Goal: Task Accomplishment & Management: Use online tool/utility

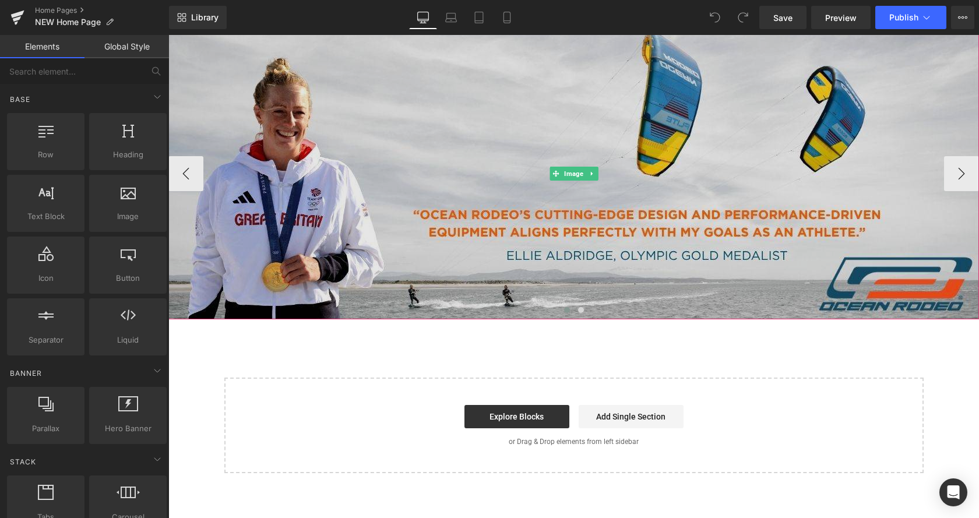
scroll to position [1487, 0]
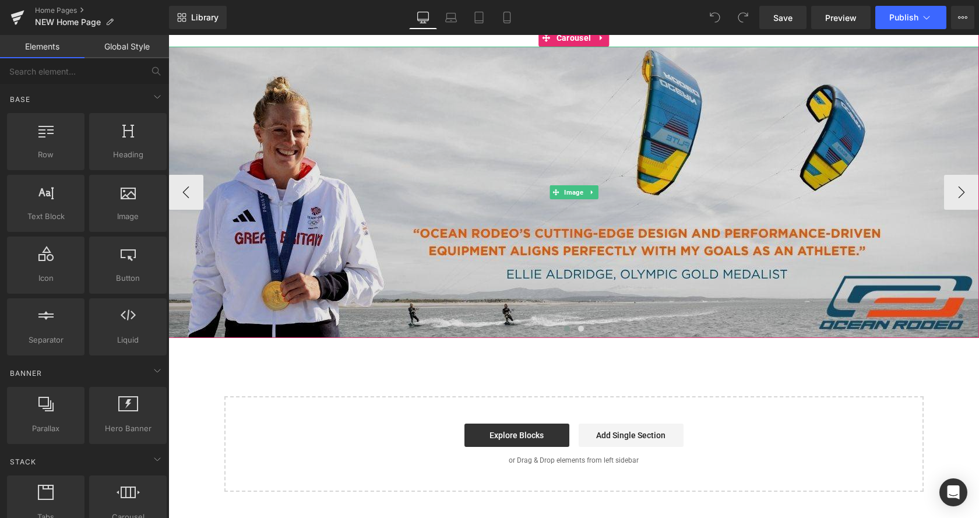
click at [363, 198] on img at bounding box center [573, 192] width 811 height 291
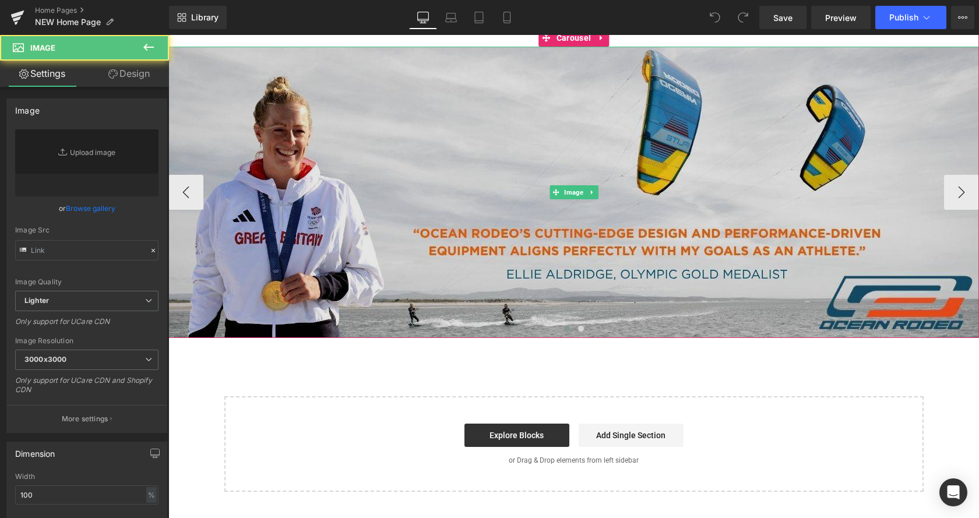
type input "[URL][DOMAIN_NAME]"
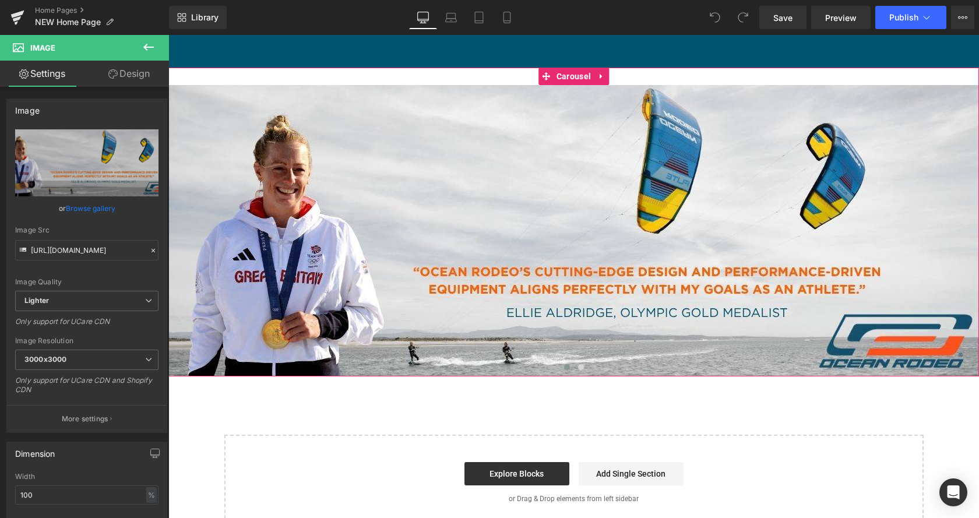
scroll to position [1427, 0]
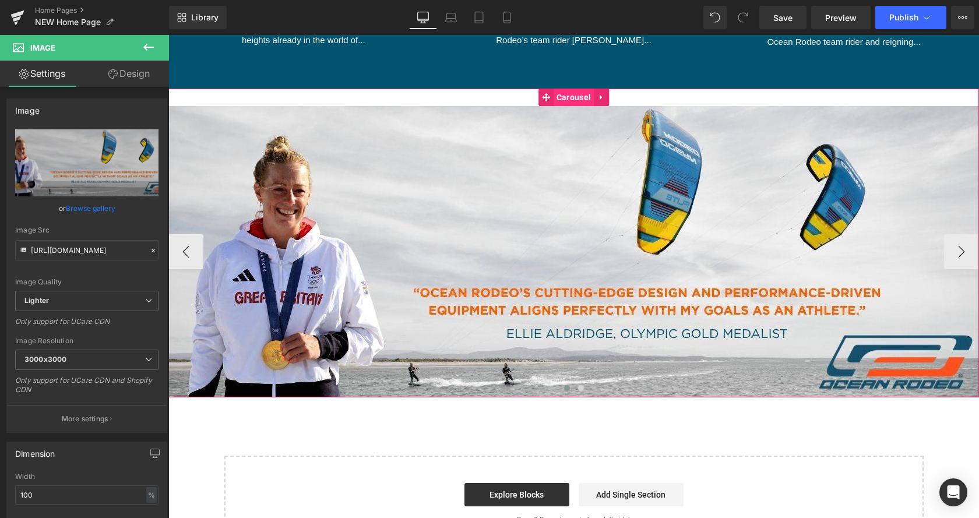
click at [582, 97] on span "Carousel" at bounding box center [574, 97] width 40 height 17
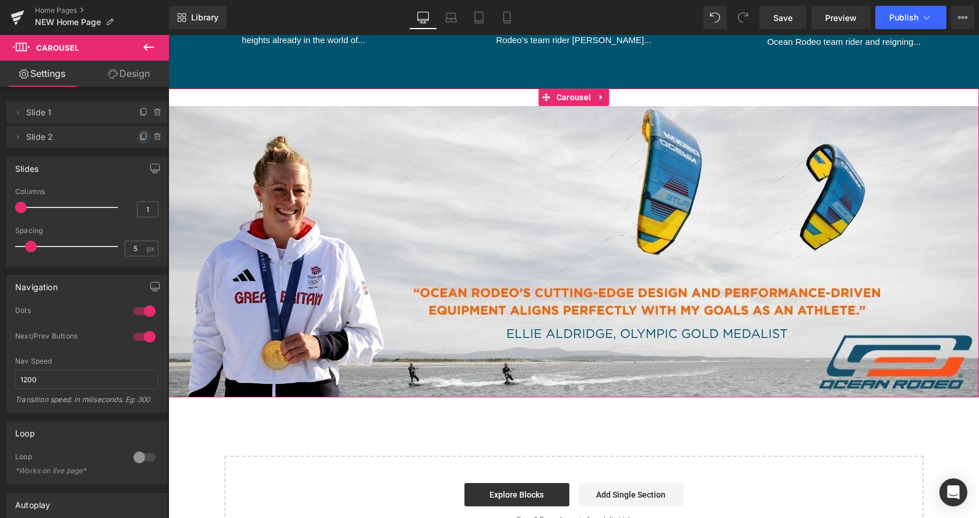
click at [145, 139] on icon at bounding box center [144, 136] width 5 height 6
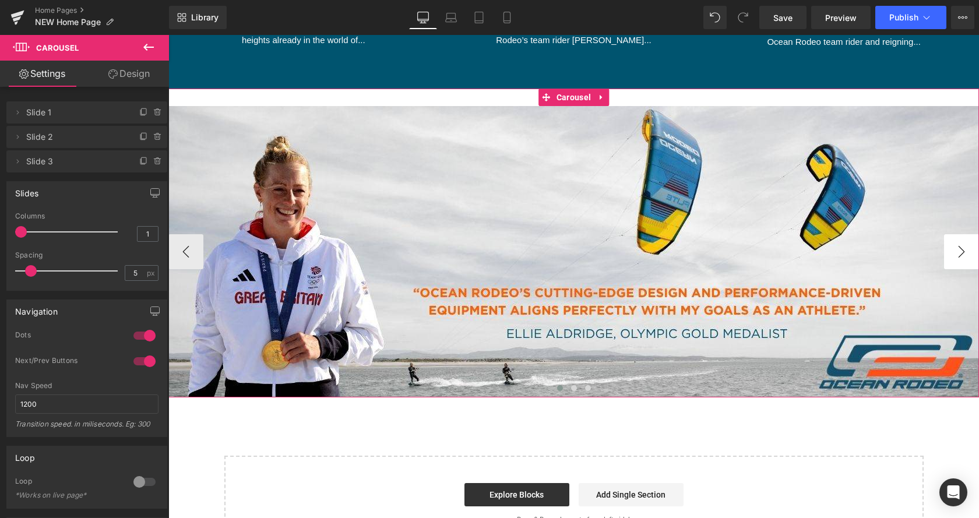
click at [955, 252] on button "›" at bounding box center [961, 251] width 35 height 35
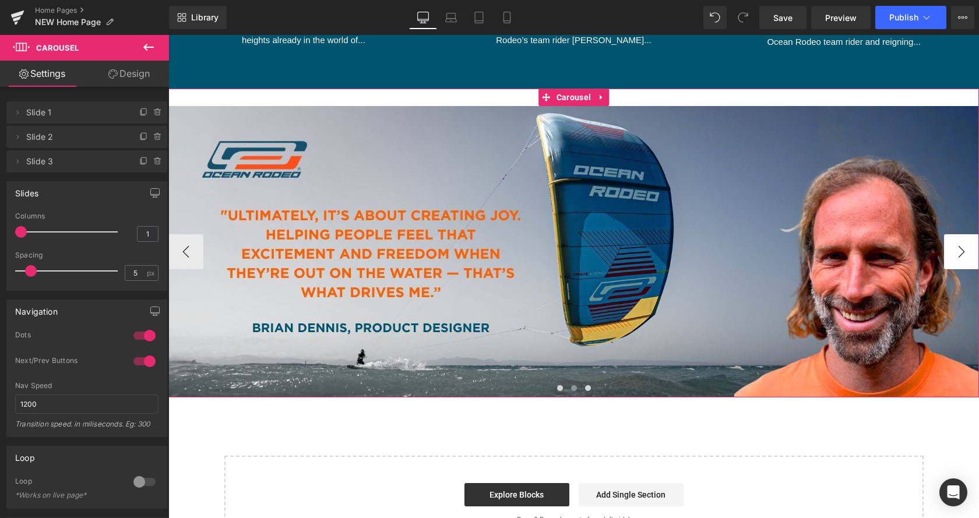
click at [955, 252] on button "›" at bounding box center [961, 251] width 35 height 35
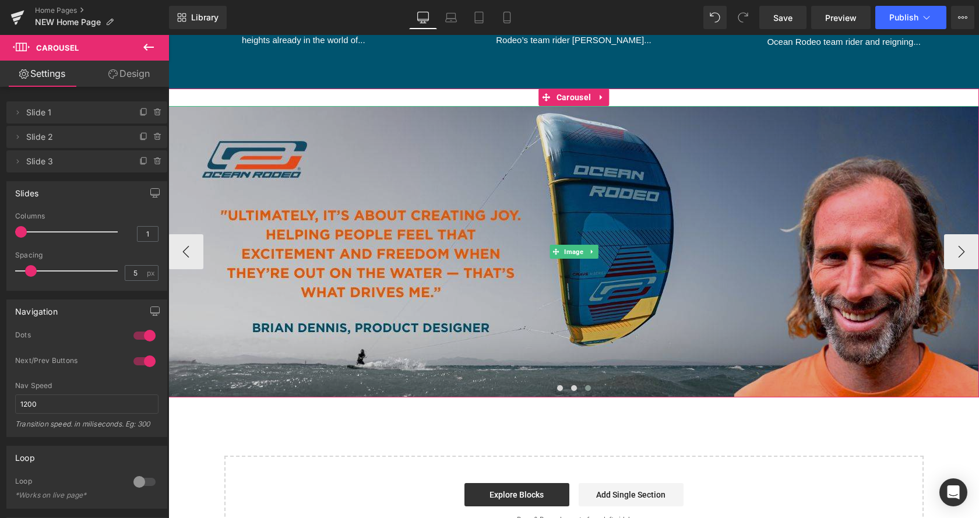
click at [505, 279] on img at bounding box center [573, 251] width 811 height 291
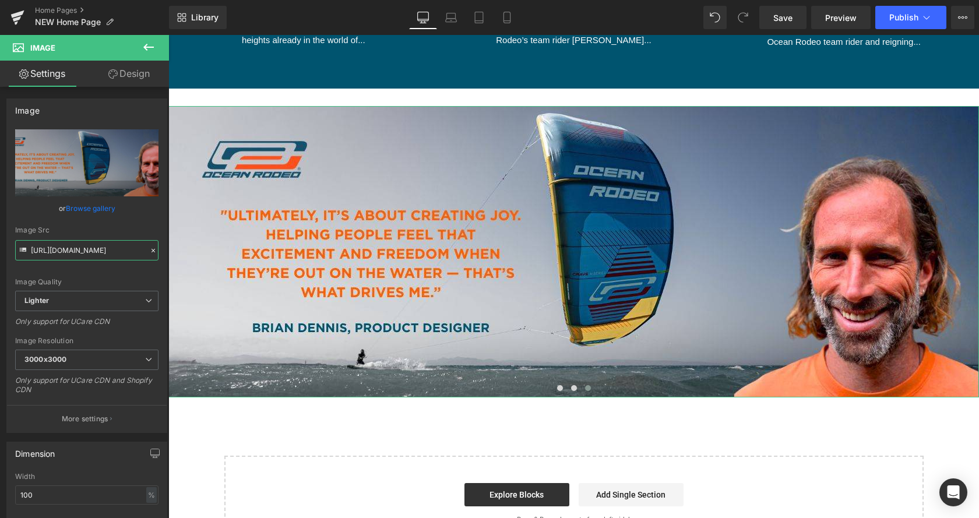
click at [68, 246] on input "[URL][DOMAIN_NAME]" at bounding box center [86, 250] width 143 height 20
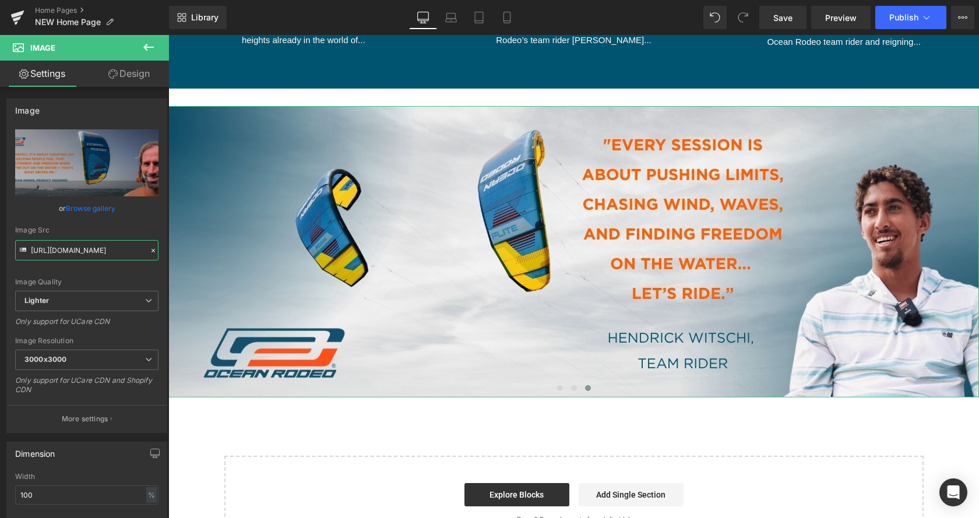
type input "[URL][DOMAIN_NAME]"
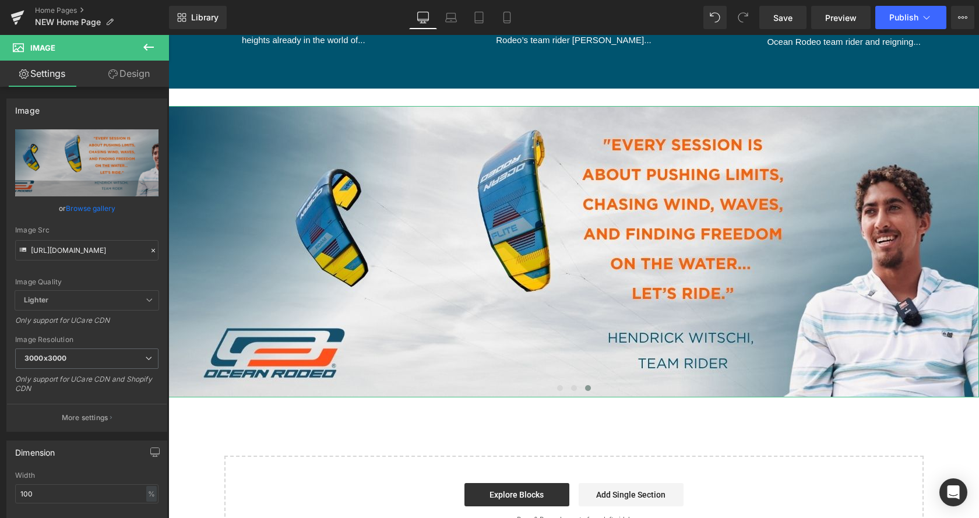
type input "[URL][DOMAIN_NAME]"
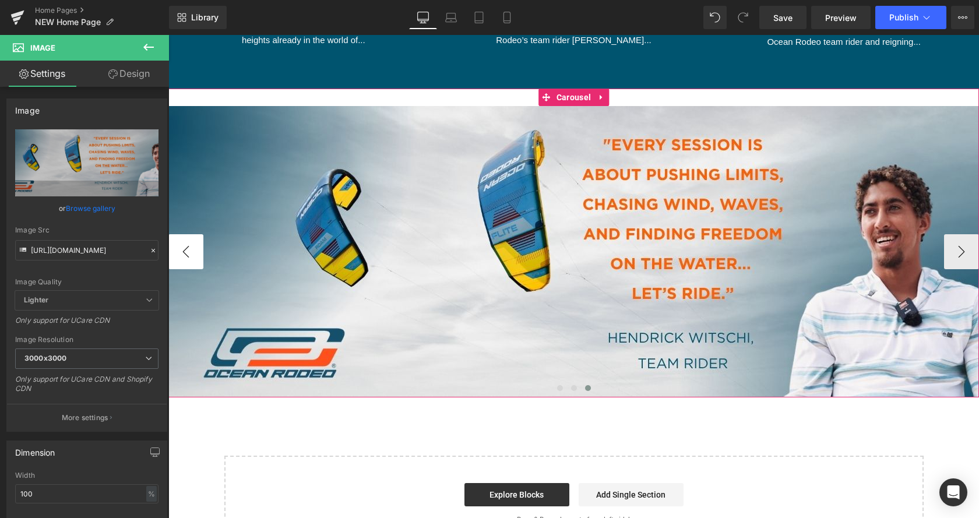
click at [183, 251] on button "‹" at bounding box center [185, 251] width 35 height 35
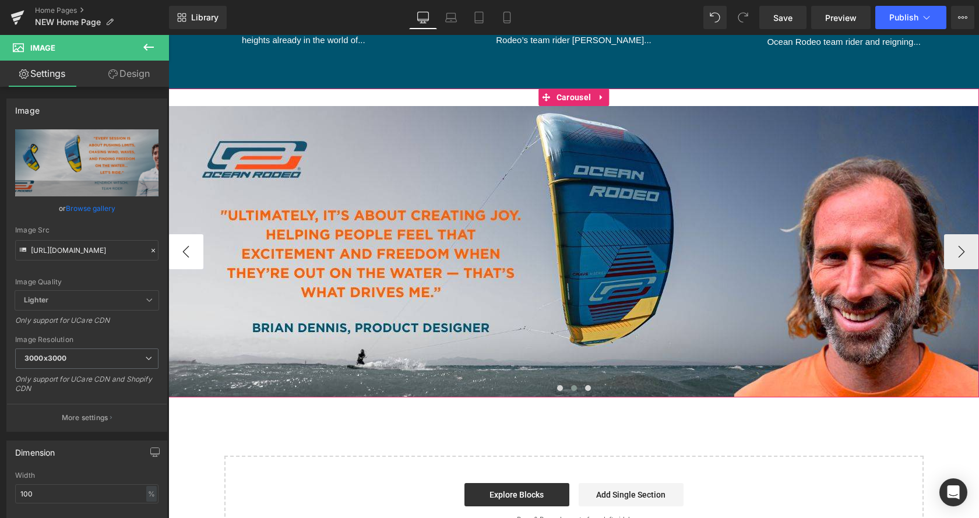
click at [183, 251] on button "‹" at bounding box center [185, 251] width 35 height 35
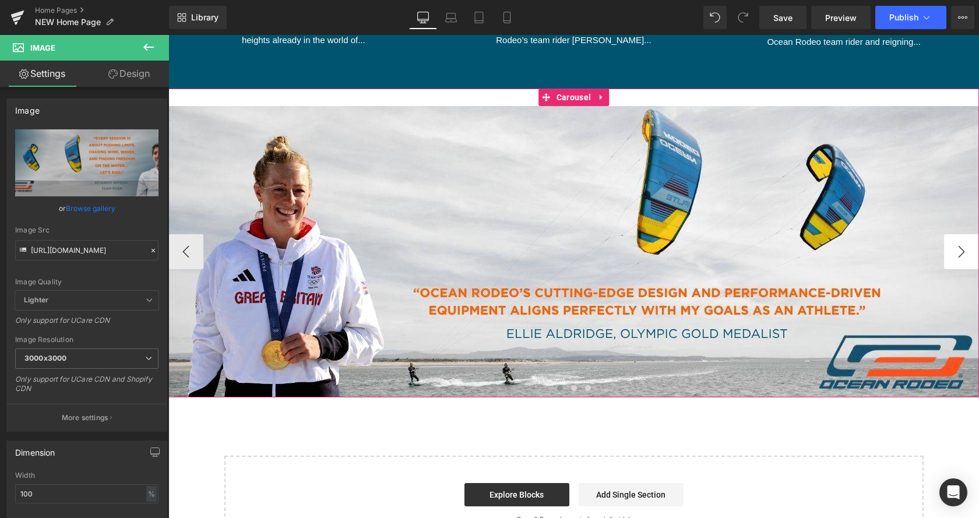
click at [963, 256] on button "›" at bounding box center [961, 251] width 35 height 35
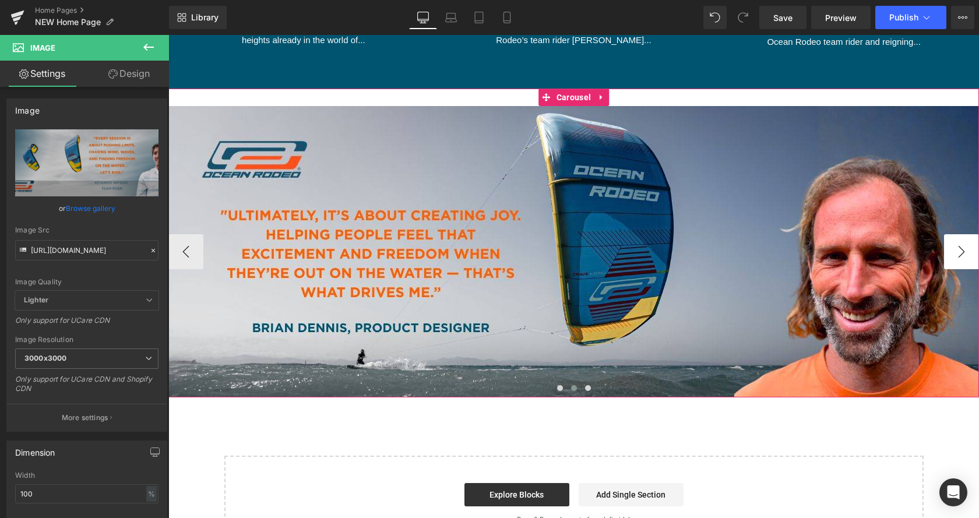
click at [964, 257] on button "›" at bounding box center [961, 251] width 35 height 35
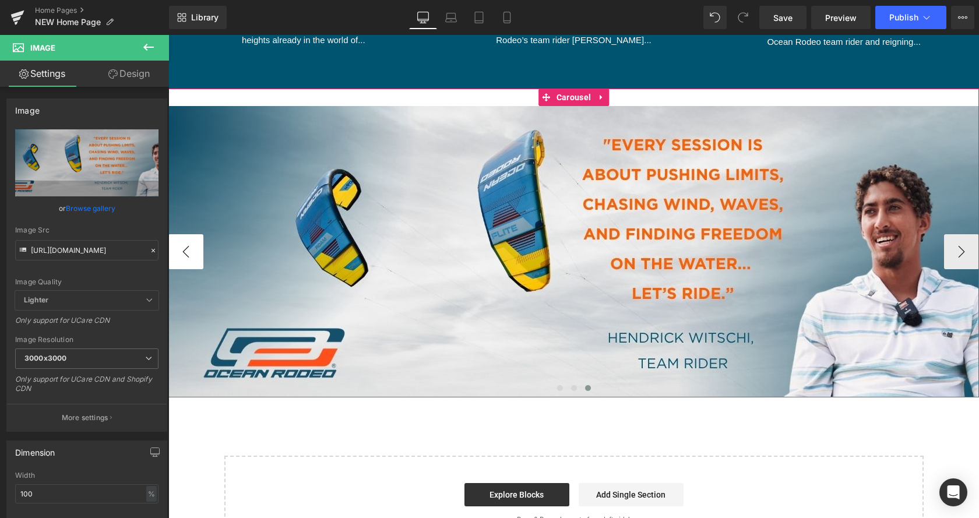
click at [203, 256] on button "‹" at bounding box center [185, 251] width 35 height 35
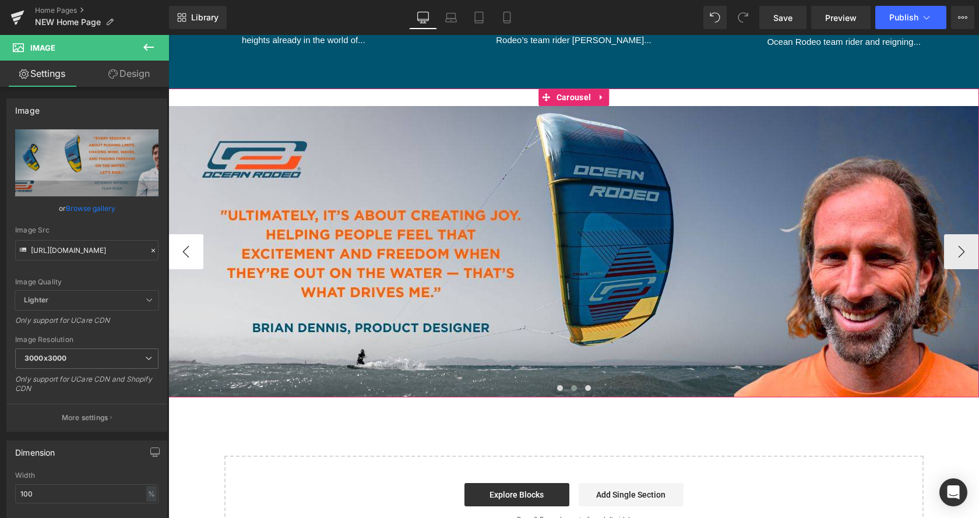
click at [190, 261] on button "‹" at bounding box center [185, 251] width 35 height 35
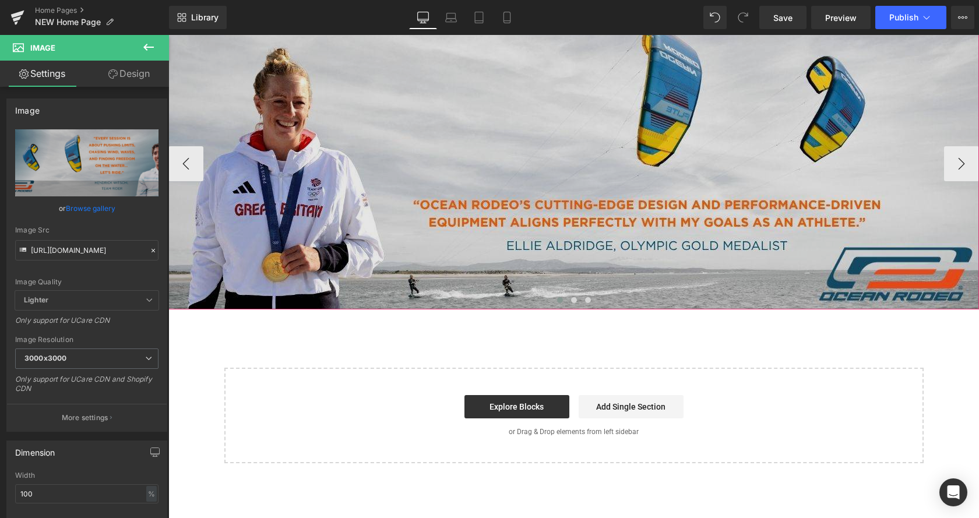
scroll to position [1427, 0]
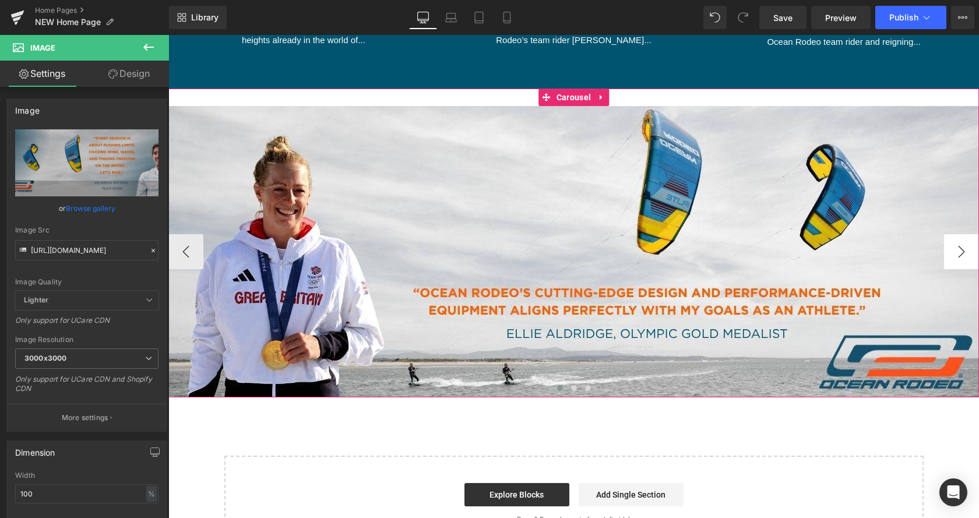
click at [963, 252] on button "›" at bounding box center [961, 251] width 35 height 35
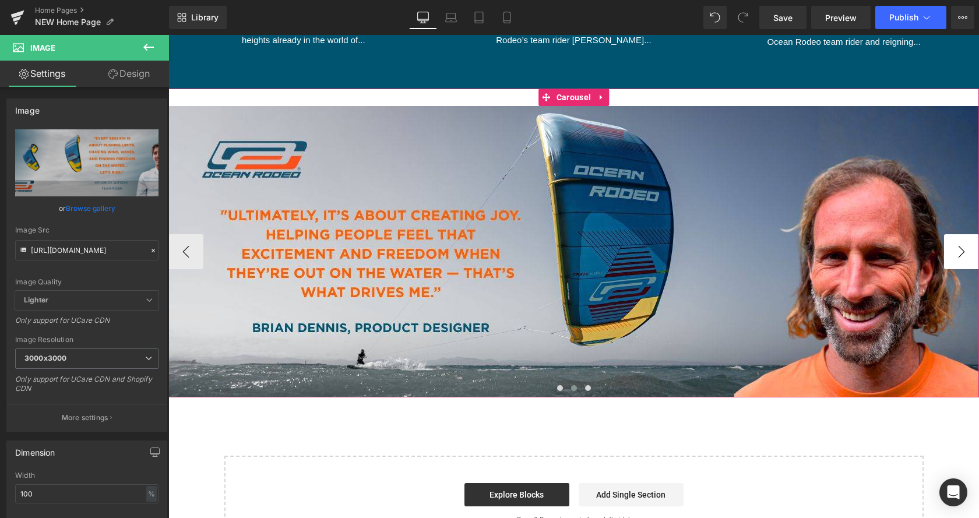
click at [957, 248] on button "›" at bounding box center [961, 251] width 35 height 35
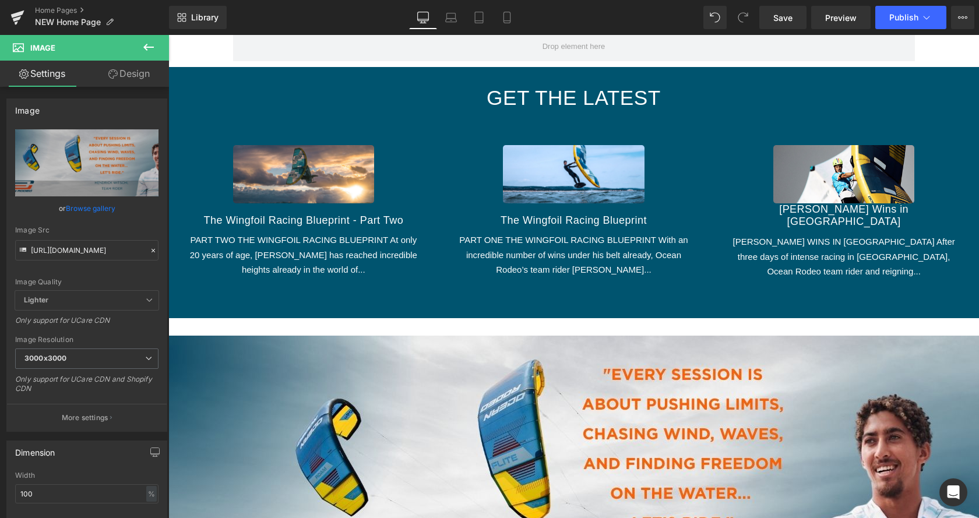
scroll to position [1189, 0]
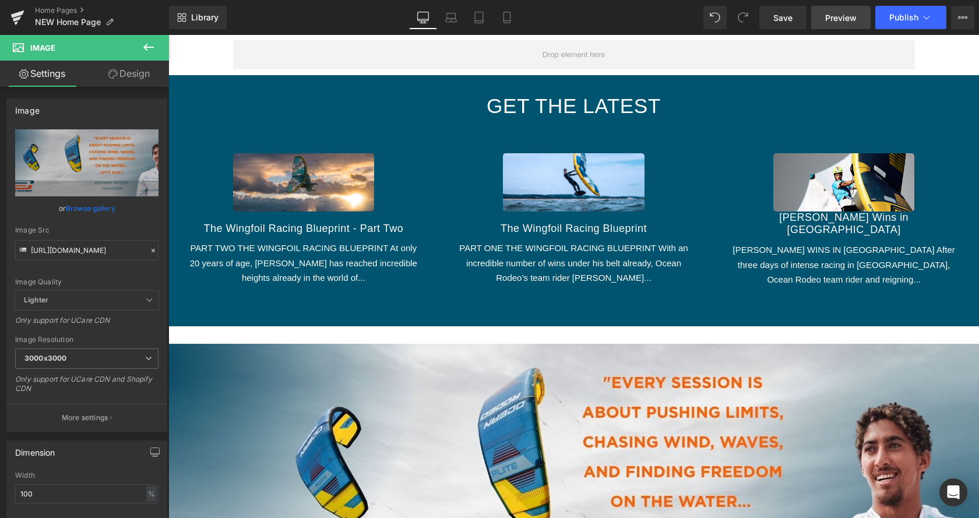
click at [844, 20] on span "Preview" at bounding box center [840, 18] width 31 height 12
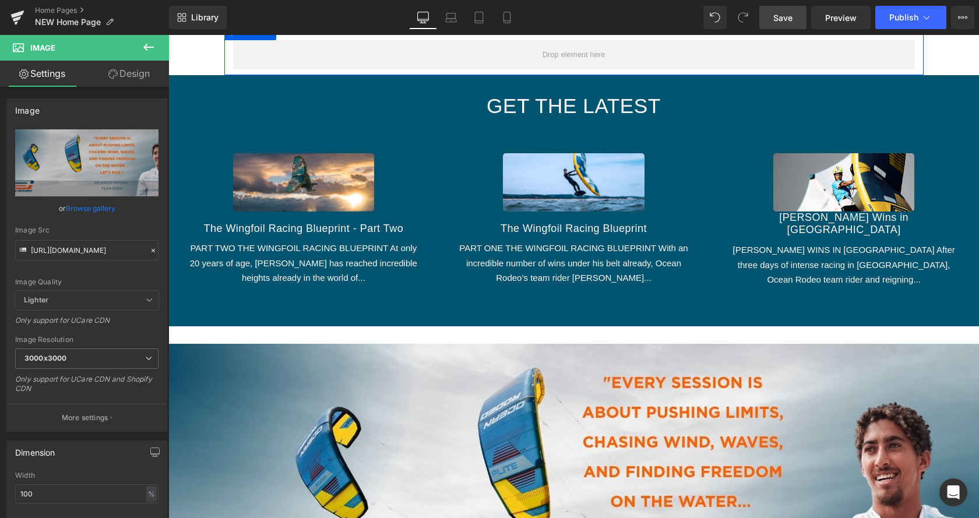
click at [783, 16] on span "Save" at bounding box center [783, 18] width 19 height 12
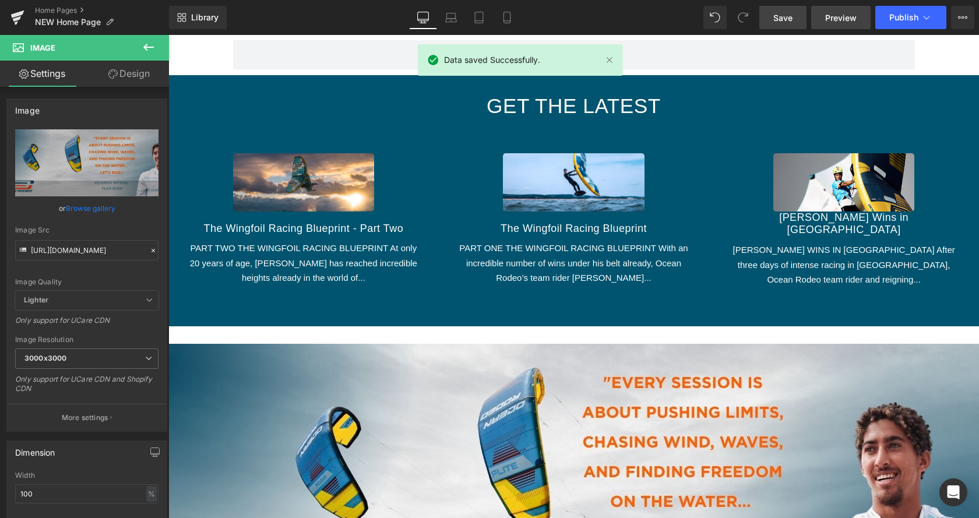
click at [842, 8] on link "Preview" at bounding box center [840, 17] width 59 height 23
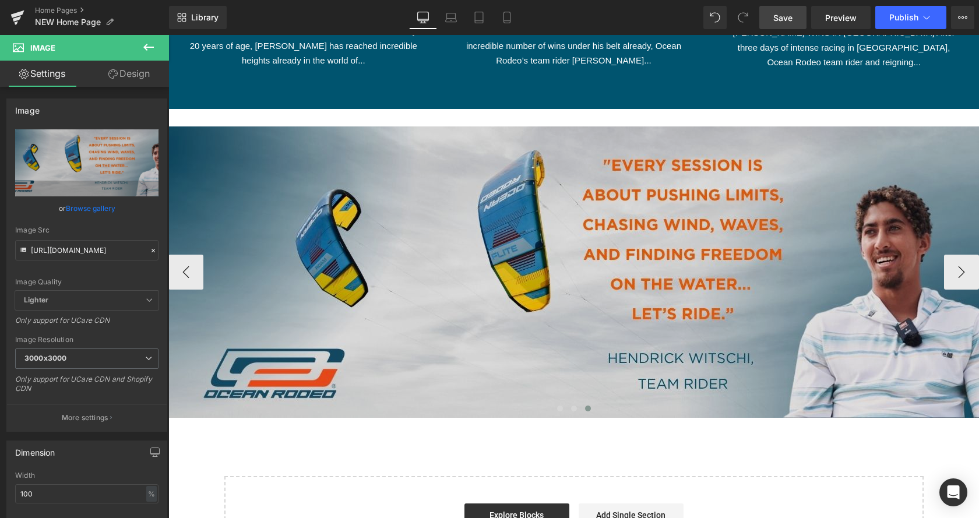
scroll to position [1427, 0]
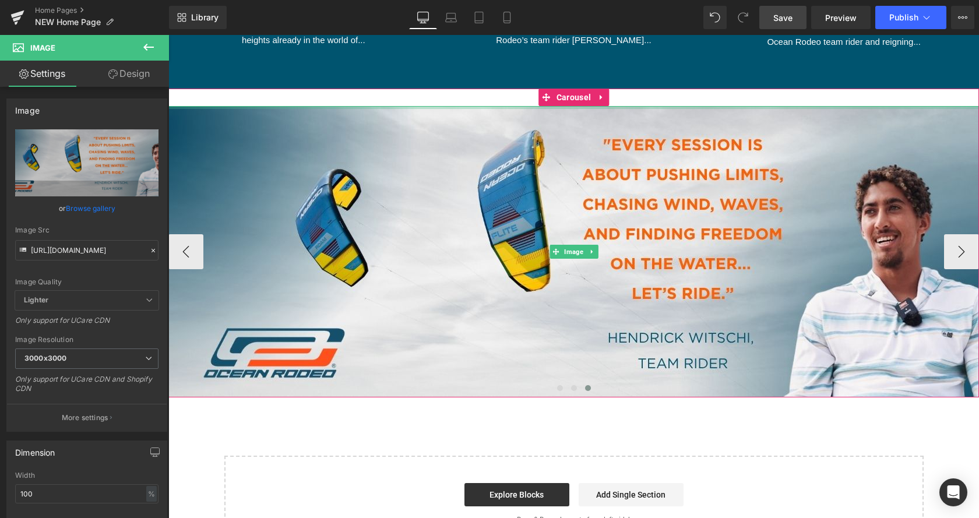
drag, startPoint x: 530, startPoint y: 107, endPoint x: 523, endPoint y: 106, distance: 7.1
click at [523, 106] on div at bounding box center [573, 107] width 811 height 3
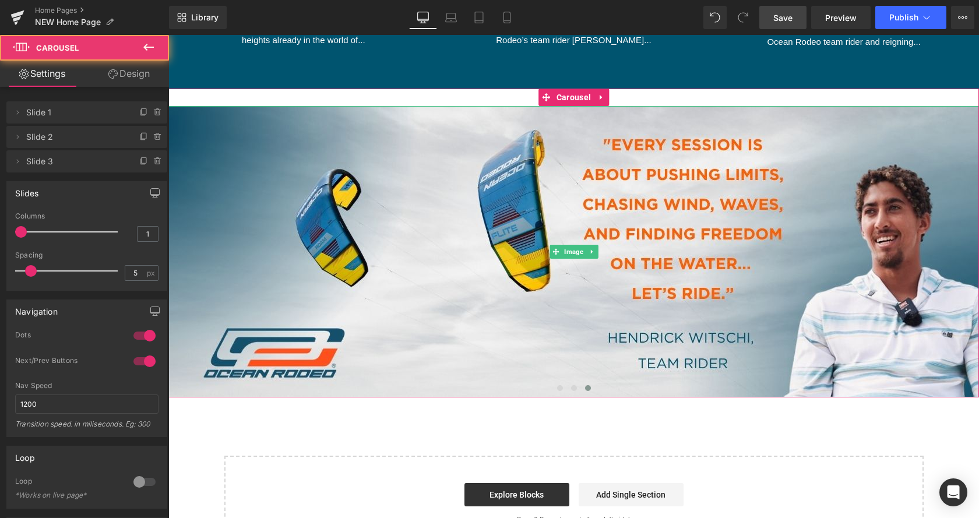
drag, startPoint x: 621, startPoint y: 394, endPoint x: 653, endPoint y: 413, distance: 36.9
click at [617, 359] on div "Image Image Image ‹ › [GEOGRAPHIC_DATA]" at bounding box center [573, 243] width 811 height 309
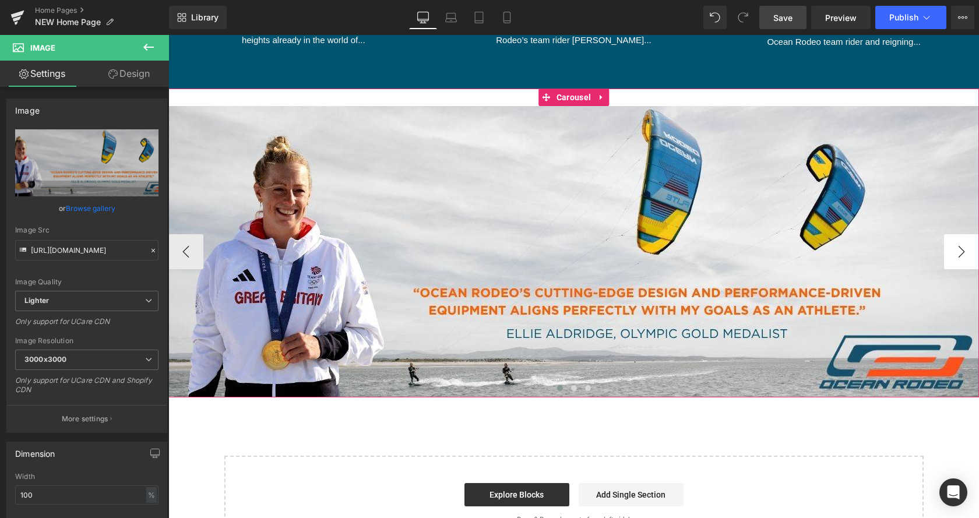
click at [953, 256] on button "›" at bounding box center [961, 251] width 35 height 35
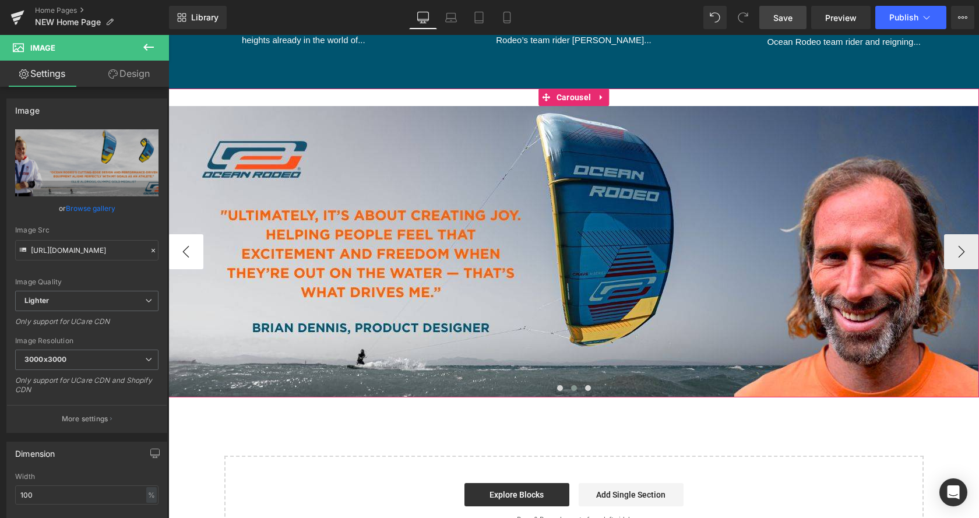
click at [196, 255] on button "‹" at bounding box center [185, 251] width 35 height 35
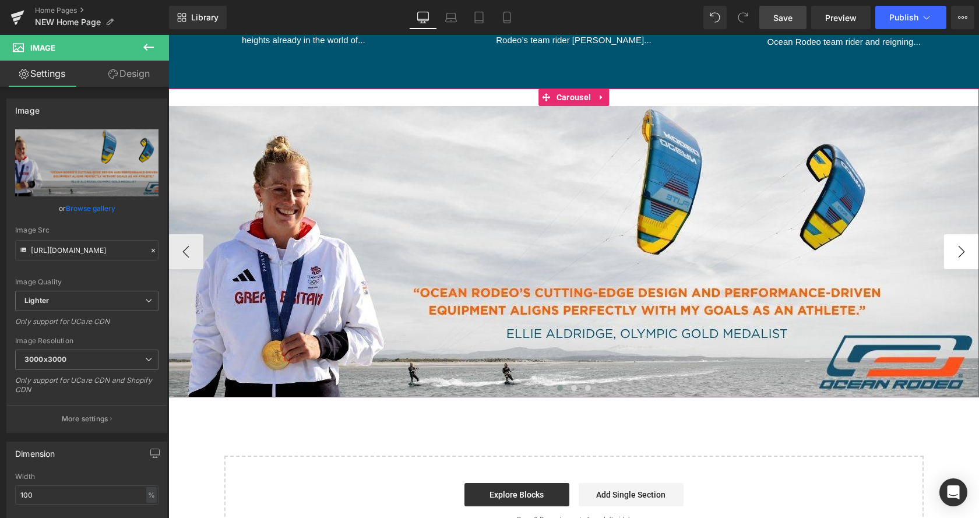
click at [955, 251] on button "›" at bounding box center [961, 251] width 35 height 35
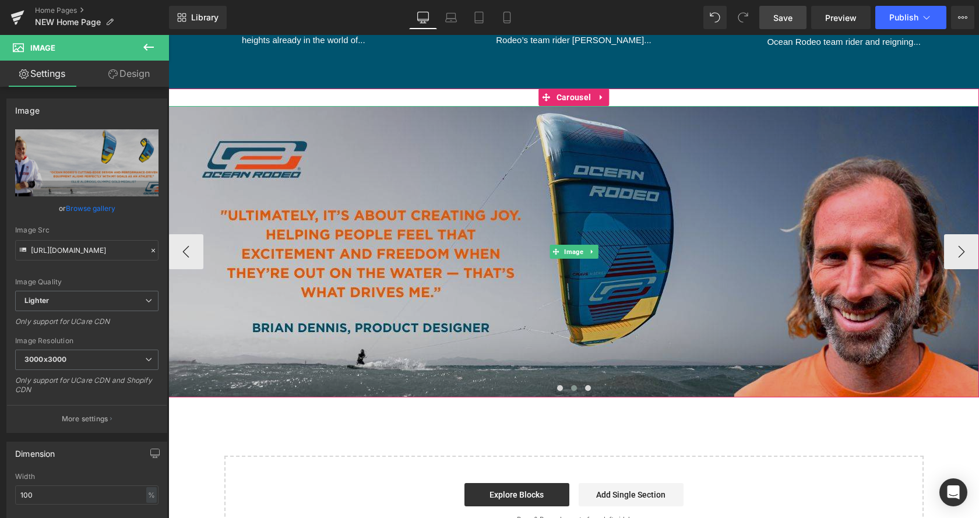
click at [532, 208] on img at bounding box center [573, 251] width 811 height 291
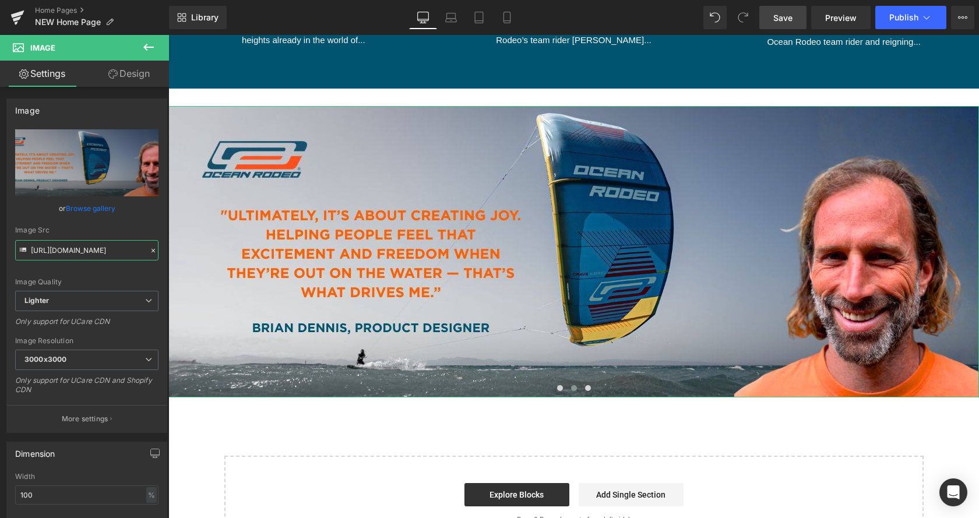
click at [87, 251] on input "[URL][DOMAIN_NAME]" at bounding box center [86, 250] width 143 height 20
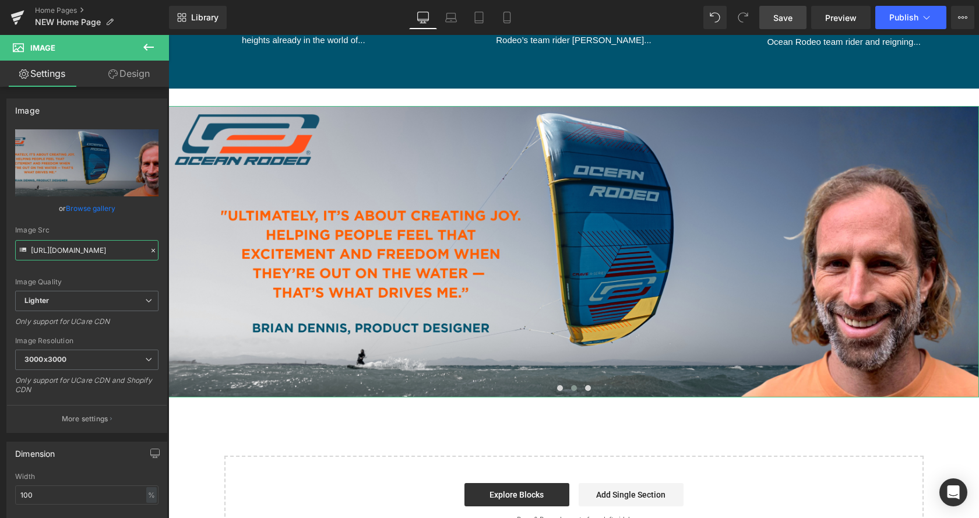
type input "[URL][DOMAIN_NAME]"
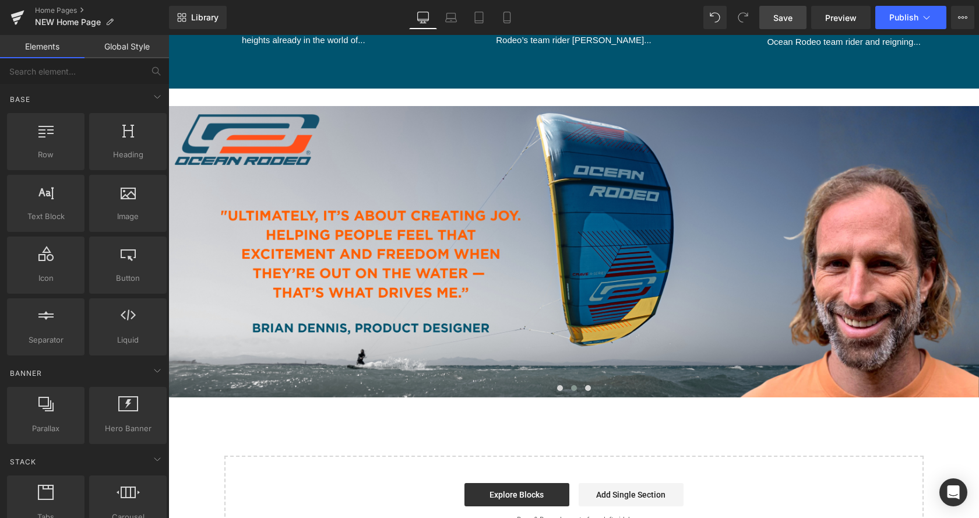
click at [781, 14] on span "Save" at bounding box center [783, 18] width 19 height 12
click at [953, 254] on button "›" at bounding box center [961, 251] width 35 height 35
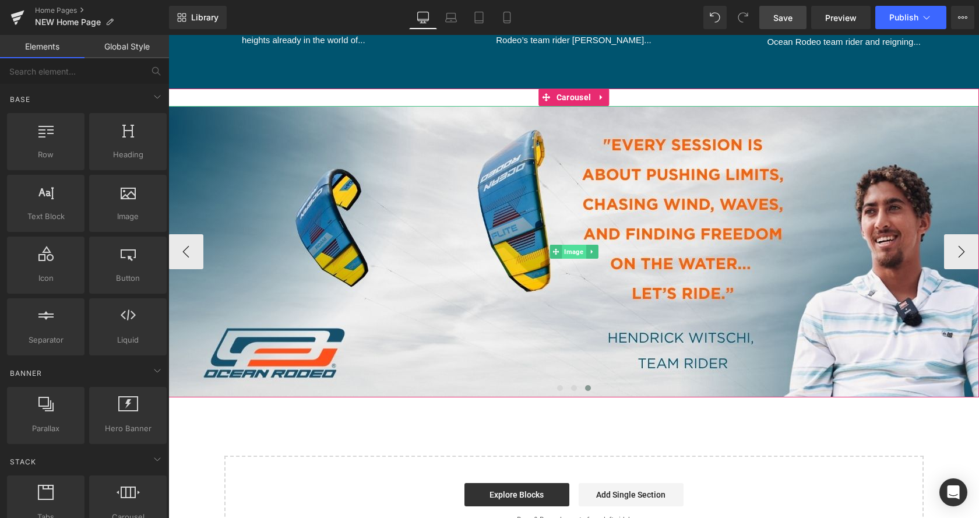
click at [571, 249] on span "Image" at bounding box center [574, 252] width 24 height 14
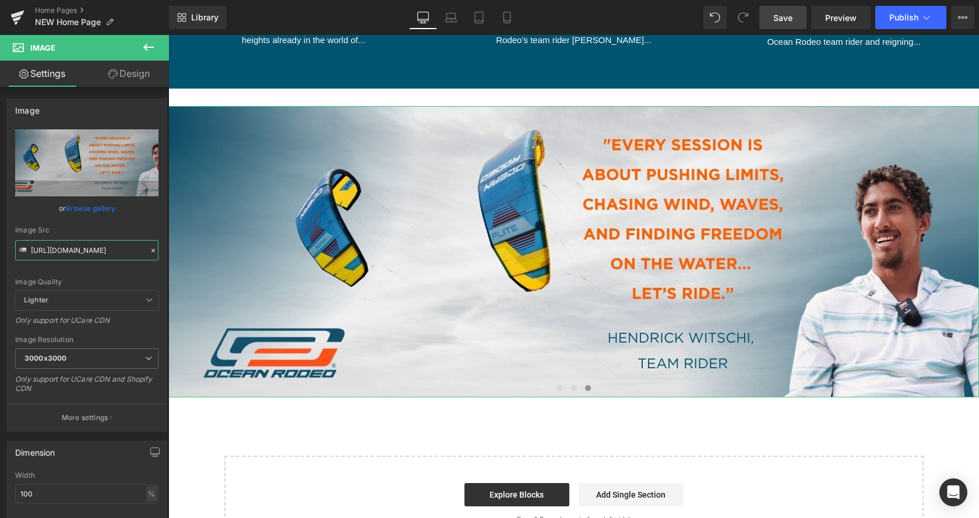
click at [76, 245] on input "[URL][DOMAIN_NAME]" at bounding box center [86, 250] width 143 height 20
type input "[URL][DOMAIN_NAME]"
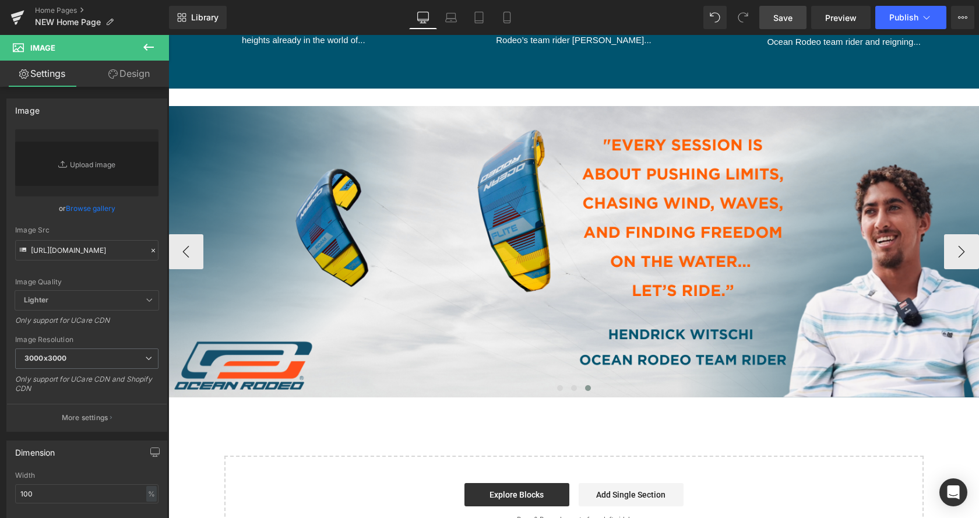
type input "[URL][DOMAIN_NAME]"
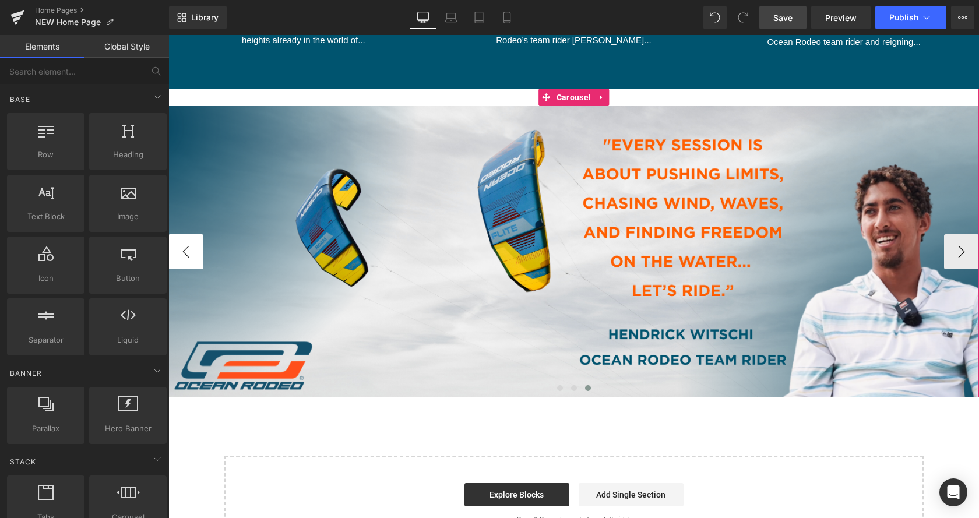
click at [177, 254] on button "‹" at bounding box center [185, 251] width 35 height 35
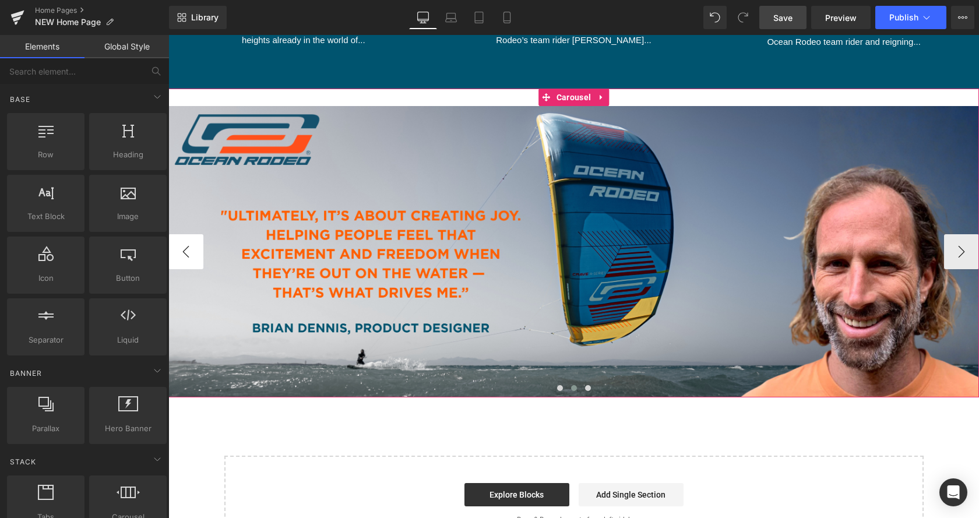
click at [192, 255] on button "‹" at bounding box center [185, 251] width 35 height 35
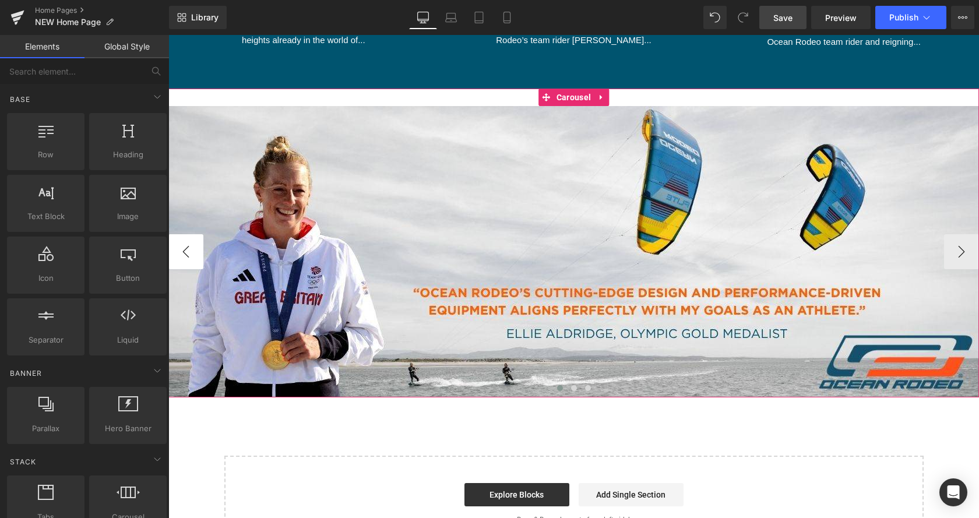
click at [187, 251] on button "‹" at bounding box center [185, 251] width 35 height 35
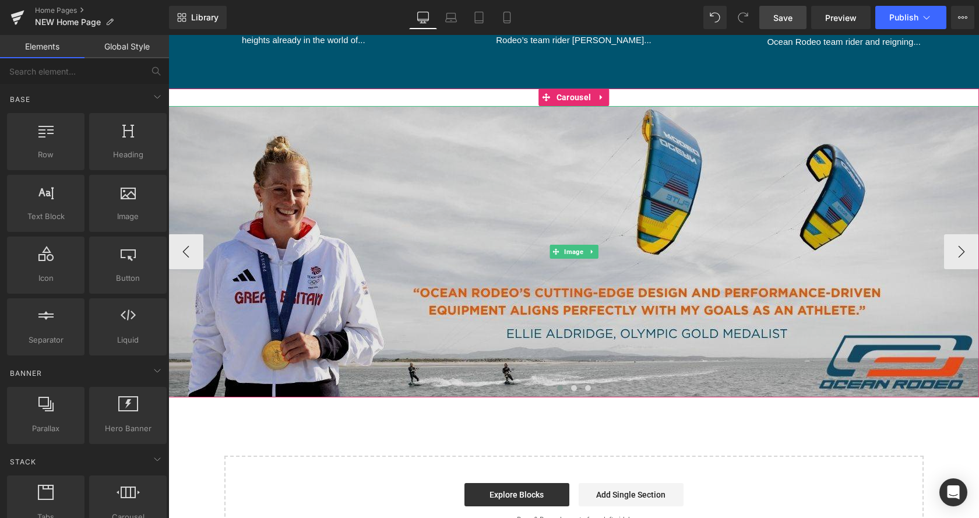
click at [448, 239] on img at bounding box center [573, 251] width 811 height 291
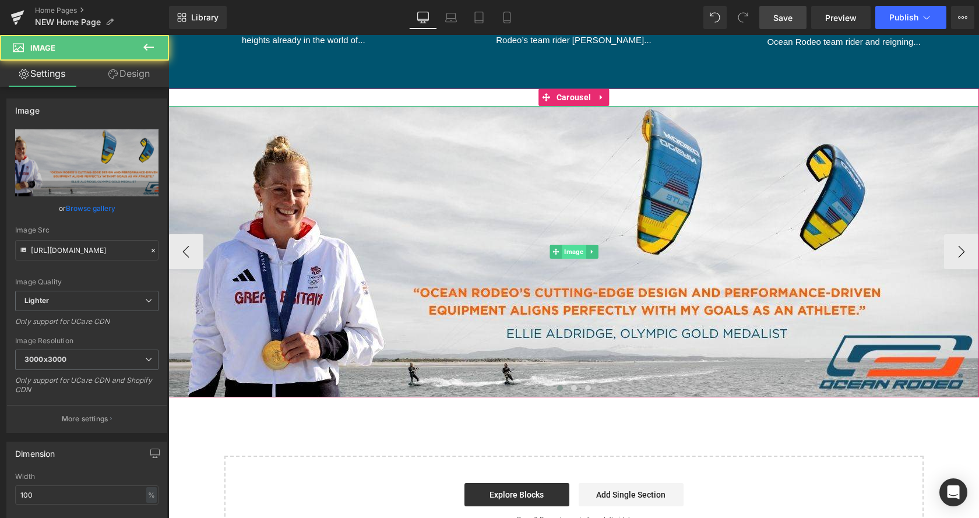
click at [580, 248] on span "Image" at bounding box center [574, 252] width 24 height 14
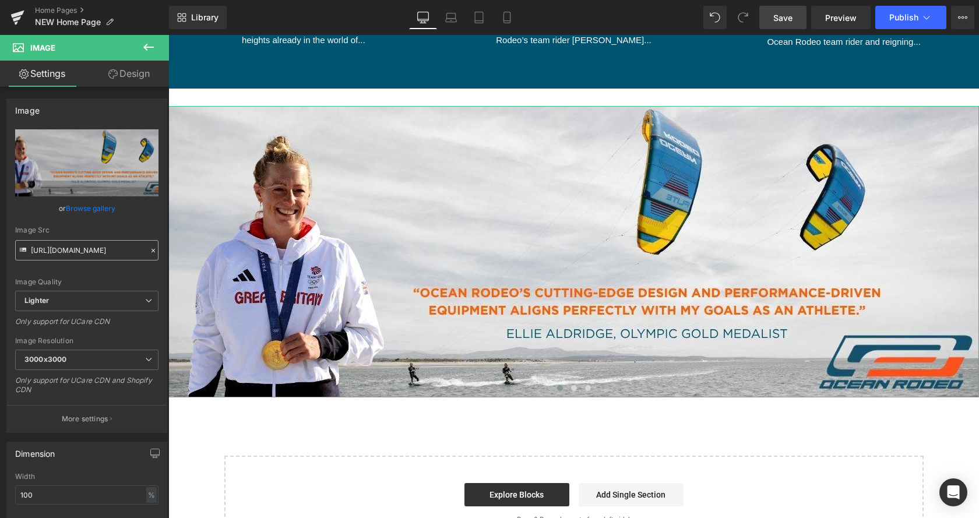
click at [82, 254] on input "[URL][DOMAIN_NAME]" at bounding box center [86, 250] width 143 height 20
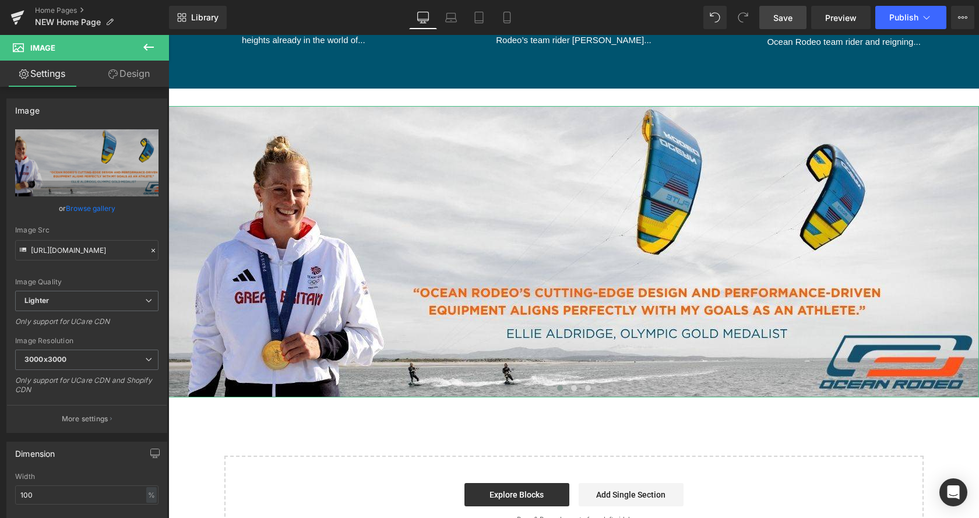
scroll to position [0, 226]
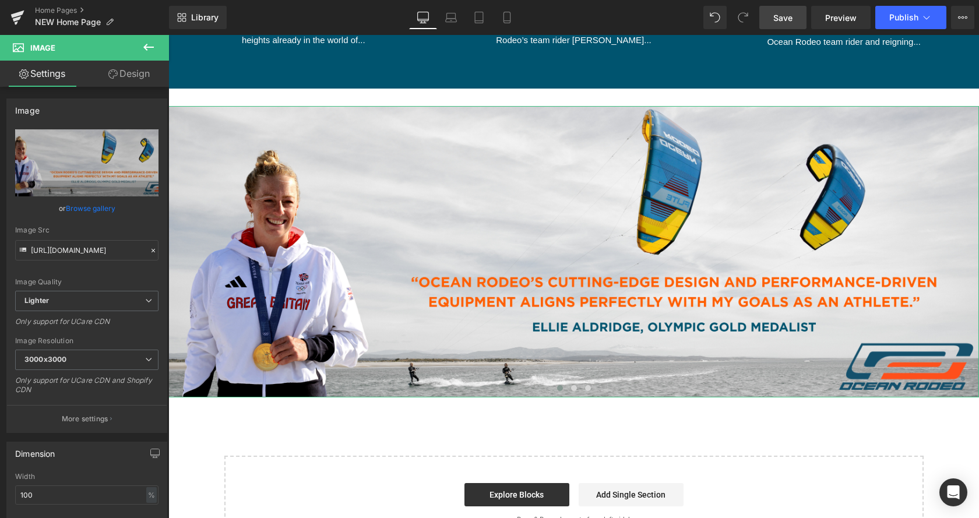
type input "[URL][DOMAIN_NAME]"
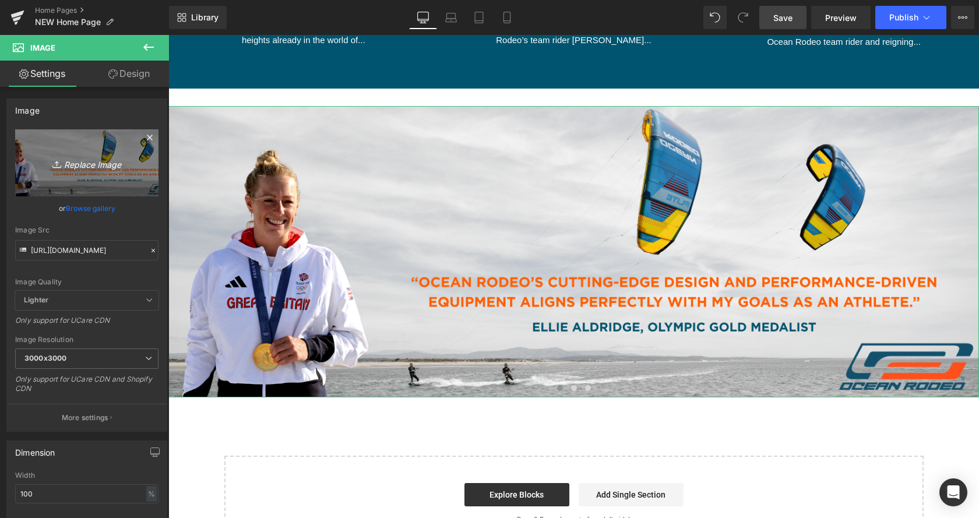
type input "[URL][DOMAIN_NAME]"
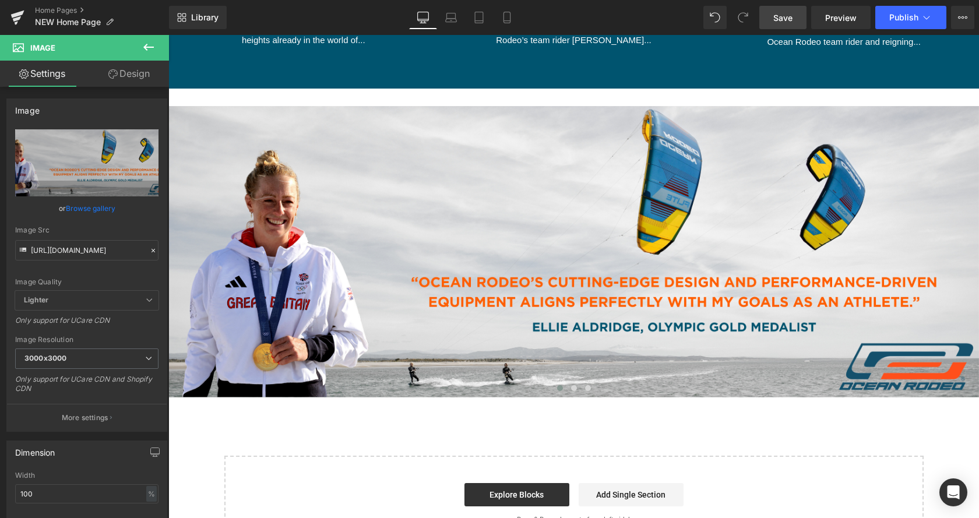
click at [787, 20] on span "Save" at bounding box center [783, 18] width 19 height 12
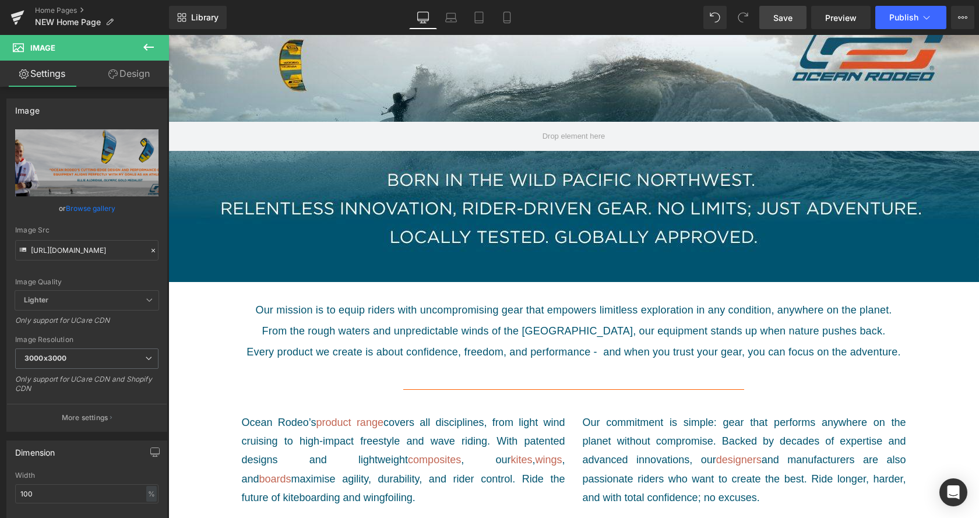
scroll to position [357, 0]
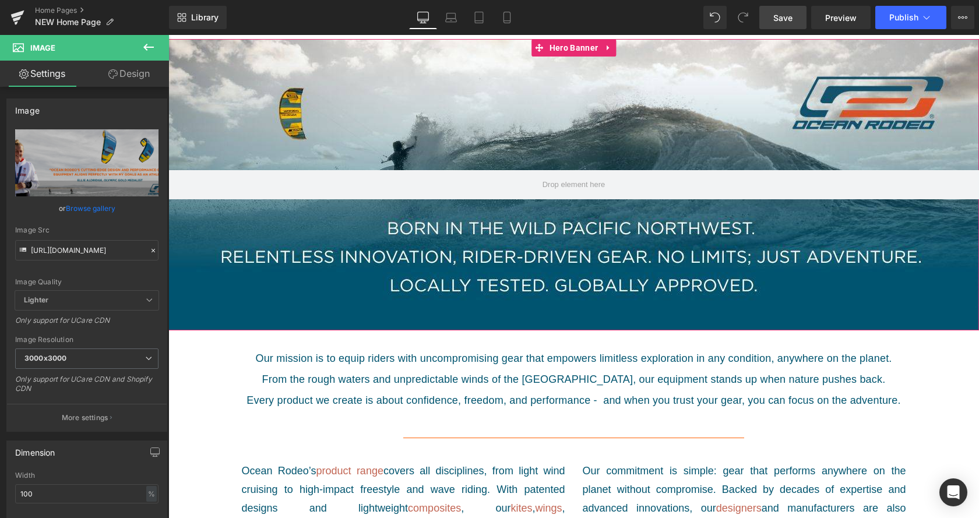
click at [694, 130] on div at bounding box center [573, 184] width 811 height 291
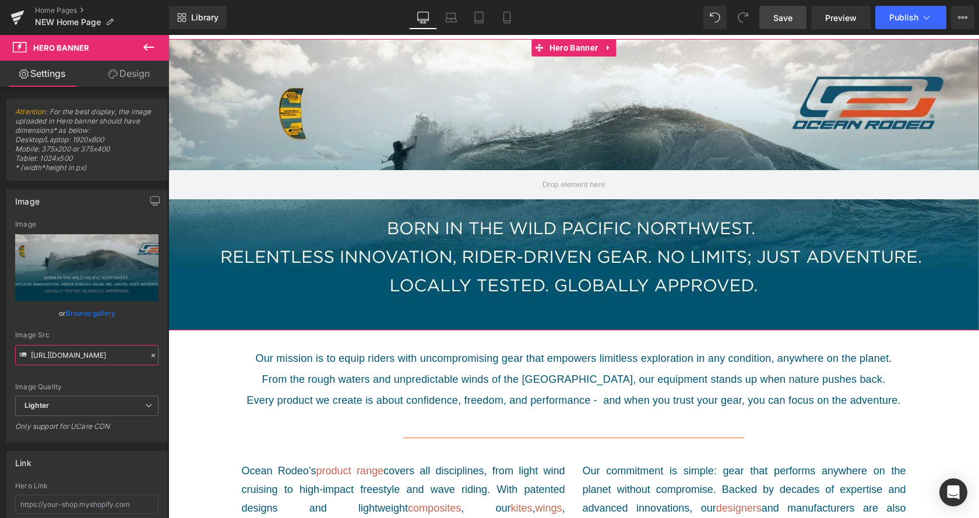
click at [76, 356] on input "[URL][DOMAIN_NAME]" at bounding box center [86, 355] width 143 height 20
type input "[URL][DOMAIN_NAME]"
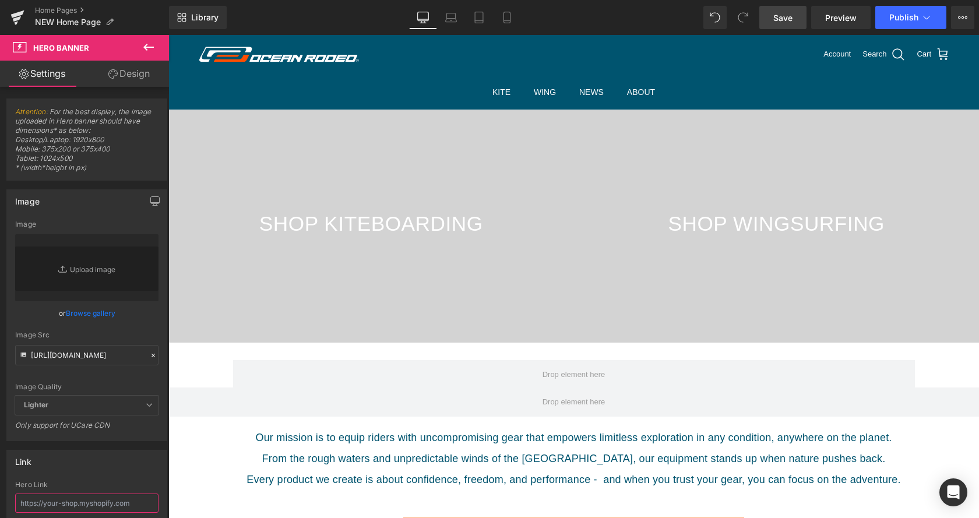
scroll to position [0, 0]
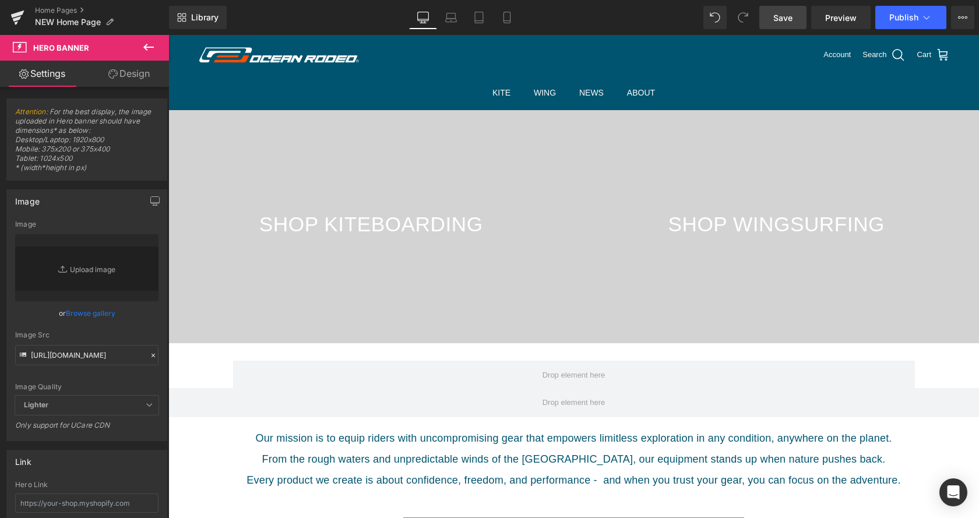
click at [775, 21] on span "Save" at bounding box center [783, 18] width 19 height 12
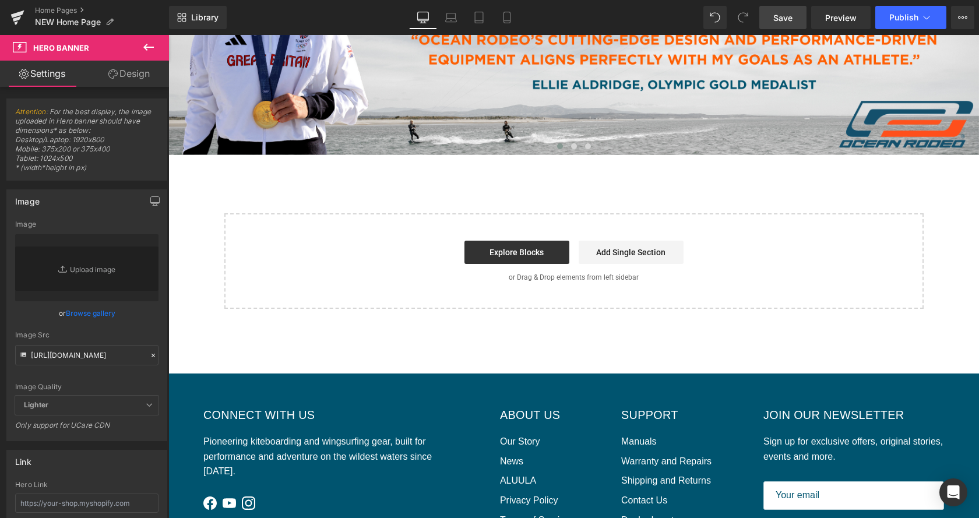
scroll to position [1427, 0]
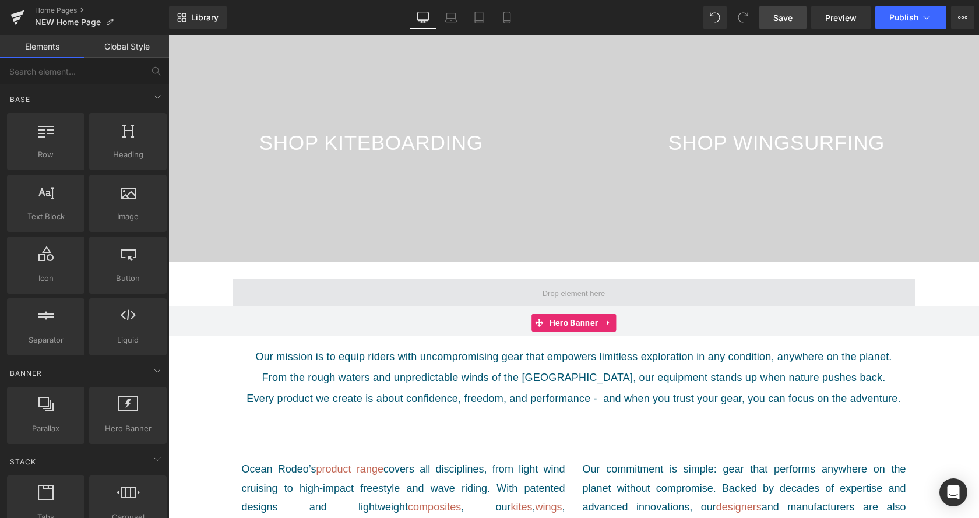
scroll to position [0, 0]
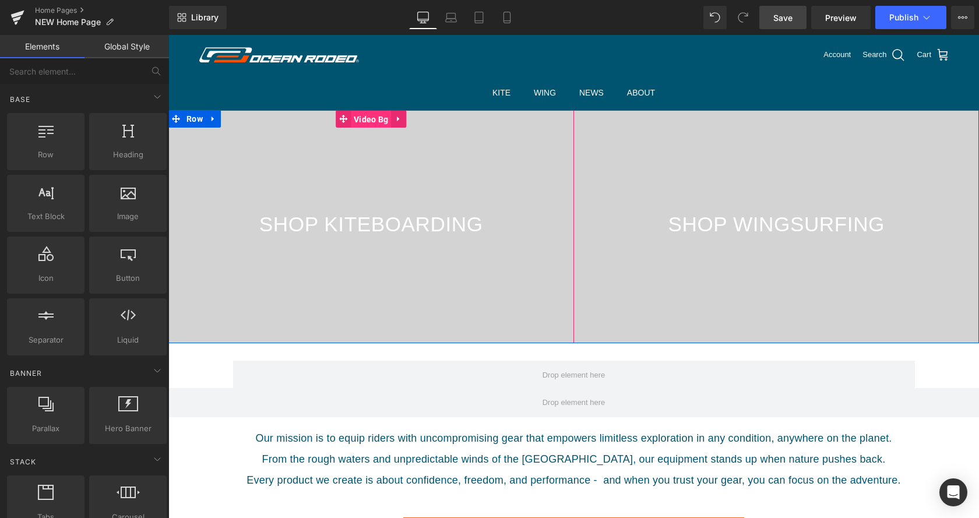
click at [368, 121] on span "Video Bg" at bounding box center [371, 119] width 40 height 17
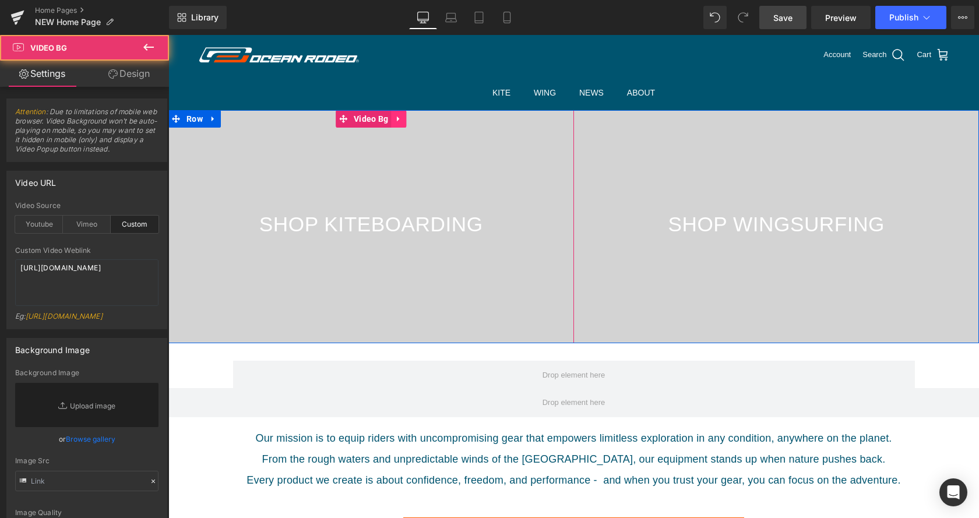
click at [401, 122] on link at bounding box center [398, 118] width 15 height 17
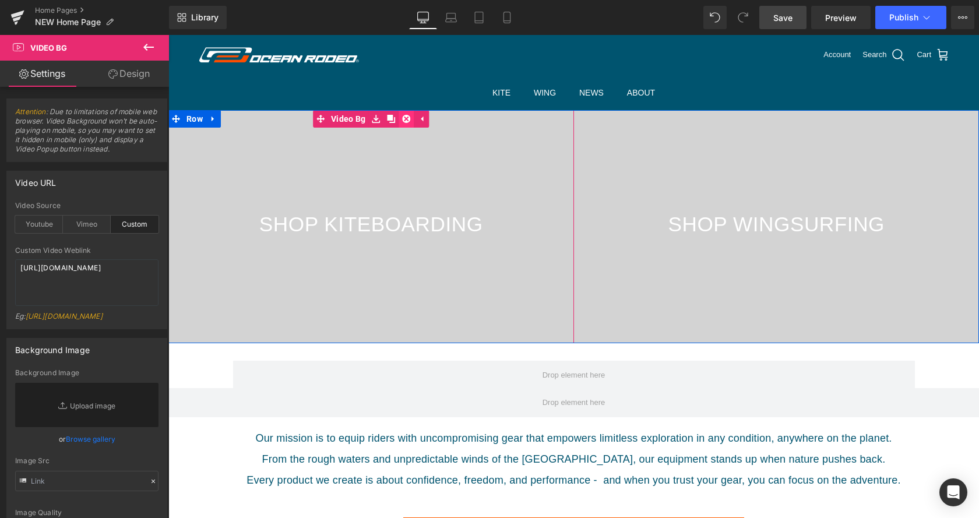
click at [412, 119] on link at bounding box center [406, 118] width 15 height 17
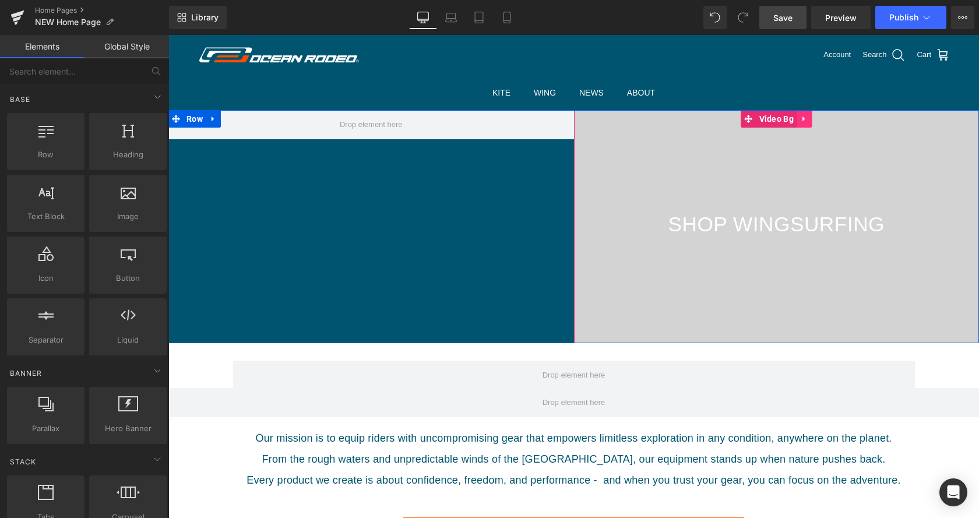
click at [806, 118] on link at bounding box center [804, 118] width 15 height 17
click at [814, 117] on link at bounding box center [811, 118] width 15 height 17
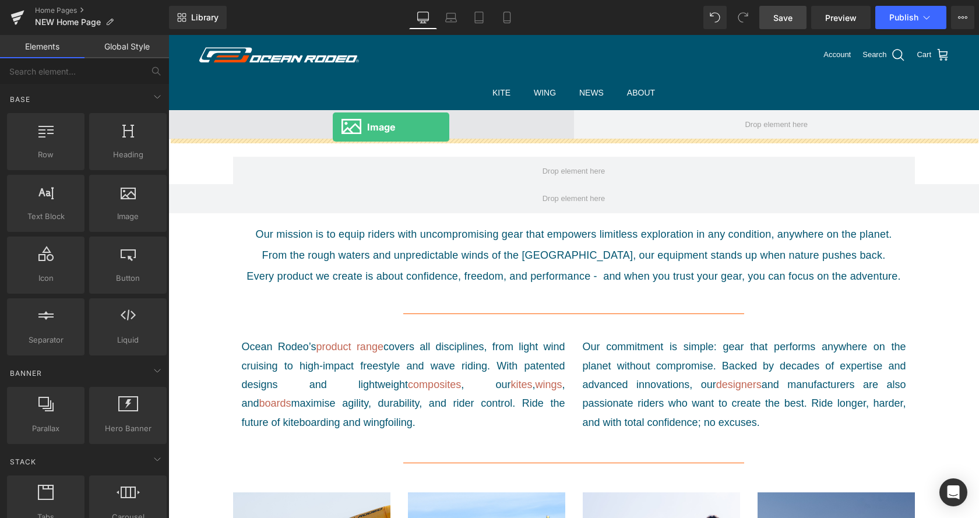
drag, startPoint x: 301, startPoint y: 248, endPoint x: 333, endPoint y: 127, distance: 124.7
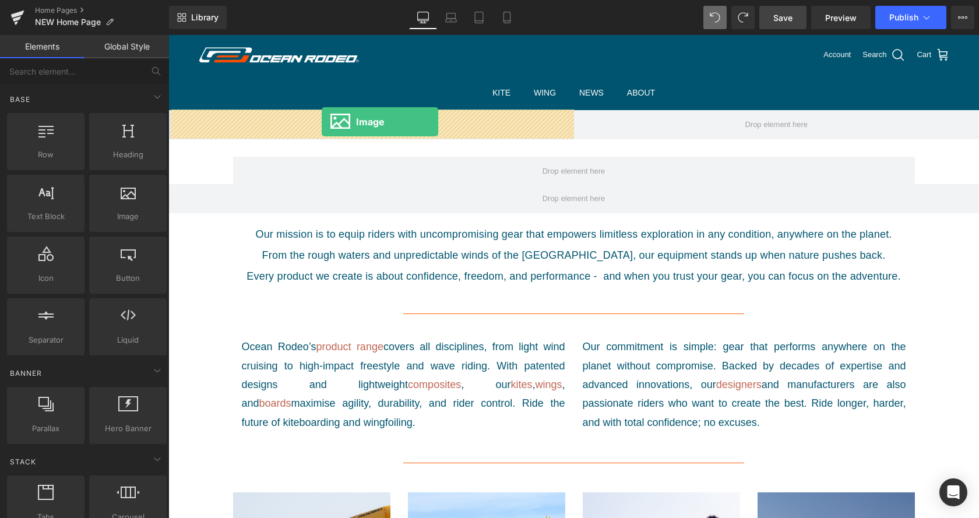
drag, startPoint x: 313, startPoint y: 240, endPoint x: 322, endPoint y: 122, distance: 118.1
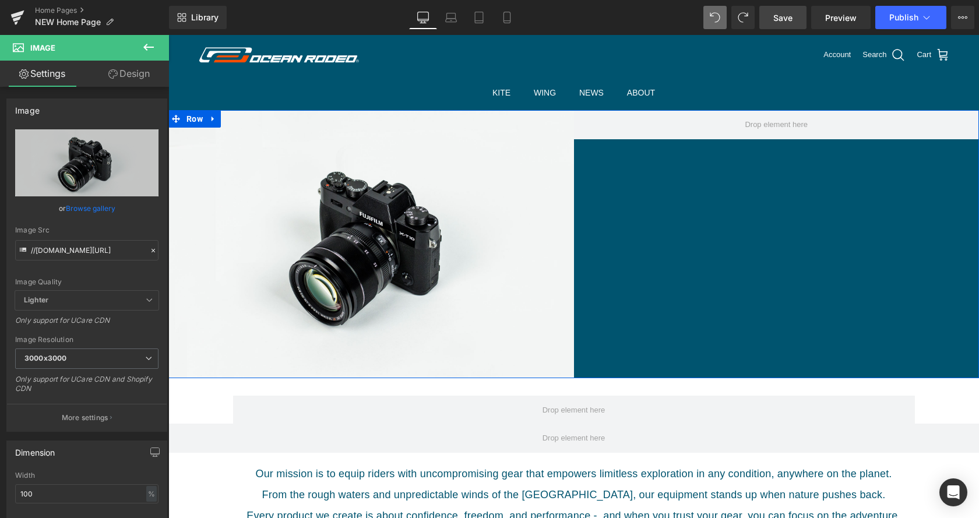
click at [634, 184] on div "Image Row" at bounding box center [573, 244] width 811 height 269
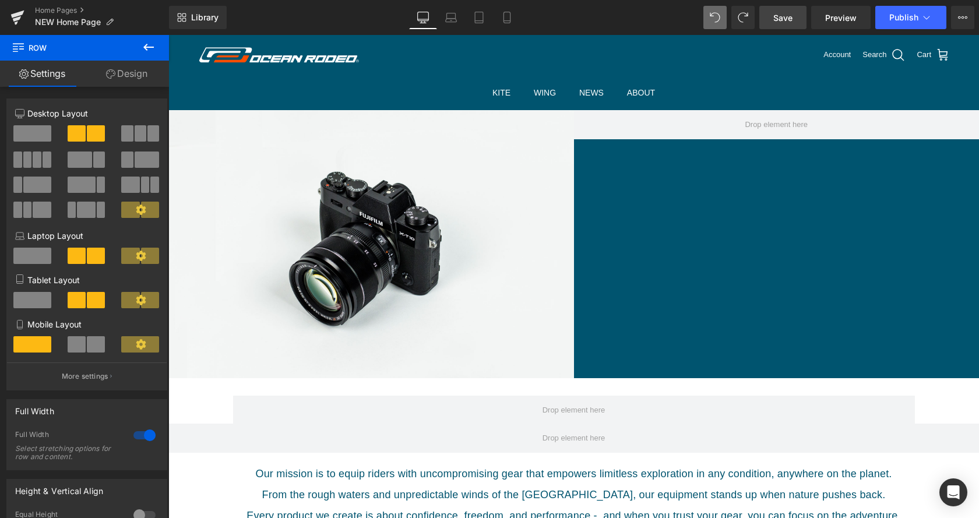
click at [150, 45] on icon at bounding box center [149, 47] width 14 height 14
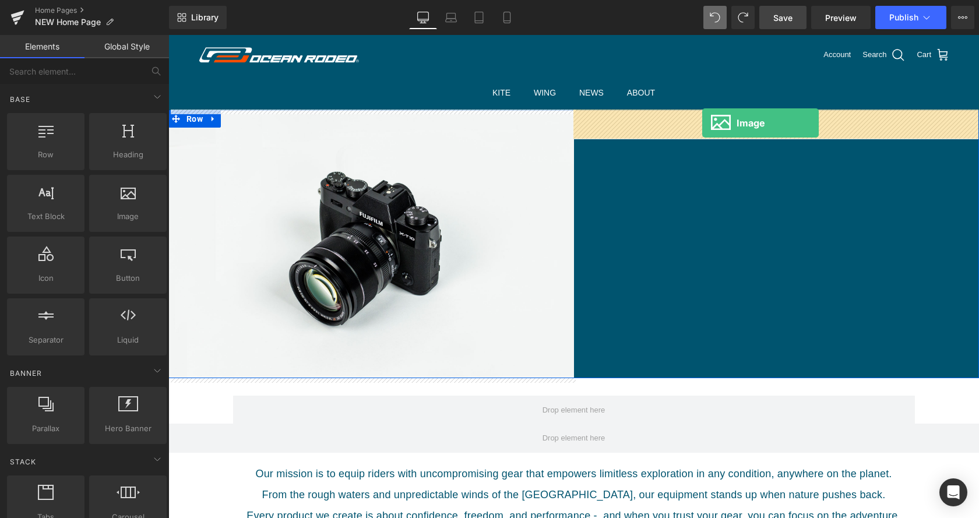
drag, startPoint x: 294, startPoint y: 238, endPoint x: 702, endPoint y: 123, distance: 423.9
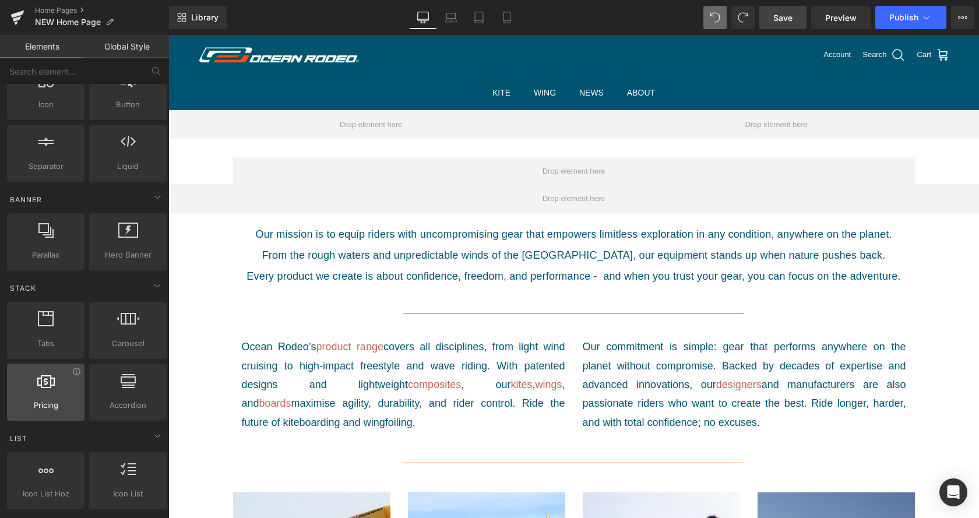
scroll to position [238, 0]
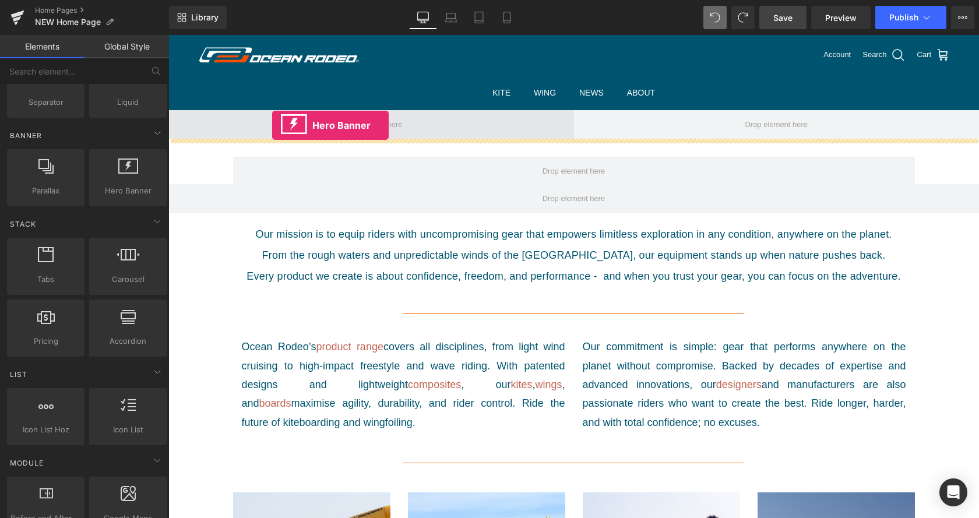
drag, startPoint x: 297, startPoint y: 216, endPoint x: 272, endPoint y: 125, distance: 93.8
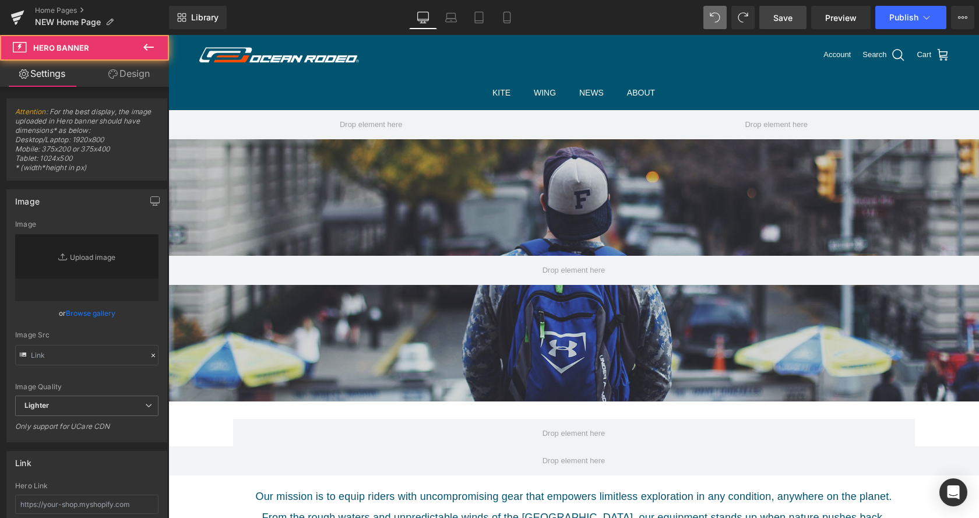
type input "[URL][DOMAIN_NAME]"
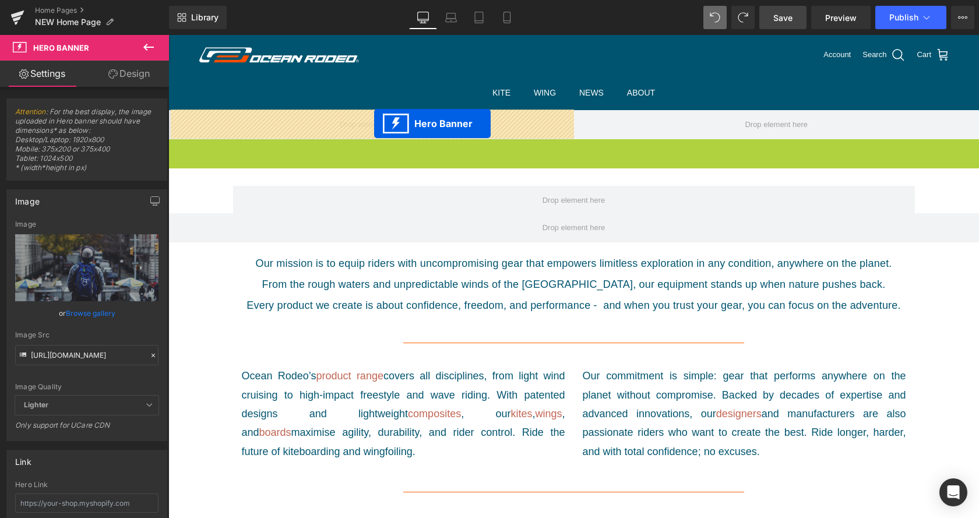
drag, startPoint x: 540, startPoint y: 147, endPoint x: 374, endPoint y: 124, distance: 167.9
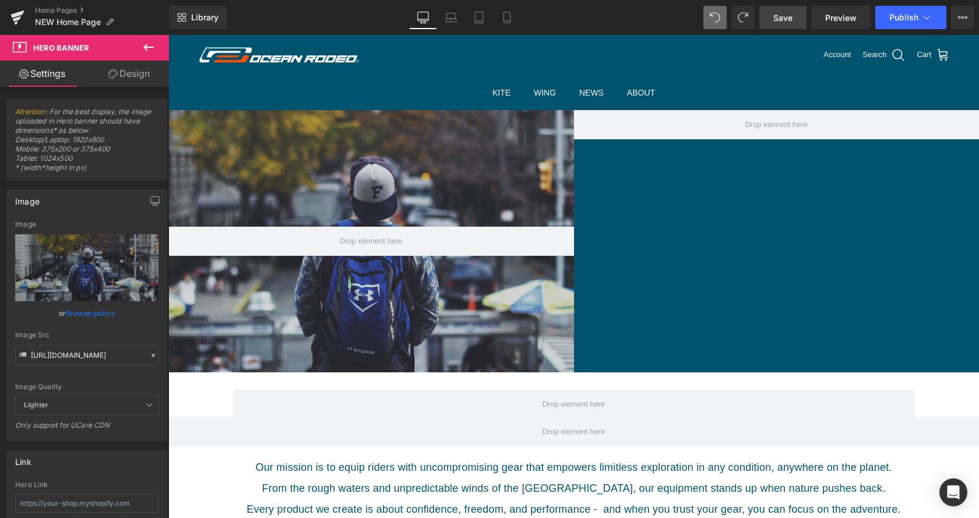
click at [152, 49] on icon at bounding box center [149, 47] width 14 height 14
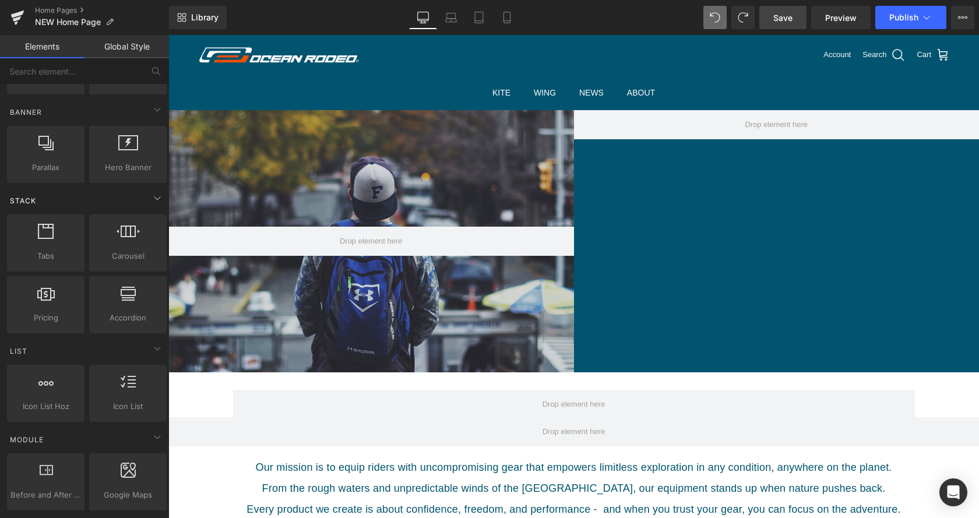
scroll to position [178, 0]
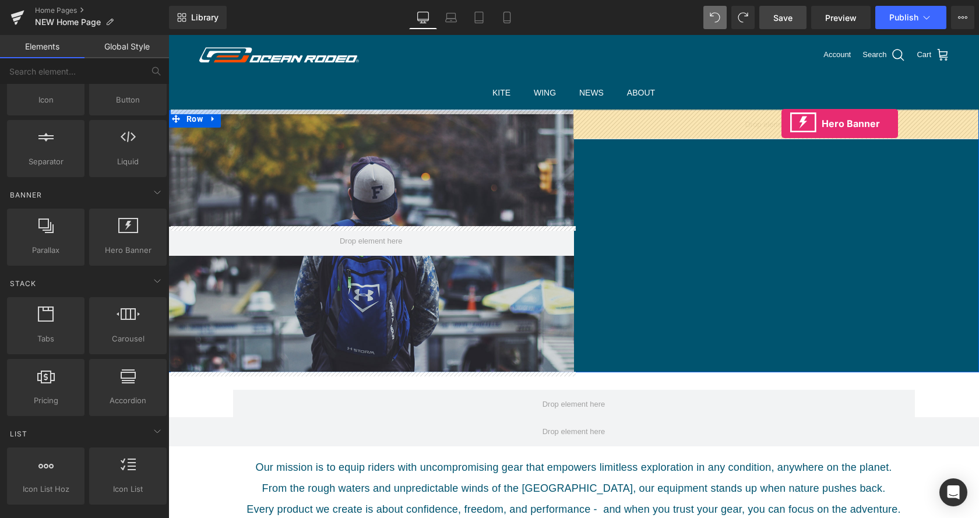
drag, startPoint x: 293, startPoint y: 267, endPoint x: 782, endPoint y: 124, distance: 509.5
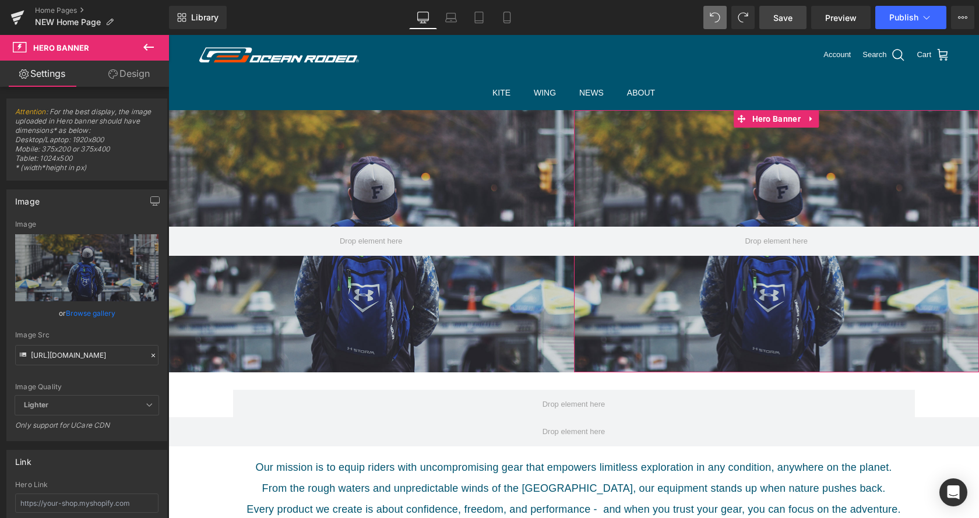
click at [107, 140] on span "Attention : For the best display, the image uploaded in Hero banner should have…" at bounding box center [86, 143] width 143 height 73
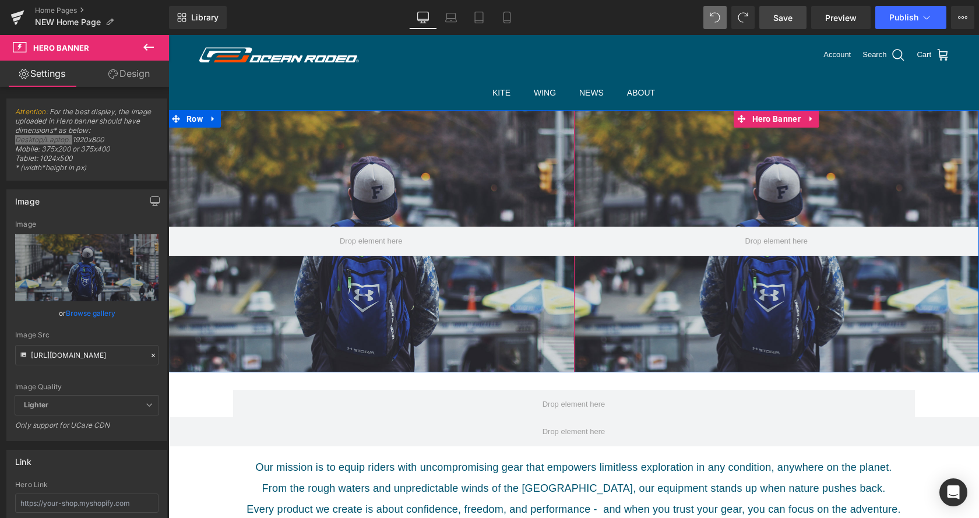
click at [648, 192] on div at bounding box center [777, 241] width 406 height 262
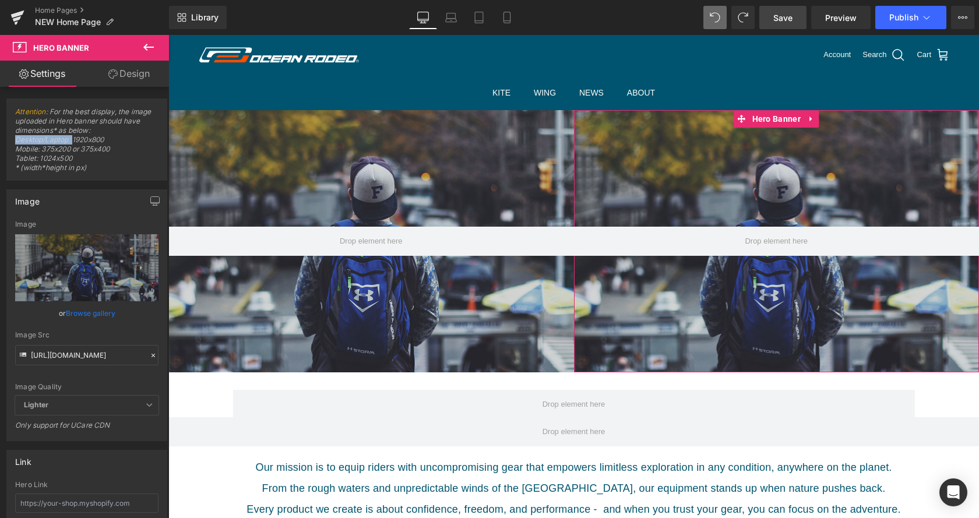
click at [103, 312] on link "Browse gallery" at bounding box center [91, 313] width 50 height 20
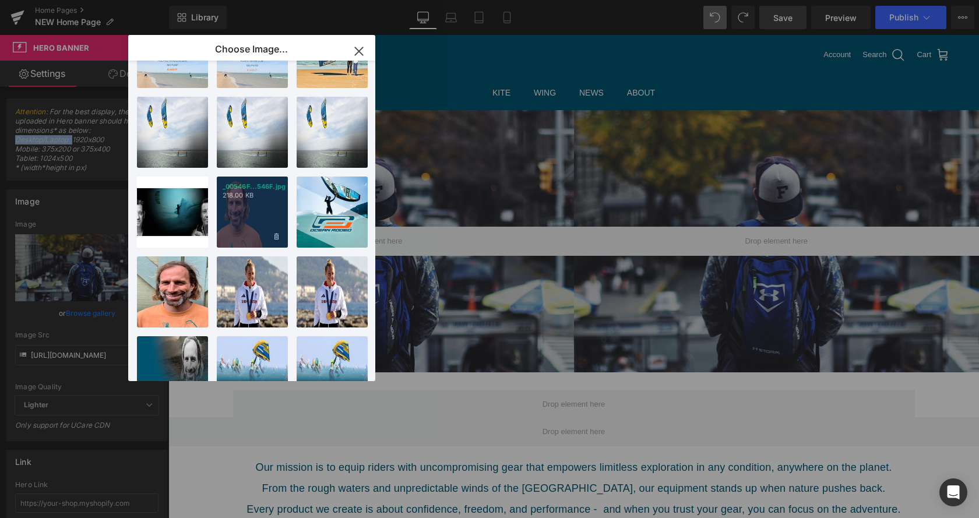
scroll to position [357, 0]
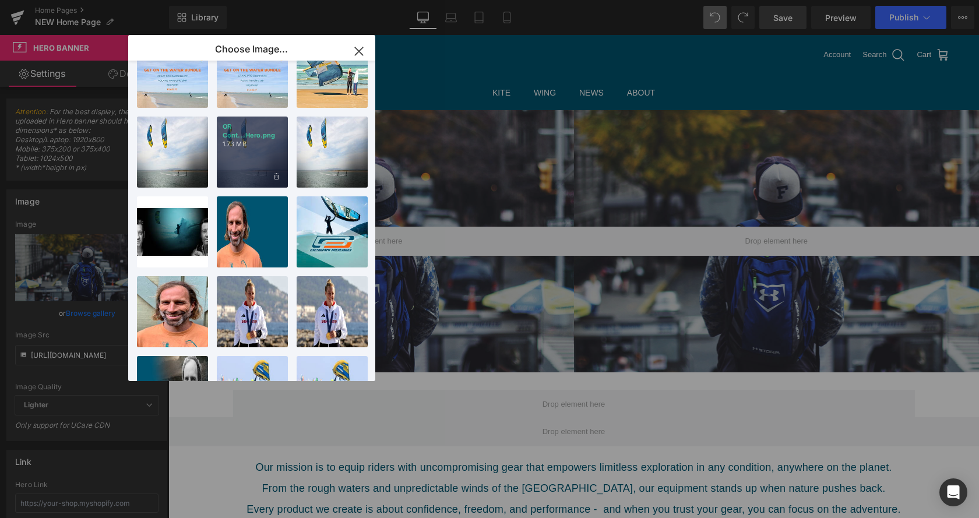
click at [254, 168] on div "OR Cont...Hero.png 1.73 MB" at bounding box center [252, 152] width 71 height 71
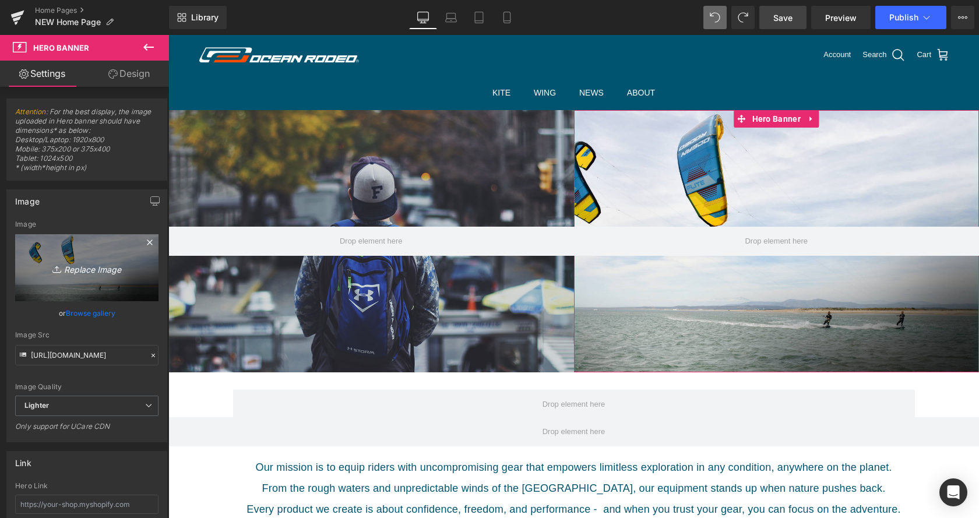
click at [114, 273] on icon "Replace Image" at bounding box center [86, 268] width 93 height 15
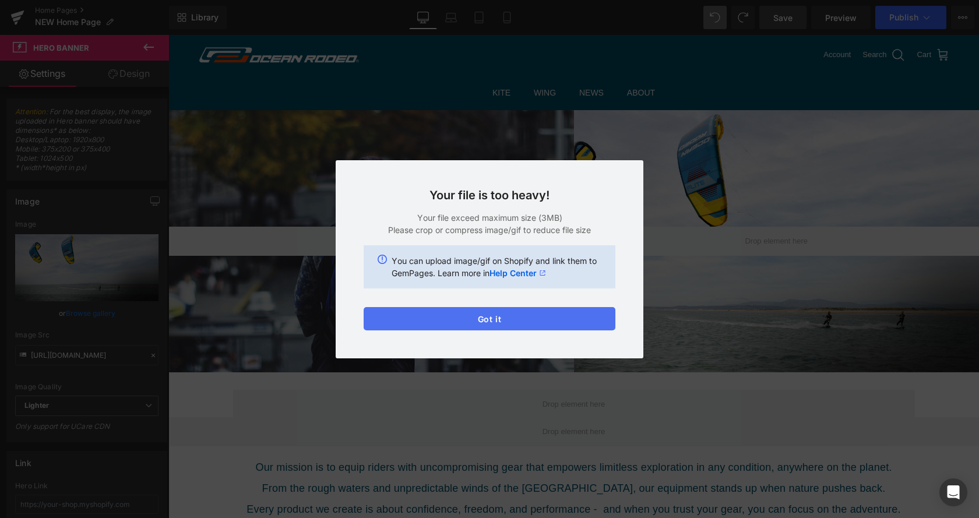
click at [521, 311] on button "Got it" at bounding box center [490, 318] width 252 height 23
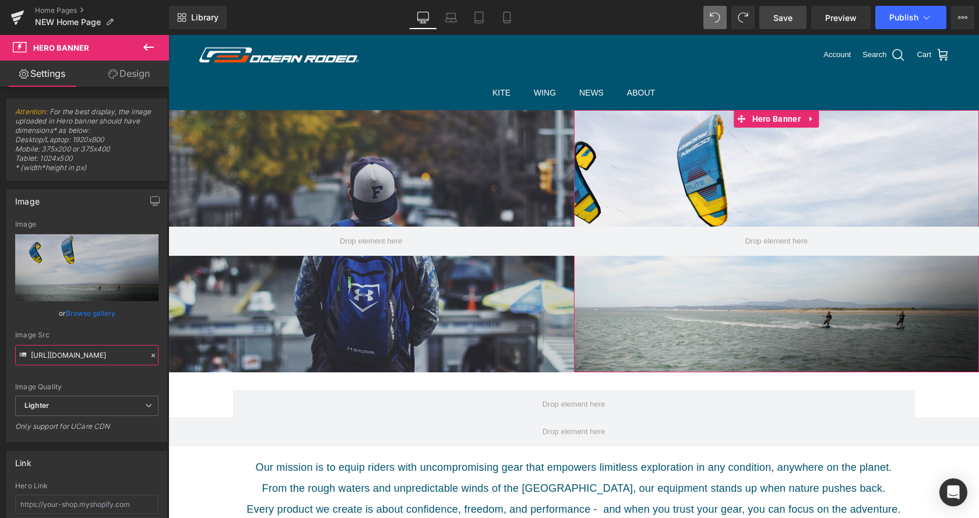
click at [73, 353] on input "[URL][DOMAIN_NAME]" at bounding box center [86, 355] width 143 height 20
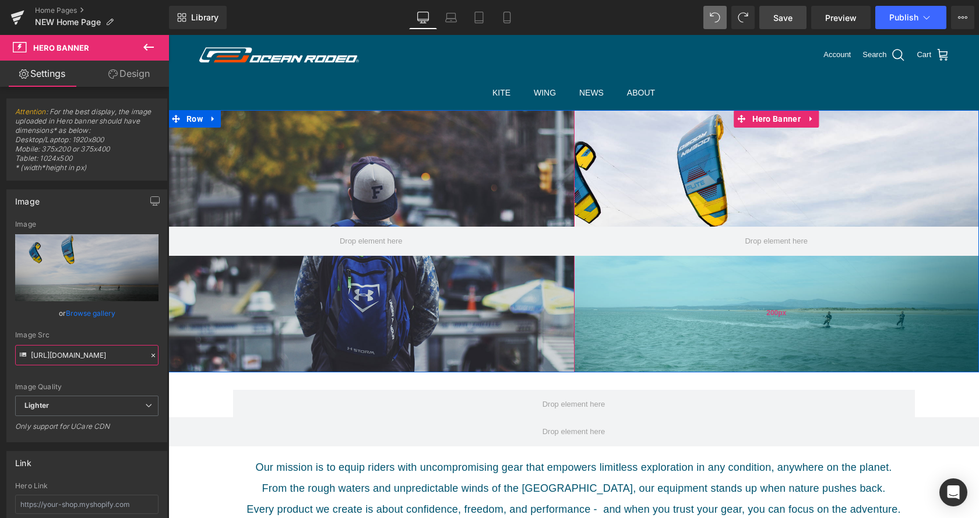
click at [716, 298] on div "200px" at bounding box center [777, 314] width 406 height 117
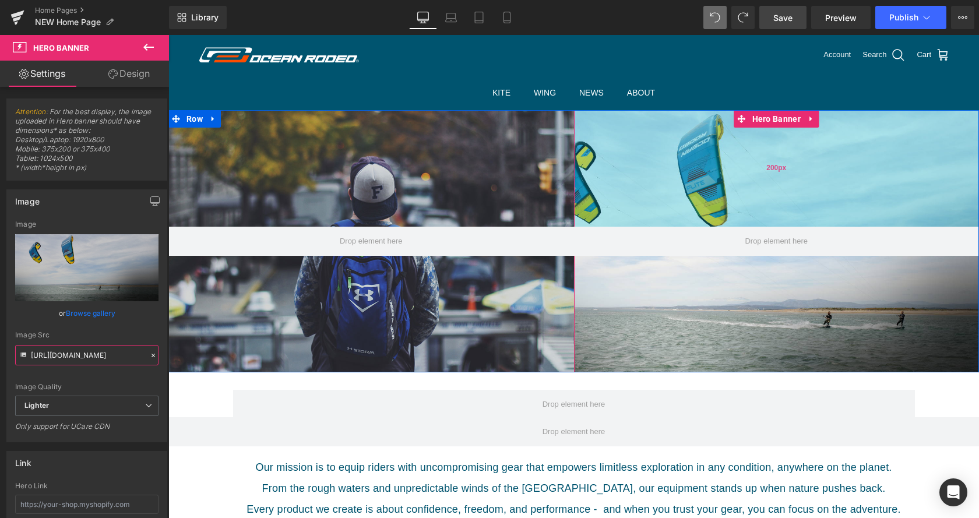
click at [792, 184] on div "200px" at bounding box center [777, 168] width 406 height 117
click at [781, 128] on div "200px" at bounding box center [777, 168] width 406 height 117
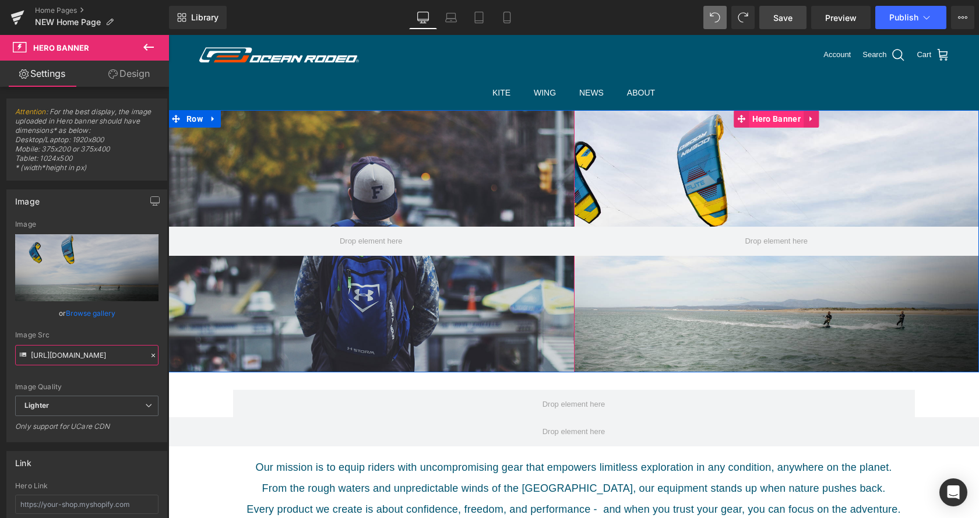
click at [781, 120] on span "Hero Banner" at bounding box center [777, 118] width 54 height 17
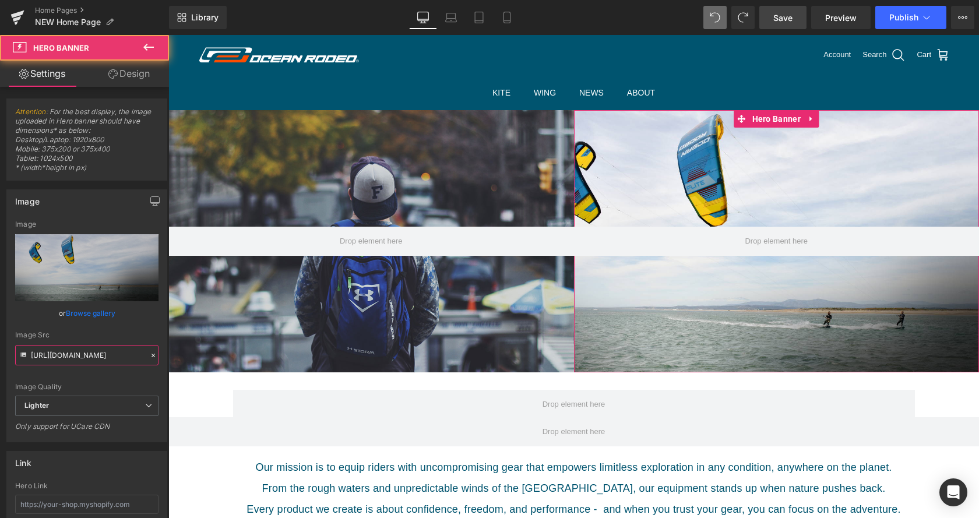
click at [104, 353] on input "[URL][DOMAIN_NAME]" at bounding box center [86, 355] width 143 height 20
paste input "[DOMAIN_NAME][URL]"
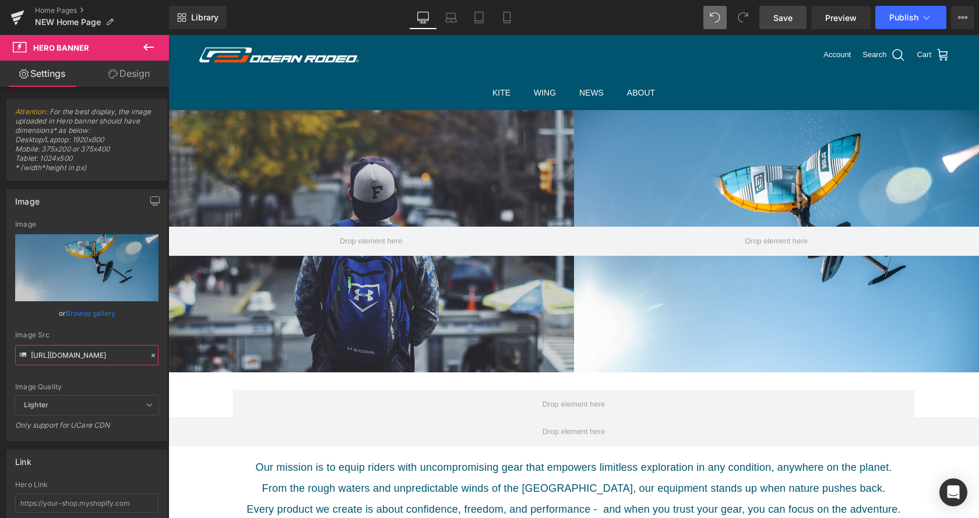
type input "[URL][DOMAIN_NAME]"
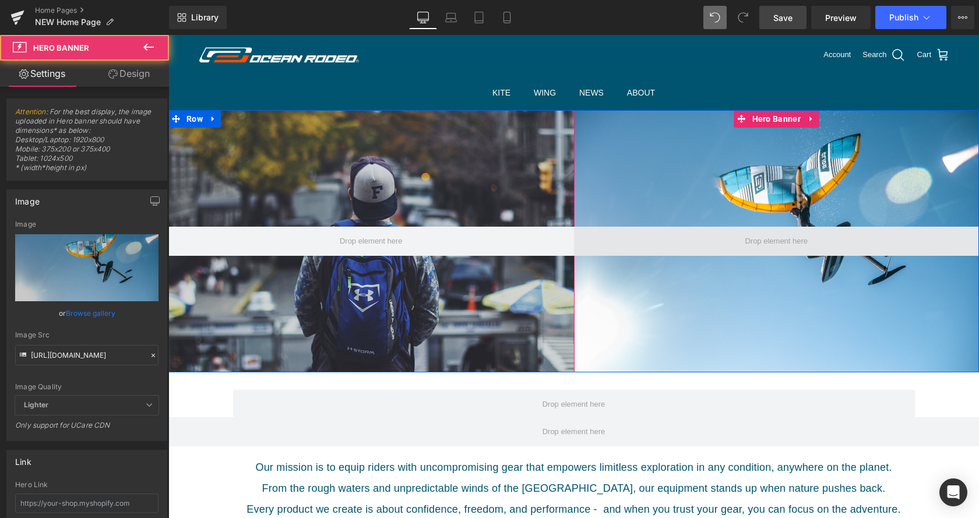
click at [729, 243] on span at bounding box center [777, 241] width 406 height 29
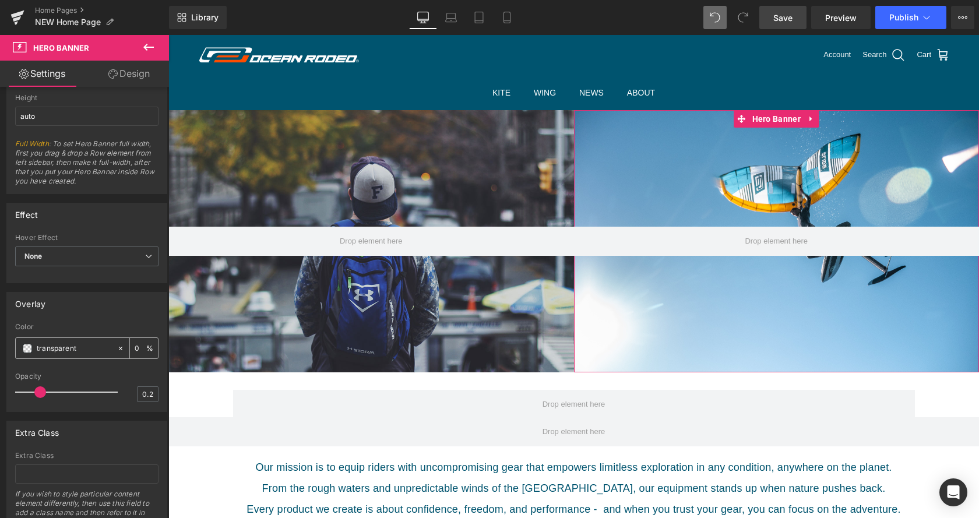
scroll to position [635, 0]
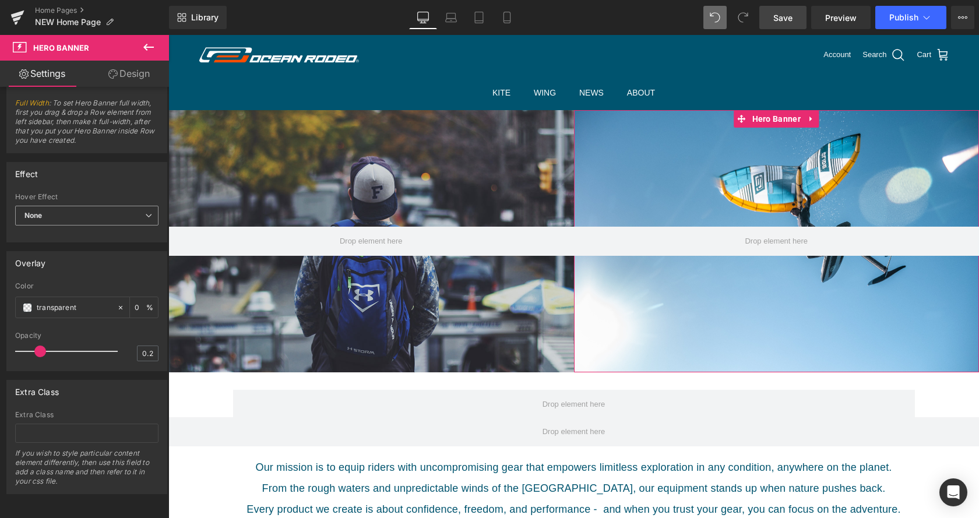
click at [150, 220] on span "None" at bounding box center [86, 216] width 143 height 20
click at [114, 251] on li "Zoom" at bounding box center [84, 253] width 139 height 17
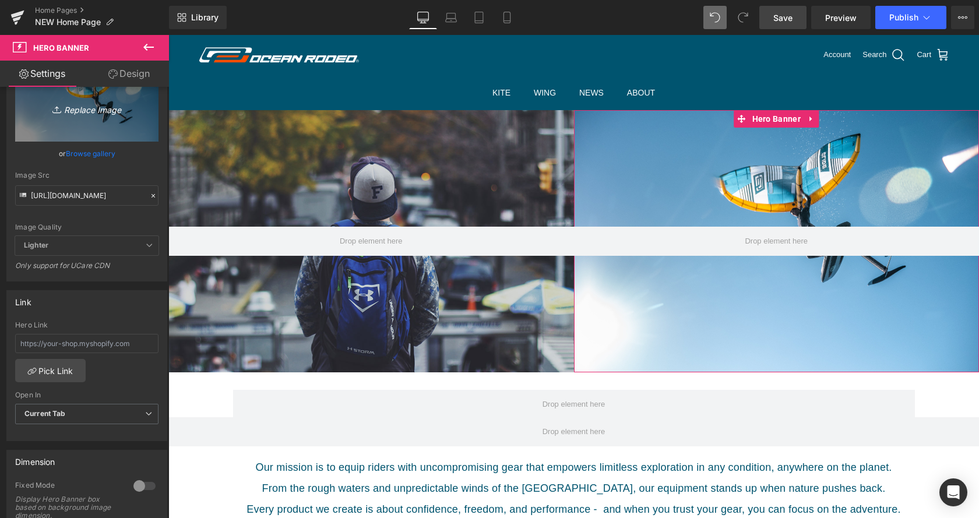
scroll to position [0, 0]
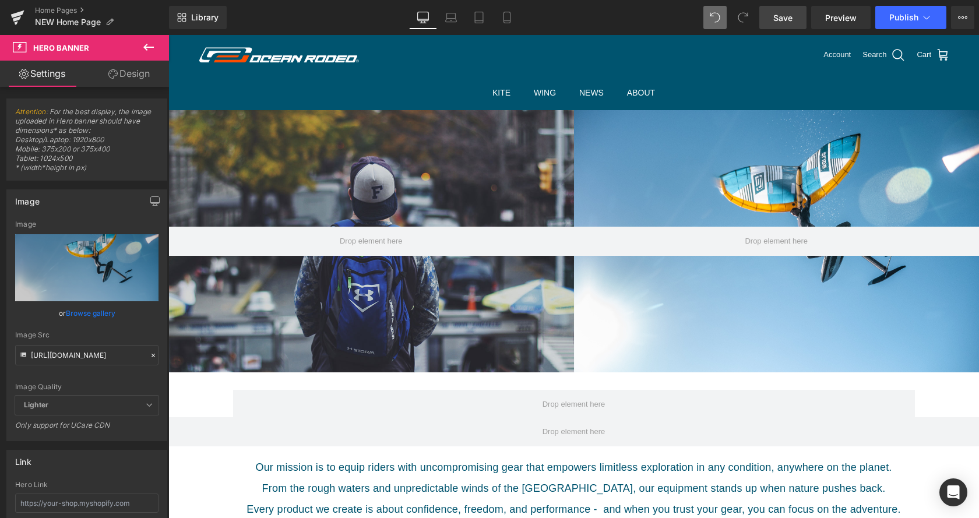
click at [149, 45] on icon at bounding box center [149, 47] width 14 height 14
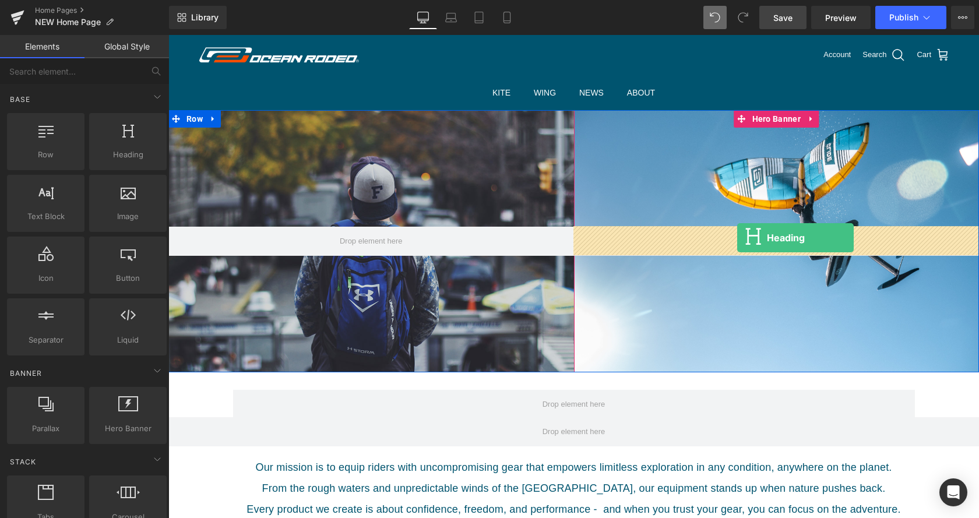
drag, startPoint x: 290, startPoint y: 182, endPoint x: 737, endPoint y: 238, distance: 451.1
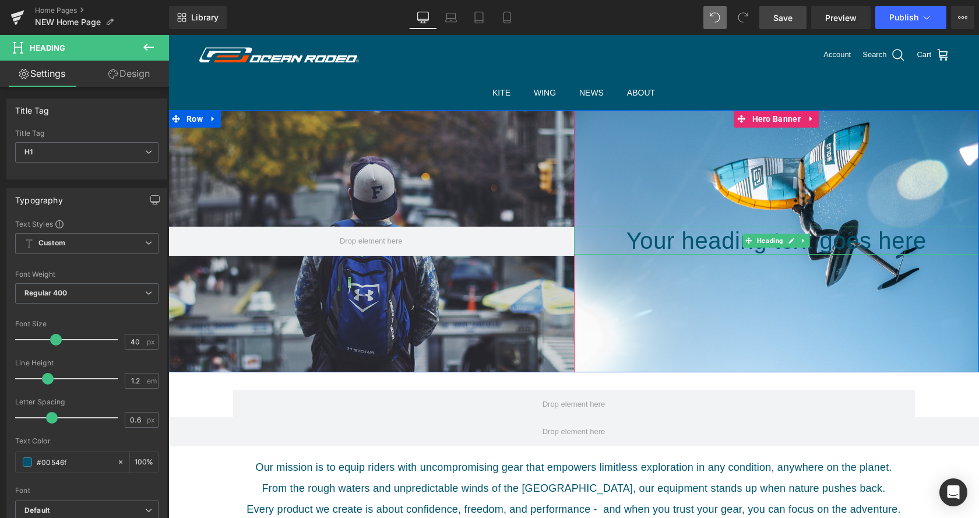
click at [706, 245] on h1 "Your heading text goes here" at bounding box center [777, 241] width 406 height 28
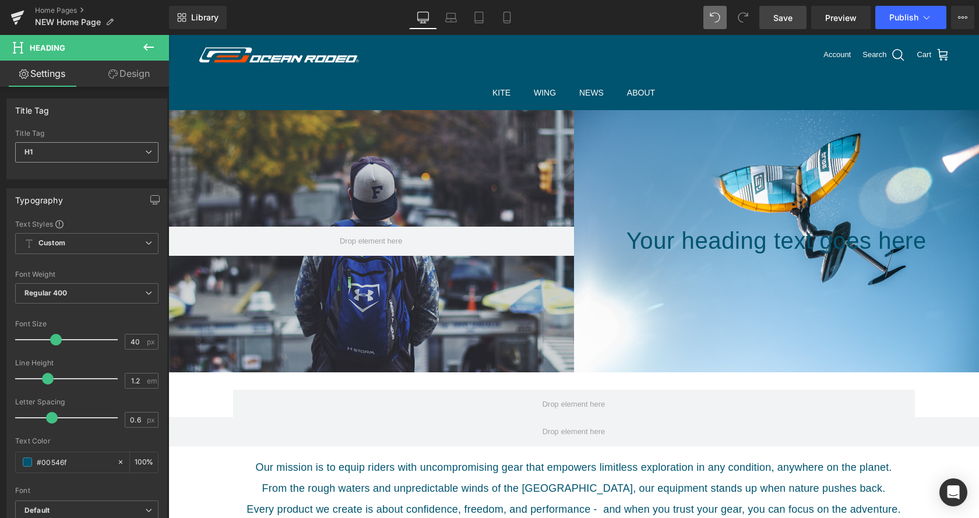
click at [55, 152] on span "H1" at bounding box center [86, 152] width 143 height 20
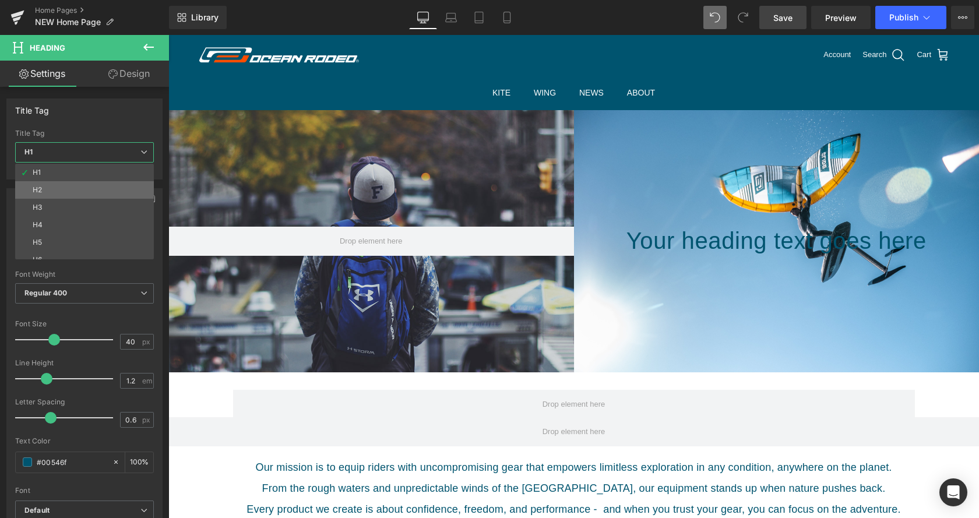
click at [49, 191] on li "H2" at bounding box center [87, 189] width 144 height 17
type input "35.2"
type input "0.53"
type input "100"
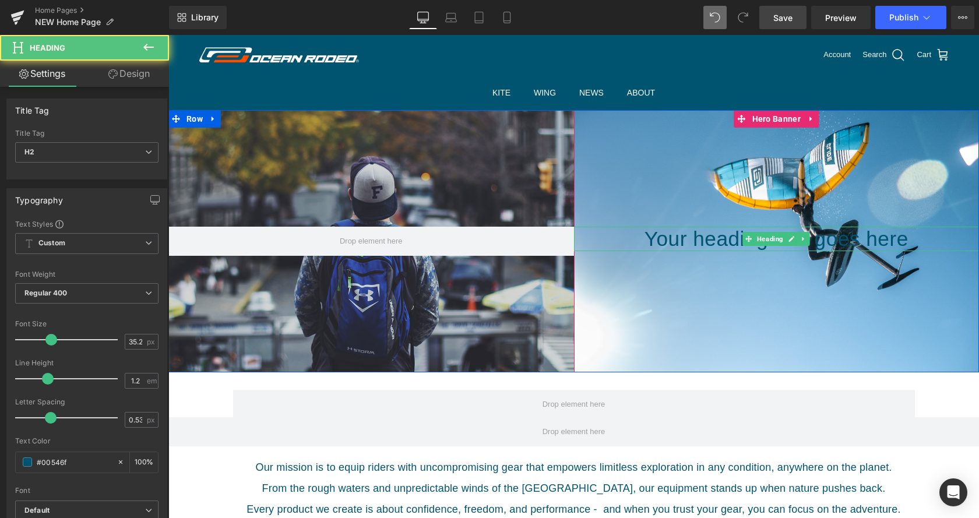
click at [720, 239] on h2 "Your heading text goes here" at bounding box center [777, 239] width 406 height 24
click at [719, 239] on h2 "Your heading text goes here" at bounding box center [777, 239] width 406 height 24
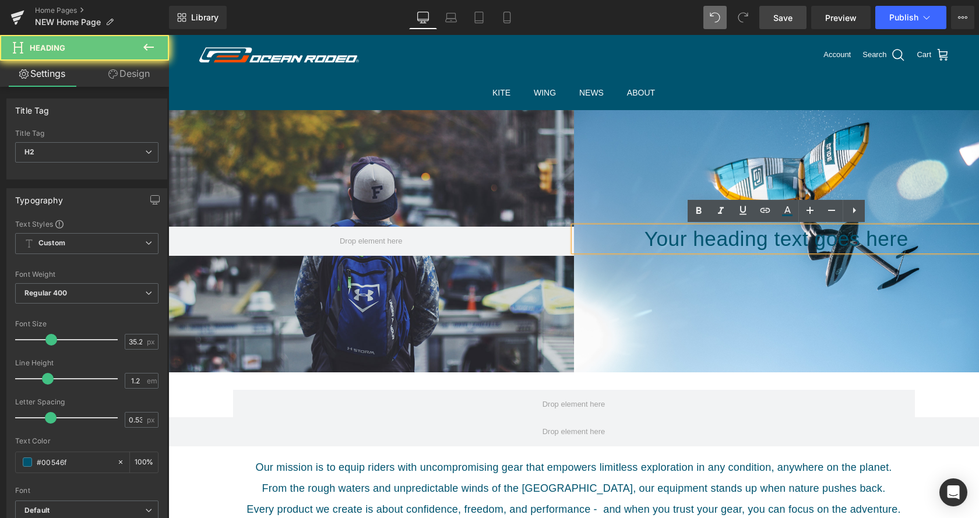
click at [719, 239] on h2 "Your heading text goes here" at bounding box center [777, 239] width 406 height 24
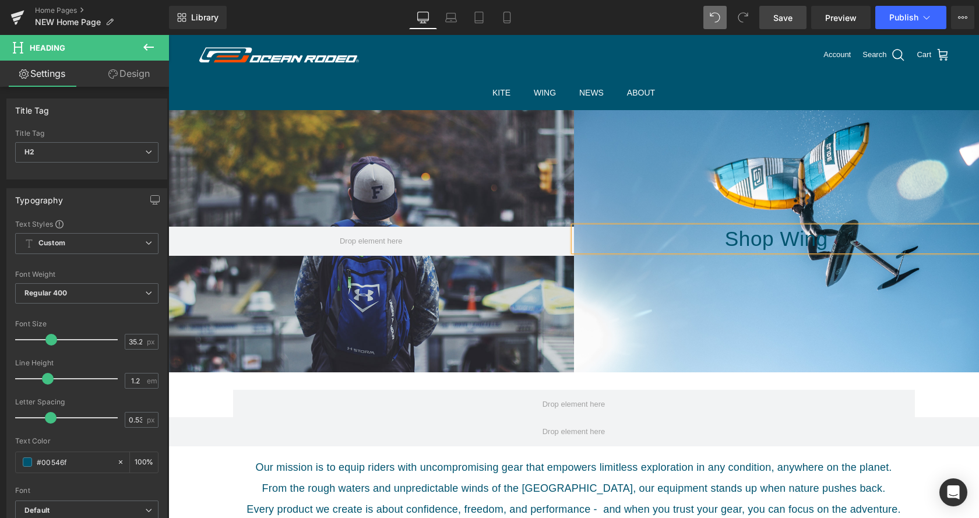
click at [779, 279] on div at bounding box center [777, 241] width 406 height 262
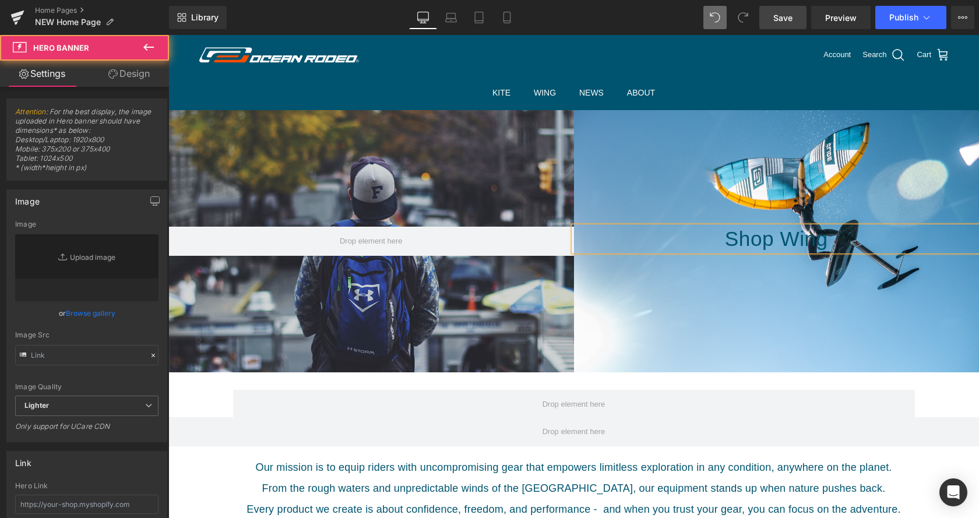
type input "[URL][DOMAIN_NAME]"
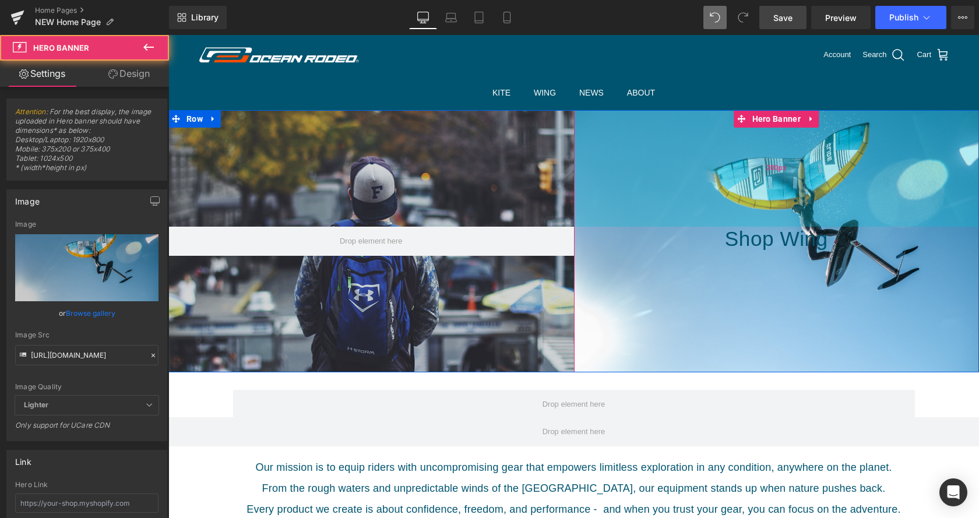
click at [688, 173] on div "200px" at bounding box center [777, 168] width 406 height 117
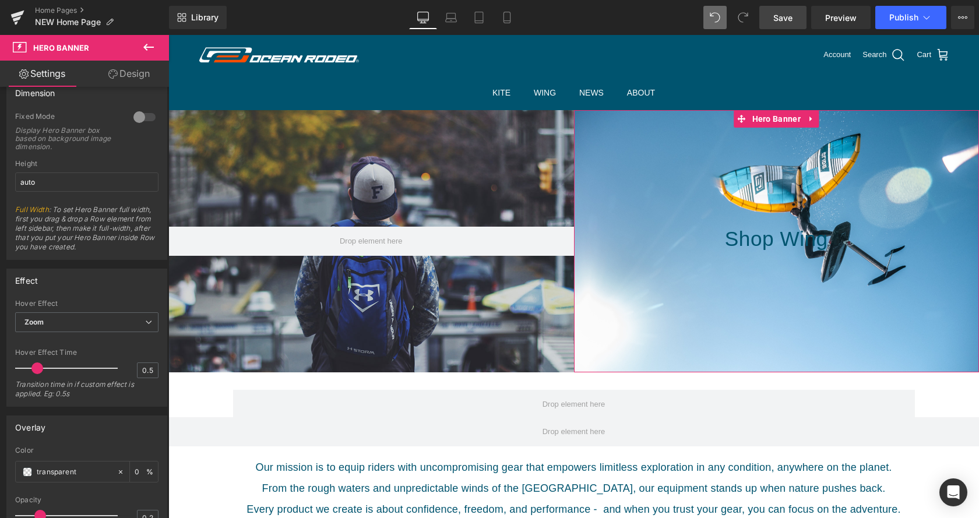
scroll to position [336, 0]
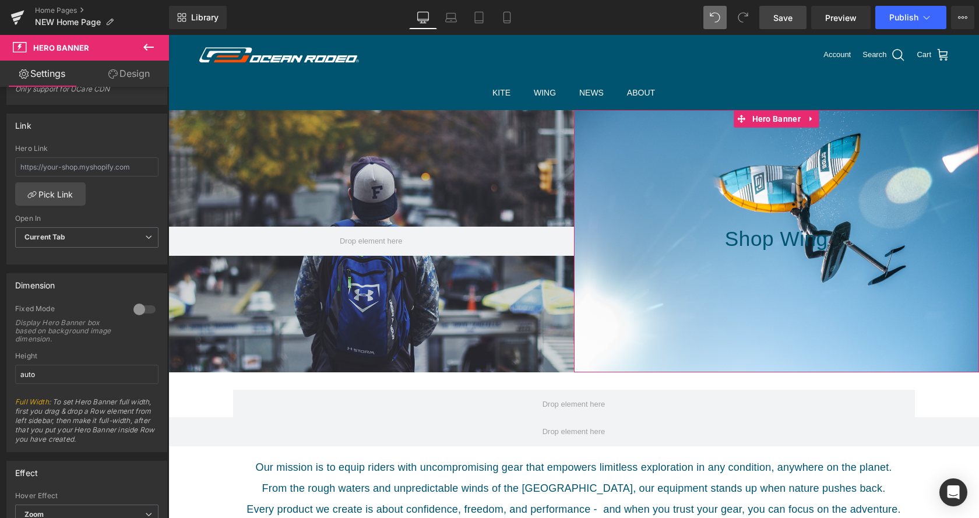
click at [133, 74] on link "Design" at bounding box center [129, 74] width 85 height 26
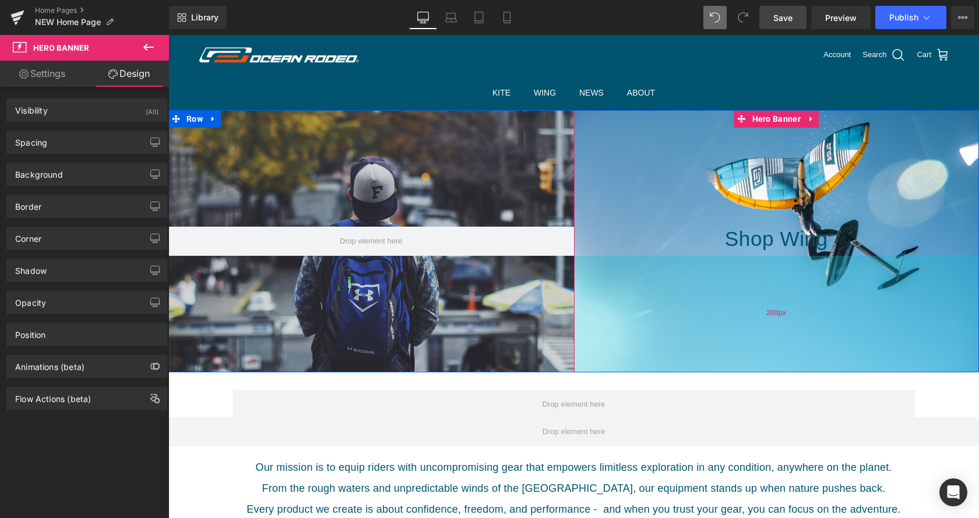
click at [756, 345] on div "200px" at bounding box center [777, 314] width 406 height 117
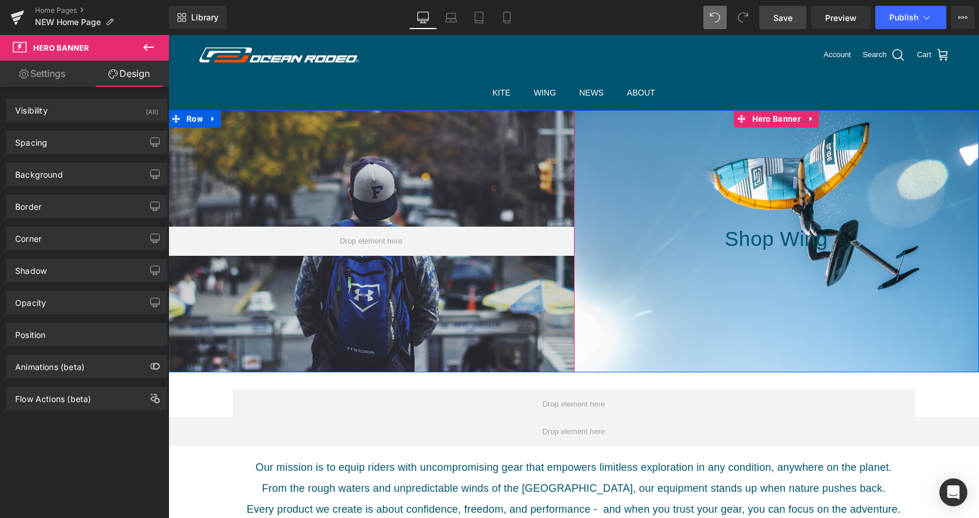
click at [662, 238] on h2 "Shop Wing" at bounding box center [777, 239] width 406 height 24
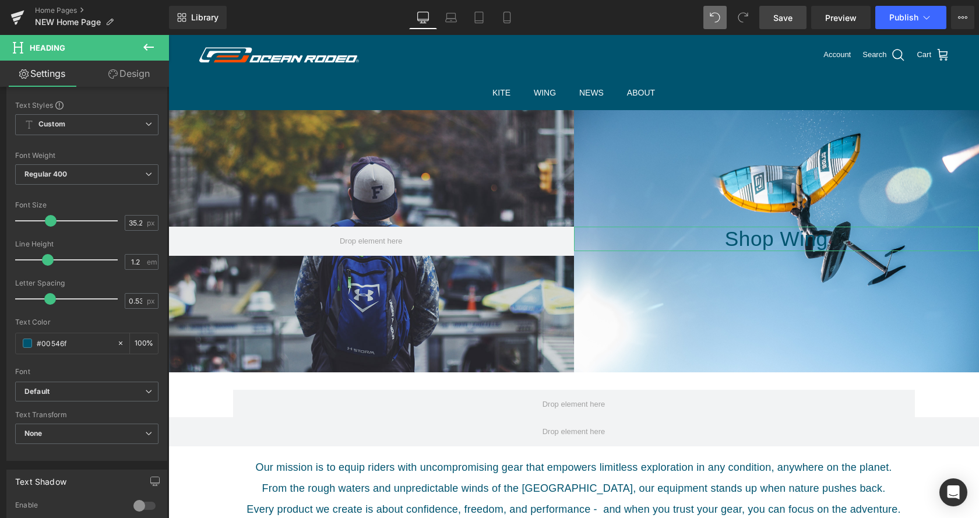
scroll to position [178, 0]
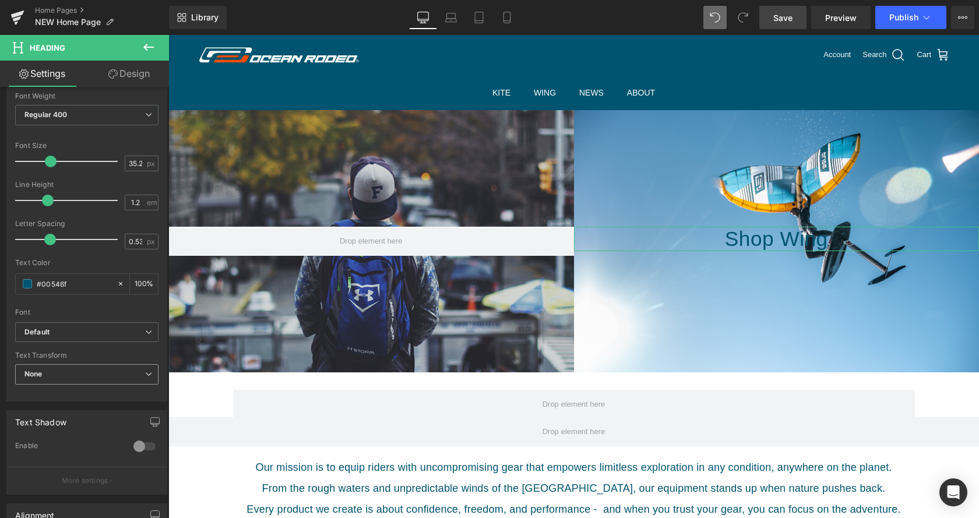
click at [127, 371] on span "None" at bounding box center [86, 374] width 143 height 20
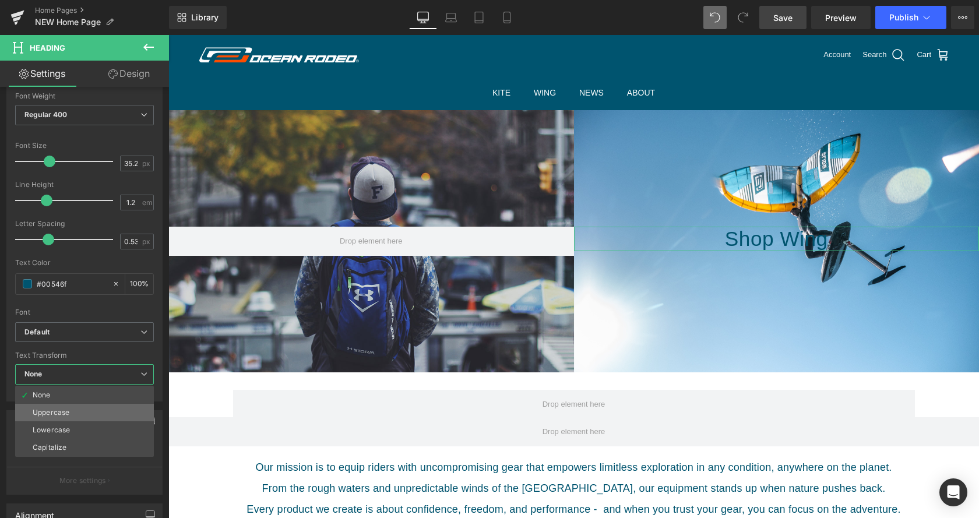
click at [104, 417] on li "Uppercase" at bounding box center [84, 412] width 139 height 17
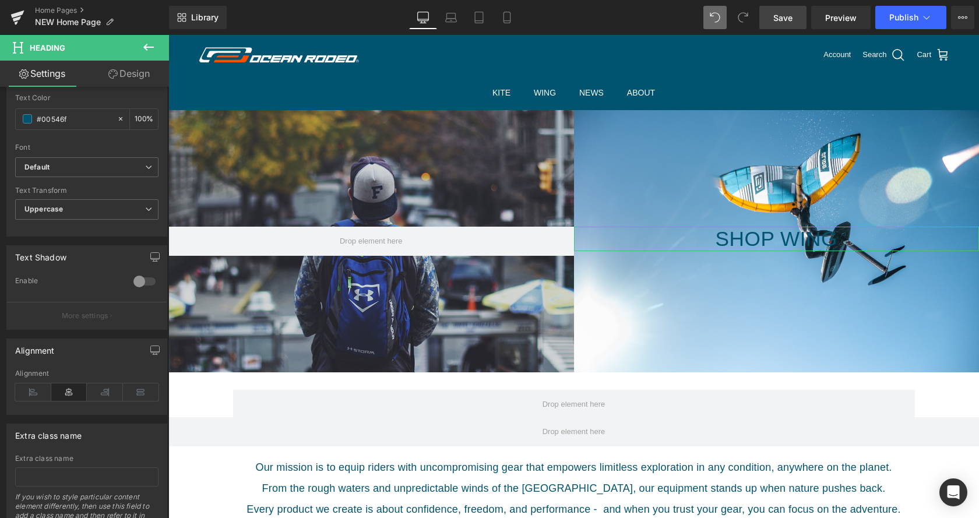
scroll to position [387, 0]
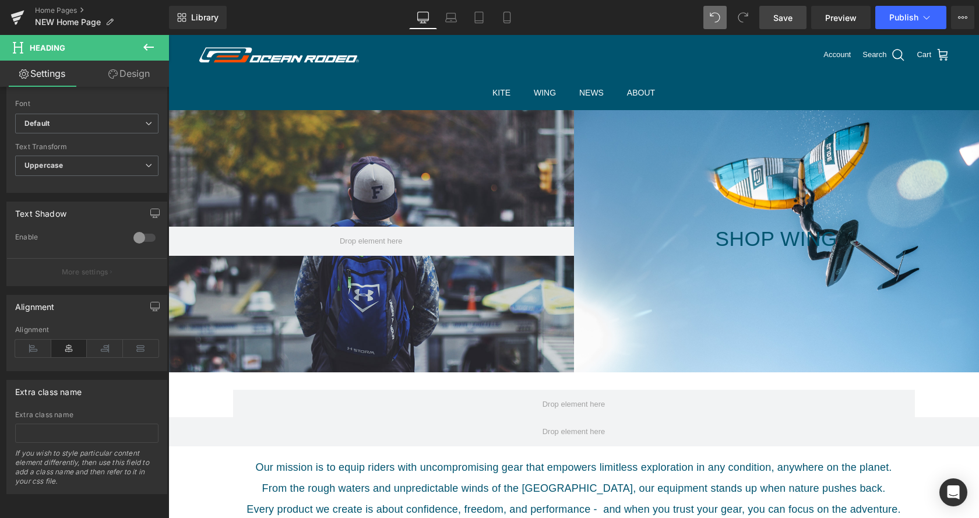
click at [690, 322] on div "Shop Wing Heading Hero Banner 200px 200px" at bounding box center [777, 241] width 406 height 262
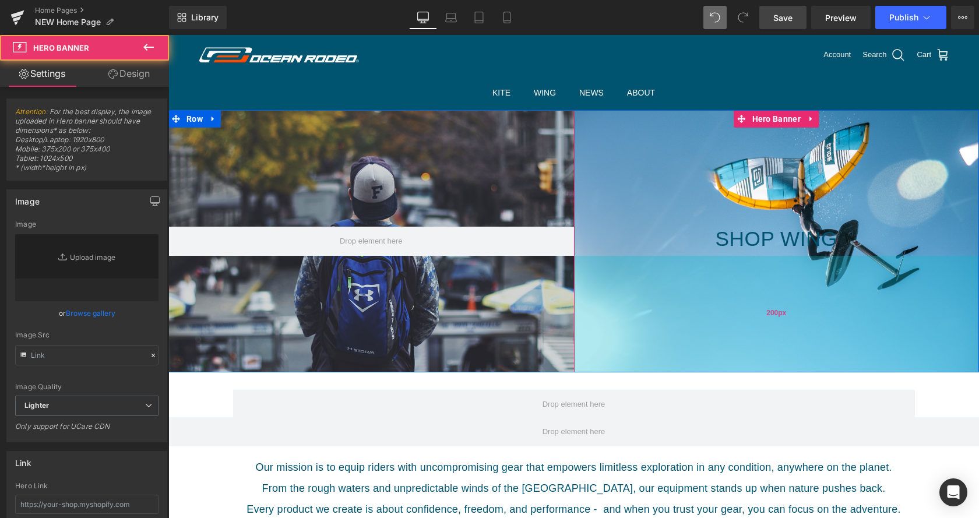
type input "[URL][DOMAIN_NAME]"
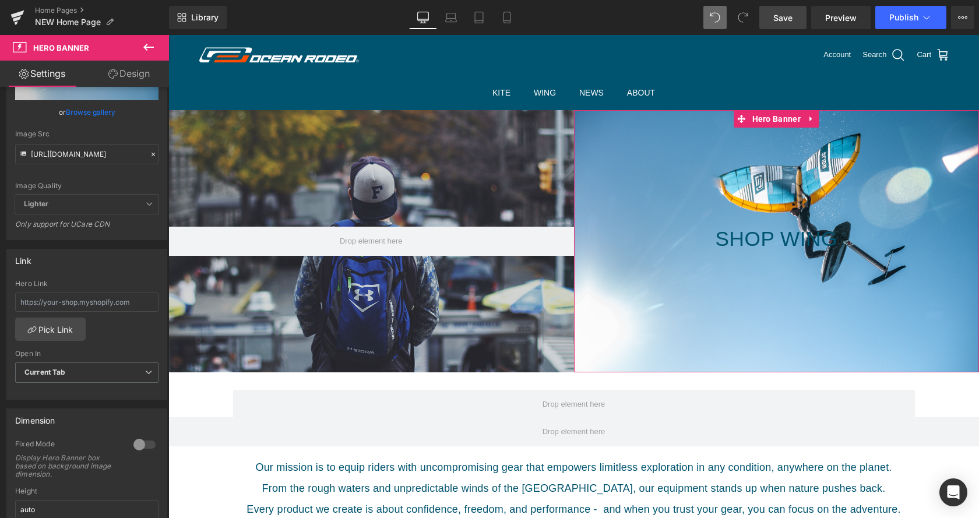
scroll to position [99, 0]
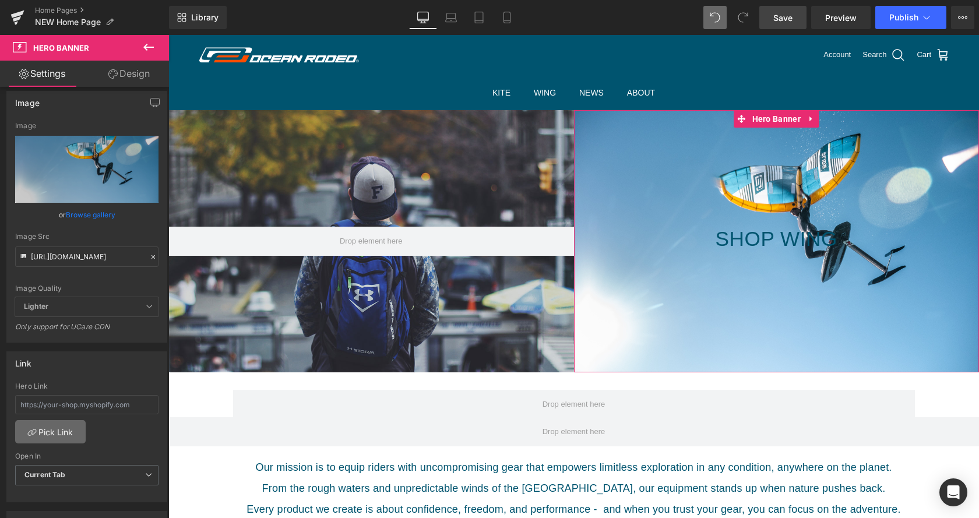
click at [58, 430] on link "Pick Link" at bounding box center [50, 431] width 71 height 23
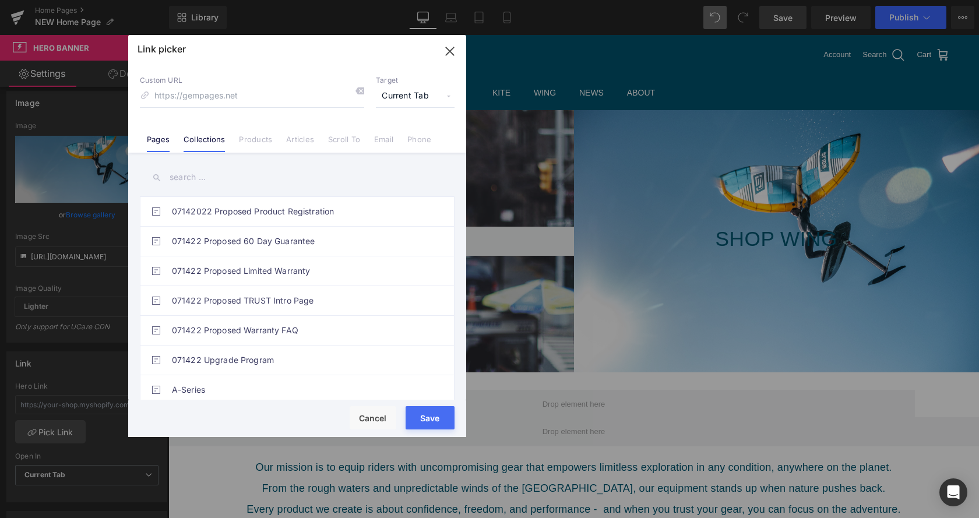
click at [210, 140] on link "Collections" at bounding box center [204, 143] width 41 height 17
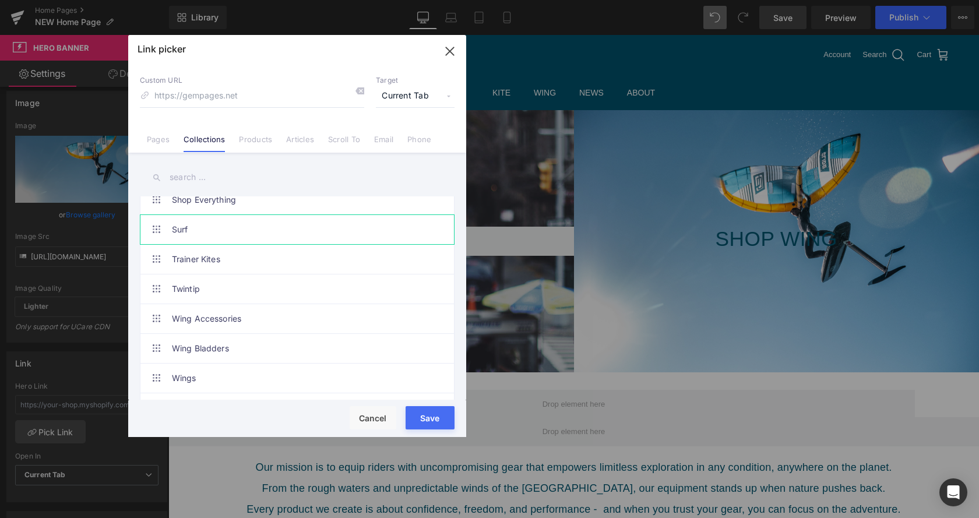
scroll to position [630, 0]
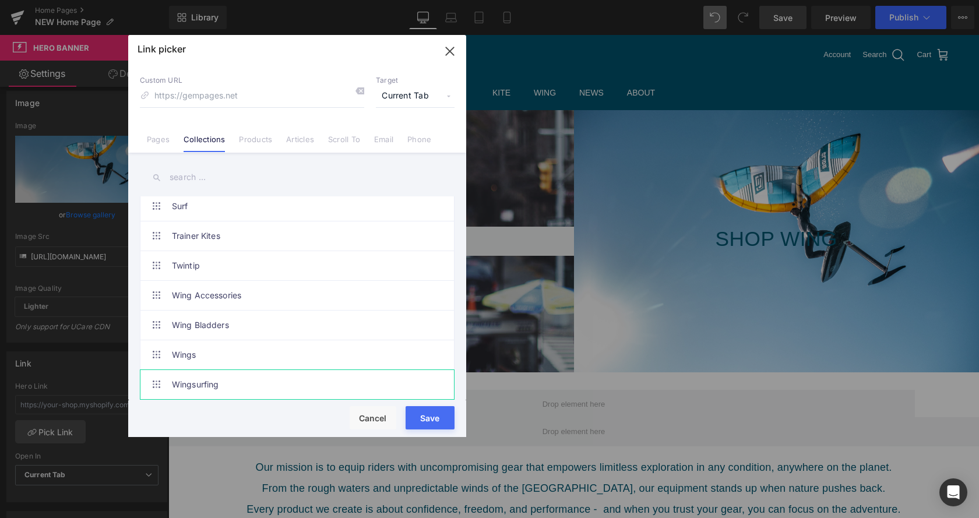
click at [265, 383] on link "Wingsurfing" at bounding box center [300, 384] width 256 height 29
type input "/collections/wingsurfing"
click at [438, 422] on button "Save" at bounding box center [430, 417] width 49 height 23
type input "/collections/wingsurfing"
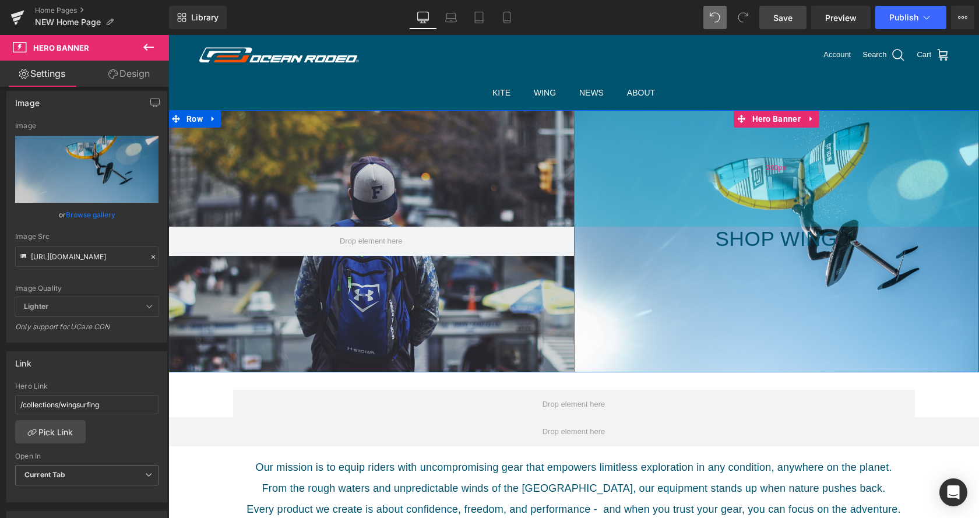
click at [651, 167] on div "200px" at bounding box center [777, 168] width 406 height 117
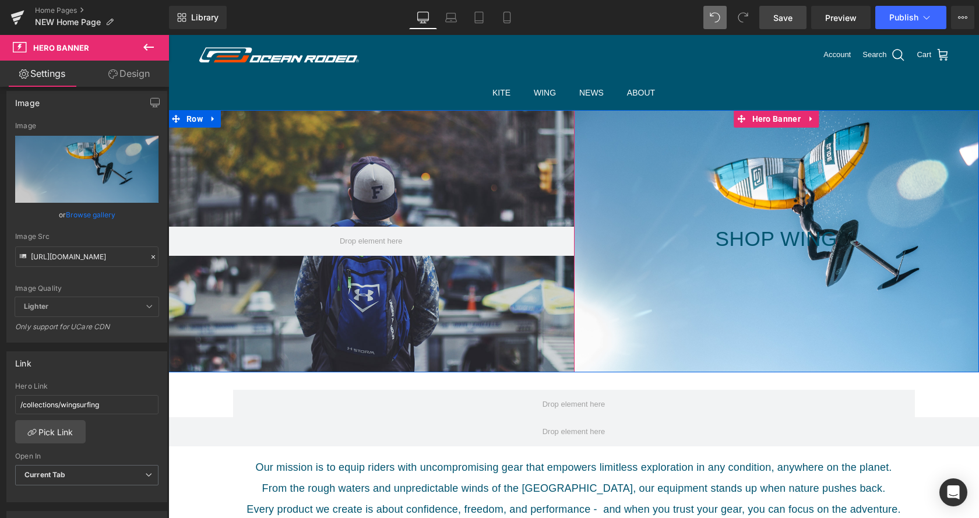
click at [651, 242] on h2 "Shop Wing" at bounding box center [777, 239] width 406 height 24
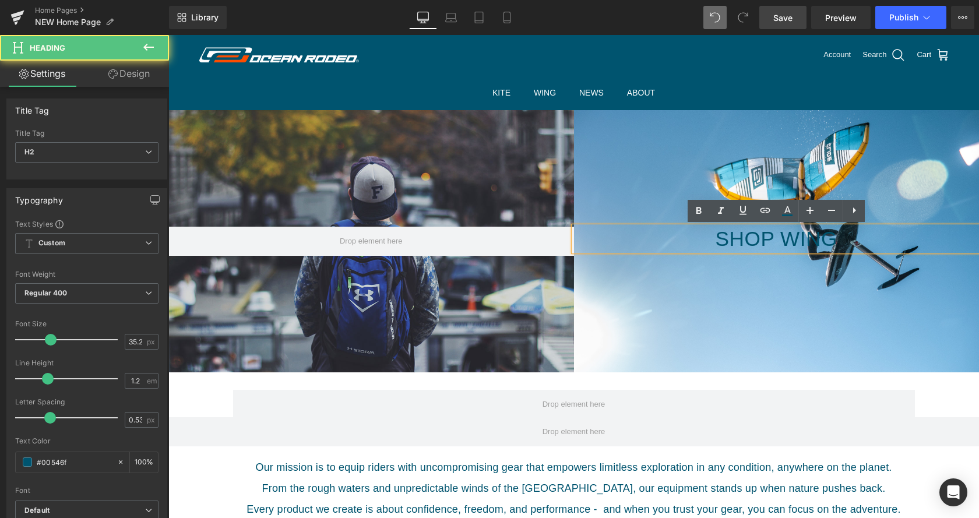
click at [642, 320] on div at bounding box center [777, 241] width 406 height 262
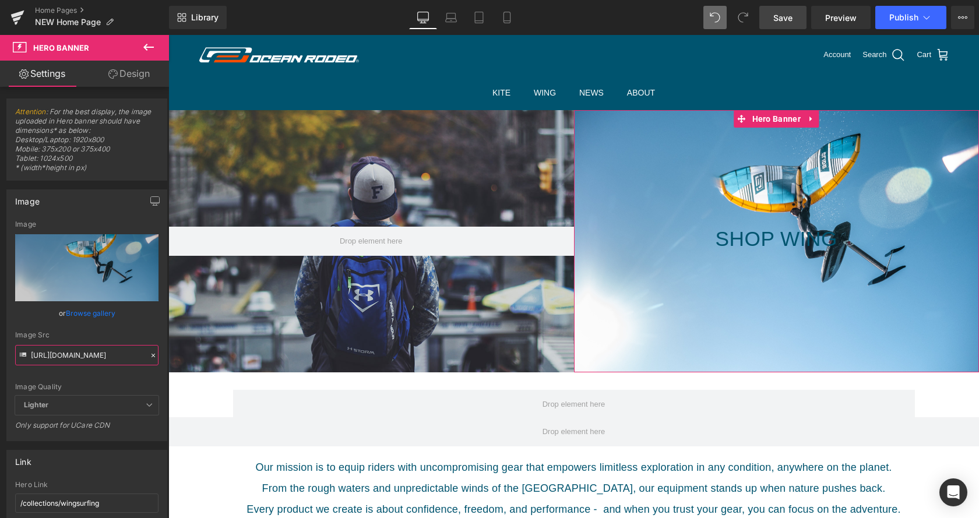
click at [83, 351] on input "[URL][DOMAIN_NAME]" at bounding box center [86, 355] width 143 height 20
click at [84, 351] on input "[URL][DOMAIN_NAME]" at bounding box center [86, 355] width 143 height 20
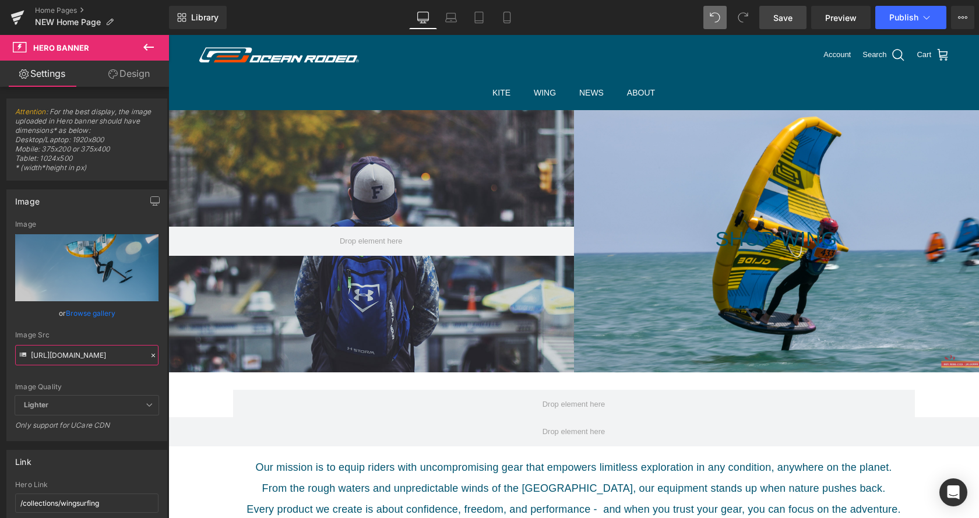
type input "[URL][DOMAIN_NAME]"
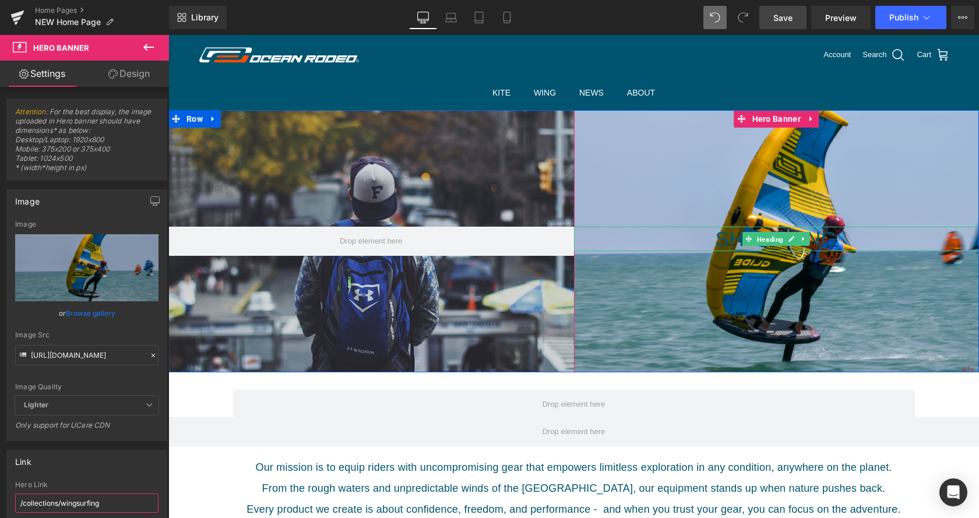
click at [783, 238] on span "Heading" at bounding box center [770, 240] width 31 height 14
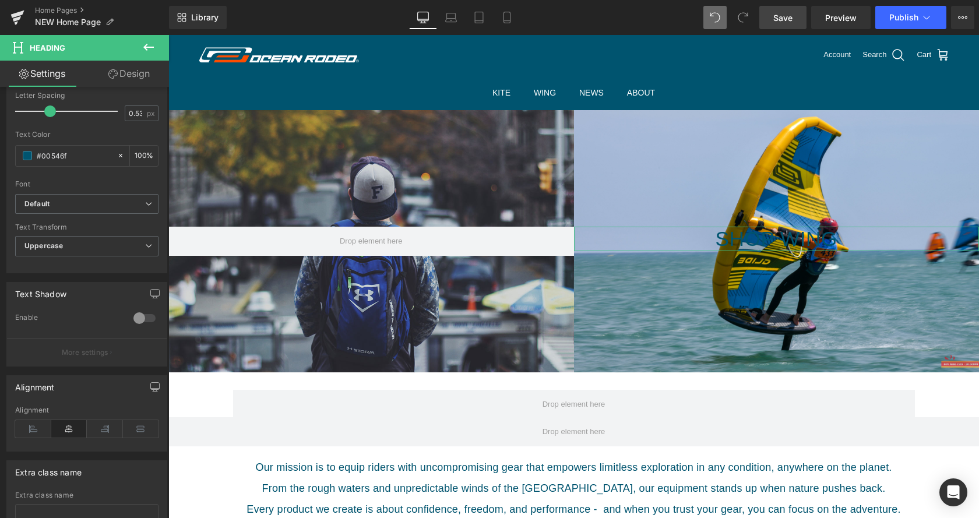
scroll to position [328, 0]
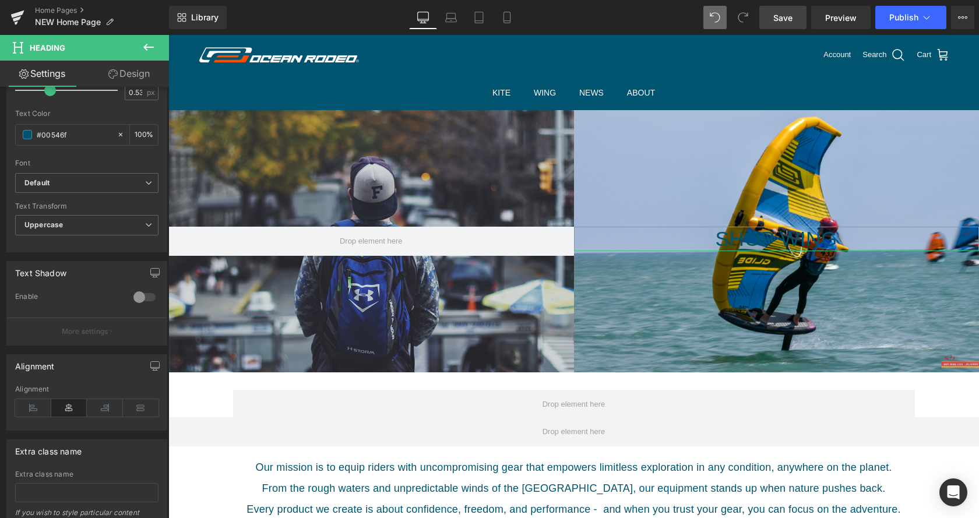
click at [145, 296] on div at bounding box center [145, 297] width 28 height 19
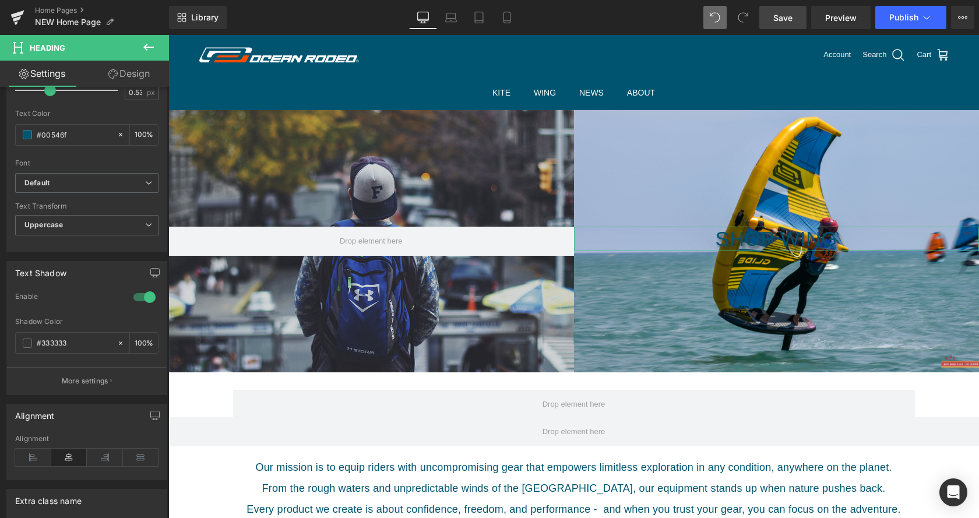
click at [134, 298] on div at bounding box center [145, 297] width 28 height 19
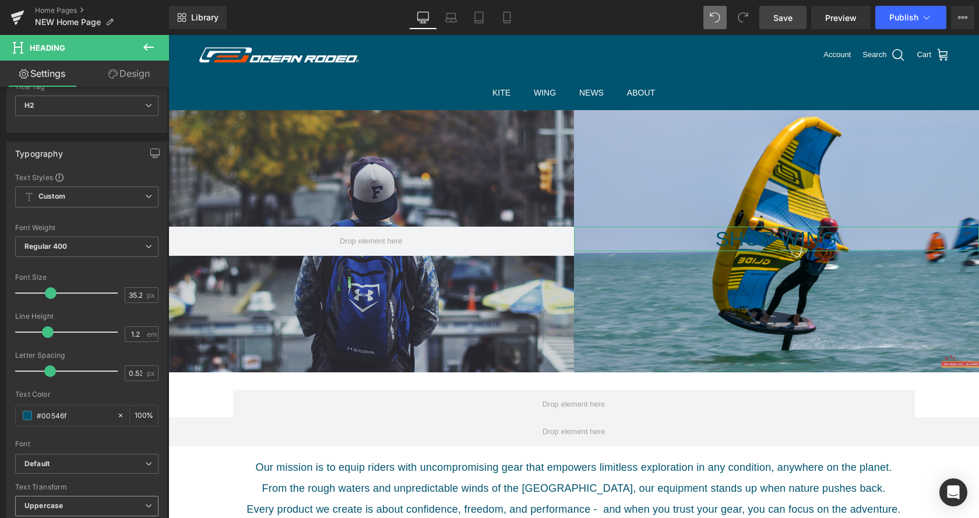
scroll to position [0, 0]
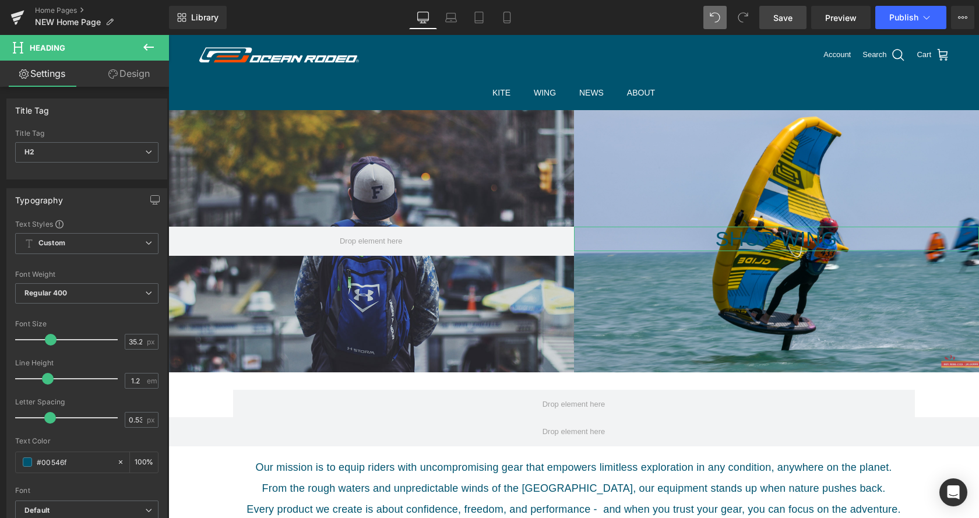
click at [136, 79] on link "Design" at bounding box center [129, 74] width 85 height 26
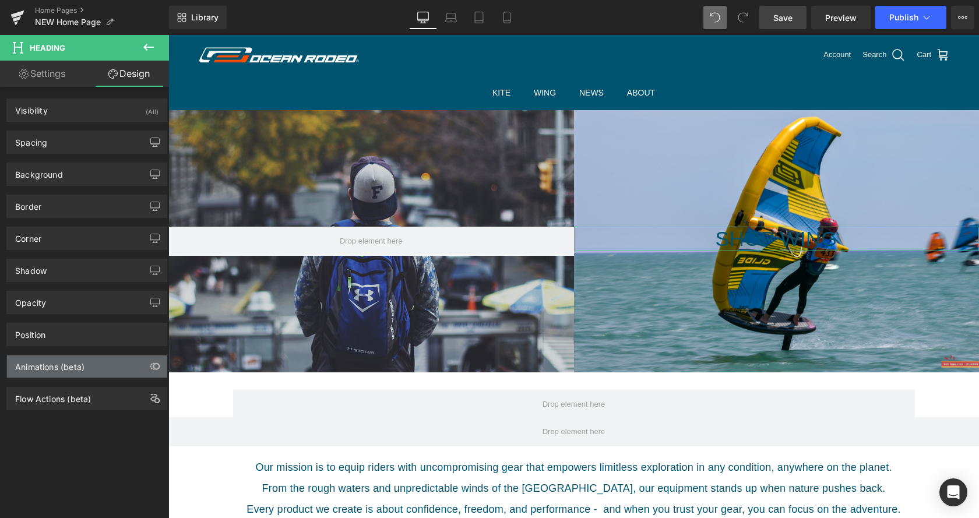
click at [65, 367] on div "Animations (beta)" at bounding box center [49, 364] width 69 height 16
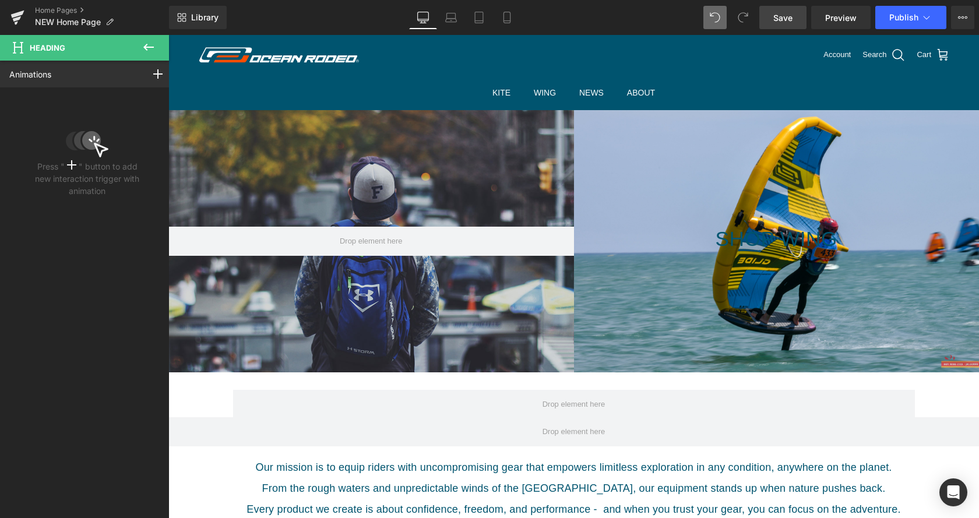
click at [152, 47] on icon at bounding box center [148, 47] width 10 height 7
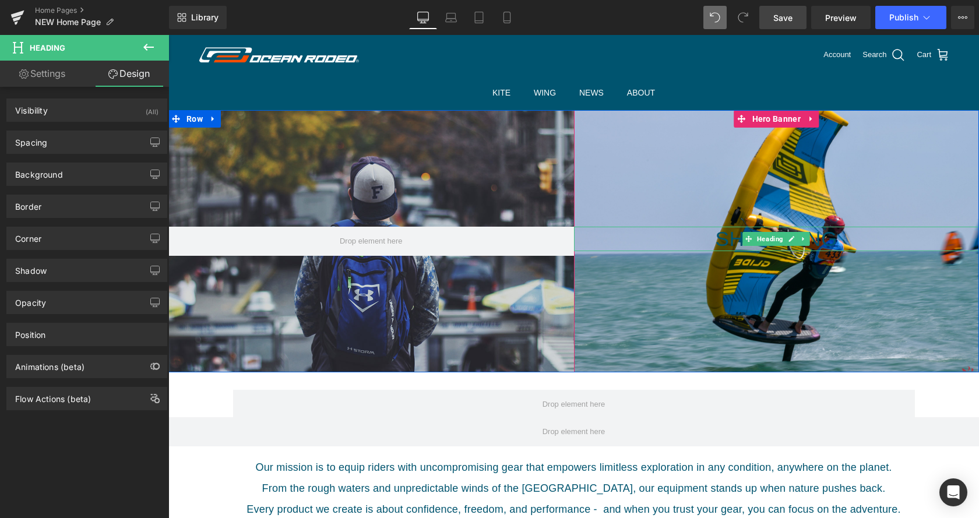
click at [687, 241] on h2 "Shop Wing" at bounding box center [777, 239] width 406 height 24
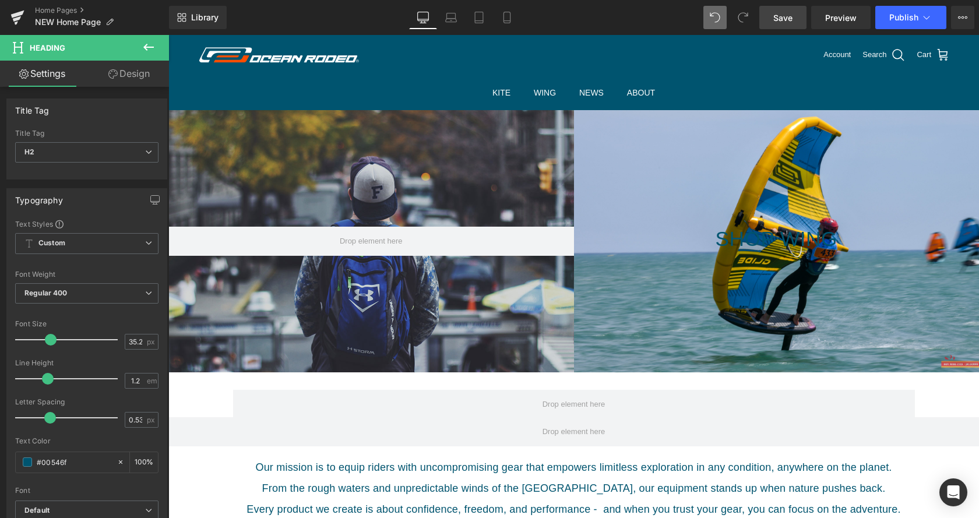
drag, startPoint x: 135, startPoint y: 78, endPoint x: 79, endPoint y: 241, distance: 172.2
click at [135, 78] on link "Design" at bounding box center [129, 74] width 85 height 26
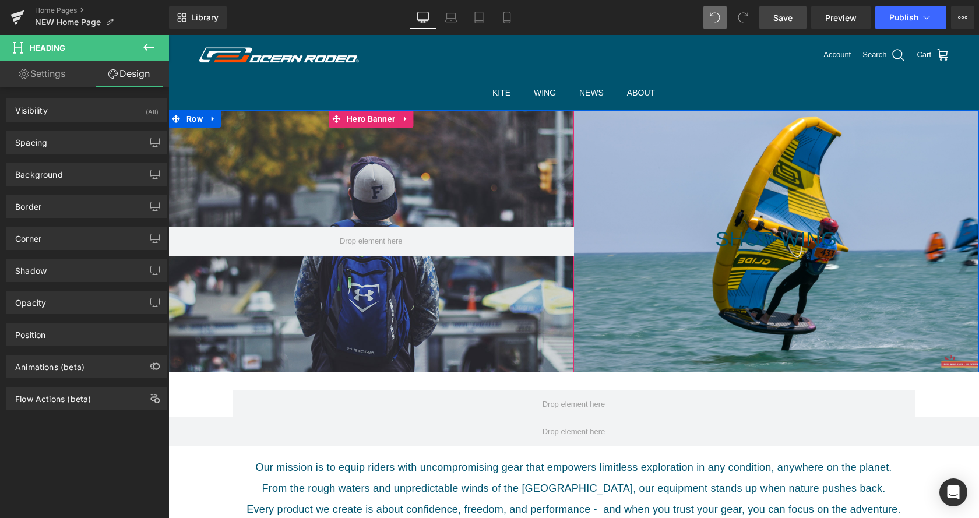
click at [425, 331] on div at bounding box center [371, 241] width 406 height 262
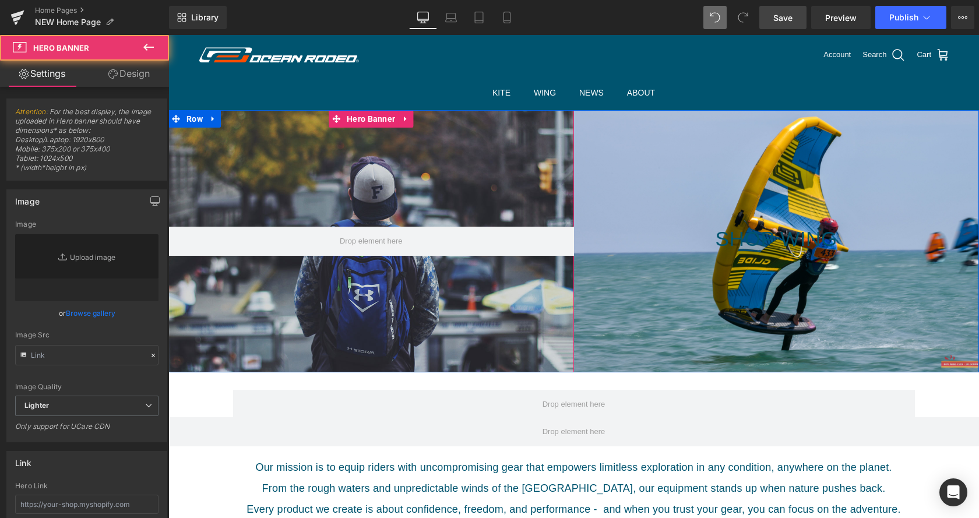
type input "[URL][DOMAIN_NAME]"
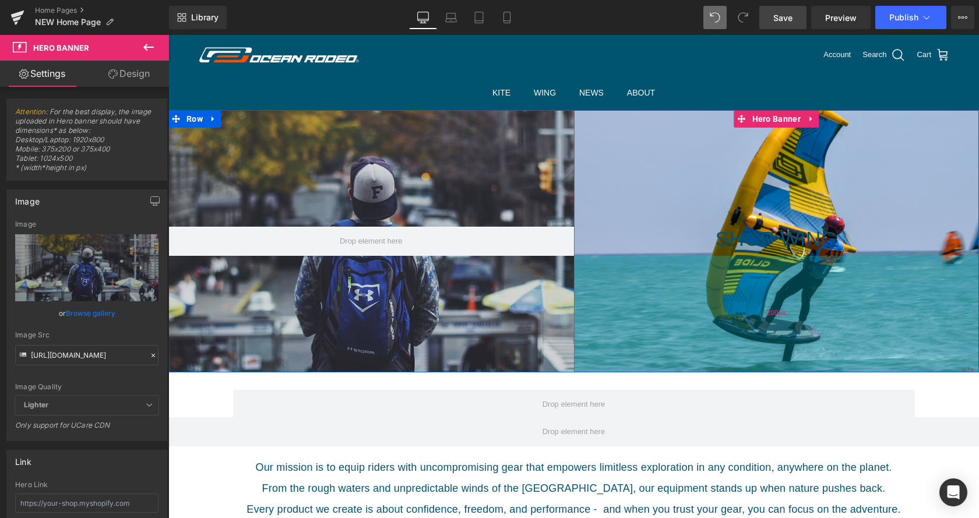
click at [644, 304] on div "200px" at bounding box center [777, 314] width 406 height 117
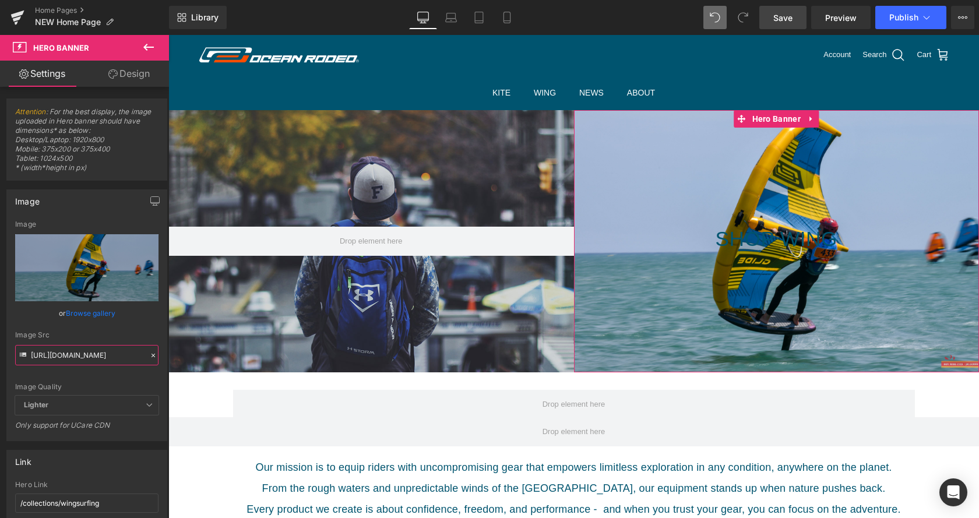
click at [75, 352] on input "[URL][DOMAIN_NAME]" at bounding box center [86, 355] width 143 height 20
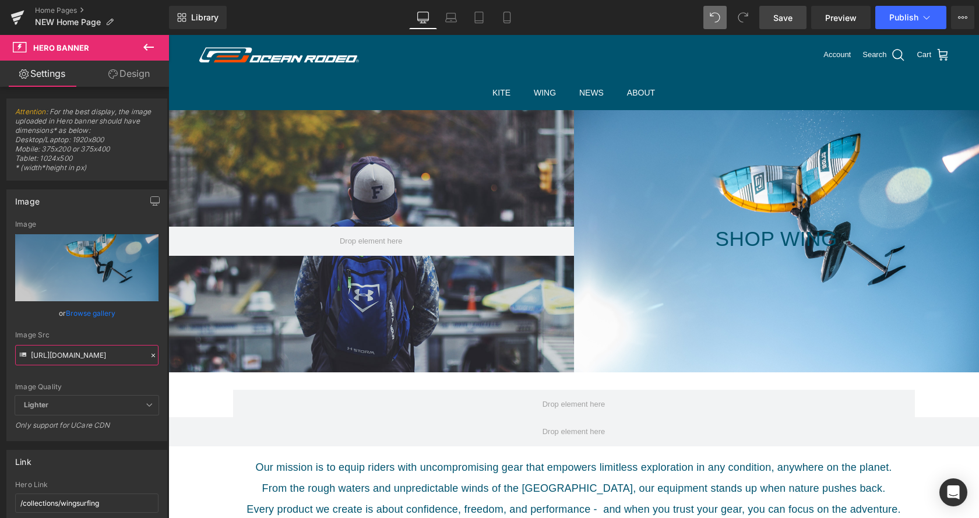
type input "[URL][DOMAIN_NAME]"
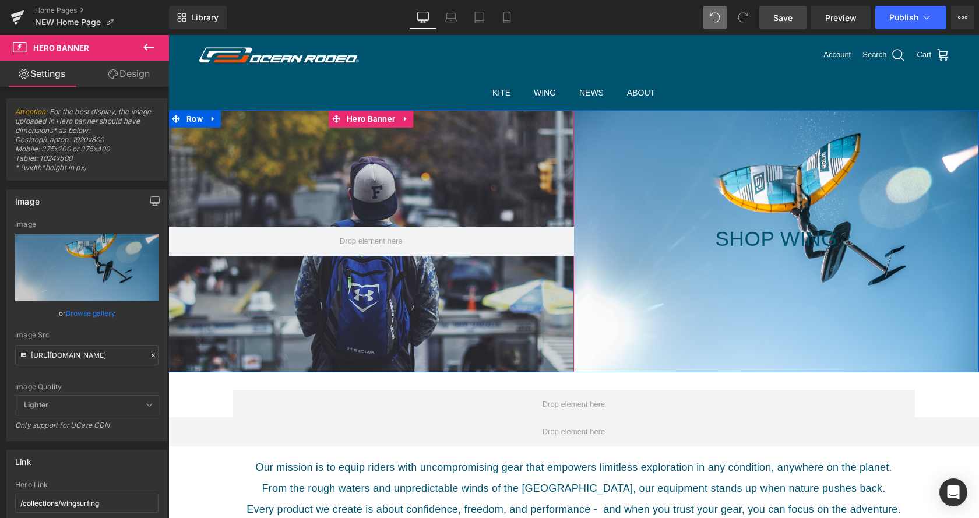
click at [362, 302] on div at bounding box center [371, 241] width 406 height 262
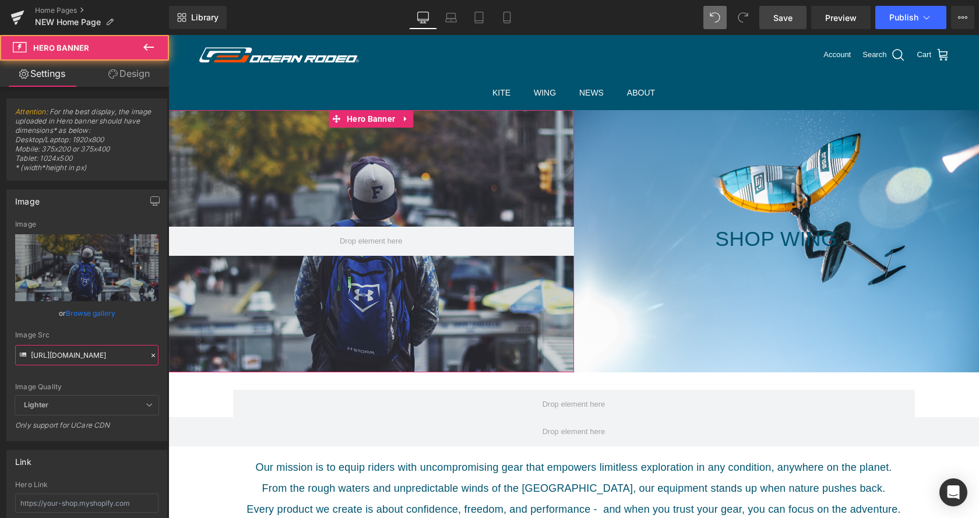
click at [47, 350] on input "[URL][DOMAIN_NAME]" at bounding box center [86, 355] width 143 height 20
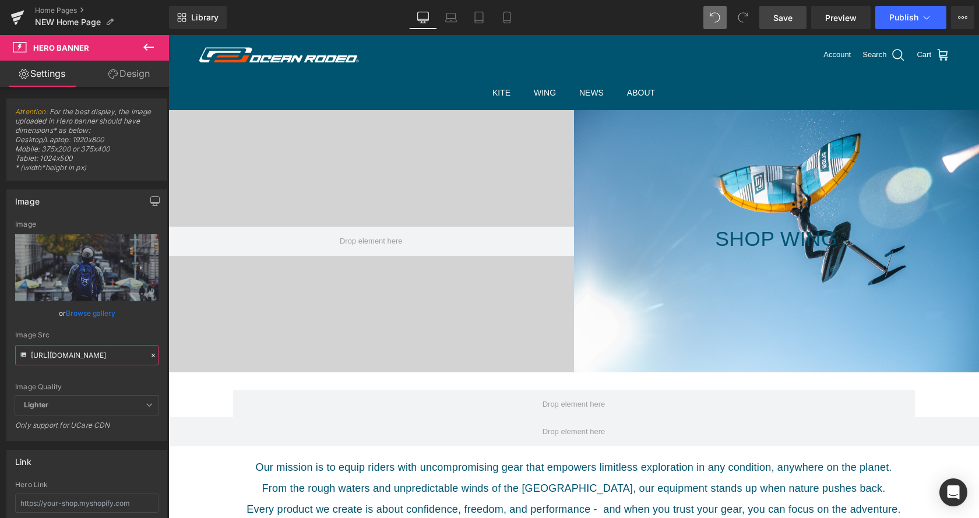
type input "[URL][DOMAIN_NAME]"
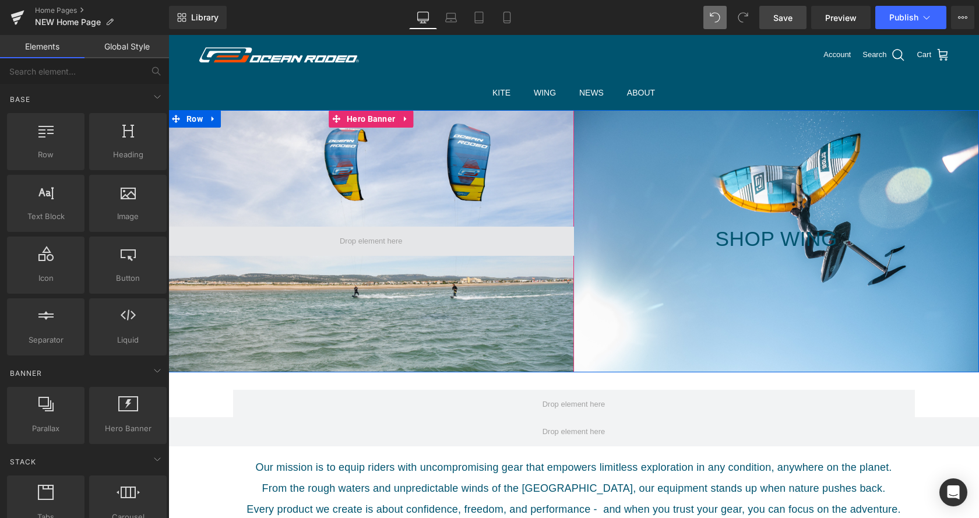
click at [344, 243] on span at bounding box center [371, 241] width 71 height 18
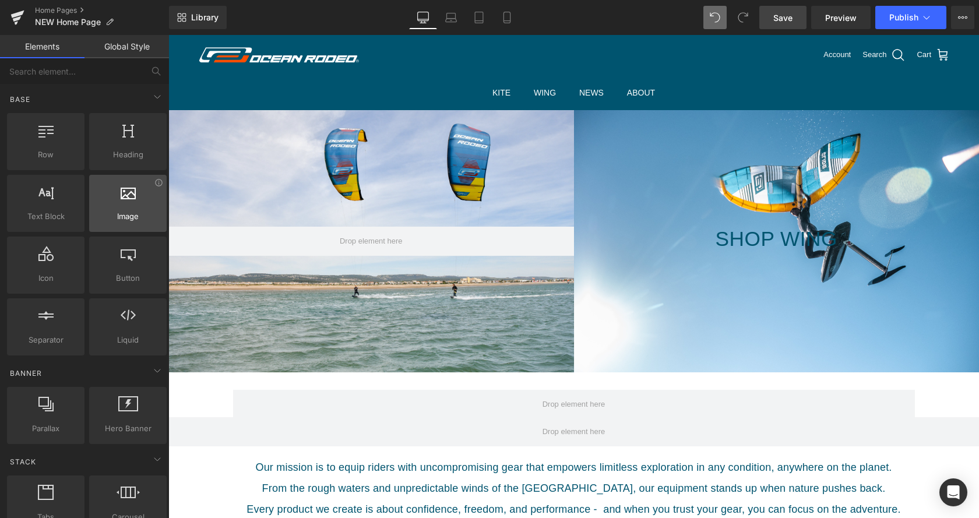
click at [125, 202] on div at bounding box center [128, 197] width 71 height 26
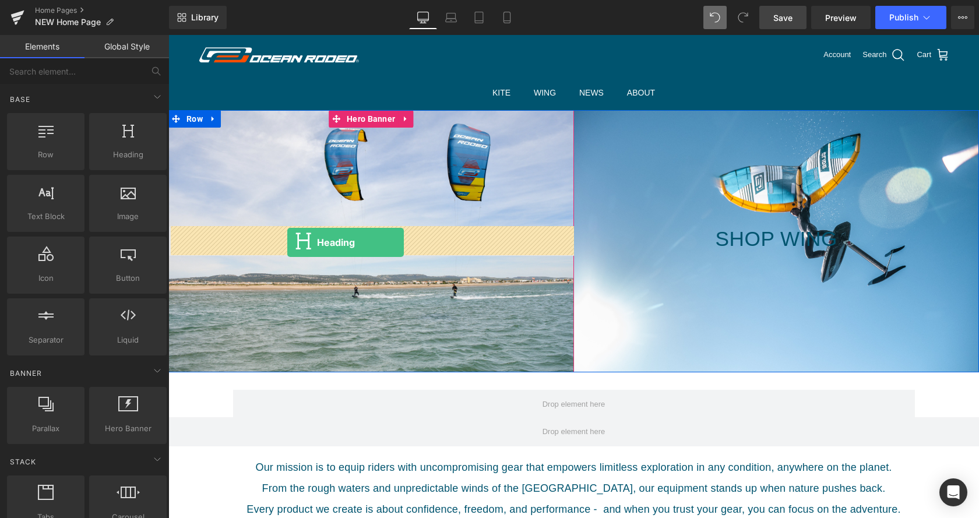
drag, startPoint x: 289, startPoint y: 175, endPoint x: 287, endPoint y: 243, distance: 67.6
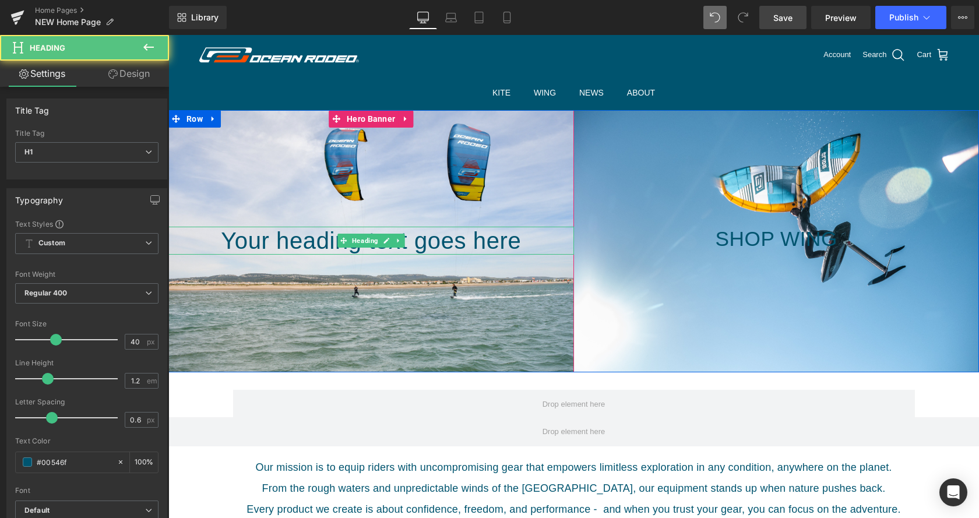
click at [462, 242] on h1 "Your heading text goes here" at bounding box center [371, 241] width 406 height 28
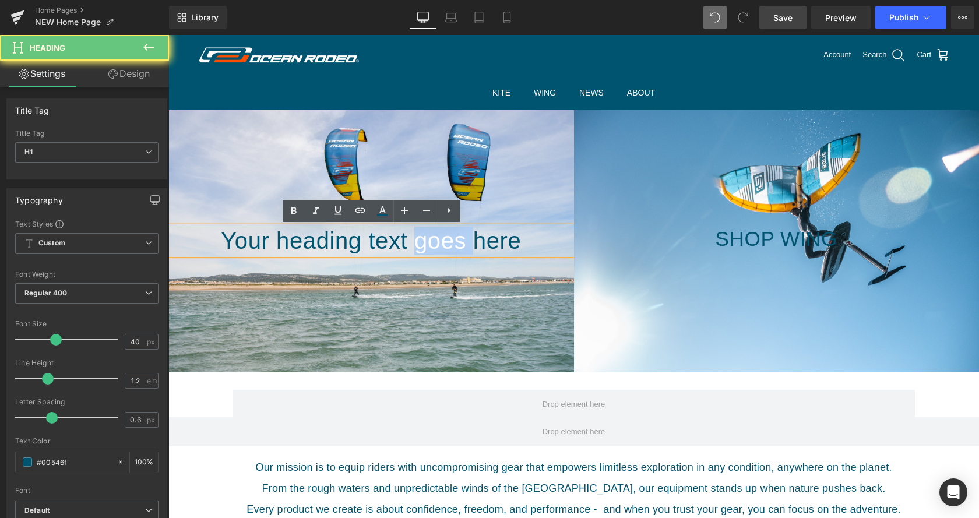
click at [462, 242] on h1 "Your heading text goes here" at bounding box center [371, 241] width 406 height 28
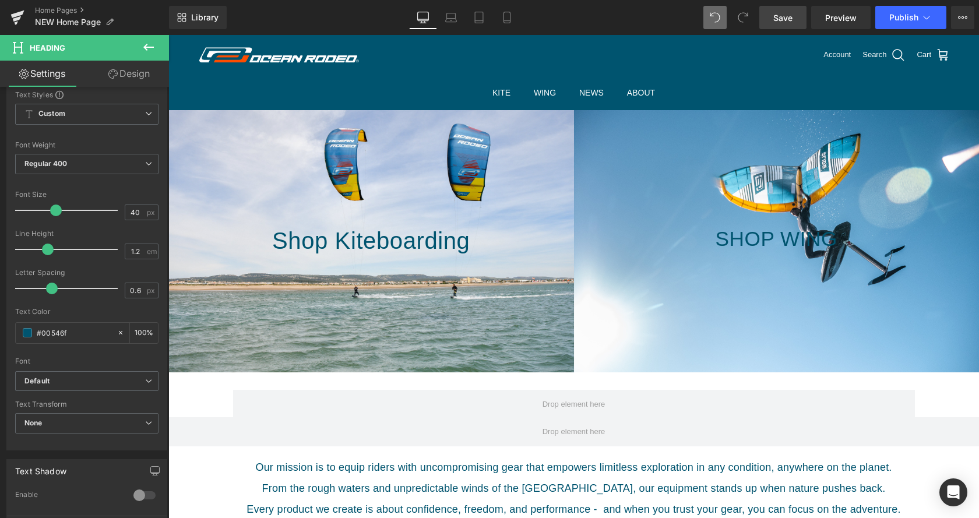
scroll to position [178, 0]
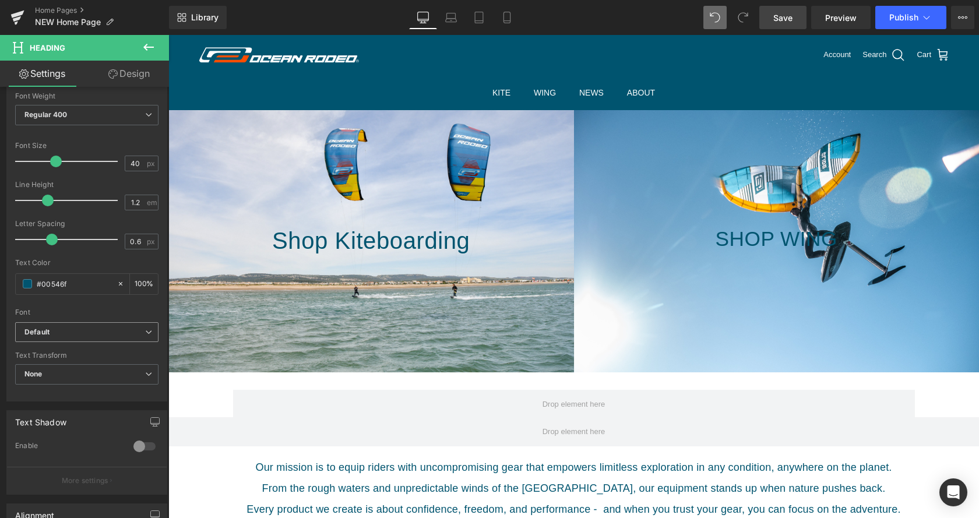
click at [109, 331] on b "Default" at bounding box center [84, 333] width 121 height 10
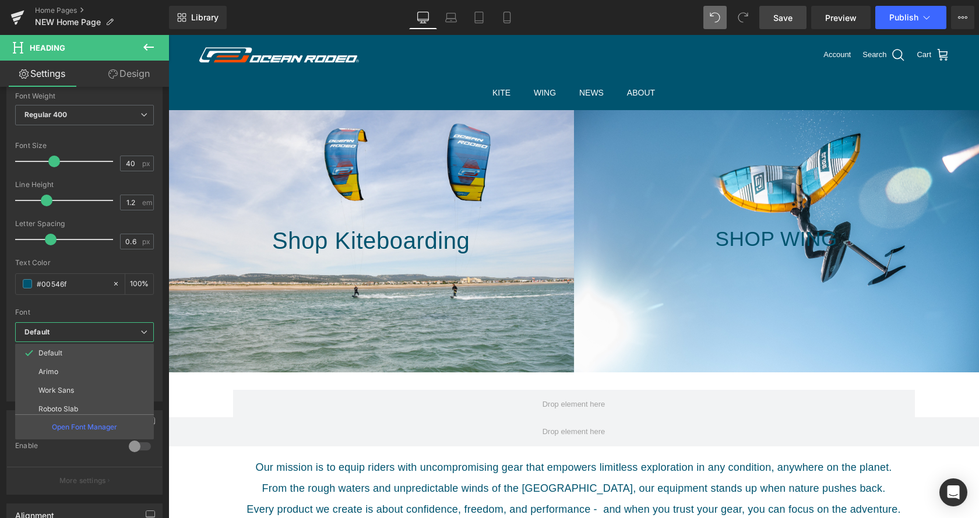
click at [109, 331] on b "Default" at bounding box center [82, 333] width 116 height 10
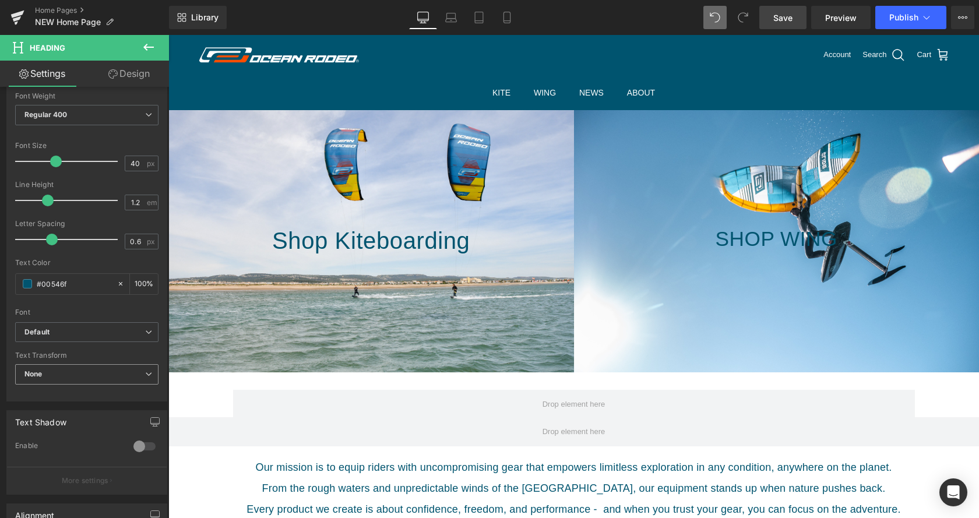
click at [96, 368] on span "None" at bounding box center [86, 374] width 143 height 20
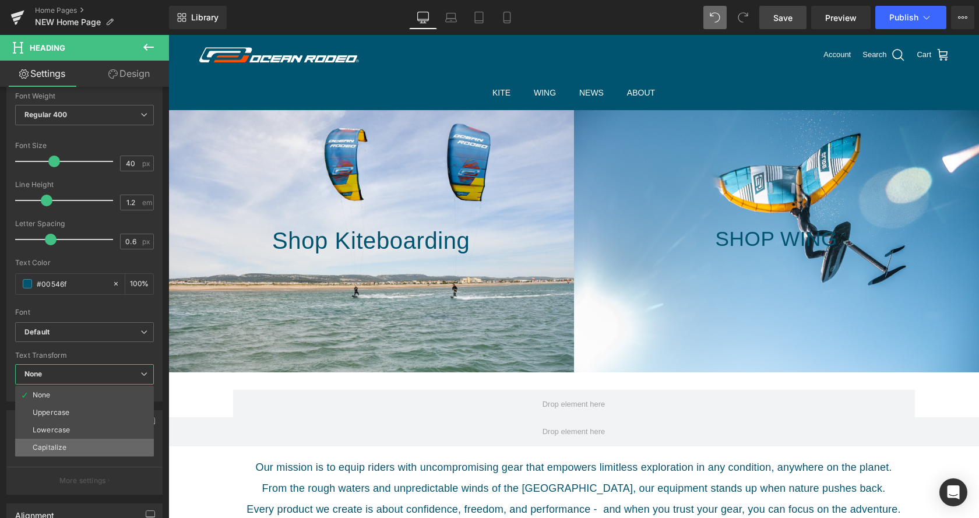
click at [90, 440] on li "Capitalize" at bounding box center [84, 447] width 139 height 17
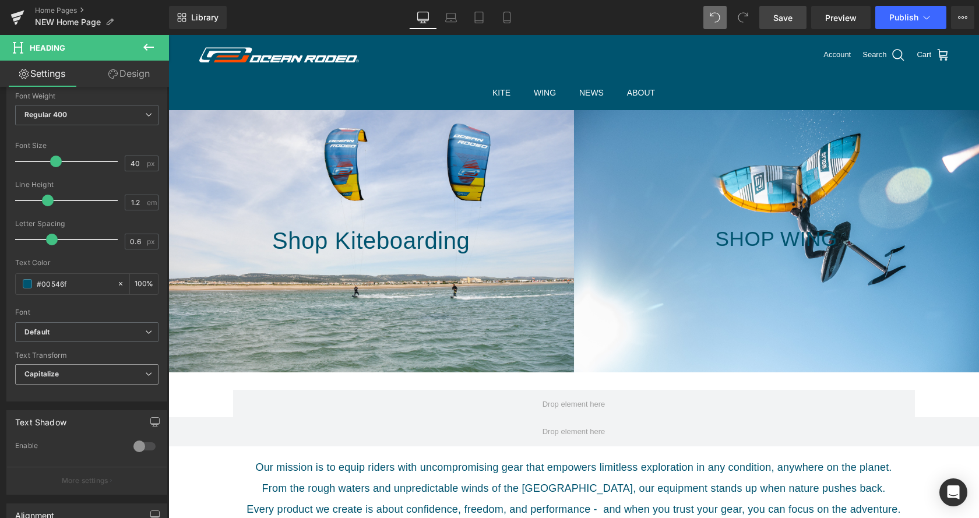
click at [106, 381] on span "Capitalize" at bounding box center [86, 374] width 143 height 20
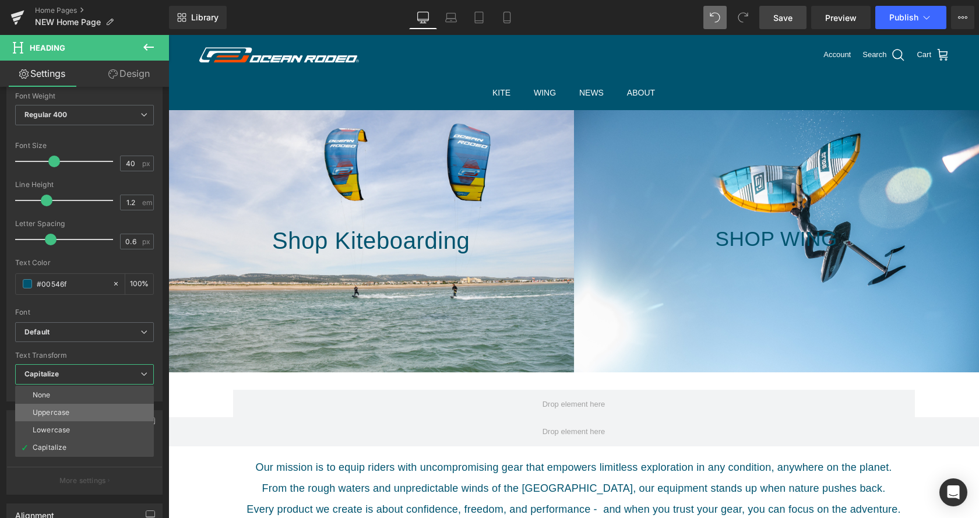
click at [103, 412] on li "Uppercase" at bounding box center [84, 412] width 139 height 17
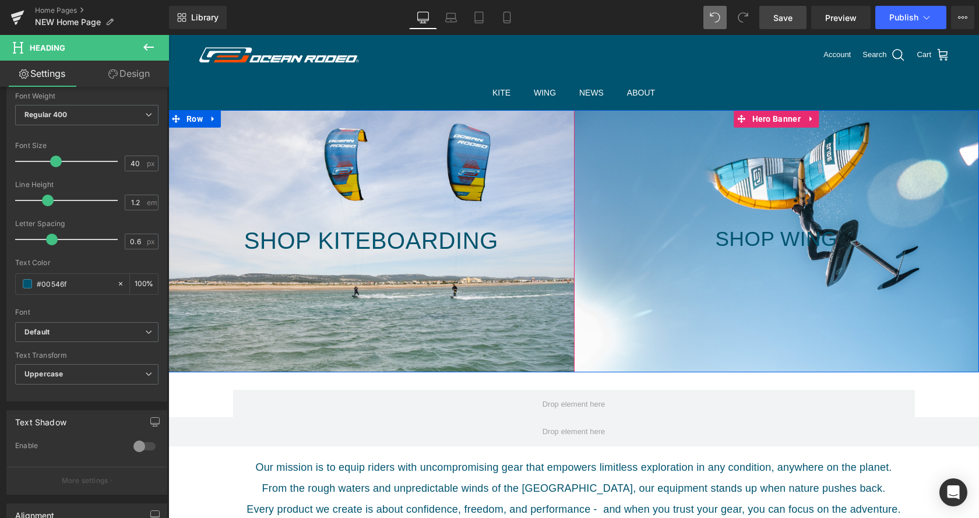
click at [771, 241] on span "Heading" at bounding box center [770, 239] width 31 height 14
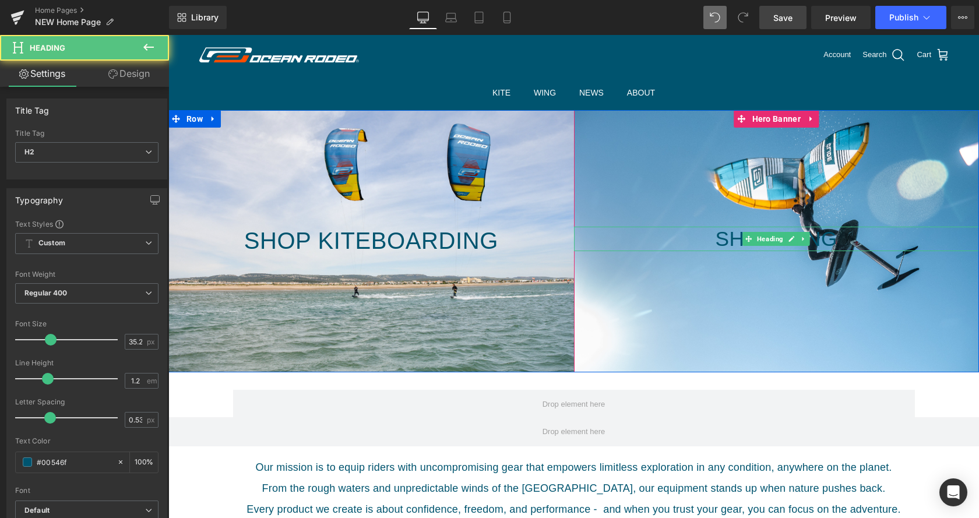
click at [708, 247] on h2 "Shop Wing" at bounding box center [777, 239] width 406 height 24
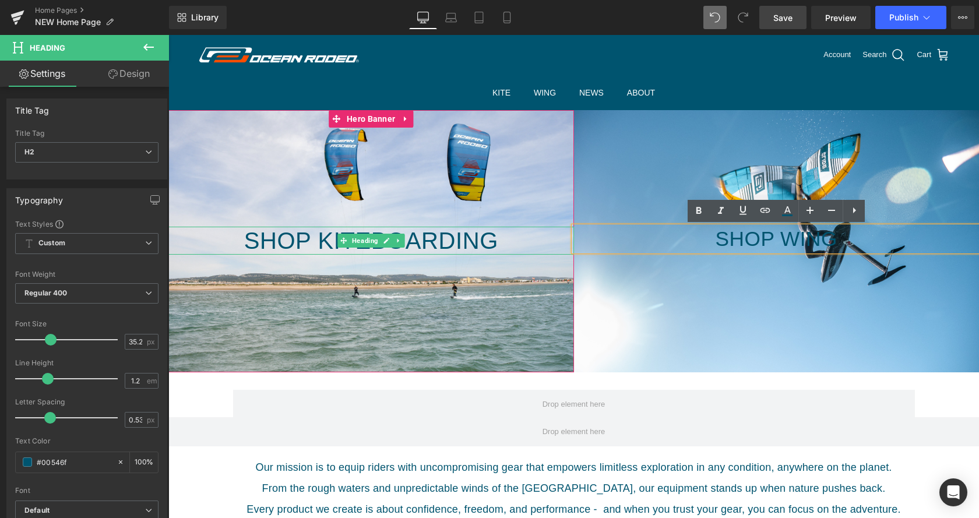
click at [508, 244] on h1 "Shop Kiteboarding" at bounding box center [371, 241] width 406 height 28
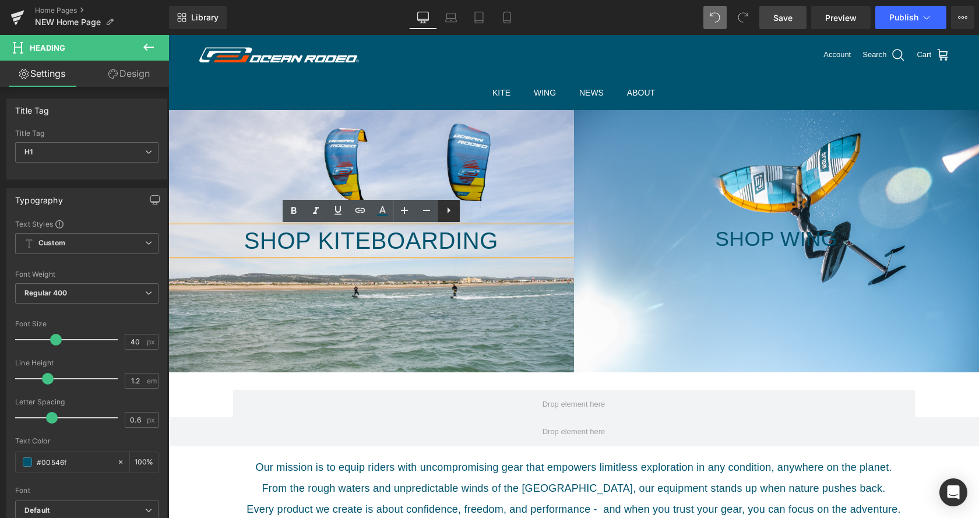
click at [449, 213] on icon at bounding box center [449, 211] width 3 height 6
click at [447, 219] on link at bounding box center [449, 211] width 22 height 22
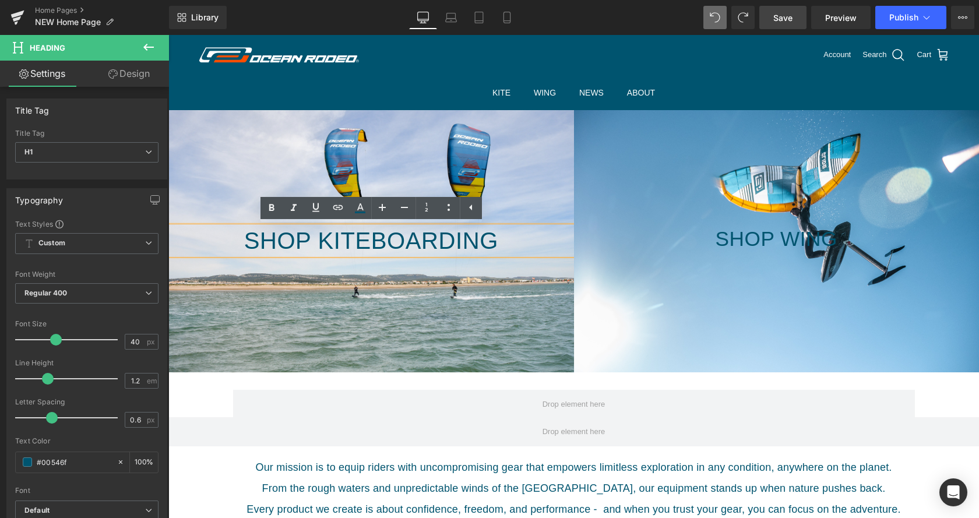
click at [403, 273] on div at bounding box center [371, 241] width 406 height 262
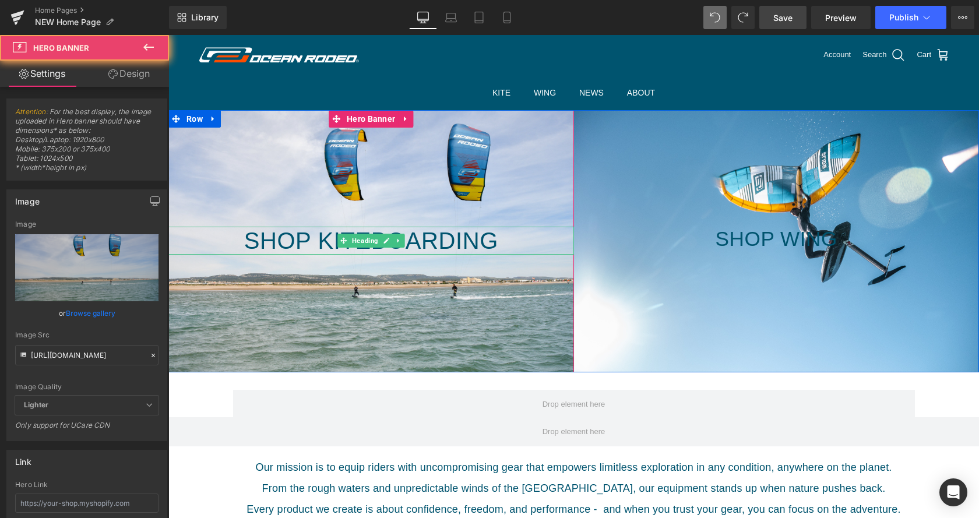
click at [256, 234] on h1 "Shop Kiteboarding" at bounding box center [371, 241] width 406 height 28
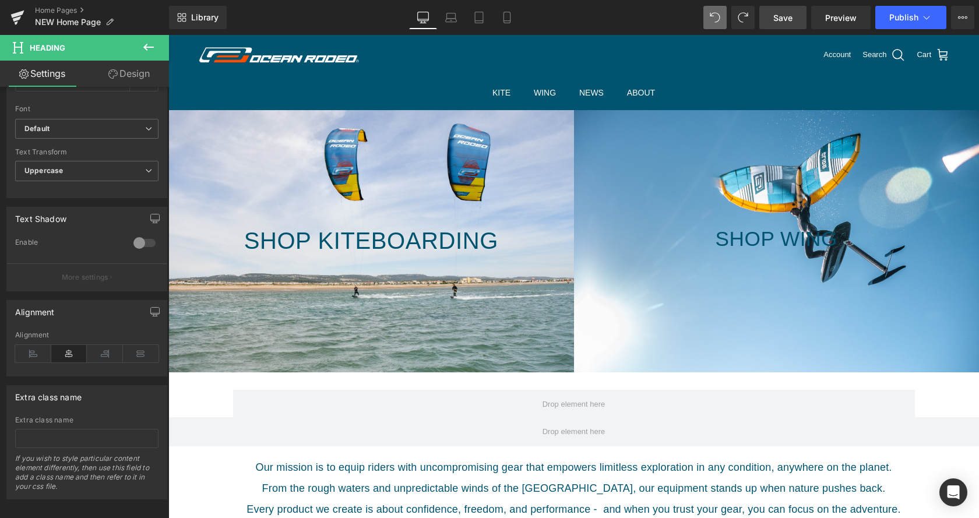
scroll to position [387, 0]
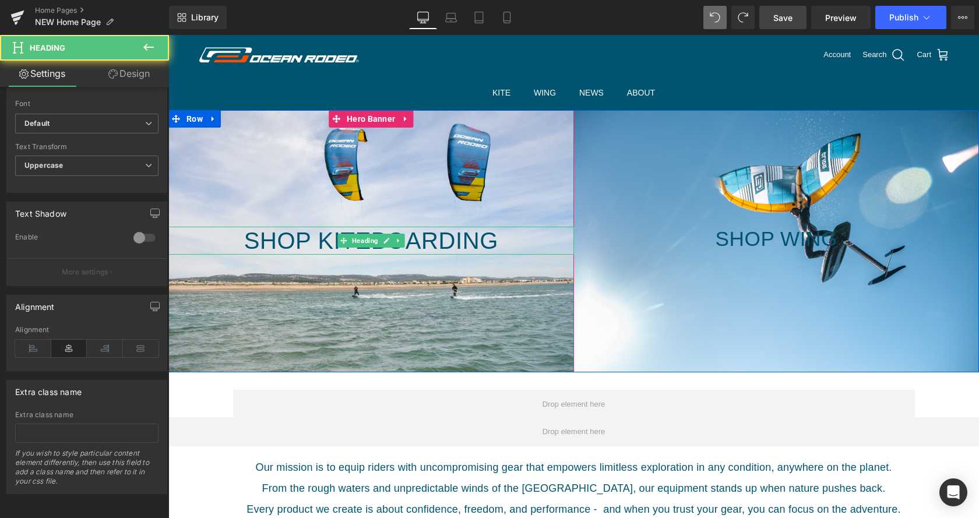
click at [226, 245] on h1 "Shop Kiteboarding" at bounding box center [371, 241] width 406 height 28
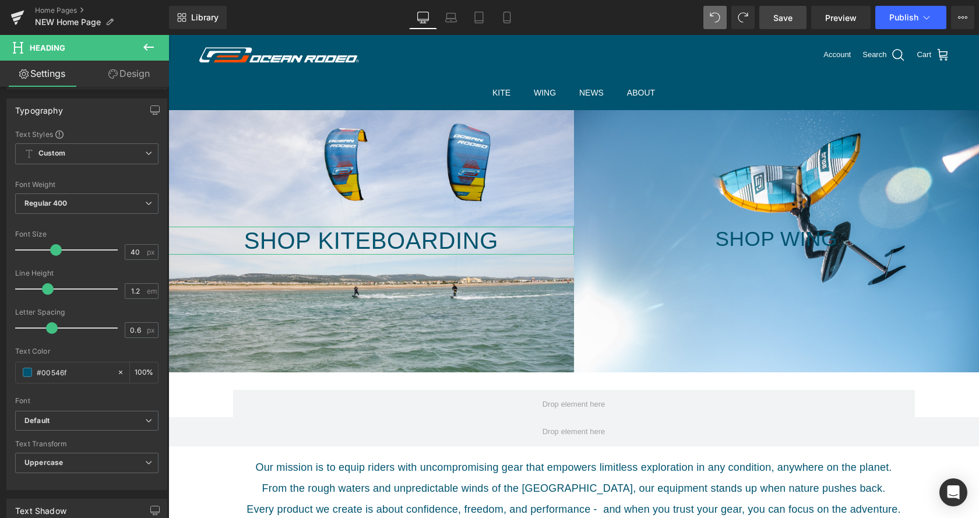
scroll to position [0, 0]
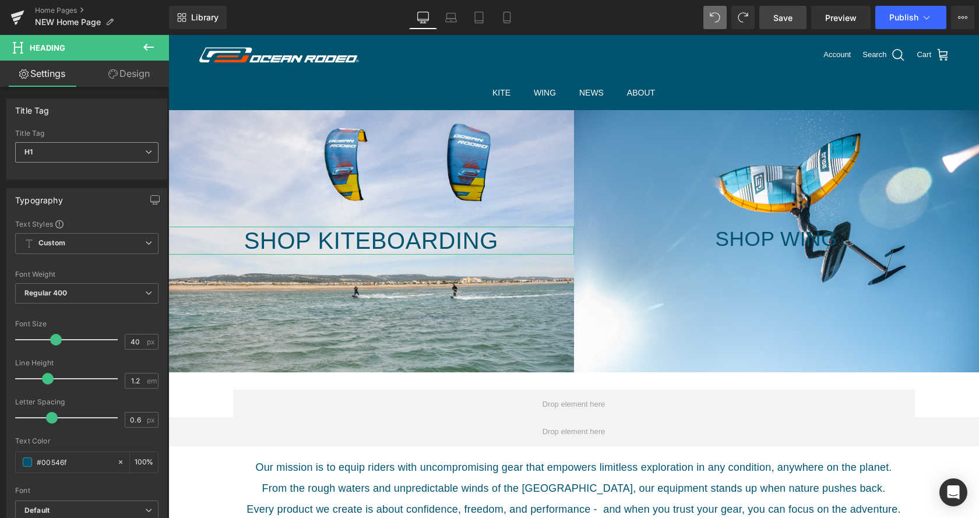
click at [81, 155] on span "H1" at bounding box center [86, 152] width 143 height 20
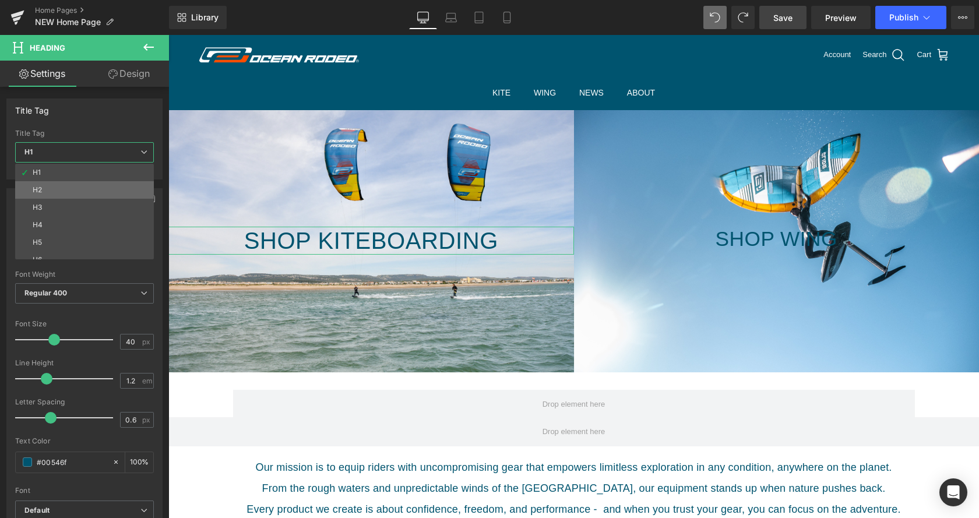
click at [80, 185] on li "H2" at bounding box center [87, 189] width 144 height 17
type input "35.2"
type input "0.53"
type input "100"
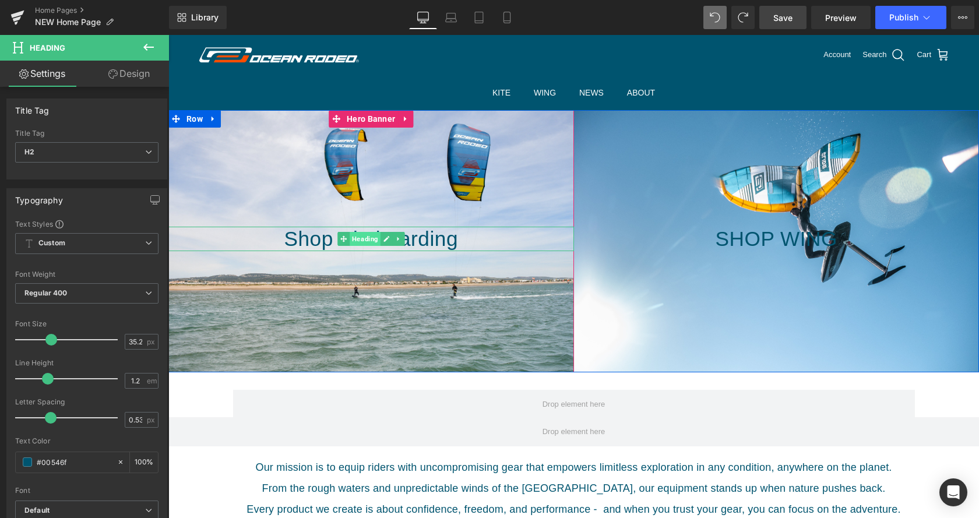
click at [359, 241] on span "Heading" at bounding box center [365, 239] width 31 height 14
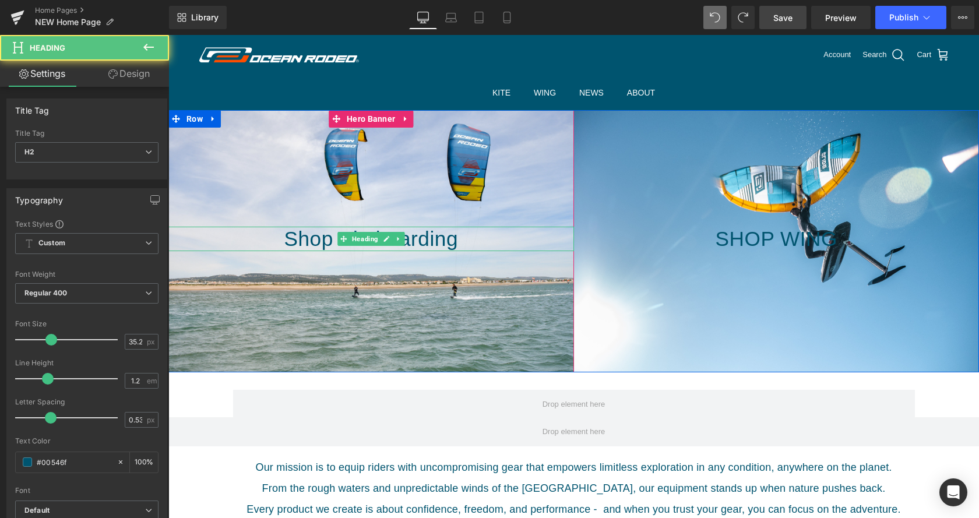
click at [304, 239] on h2 "Shop Kiteboarding" at bounding box center [371, 239] width 406 height 24
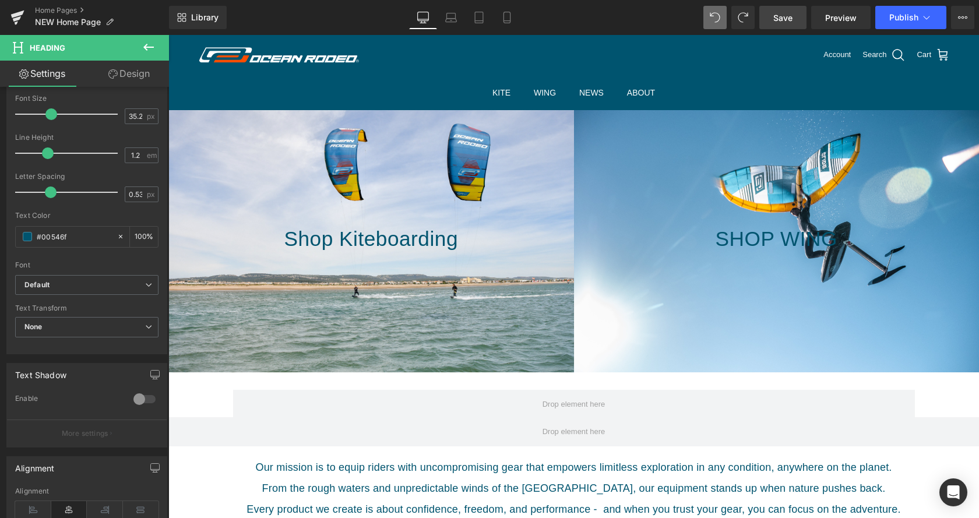
scroll to position [238, 0]
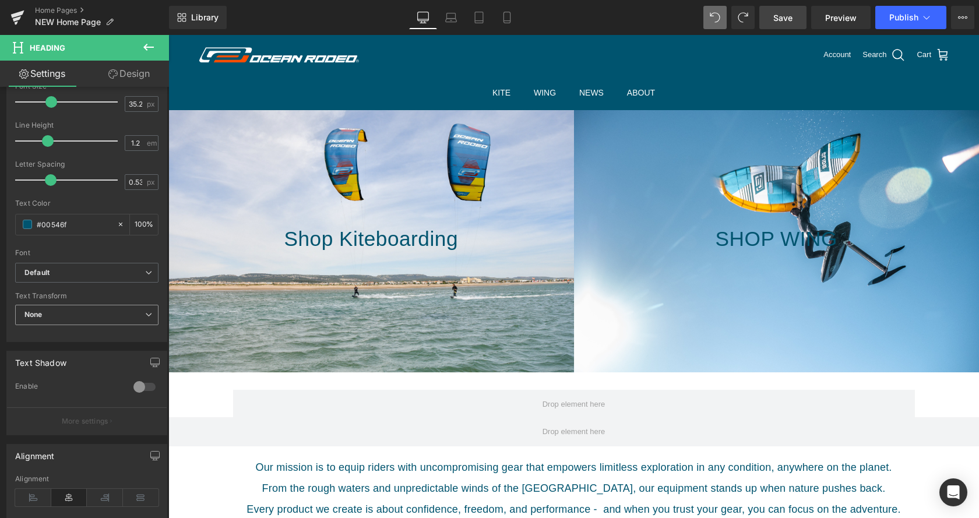
click at [109, 312] on span "None" at bounding box center [86, 315] width 143 height 20
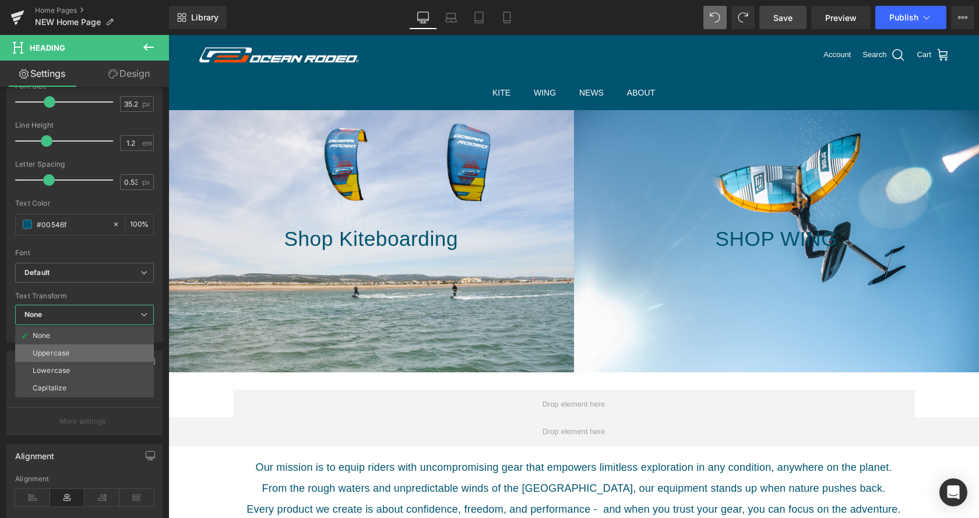
click at [101, 351] on li "Uppercase" at bounding box center [84, 353] width 139 height 17
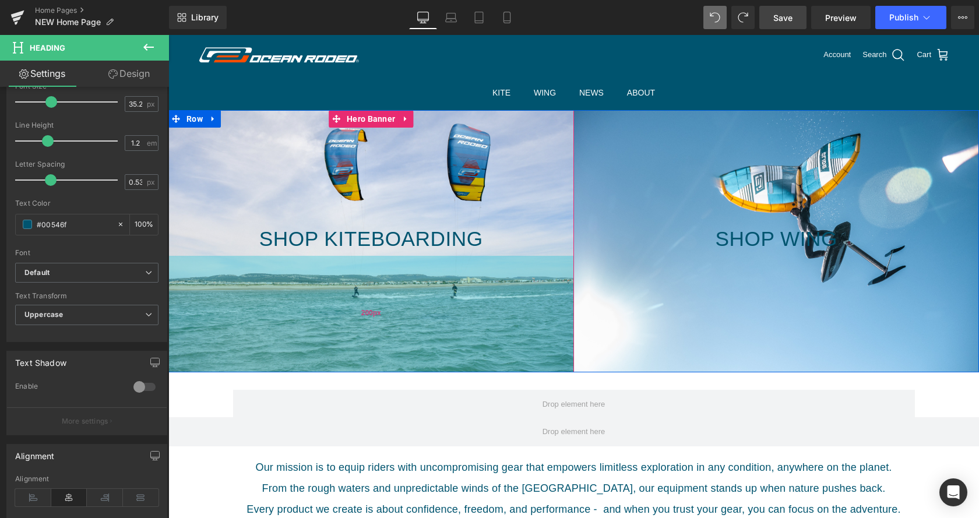
click at [438, 317] on div "200px" at bounding box center [371, 314] width 406 height 117
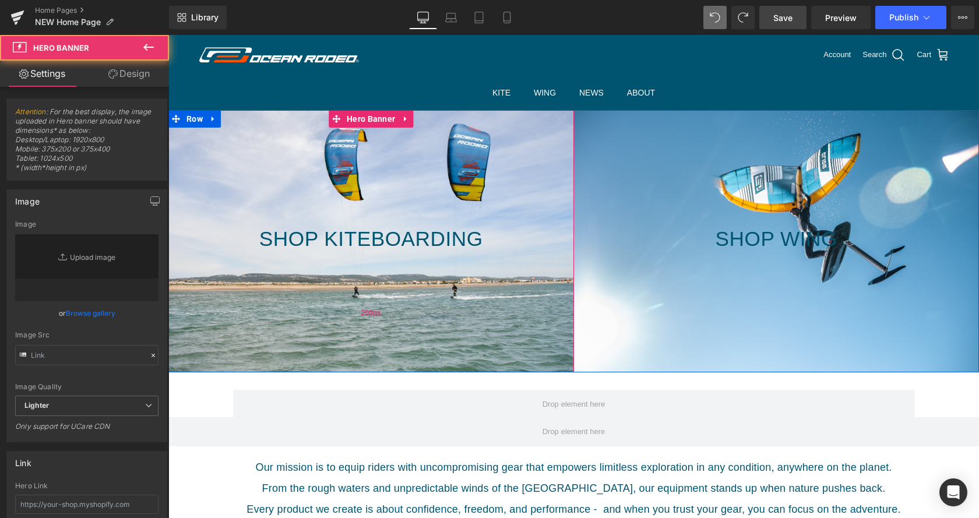
type input "[URL][DOMAIN_NAME]"
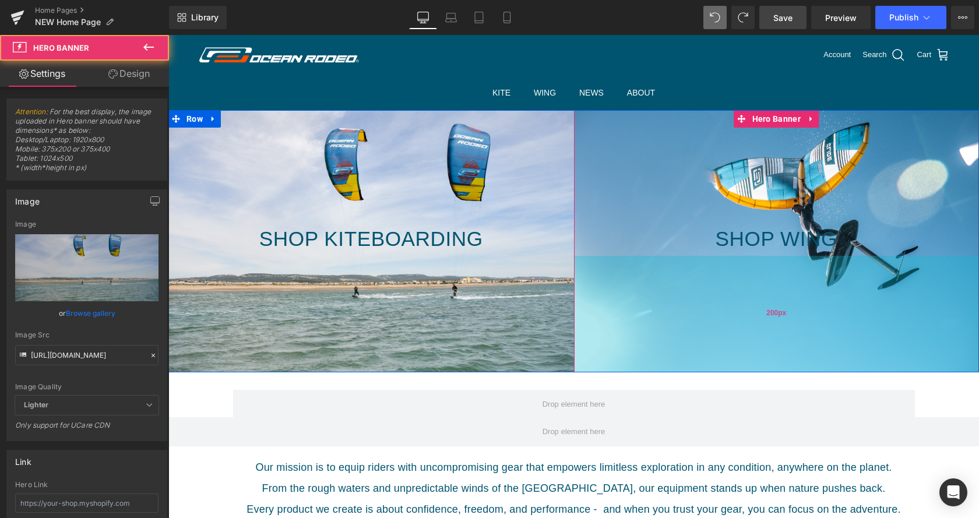
click at [656, 307] on div "200px" at bounding box center [777, 314] width 406 height 117
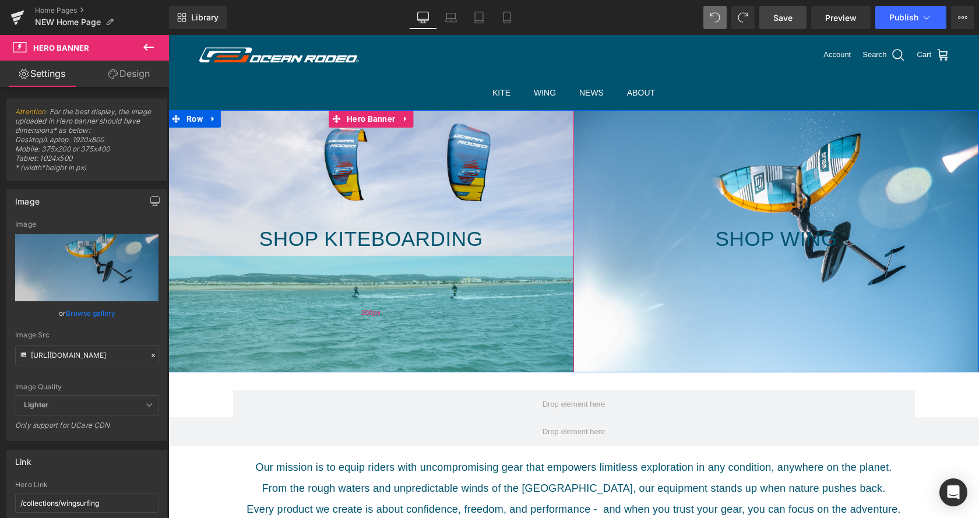
click at [336, 304] on div "200px" at bounding box center [371, 314] width 406 height 117
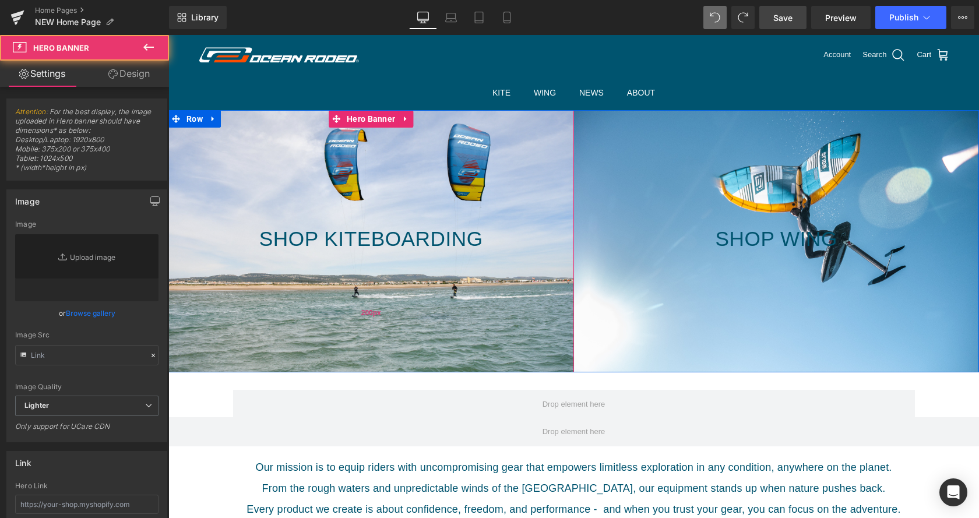
type input "[URL][DOMAIN_NAME]"
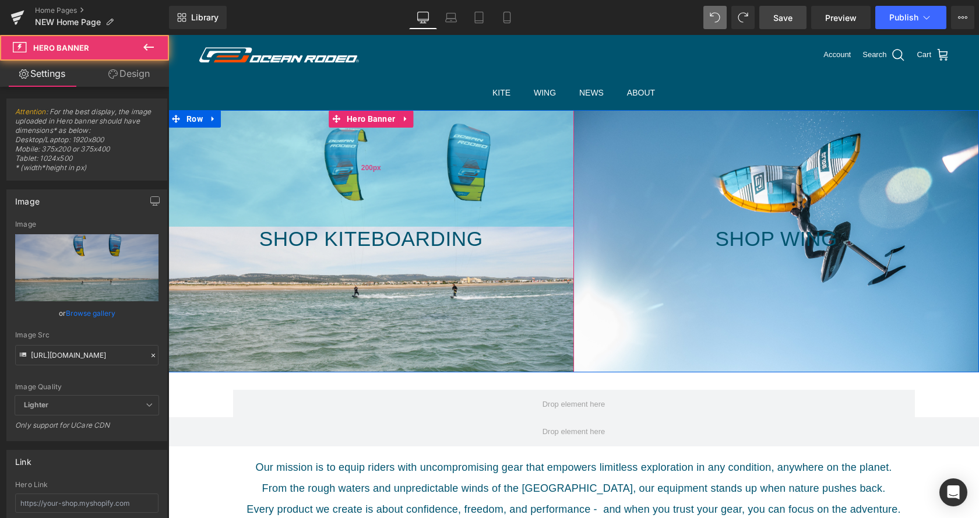
click at [273, 199] on div "200px" at bounding box center [371, 168] width 406 height 117
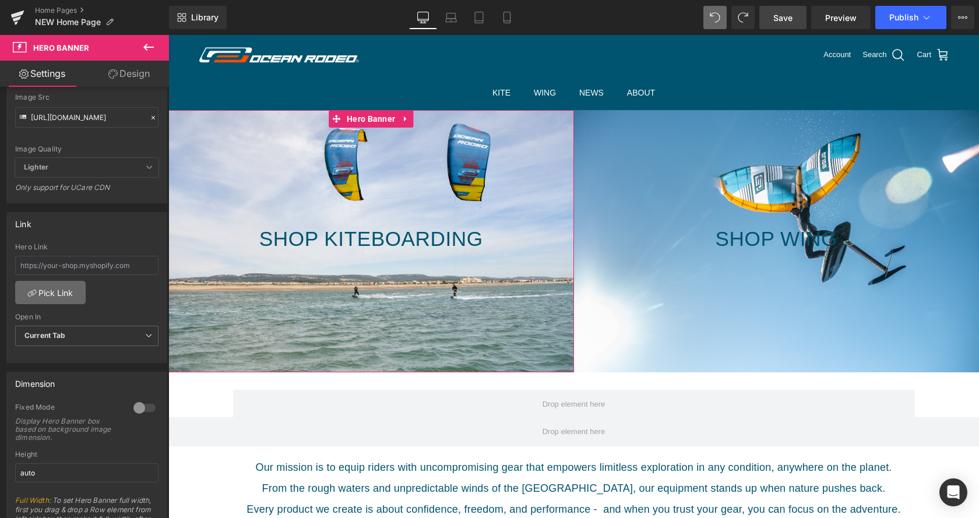
click at [59, 301] on link "Pick Link" at bounding box center [50, 292] width 71 height 23
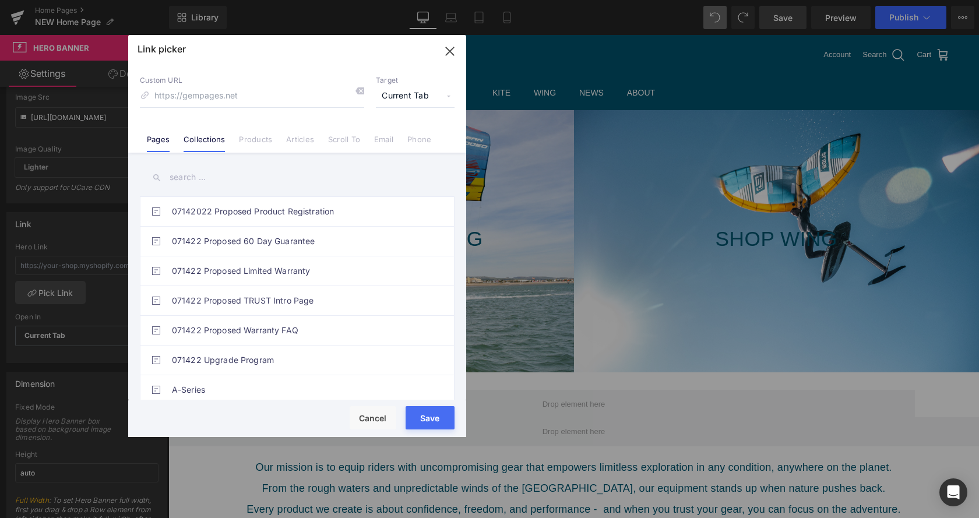
click at [208, 149] on link "Collections" at bounding box center [204, 143] width 41 height 17
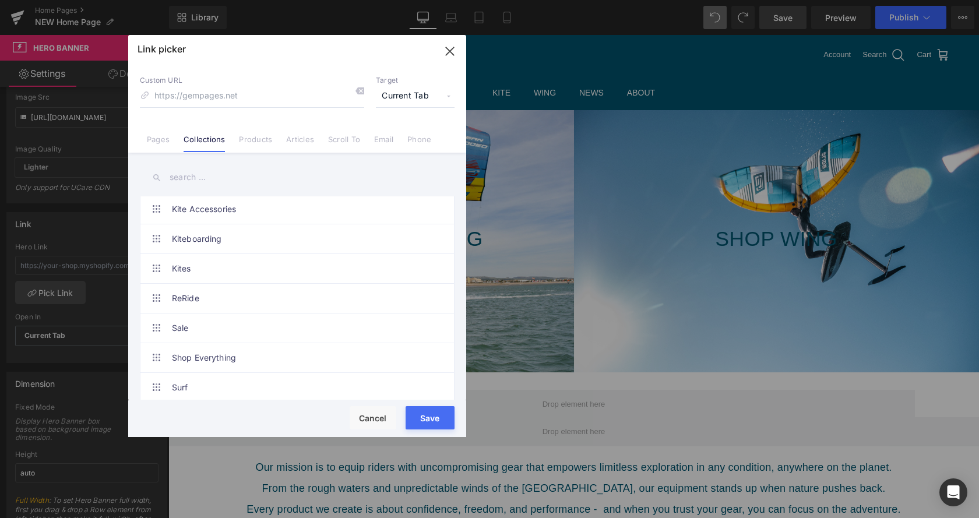
scroll to position [476, 0]
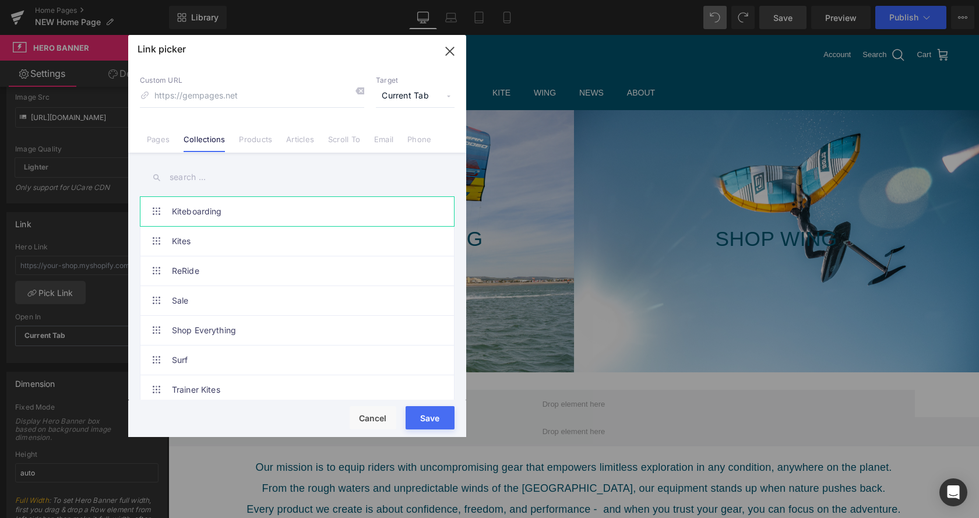
click at [264, 217] on link "Kiteboarding" at bounding box center [300, 211] width 256 height 29
type input "/collections/kiteboarding"
drag, startPoint x: 419, startPoint y: 417, endPoint x: 251, endPoint y: 380, distance: 171.9
click at [419, 417] on button "Save" at bounding box center [430, 417] width 49 height 23
type input "/collections/kiteboarding"
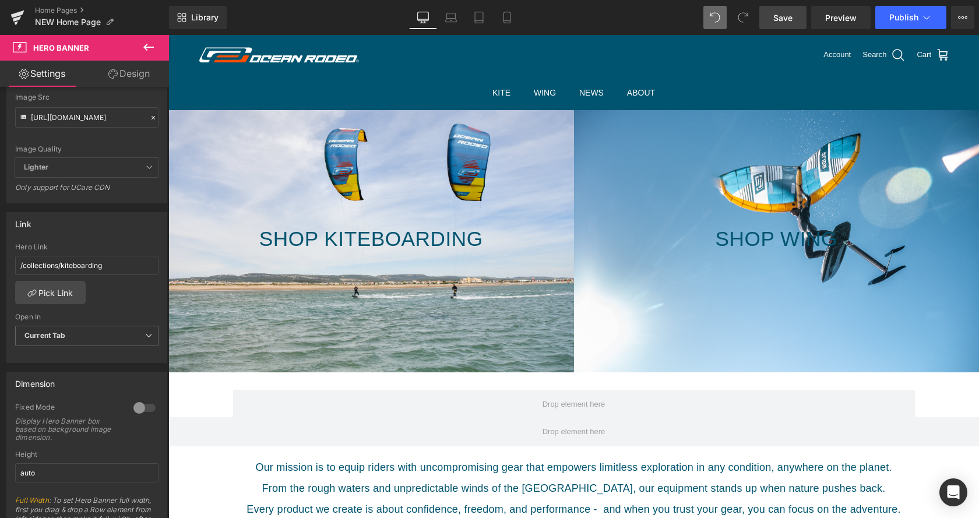
click at [792, 20] on span "Save" at bounding box center [783, 18] width 19 height 12
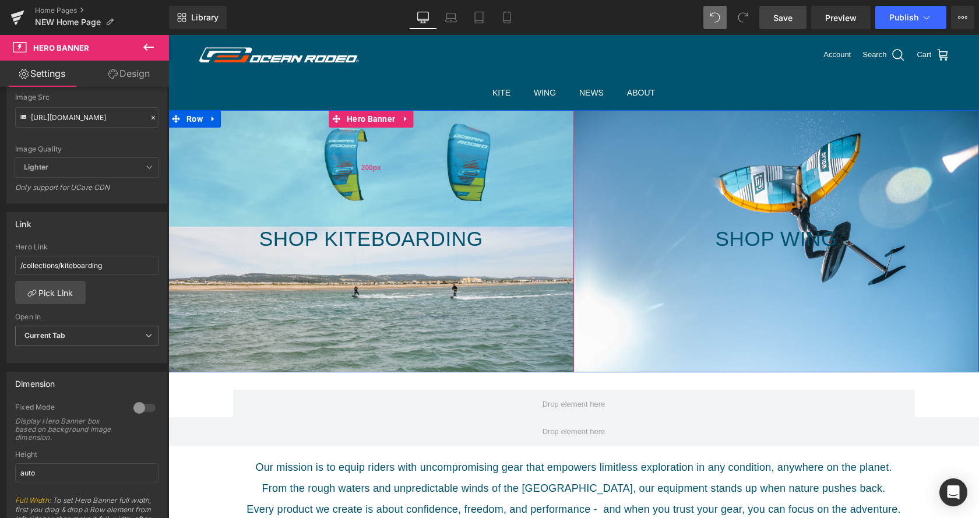
click at [258, 168] on div "200px" at bounding box center [371, 168] width 406 height 117
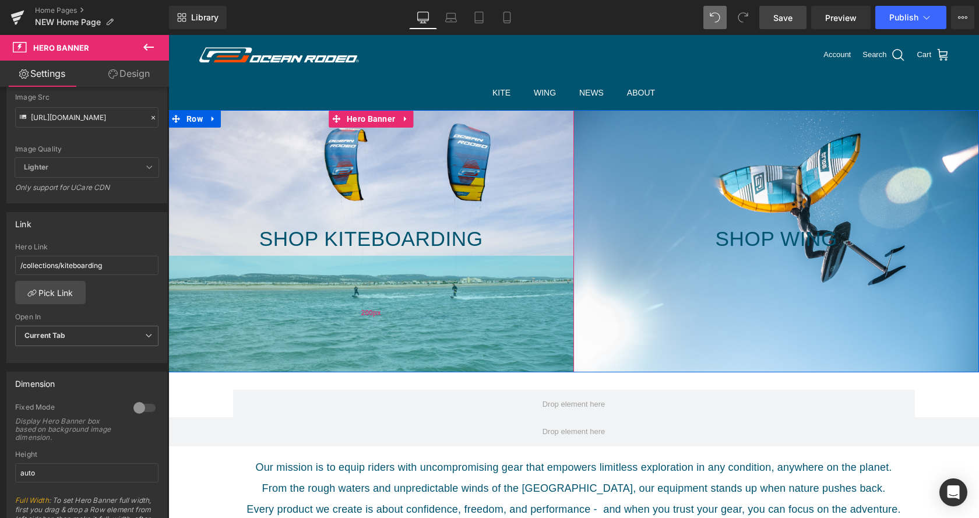
click at [236, 272] on div "200px" at bounding box center [371, 314] width 406 height 117
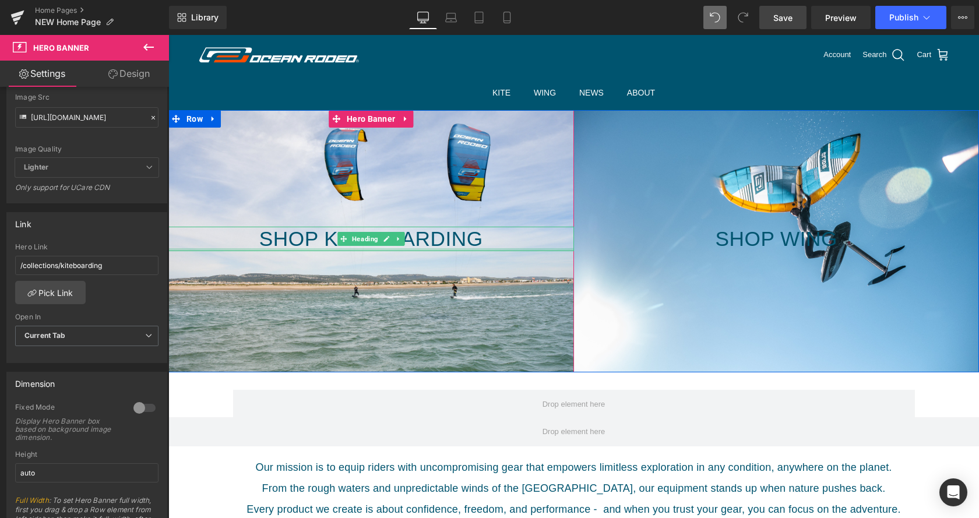
click at [227, 249] on div at bounding box center [371, 249] width 406 height 3
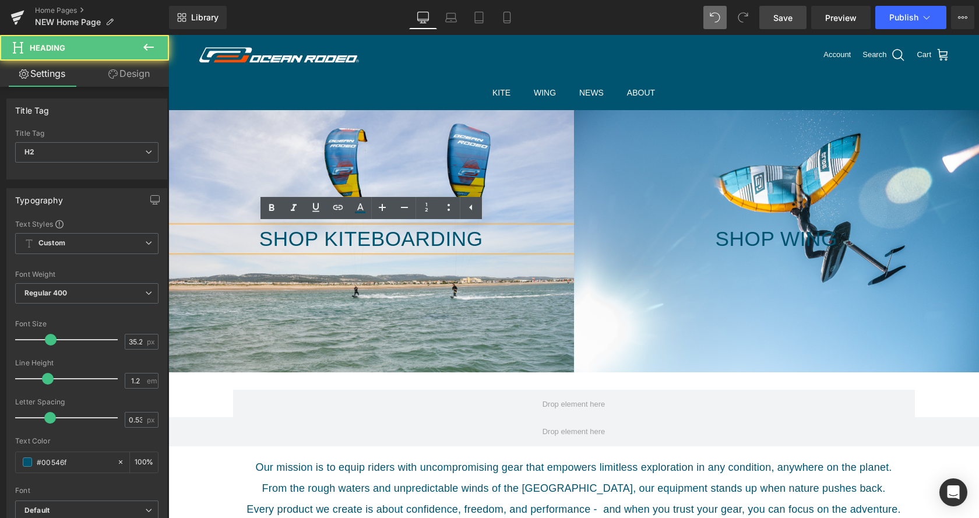
click at [204, 262] on div at bounding box center [371, 241] width 406 height 262
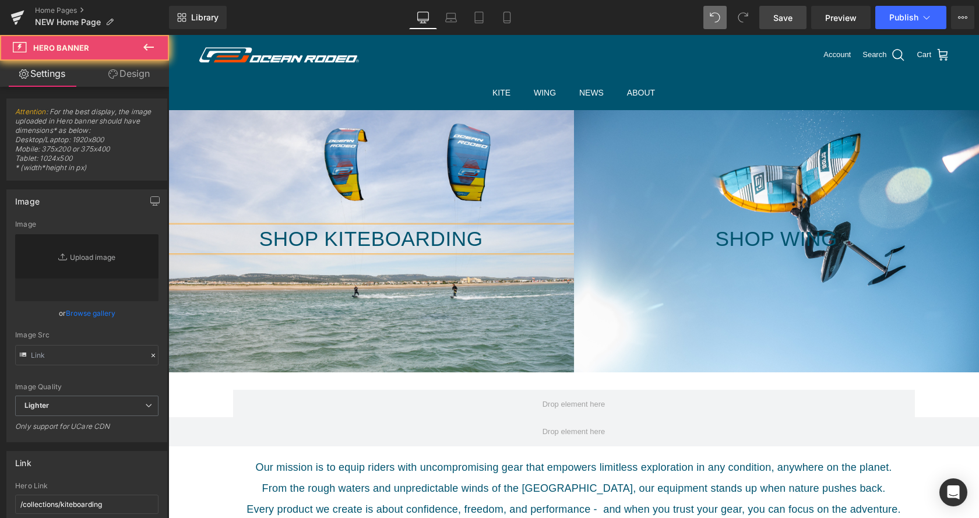
type input "[URL][DOMAIN_NAME]"
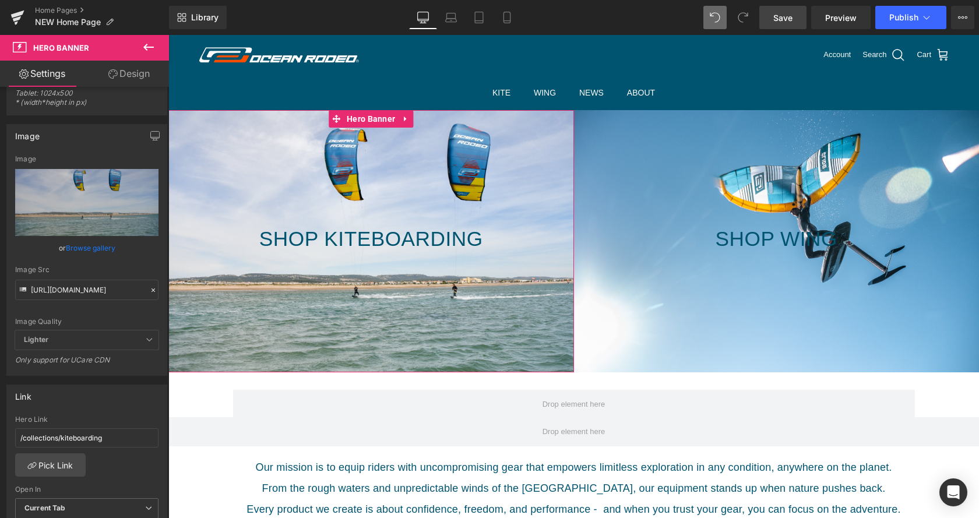
scroll to position [41, 0]
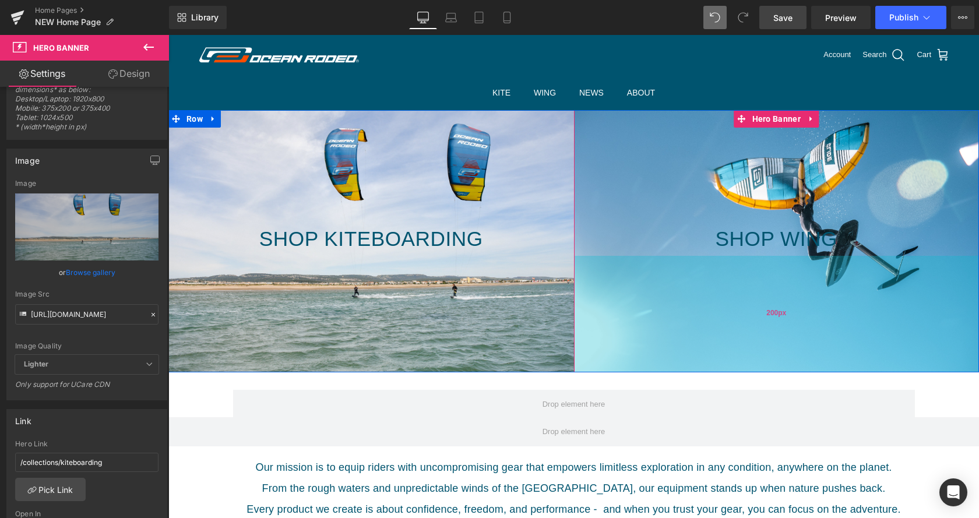
click at [690, 314] on div "200px" at bounding box center [777, 314] width 406 height 117
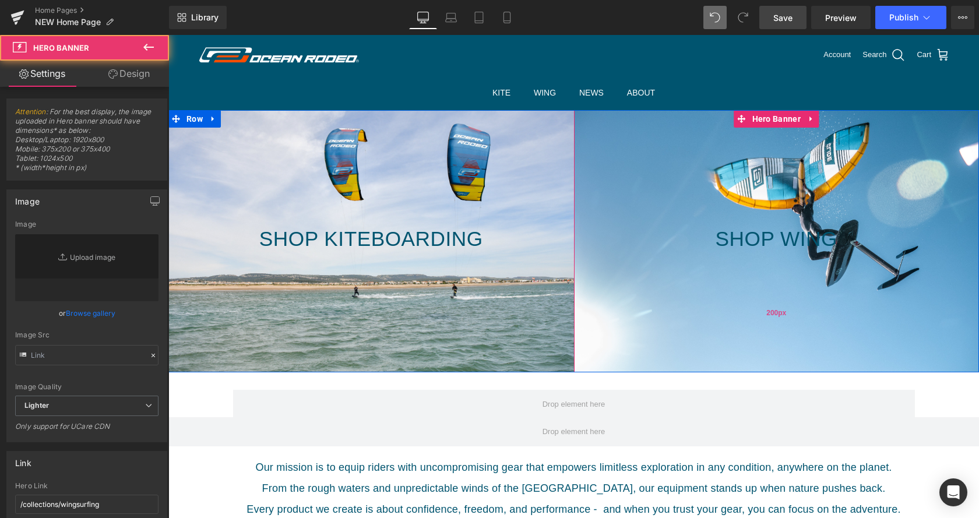
type input "[URL][DOMAIN_NAME]"
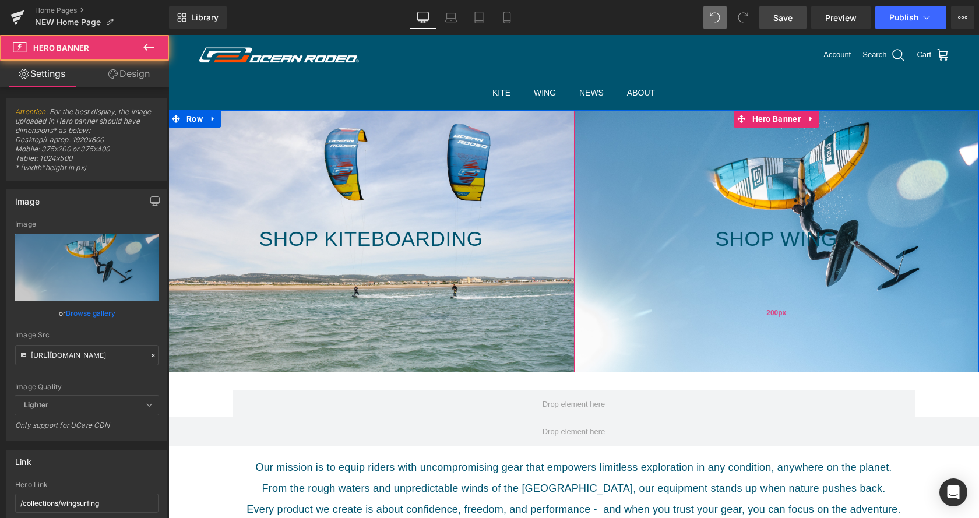
click at [651, 286] on div "200px" at bounding box center [777, 314] width 406 height 117
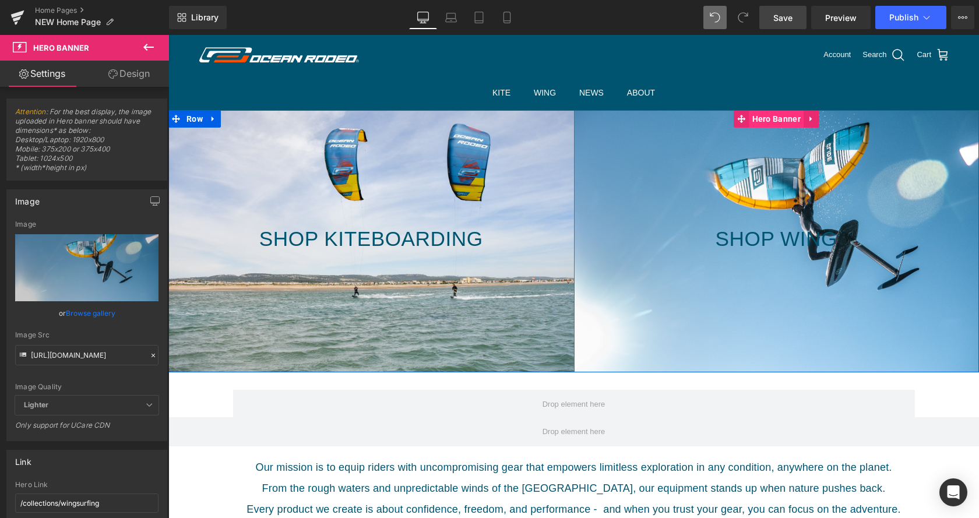
click at [768, 124] on span "Hero Banner" at bounding box center [777, 118] width 54 height 17
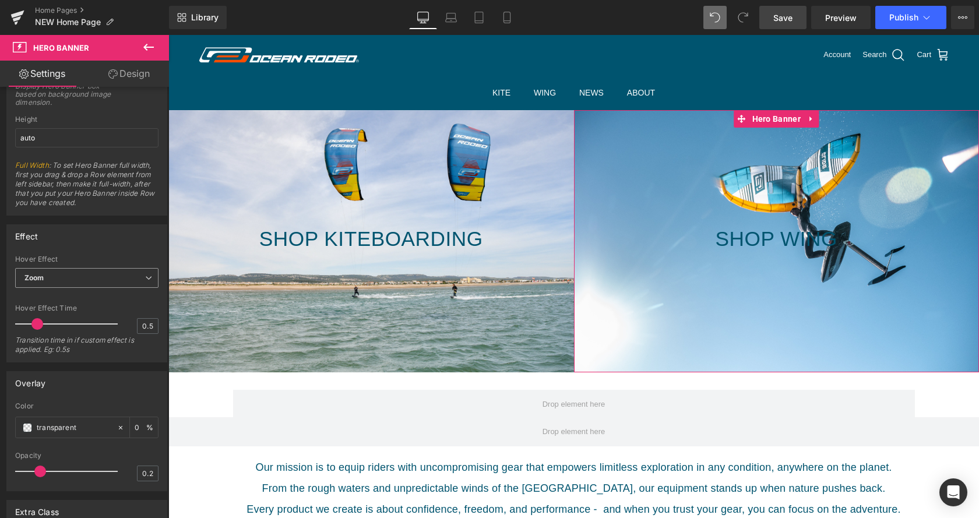
scroll to position [595, 0]
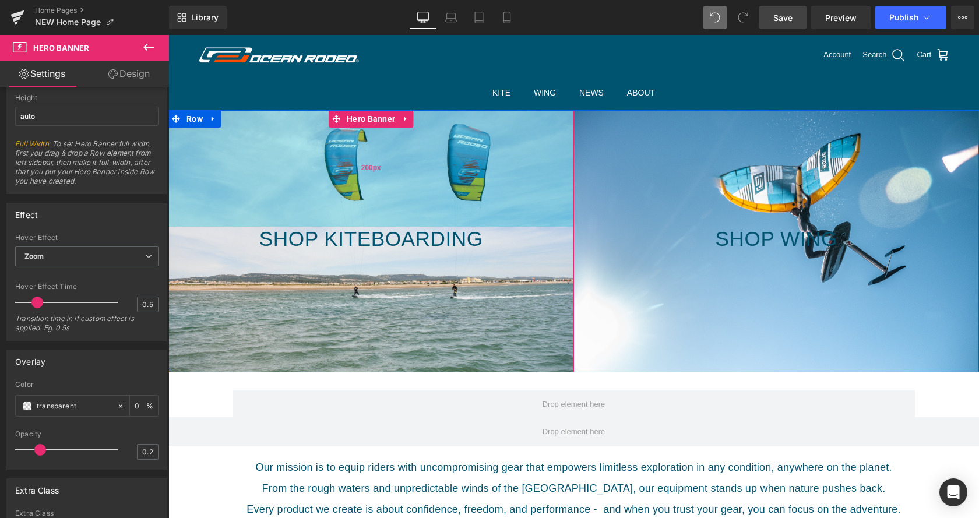
click at [217, 138] on div "200px" at bounding box center [371, 168] width 406 height 117
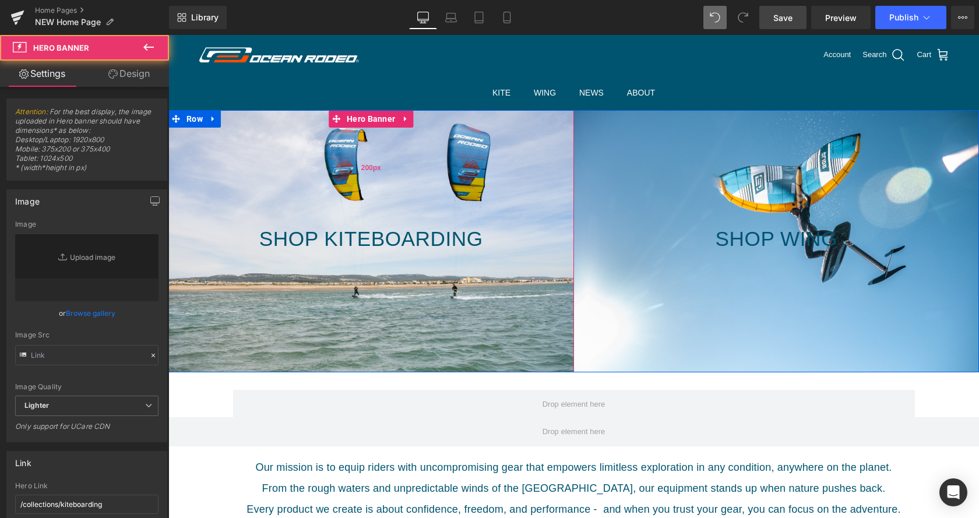
type input "[URL][DOMAIN_NAME]"
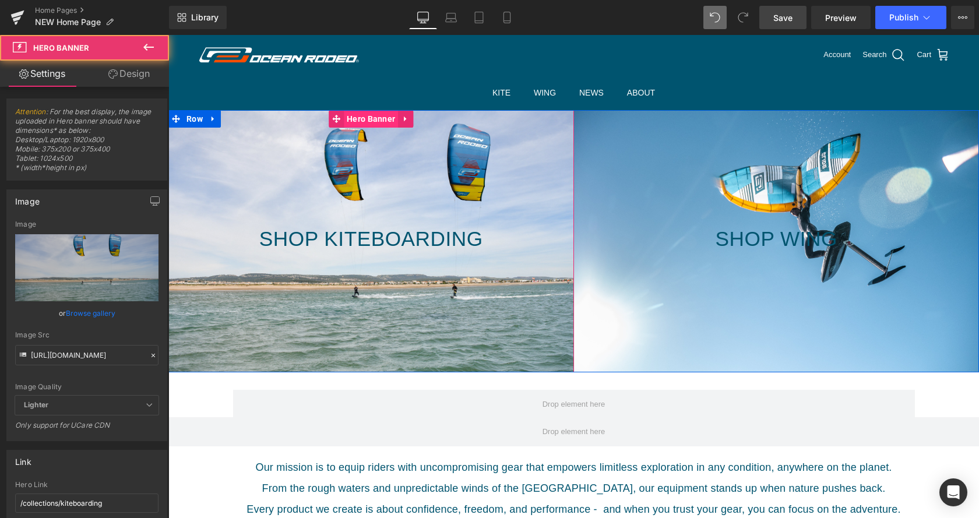
click at [384, 121] on span "Hero Banner" at bounding box center [371, 118] width 54 height 17
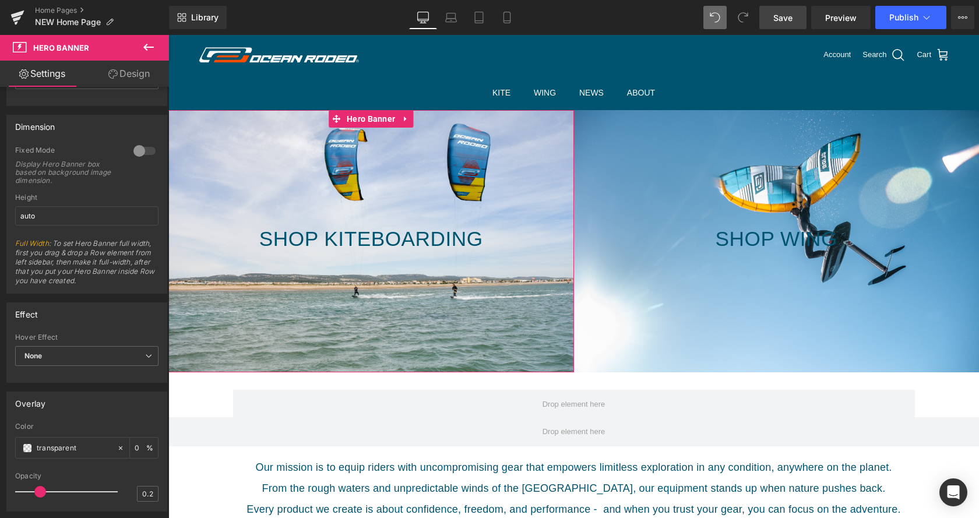
scroll to position [535, 0]
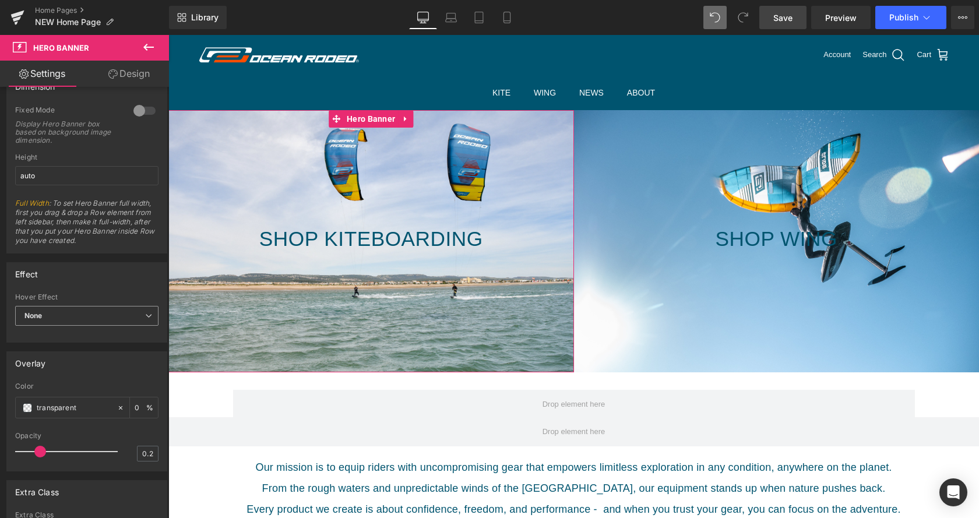
click at [141, 314] on span "None" at bounding box center [86, 316] width 143 height 20
click at [120, 351] on li "Zoom" at bounding box center [84, 353] width 139 height 17
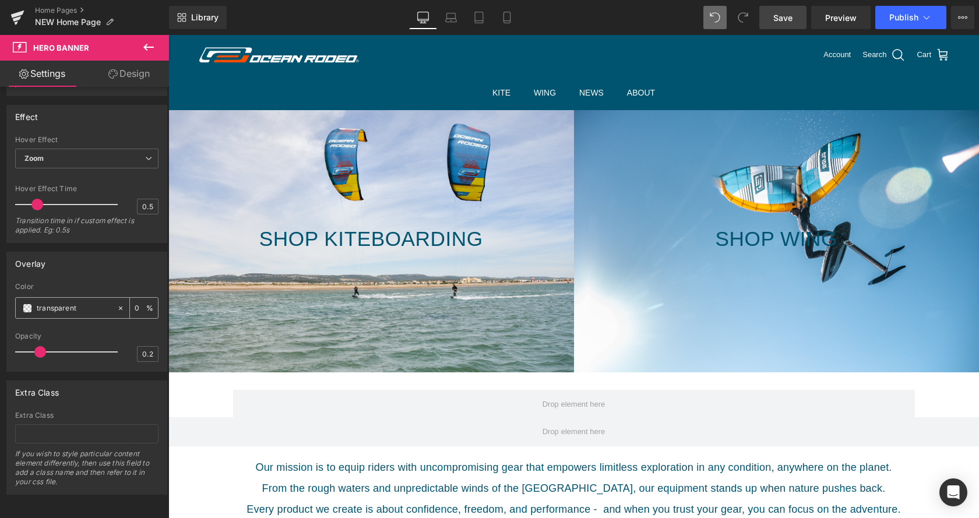
scroll to position [693, 0]
drag, startPoint x: 97, startPoint y: 445, endPoint x: 99, endPoint y: 438, distance: 7.8
click at [96, 444] on div "Extra Class If you wish to style particular content element differently, then u…" at bounding box center [86, 452] width 143 height 83
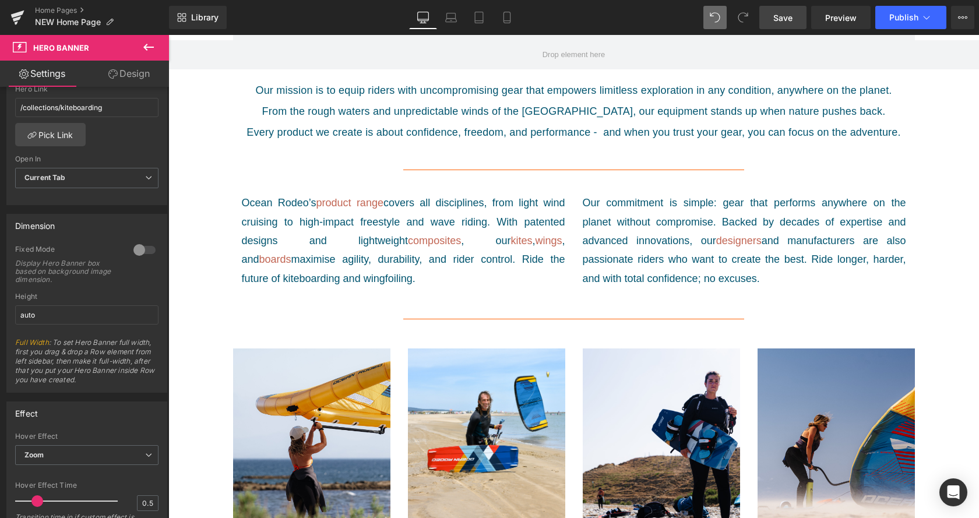
scroll to position [357, 0]
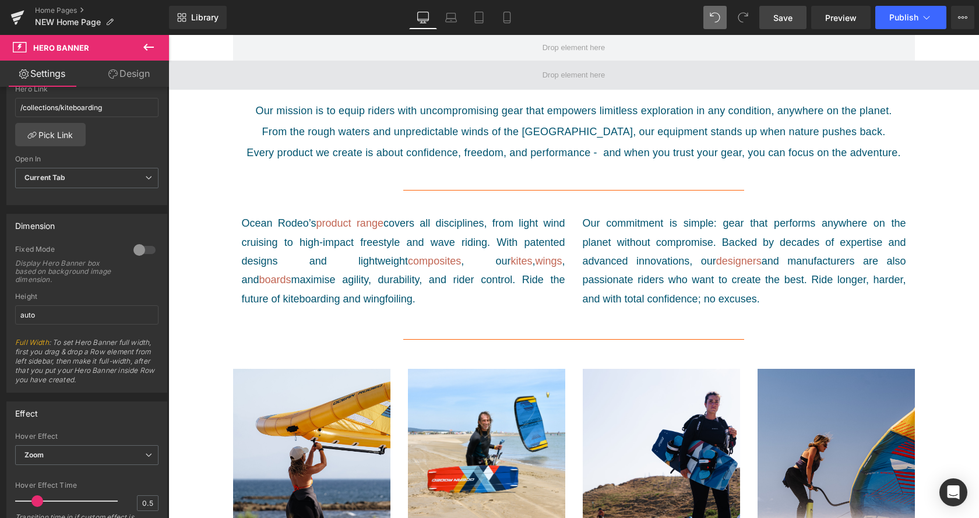
click at [385, 90] on span at bounding box center [573, 75] width 811 height 29
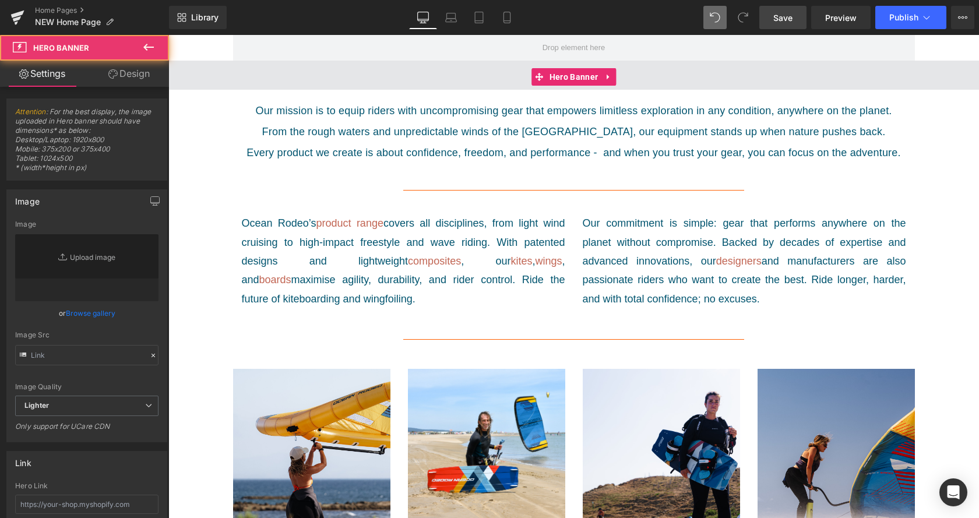
type input "[URL][DOMAIN_NAME]"
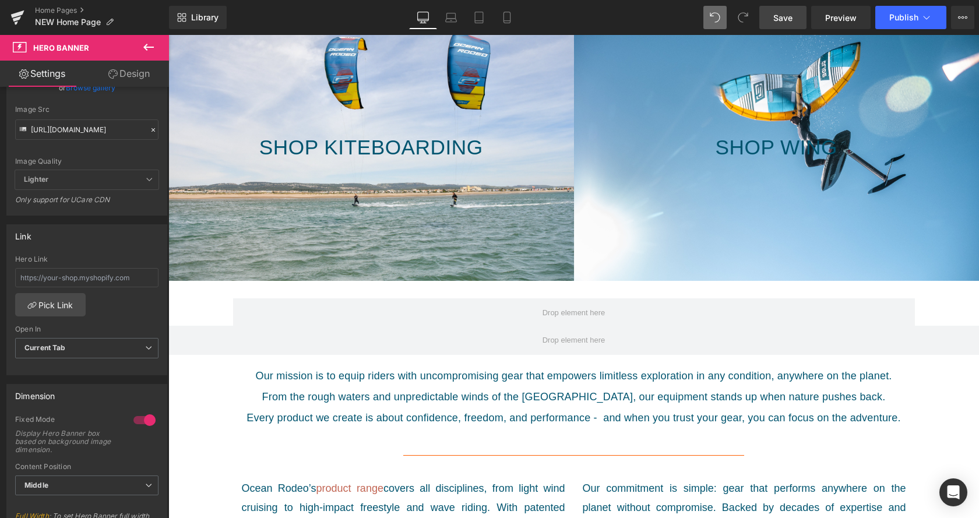
scroll to position [0, 0]
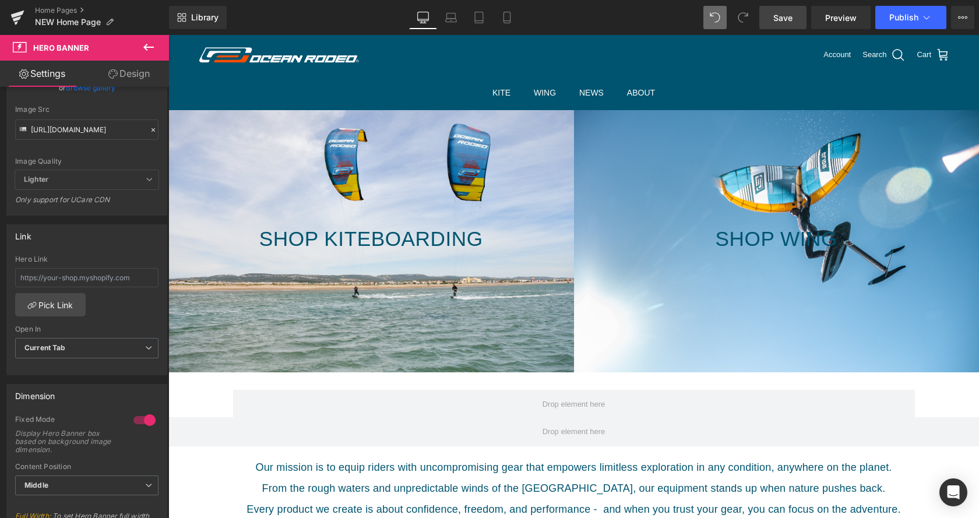
click at [792, 17] on span "Save" at bounding box center [783, 18] width 19 height 12
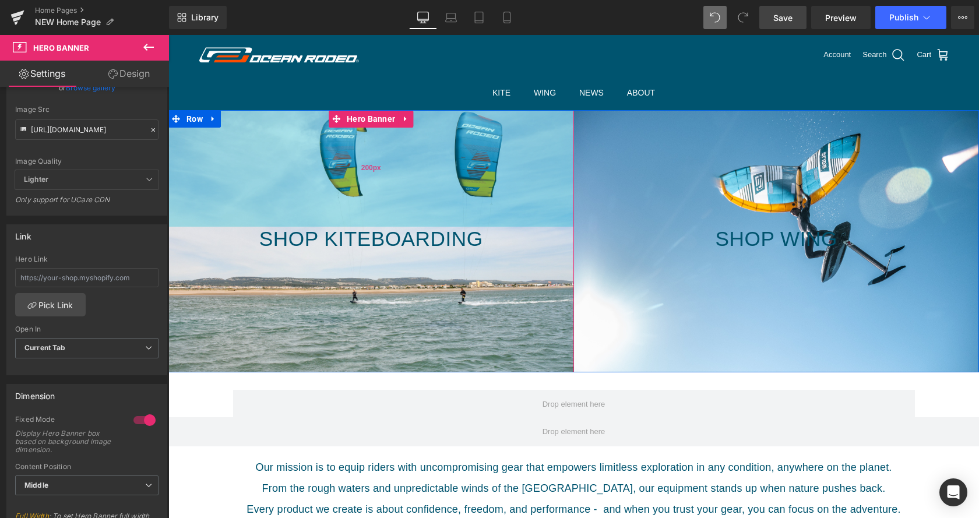
click at [349, 188] on div "200px" at bounding box center [371, 168] width 406 height 117
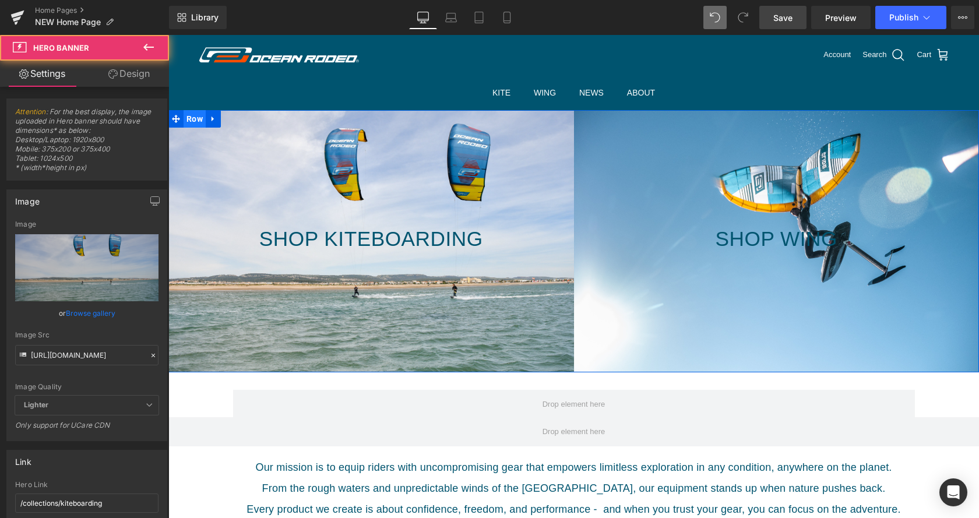
click at [195, 125] on span "Row" at bounding box center [195, 118] width 22 height 17
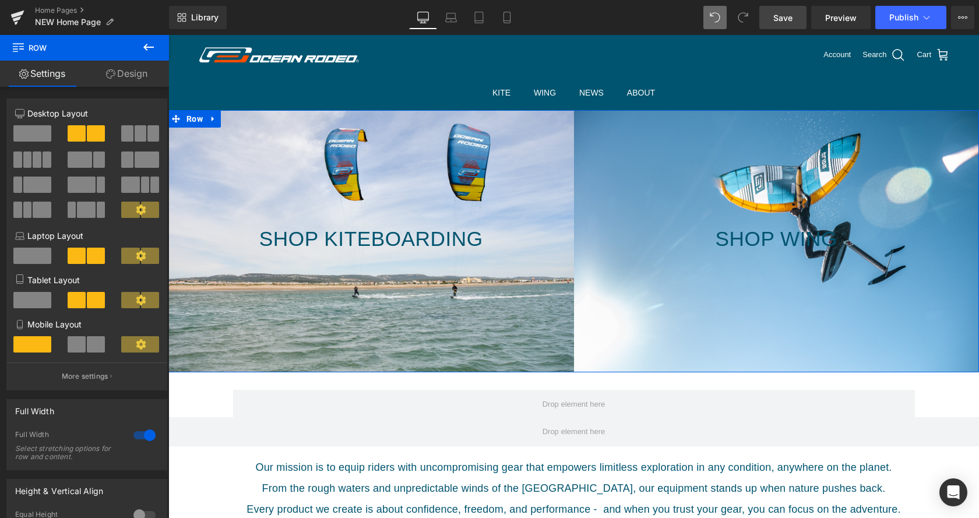
click at [38, 162] on span at bounding box center [37, 160] width 9 height 16
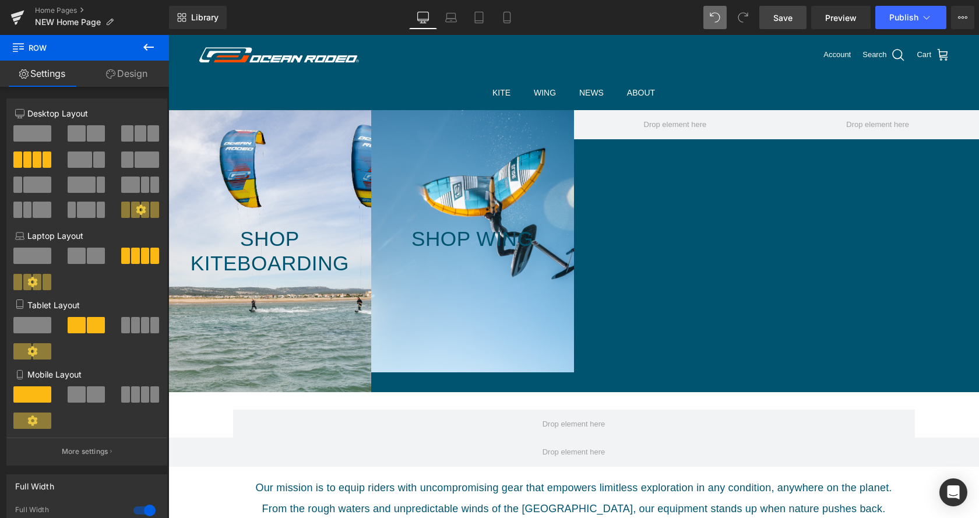
click at [150, 49] on icon at bounding box center [149, 47] width 14 height 14
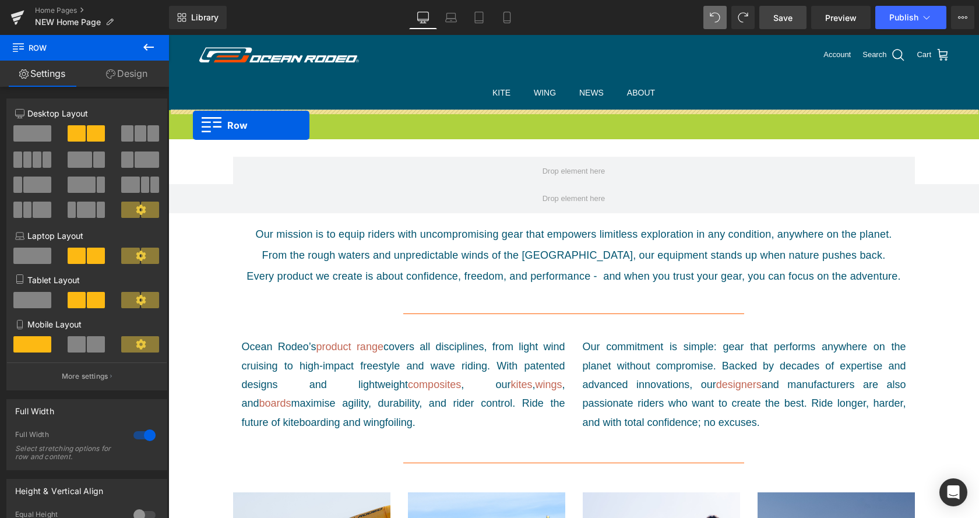
drag, startPoint x: 195, startPoint y: 115, endPoint x: 193, endPoint y: 125, distance: 10.2
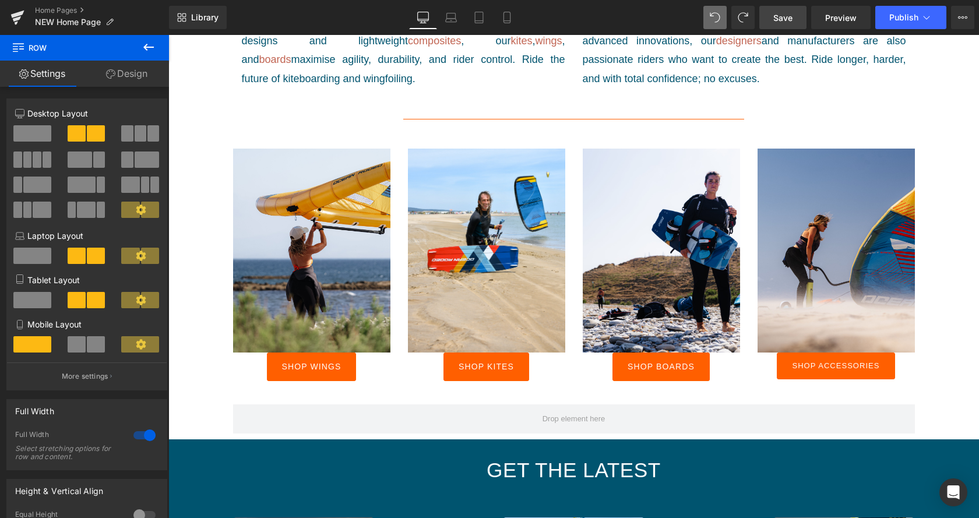
scroll to position [654, 0]
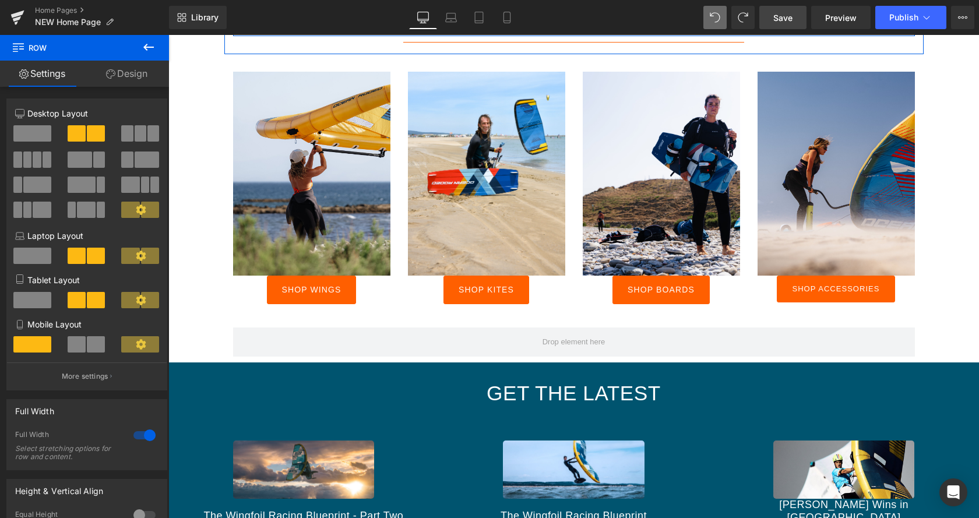
drag, startPoint x: 473, startPoint y: 255, endPoint x: 470, endPoint y: 241, distance: 14.3
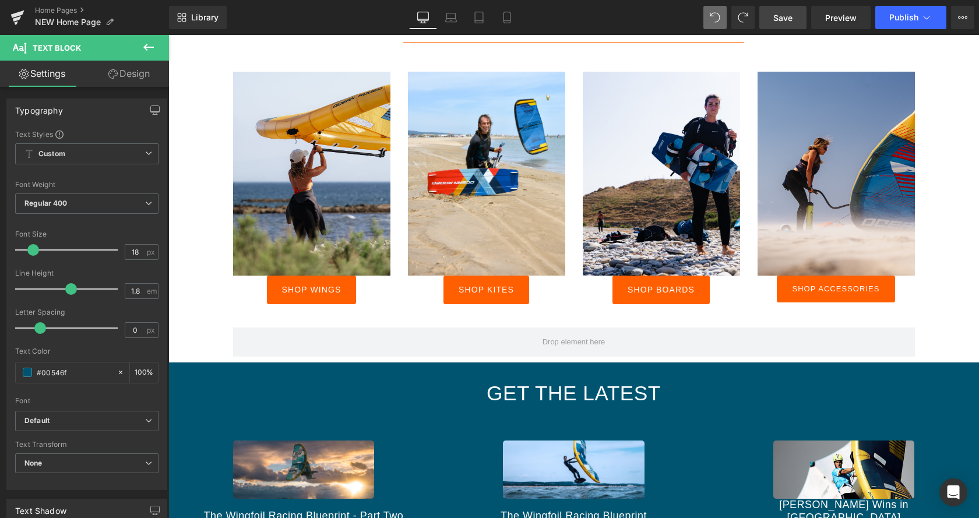
click at [479, 11] on p "Ride the future of kiteboarding and wingfoiling." at bounding box center [404, 1] width 324 height 19
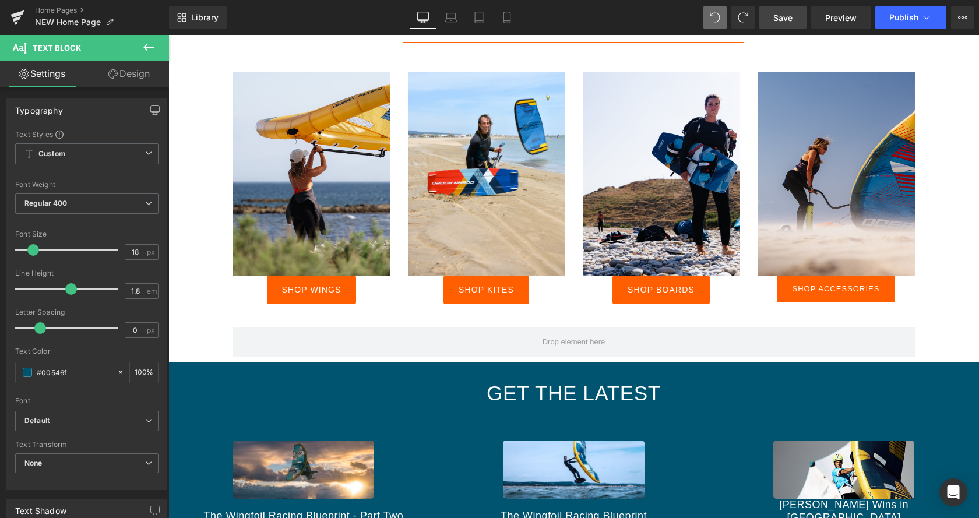
click at [479, 11] on p "Ride the future of kiteboarding and wingfoiling." at bounding box center [404, 1] width 324 height 19
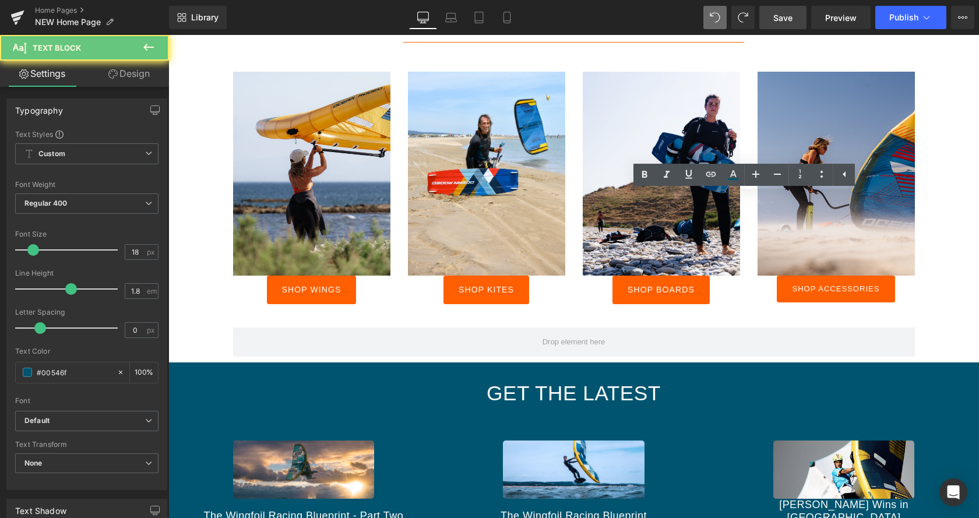
drag, startPoint x: 627, startPoint y: 279, endPoint x: 813, endPoint y: 263, distance: 186.6
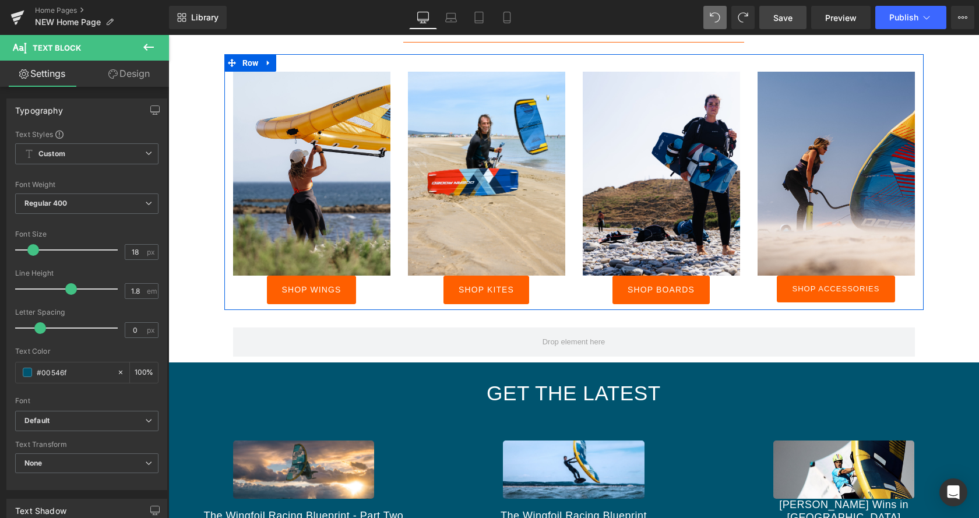
drag, startPoint x: 649, startPoint y: 332, endPoint x: 795, endPoint y: 339, distance: 145.9
click at [649, 57] on div at bounding box center [574, 55] width 700 height 3
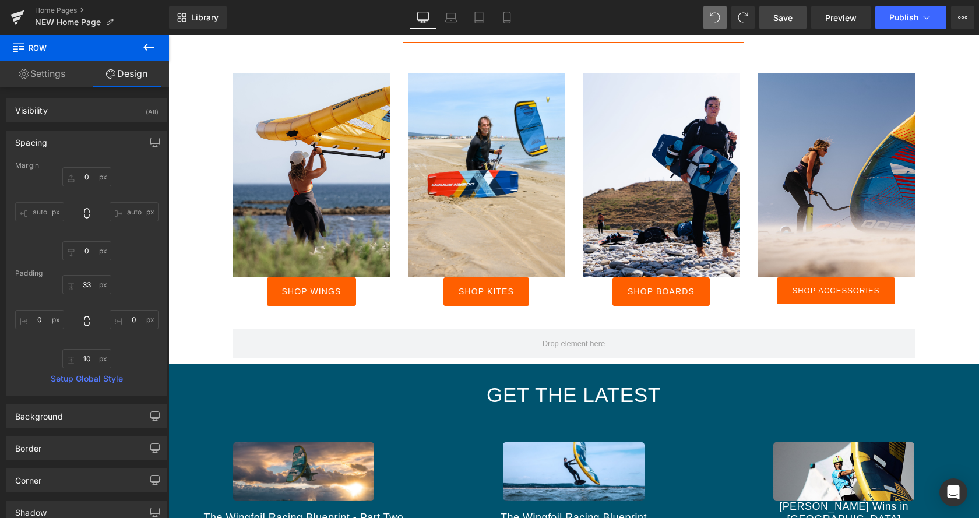
click at [944, 279] on div "KITEBOARDING Heading Hero Banner WINGSURFING Heading Hero Banner Row Shop Kiteb…" at bounding box center [573, 267] width 811 height 1623
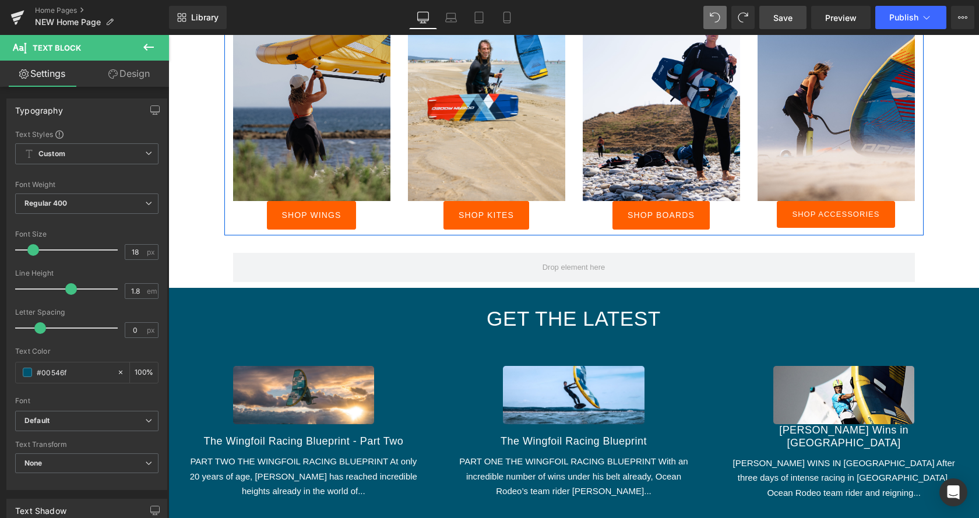
scroll to position [832, 0]
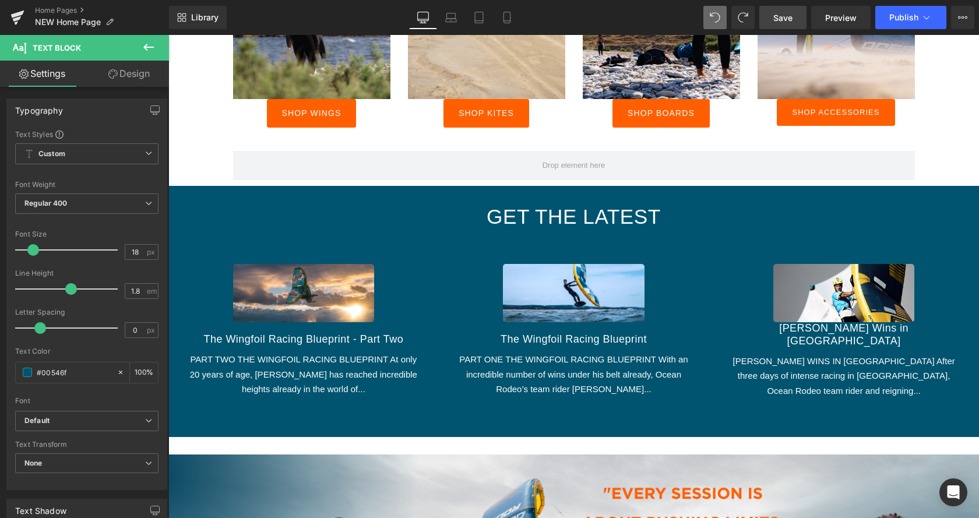
click at [140, 53] on button at bounding box center [148, 48] width 41 height 26
click at [0, 0] on link "Global Style" at bounding box center [0, 0] width 0 height 0
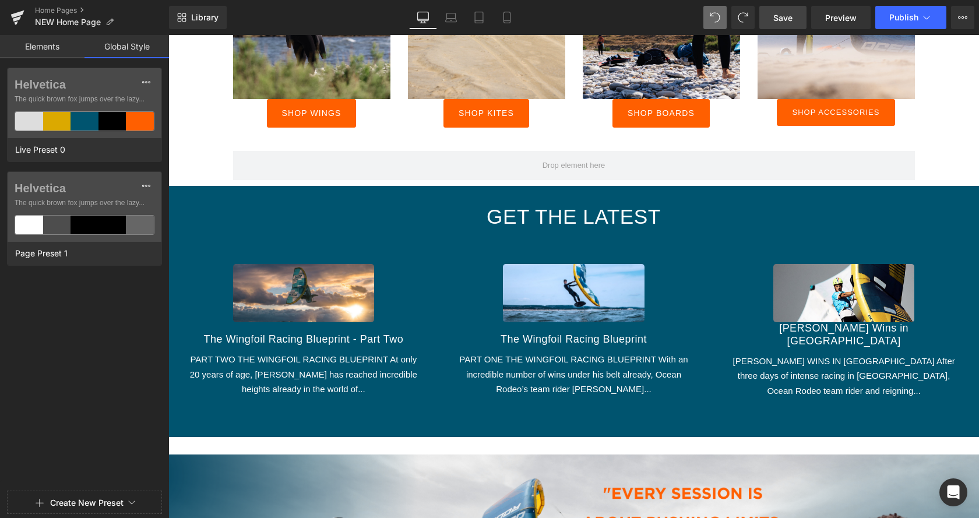
click at [40, 44] on link "Elements" at bounding box center [42, 46] width 85 height 23
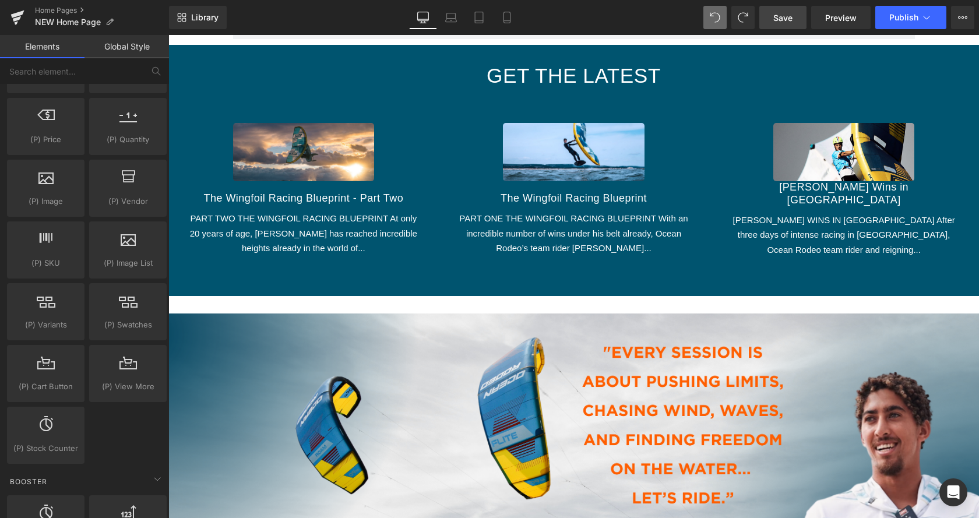
scroll to position [951, 0]
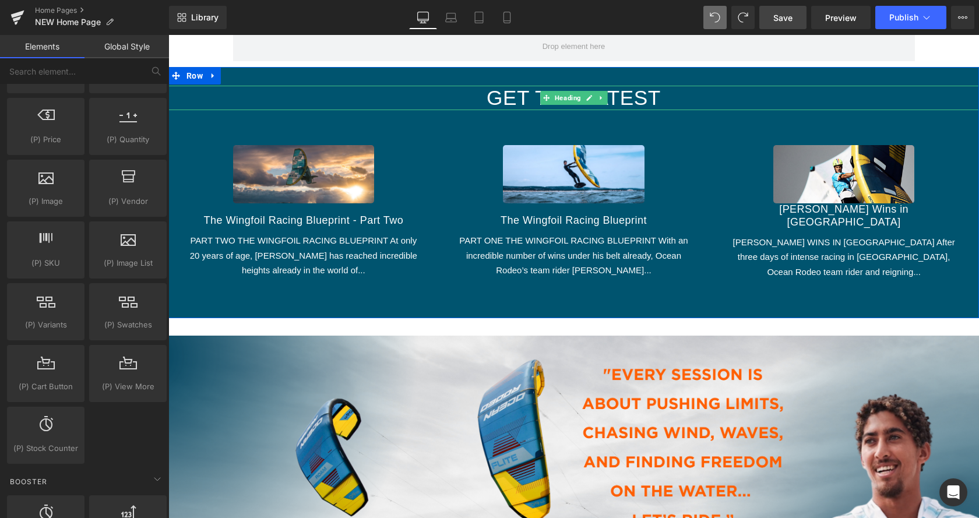
drag, startPoint x: 403, startPoint y: 373, endPoint x: 438, endPoint y: 368, distance: 35.2
click at [403, 110] on h2 "Get the latest" at bounding box center [573, 98] width 811 height 24
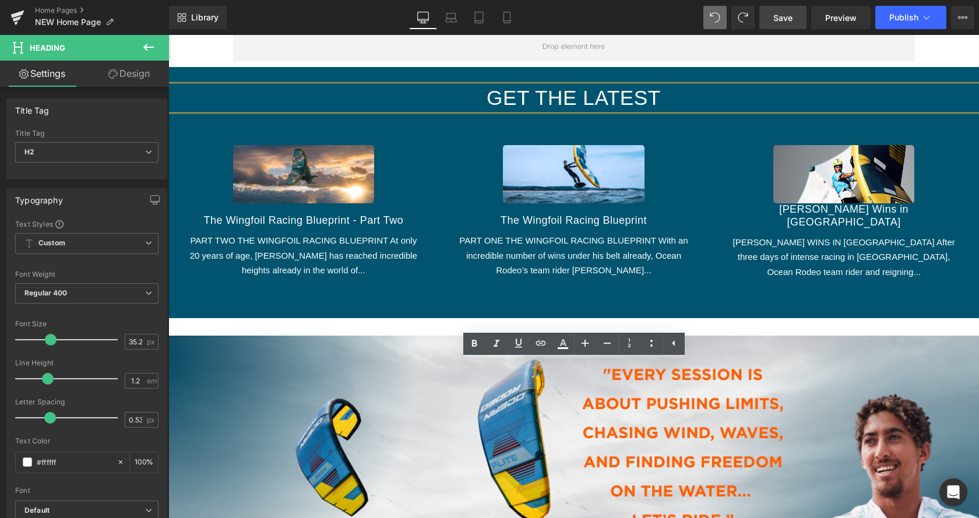
click at [783, 318] on div "Get the latest Heading (A) Image The Wingfoil Racing Blueprint - Part Two (A) T…" at bounding box center [573, 192] width 811 height 251
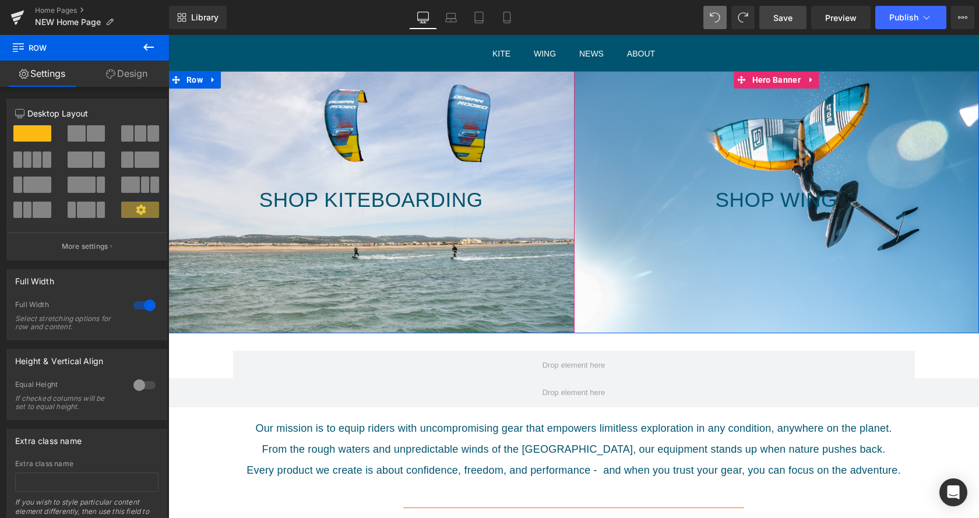
scroll to position [59, 0]
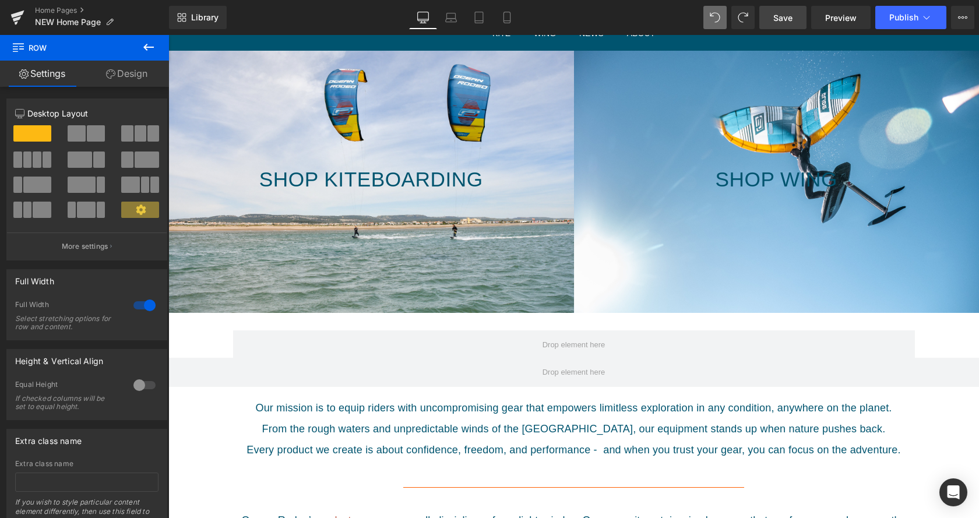
click at [147, 48] on icon at bounding box center [148, 47] width 10 height 7
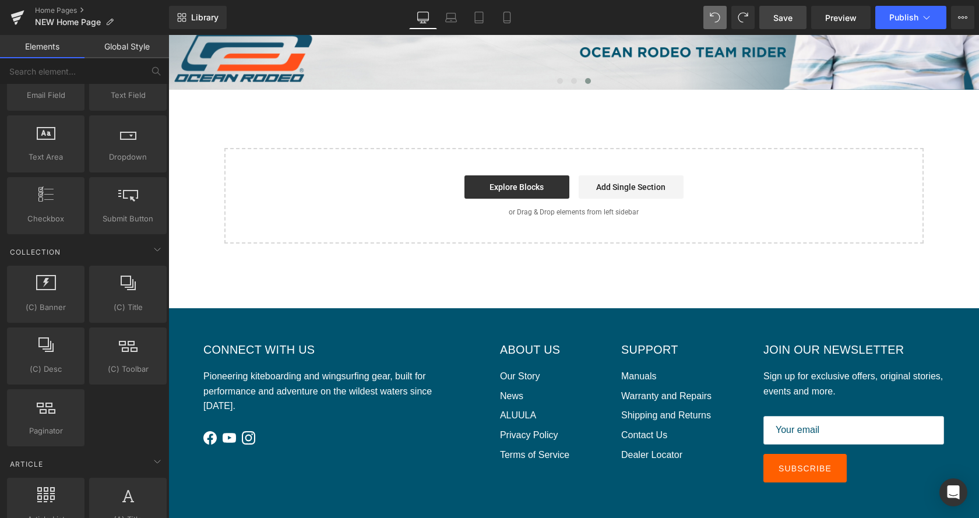
scroll to position [1546, 0]
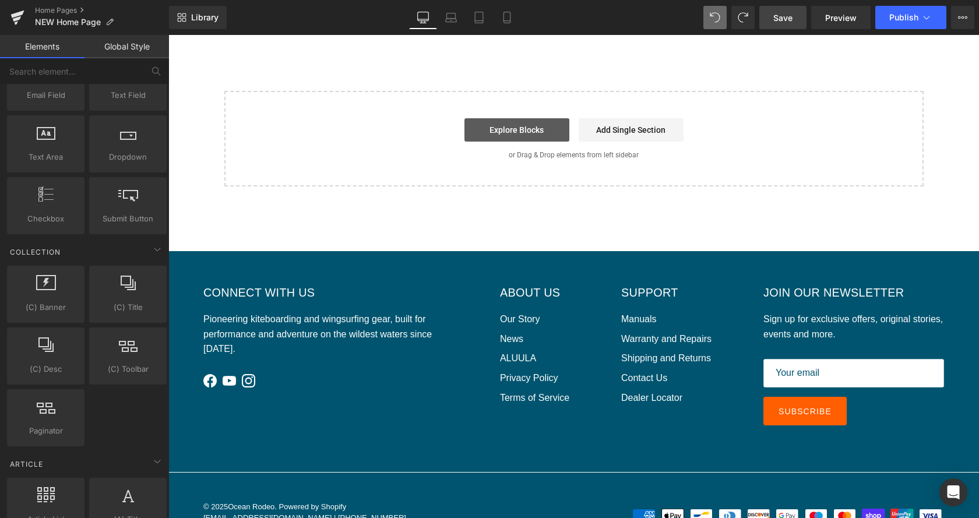
click at [525, 142] on link "Explore Blocks" at bounding box center [517, 129] width 105 height 23
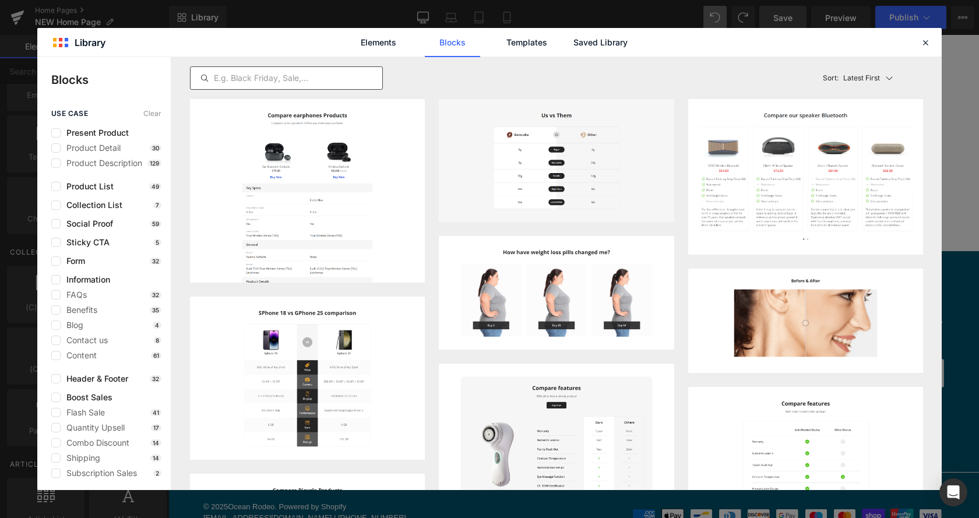
click at [307, 80] on input "text" at bounding box center [287, 78] width 192 height 14
click at [371, 41] on link "Elements" at bounding box center [378, 42] width 55 height 29
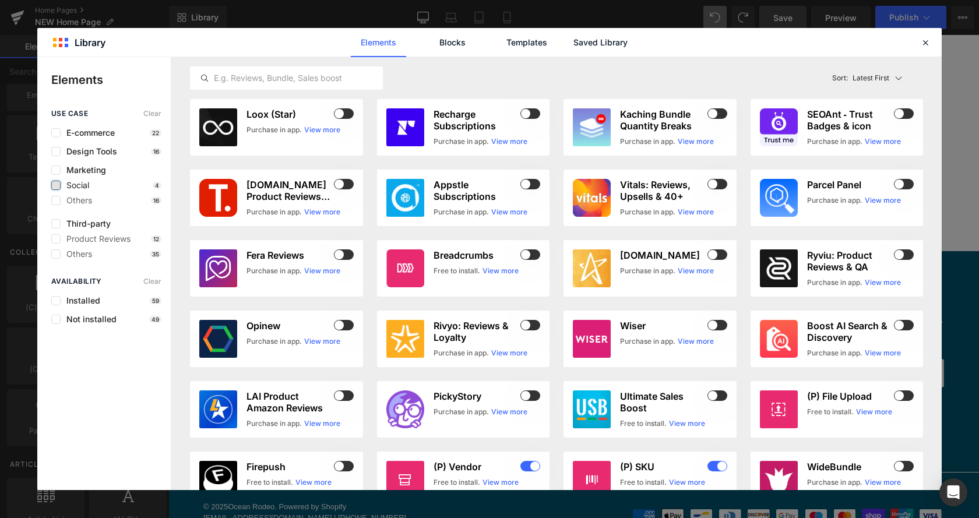
click at [54, 188] on label at bounding box center [55, 185] width 9 height 9
click at [56, 185] on input "checkbox" at bounding box center [56, 185] width 0 height 0
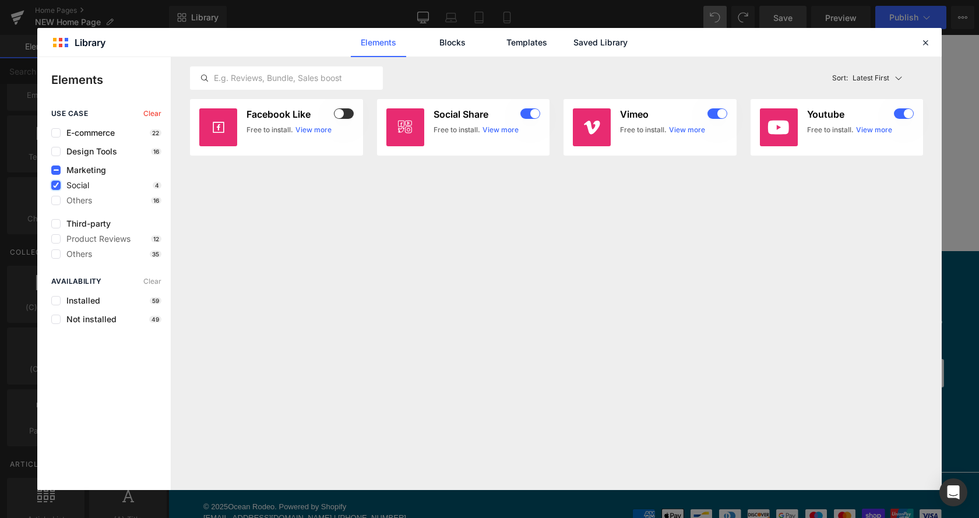
click at [54, 185] on icon at bounding box center [56, 185] width 6 height 0
click at [56, 185] on input "checkbox" at bounding box center [56, 185] width 0 height 0
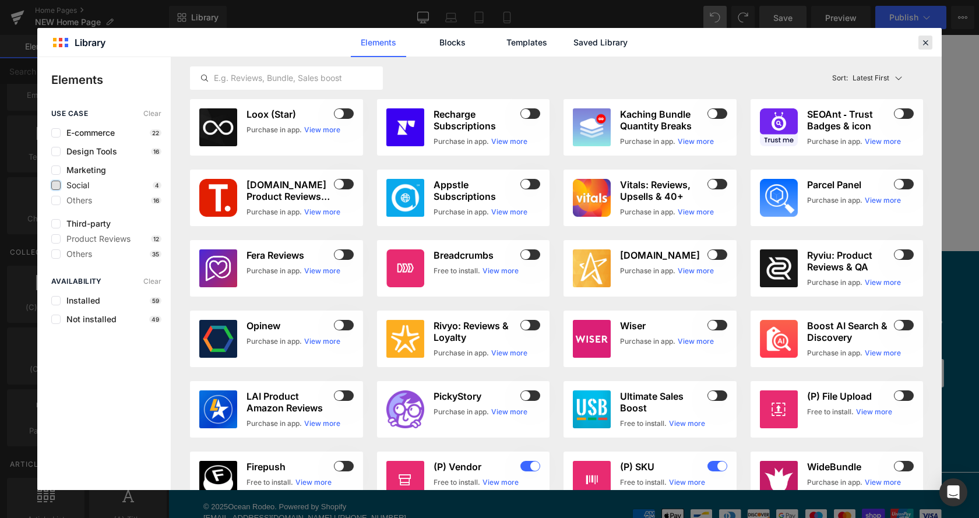
click at [929, 43] on icon at bounding box center [925, 42] width 10 height 10
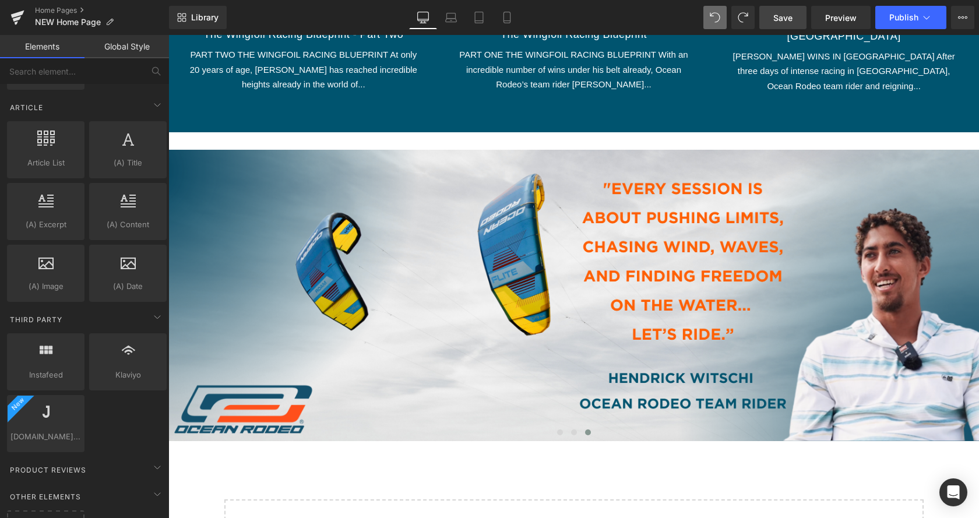
scroll to position [1130, 0]
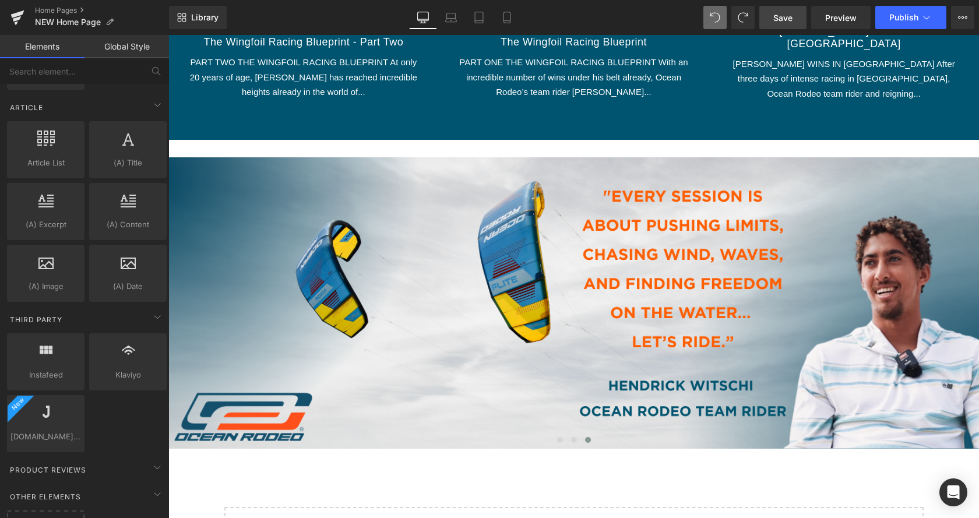
click at [406, 124] on div "(A) Image The Wingfoil Racing Blueprint - Part Two (A) Title PART TWO THE WINGF…" at bounding box center [573, 28] width 811 height 192
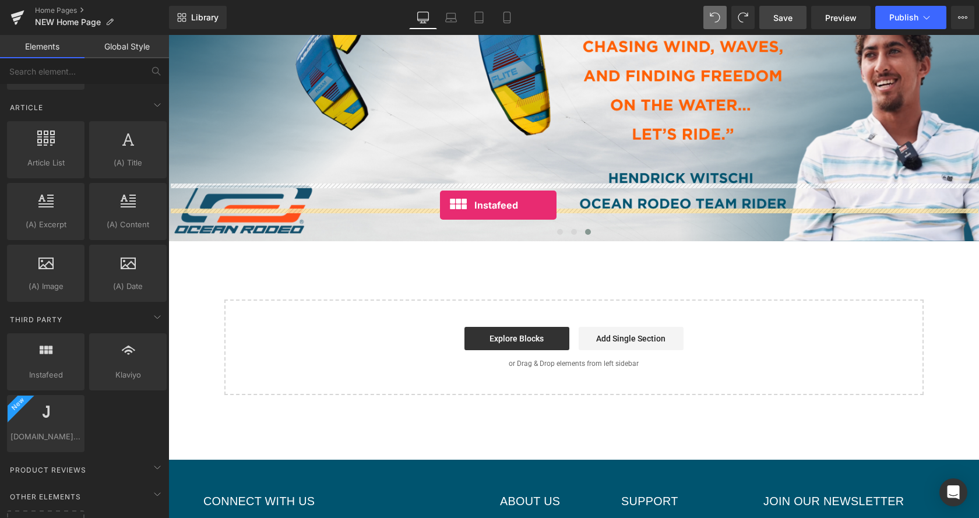
drag, startPoint x: 224, startPoint y: 394, endPoint x: 440, endPoint y: 205, distance: 286.7
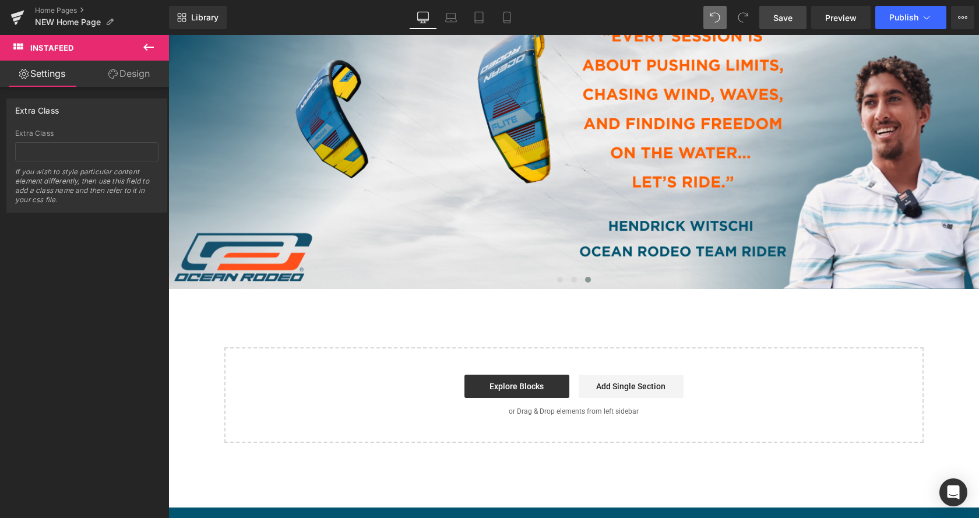
click at [45, 79] on link "Settings" at bounding box center [42, 74] width 85 height 26
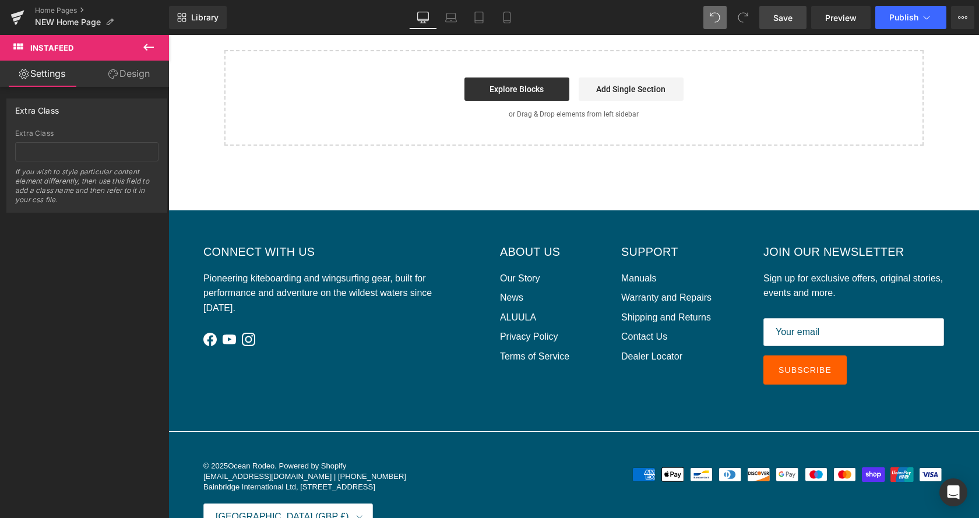
scroll to position [2141, 0]
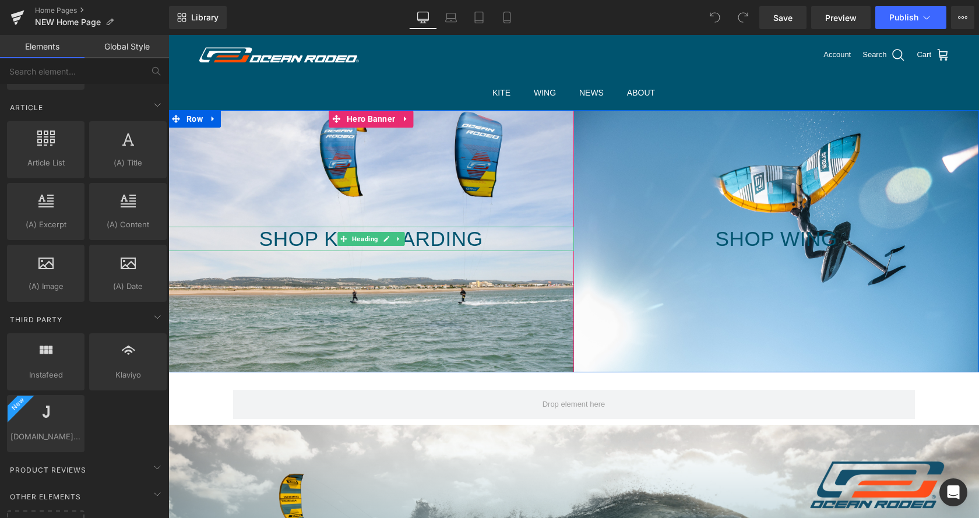
click at [284, 240] on h2 "Shop Kiteboarding" at bounding box center [371, 239] width 406 height 24
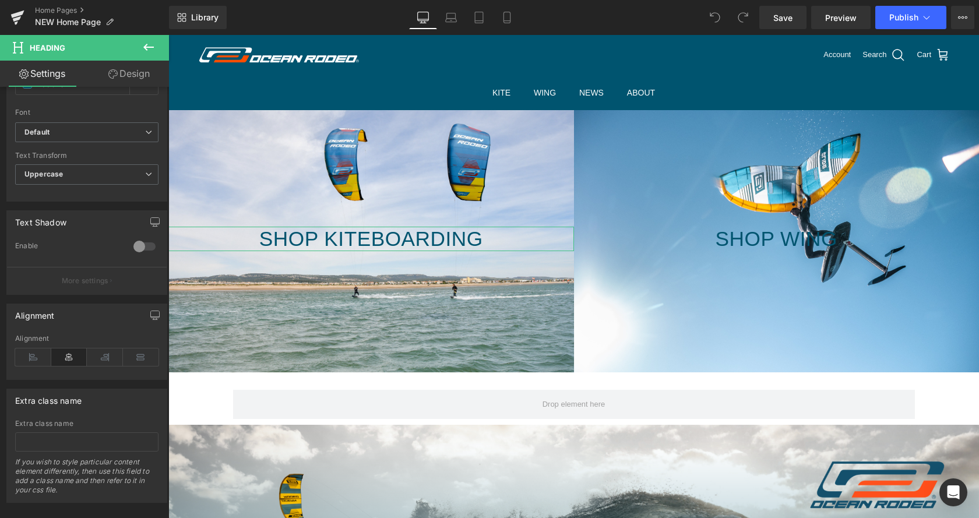
scroll to position [387, 0]
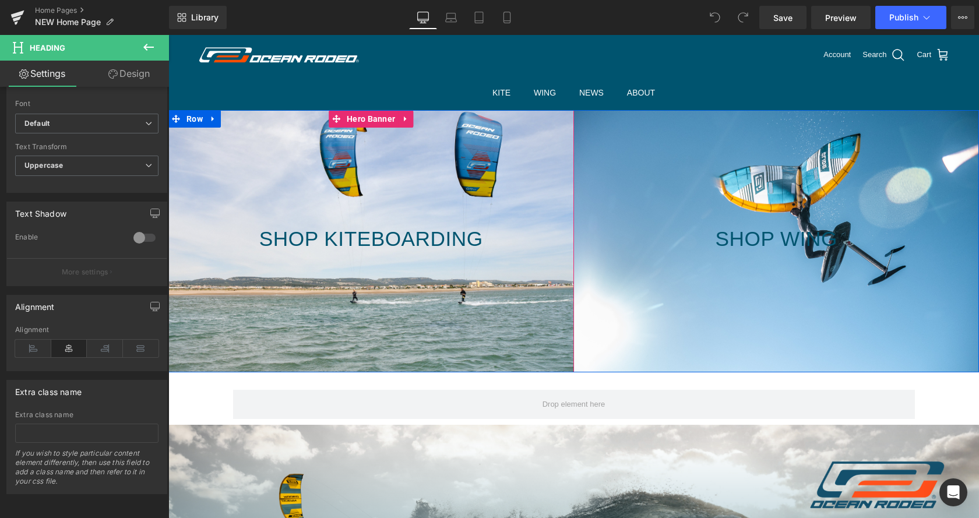
click at [273, 326] on div at bounding box center [371, 241] width 406 height 262
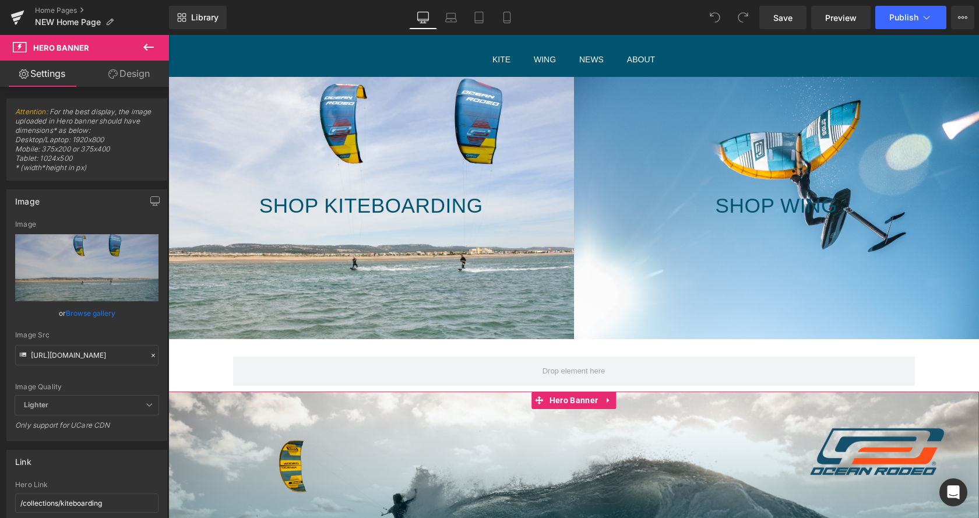
scroll to position [0, 0]
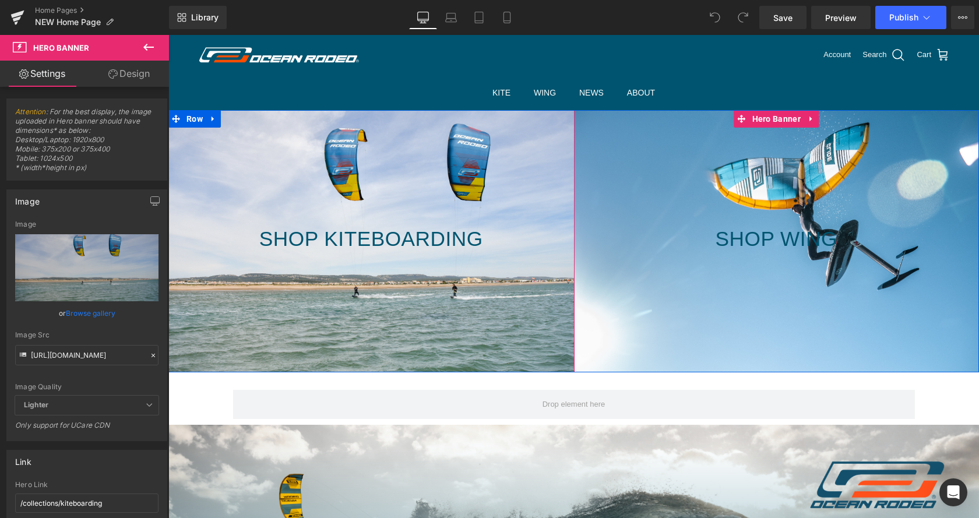
click at [655, 294] on div at bounding box center [777, 241] width 406 height 262
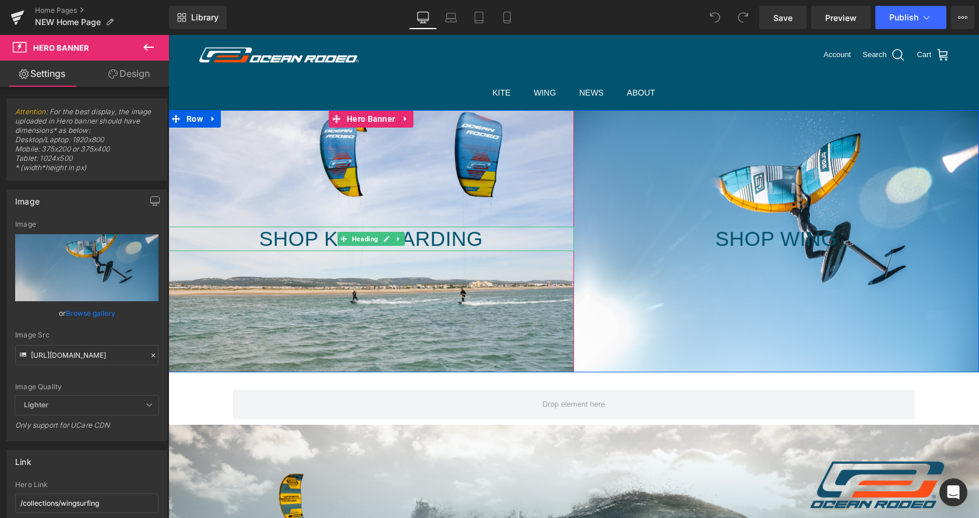
click at [286, 233] on h2 "Shop Kiteboarding" at bounding box center [371, 239] width 406 height 24
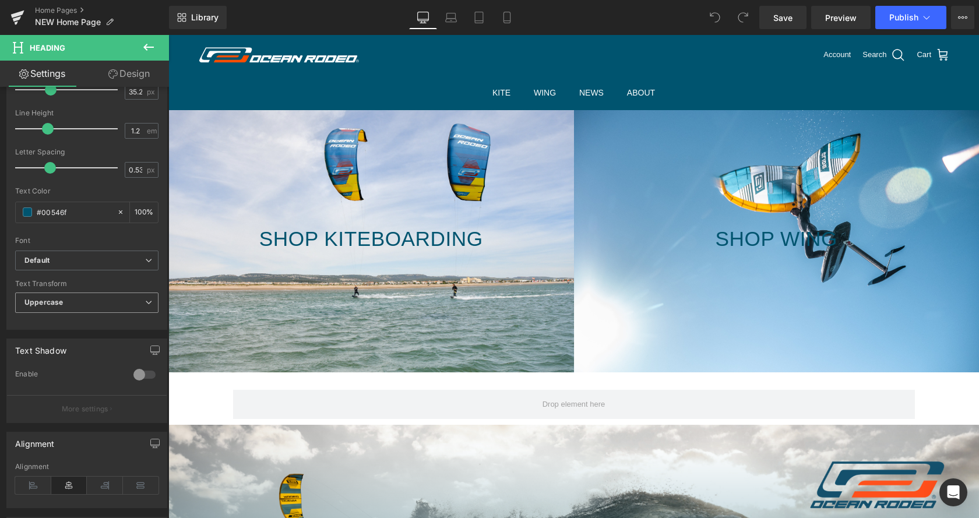
scroll to position [268, 0]
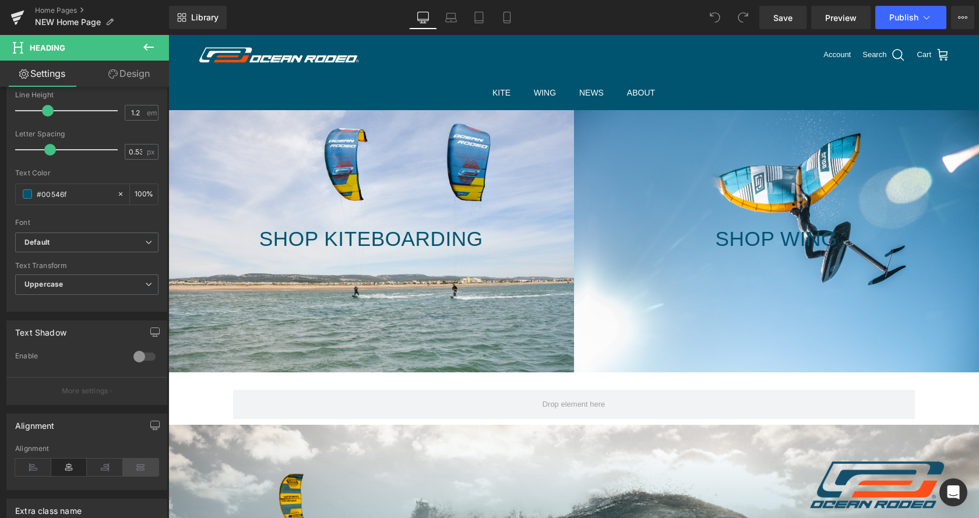
click at [133, 465] on icon at bounding box center [141, 467] width 36 height 17
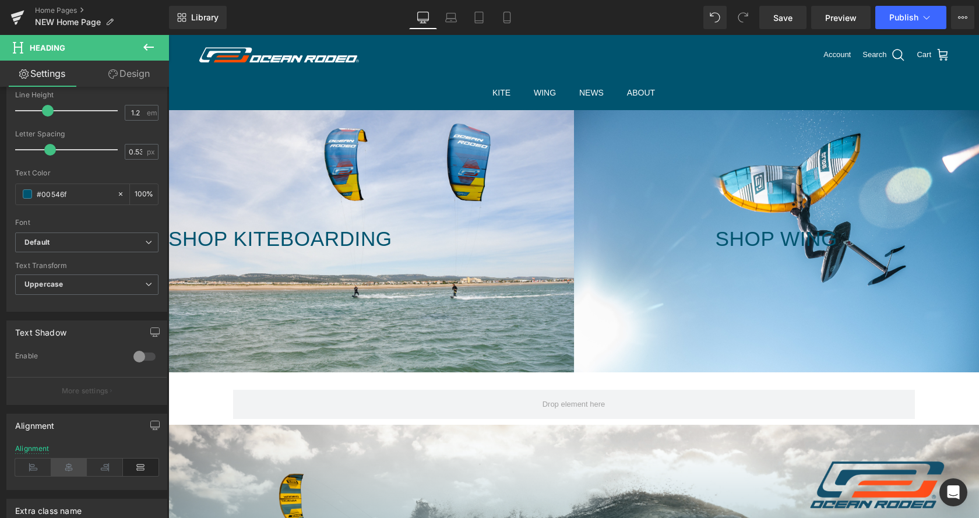
click at [72, 469] on icon at bounding box center [69, 467] width 36 height 17
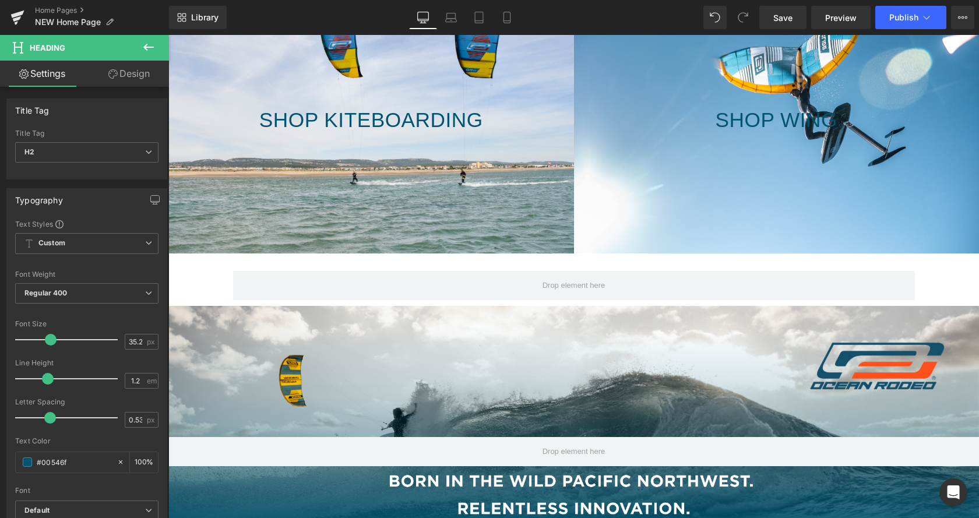
scroll to position [0, 0]
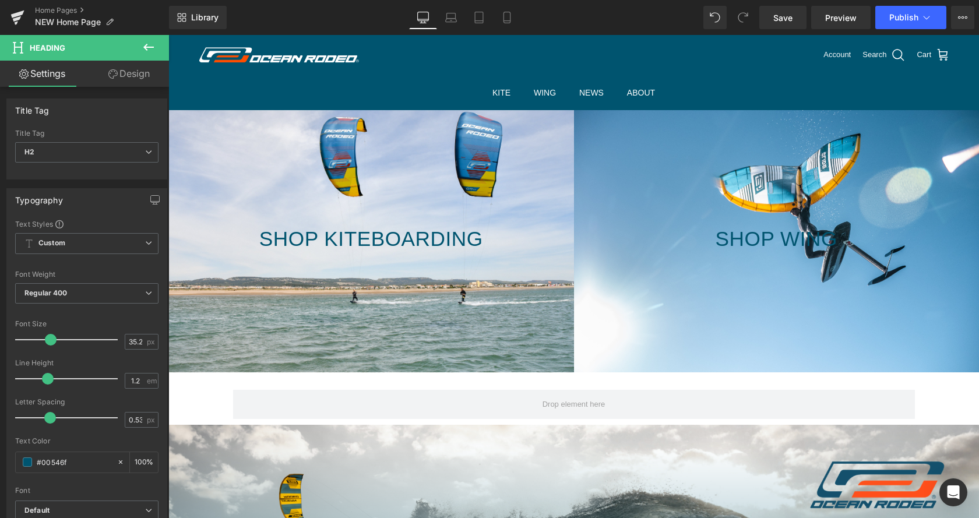
click at [223, 208] on div at bounding box center [371, 241] width 406 height 262
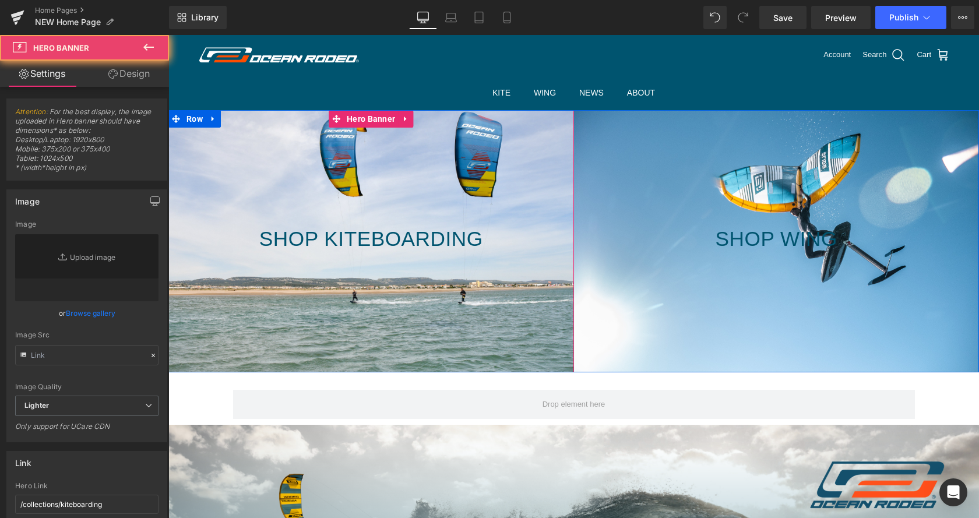
type input "[URL][DOMAIN_NAME]"
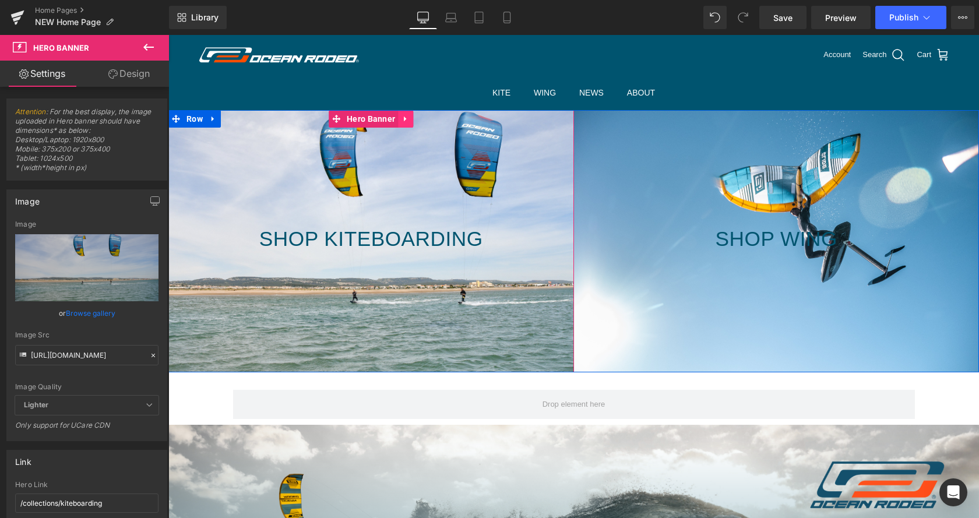
click at [406, 121] on link at bounding box center [405, 118] width 15 height 17
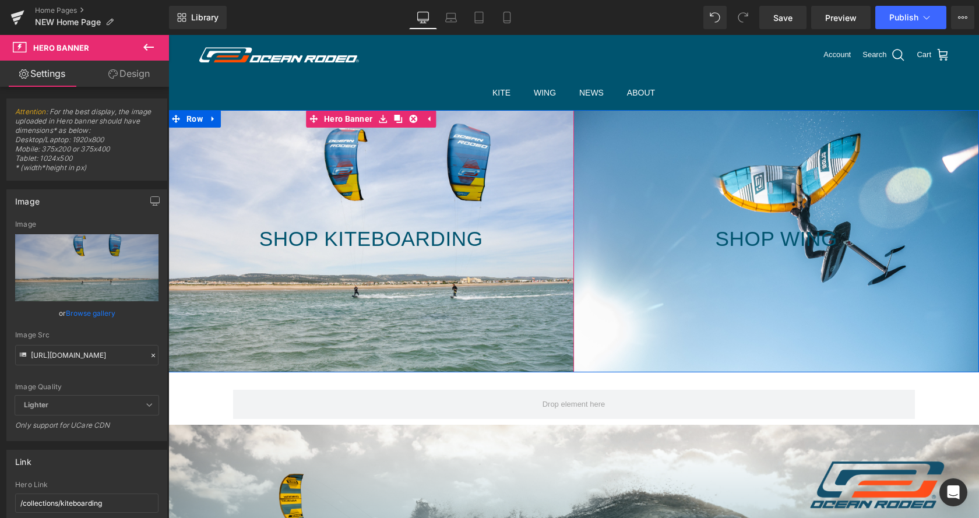
click at [414, 113] on div at bounding box center [573, 111] width 811 height 3
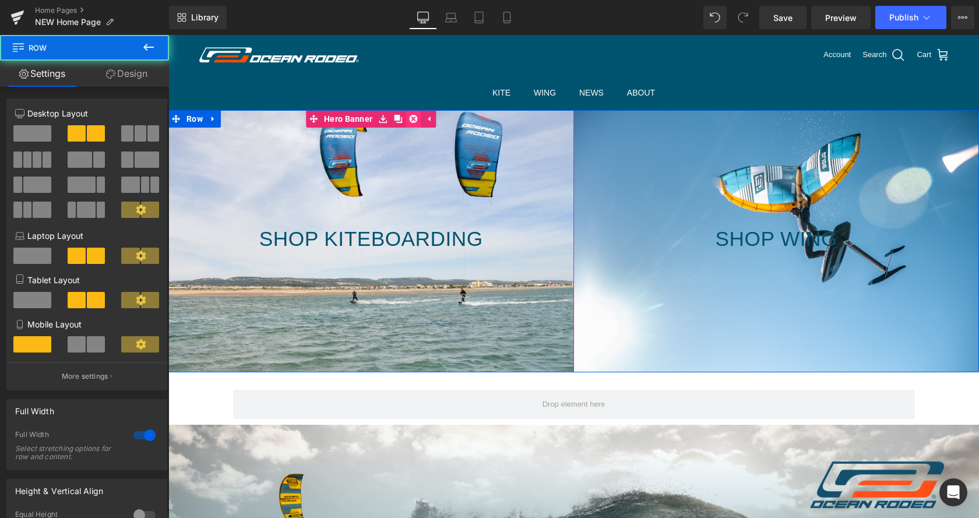
click at [417, 120] on link at bounding box center [413, 118] width 15 height 17
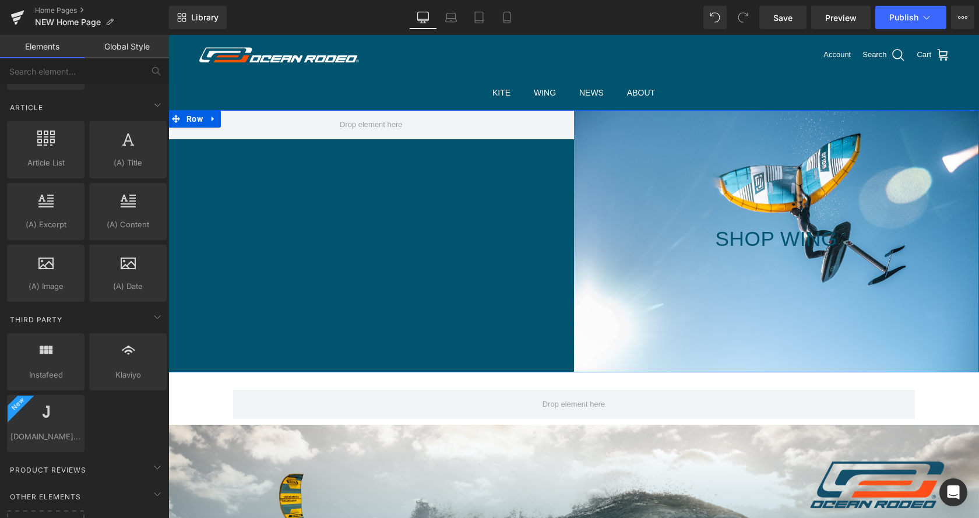
scroll to position [2141, 0]
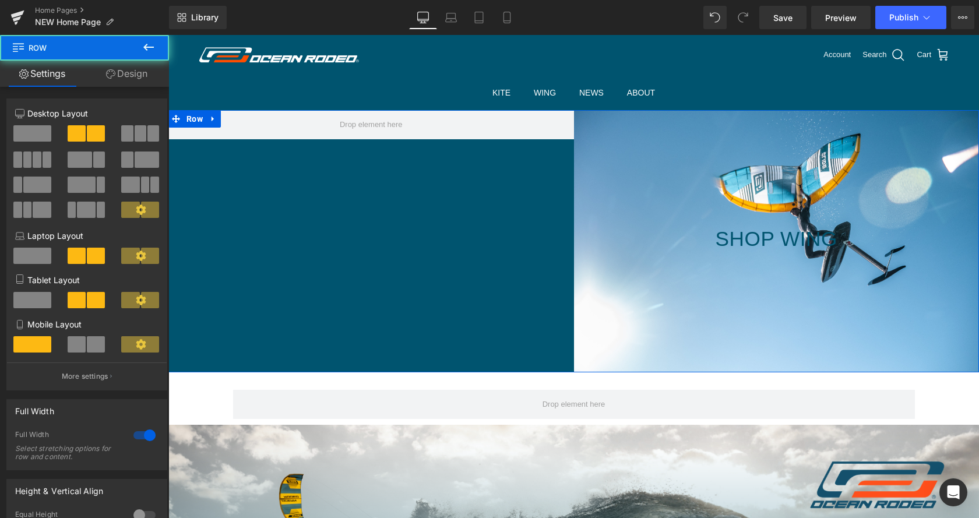
click at [390, 253] on div "Shop Wing Heading Hero Banner Row" at bounding box center [573, 241] width 811 height 262
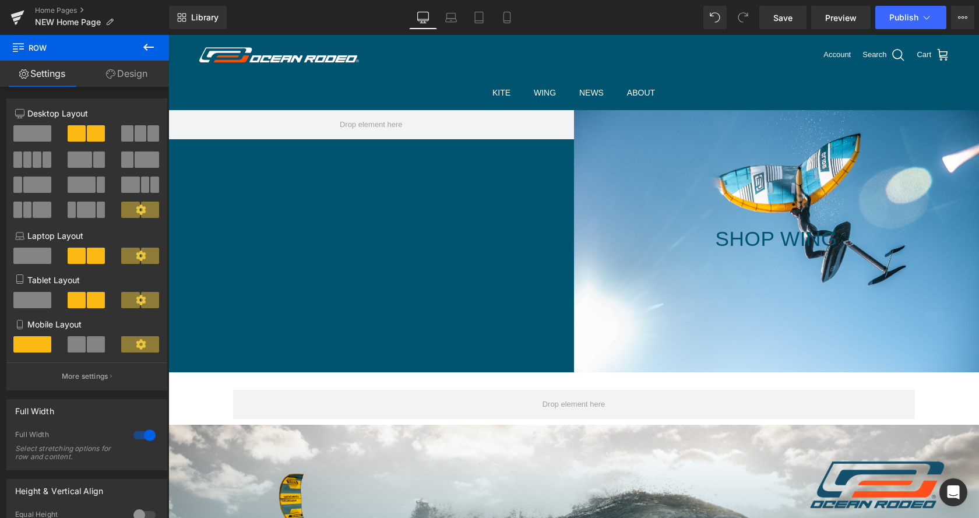
click at [146, 46] on icon at bounding box center [149, 47] width 14 height 14
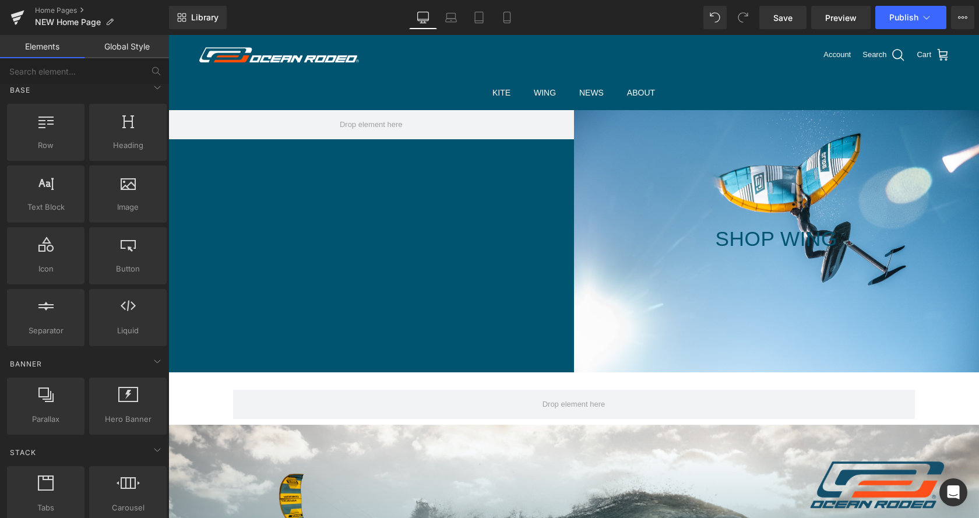
scroll to position [0, 0]
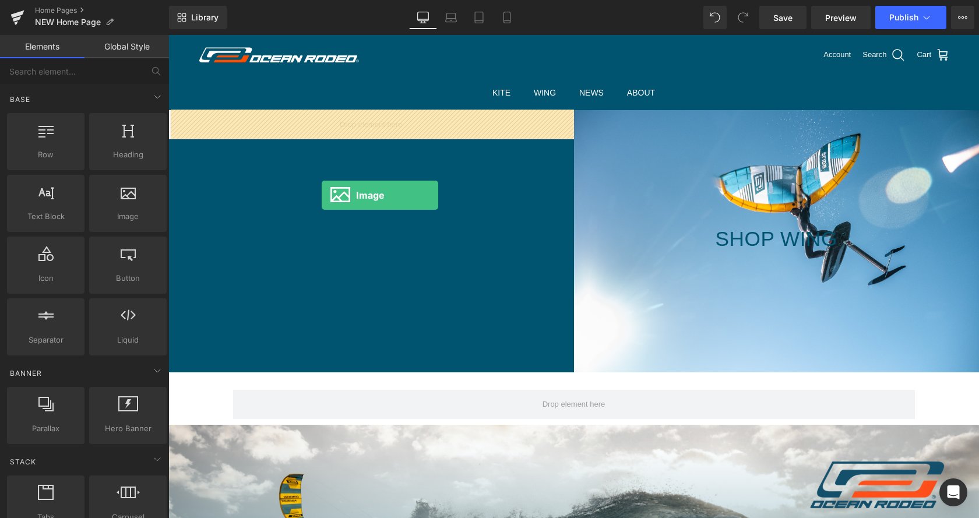
drag, startPoint x: 314, startPoint y: 251, endPoint x: 322, endPoint y: 195, distance: 56.0
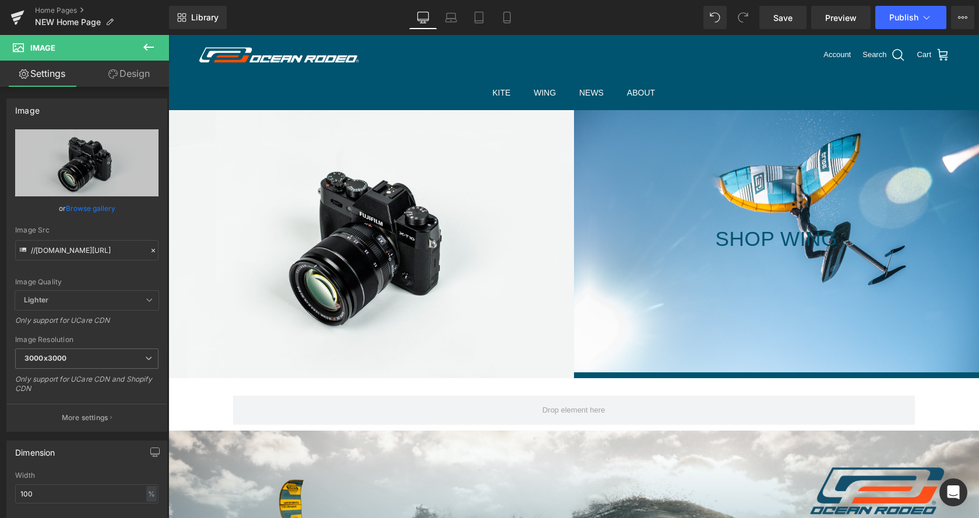
click at [150, 42] on icon at bounding box center [149, 47] width 14 height 14
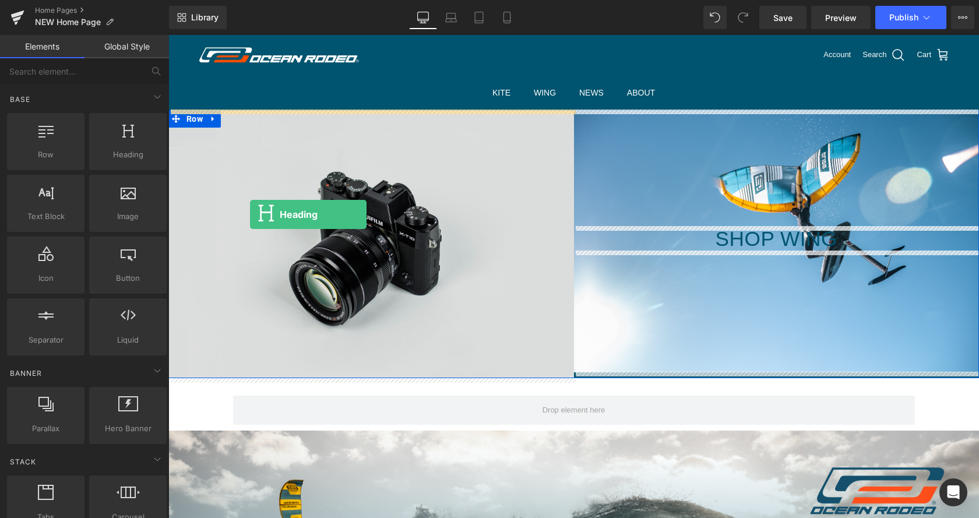
drag, startPoint x: 270, startPoint y: 181, endPoint x: 250, endPoint y: 215, distance: 38.7
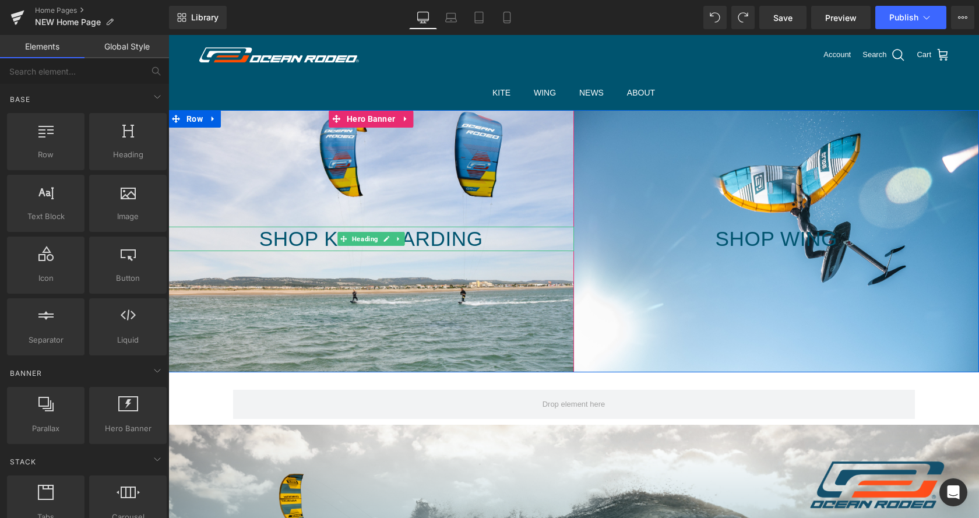
click at [490, 239] on h2 "Shop Kiteboarding" at bounding box center [371, 239] width 406 height 24
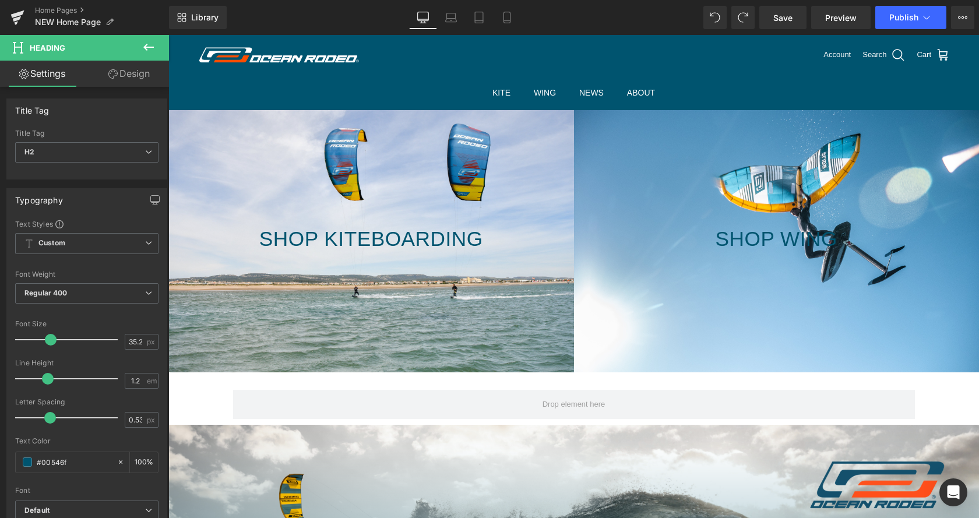
click at [140, 74] on link "Design" at bounding box center [129, 74] width 85 height 26
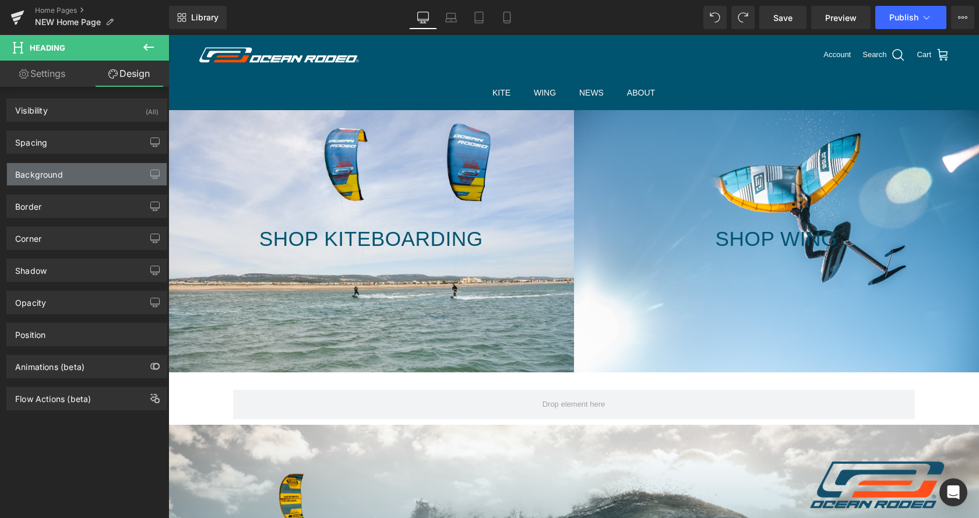
click at [91, 169] on div "Background" at bounding box center [87, 174] width 160 height 22
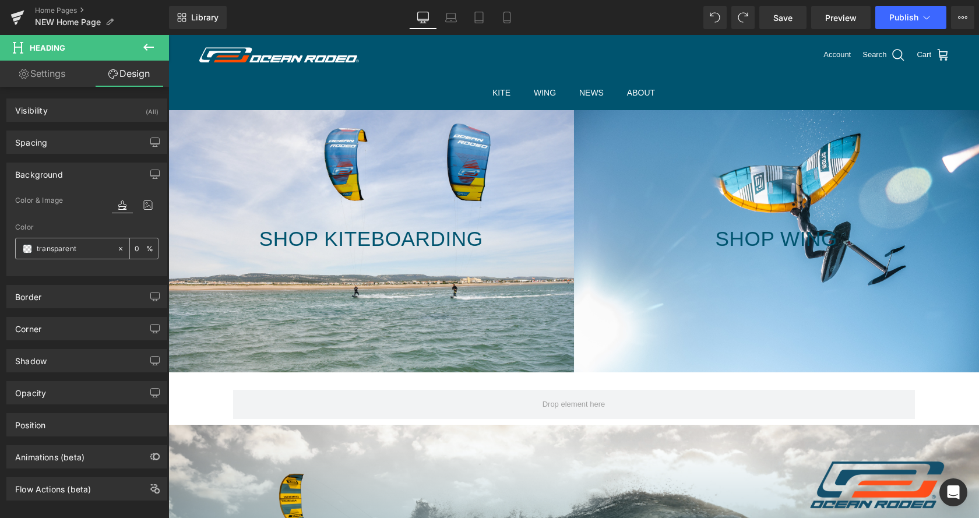
click at [26, 247] on span at bounding box center [27, 248] width 9 height 9
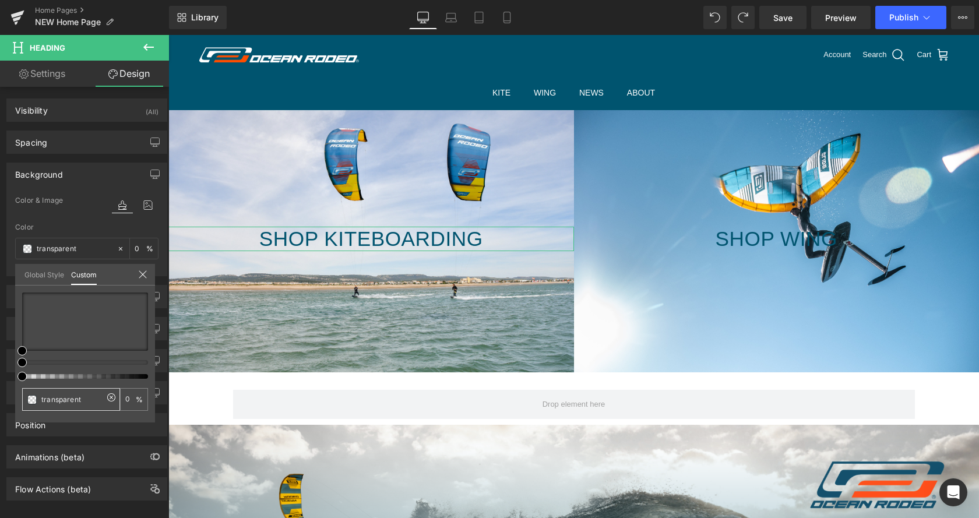
drag, startPoint x: 83, startPoint y: 401, endPoint x: 4, endPoint y: 401, distance: 79.3
click at [41, 401] on input "transparent" at bounding box center [72, 399] width 62 height 12
paste input "#FF5F00"
type input "#FF5F00"
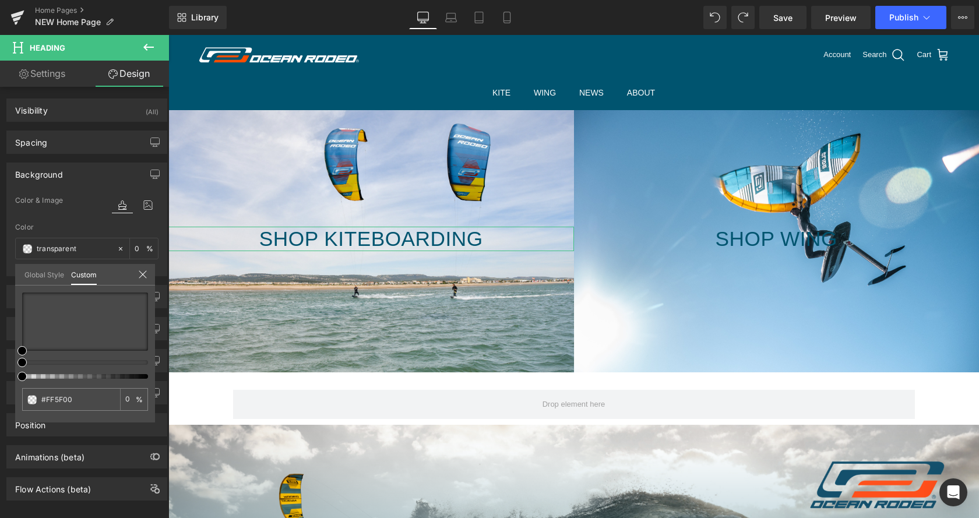
type input "100"
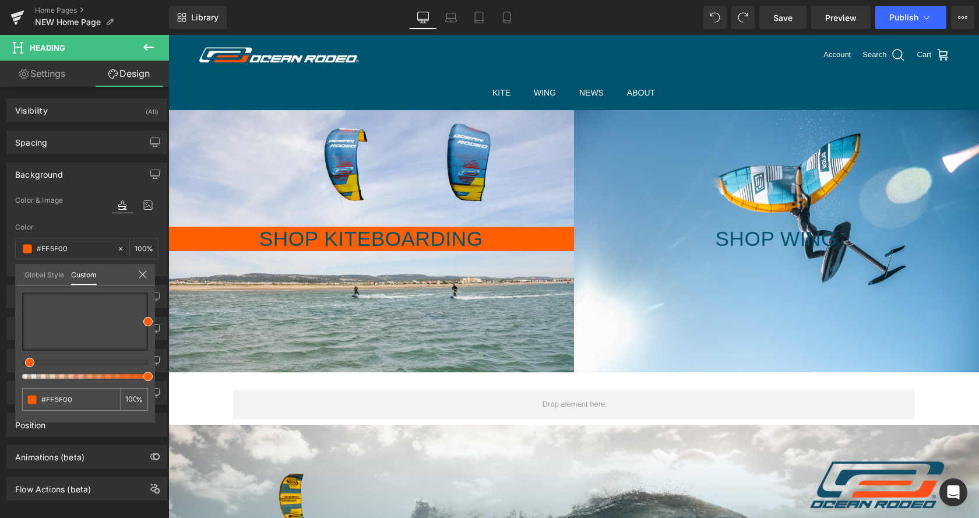
type input "#FF5F00"
type input "#ff5f00"
drag, startPoint x: 54, startPoint y: 400, endPoint x: 1, endPoint y: 393, distance: 52.9
click at [41, 396] on input "#ff5f00" at bounding box center [72, 399] width 62 height 12
paste input "00546F"
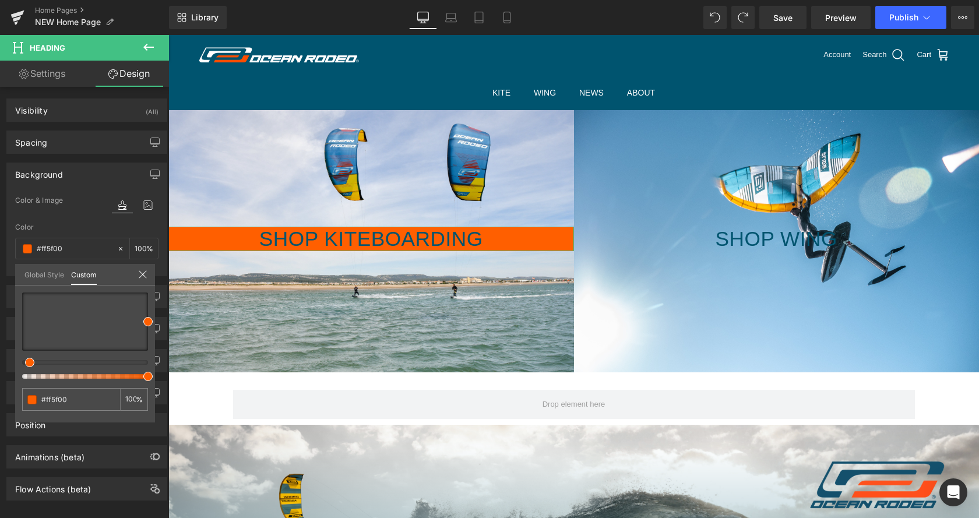
type input "#00546F"
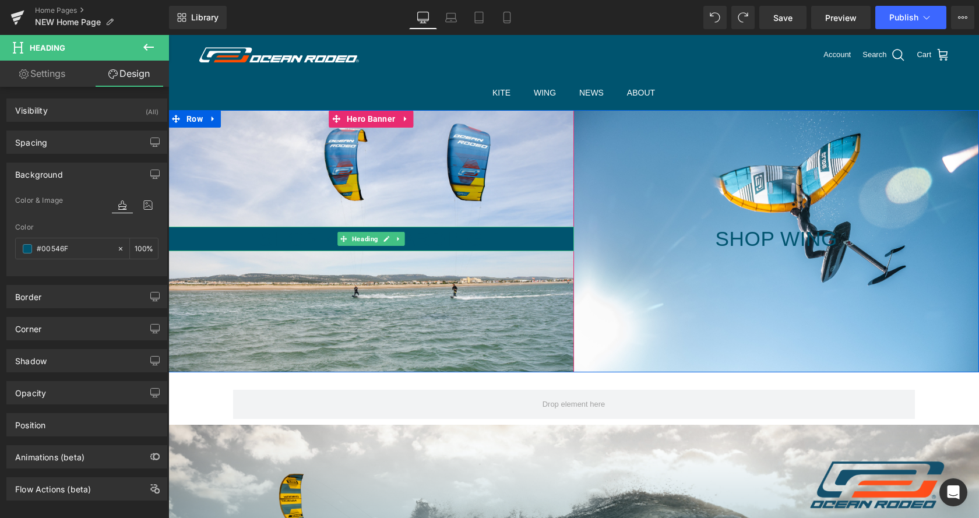
click at [382, 236] on link at bounding box center [387, 239] width 12 height 14
click at [382, 236] on h2 "Shop Kiteboarding" at bounding box center [371, 239] width 406 height 24
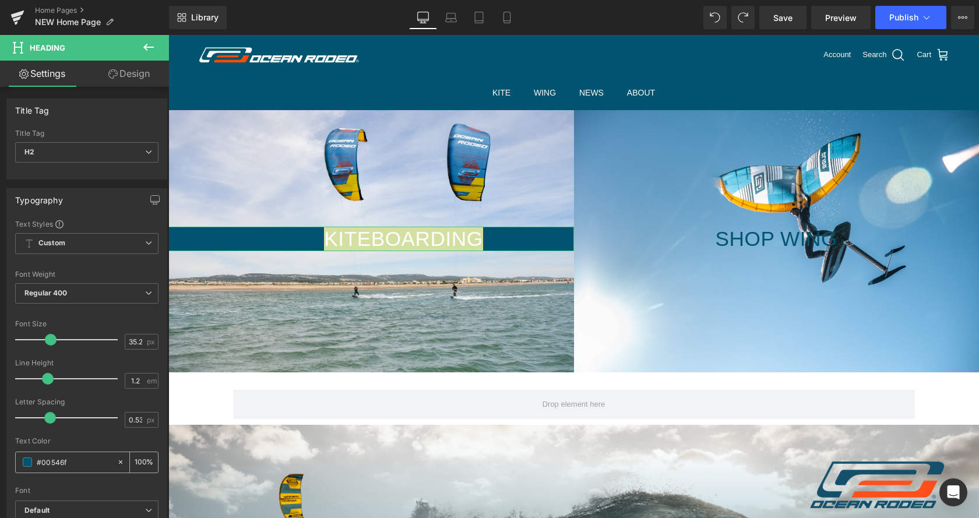
click at [59, 463] on input "#00546f" at bounding box center [74, 462] width 75 height 13
drag, startPoint x: 76, startPoint y: 461, endPoint x: 40, endPoint y: 466, distance: 37.0
click at [40, 466] on input "#00546f" at bounding box center [74, 462] width 75 height 13
type input "#f"
type input "0"
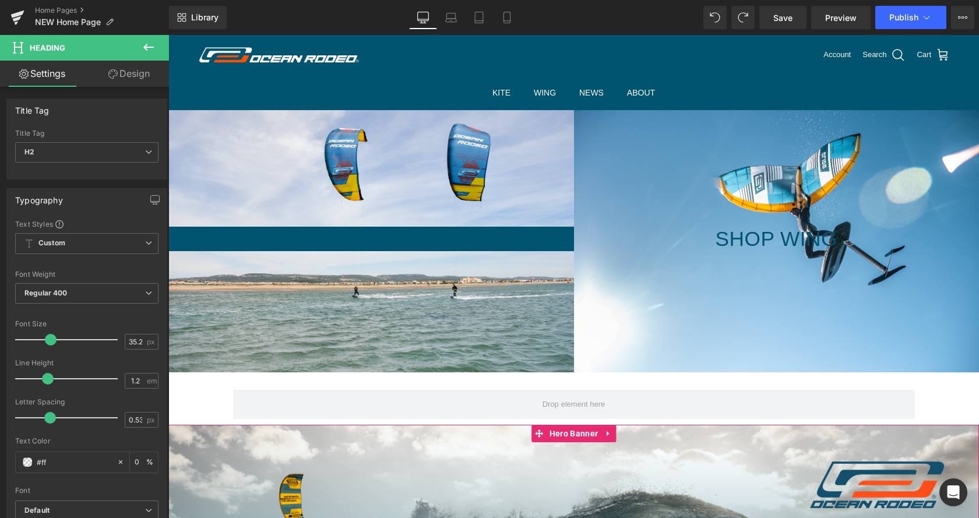
type input "#fff"
type input "100"
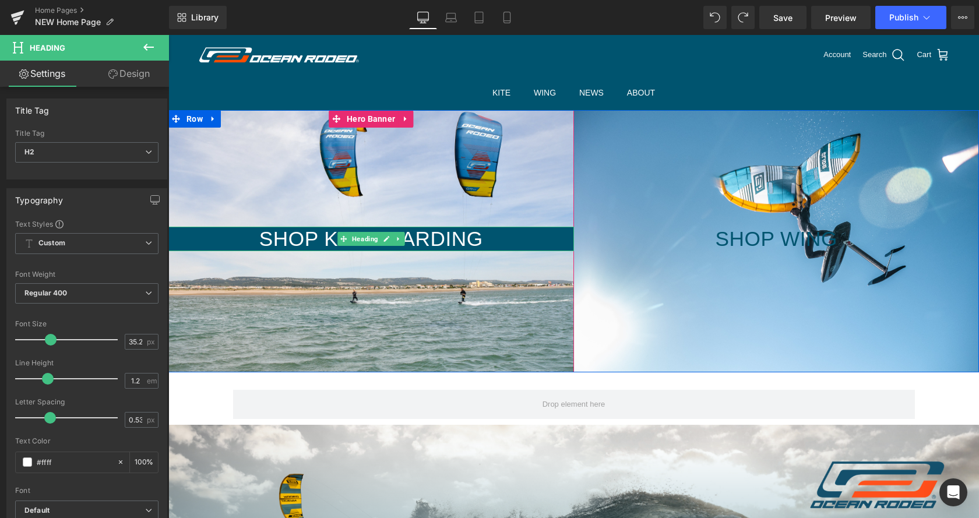
type input "#ffffff"
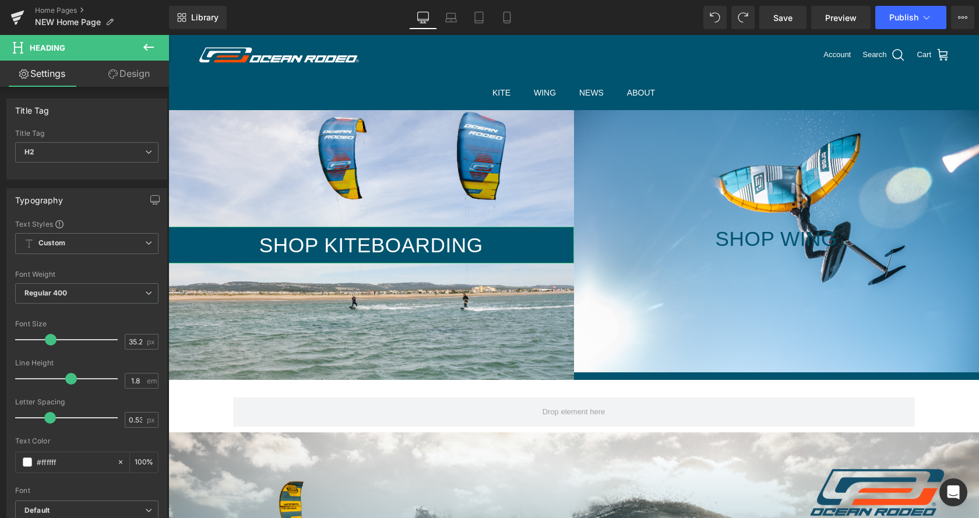
type input "1.7"
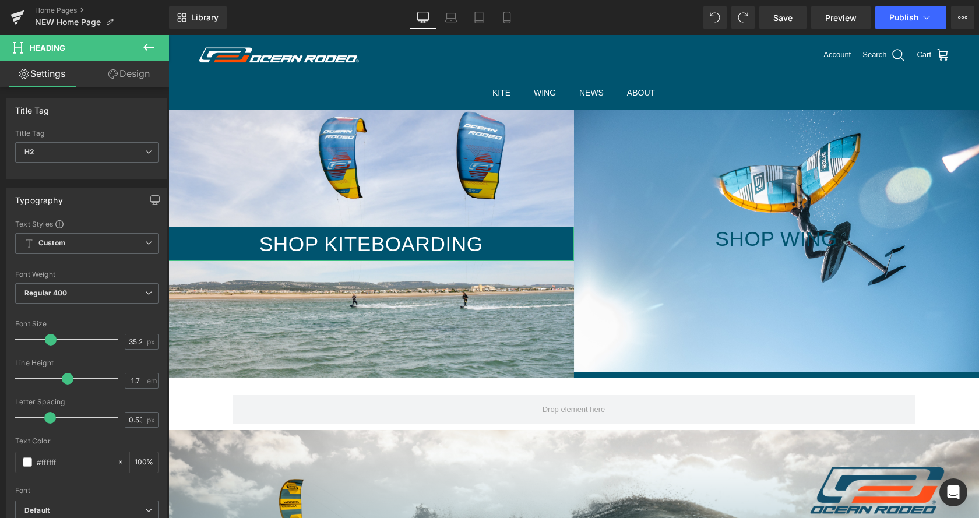
drag, startPoint x: 47, startPoint y: 380, endPoint x: 68, endPoint y: 385, distance: 21.2
click at [68, 385] on div at bounding box center [69, 378] width 97 height 23
click at [462, 342] on div at bounding box center [371, 244] width 406 height 268
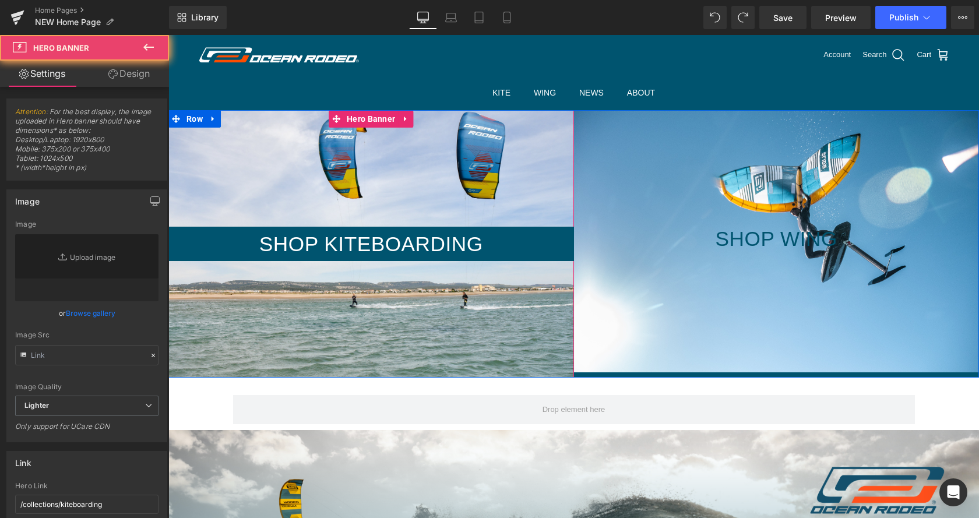
type input "[URL][DOMAIN_NAME]"
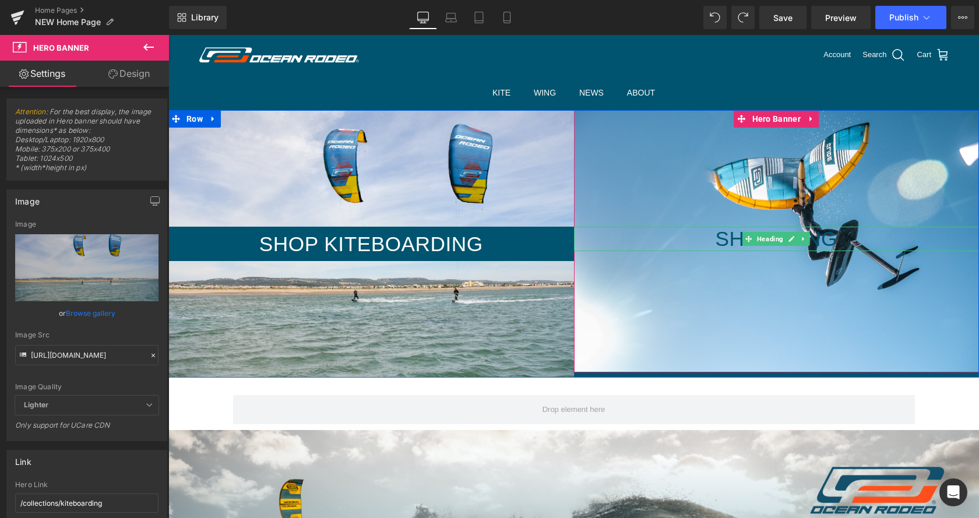
click at [660, 233] on h2 "Shop Wing" at bounding box center [777, 239] width 406 height 24
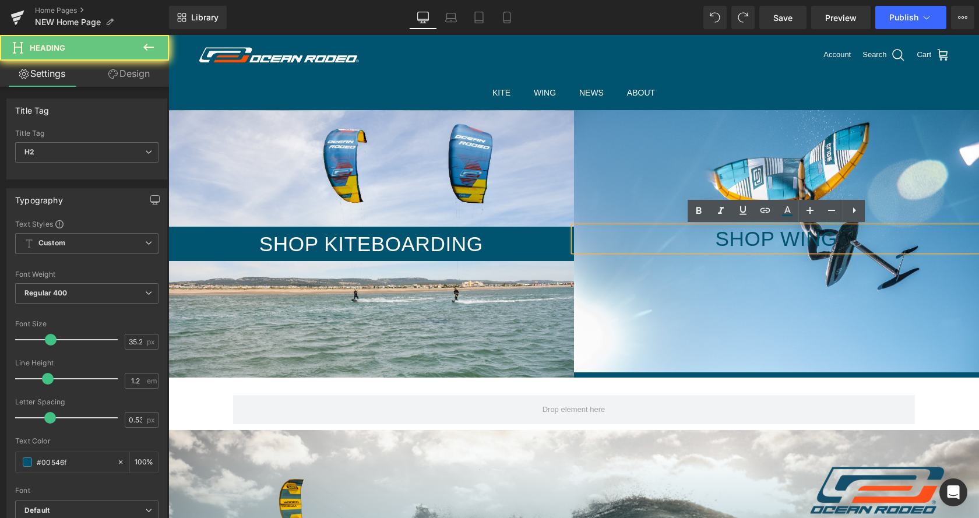
click at [660, 233] on h2 "Shop Wing" at bounding box center [777, 239] width 406 height 24
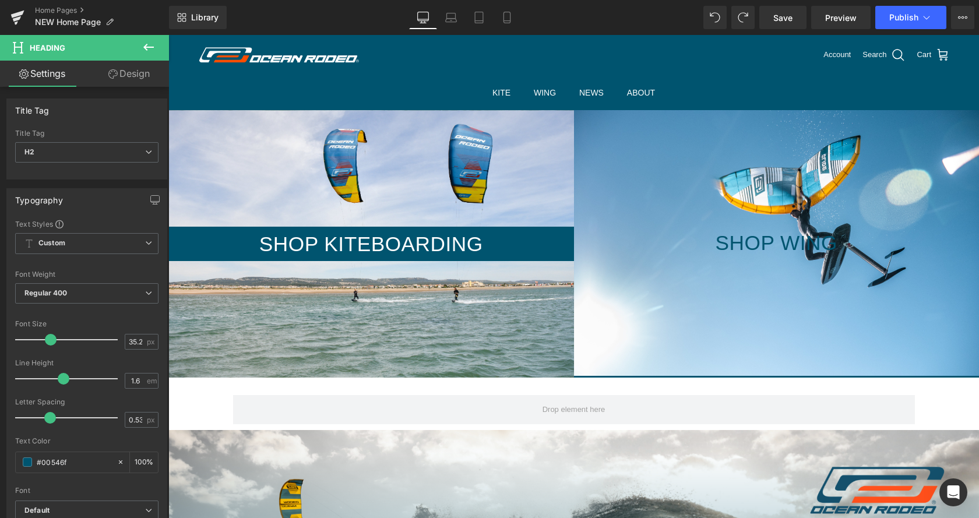
type input "1.7"
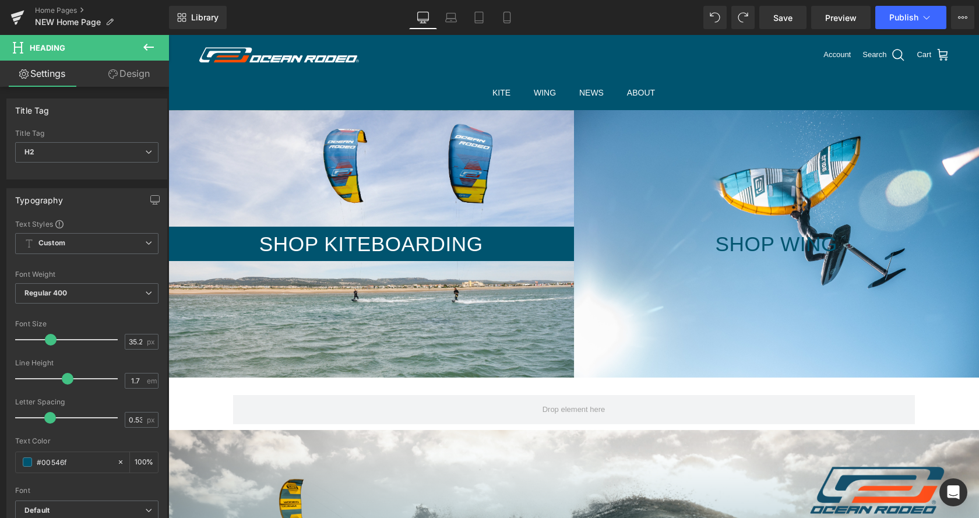
drag, startPoint x: 49, startPoint y: 378, endPoint x: 70, endPoint y: 383, distance: 21.5
click at [68, 382] on span at bounding box center [68, 379] width 12 height 12
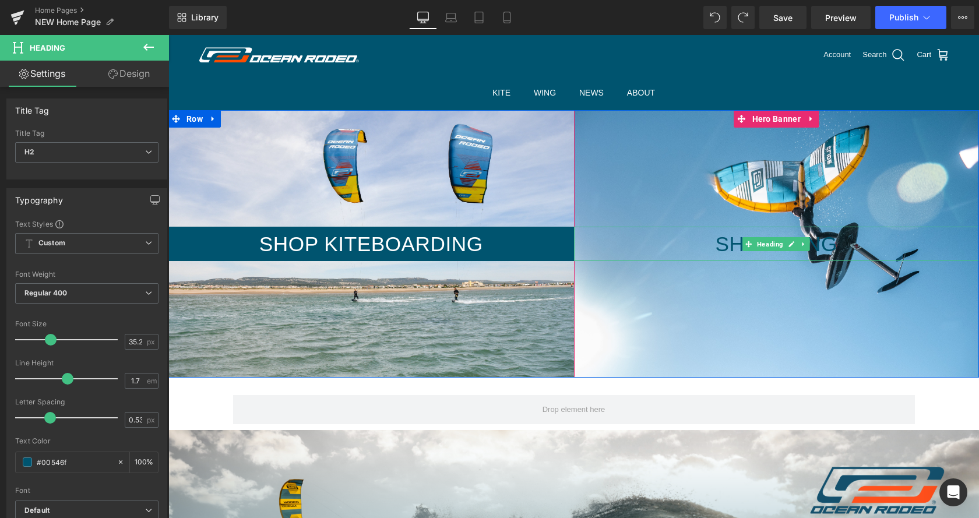
click at [686, 243] on h2 "Shop Wing" at bounding box center [777, 244] width 406 height 35
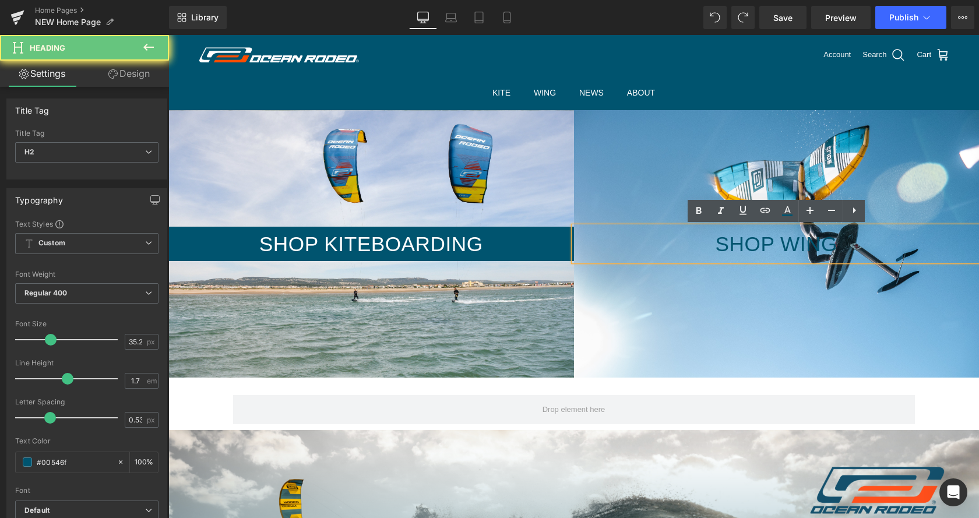
click at [686, 243] on h2 "Shop Wing" at bounding box center [777, 244] width 406 height 35
click at [644, 250] on h2 "Shop Wing" at bounding box center [777, 244] width 406 height 35
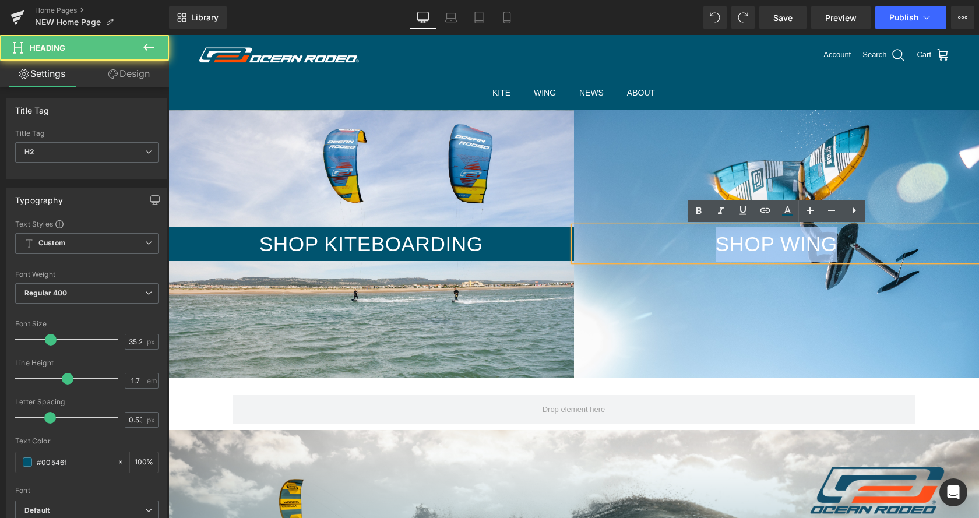
drag, startPoint x: 651, startPoint y: 247, endPoint x: 887, endPoint y: 244, distance: 236.1
click at [887, 244] on h2 "Shop Wing" at bounding box center [777, 244] width 406 height 35
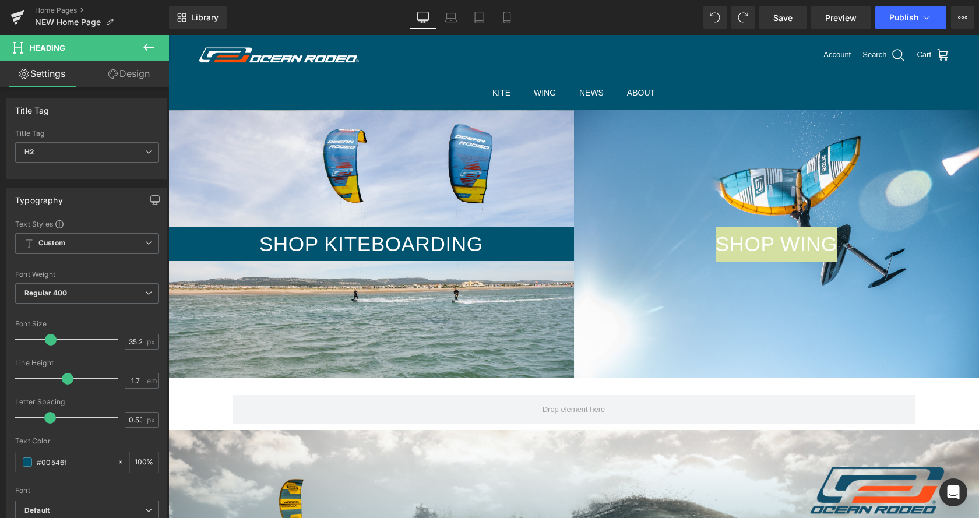
click at [135, 72] on link "Design" at bounding box center [129, 74] width 85 height 26
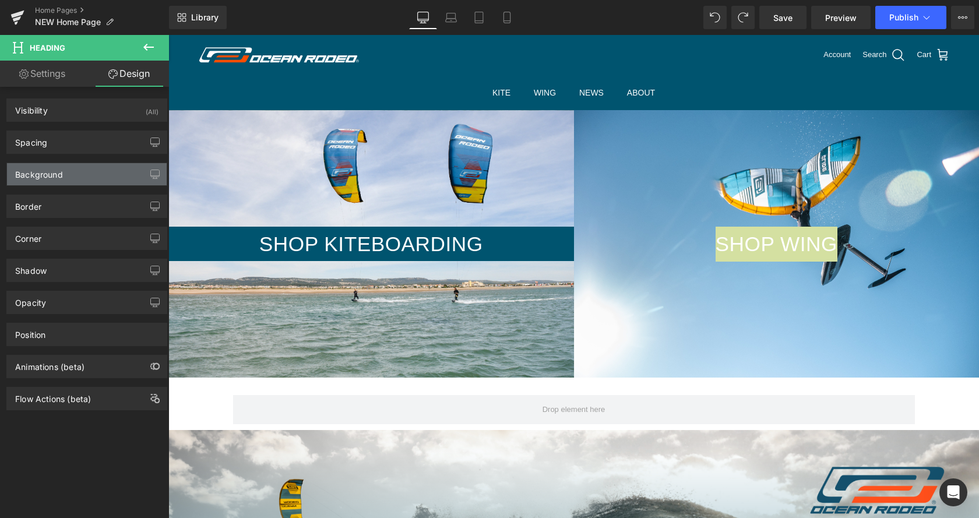
click at [100, 179] on div "Background" at bounding box center [87, 174] width 160 height 22
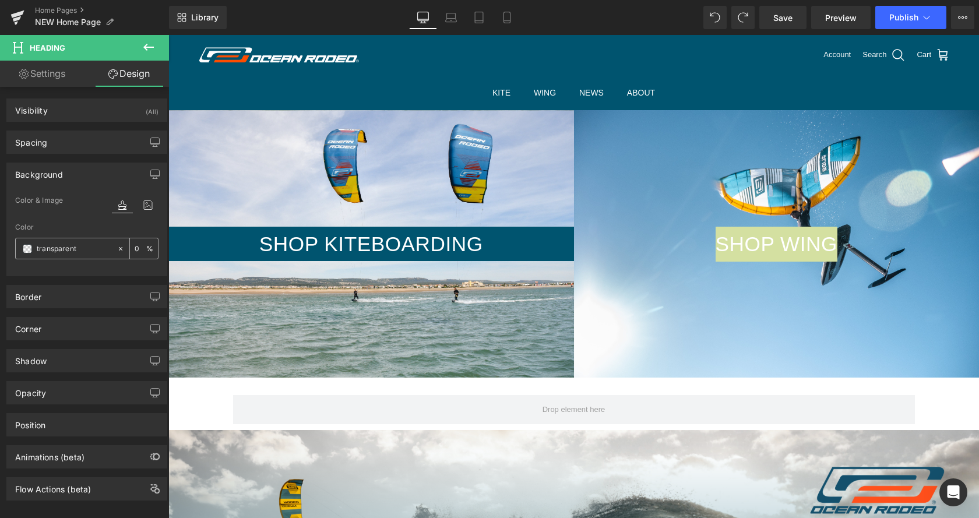
click at [58, 245] on input "transparent" at bounding box center [74, 249] width 75 height 13
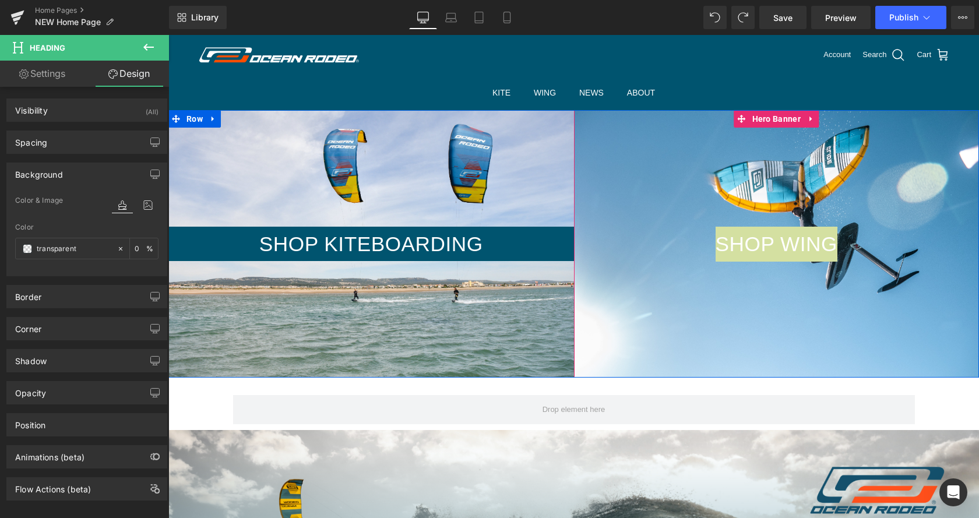
paste input "#00546F"
type input "#00546F"
type input "100"
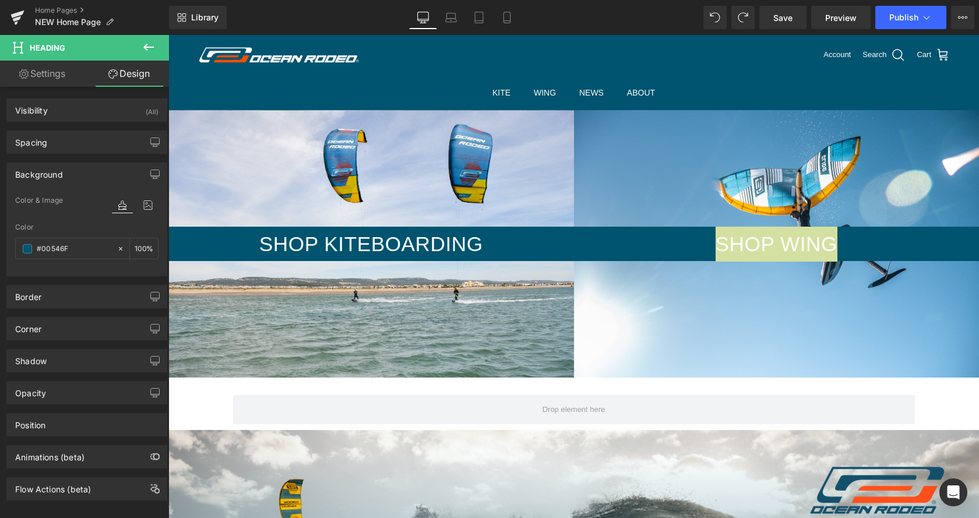
type input "#00546f"
click at [151, 44] on icon at bounding box center [149, 47] width 14 height 14
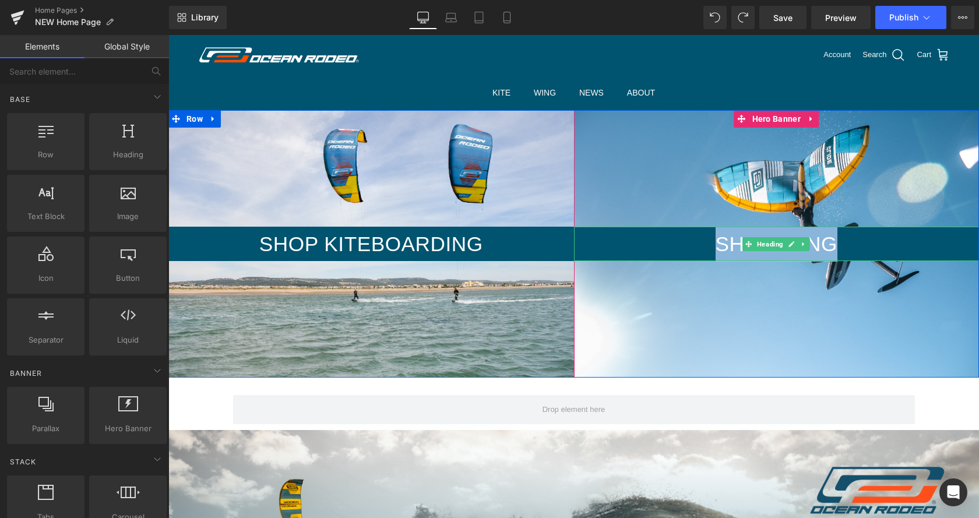
click at [679, 251] on h2 "Shop Wing" at bounding box center [777, 244] width 406 height 35
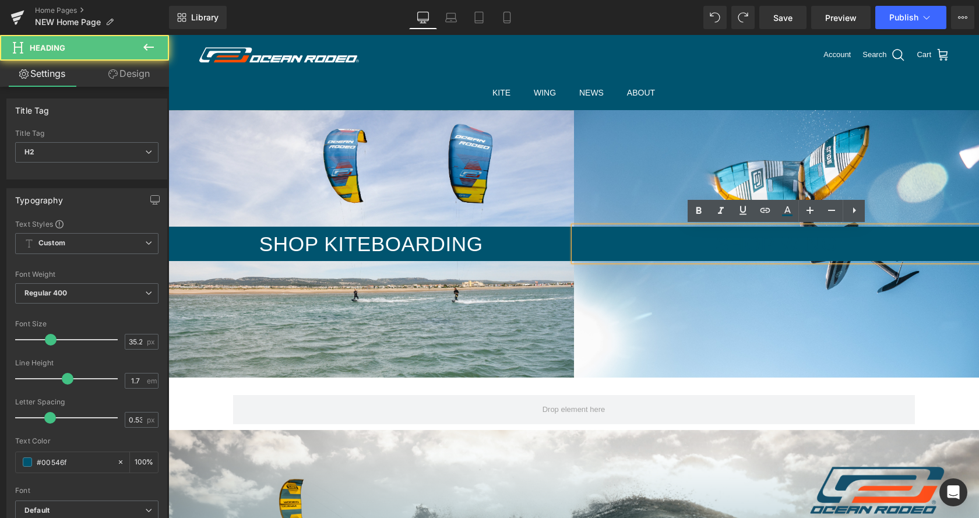
click at [717, 241] on h2 "Shop Wing" at bounding box center [777, 244] width 406 height 35
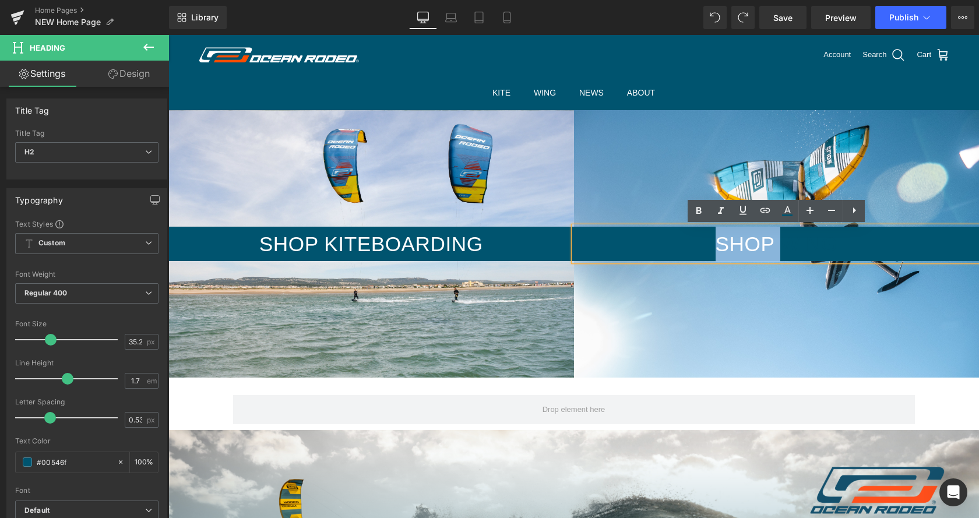
click at [717, 241] on h2 "Shop Wing" at bounding box center [777, 244] width 406 height 35
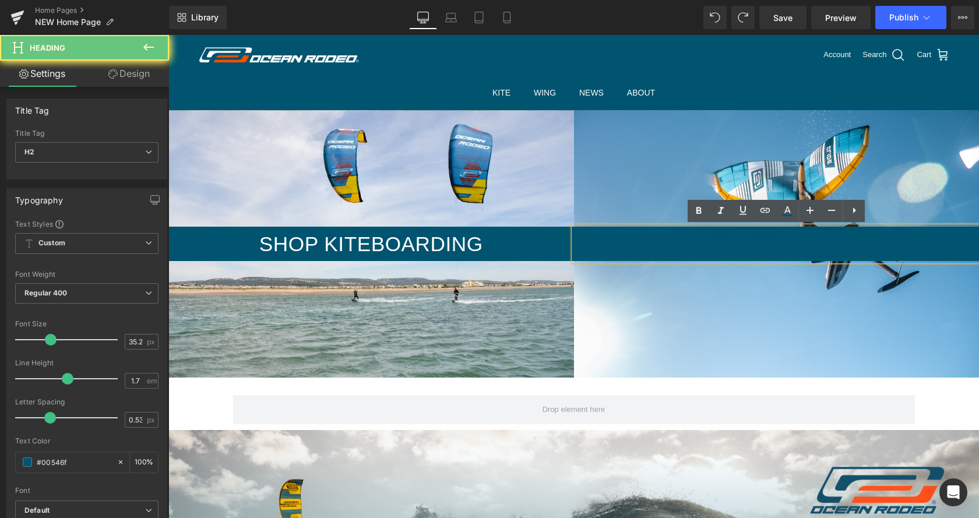
click at [717, 241] on h2 "Shop Wing" at bounding box center [777, 244] width 406 height 35
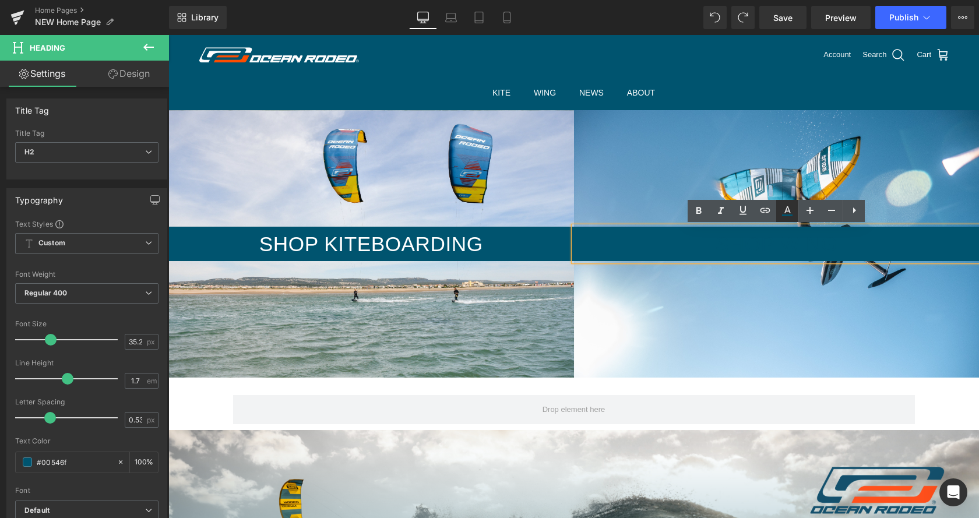
click at [789, 213] on icon at bounding box center [788, 211] width 14 height 14
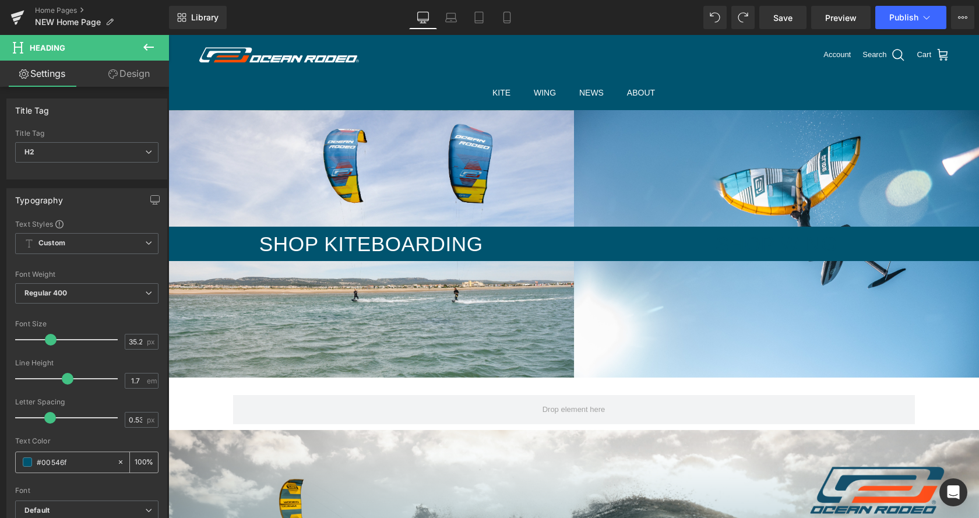
drag, startPoint x: 80, startPoint y: 467, endPoint x: 29, endPoint y: 465, distance: 51.9
click at [37, 465] on input "#00546f" at bounding box center [74, 462] width 75 height 13
type input "ff"
type input "0"
type input "fff"
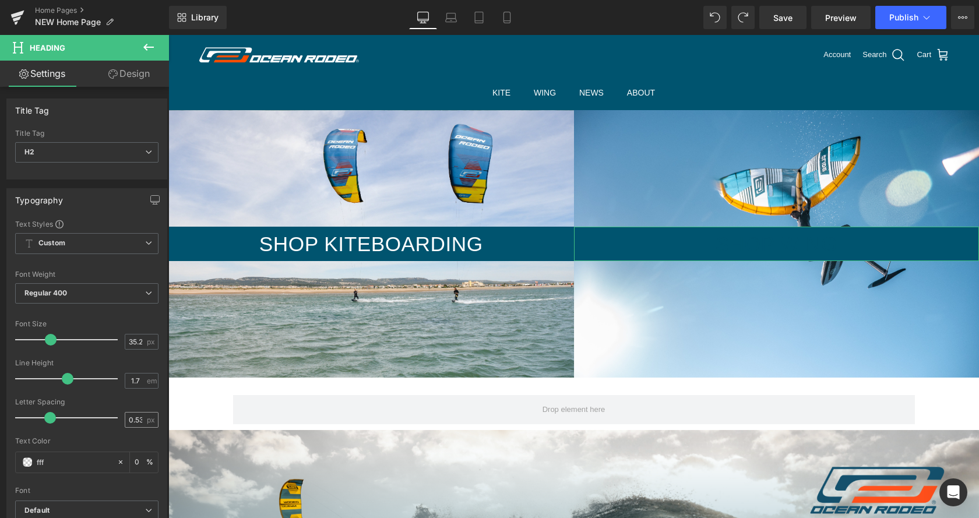
type input "100"
type input "ffff"
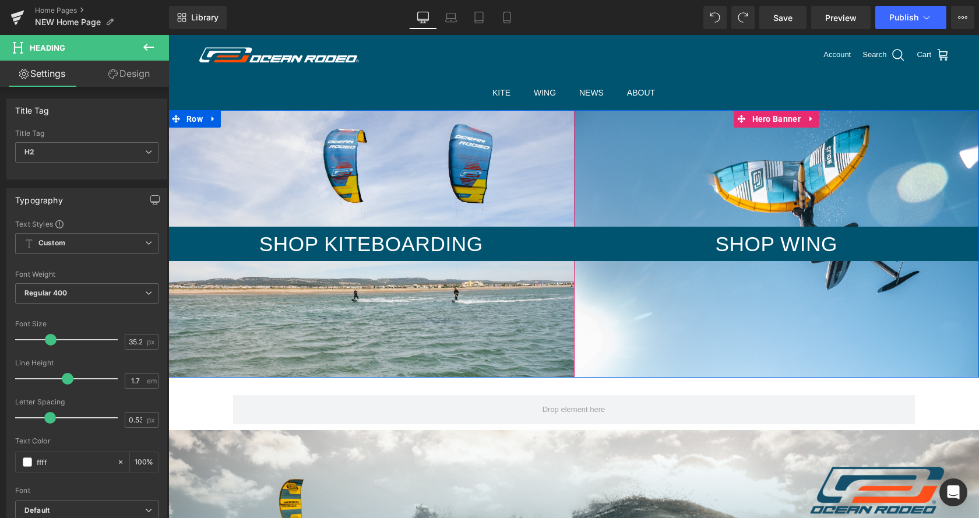
click at [760, 332] on div at bounding box center [777, 244] width 406 height 268
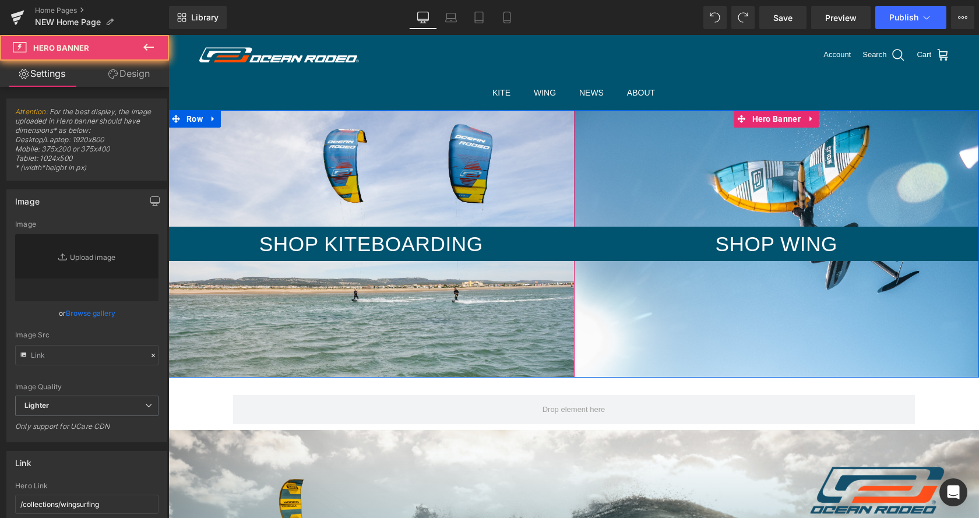
type input "[URL][DOMAIN_NAME]"
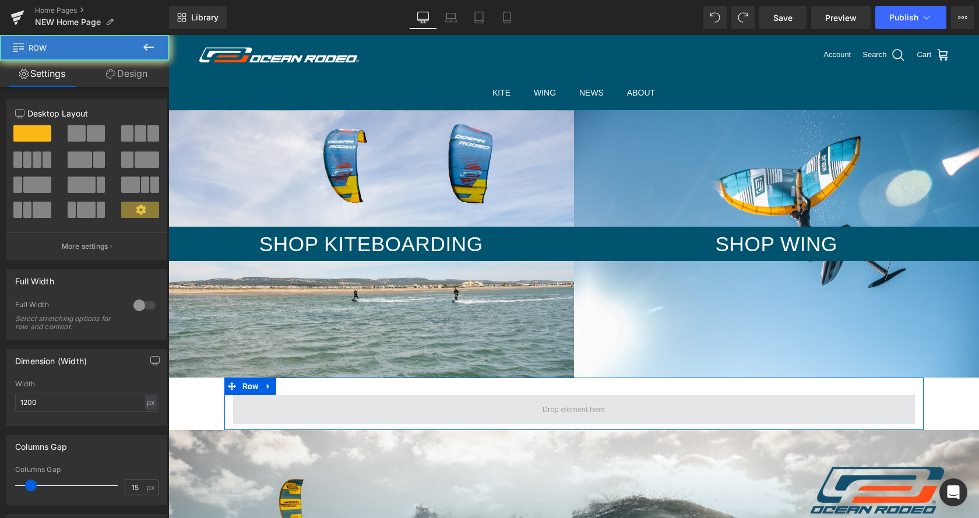
click at [634, 403] on span at bounding box center [574, 409] width 682 height 29
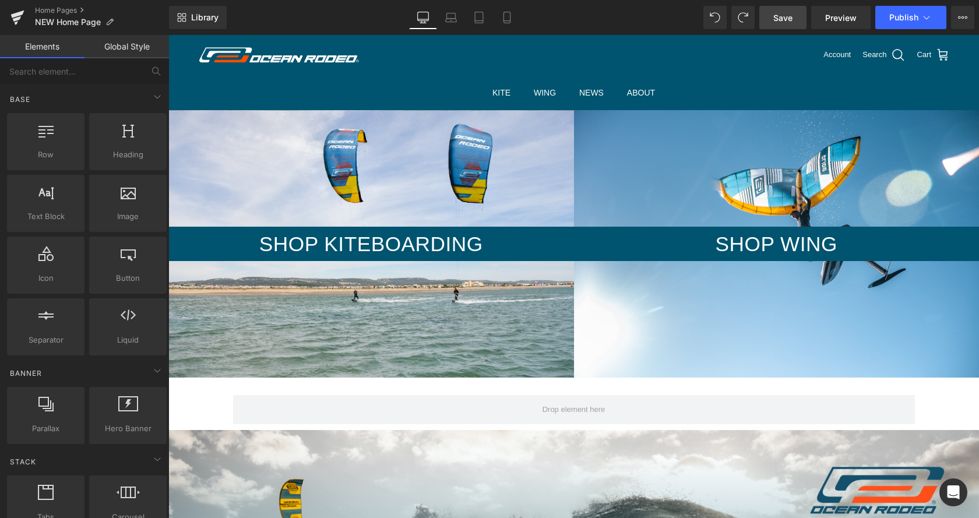
click at [788, 20] on span "Save" at bounding box center [783, 18] width 19 height 12
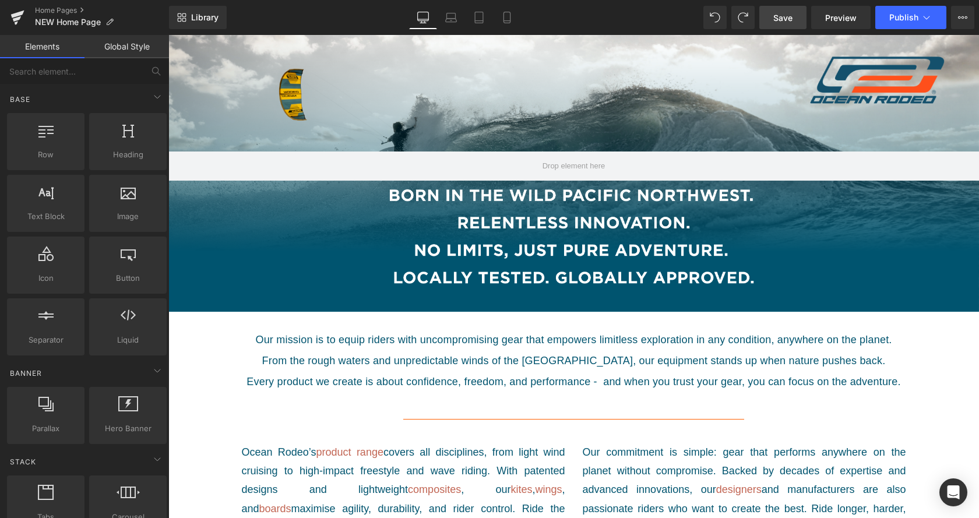
scroll to position [297, 0]
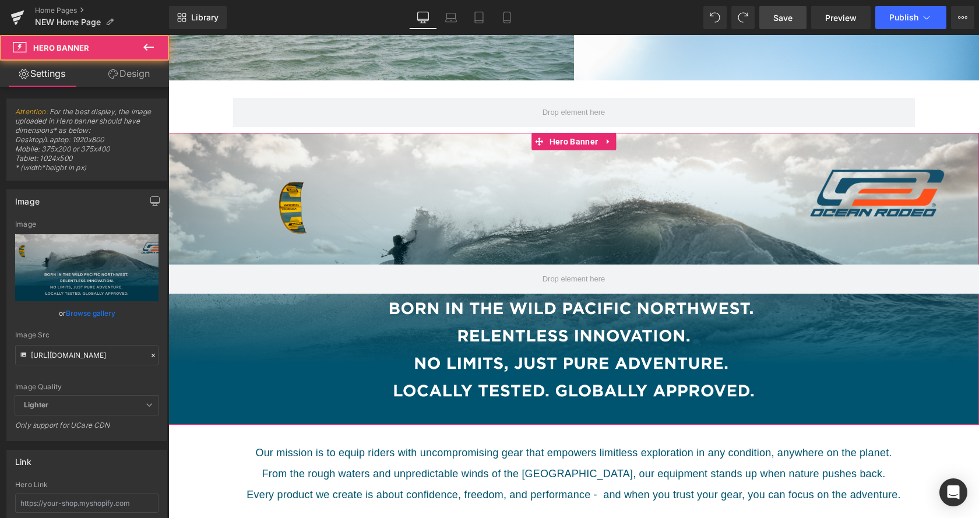
click at [418, 159] on div at bounding box center [573, 278] width 811 height 291
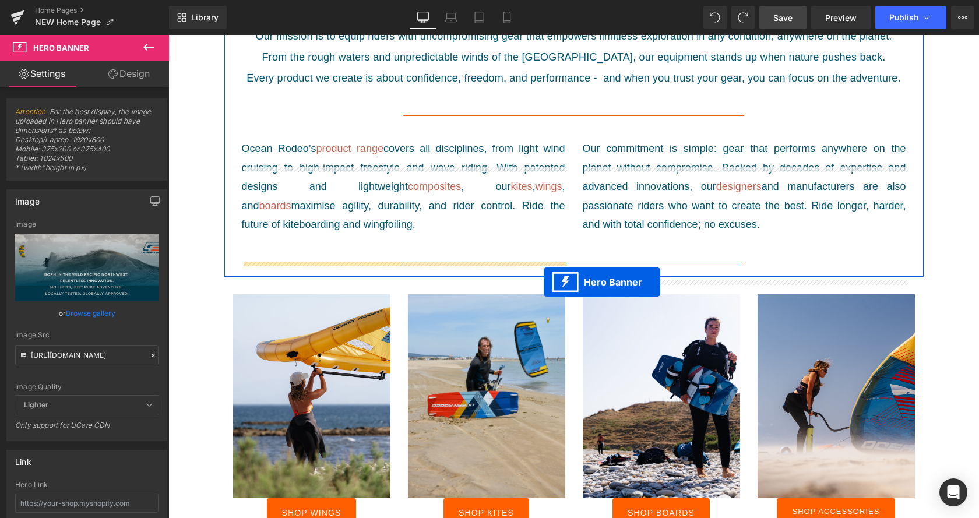
scroll to position [476, 0]
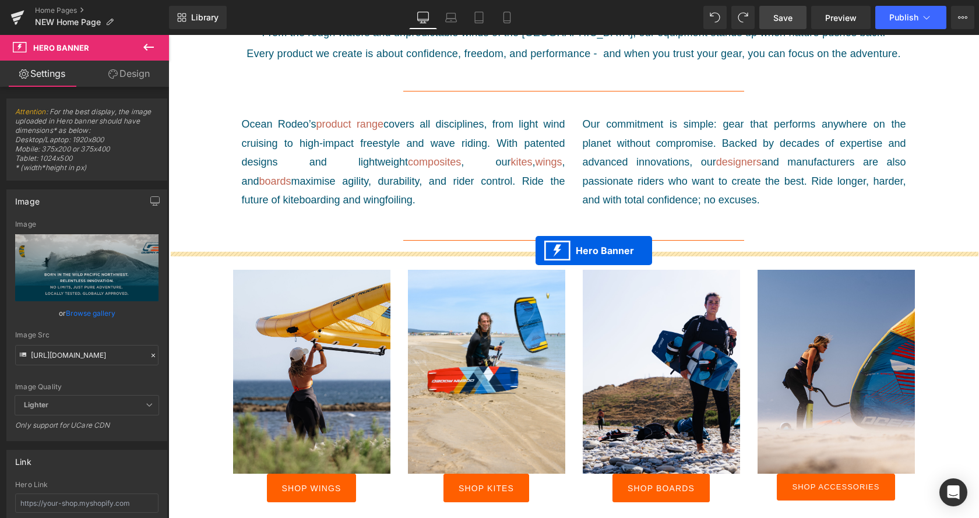
drag, startPoint x: 543, startPoint y: 142, endPoint x: 536, endPoint y: 251, distance: 109.2
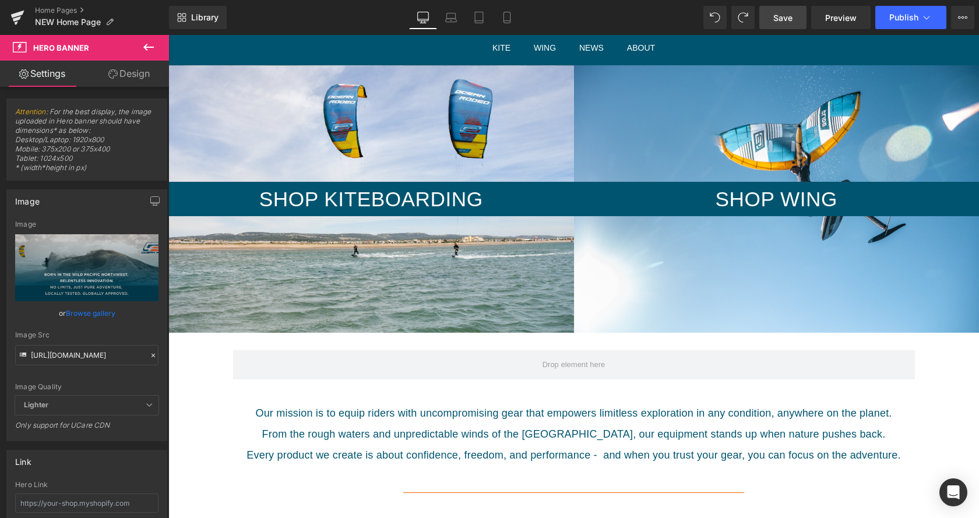
scroll to position [119, 0]
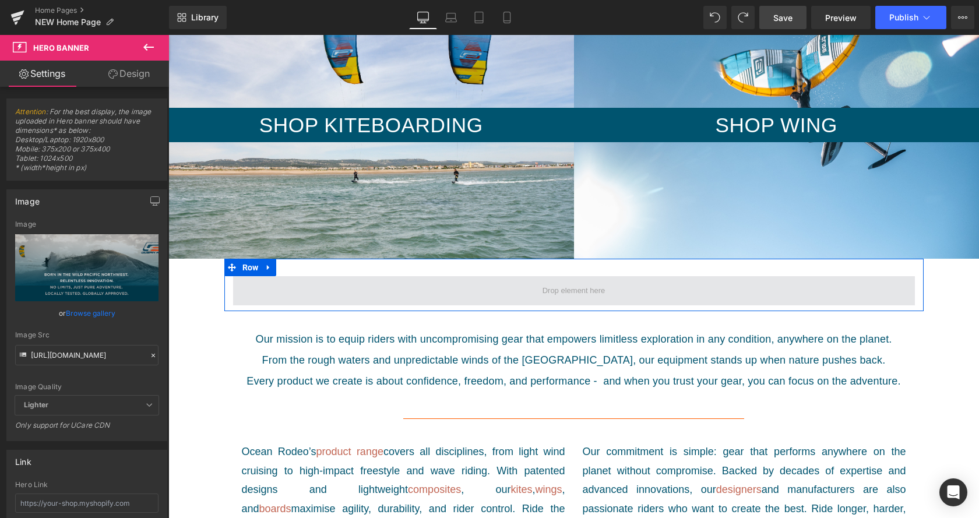
click at [500, 293] on span at bounding box center [574, 290] width 682 height 29
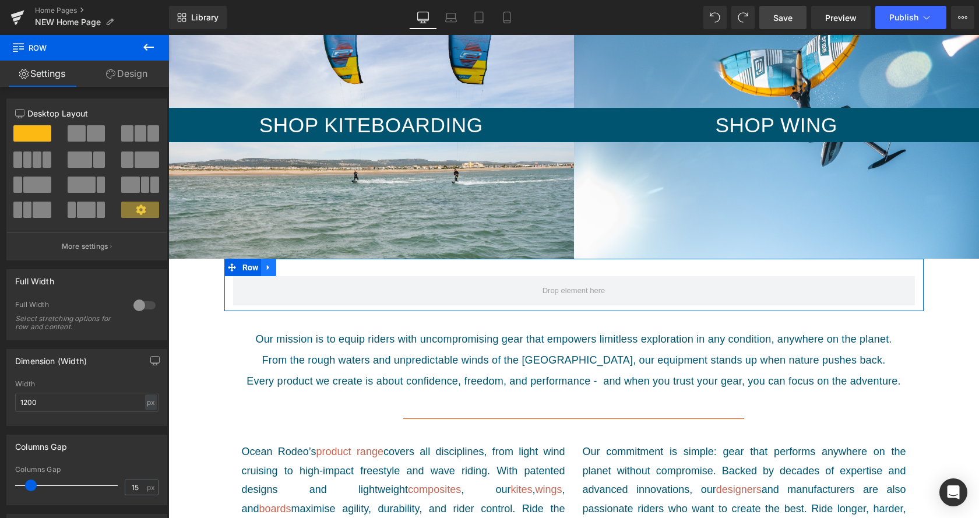
click at [270, 266] on link at bounding box center [268, 267] width 15 height 17
click at [299, 266] on link at bounding box center [298, 267] width 15 height 17
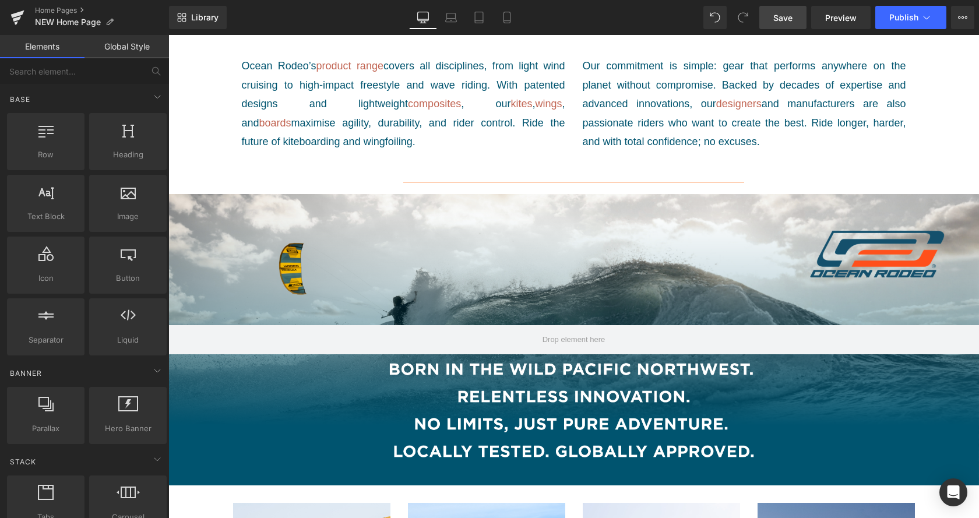
scroll to position [476, 0]
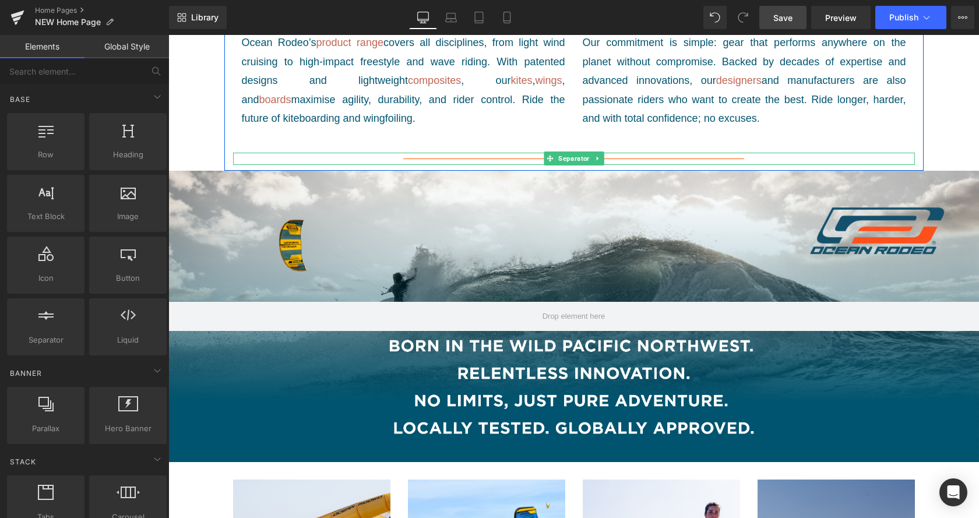
click at [622, 157] on div at bounding box center [574, 159] width 682 height 12
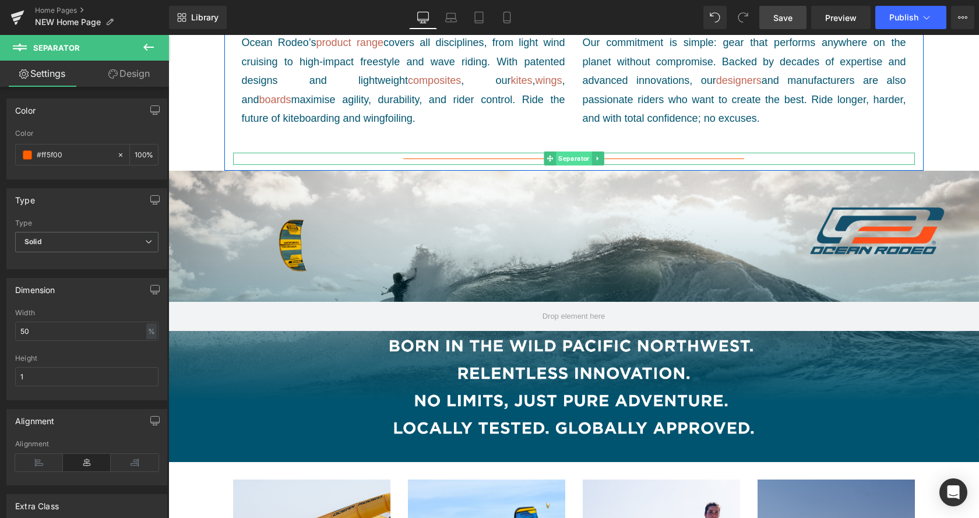
click at [571, 158] on span "Separator" at bounding box center [574, 159] width 36 height 14
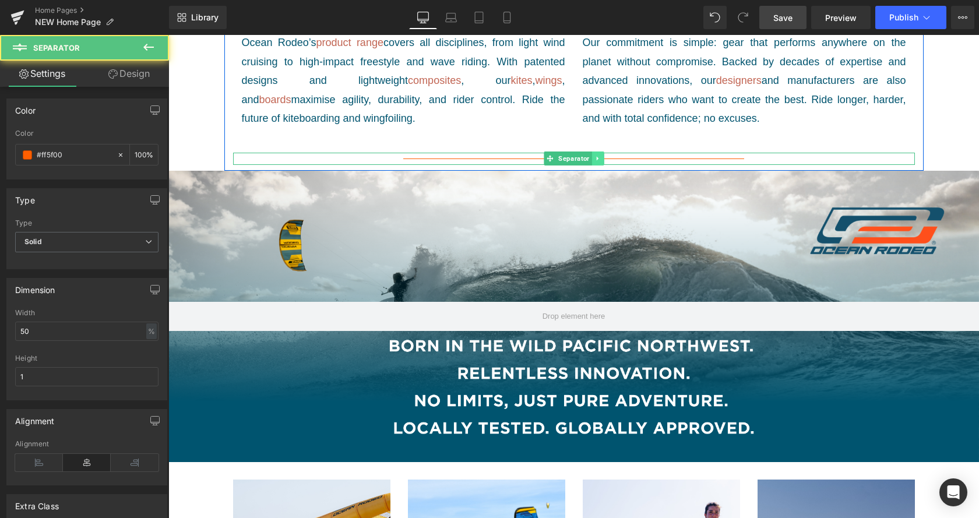
click at [600, 157] on link at bounding box center [598, 159] width 12 height 14
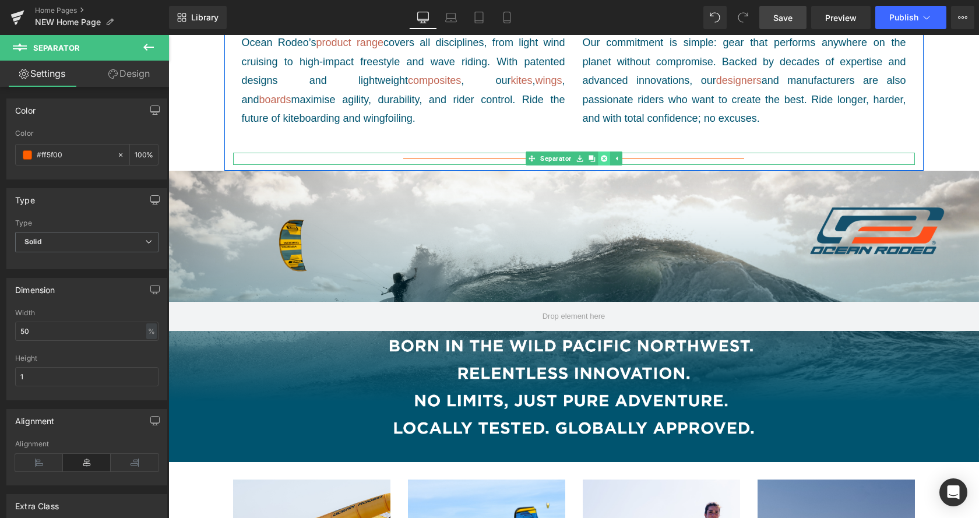
click at [606, 161] on link at bounding box center [604, 159] width 12 height 14
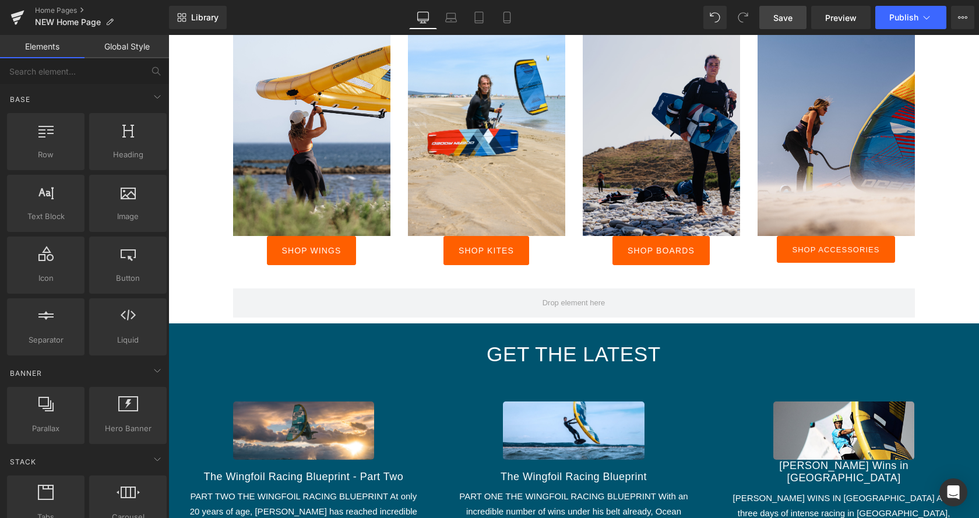
scroll to position [892, 0]
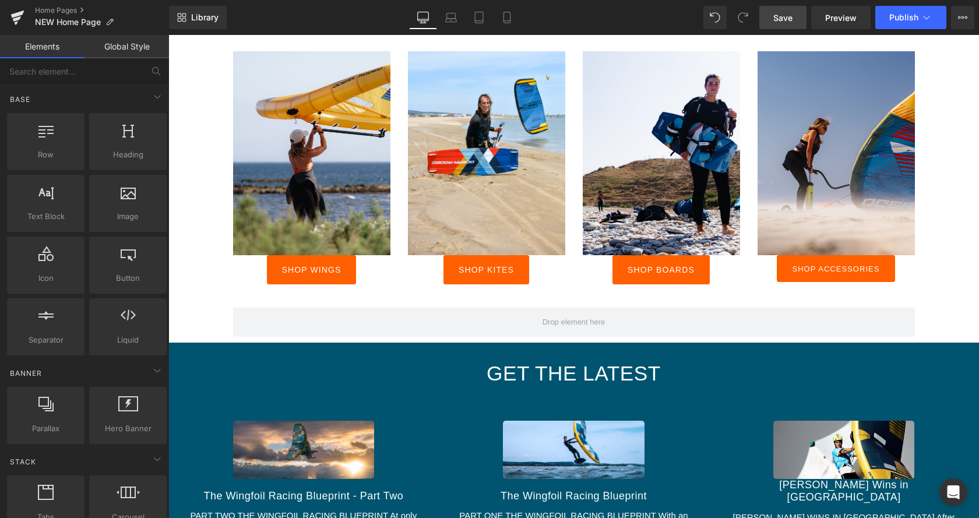
click at [783, 19] on span "Save" at bounding box center [783, 18] width 19 height 12
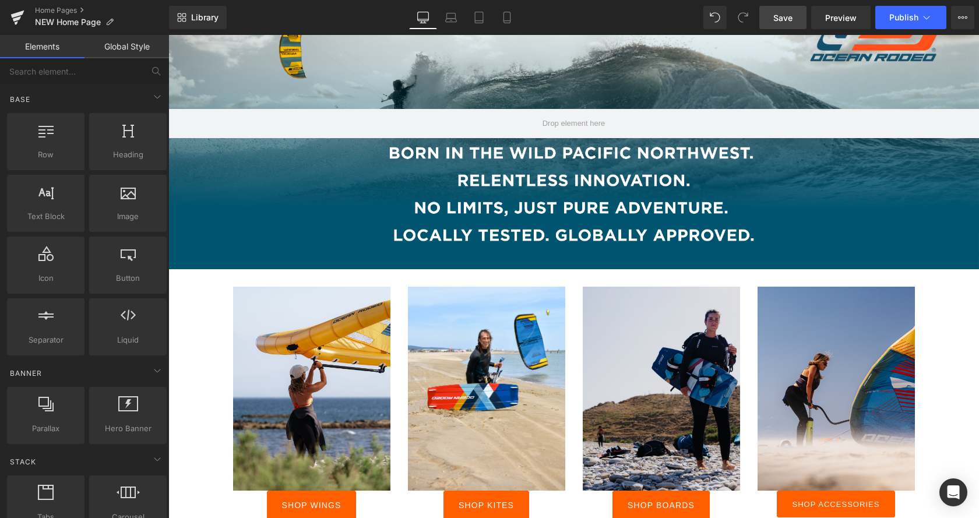
scroll to position [714, 0]
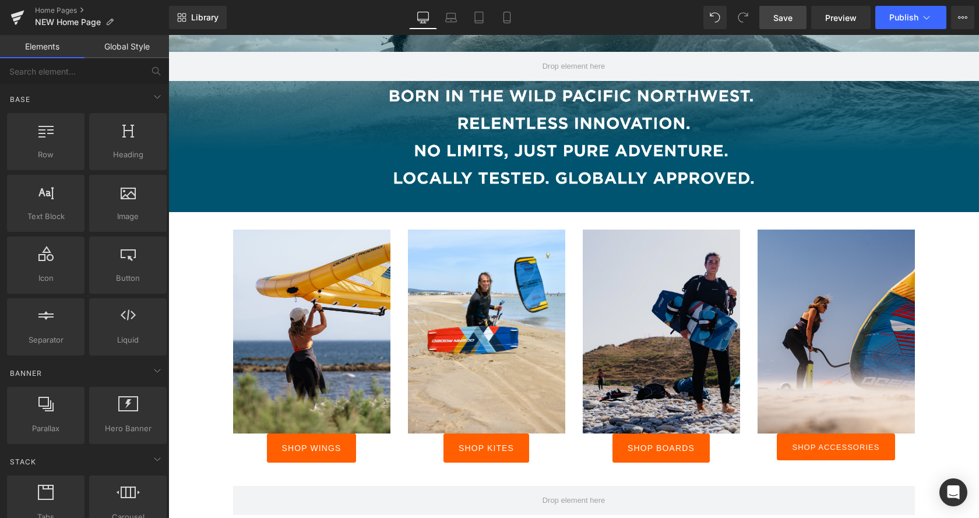
click at [609, 314] on img at bounding box center [661, 332] width 157 height 204
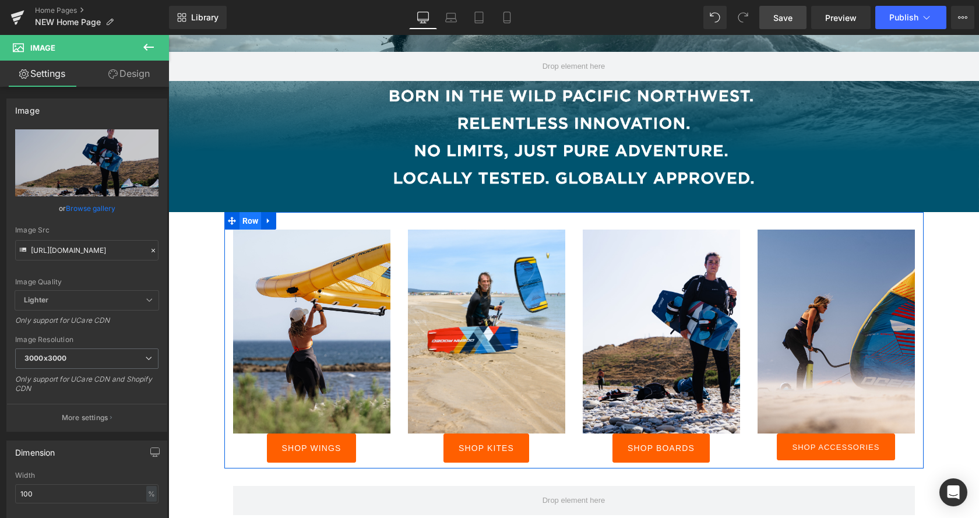
click at [245, 220] on span "Row" at bounding box center [251, 220] width 22 height 17
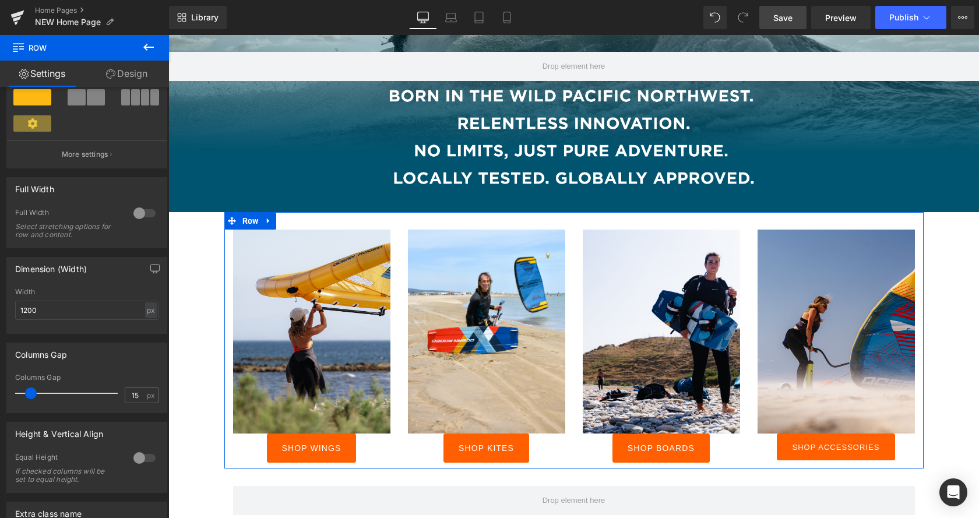
click at [154, 212] on div at bounding box center [145, 213] width 28 height 19
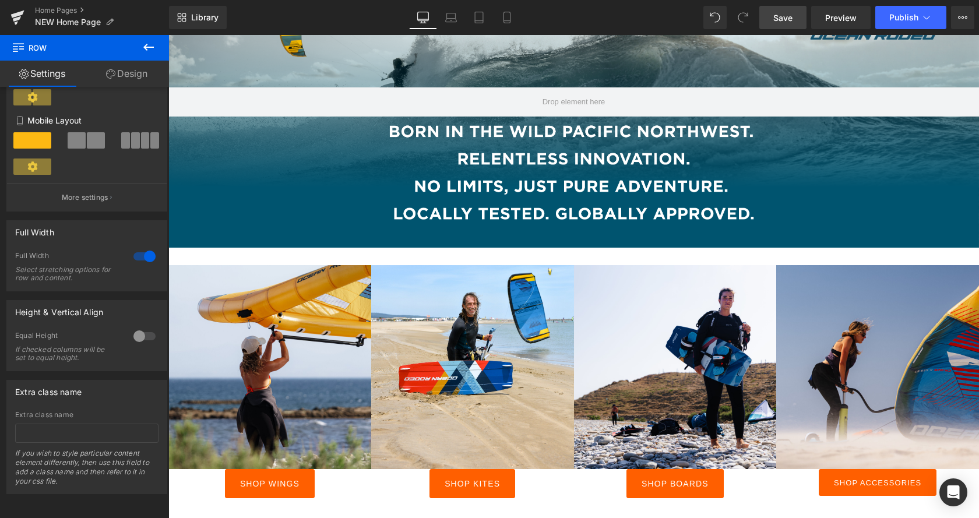
scroll to position [654, 0]
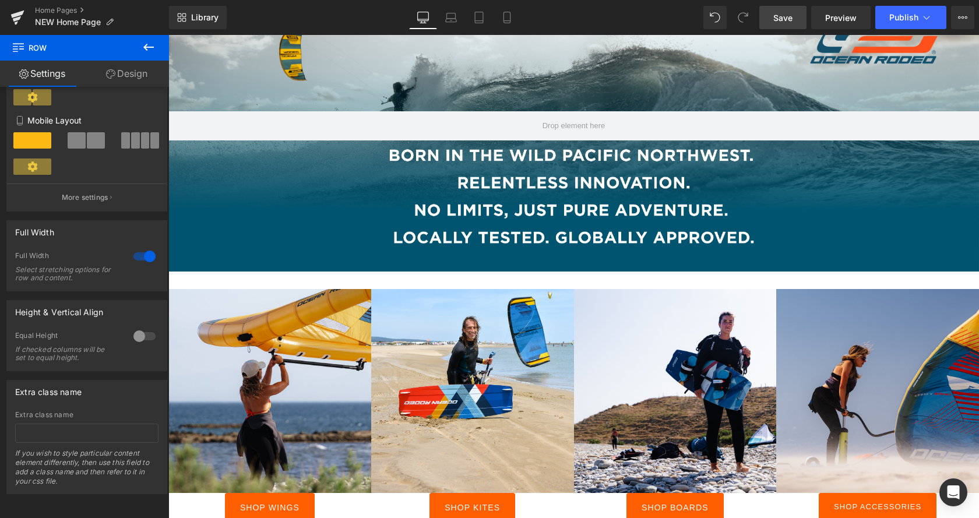
click at [775, 17] on span "Save" at bounding box center [783, 18] width 19 height 12
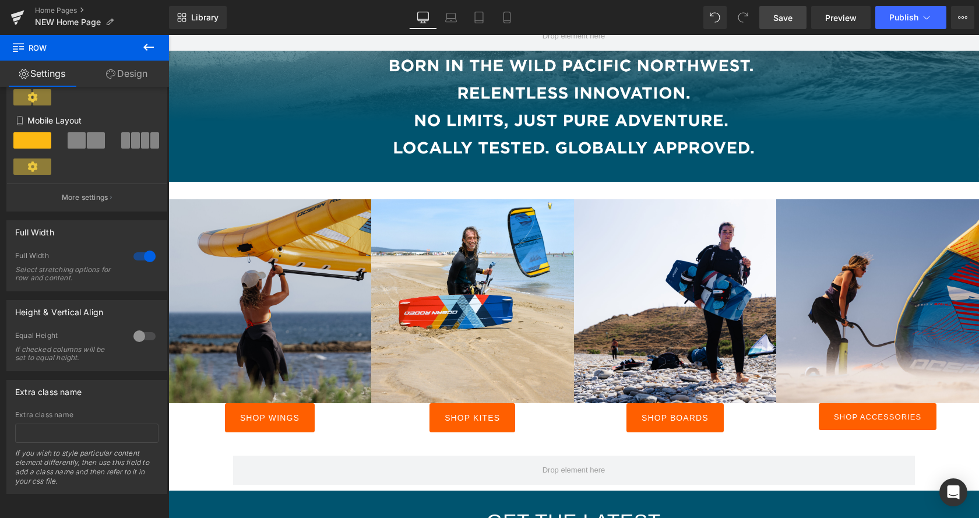
scroll to position [832, 0]
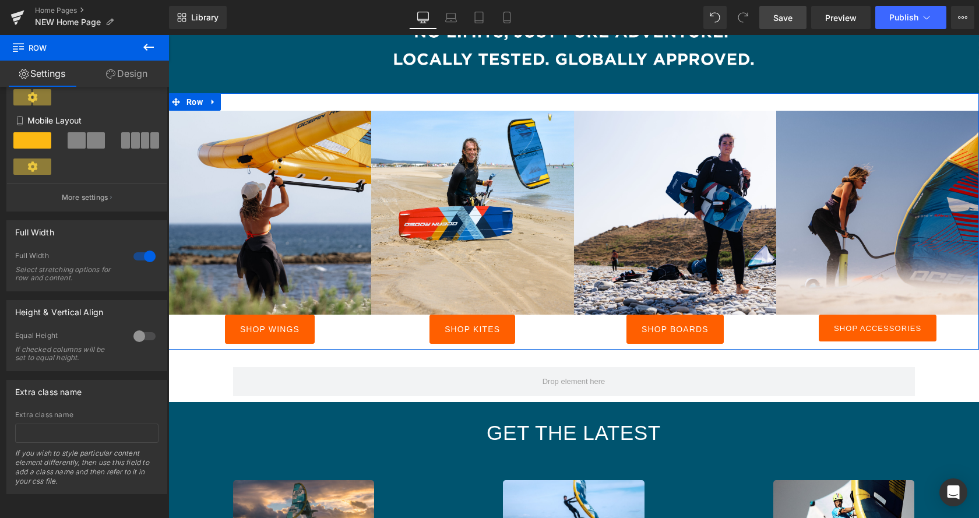
click at [145, 340] on div at bounding box center [145, 336] width 28 height 19
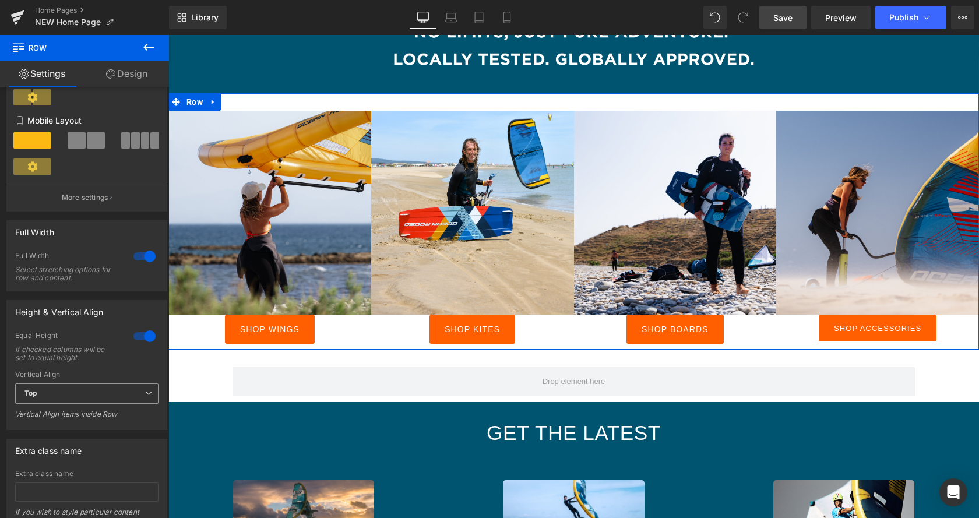
click at [141, 389] on span "Top" at bounding box center [86, 394] width 143 height 20
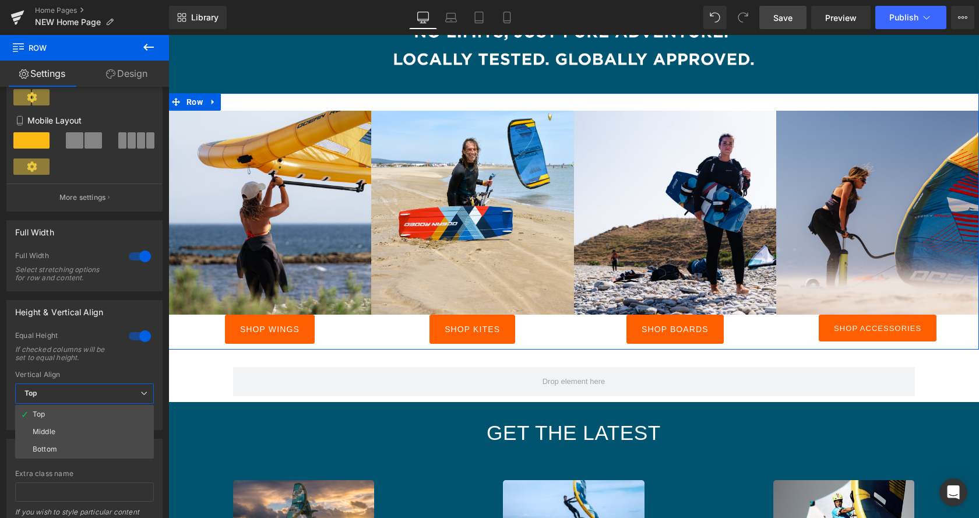
click at [131, 395] on span "Top" at bounding box center [84, 394] width 139 height 20
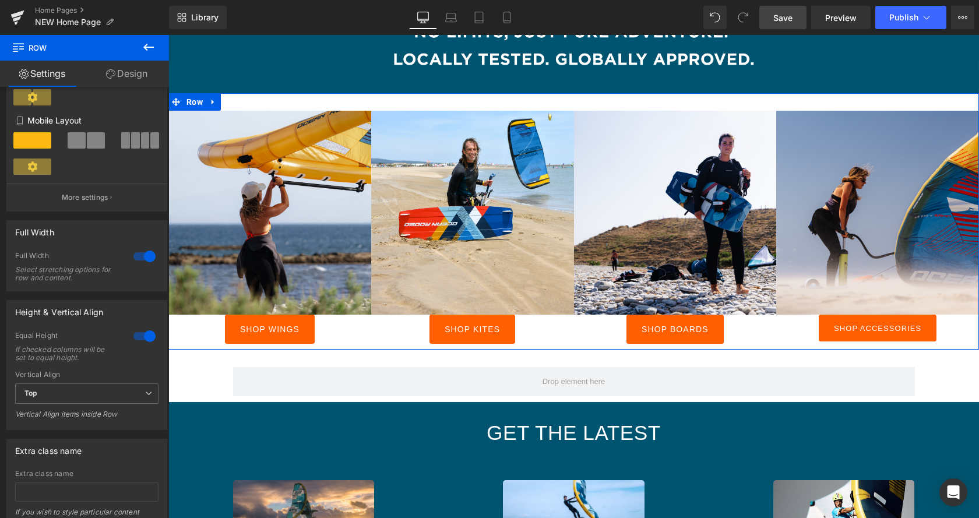
click at [139, 332] on div at bounding box center [145, 336] width 28 height 19
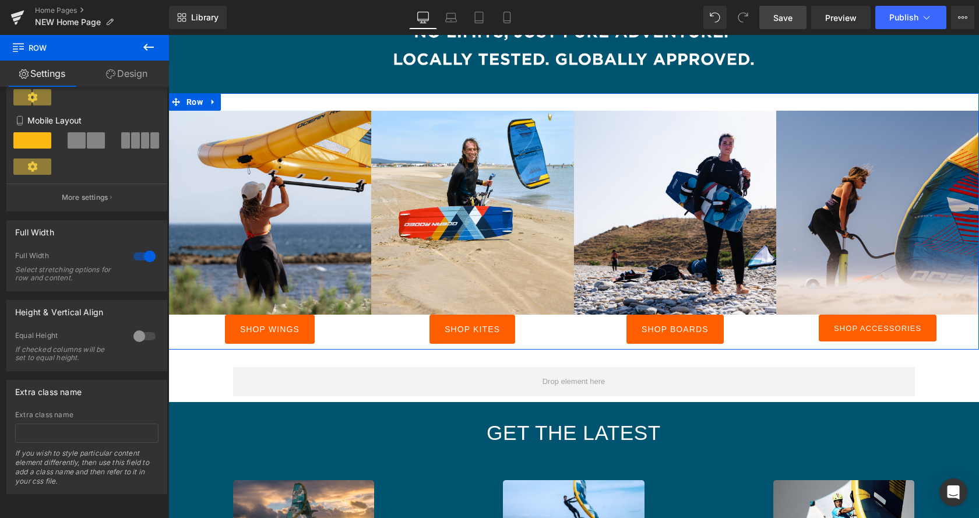
click at [142, 255] on div at bounding box center [145, 256] width 28 height 19
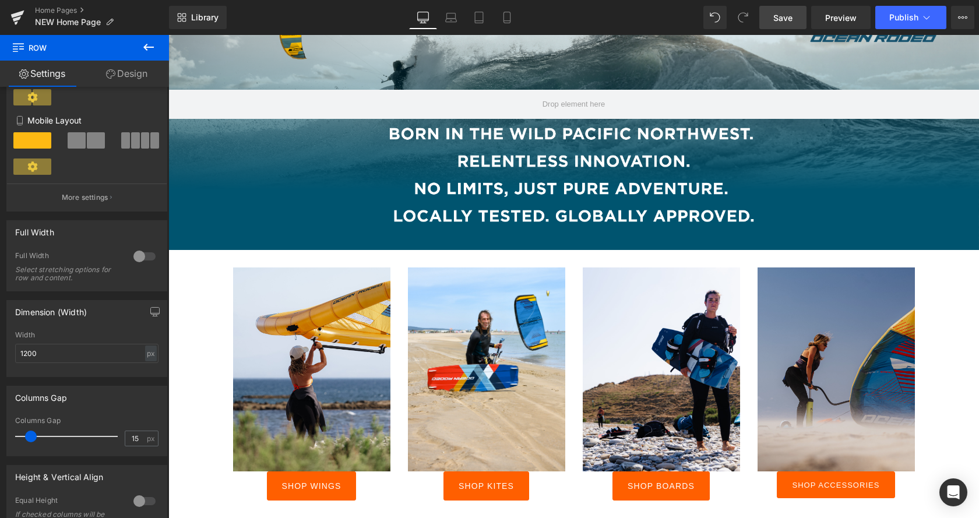
scroll to position [654, 0]
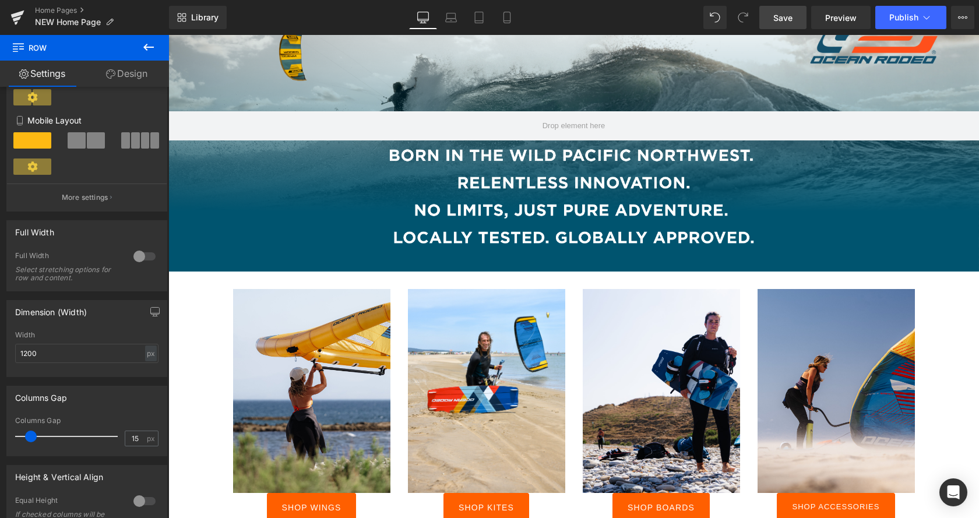
click at [773, 5] on div "Library Desktop Desktop Laptop Tablet Mobile Save Preview Publish Scheduled Vie…" at bounding box center [574, 17] width 810 height 35
click at [783, 13] on span "Save" at bounding box center [783, 18] width 19 height 12
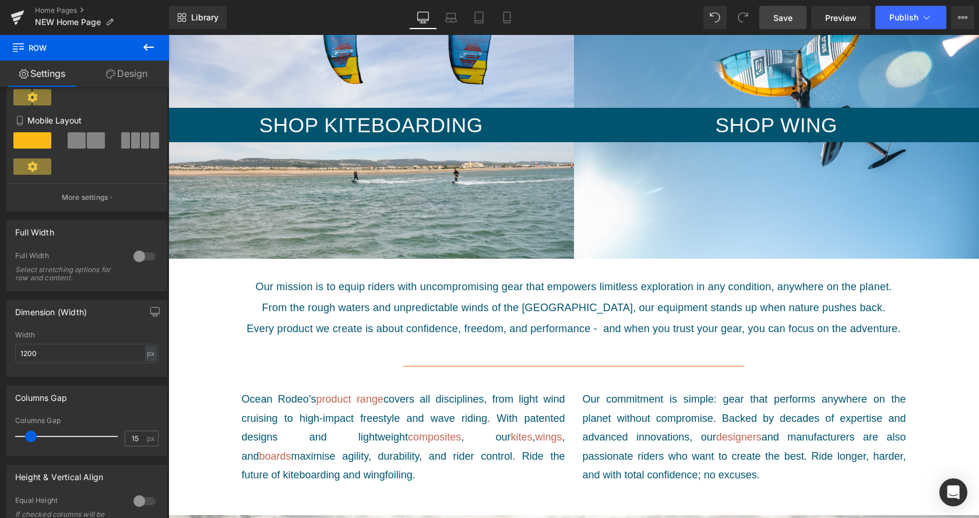
scroll to position [0, 0]
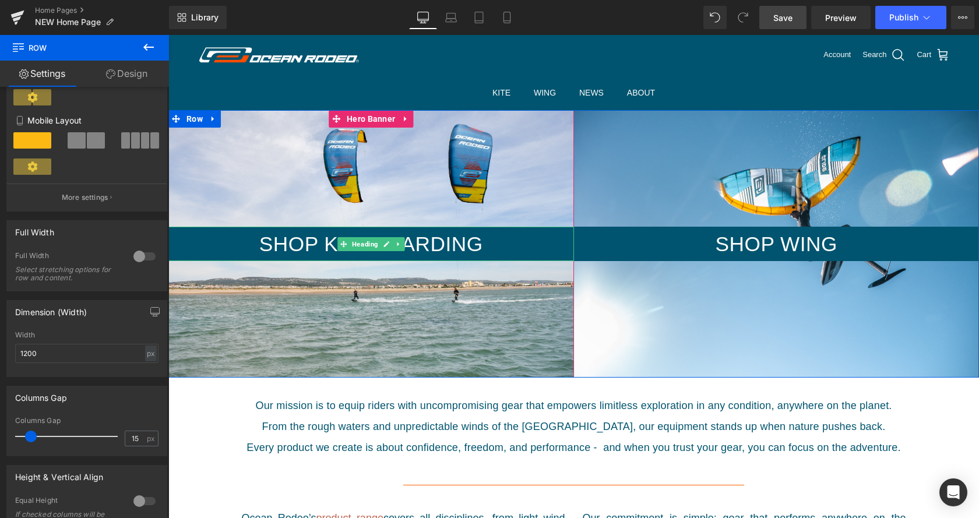
click at [218, 245] on h2 "Shop Kiteboarding" at bounding box center [371, 244] width 406 height 35
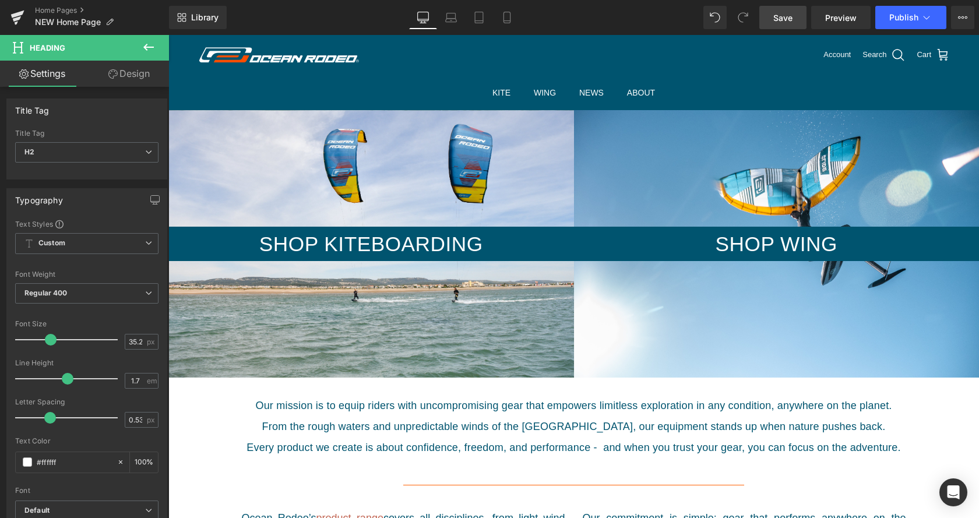
click at [126, 73] on link "Design" at bounding box center [129, 74] width 85 height 26
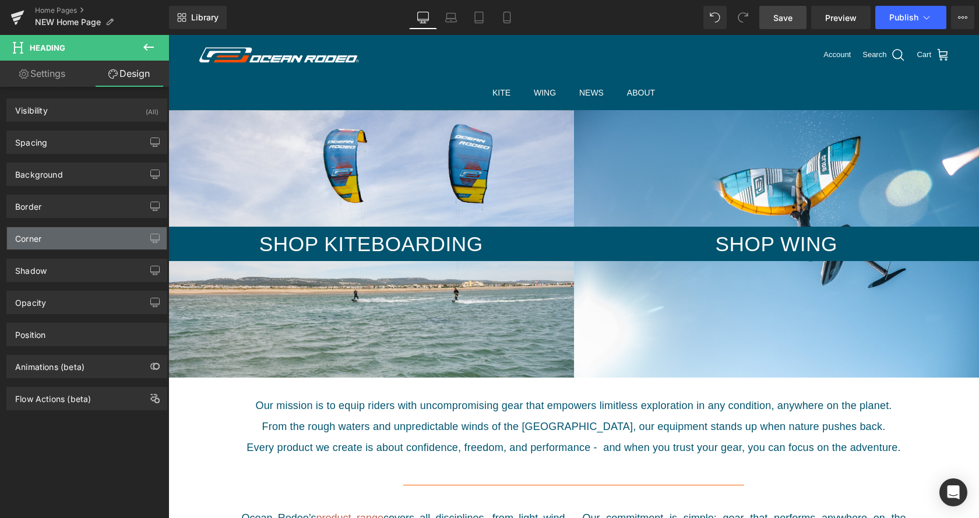
type input "#00546f"
type input "100"
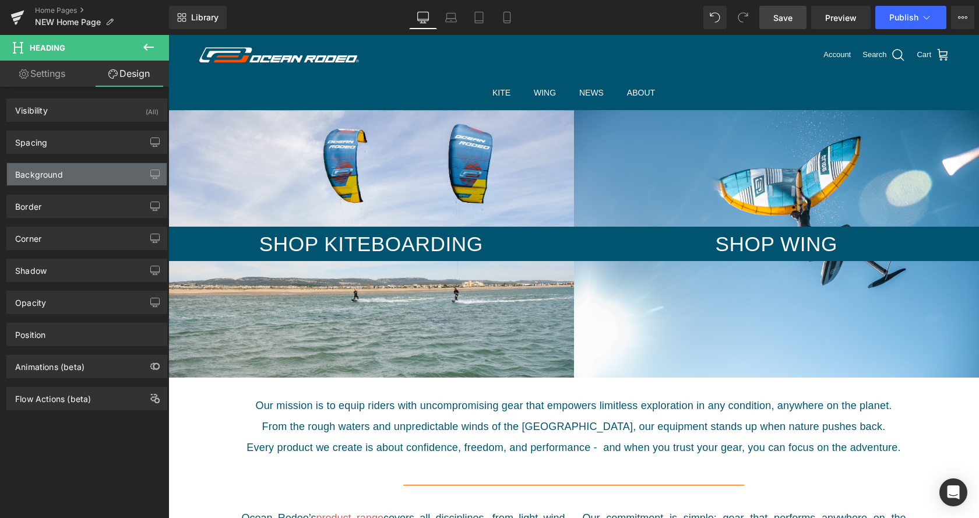
click at [75, 170] on div "Background" at bounding box center [87, 174] width 160 height 22
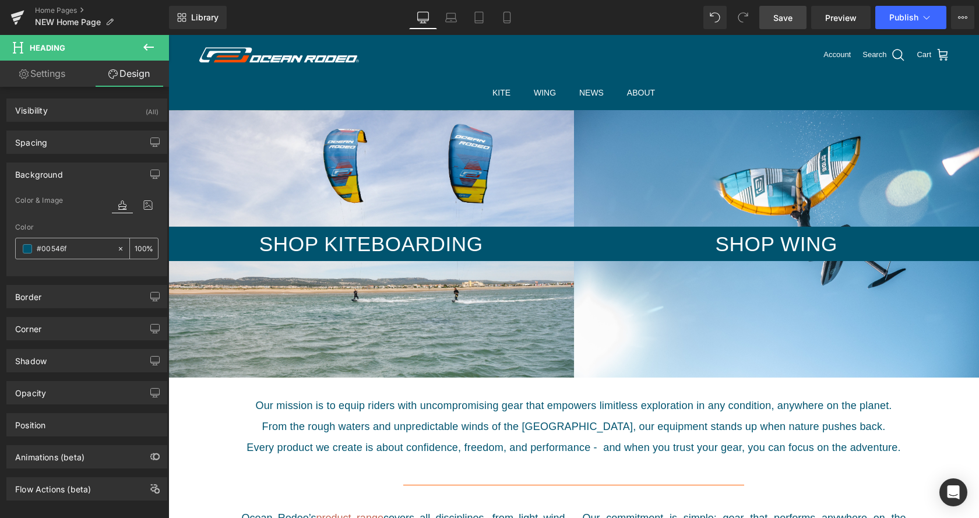
drag, startPoint x: 68, startPoint y: 248, endPoint x: 3, endPoint y: 252, distance: 64.8
click at [37, 252] on input "#00546f" at bounding box center [74, 249] width 75 height 13
click at [120, 248] on icon at bounding box center [121, 249] width 8 height 8
type input "none"
type input "0"
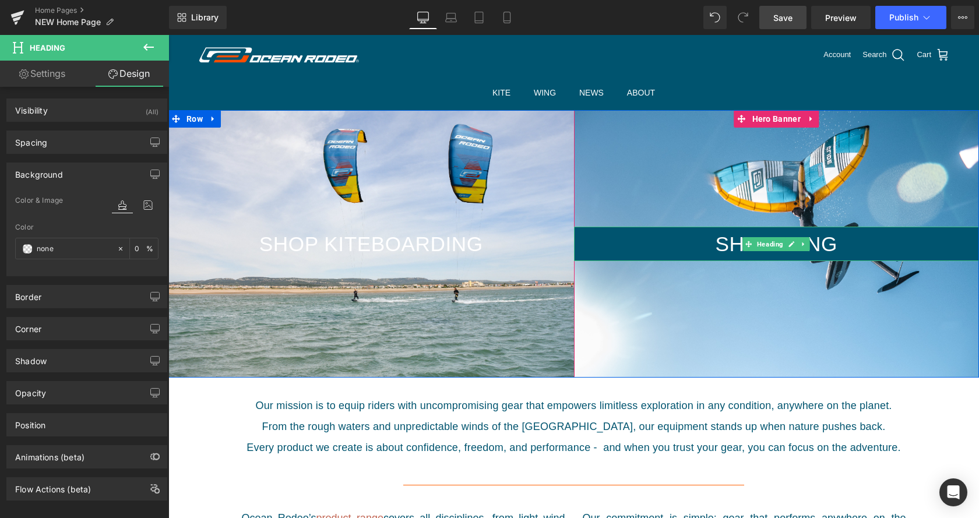
click at [618, 241] on h2 "Shop Wing" at bounding box center [777, 244] width 406 height 35
click at [618, 240] on h2 "Shop Wing" at bounding box center [777, 244] width 406 height 35
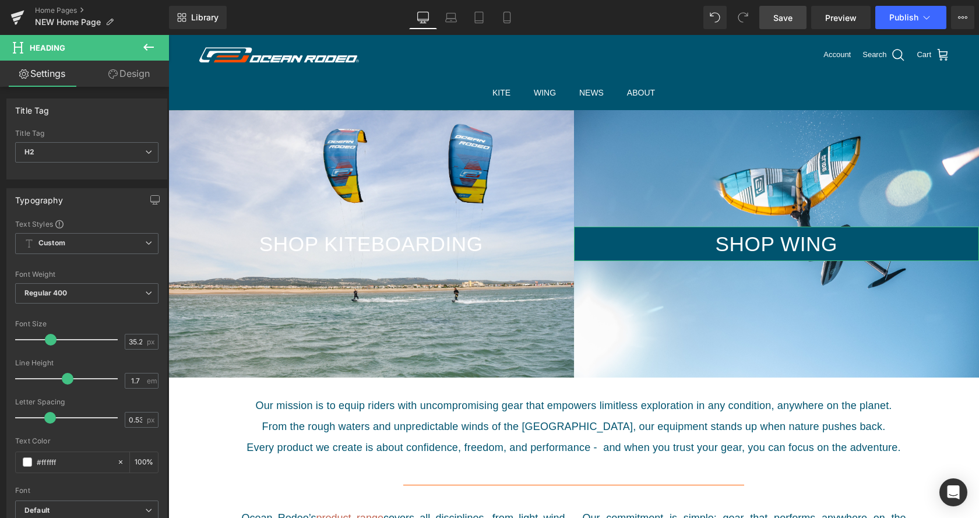
click at [125, 79] on link "Design" at bounding box center [129, 74] width 85 height 26
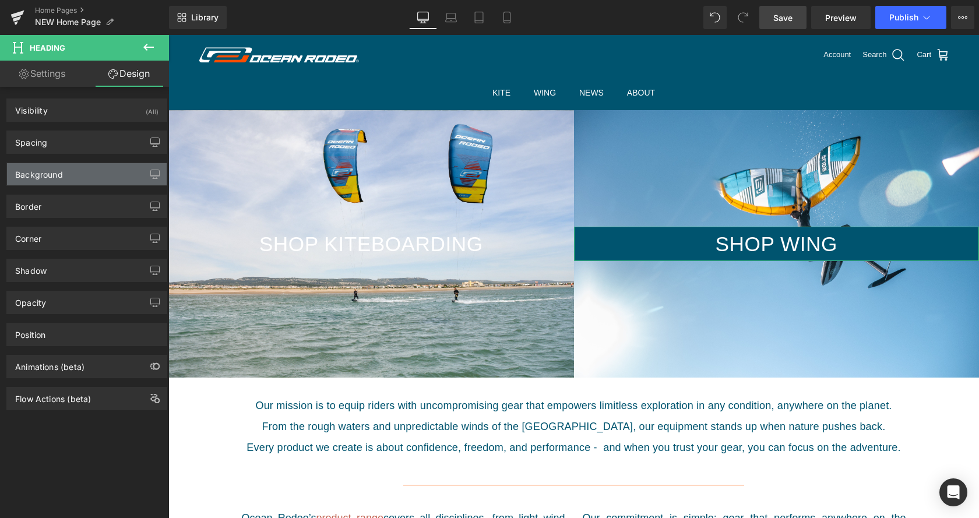
click at [88, 175] on div "Background" at bounding box center [87, 174] width 160 height 22
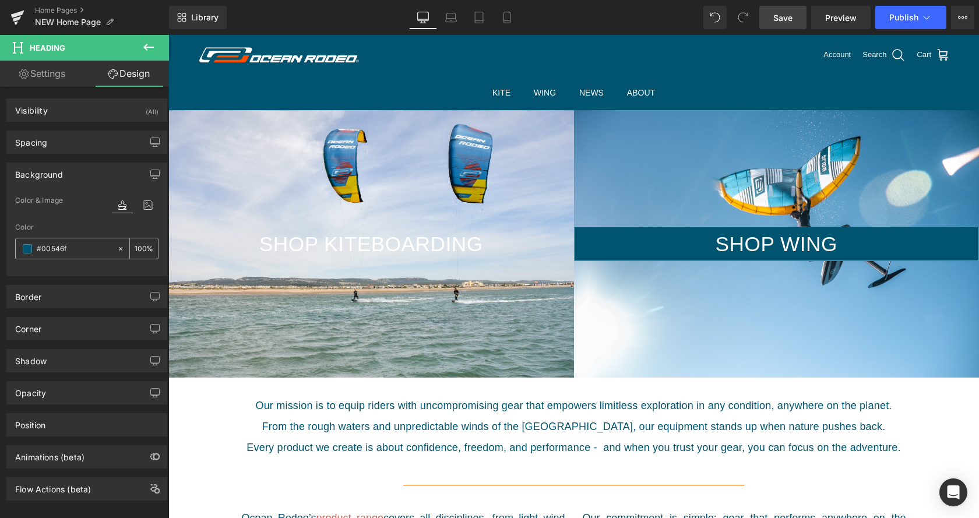
click at [118, 247] on icon at bounding box center [121, 249] width 8 height 8
type input "none"
type input "0"
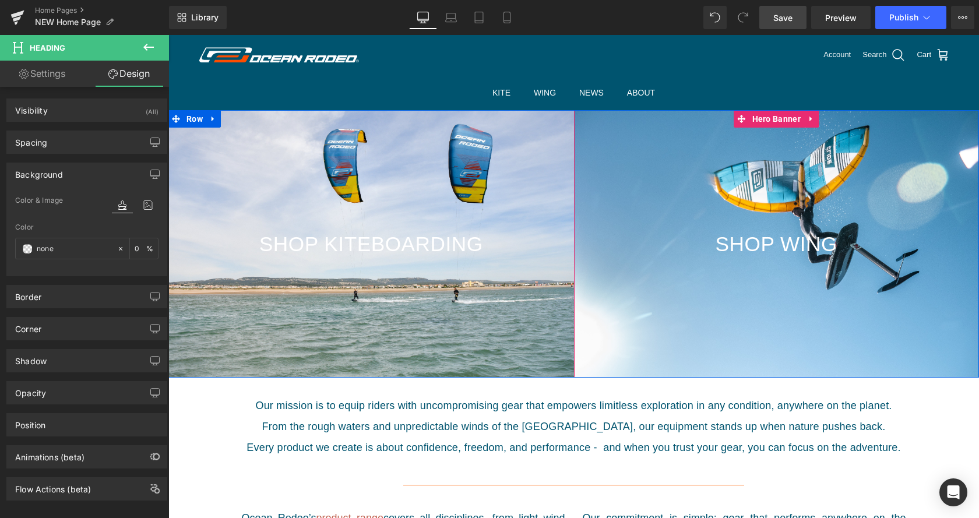
click at [614, 293] on div at bounding box center [777, 244] width 406 height 268
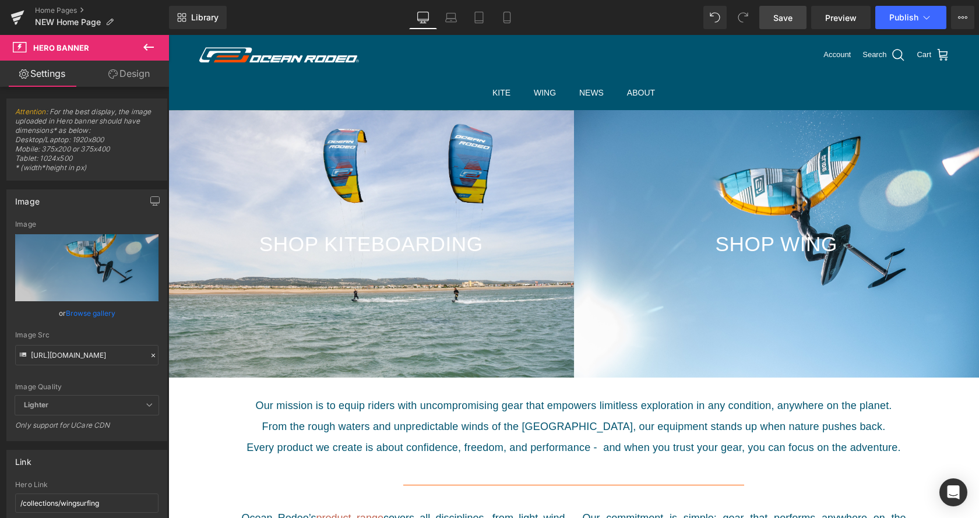
click at [795, 20] on link "Save" at bounding box center [783, 17] width 47 height 23
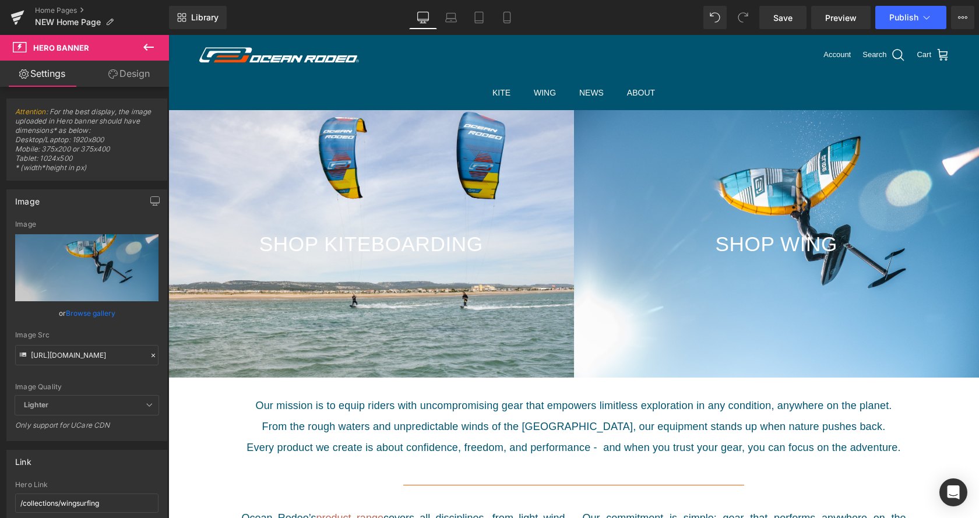
click at [332, 324] on div at bounding box center [371, 244] width 406 height 268
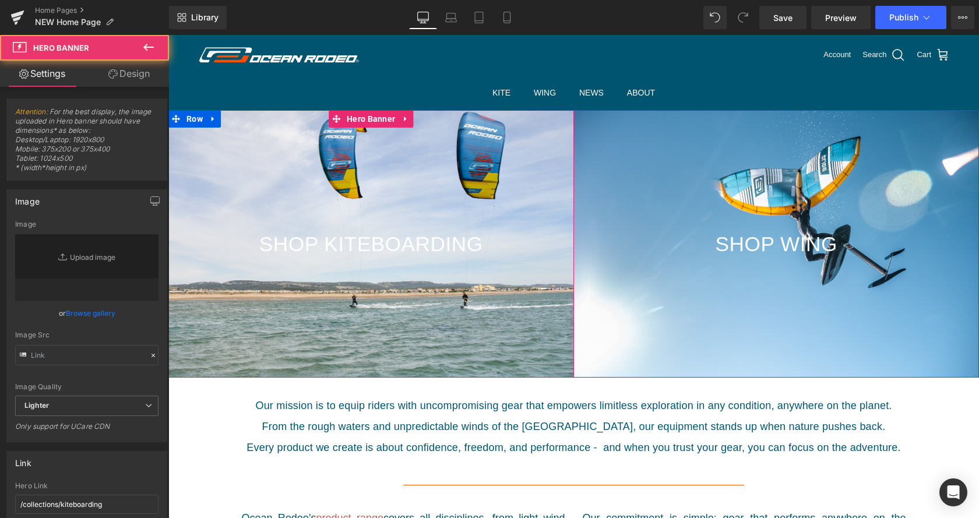
type input "[URL][DOMAIN_NAME]"
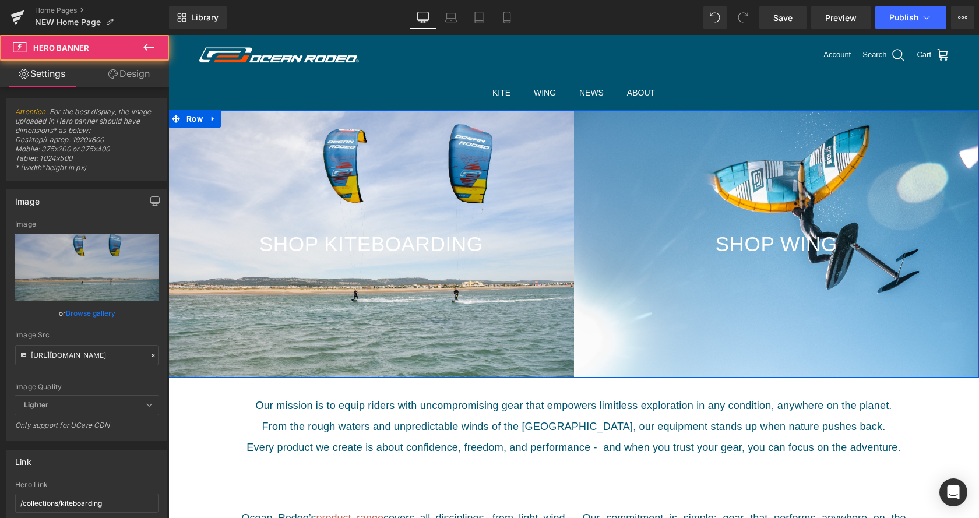
click at [740, 310] on div at bounding box center [777, 244] width 406 height 268
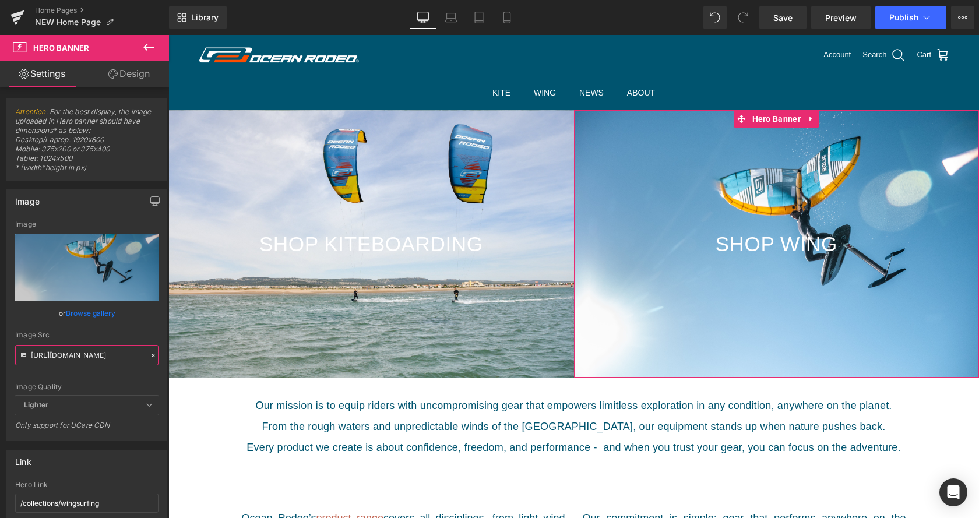
click at [80, 355] on input "[URL][DOMAIN_NAME]" at bounding box center [86, 355] width 143 height 20
paste input "glide-a2.png?v=1747924016"
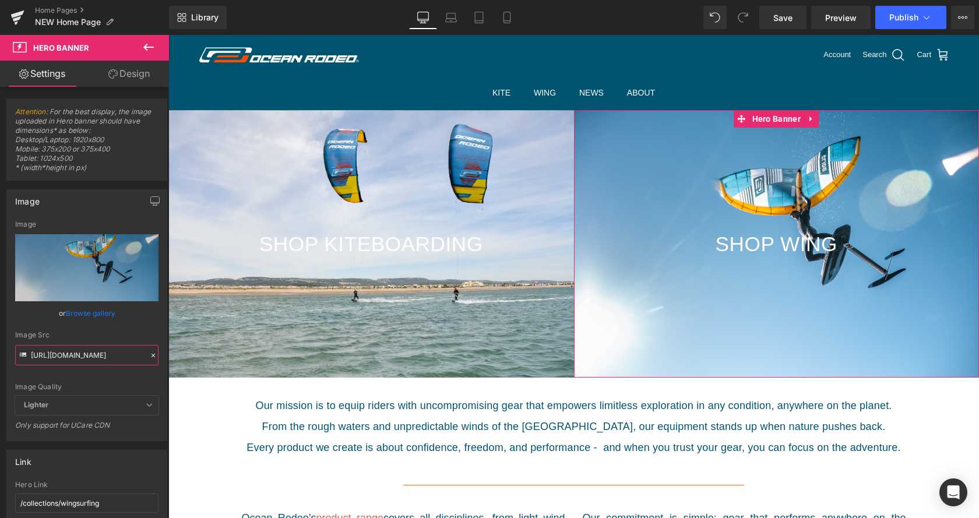
type input "https://cdn.shopify.com/s/files/1/0412/5451/8938/files/glide-a2.png?v=1747924016"
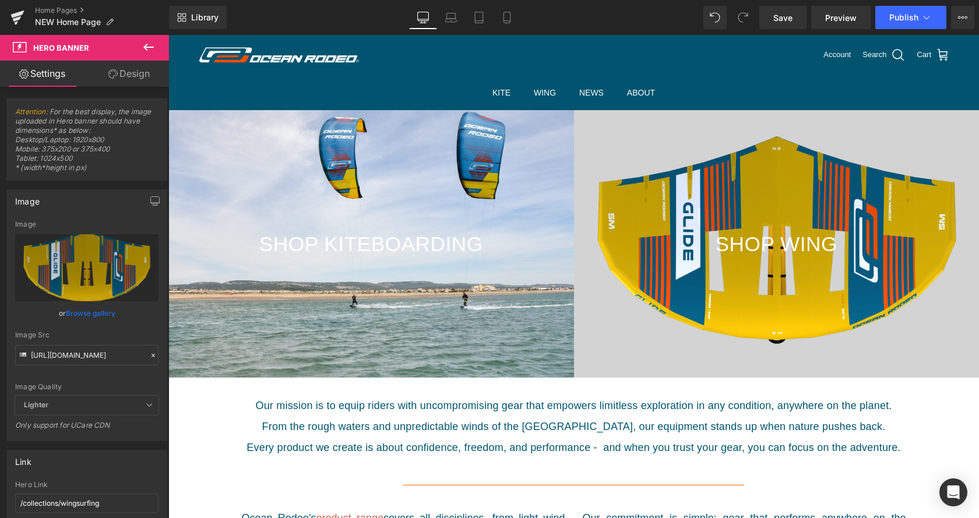
click at [243, 202] on div at bounding box center [371, 244] width 406 height 268
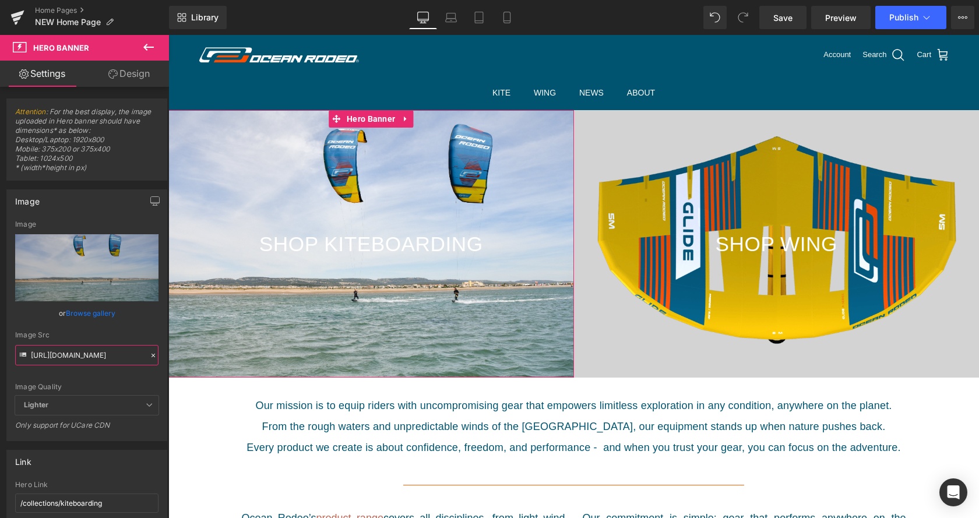
click at [85, 354] on input "[URL][DOMAIN_NAME]" at bounding box center [86, 355] width 143 height 20
type input "https://cdn.shopify.com/s/files/1/0412/5451/8938/files/flite-al2.png?v=17478248…"
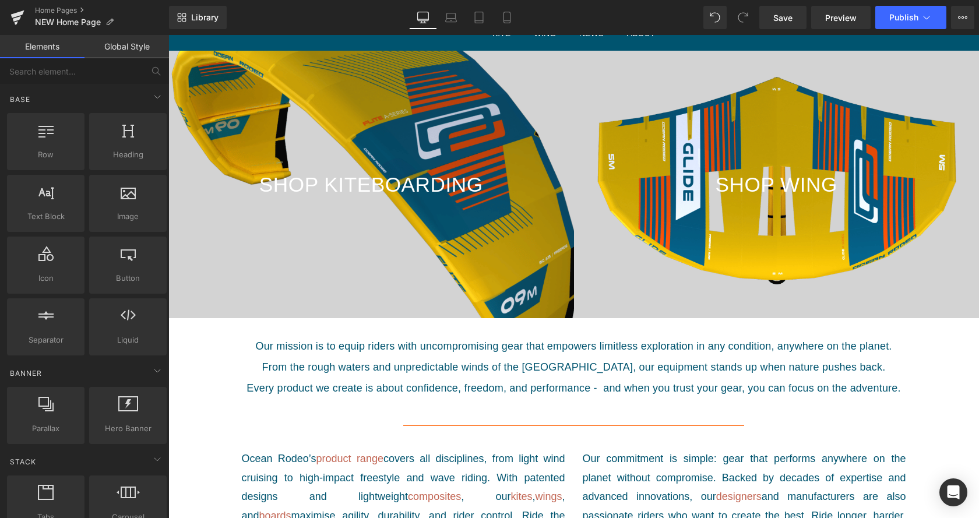
scroll to position [0, 0]
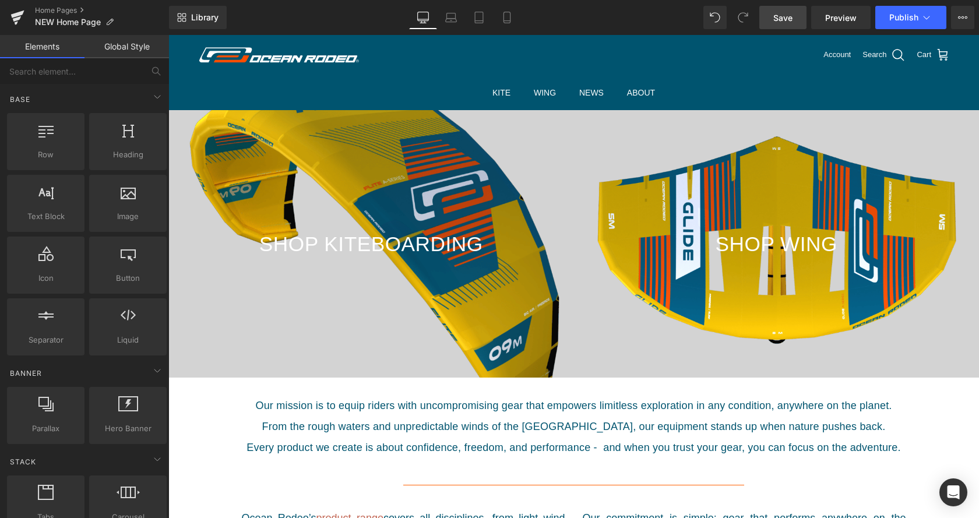
click at [785, 17] on span "Save" at bounding box center [783, 18] width 19 height 12
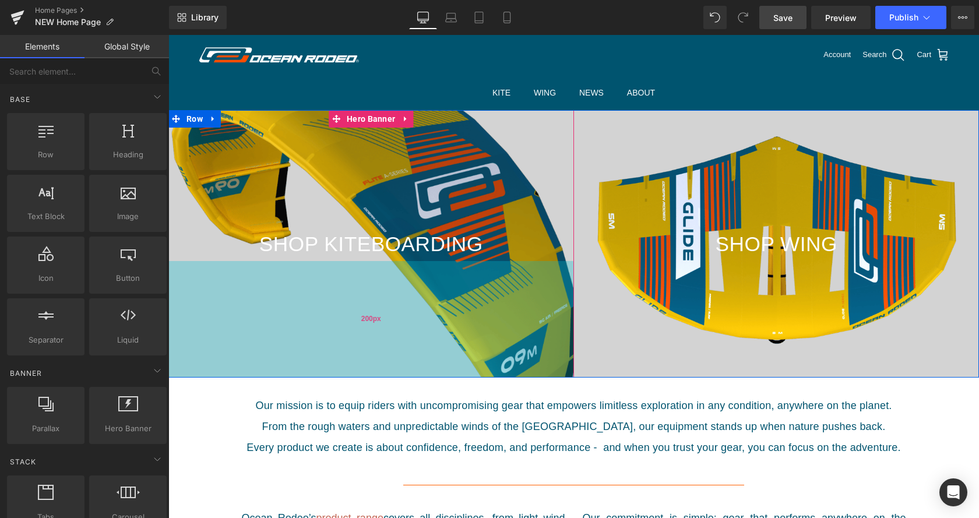
click at [311, 312] on div "200px" at bounding box center [371, 319] width 406 height 117
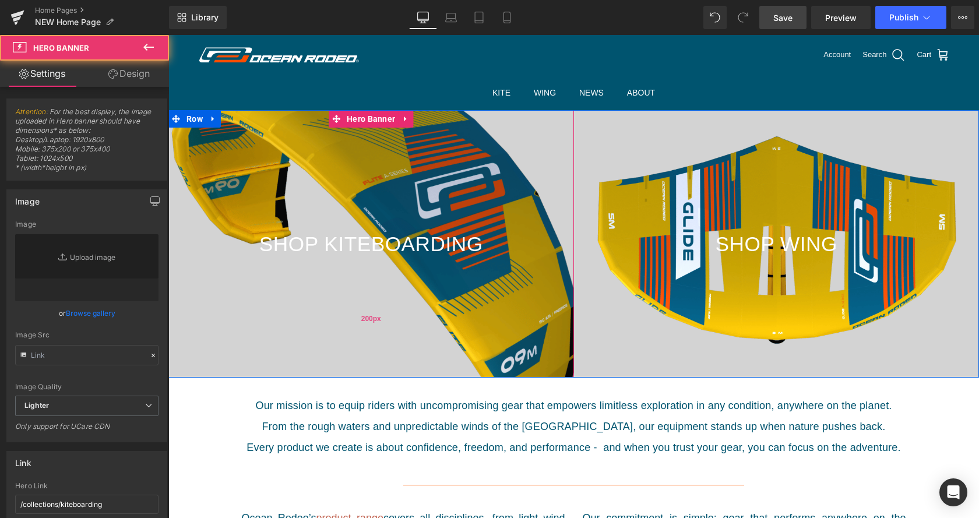
type input "https://cdn.shopify.com/s/files/1/0412/5451/8938/files/flite-al2.png?v=17478248…"
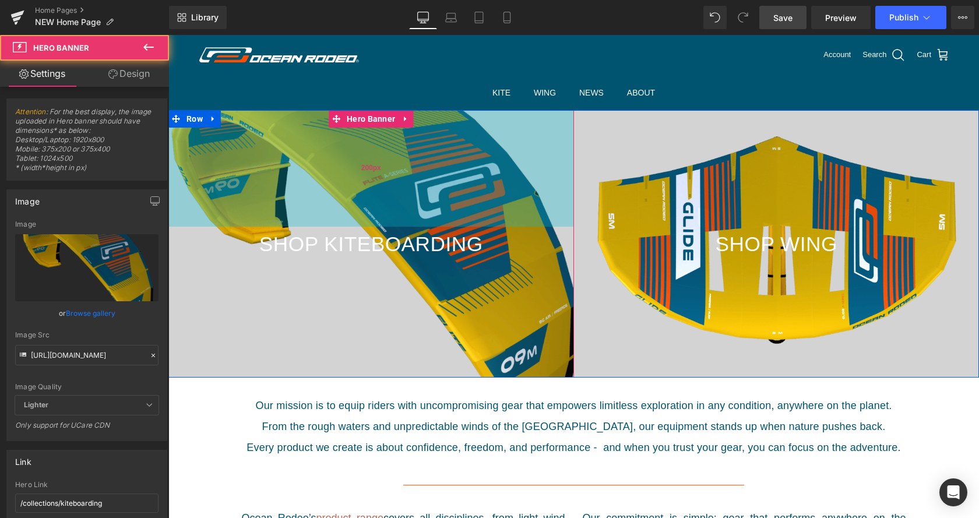
click at [227, 205] on div "200px" at bounding box center [371, 168] width 406 height 117
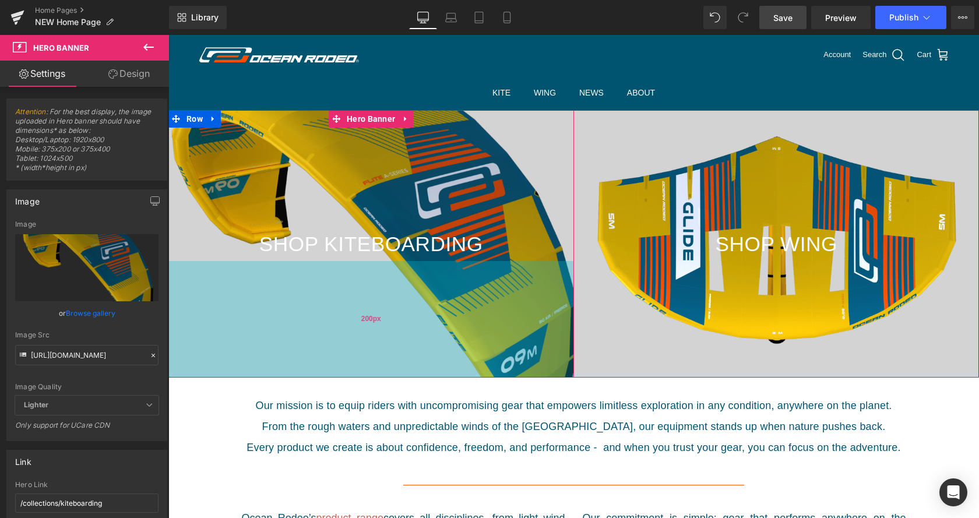
click at [224, 291] on div "200px" at bounding box center [371, 319] width 406 height 117
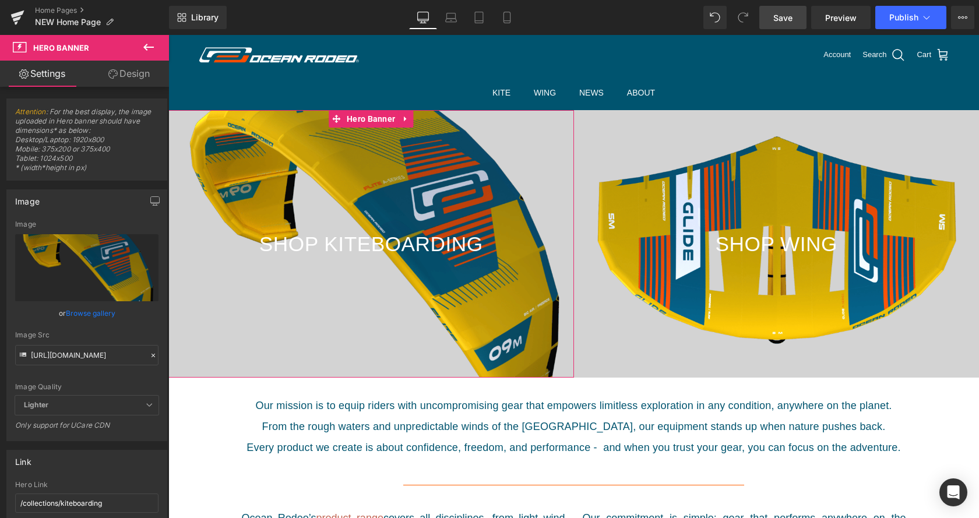
click at [88, 315] on link "Browse gallery" at bounding box center [91, 313] width 50 height 20
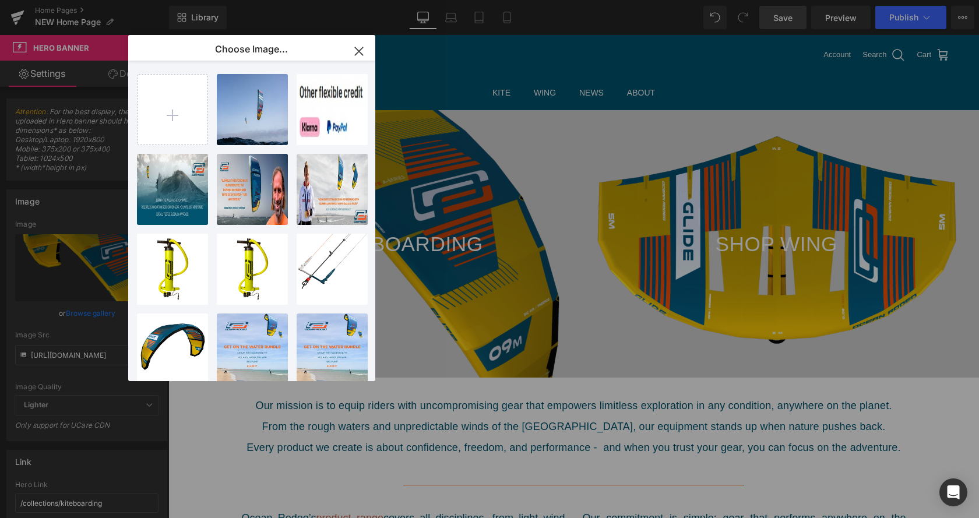
click at [356, 54] on icon "button" at bounding box center [359, 51] width 8 height 8
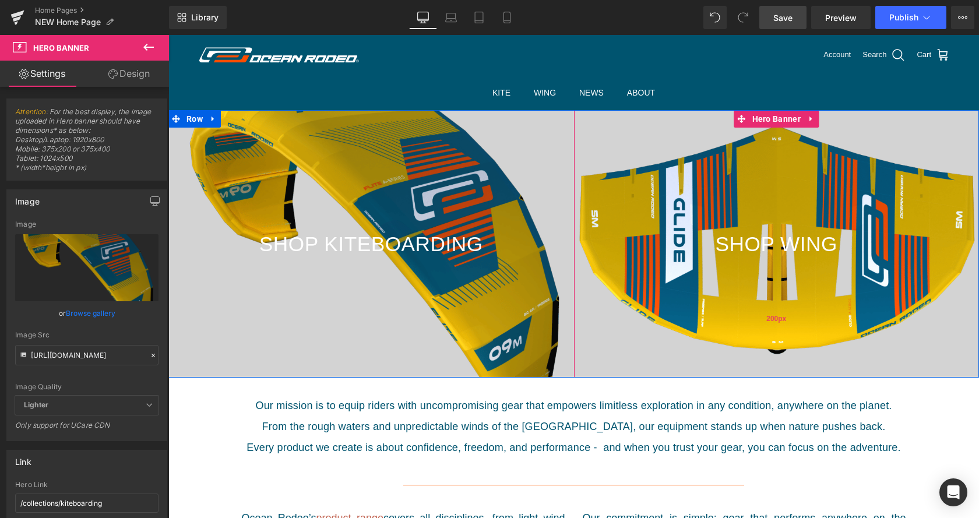
click at [752, 323] on div "200px" at bounding box center [777, 319] width 406 height 117
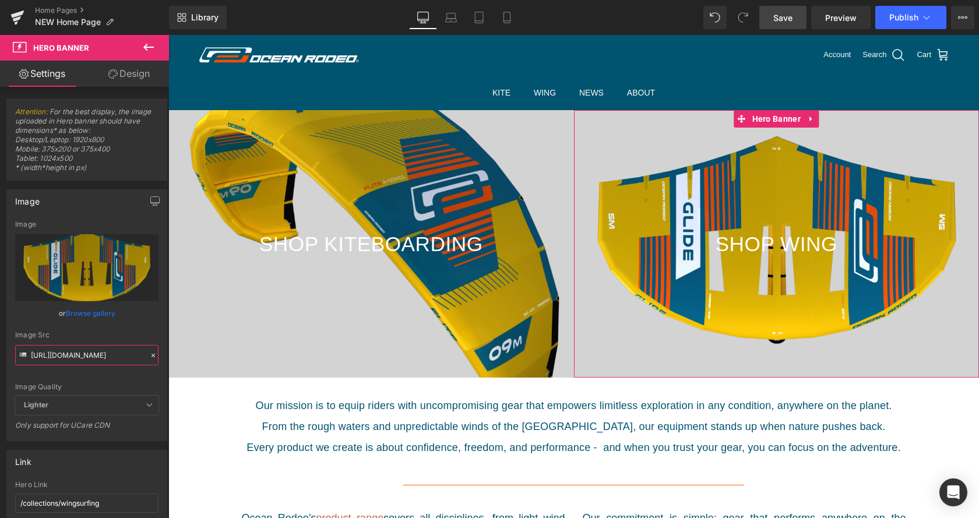
click at [77, 356] on input "https://cdn.shopify.com/s/files/1/0412/5451/8938/files/glide-a2.png?v=1747924016" at bounding box center [86, 355] width 143 height 20
paste input "DSC04460.jpg?v=1760541753"
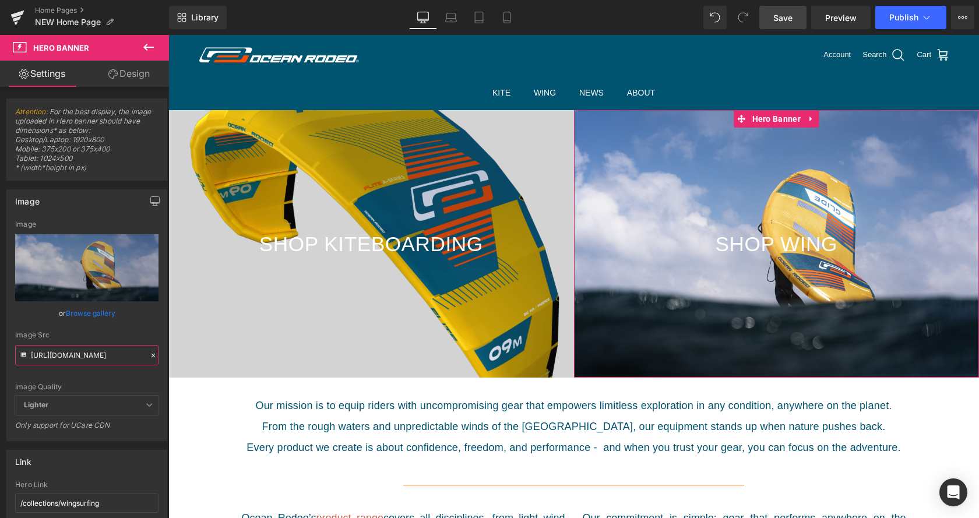
click at [110, 353] on input "https://cdn.shopify.com/s/files/1/0412/5451/8938/files/DSC04460.jpg?v=1760541753" at bounding box center [86, 355] width 143 height 20
paste input "OR_Rio_Jara_Crave-48.jpg?v=1760434110"
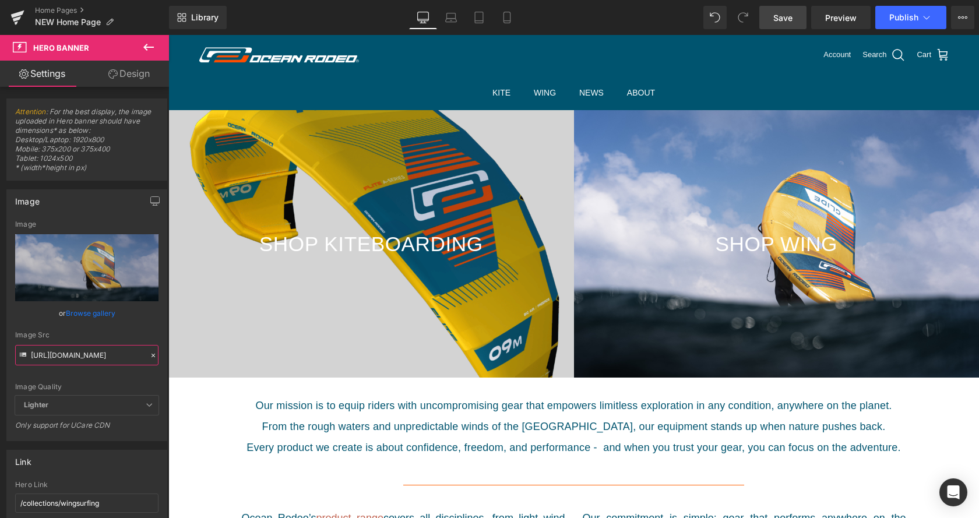
scroll to position [0, 209]
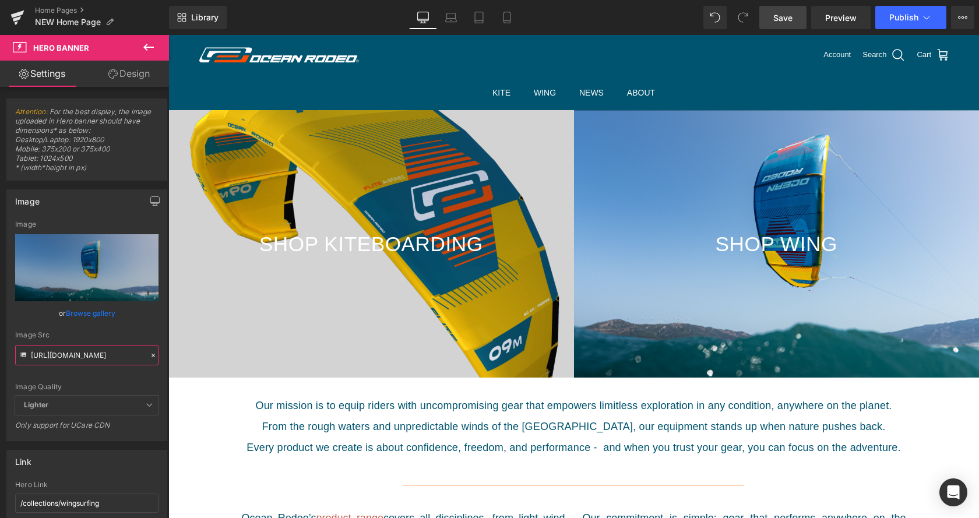
type input "https://cdn.shopify.com/s/files/1/0412/5451/8938/files/DSC04460.jpg?v=1760541753"
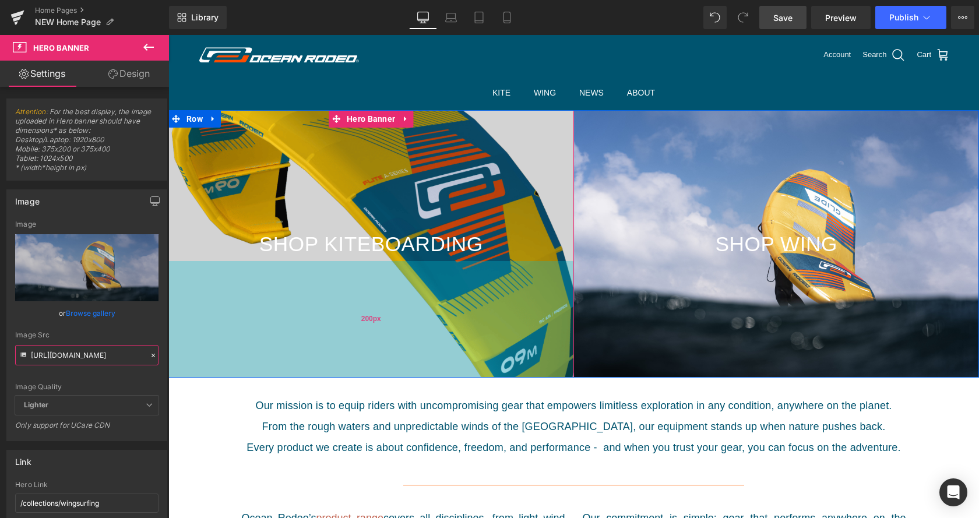
click at [279, 318] on div "200px" at bounding box center [371, 319] width 406 height 117
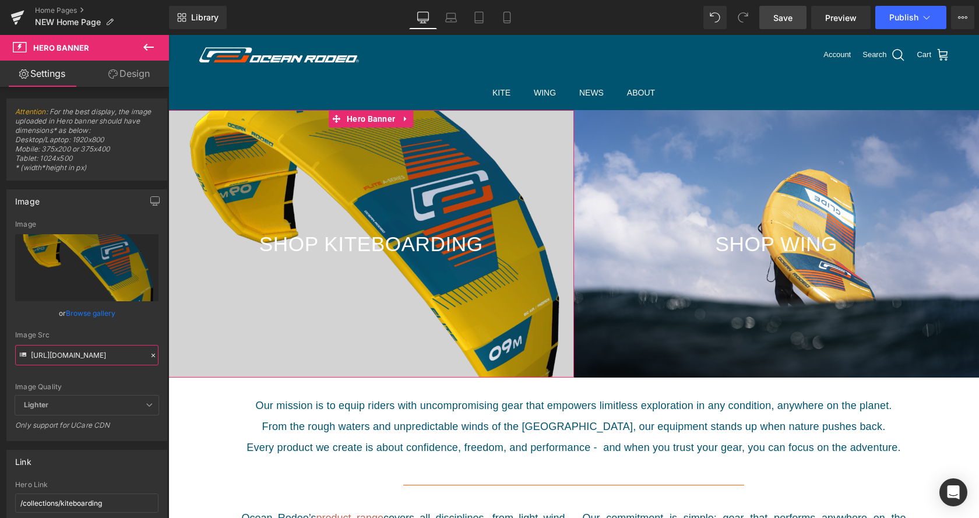
click at [79, 354] on input "https://cdn.shopify.com/s/files/1/0412/5451/8938/files/flite-al2.png?v=17478248…" at bounding box center [86, 355] width 143 height 20
click at [79, 353] on input "https://cdn.shopify.com/s/files/1/0412/5451/8938/files/flite-al2.png?v=17478248…" at bounding box center [86, 355] width 143 height 20
paste input "OR_Rio_Jara_Crave-48.jpg?v=1760434110"
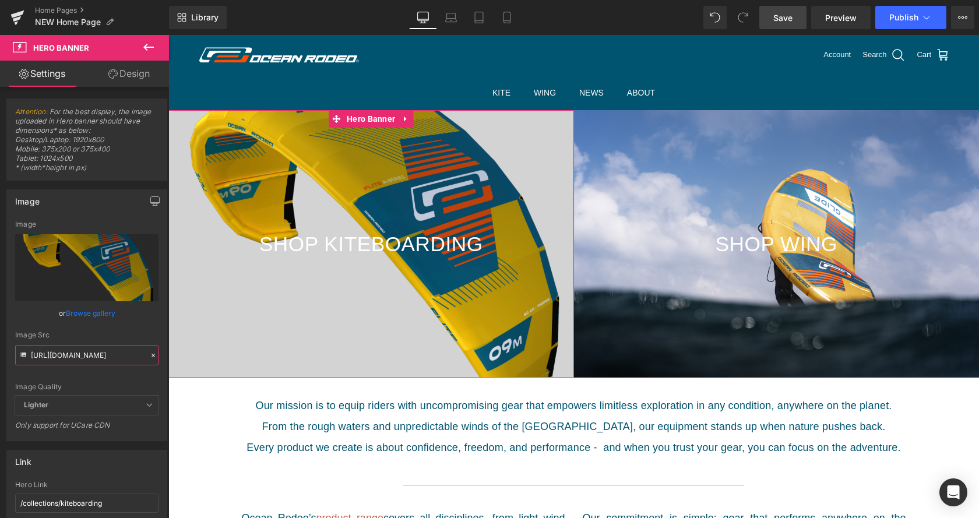
type input "https://cdn.shopify.com/s/files/1/0412/5451/8938/files/OR_Rio_Jara_Crave-48.jpg…"
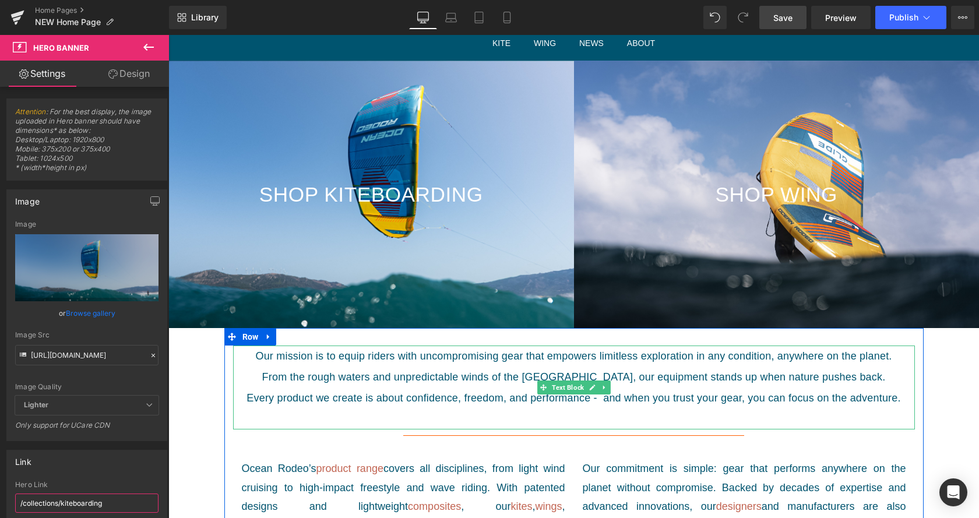
scroll to position [0, 0]
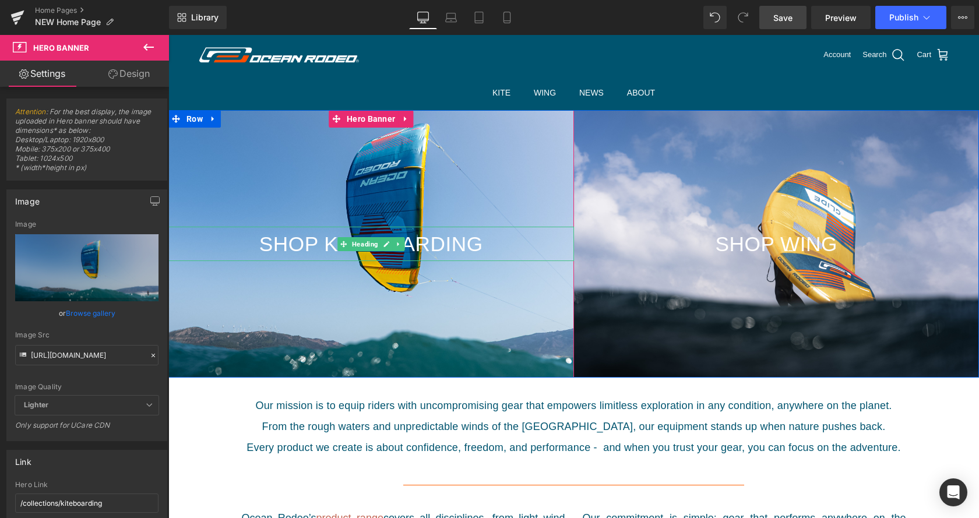
click at [393, 247] on link at bounding box center [399, 244] width 12 height 14
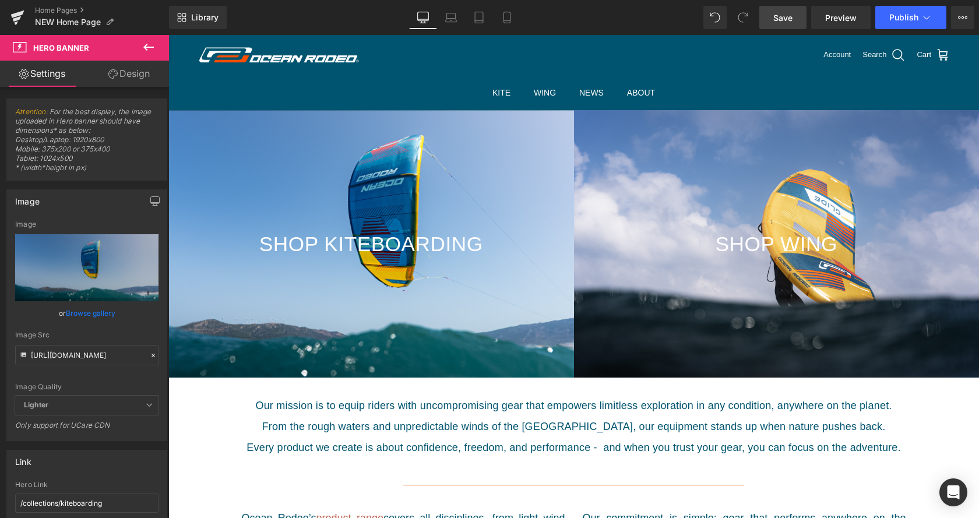
click at [785, 25] on link "Save" at bounding box center [783, 17] width 47 height 23
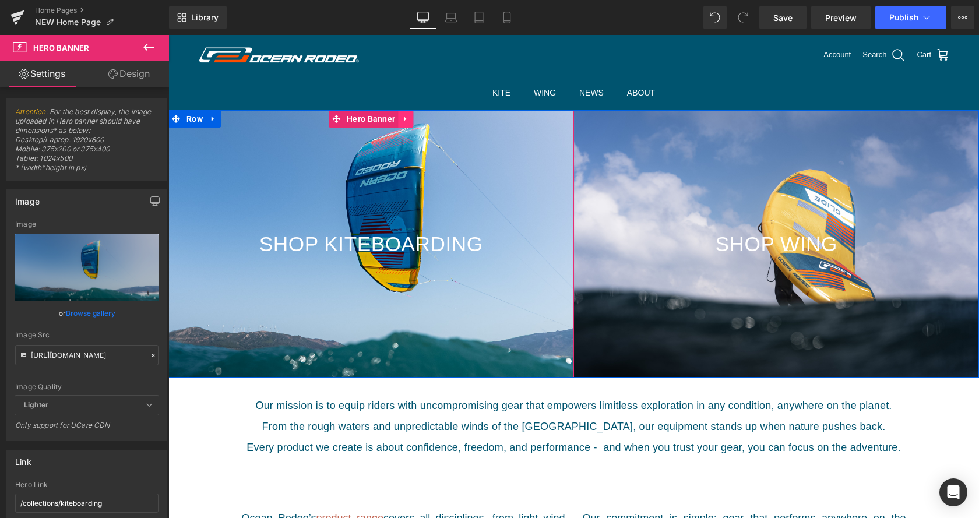
click at [408, 120] on link at bounding box center [405, 118] width 15 height 17
click at [412, 121] on link at bounding box center [413, 118] width 15 height 17
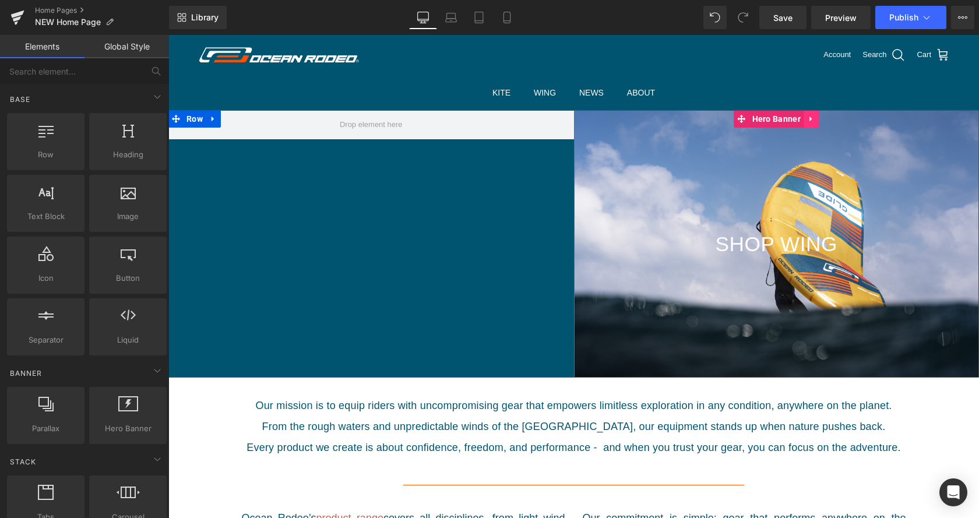
click at [811, 122] on link at bounding box center [811, 118] width 15 height 17
click at [819, 117] on link at bounding box center [818, 118] width 15 height 17
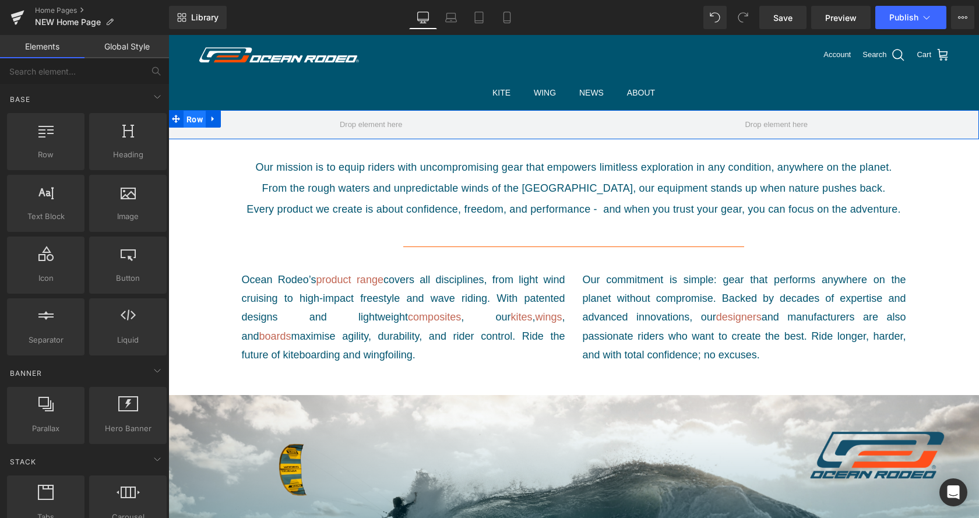
click at [203, 123] on span "Row" at bounding box center [195, 119] width 22 height 17
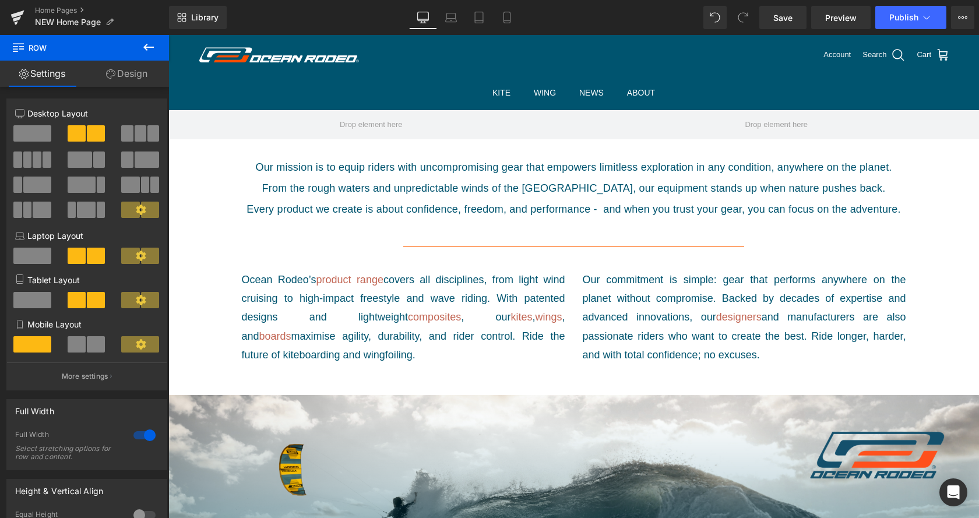
click at [150, 51] on icon at bounding box center [149, 47] width 14 height 14
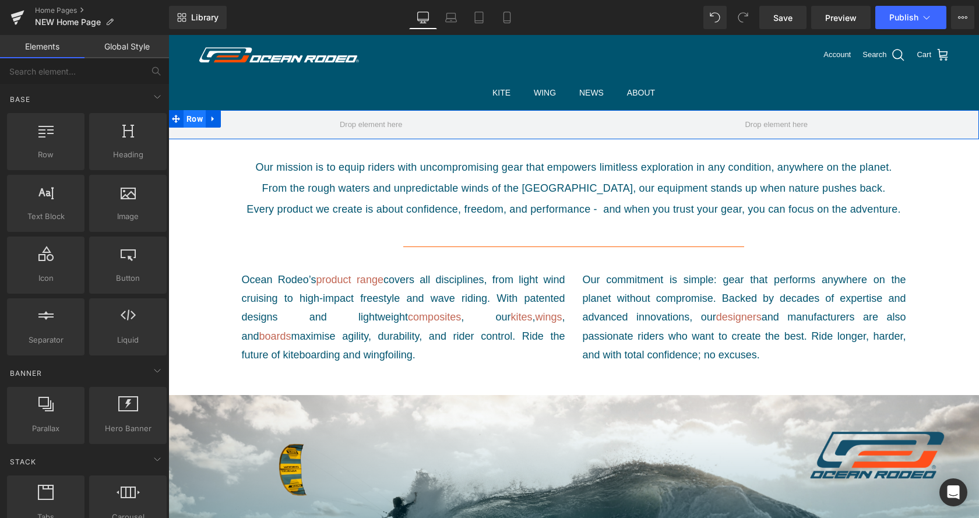
click at [203, 119] on span "Row" at bounding box center [195, 118] width 22 height 17
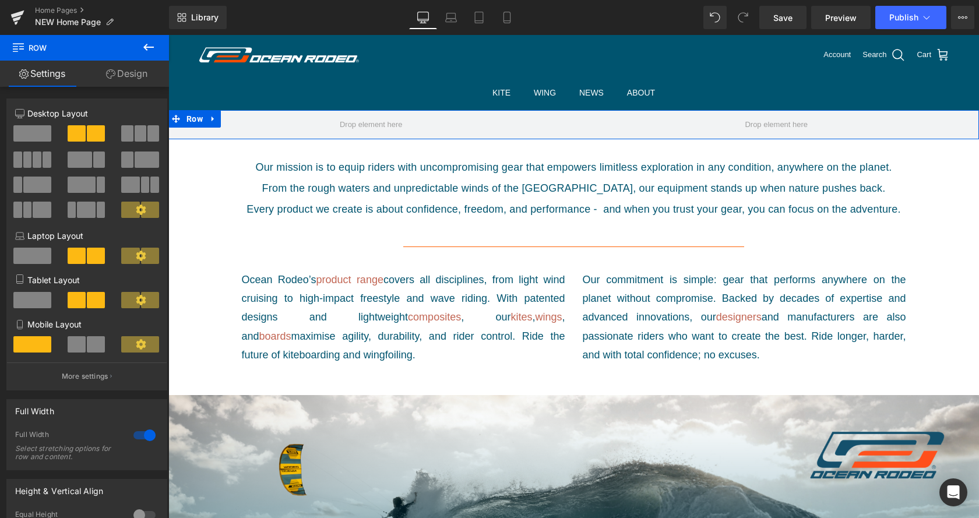
click at [32, 133] on span at bounding box center [32, 133] width 38 height 16
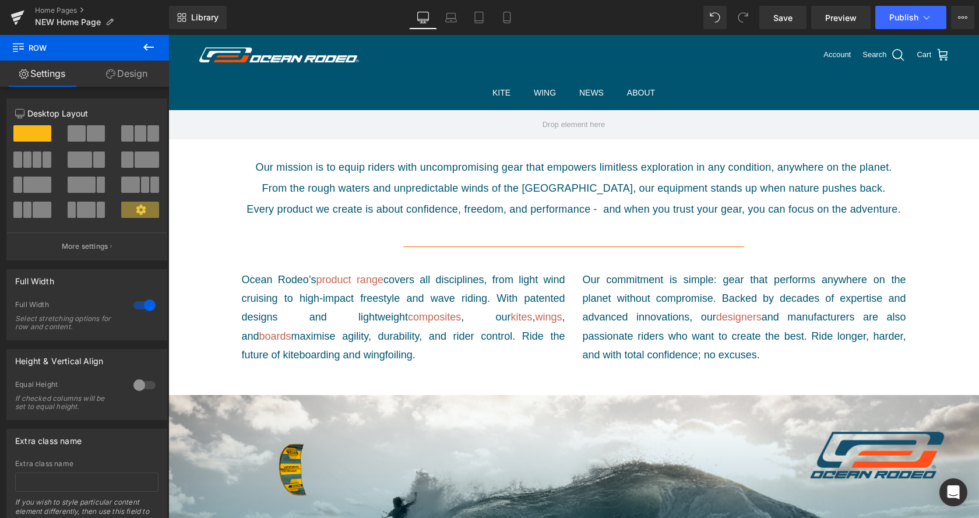
click at [149, 45] on icon at bounding box center [149, 47] width 14 height 14
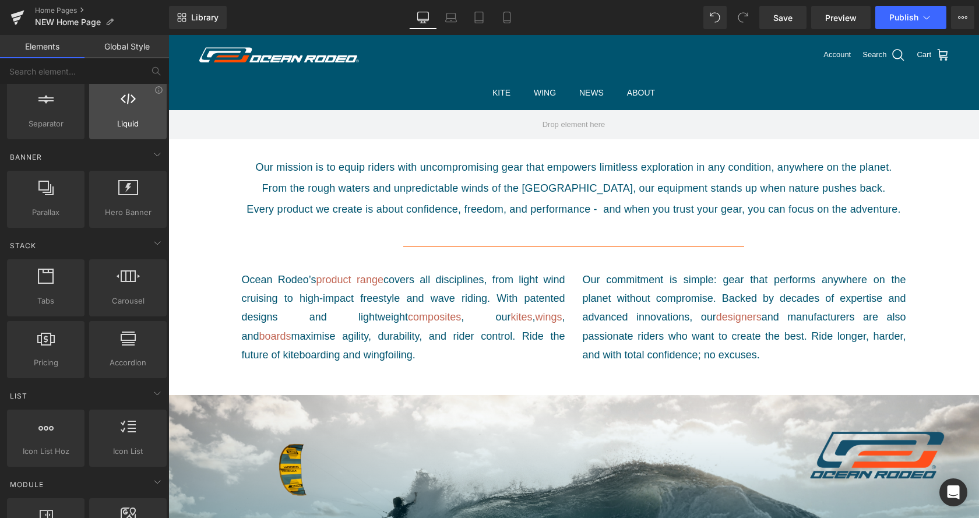
scroll to position [238, 0]
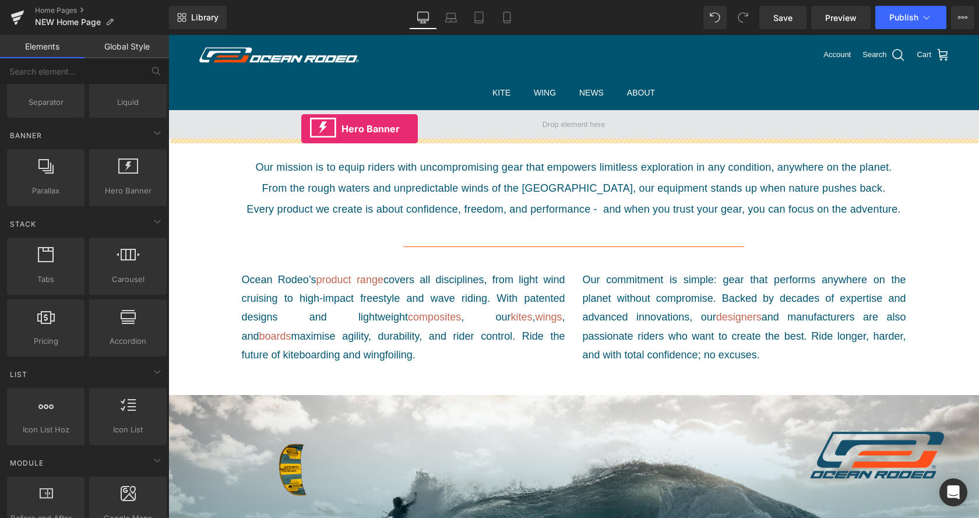
drag, startPoint x: 289, startPoint y: 217, endPoint x: 301, endPoint y: 129, distance: 88.9
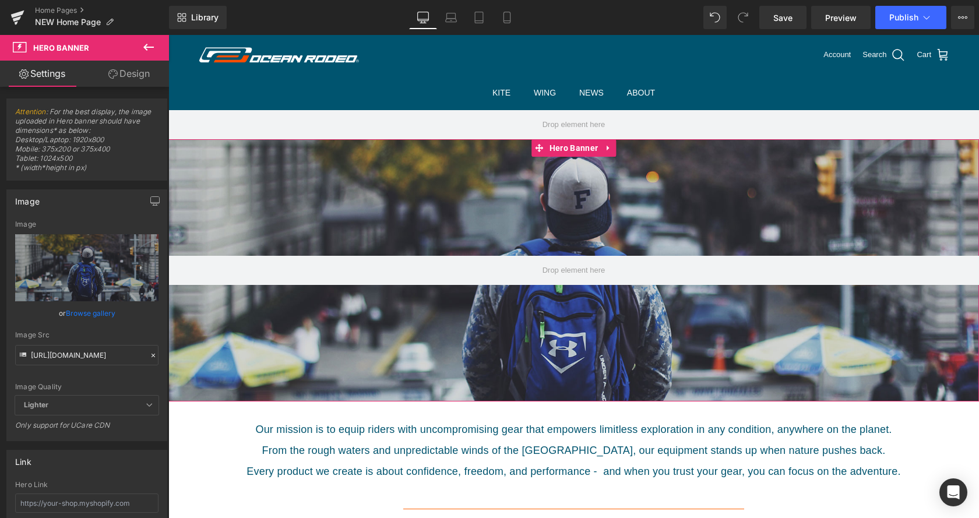
click at [508, 202] on div at bounding box center [573, 270] width 811 height 262
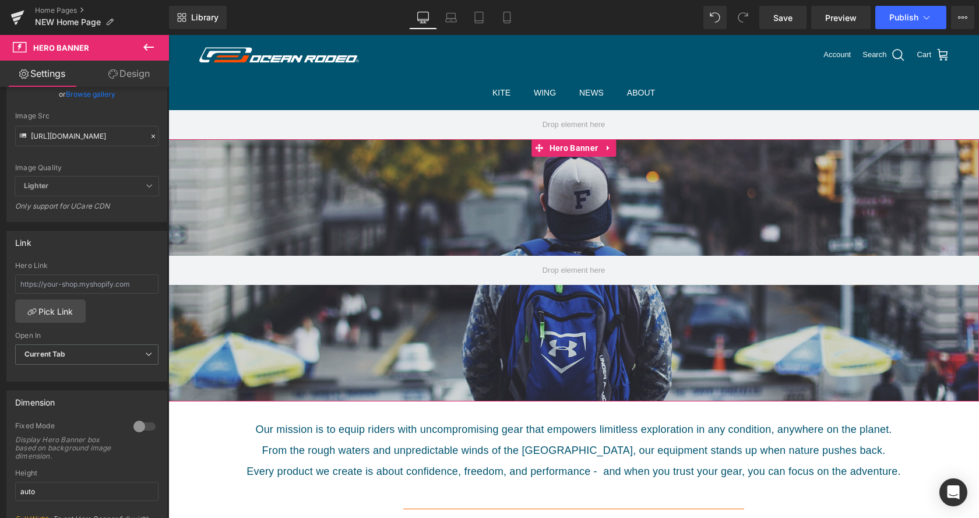
scroll to position [0, 0]
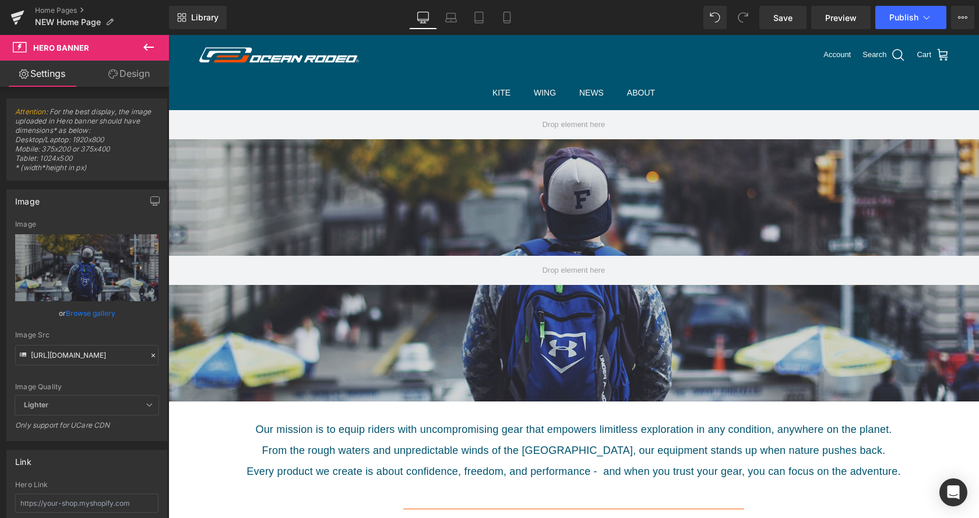
click at [153, 49] on icon at bounding box center [149, 47] width 14 height 14
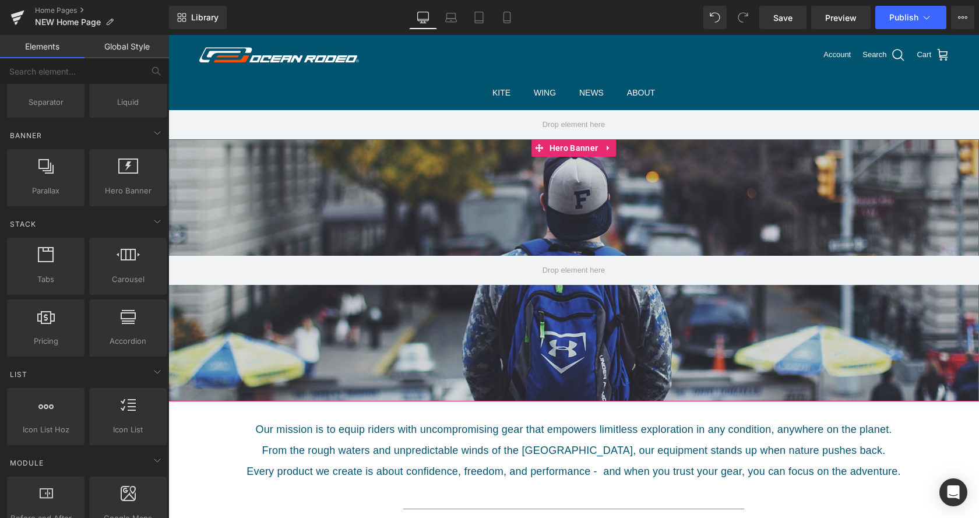
click at [526, 217] on div at bounding box center [573, 270] width 811 height 262
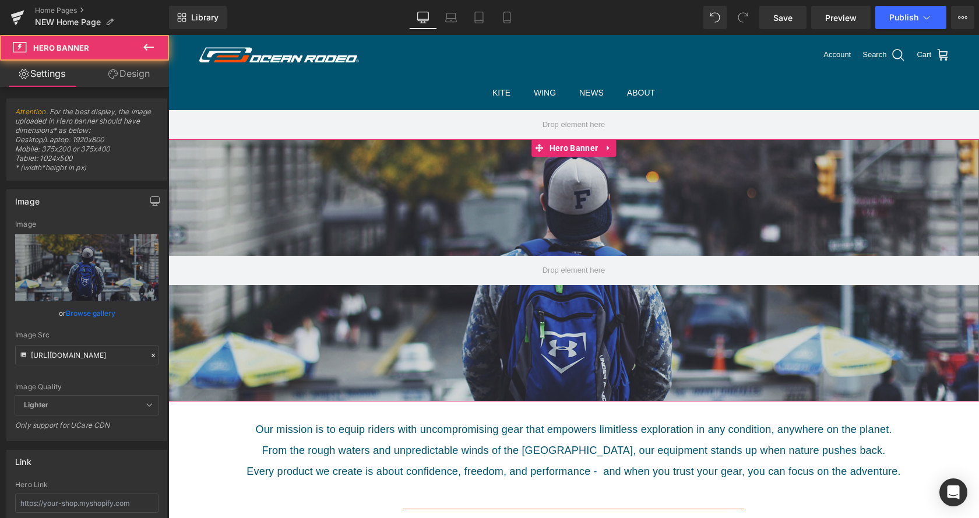
click at [429, 194] on div at bounding box center [573, 270] width 811 height 262
click at [86, 352] on input "[URL][DOMAIN_NAME]" at bounding box center [86, 355] width 143 height 20
paste input "cdn.shopify.com/videos/c/o/v/2b7c6437a33c4fae86f8460fd8f972f6.mp4"
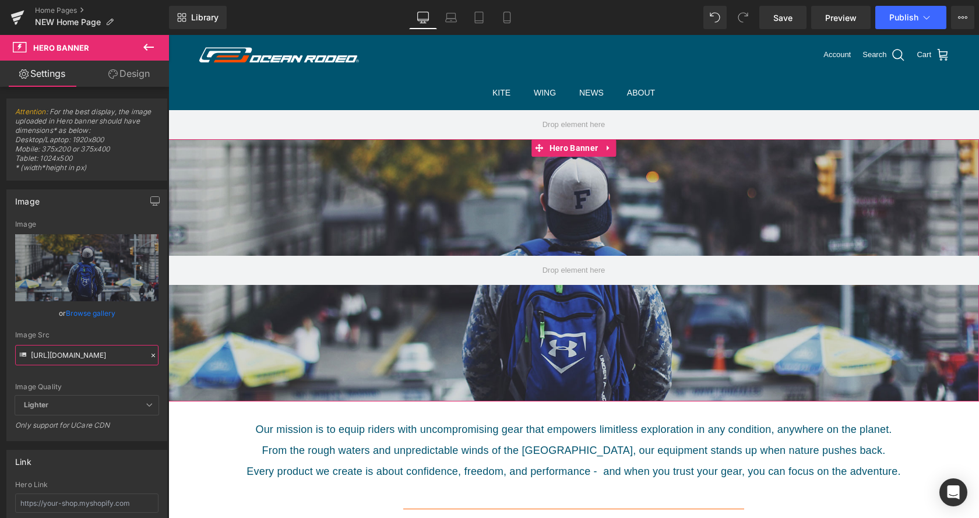
scroll to position [0, 158]
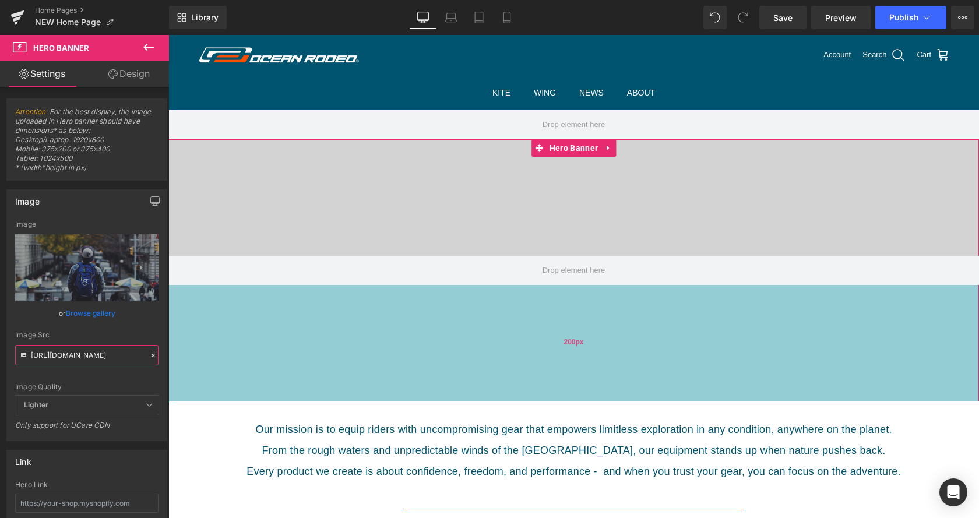
type input "[URL][DOMAIN_NAME]"
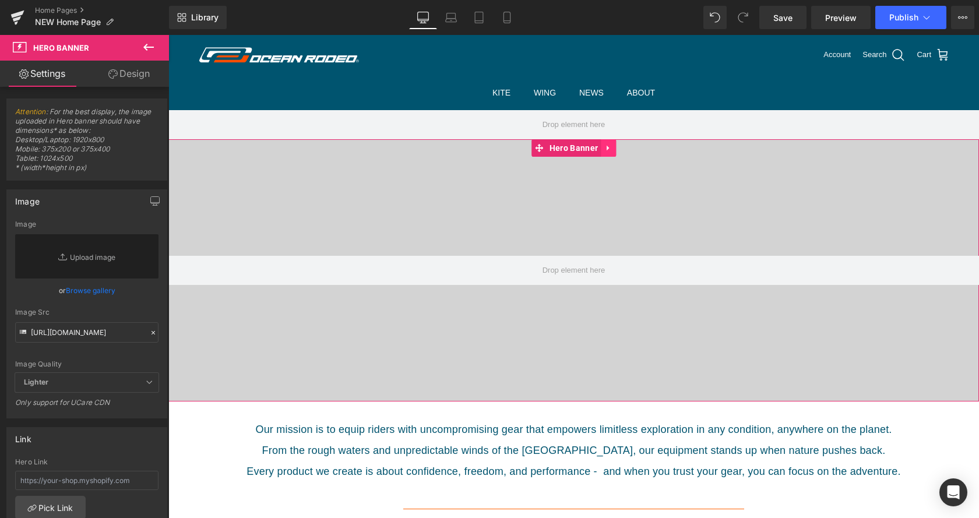
click at [612, 149] on link at bounding box center [608, 147] width 15 height 17
click at [618, 152] on link at bounding box center [616, 147] width 15 height 17
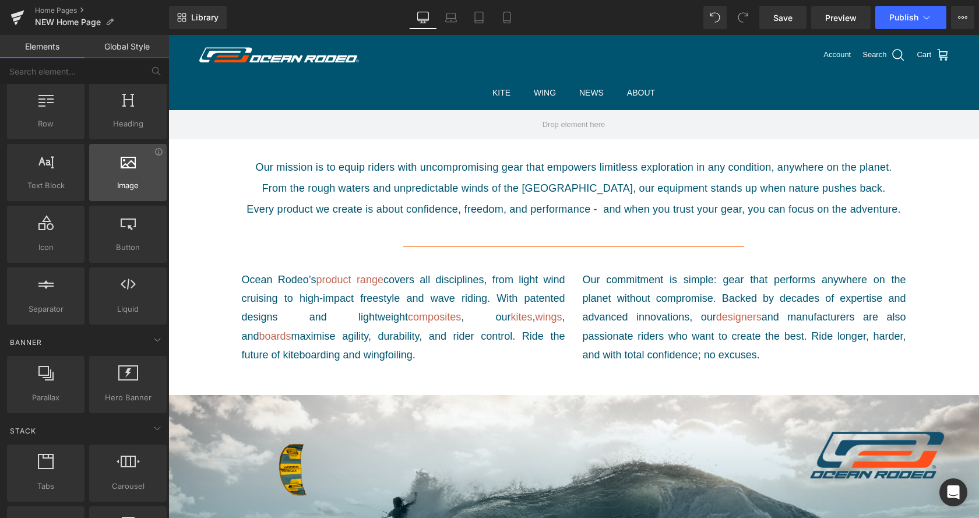
scroll to position [0, 0]
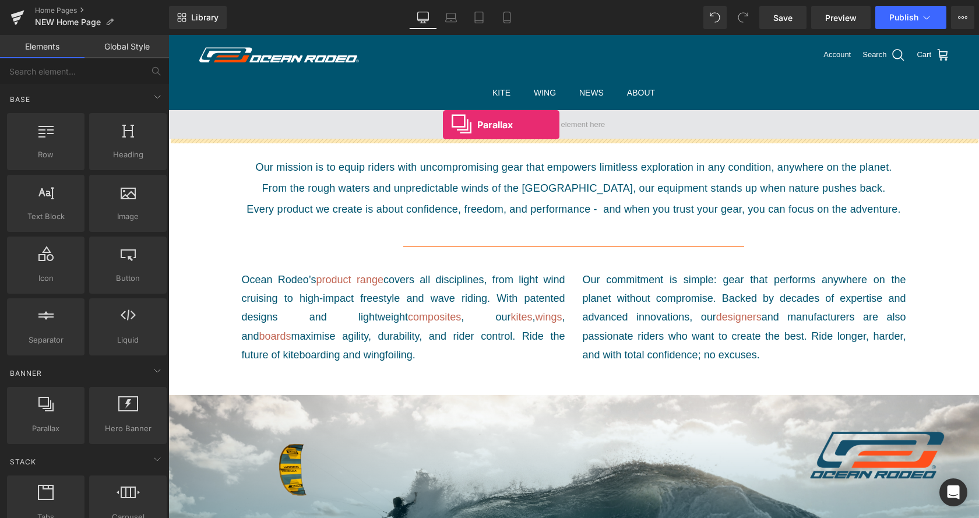
drag, startPoint x: 199, startPoint y: 443, endPoint x: 443, endPoint y: 125, distance: 401.2
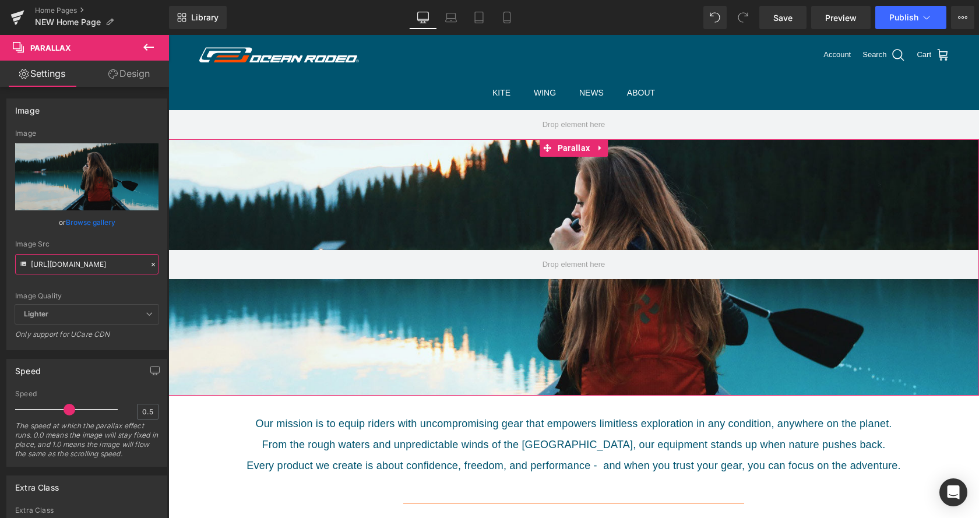
click at [82, 263] on input "https://cdn.shopify.com/s/files/1/0657/0813/files/slide-girl_2048x.jpg" at bounding box center [86, 264] width 143 height 20
paste input "videos/c/o/v/2b7c6437a33c4fae86f8460fd8f972f6.mp4"
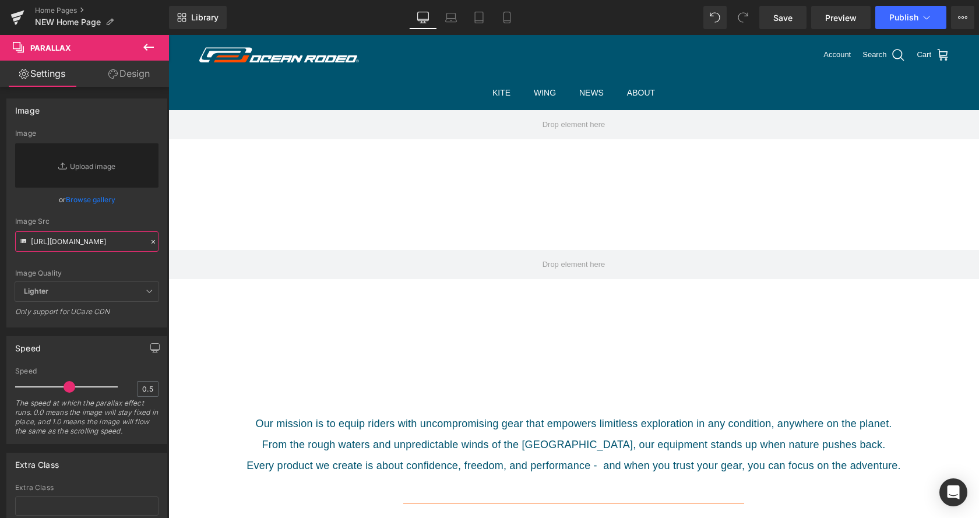
type input "[URL][DOMAIN_NAME]"
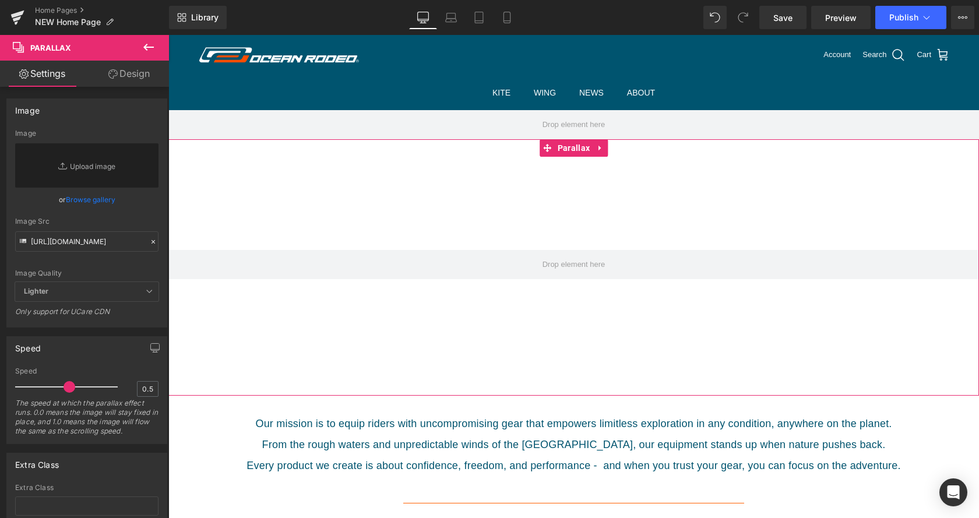
click at [595, 147] on link at bounding box center [600, 147] width 15 height 17
click at [607, 150] on link at bounding box center [607, 147] width 15 height 17
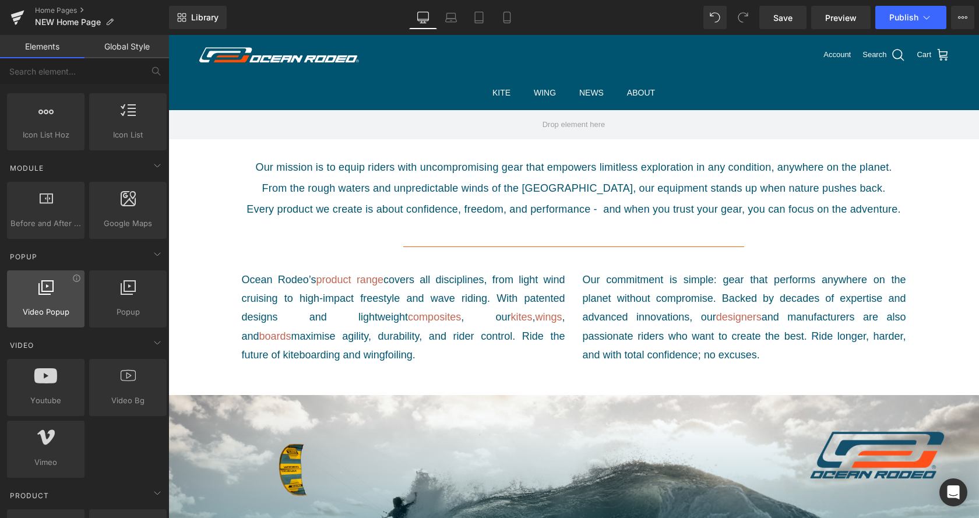
scroll to position [535, 0]
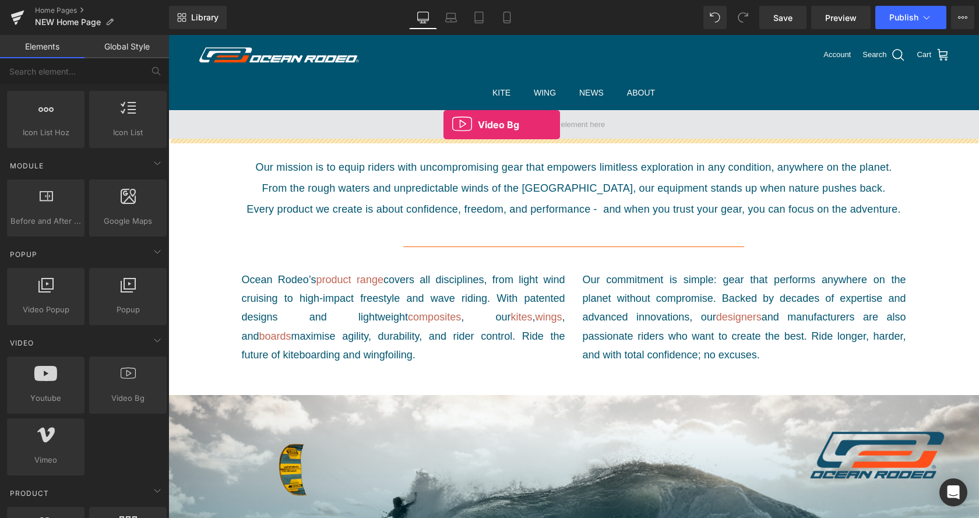
drag, startPoint x: 289, startPoint y: 428, endPoint x: 444, endPoint y: 125, distance: 340.7
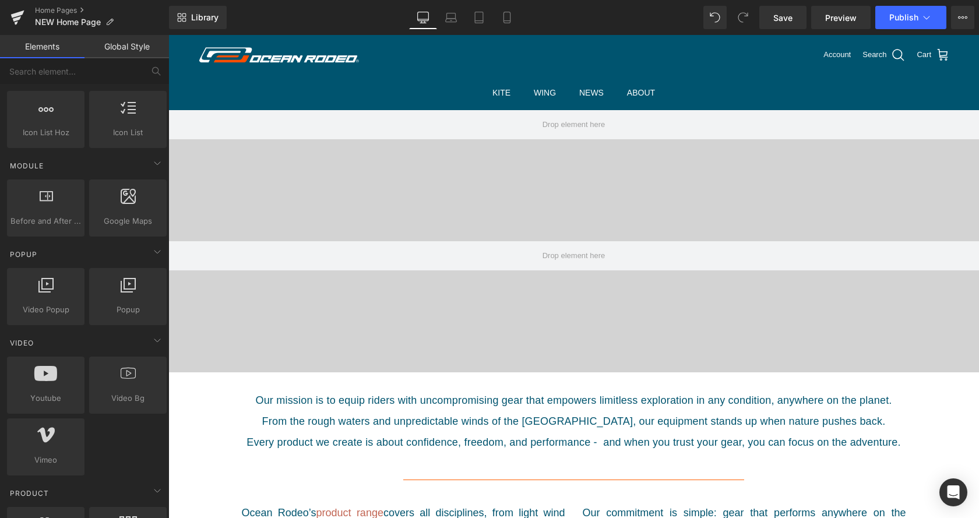
scroll to position [2342, 811]
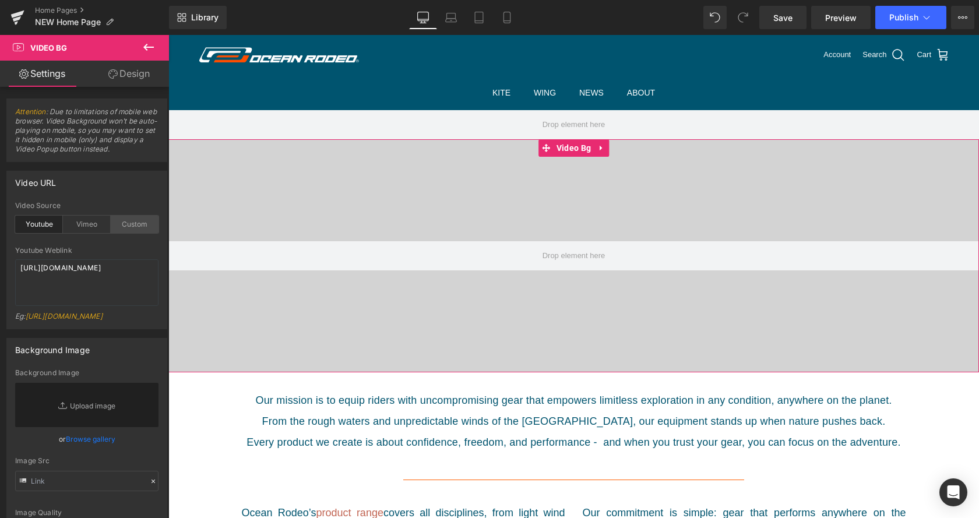
click at [138, 222] on div "Custom" at bounding box center [135, 224] width 48 height 17
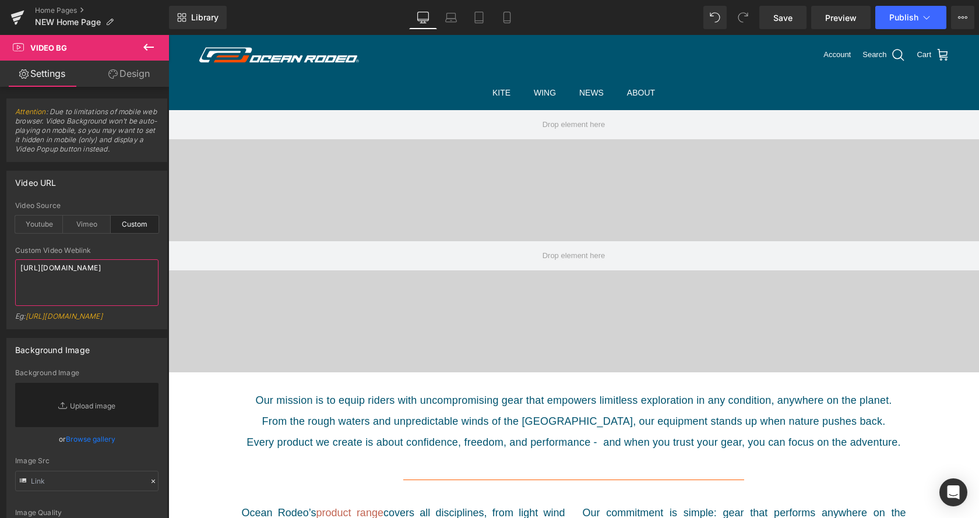
click at [104, 296] on textarea "[URL][DOMAIN_NAME]" at bounding box center [86, 282] width 143 height 47
click at [103, 297] on textarea "[URL][DOMAIN_NAME]" at bounding box center [86, 282] width 143 height 47
drag, startPoint x: 101, startPoint y: 296, endPoint x: 0, endPoint y: 252, distance: 110.7
click at [15, 259] on textarea "[URL][DOMAIN_NAME]" at bounding box center [86, 282] width 143 height 47
paste textarea "videos/c/o/v/2b7c6437a33c4fae86f8460fd8f972f6.mp4"
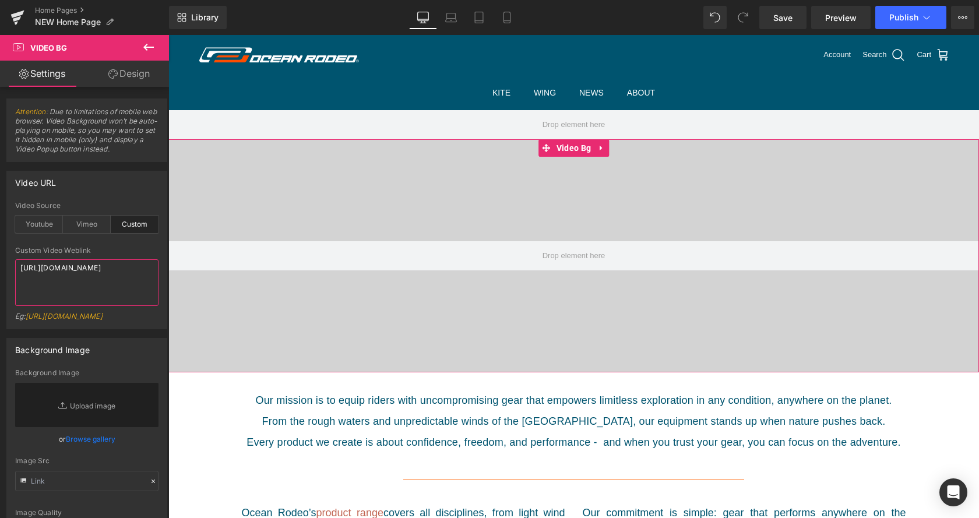
type textarea "[URL][DOMAIN_NAME]"
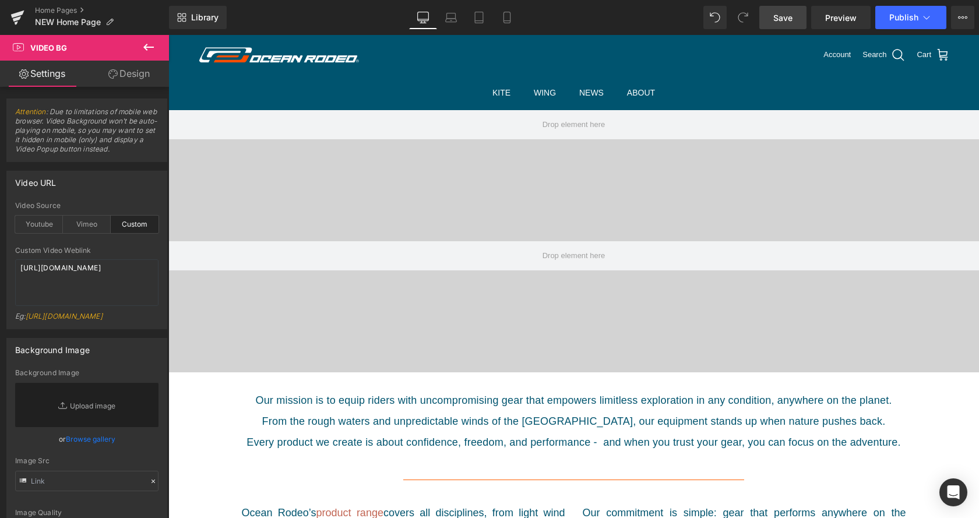
click at [780, 24] on link "Save" at bounding box center [783, 17] width 47 height 23
click at [825, 15] on link "Preview" at bounding box center [840, 17] width 59 height 23
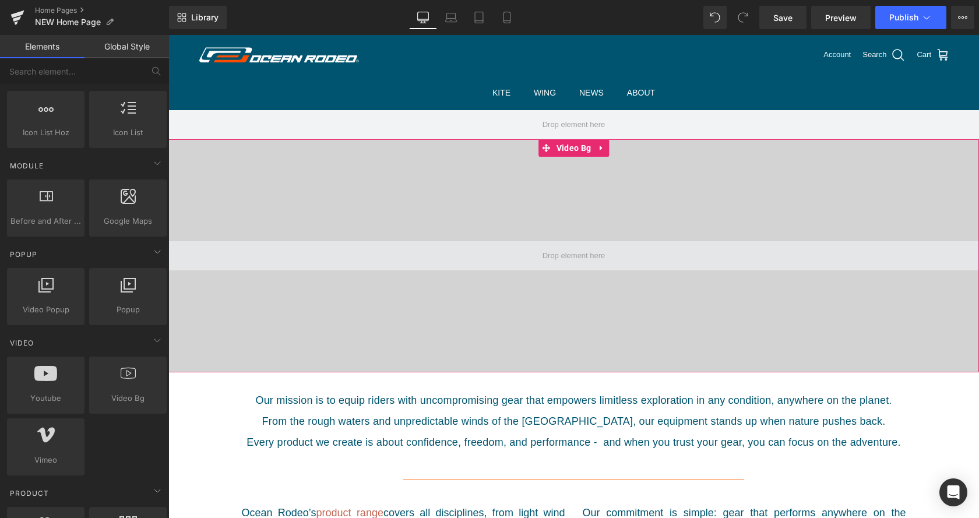
click at [581, 263] on span at bounding box center [574, 256] width 71 height 18
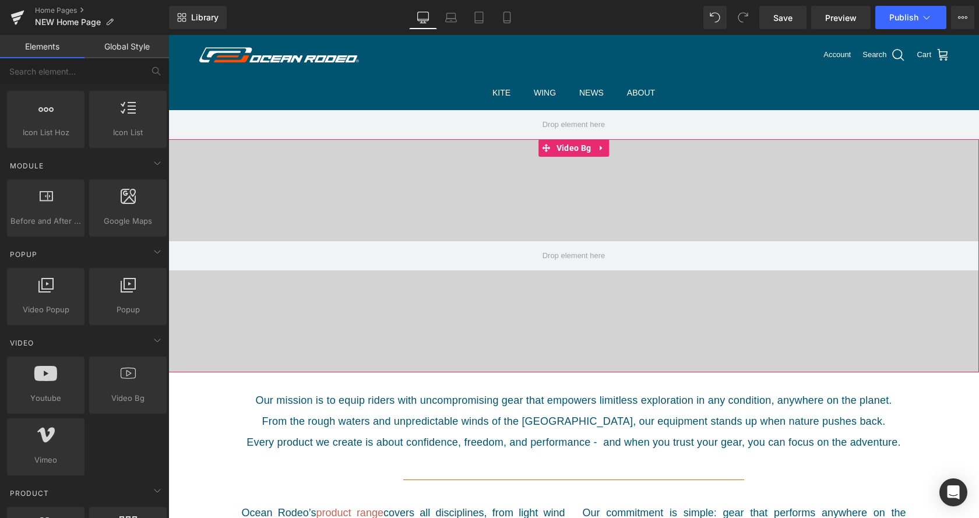
click at [486, 294] on div at bounding box center [573, 255] width 811 height 233
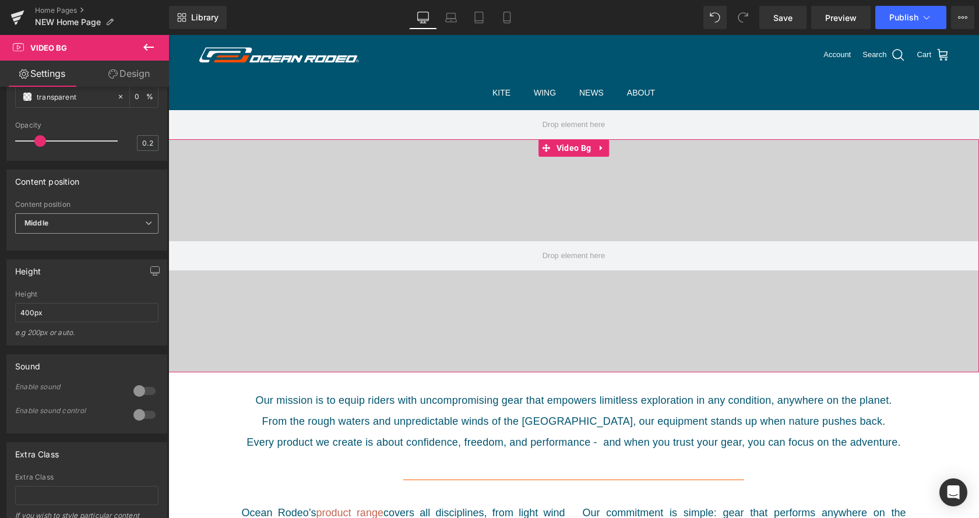
click at [100, 234] on span "Middle" at bounding box center [86, 223] width 143 height 20
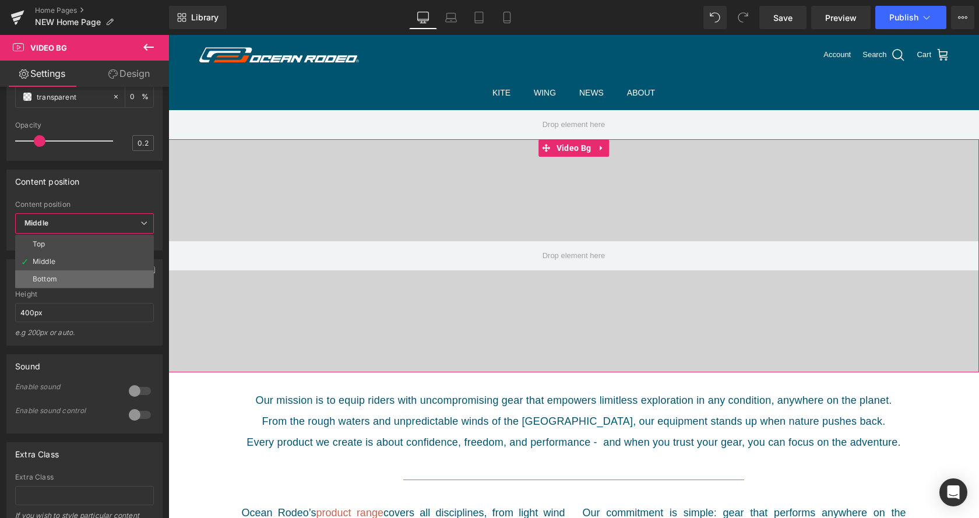
click at [79, 288] on li "Bottom" at bounding box center [84, 278] width 139 height 17
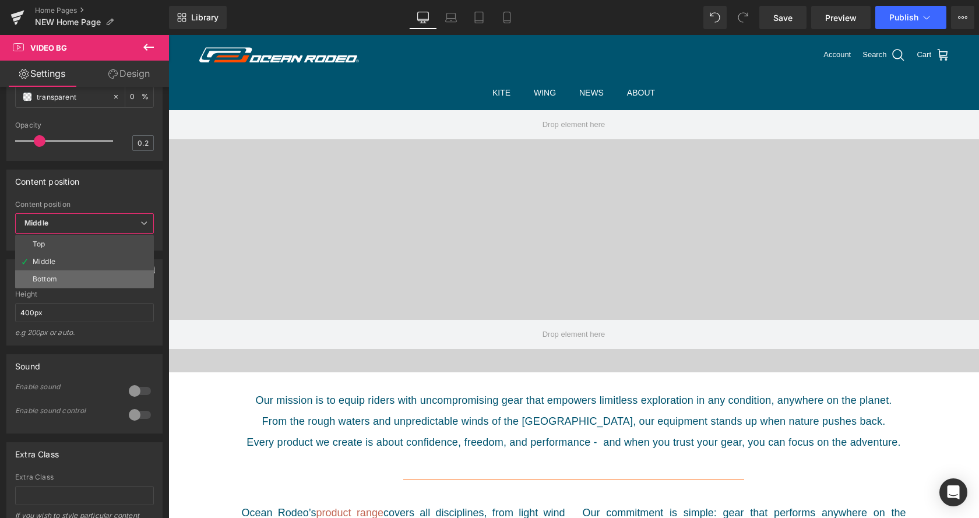
scroll to position [2342, 811]
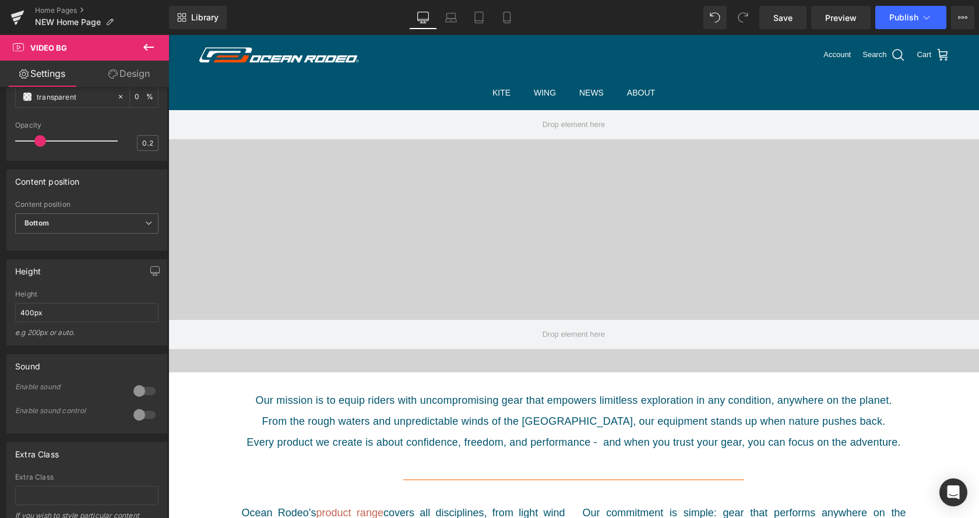
click at [147, 54] on icon at bounding box center [149, 47] width 14 height 14
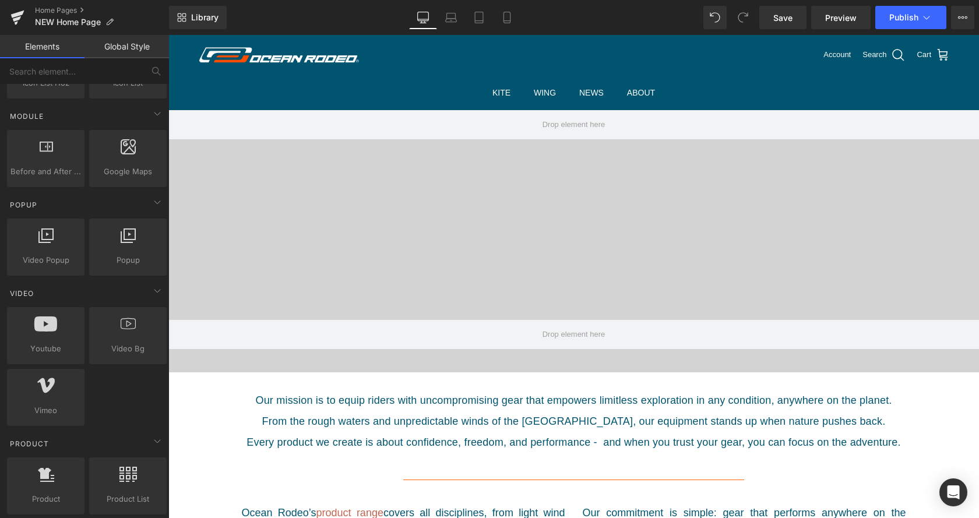
scroll to position [406, 0]
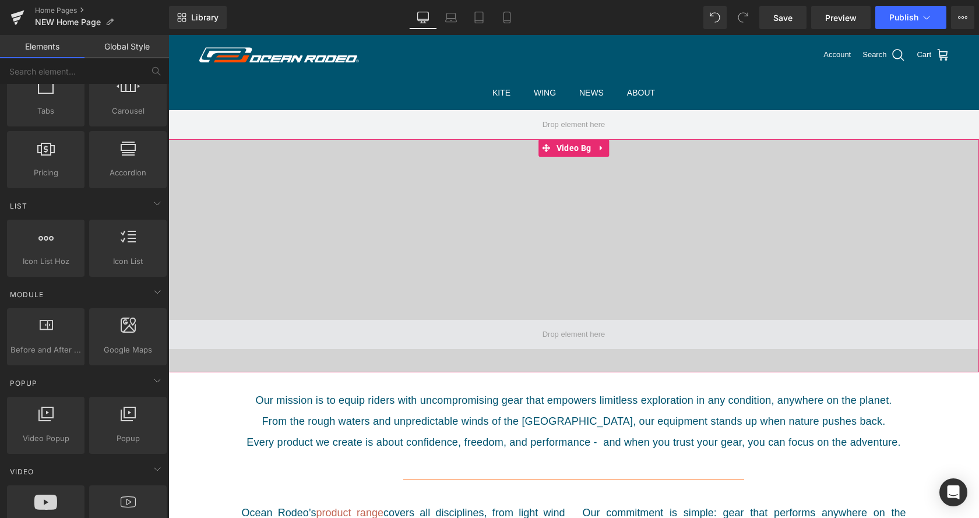
click at [424, 331] on span at bounding box center [573, 334] width 811 height 29
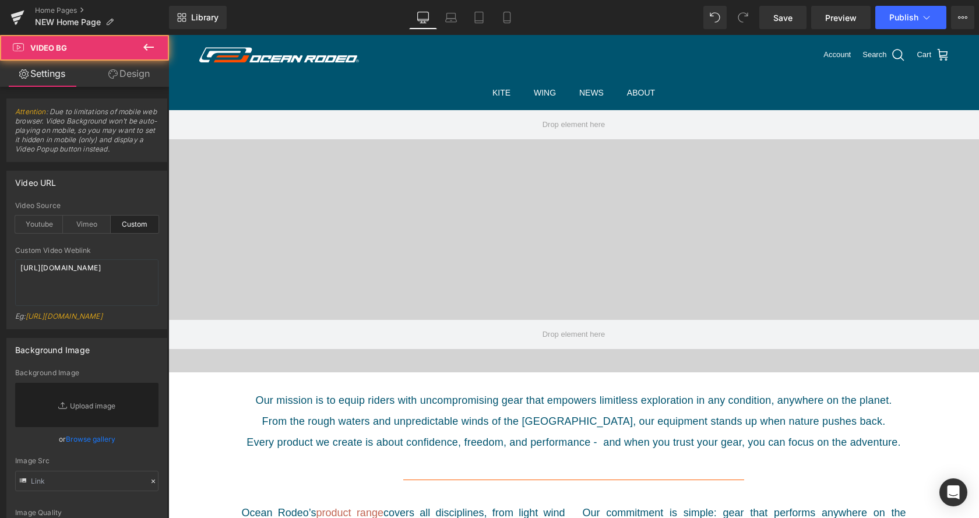
scroll to position [534, 0]
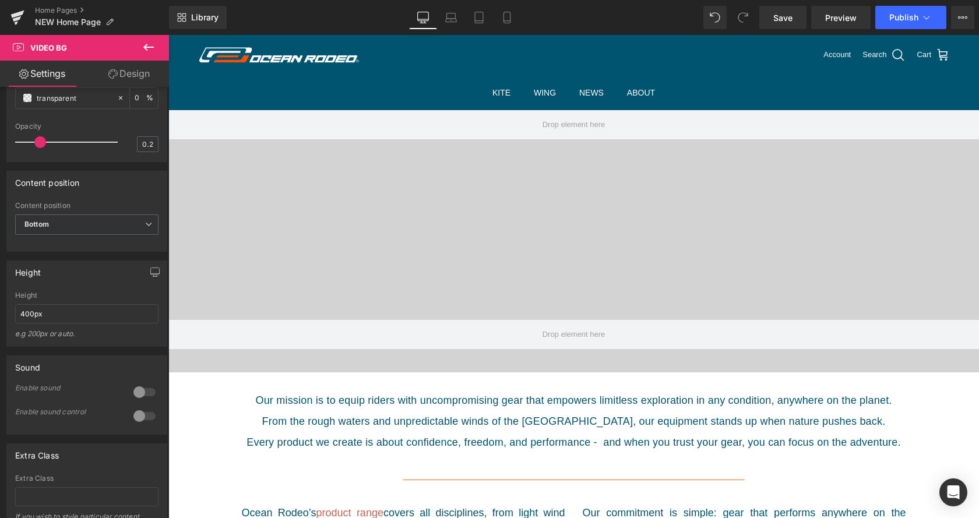
click at [150, 48] on icon at bounding box center [149, 47] width 14 height 14
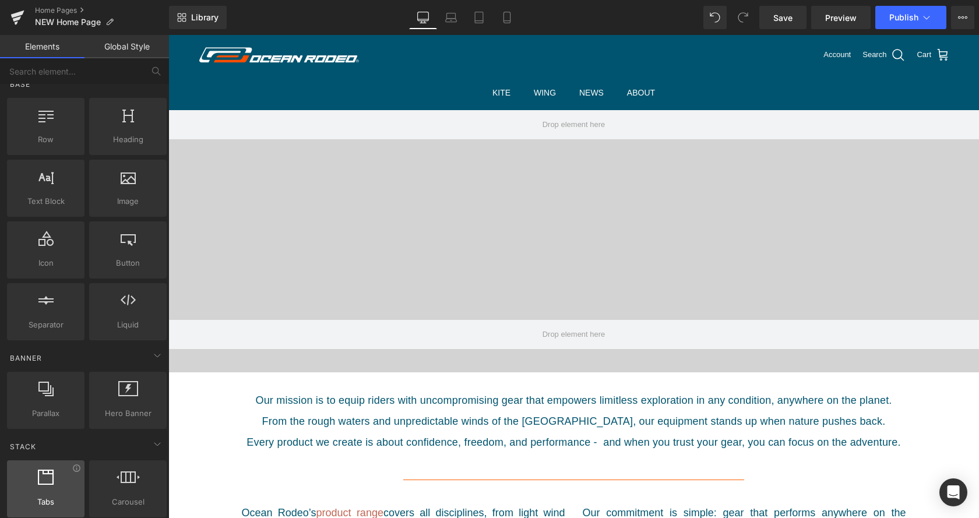
scroll to position [0, 0]
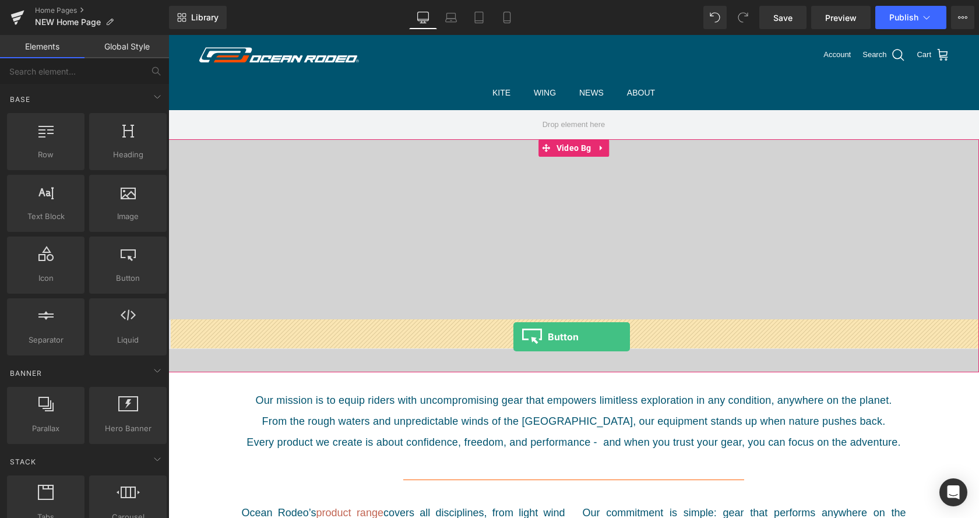
drag, startPoint x: 289, startPoint y: 294, endPoint x: 514, endPoint y: 337, distance: 229.1
click at [514, 337] on div at bounding box center [574, 337] width 730 height 5
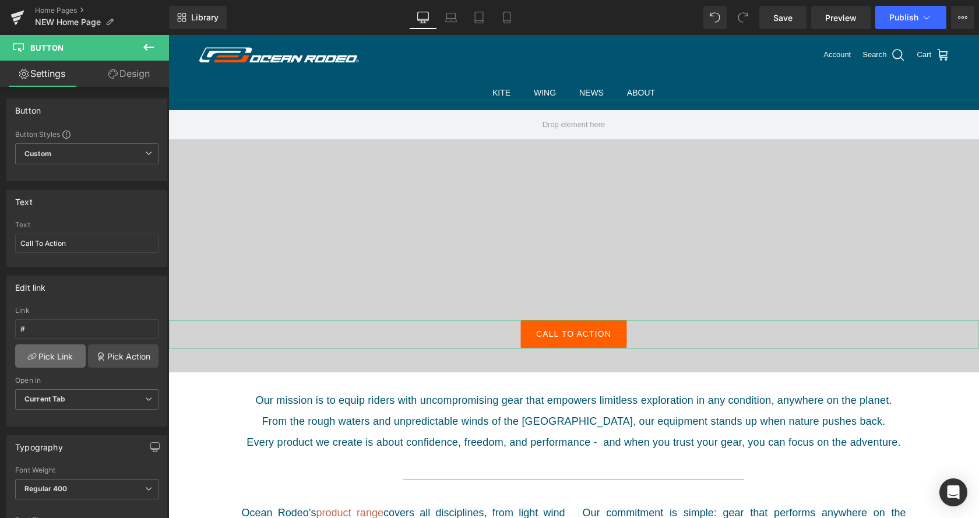
click at [59, 356] on link "Pick Link" at bounding box center [50, 356] width 71 height 23
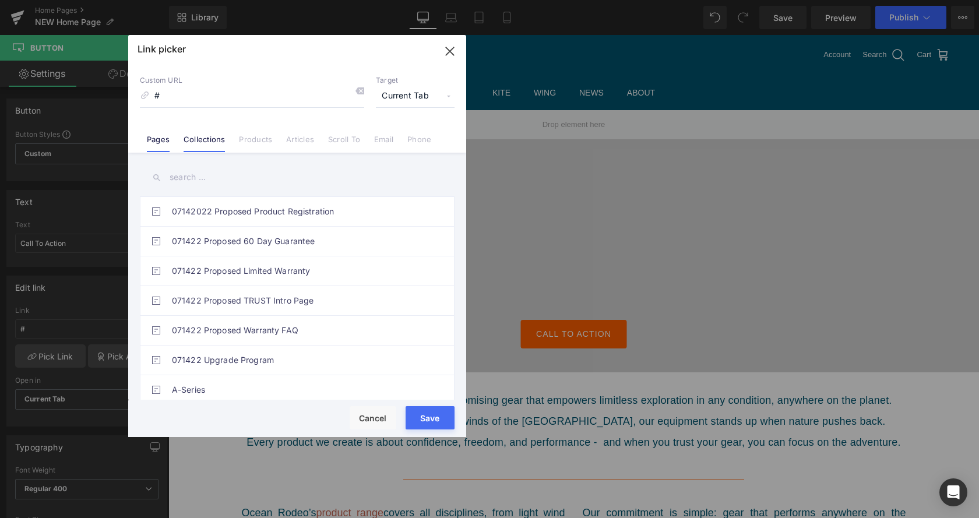
click at [214, 136] on link "Collections" at bounding box center [204, 143] width 41 height 17
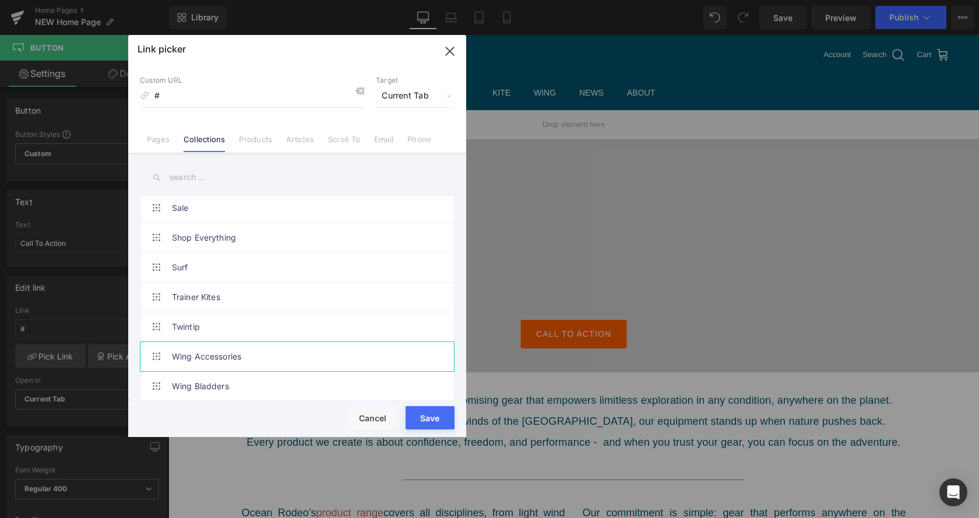
scroll to position [511, 0]
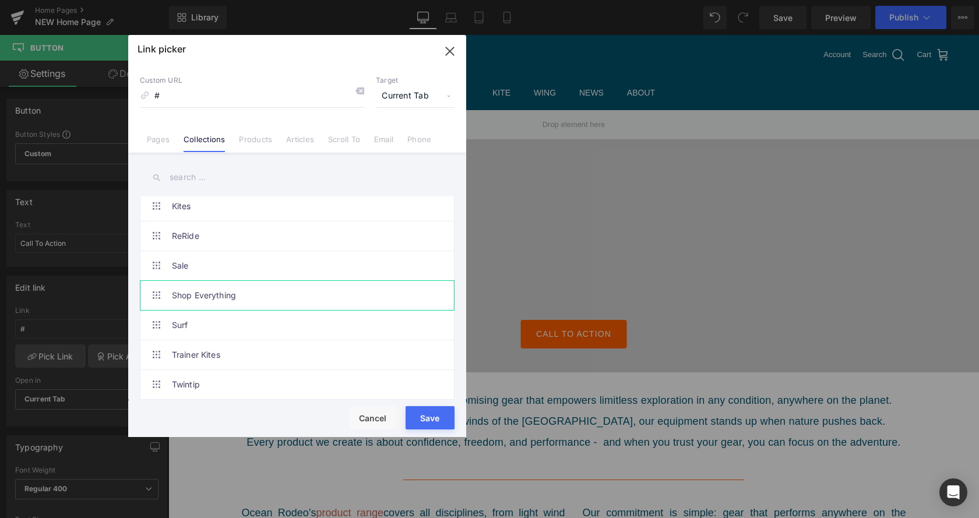
click at [231, 297] on link "Shop Everything" at bounding box center [300, 295] width 256 height 29
type input "/collections/shop-everything"
click at [429, 421] on button "Save" at bounding box center [430, 417] width 49 height 23
type input "/collections/shop-everything"
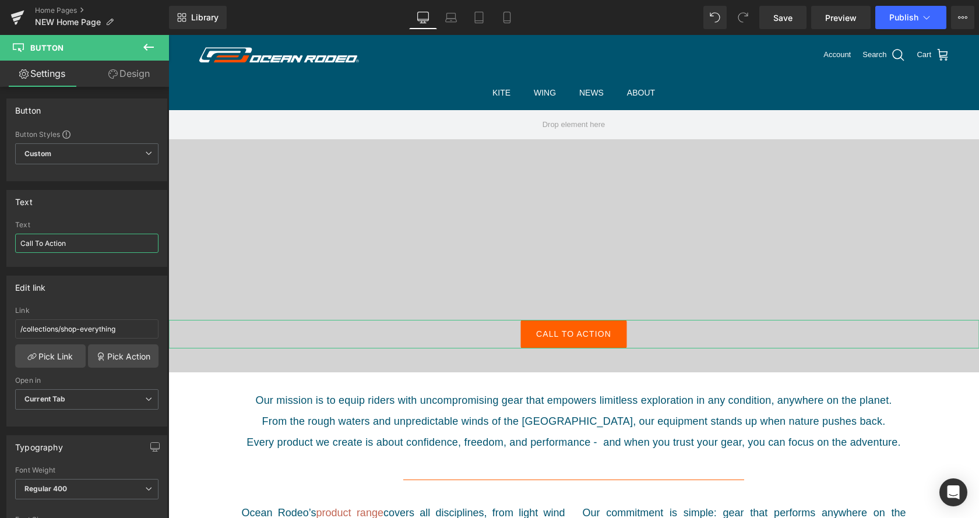
drag, startPoint x: 82, startPoint y: 248, endPoint x: 0, endPoint y: 243, distance: 82.4
click at [15, 243] on input "Call To Action" at bounding box center [86, 243] width 143 height 19
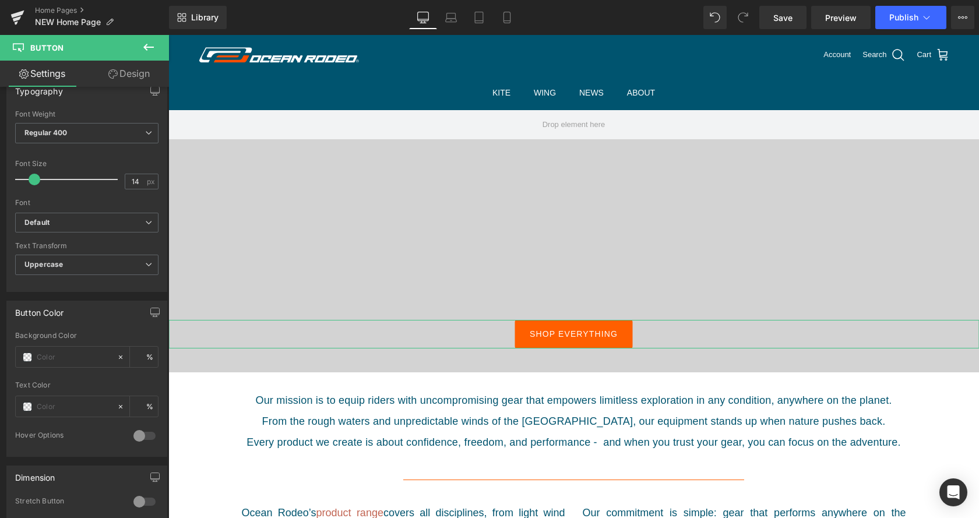
scroll to position [357, 0]
type input "Shop everything"
click at [785, 15] on span "Save" at bounding box center [783, 18] width 19 height 12
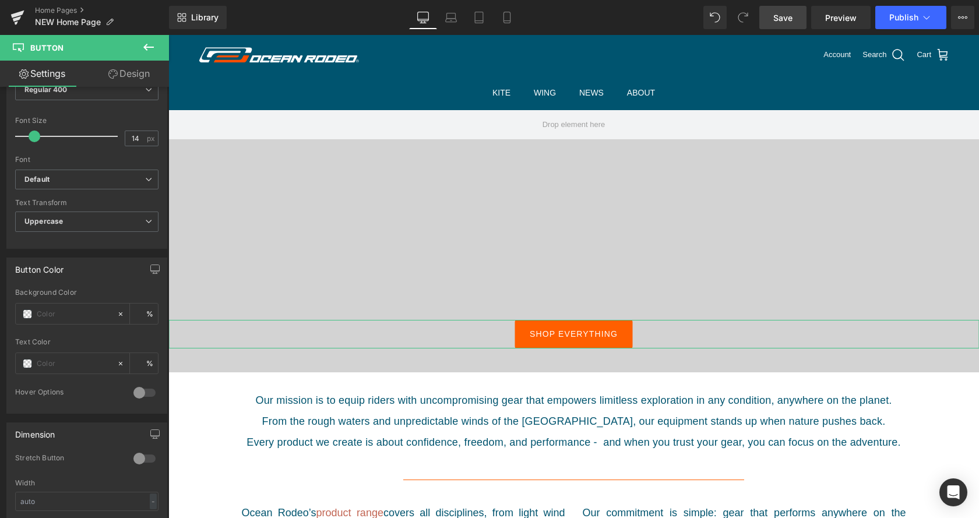
scroll to position [416, 0]
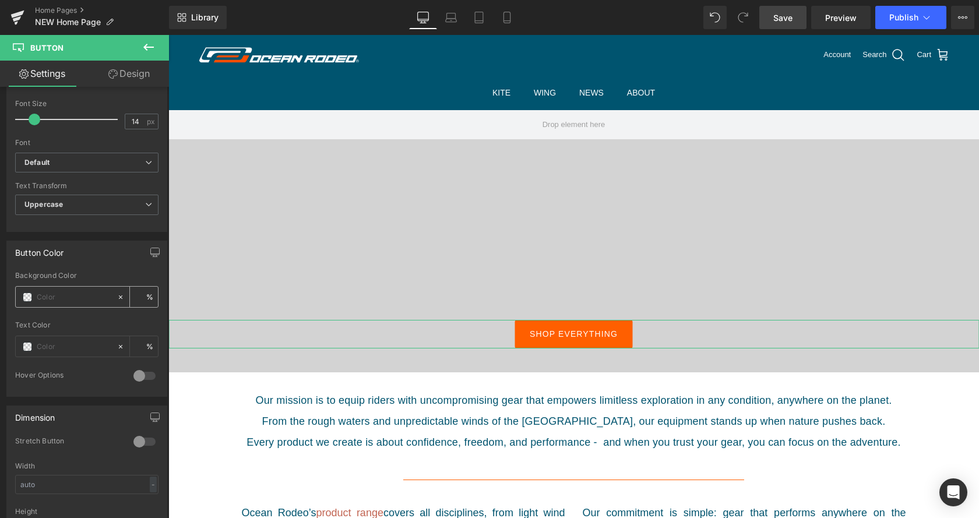
click at [83, 298] on input "text" at bounding box center [74, 297] width 75 height 13
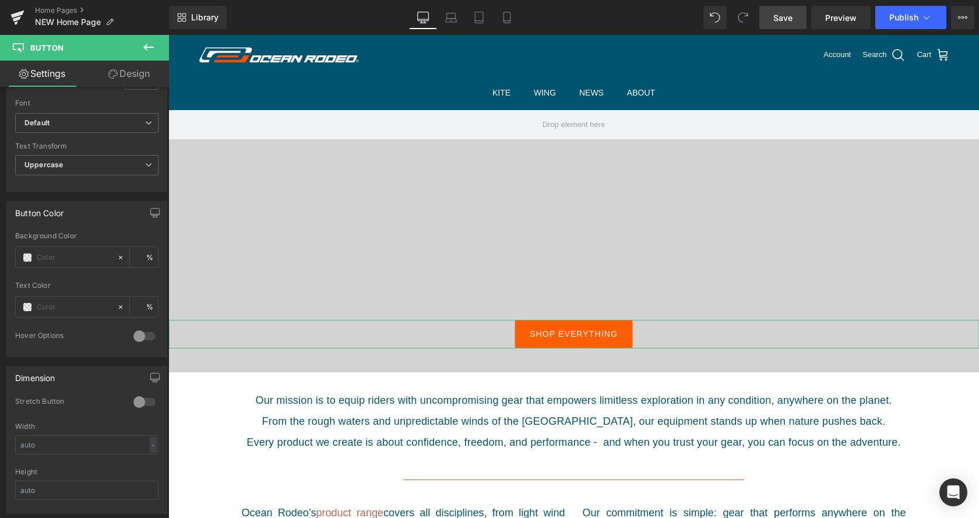
scroll to position [476, 0]
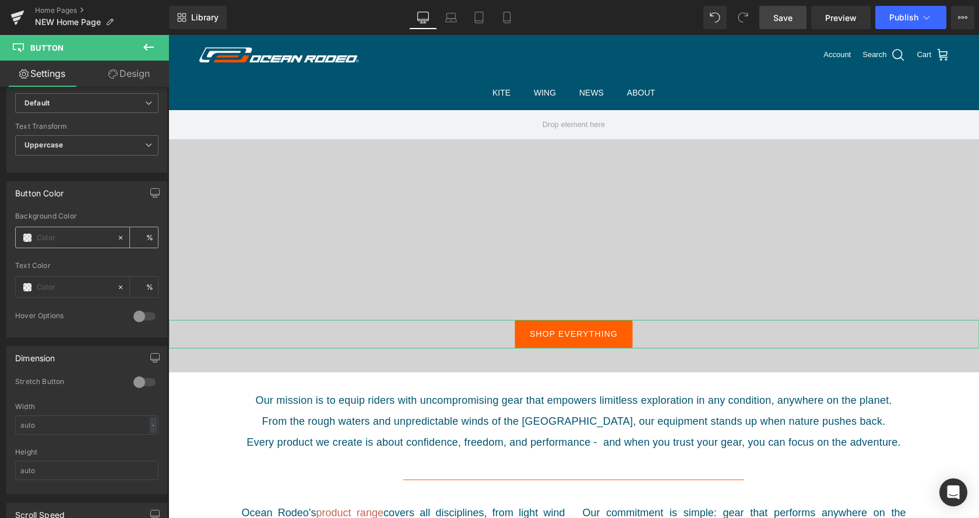
click at [68, 233] on input "text" at bounding box center [74, 237] width 75 height 13
type input "0"
click at [121, 239] on icon at bounding box center [121, 238] width 8 height 8
type input "none"
click at [63, 286] on input "text" at bounding box center [74, 287] width 75 height 13
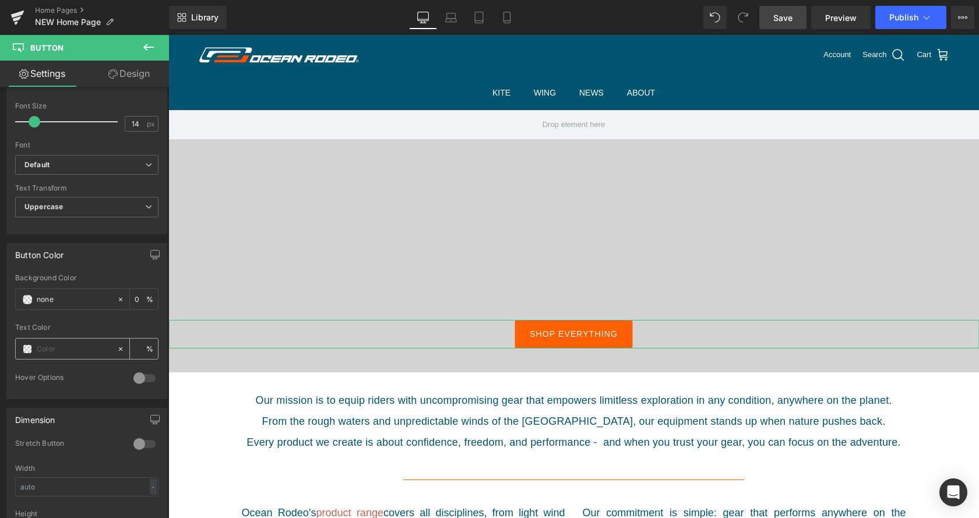
scroll to position [416, 0]
click at [146, 375] on div at bounding box center [145, 376] width 28 height 19
type input "0"
click at [137, 377] on div at bounding box center [145, 376] width 28 height 19
click at [146, 378] on div at bounding box center [145, 376] width 28 height 19
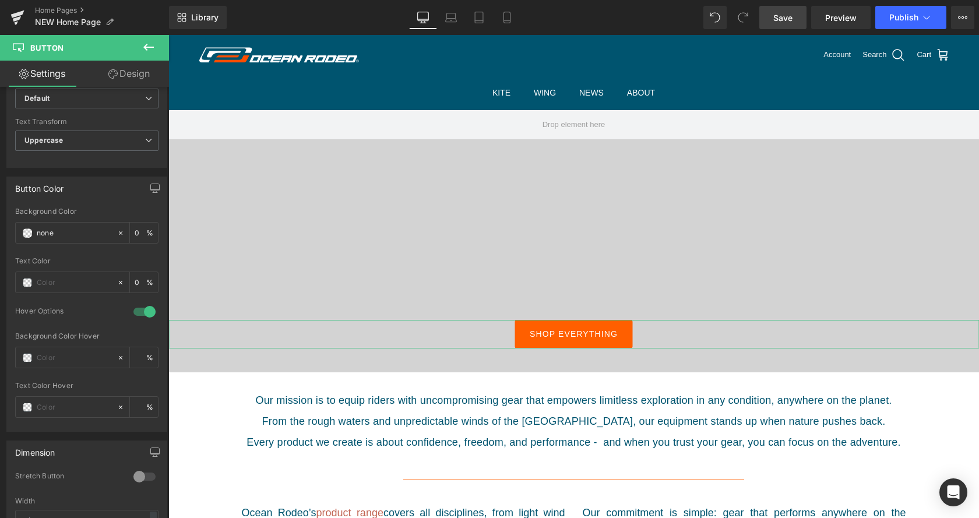
scroll to position [595, 0]
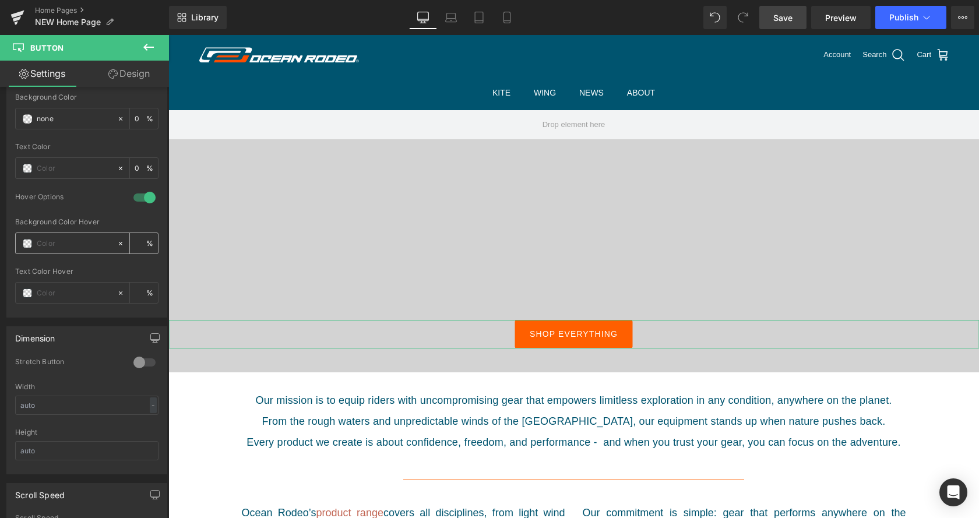
click at [78, 242] on input "text" at bounding box center [74, 243] width 75 height 13
type input "0"
click at [71, 243] on input "text" at bounding box center [74, 243] width 75 height 13
paste input "[URL][DOMAIN_NAME]"
type input "[URL][DOMAIN_NAME]"
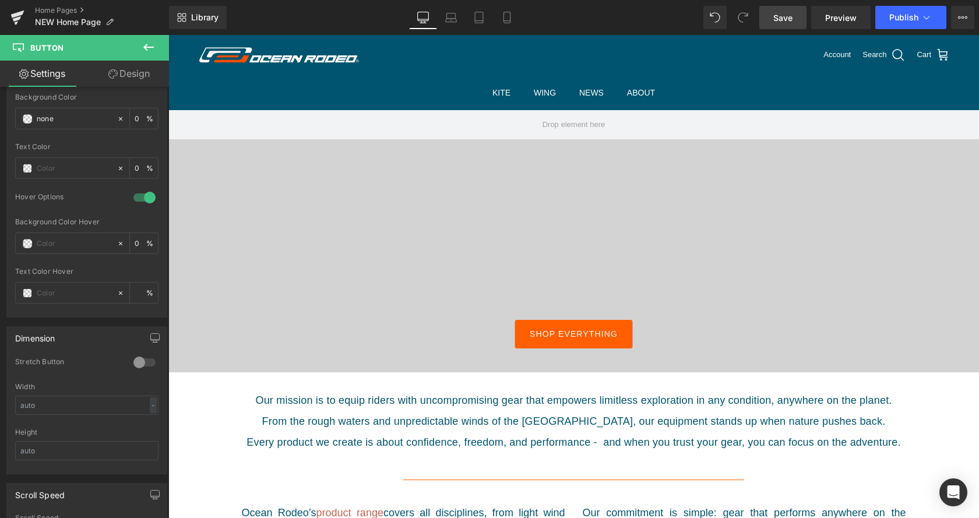
scroll to position [0, 0]
click at [57, 238] on input "text" at bounding box center [74, 243] width 75 height 13
paste input "#FF5F00"
type input "#FF5F00"
type input "100"
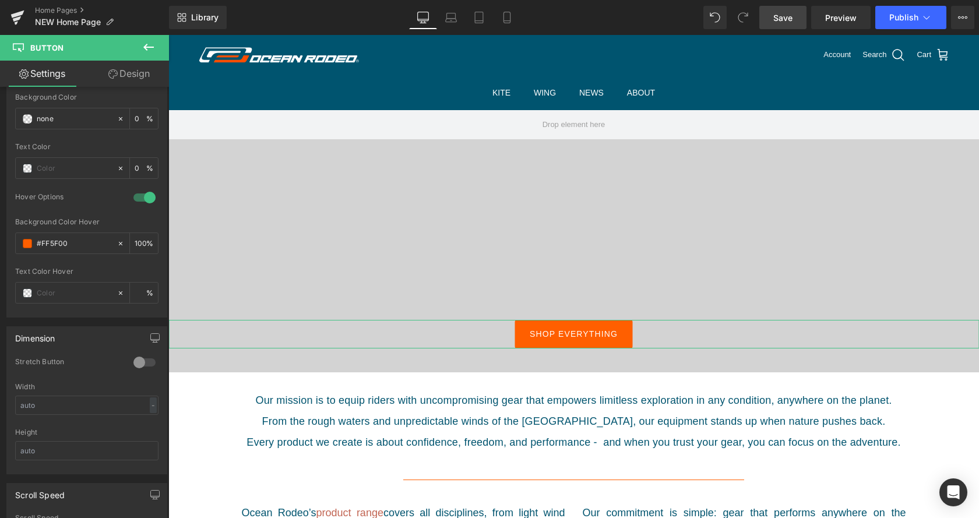
type input "#ff5f00"
click at [793, 11] on link "Save" at bounding box center [783, 17] width 47 height 23
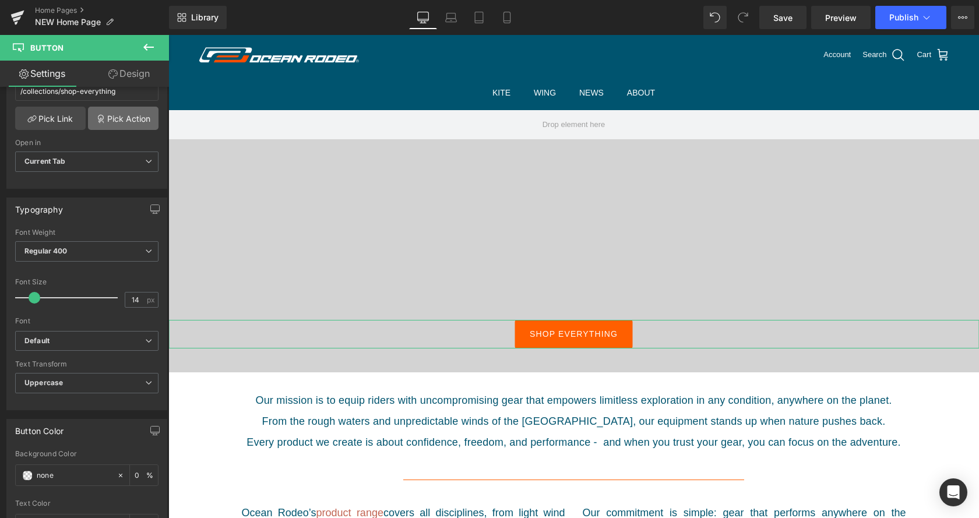
scroll to position [0, 0]
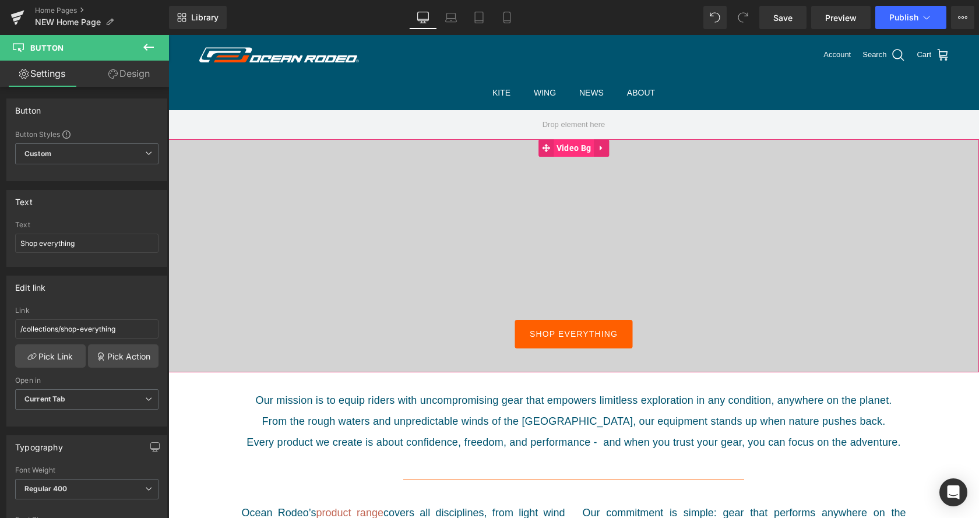
click at [575, 147] on span "Video Bg" at bounding box center [574, 147] width 40 height 17
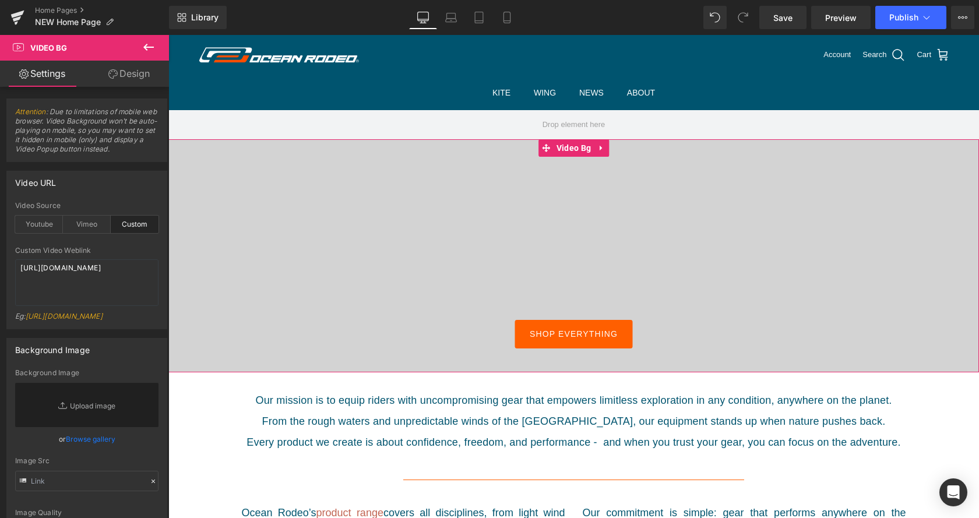
click at [136, 72] on link "Design" at bounding box center [129, 74] width 85 height 26
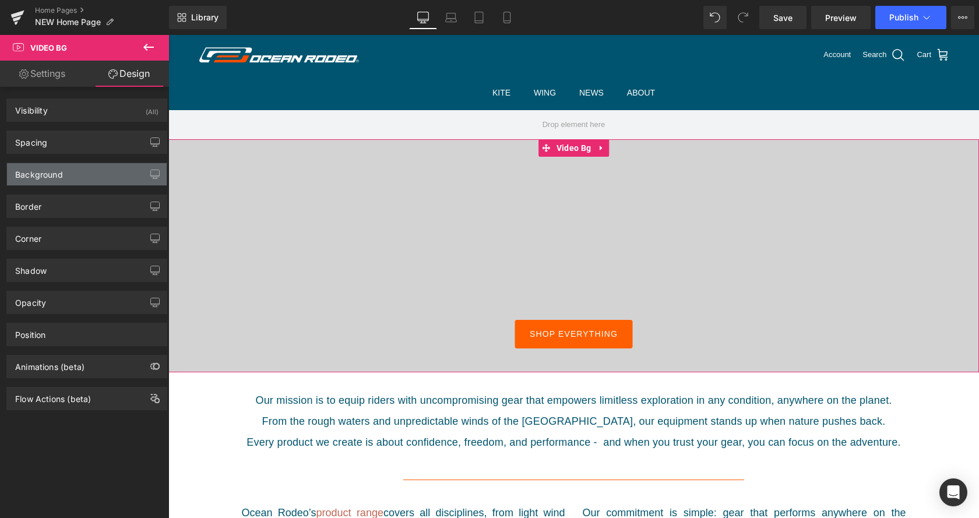
type input "#d3d3d3"
type input "100"
click at [83, 175] on div "Background" at bounding box center [87, 174] width 160 height 22
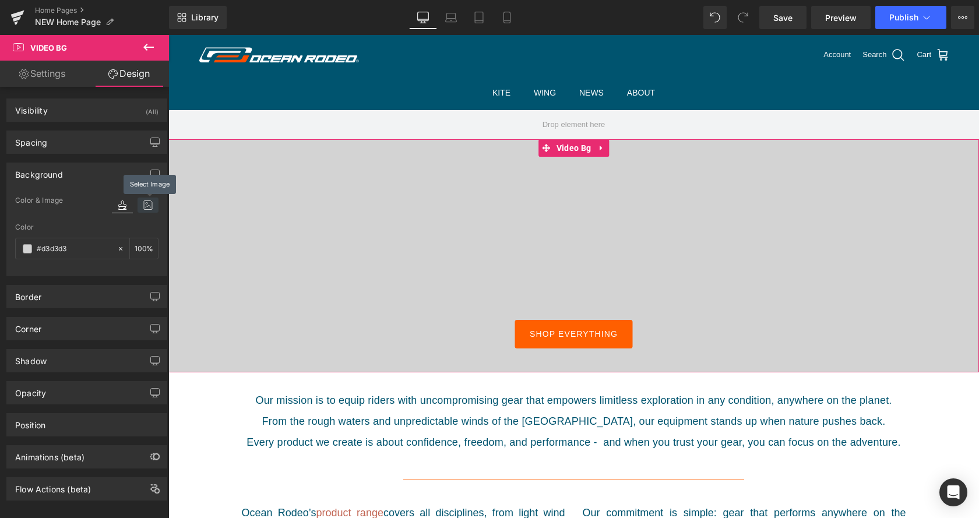
click at [150, 205] on icon at bounding box center [148, 205] width 21 height 15
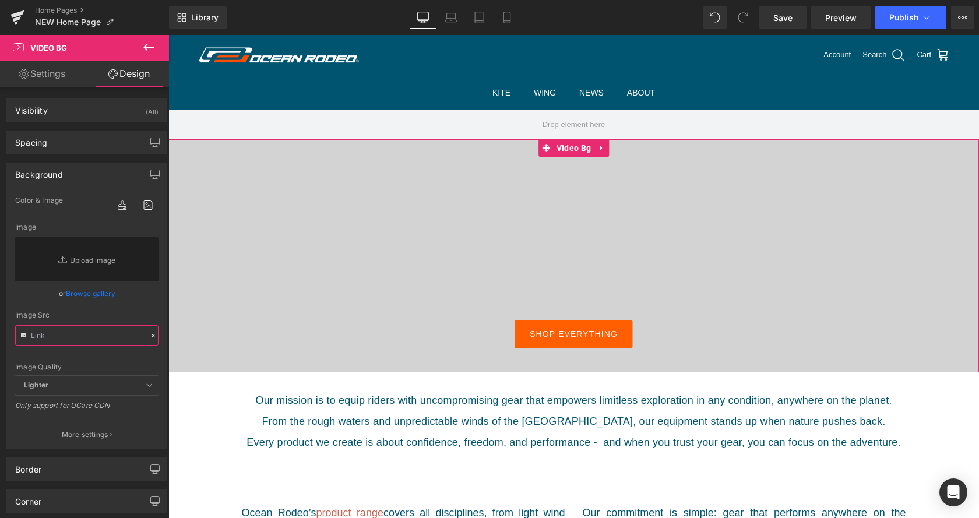
click at [68, 339] on input "text" at bounding box center [86, 335] width 143 height 20
paste input "https://cdn.shopify.com/s/files/1/0412/5451/8938/files/068-Ocean_Rodeo-JMCornu_…"
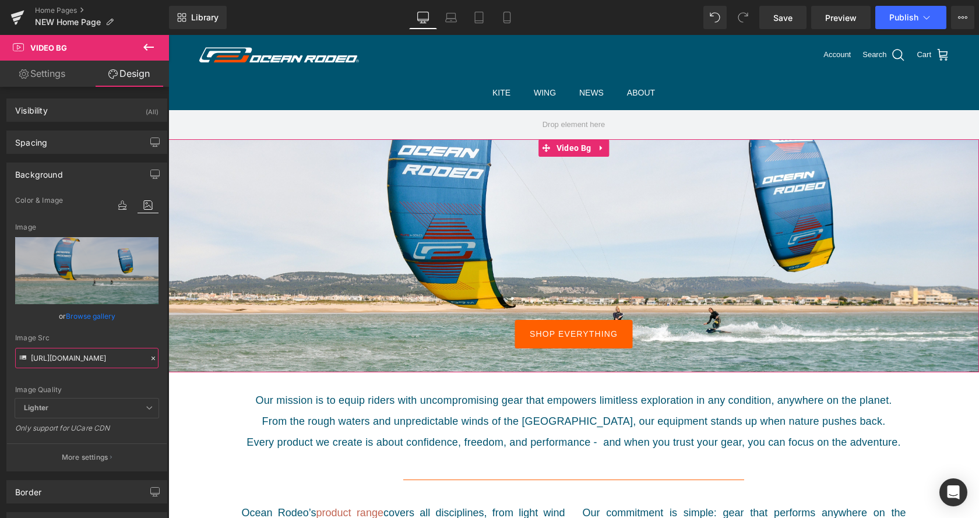
type input "https://cdn.shopify.com/s/files/1/0412/5451/8938/files/068-Ocean_Rodeo-JMCornu_…"
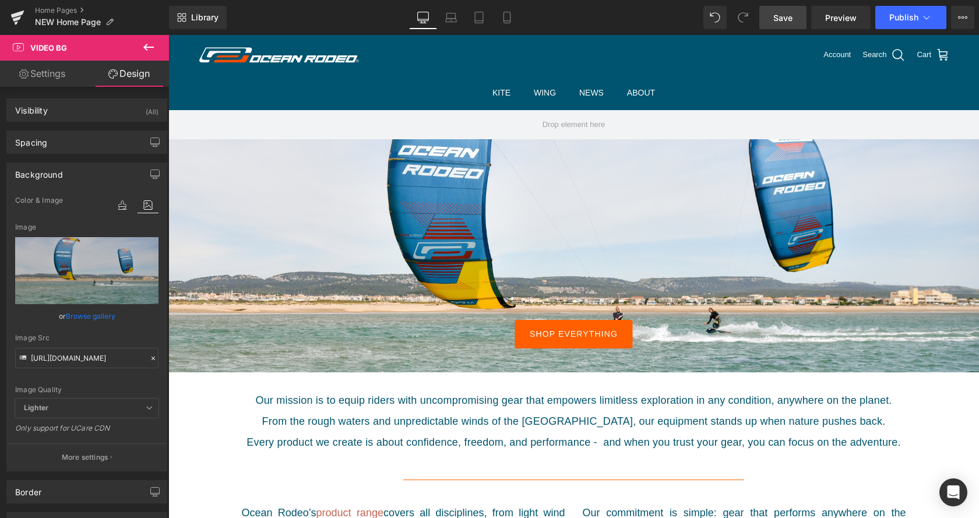
click at [784, 18] on span "Save" at bounding box center [783, 18] width 19 height 12
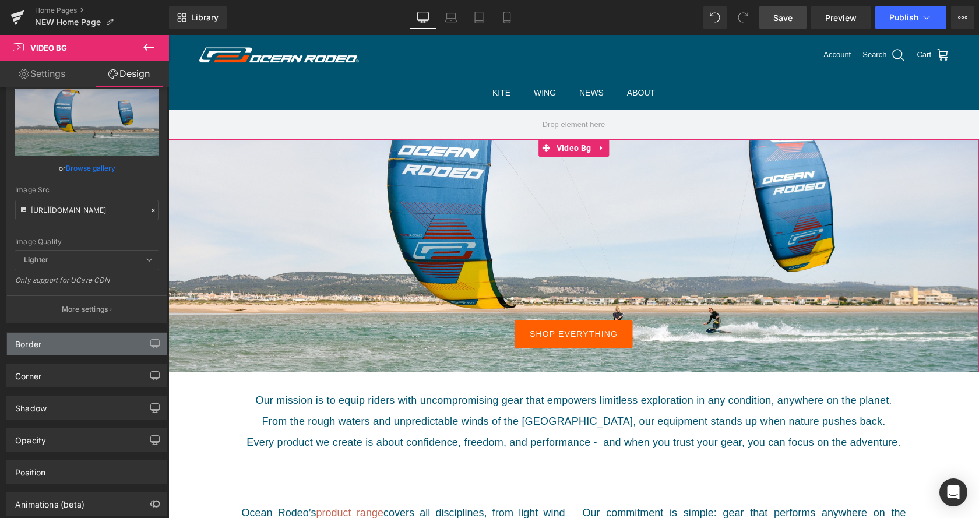
scroll to position [178, 0]
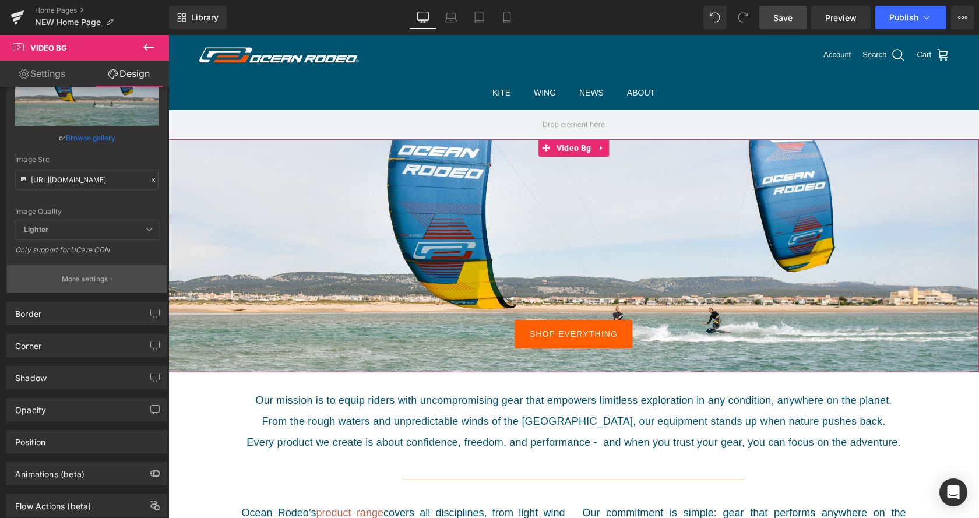
click at [90, 275] on p "More settings" at bounding box center [85, 279] width 47 height 10
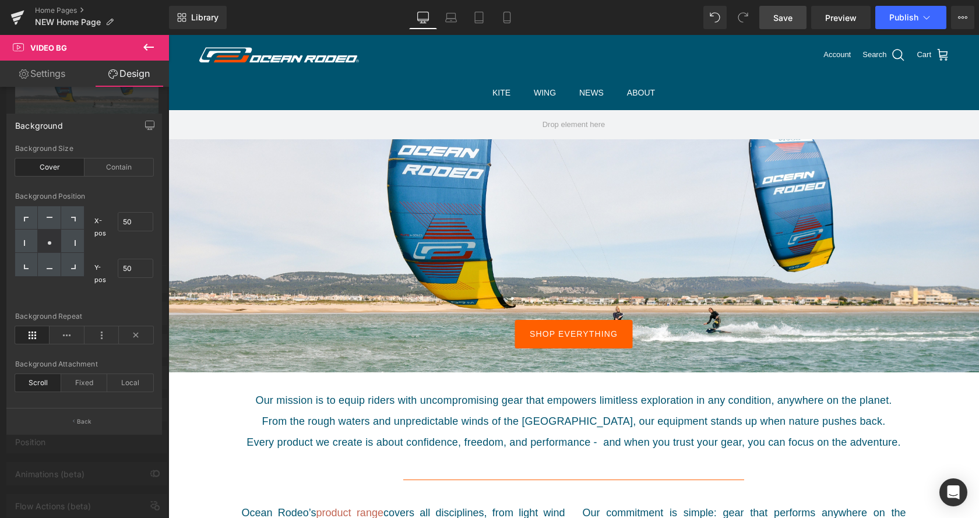
click at [147, 54] on icon at bounding box center [149, 47] width 14 height 14
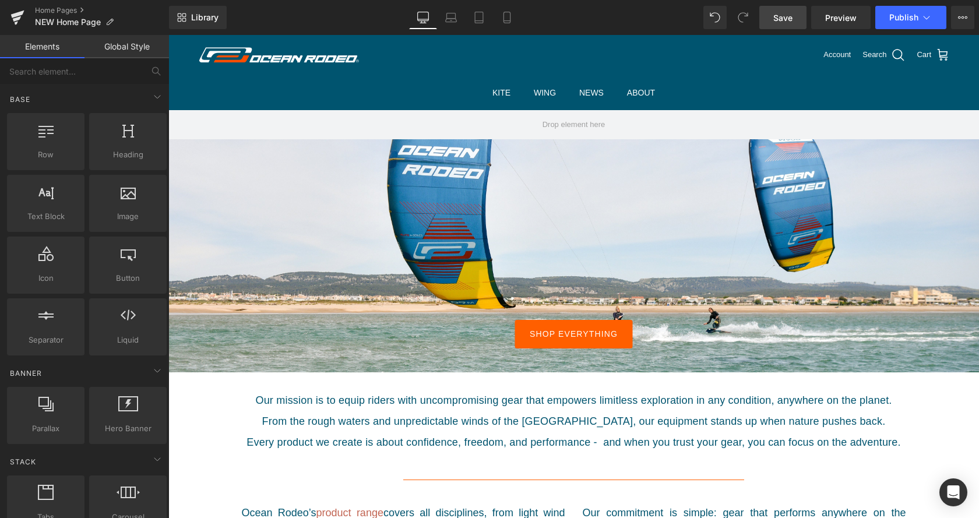
click at [396, 196] on div at bounding box center [573, 255] width 811 height 233
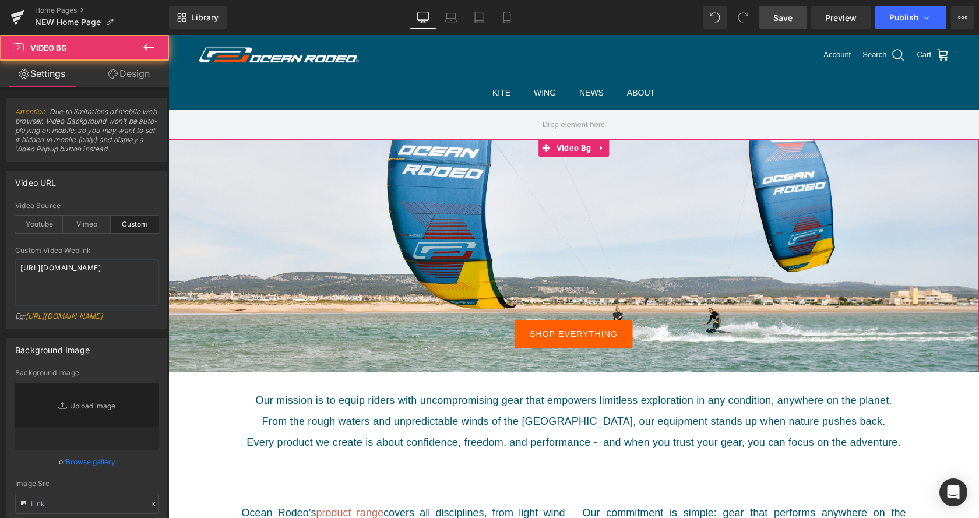
type input "https://cdn.shopify.com/s/files/1/0412/5451/8938/files/068-Ocean_Rodeo-JMCornu_…"
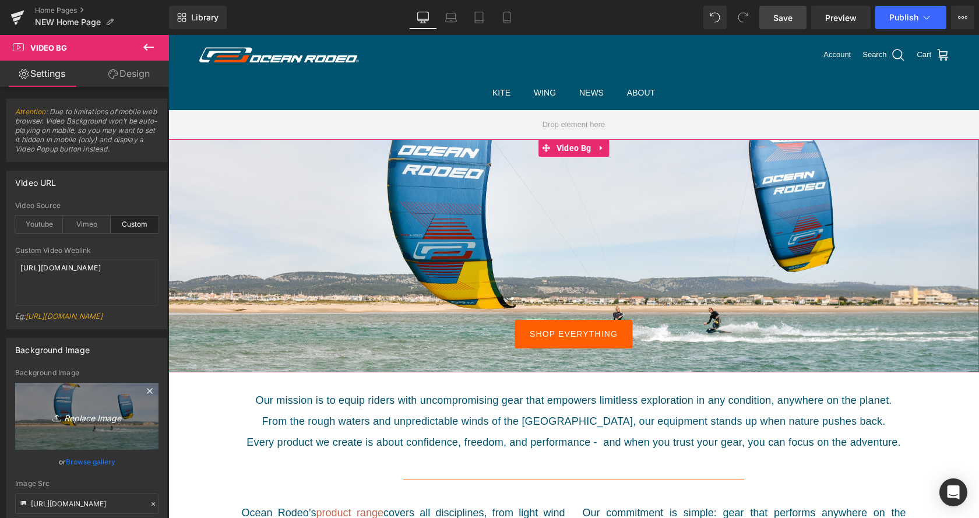
scroll to position [59, 0]
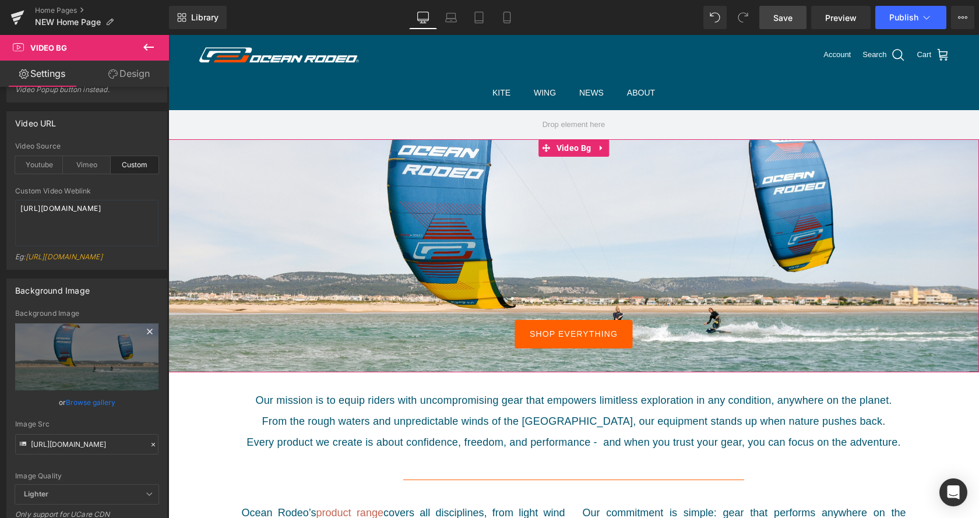
click at [152, 339] on icon at bounding box center [150, 332] width 14 height 14
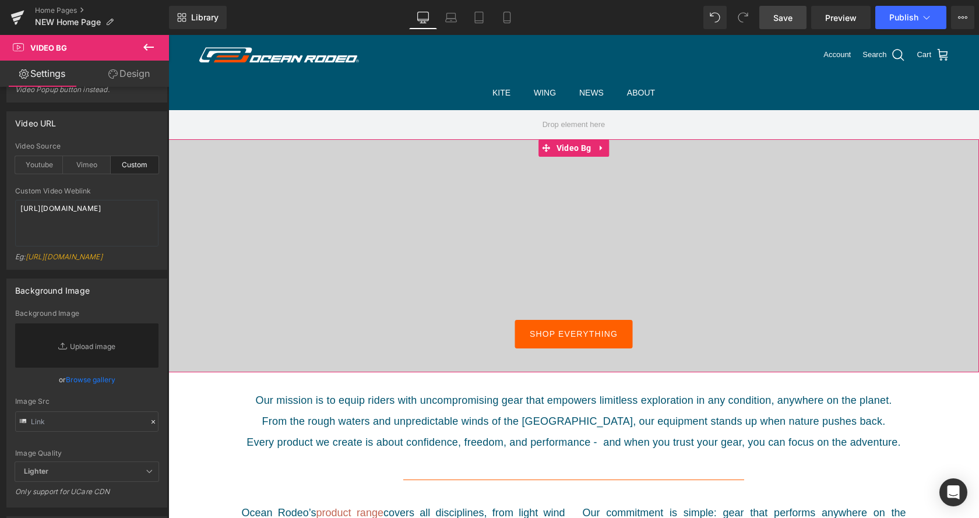
scroll to position [0, 0]
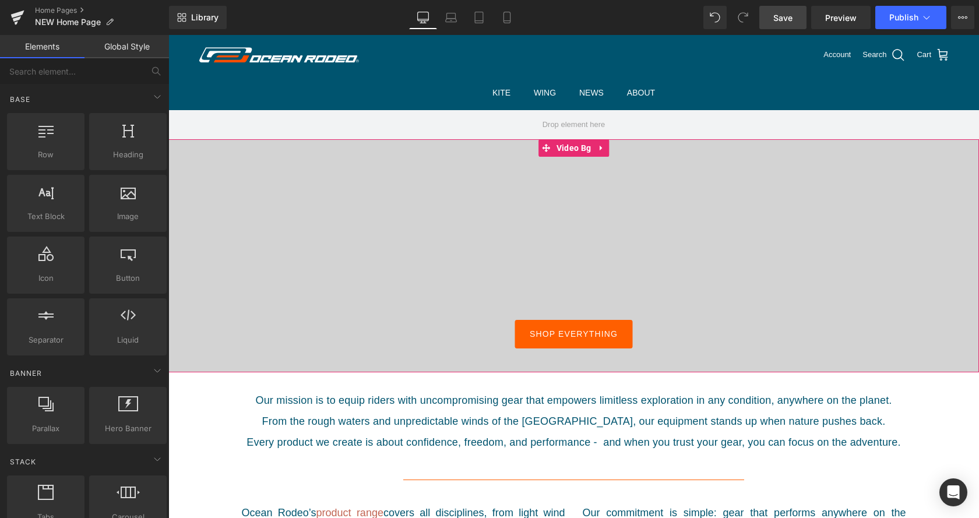
click at [452, 231] on div at bounding box center [573, 255] width 811 height 233
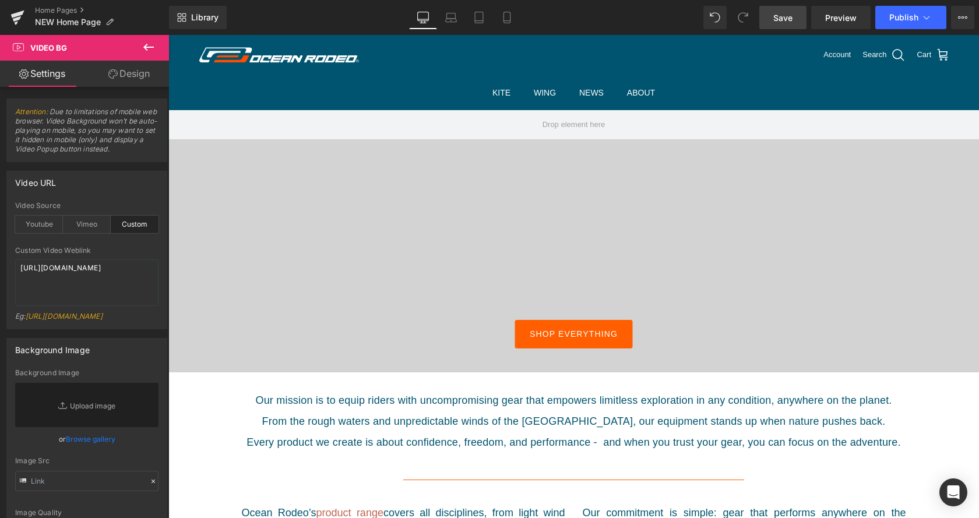
click at [775, 19] on span "Save" at bounding box center [783, 18] width 19 height 12
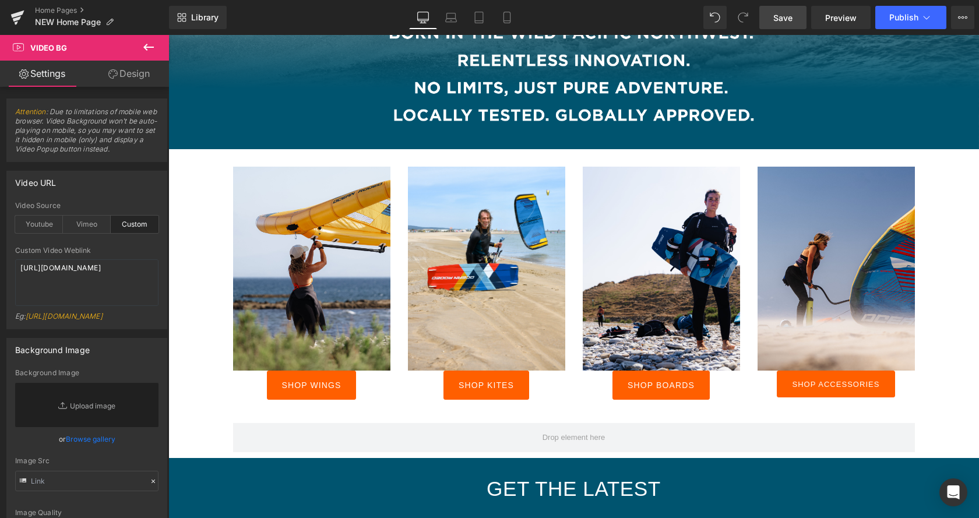
scroll to position [773, 0]
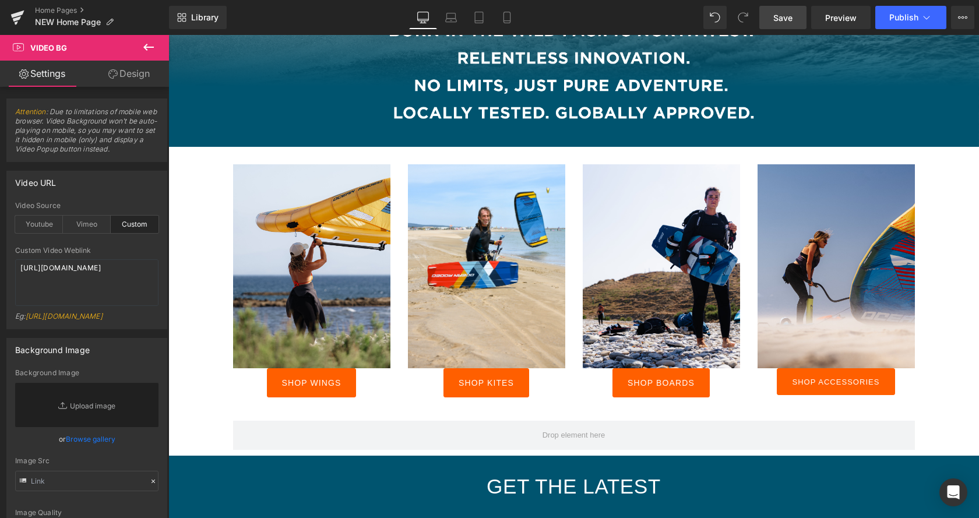
click at [154, 50] on icon at bounding box center [149, 47] width 14 height 14
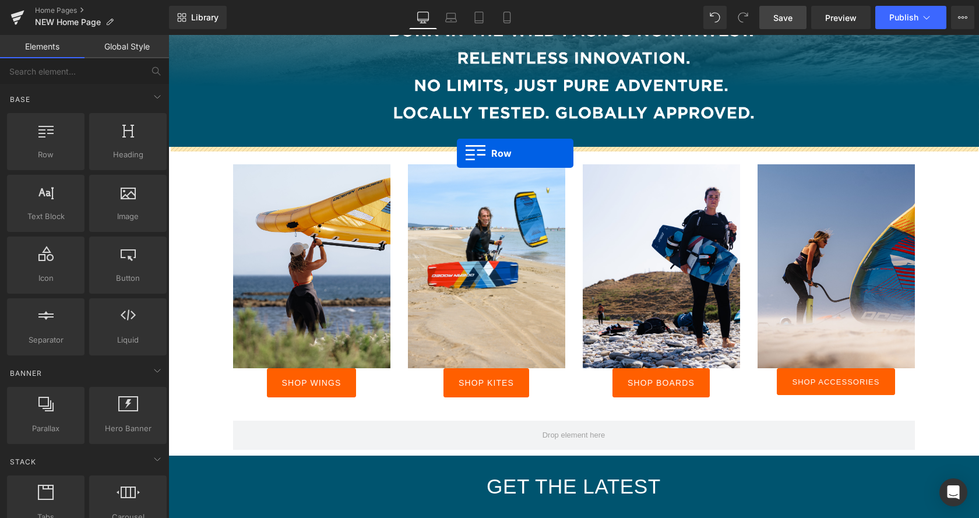
drag, startPoint x: 229, startPoint y: 175, endPoint x: 458, endPoint y: 153, distance: 230.2
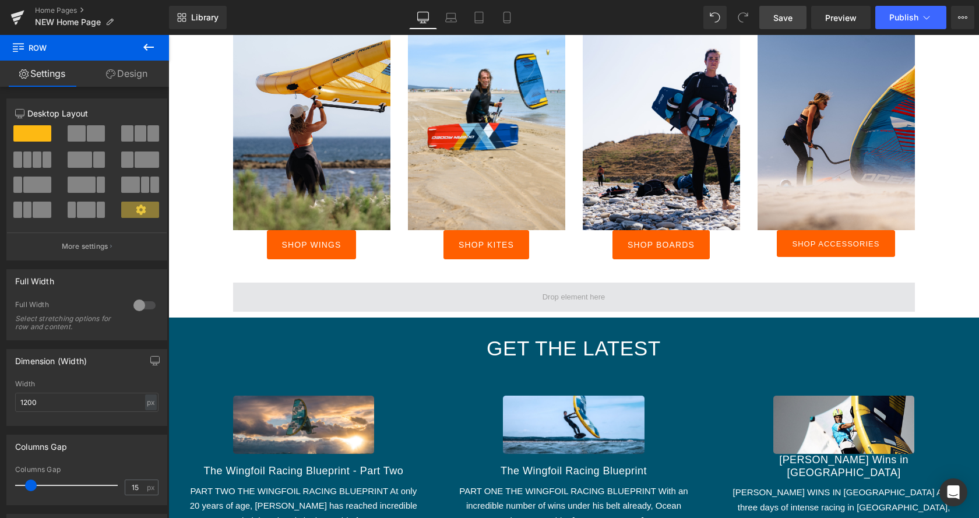
scroll to position [1011, 0]
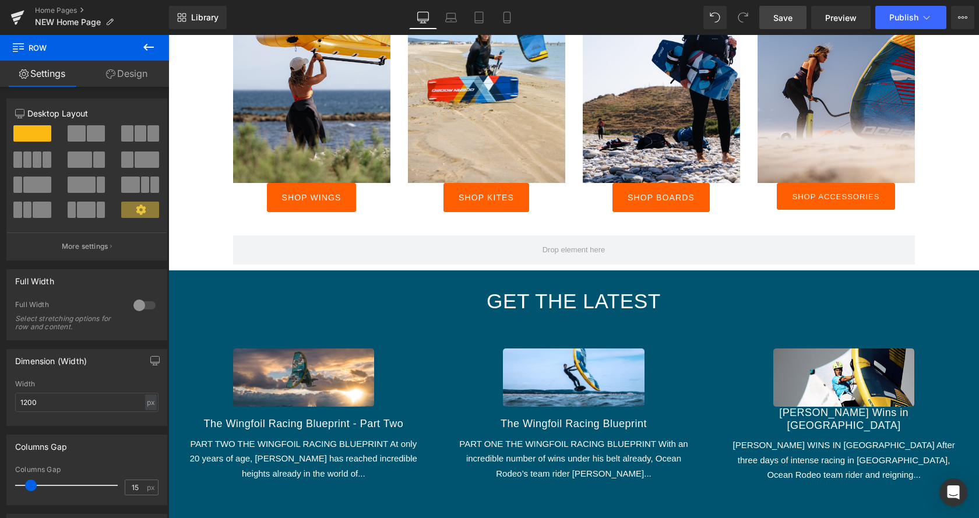
click at [787, 17] on span "Save" at bounding box center [783, 18] width 19 height 12
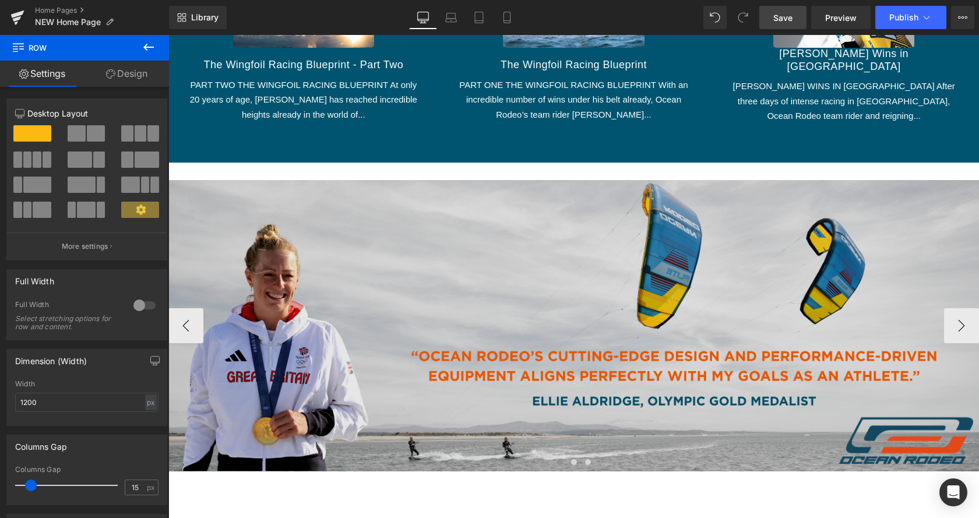
scroll to position [1368, 0]
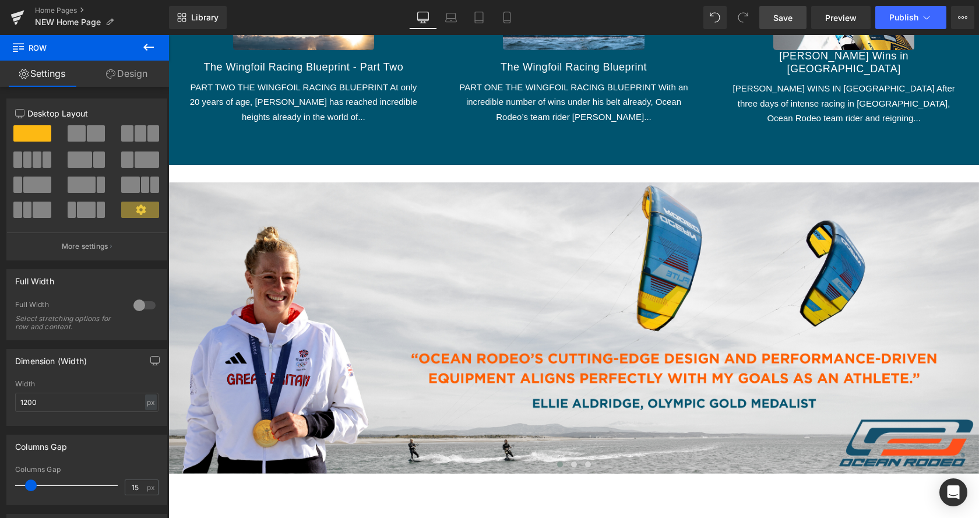
click at [781, 19] on span "Save" at bounding box center [783, 18] width 19 height 12
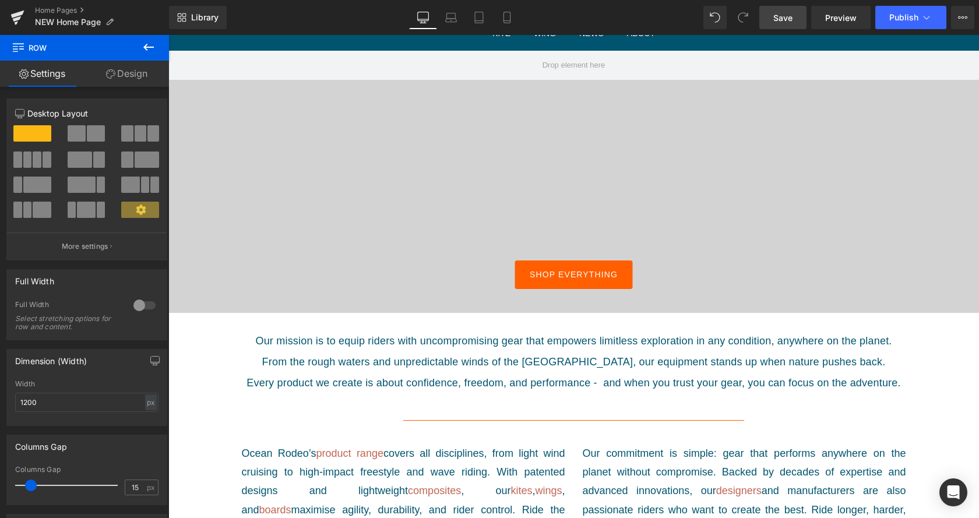
scroll to position [0, 0]
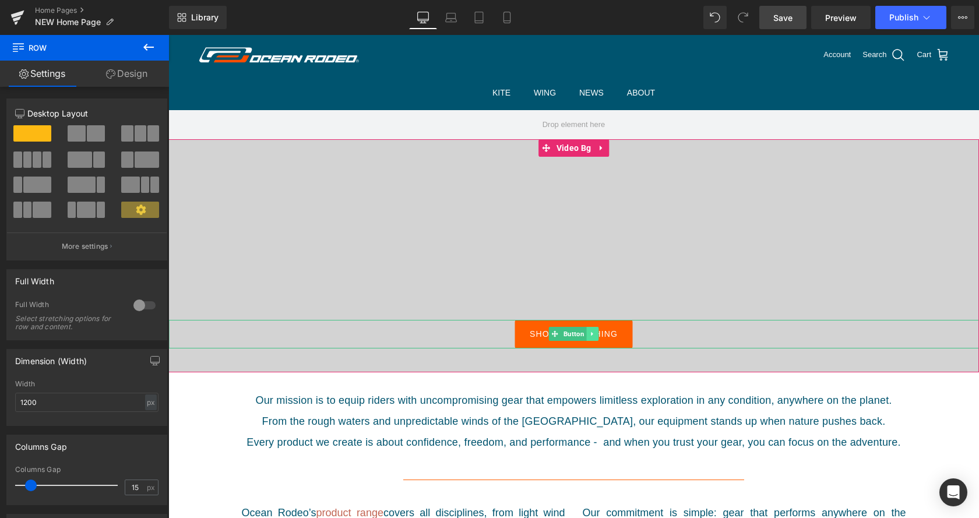
click at [596, 333] on link at bounding box center [592, 334] width 12 height 14
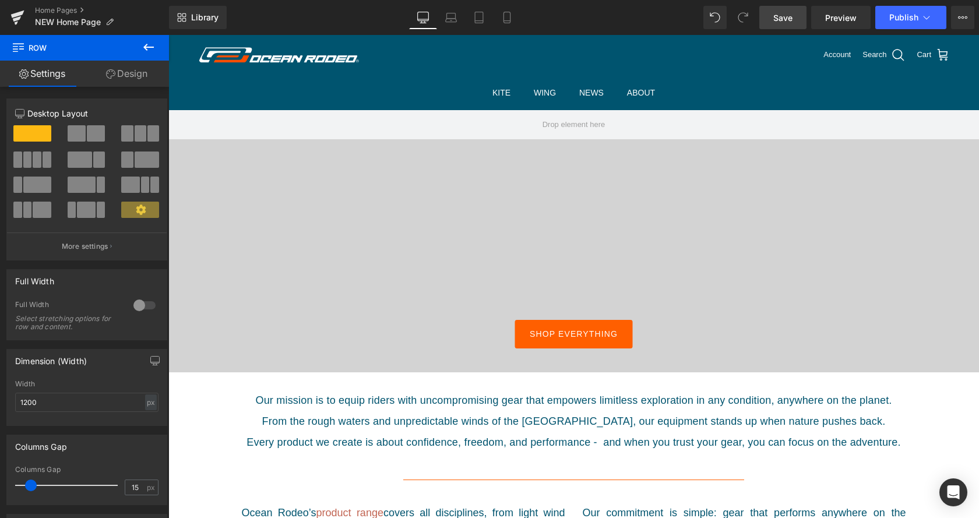
click at [151, 52] on icon at bounding box center [149, 47] width 14 height 14
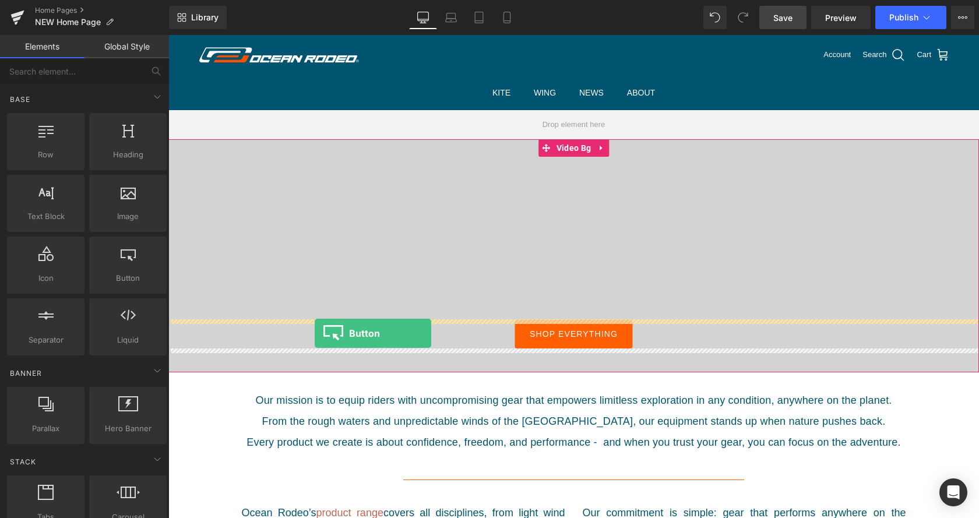
drag, startPoint x: 290, startPoint y: 303, endPoint x: 315, endPoint y: 333, distance: 39.3
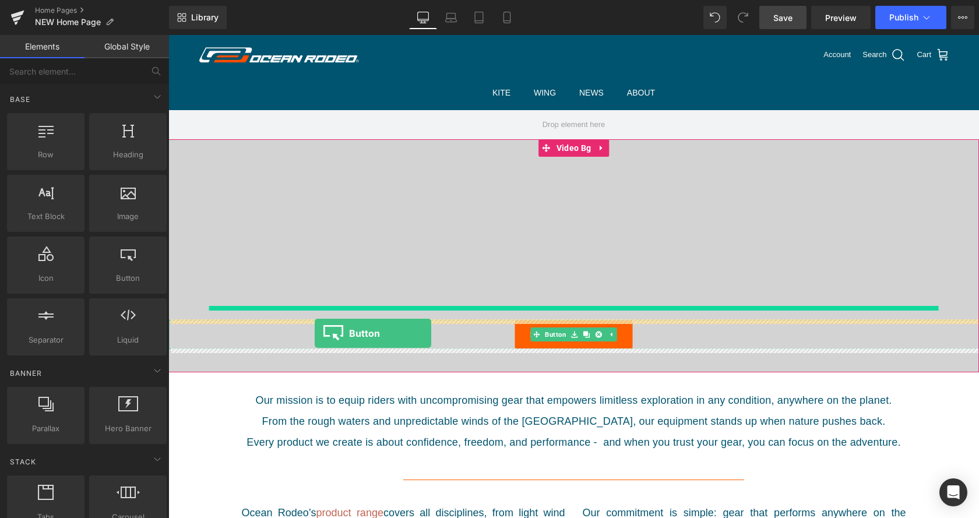
click at [315, 333] on div "Shop everything" at bounding box center [573, 334] width 811 height 29
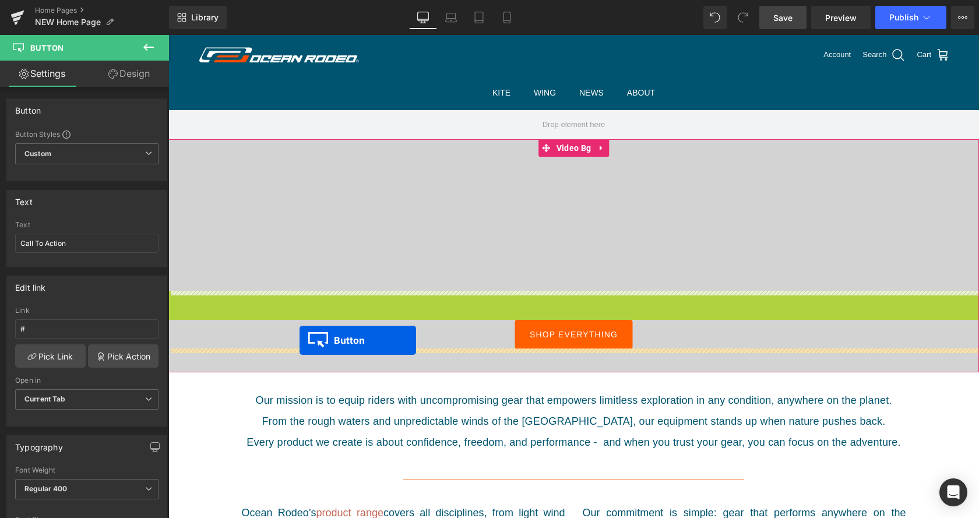
drag, startPoint x: 554, startPoint y: 301, endPoint x: 300, endPoint y: 340, distance: 257.1
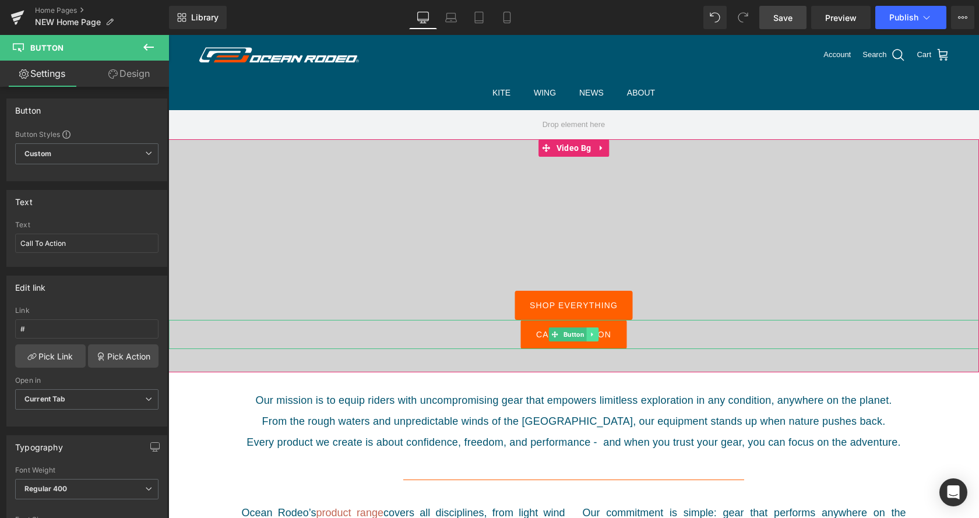
click at [589, 331] on link at bounding box center [592, 335] width 12 height 14
click at [598, 333] on link at bounding box center [599, 335] width 12 height 14
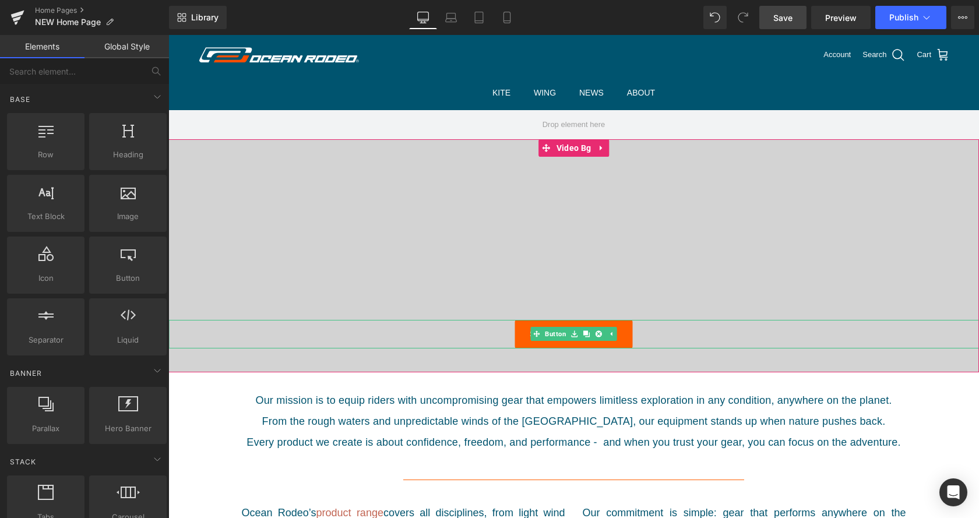
click at [492, 332] on div "Shop everything" at bounding box center [573, 334] width 811 height 29
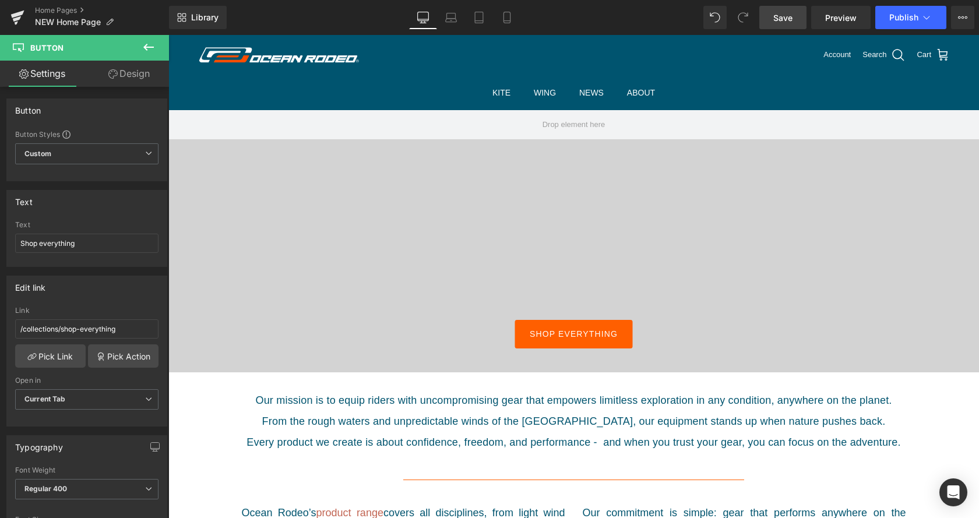
click at [148, 53] on icon at bounding box center [149, 47] width 14 height 14
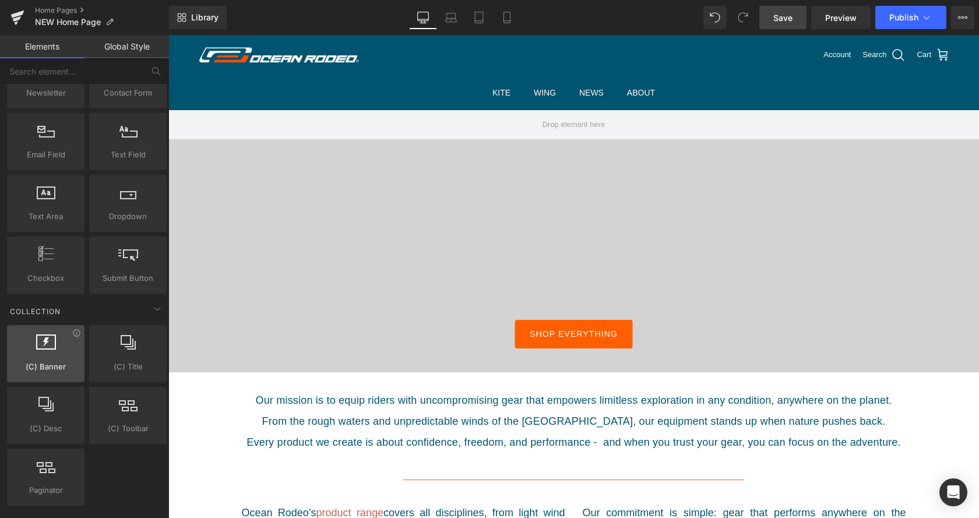
scroll to position [1784, 0]
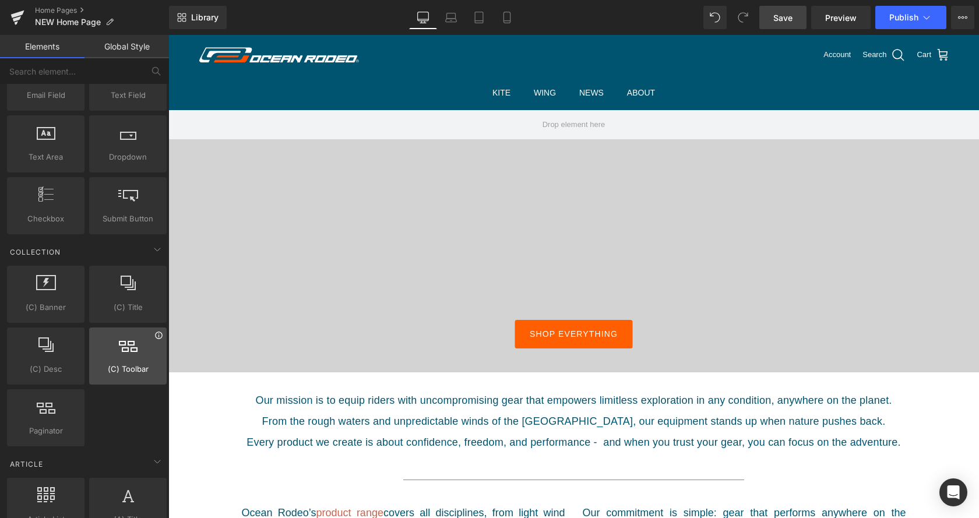
click at [160, 338] on icon at bounding box center [158, 335] width 9 height 9
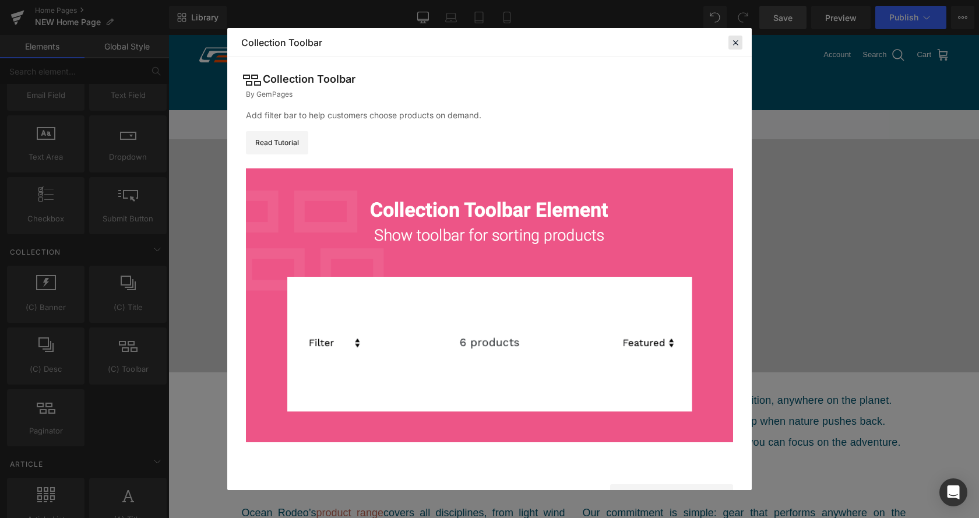
click at [733, 45] on icon at bounding box center [735, 42] width 10 height 10
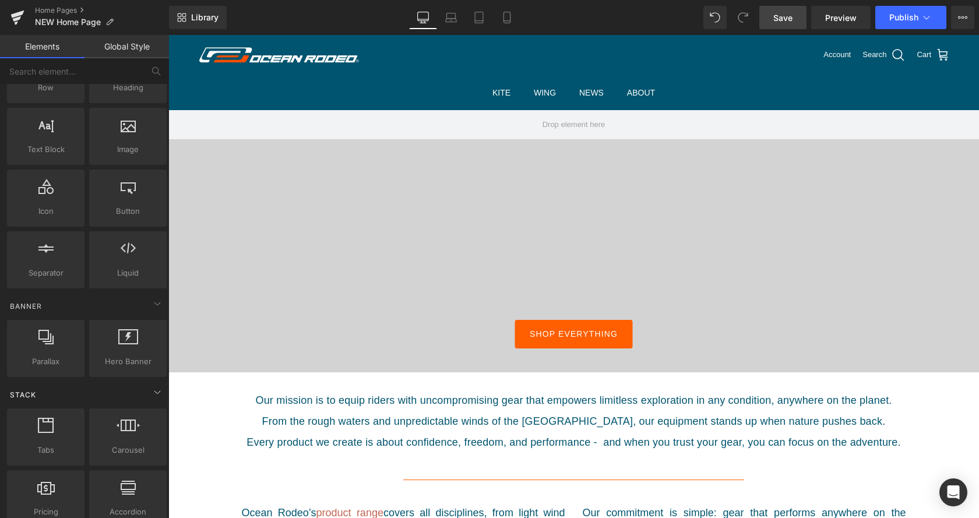
scroll to position [0, 0]
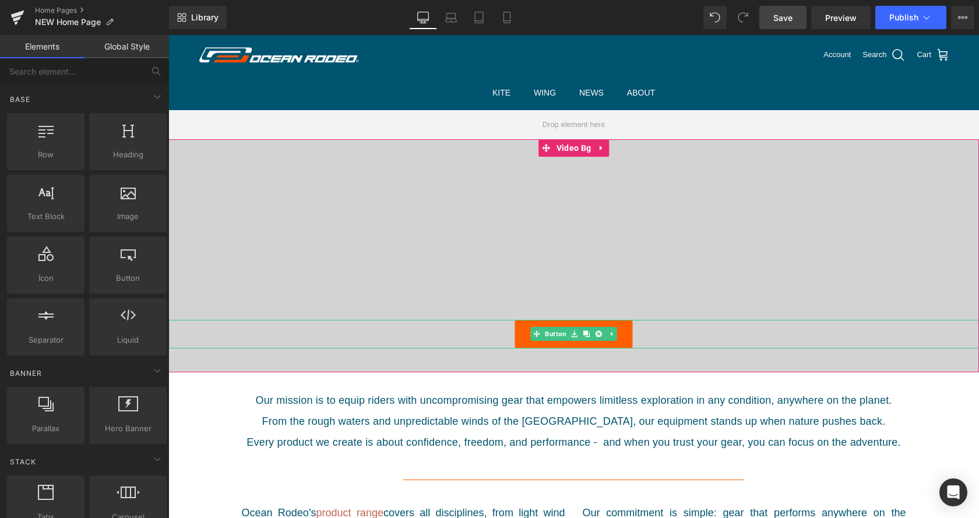
click at [480, 336] on div "Shop everything" at bounding box center [573, 334] width 811 height 29
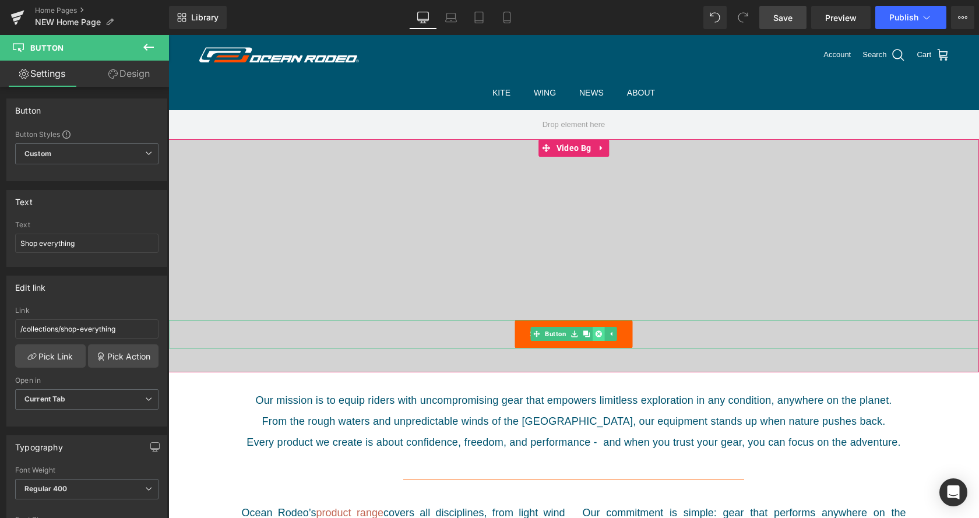
click at [604, 335] on link at bounding box center [599, 334] width 12 height 14
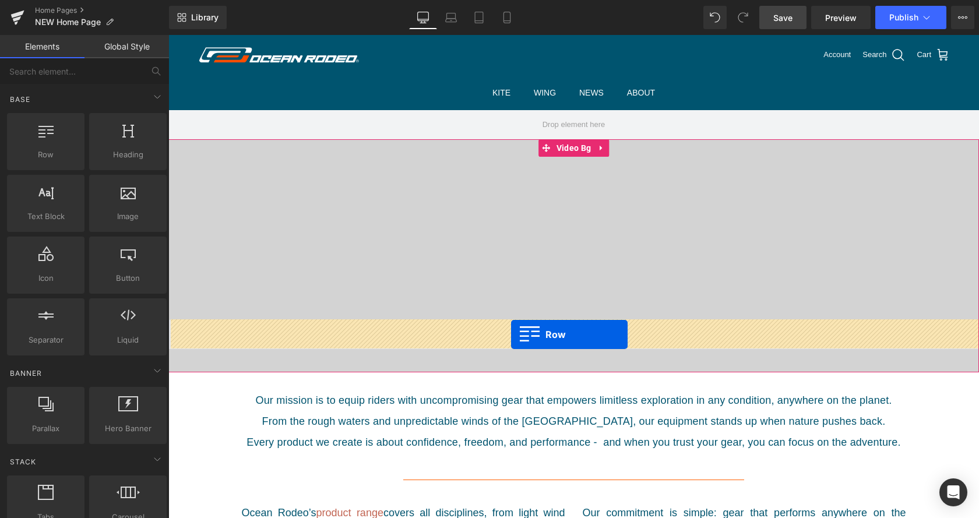
drag, startPoint x: 206, startPoint y: 183, endPoint x: 511, endPoint y: 335, distance: 340.5
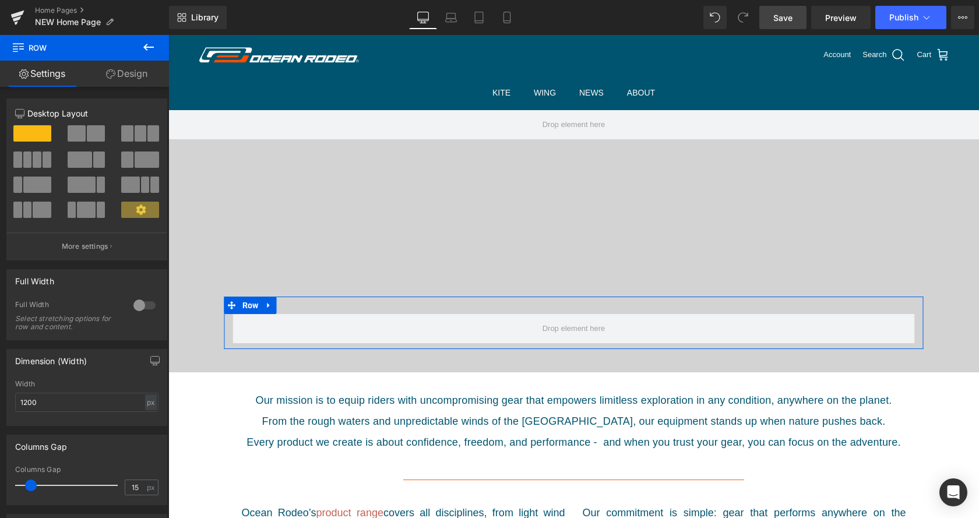
click at [87, 135] on span at bounding box center [96, 133] width 18 height 16
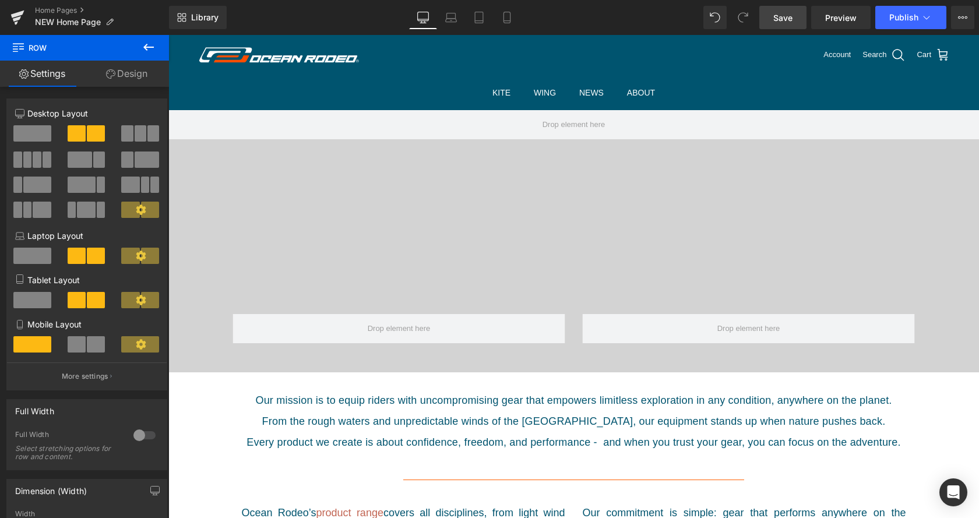
click at [153, 49] on icon at bounding box center [149, 47] width 14 height 14
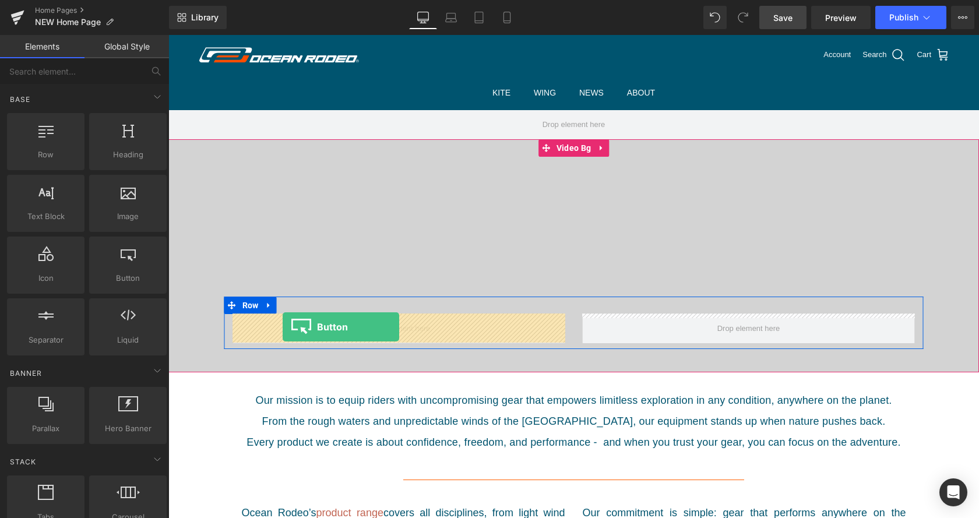
drag, startPoint x: 292, startPoint y: 308, endPoint x: 283, endPoint y: 327, distance: 21.4
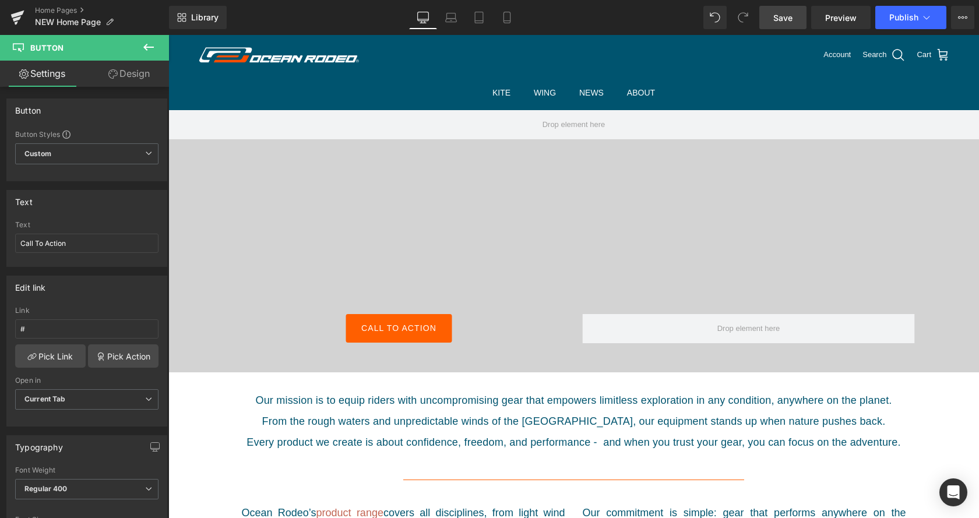
click at [150, 44] on icon at bounding box center [149, 47] width 14 height 14
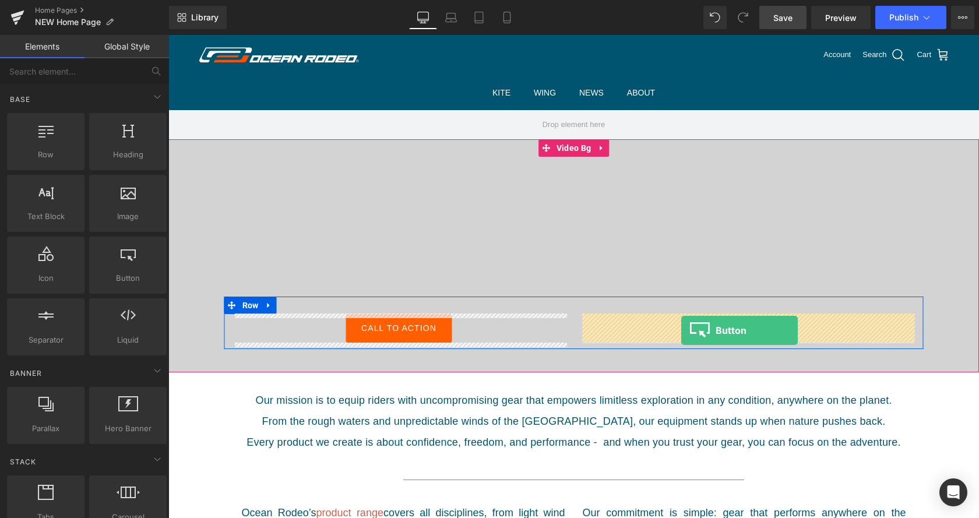
drag, startPoint x: 297, startPoint y: 313, endPoint x: 681, endPoint y: 331, distance: 385.1
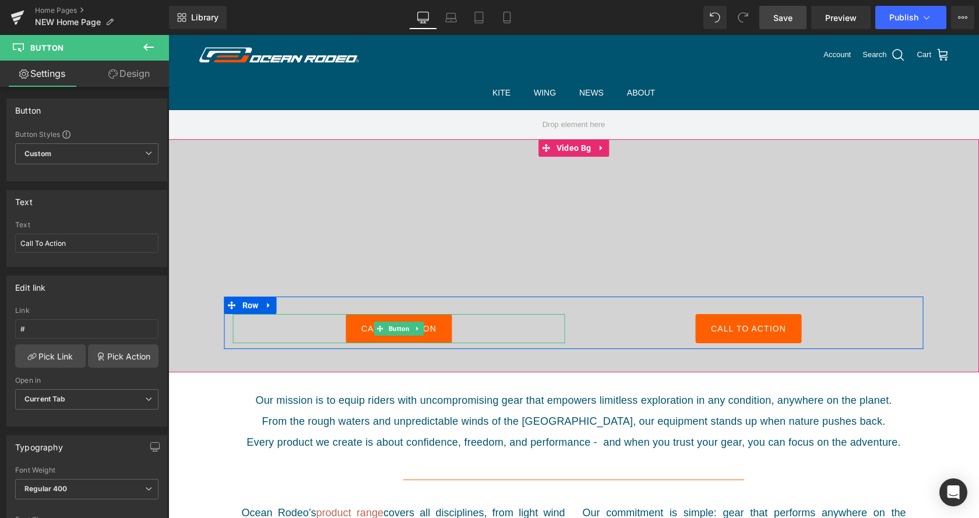
click at [364, 329] on span "Call To Action" at bounding box center [398, 329] width 75 height 8
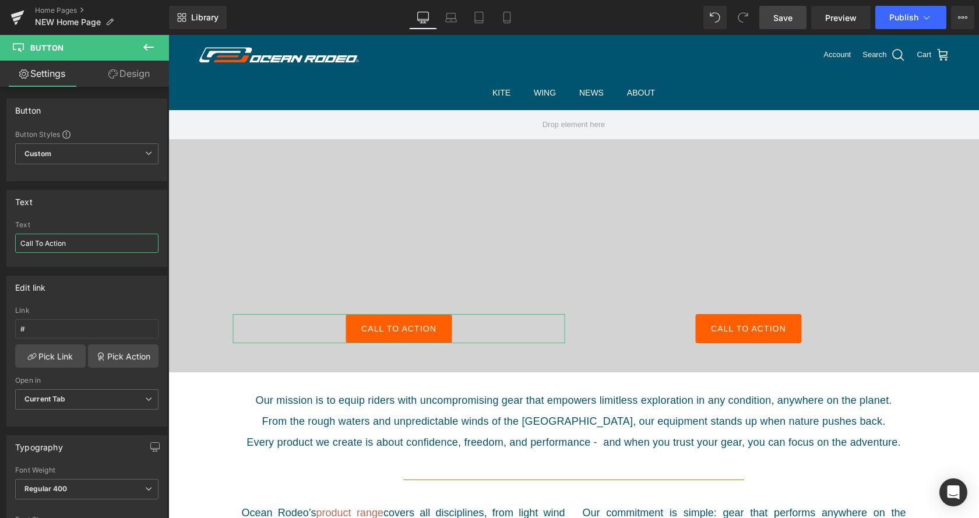
drag, startPoint x: 71, startPoint y: 244, endPoint x: 8, endPoint y: 223, distance: 65.6
click at [15, 234] on input "Call To Action" at bounding box center [86, 243] width 143 height 19
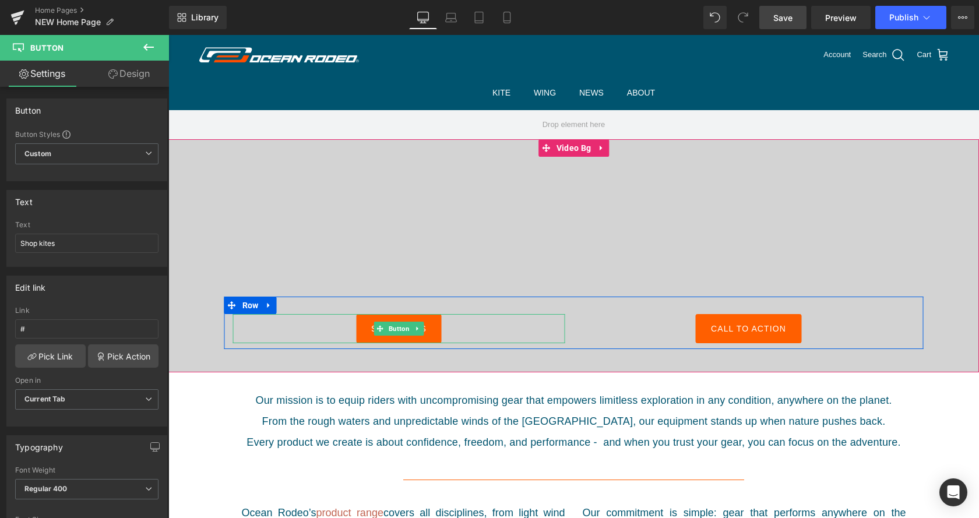
click at [427, 329] on link "Shop kites" at bounding box center [399, 328] width 86 height 29
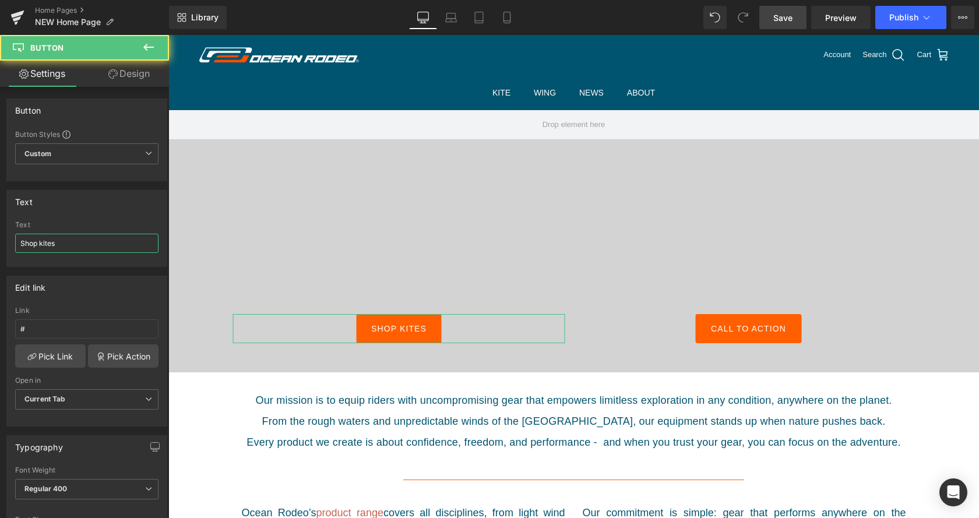
click at [75, 243] on input "Shop kites" at bounding box center [86, 243] width 143 height 19
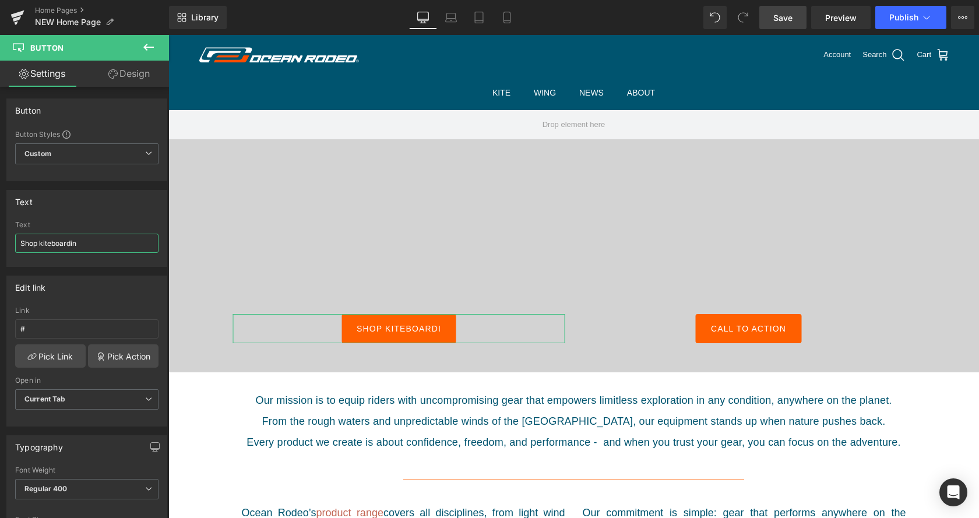
type input "Shop kiteboarding"
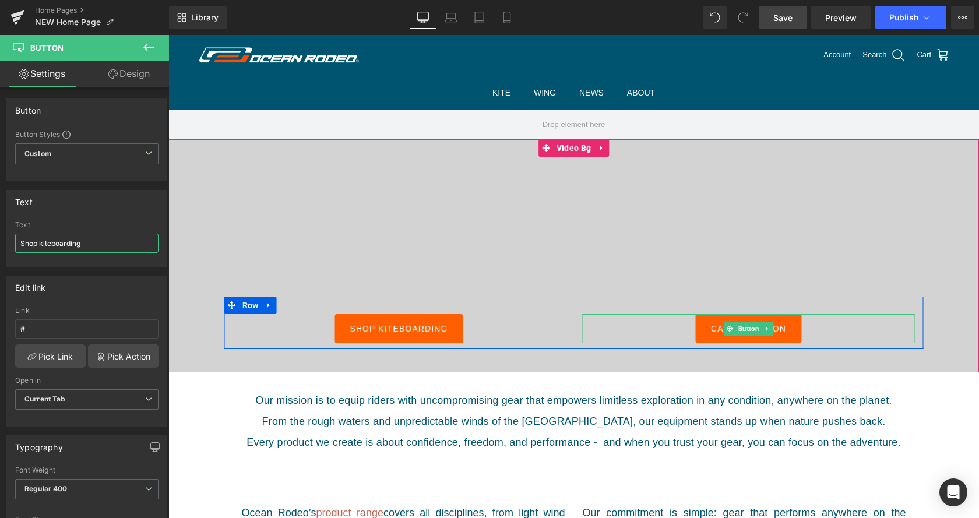
click at [736, 324] on span at bounding box center [730, 329] width 12 height 14
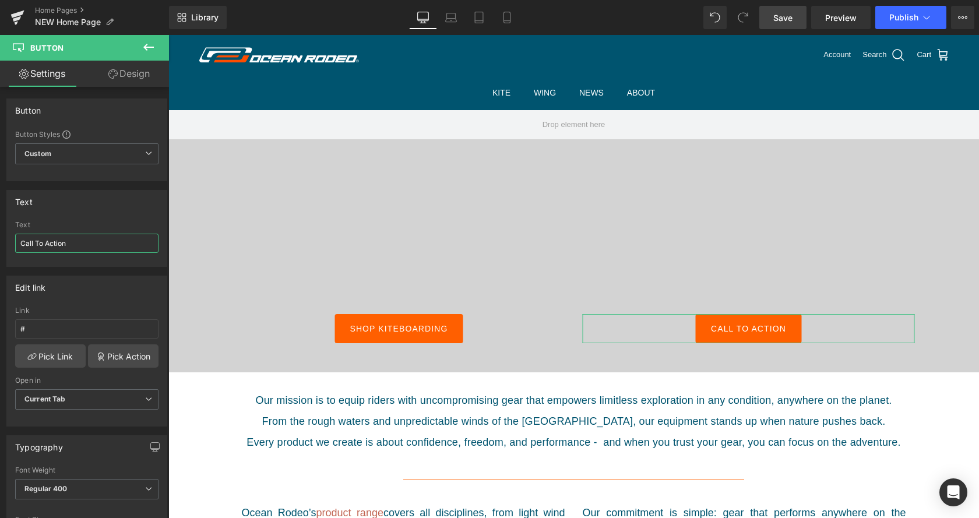
drag, startPoint x: 80, startPoint y: 242, endPoint x: 0, endPoint y: 234, distance: 80.2
click at [15, 234] on input "Call To Action" at bounding box center [86, 243] width 143 height 19
type input "Shop Wingboarding"
click at [64, 362] on link "Pick Link" at bounding box center [50, 356] width 71 height 23
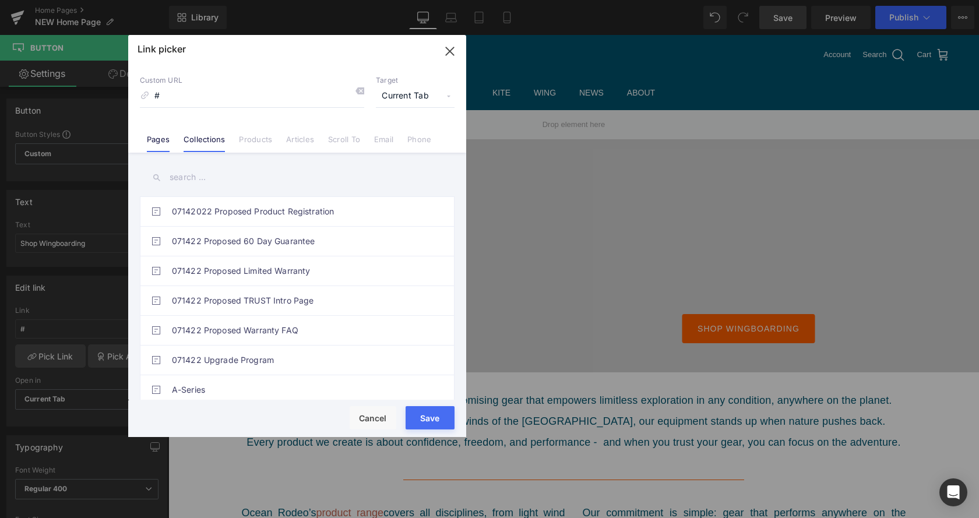
click at [201, 144] on link "Collections" at bounding box center [204, 143] width 41 height 17
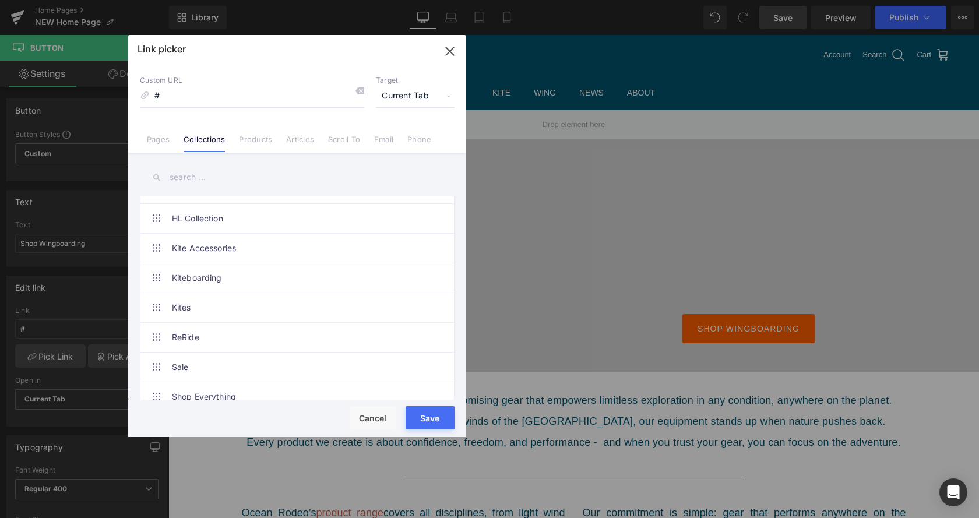
scroll to position [392, 0]
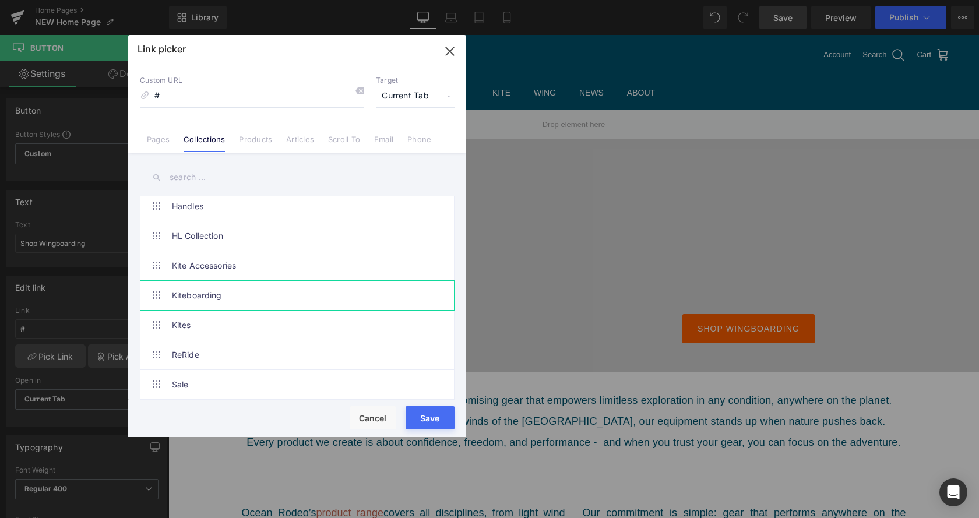
click at [269, 298] on link "Kiteboarding" at bounding box center [300, 295] width 256 height 29
click at [282, 298] on link "Kiteboarding" at bounding box center [300, 295] width 256 height 29
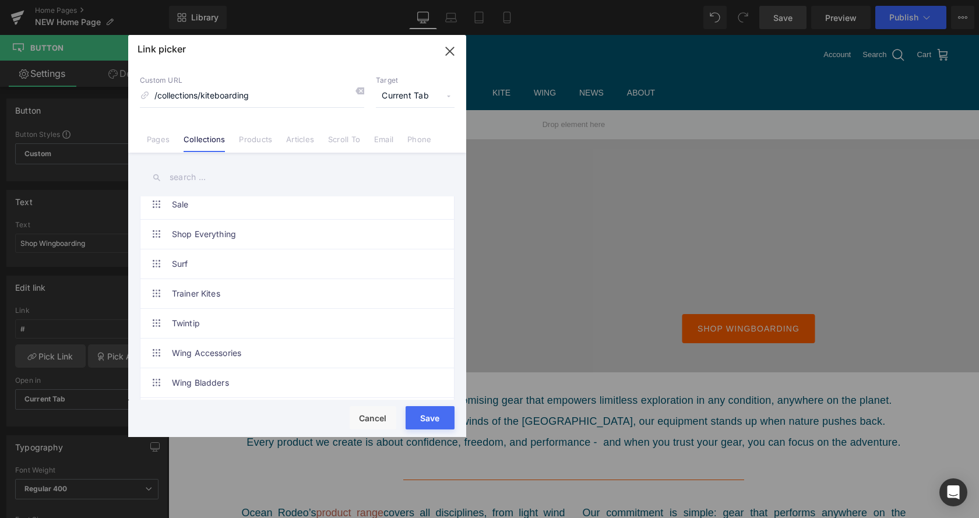
scroll to position [630, 0]
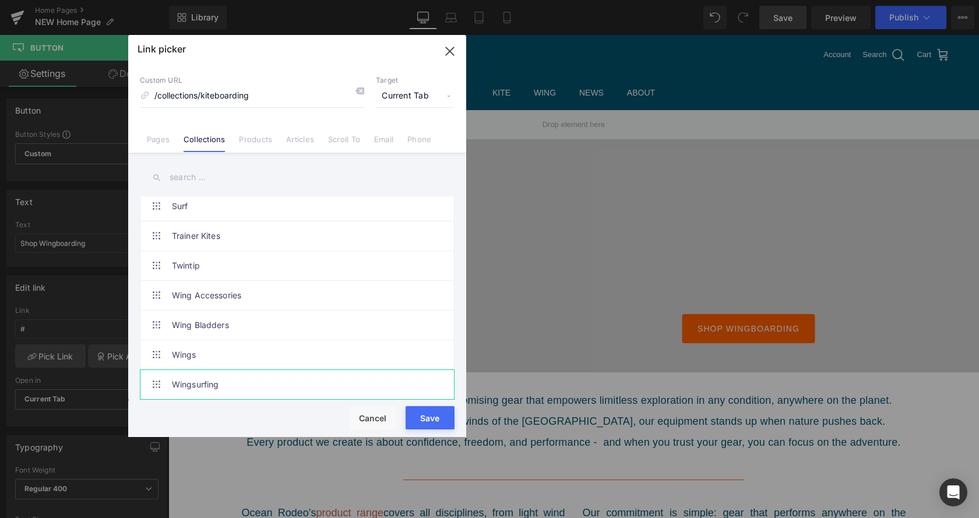
click at [246, 388] on link "Wingsurfing" at bounding box center [300, 384] width 256 height 29
type input "/collections/wingsurfing"
drag, startPoint x: 435, startPoint y: 424, endPoint x: 132, endPoint y: 359, distance: 310.1
click at [435, 424] on button "Save" at bounding box center [430, 417] width 49 height 23
type input "/collections/wingsurfing"
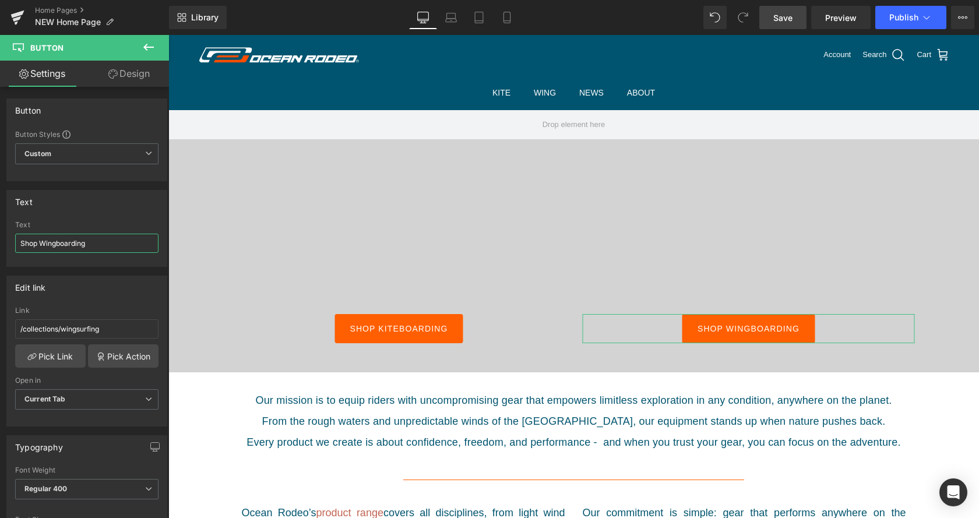
drag, startPoint x: 106, startPoint y: 243, endPoint x: 57, endPoint y: 243, distance: 49.6
click at [57, 243] on input "Shop Wingboarding" at bounding box center [86, 243] width 143 height 19
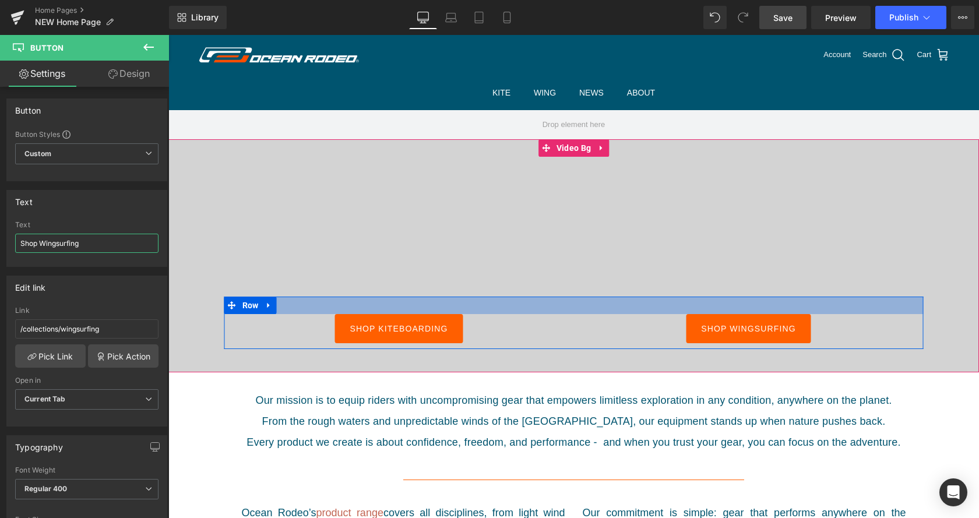
type input "Shop Wingsurfing"
click at [414, 331] on link at bounding box center [418, 329] width 12 height 14
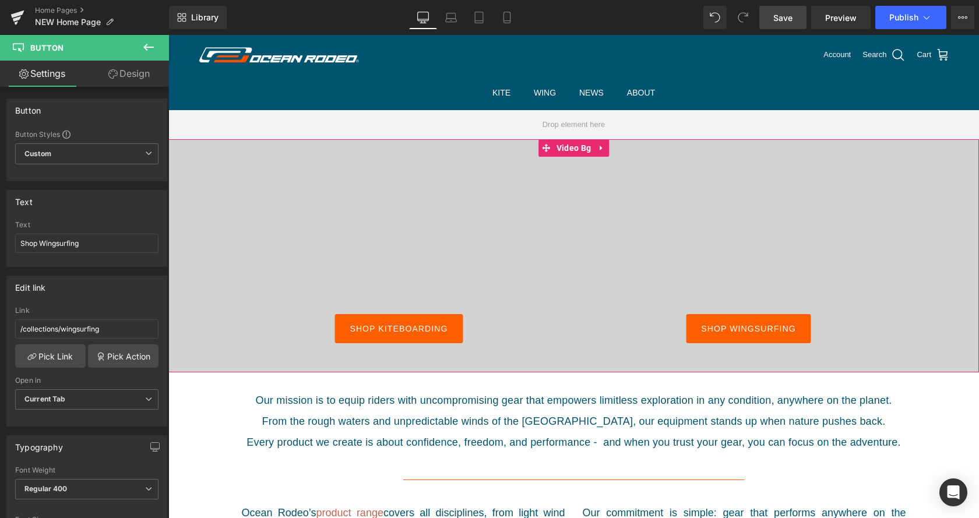
click at [348, 333] on link "Shop kiteboarding" at bounding box center [399, 328] width 128 height 29
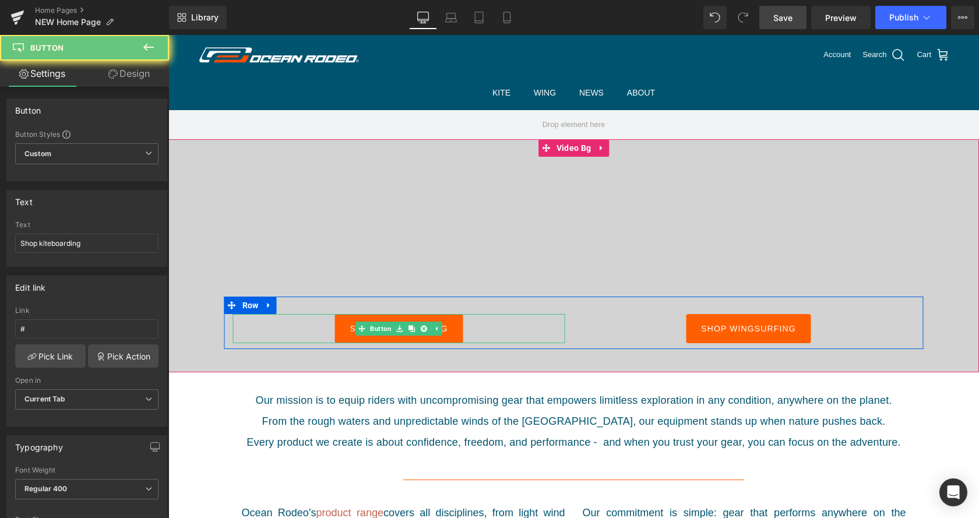
click at [348, 333] on link "Shop kiteboarding" at bounding box center [399, 328] width 128 height 29
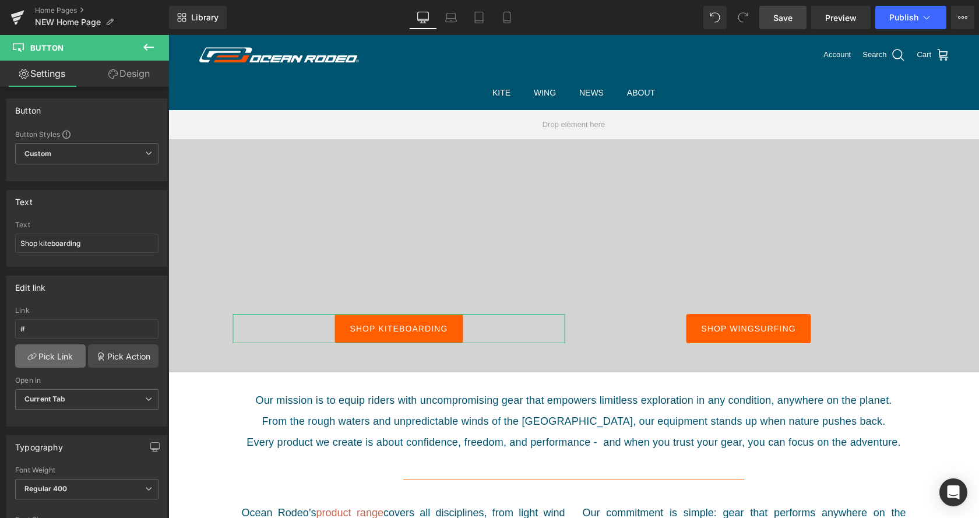
click at [48, 357] on link "Pick Link" at bounding box center [50, 356] width 71 height 23
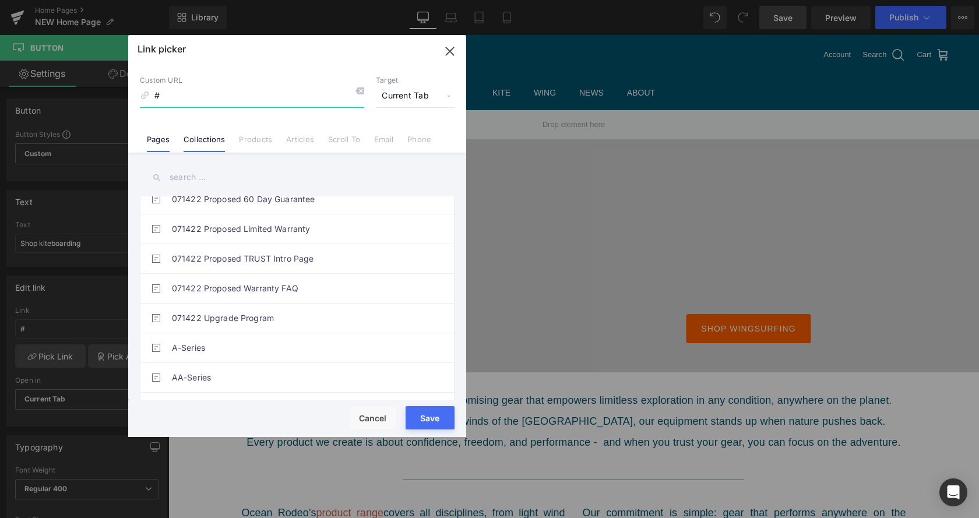
scroll to position [59, 0]
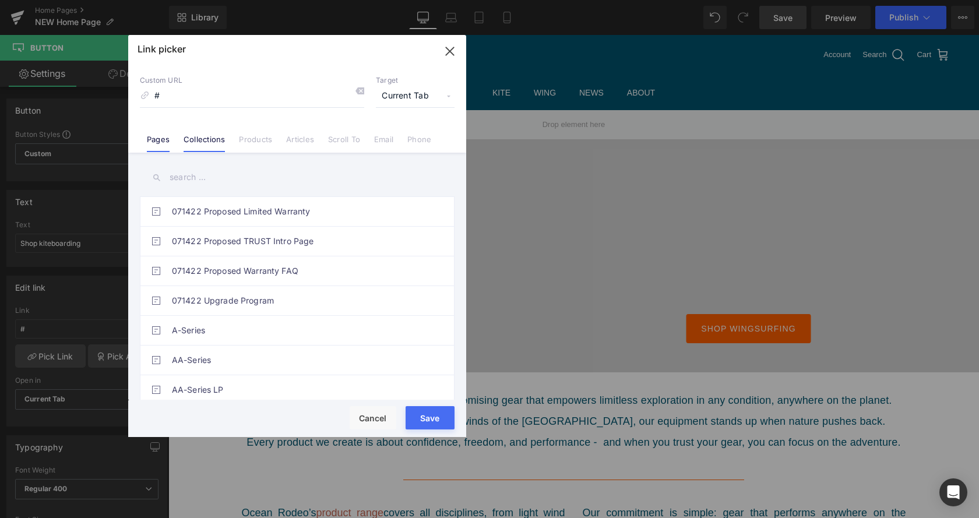
click at [206, 138] on link "Collections" at bounding box center [204, 143] width 41 height 17
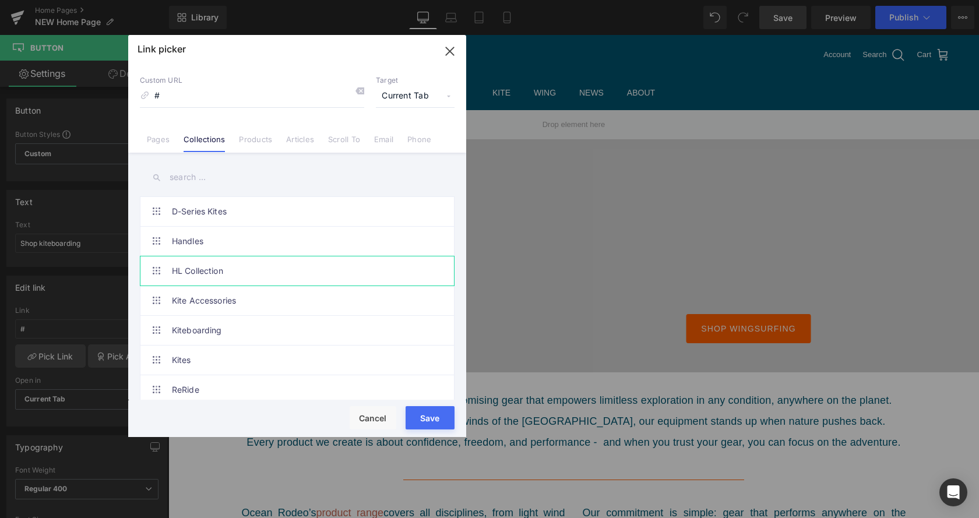
scroll to position [416, 0]
click at [294, 268] on link "Kiteboarding" at bounding box center [300, 270] width 256 height 29
type input "/collections/kiteboarding"
click at [430, 416] on button "Save" at bounding box center [430, 417] width 49 height 23
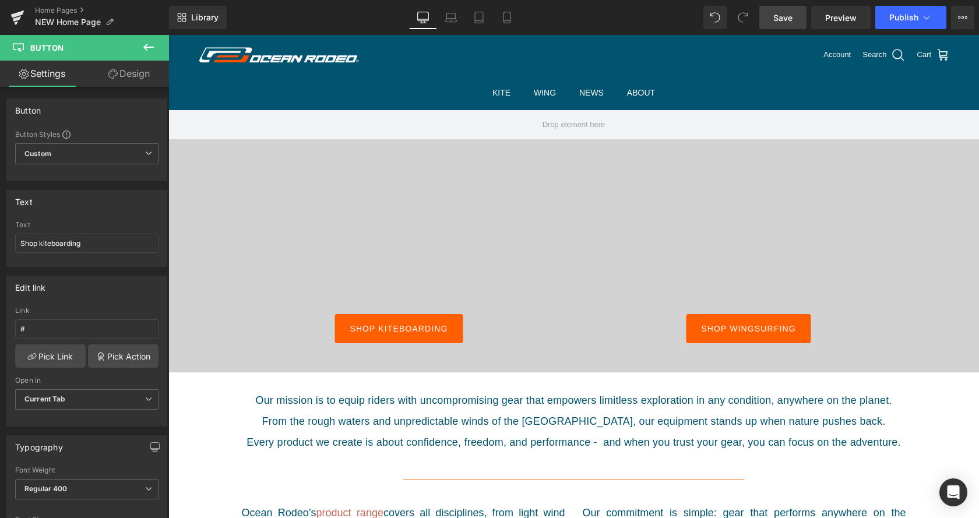
type input "/collections/kiteboarding"
click at [772, 15] on link "Save" at bounding box center [783, 17] width 47 height 23
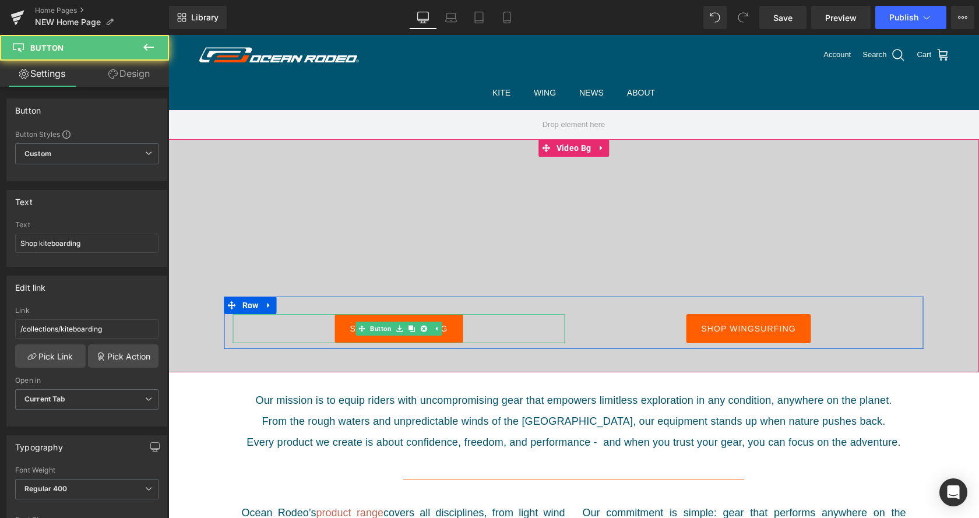
click at [338, 335] on link "Shop kiteboarding" at bounding box center [399, 328] width 128 height 29
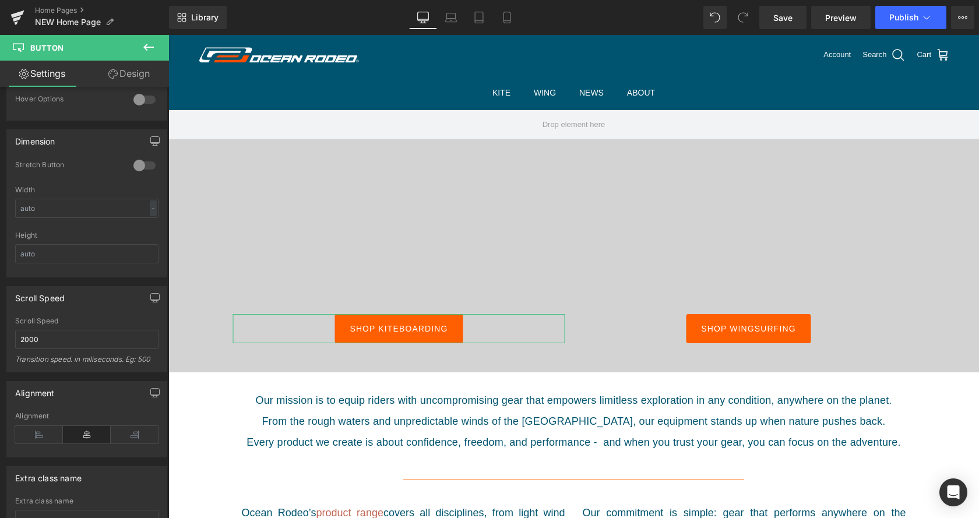
scroll to position [595, 0]
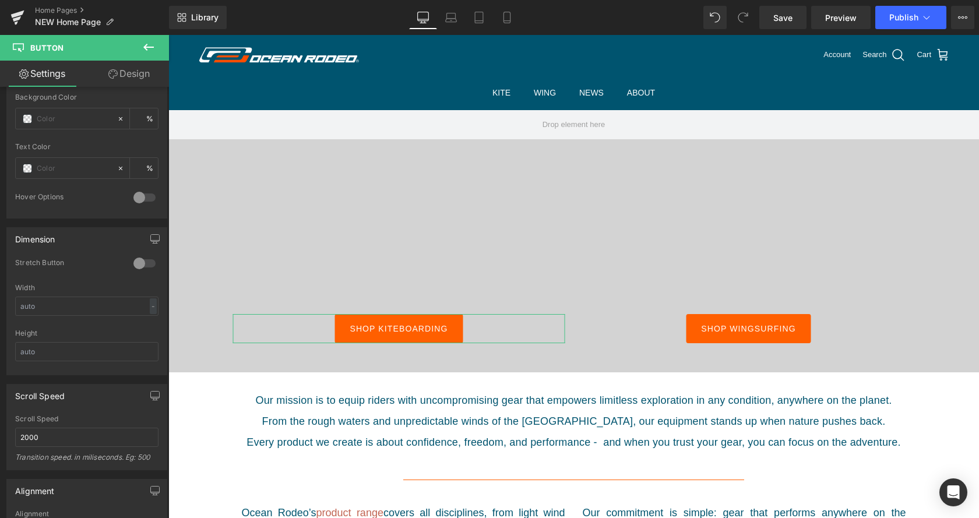
click at [144, 261] on div at bounding box center [145, 263] width 28 height 19
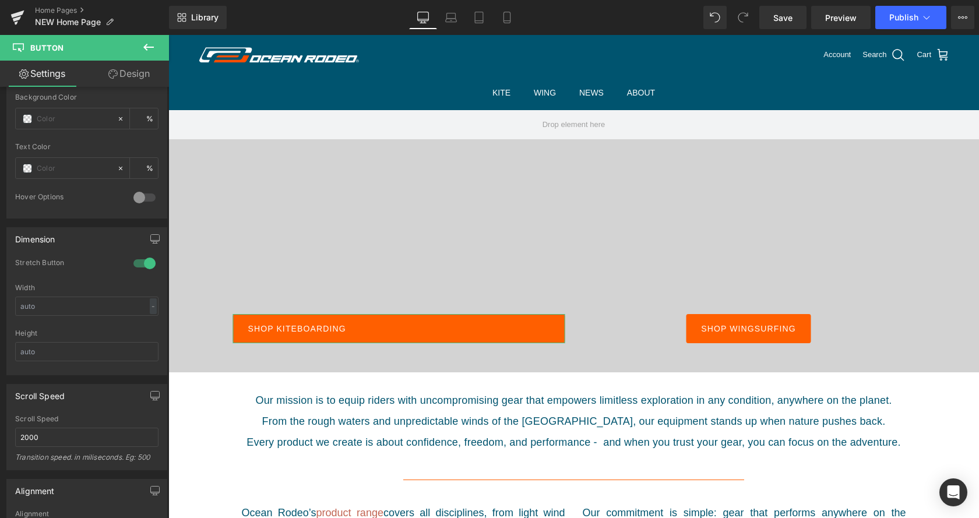
click at [144, 261] on div at bounding box center [145, 263] width 28 height 19
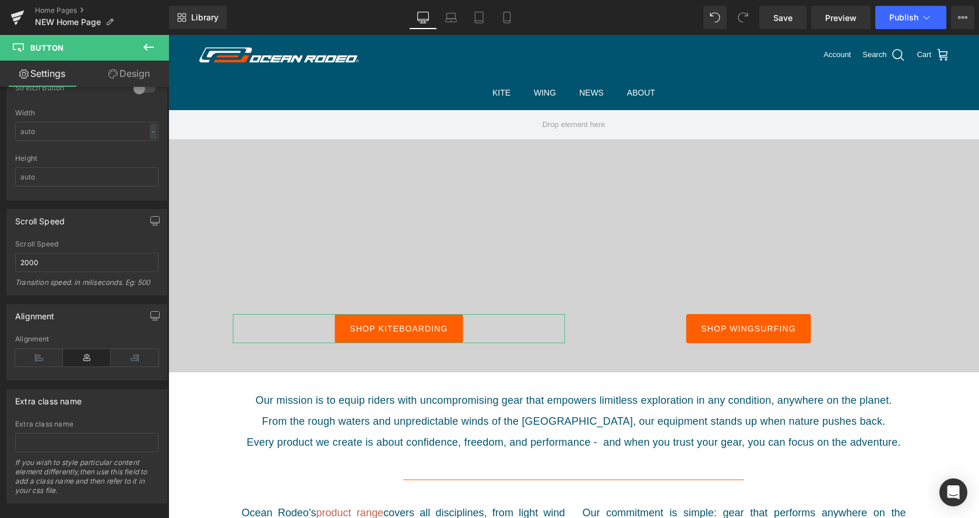
scroll to position [779, 0]
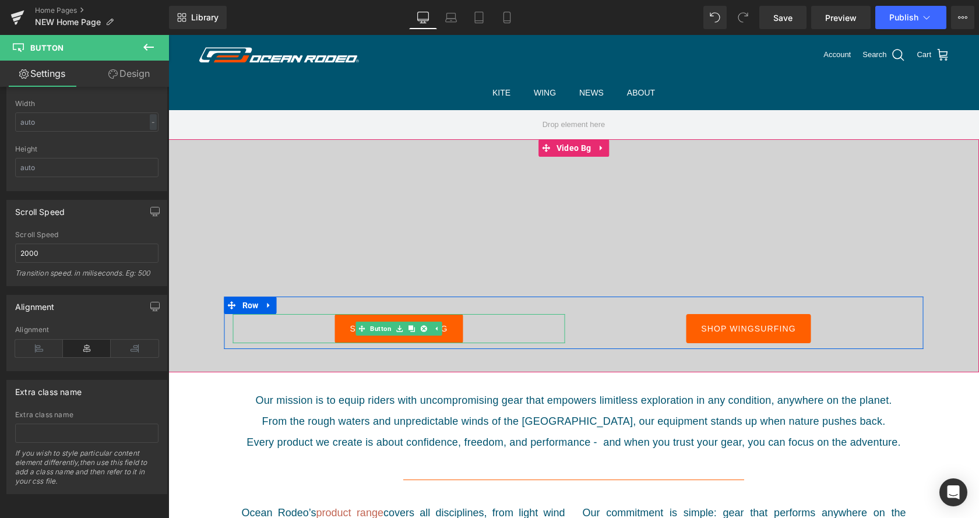
click at [290, 335] on div "Shop kiteboarding" at bounding box center [399, 328] width 332 height 29
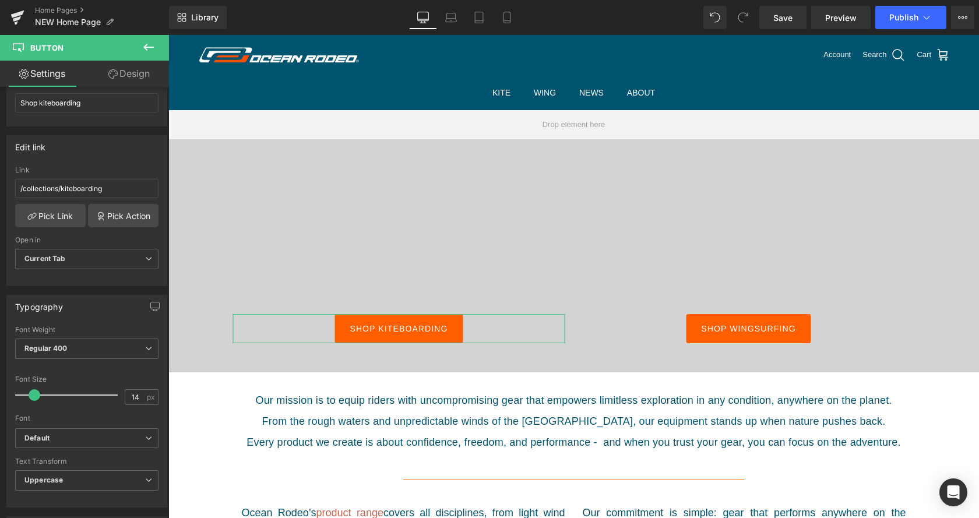
scroll to position [125, 0]
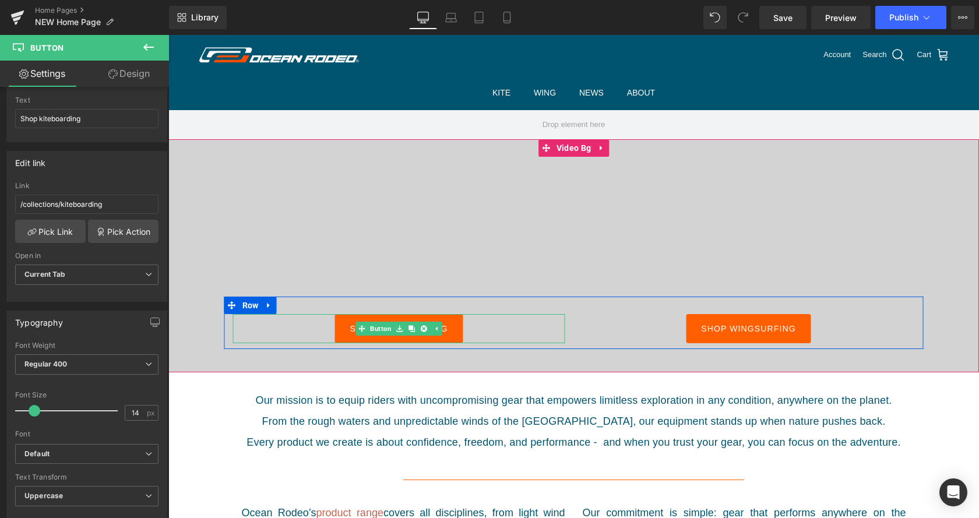
click at [251, 328] on div "Shop kiteboarding" at bounding box center [399, 328] width 332 height 29
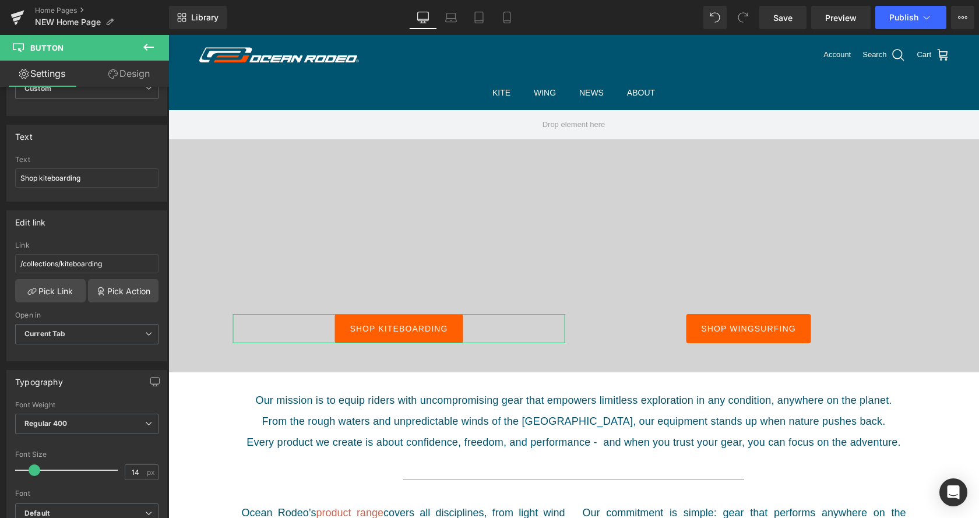
scroll to position [0, 0]
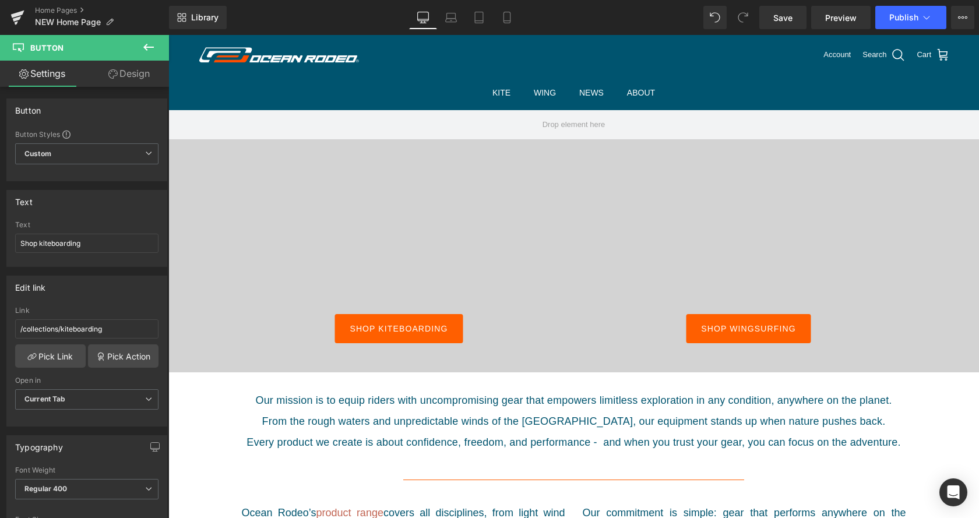
click at [224, 224] on div at bounding box center [573, 255] width 811 height 233
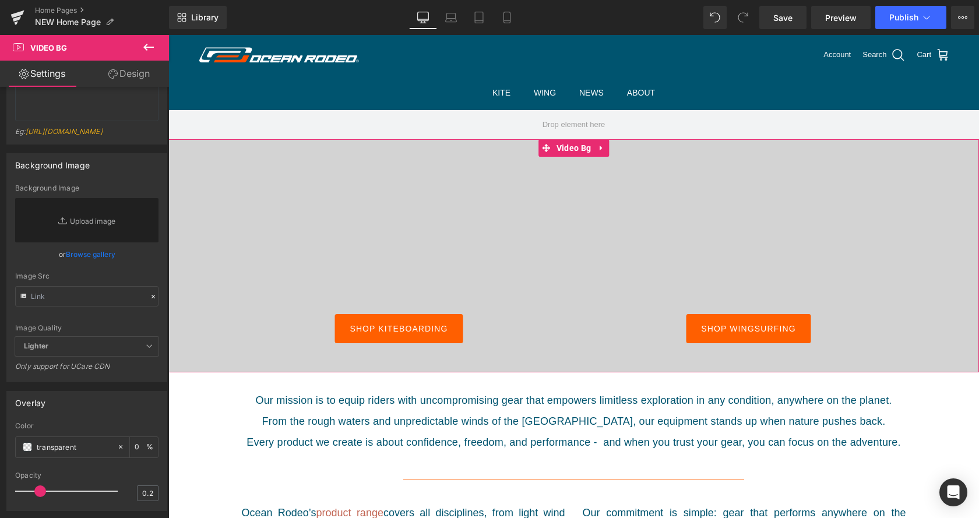
scroll to position [140, 0]
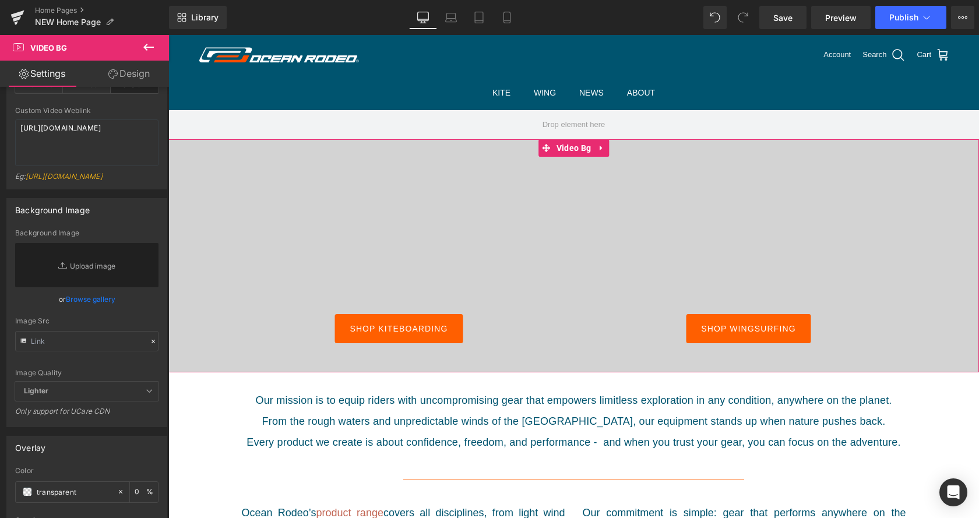
click at [132, 70] on link "Design" at bounding box center [129, 74] width 85 height 26
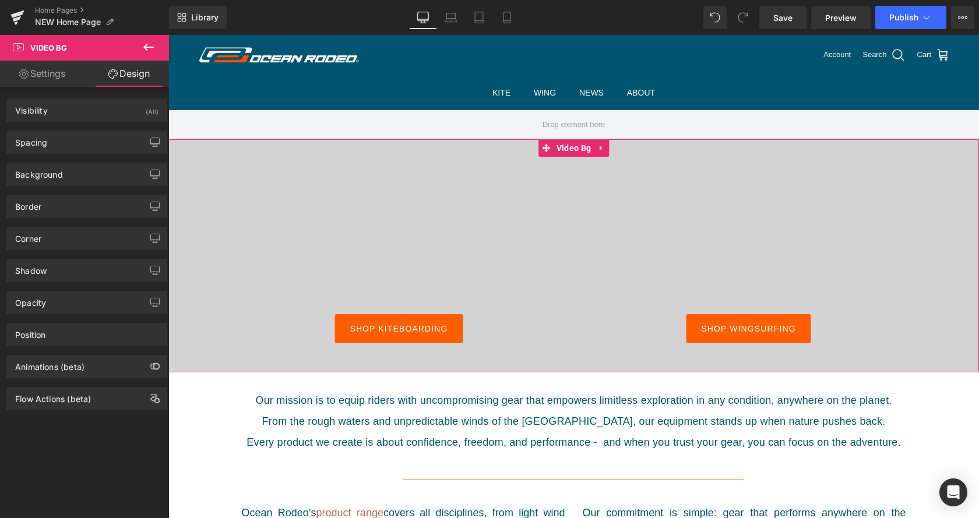
click at [53, 76] on link "Settings" at bounding box center [42, 74] width 85 height 26
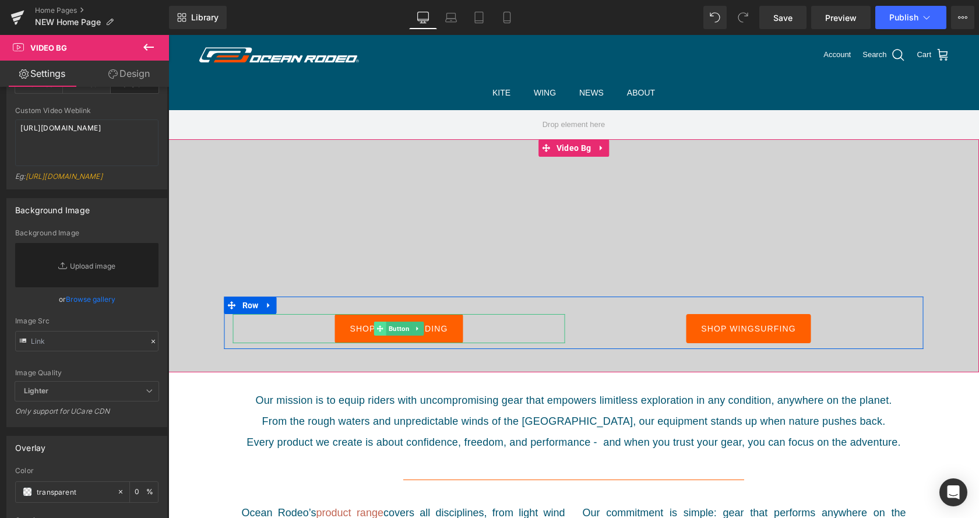
click at [360, 324] on div "Shop kiteboarding Button" at bounding box center [399, 328] width 332 height 29
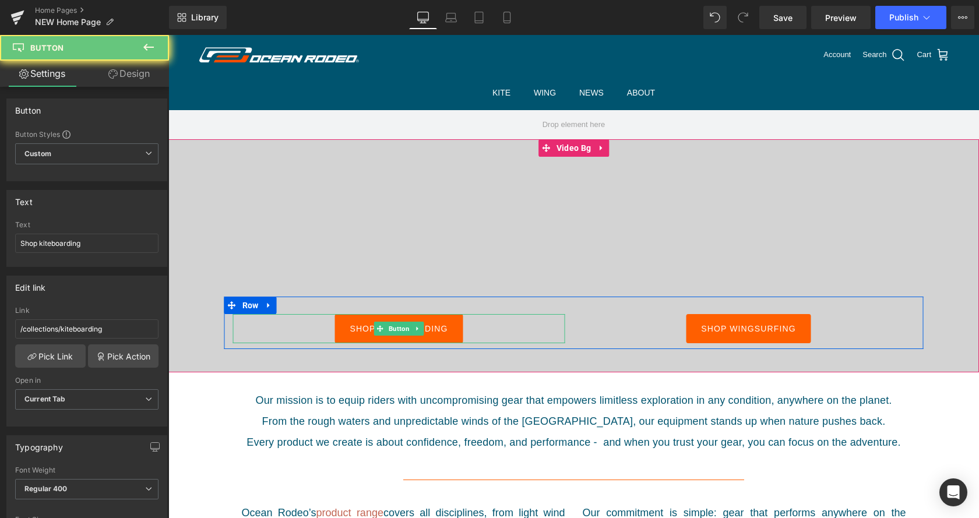
click at [354, 321] on link "Shop kiteboarding" at bounding box center [399, 328] width 128 height 29
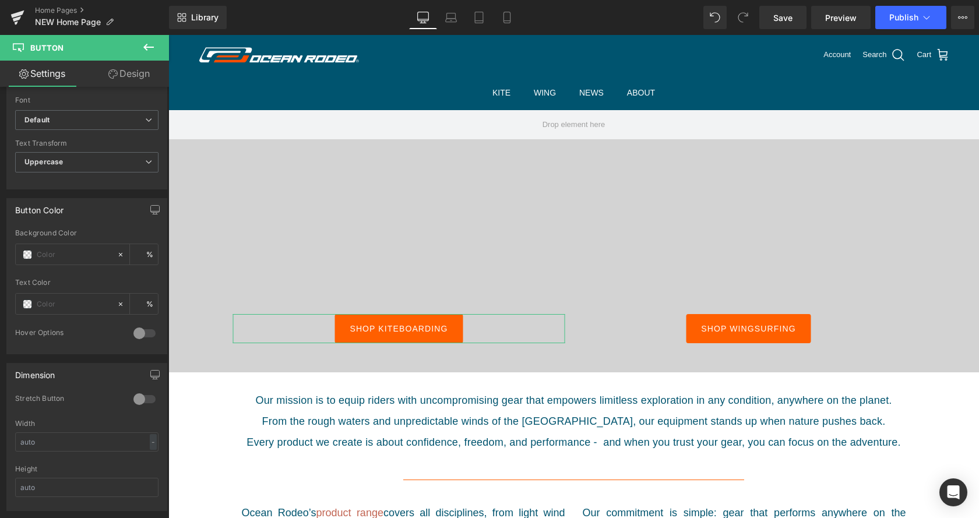
scroll to position [476, 0]
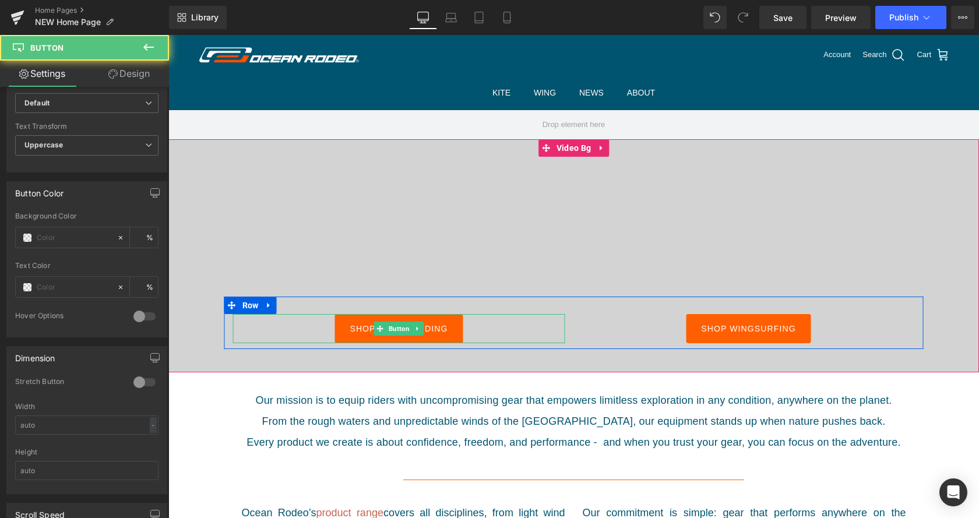
click at [345, 331] on link "Shop kiteboarding" at bounding box center [399, 328] width 128 height 29
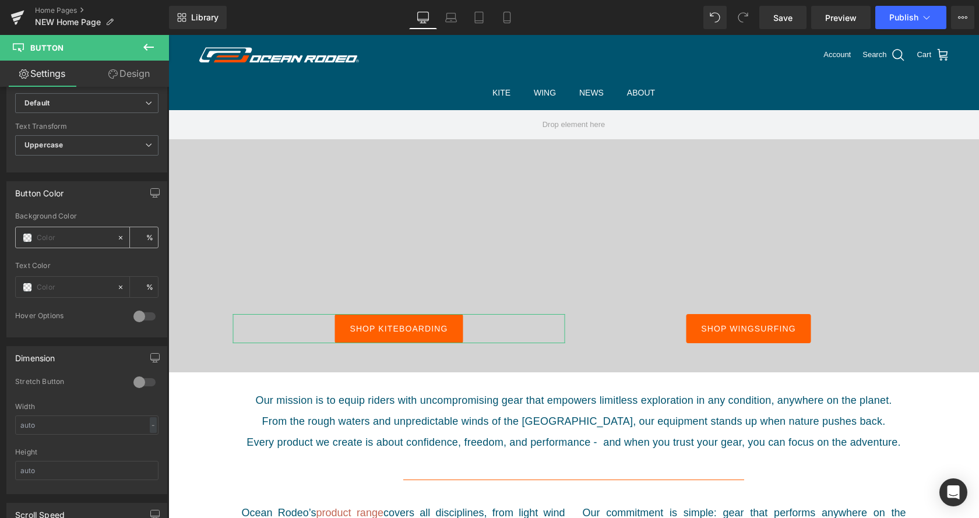
click at [63, 241] on input "text" at bounding box center [74, 237] width 75 height 13
click at [121, 239] on icon at bounding box center [121, 238] width 8 height 8
type input "none"
type input "0"
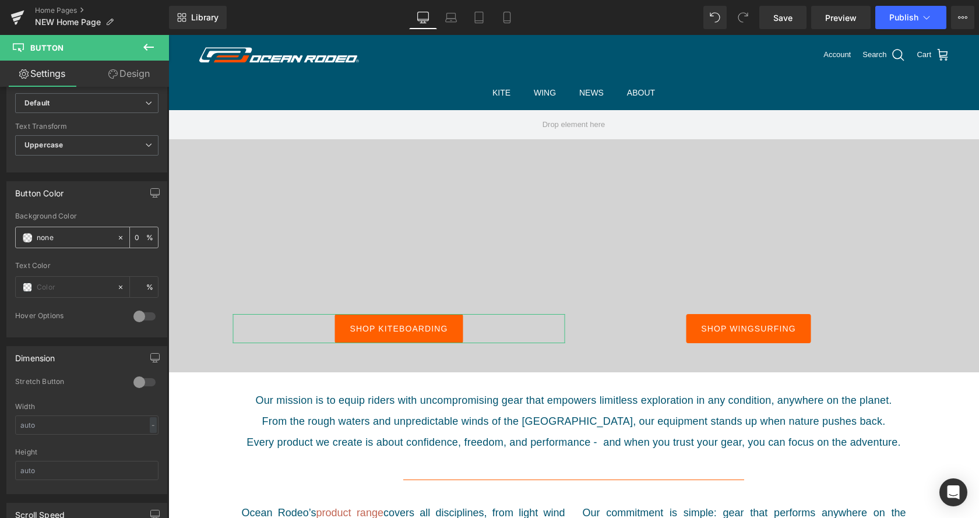
click at [120, 237] on icon at bounding box center [120, 237] width 3 height 3
click at [120, 287] on icon at bounding box center [121, 287] width 8 height 8
type input "none"
type input "0"
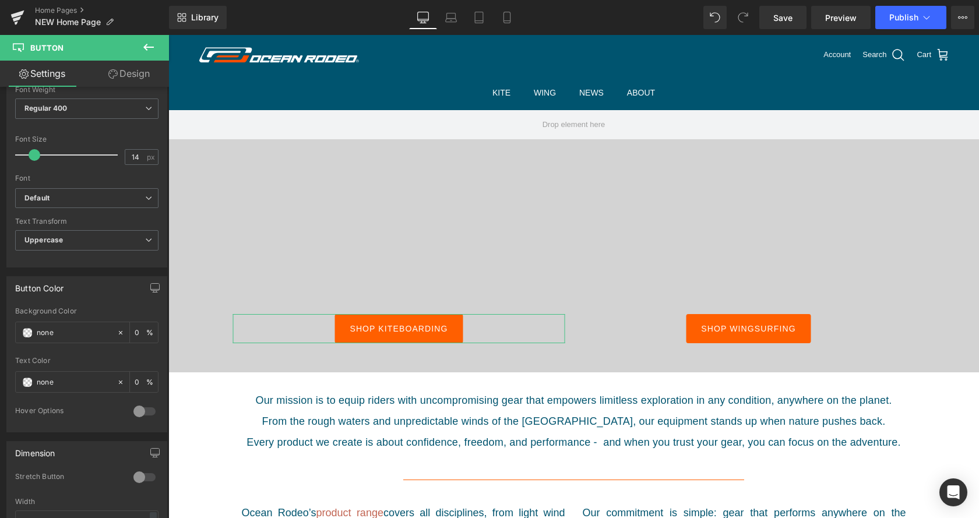
scroll to position [363, 0]
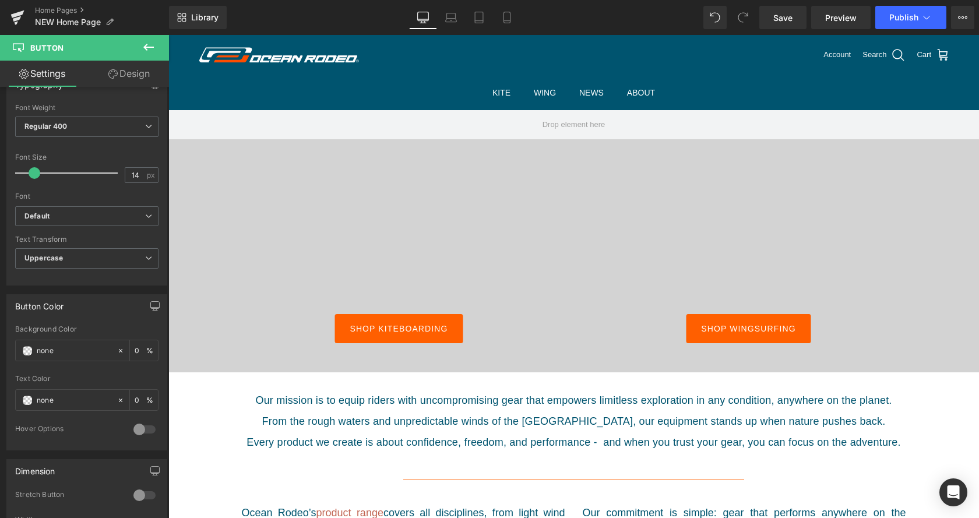
click at [452, 234] on div at bounding box center [573, 255] width 811 height 233
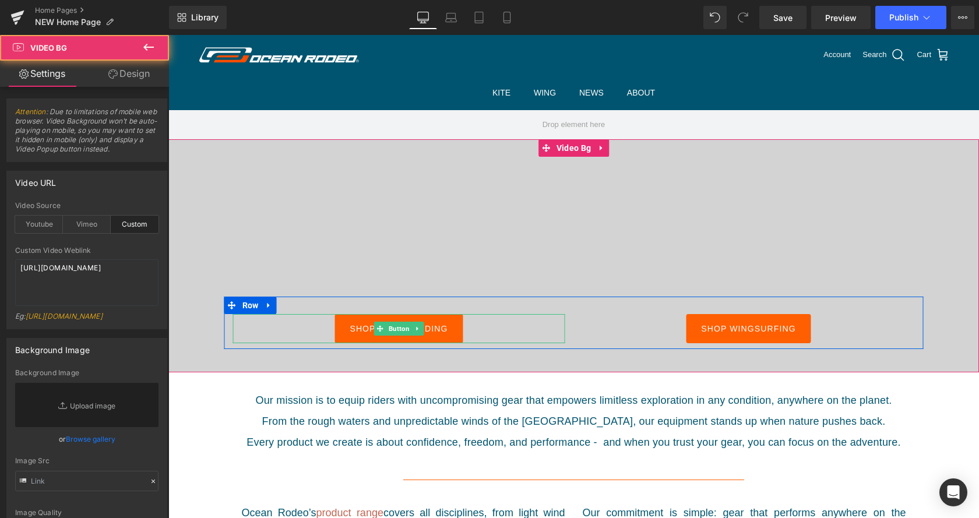
click at [374, 323] on link "Shop kiteboarding" at bounding box center [399, 328] width 128 height 29
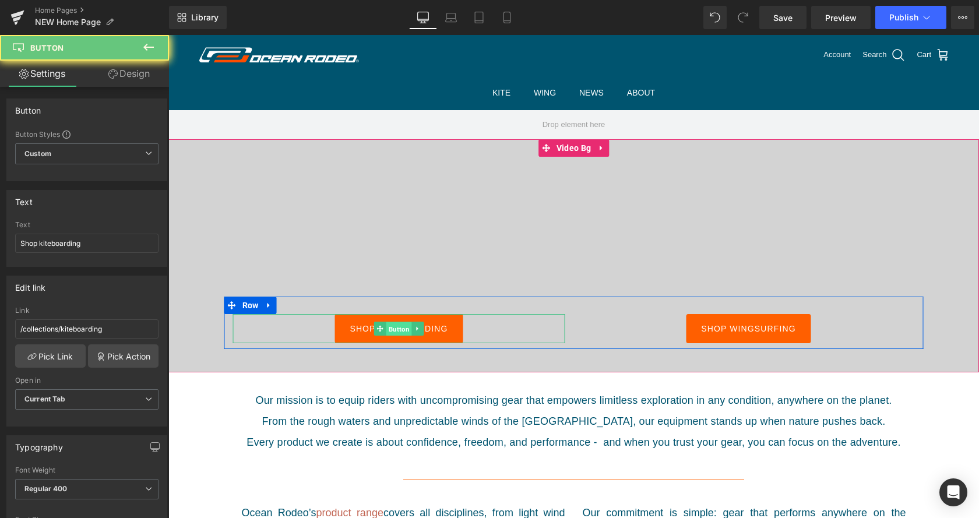
click at [402, 328] on span "Button" at bounding box center [399, 329] width 26 height 14
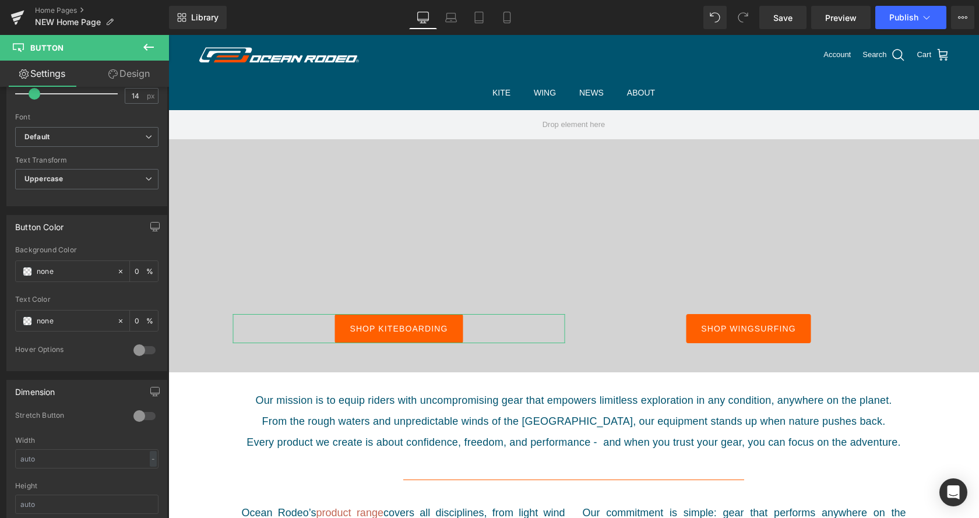
scroll to position [476, 0]
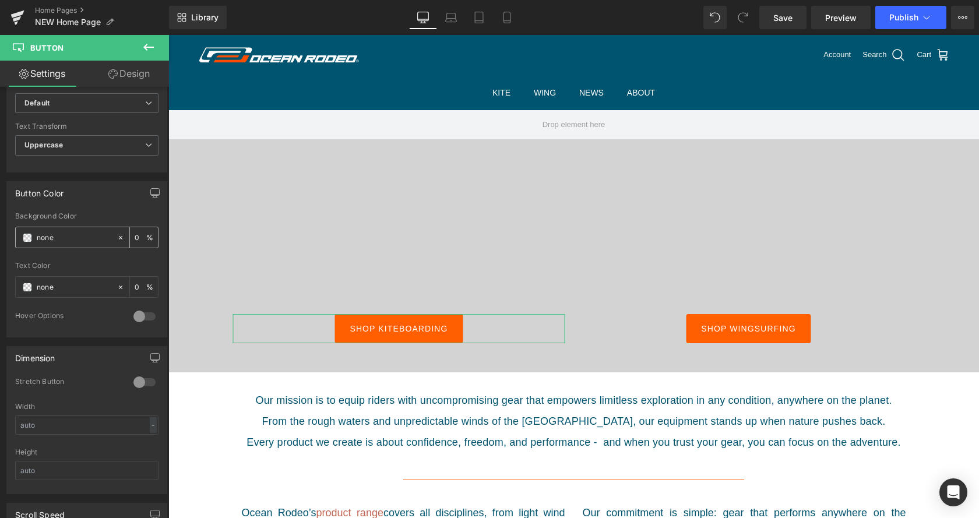
click at [121, 238] on icon at bounding box center [121, 238] width 8 height 8
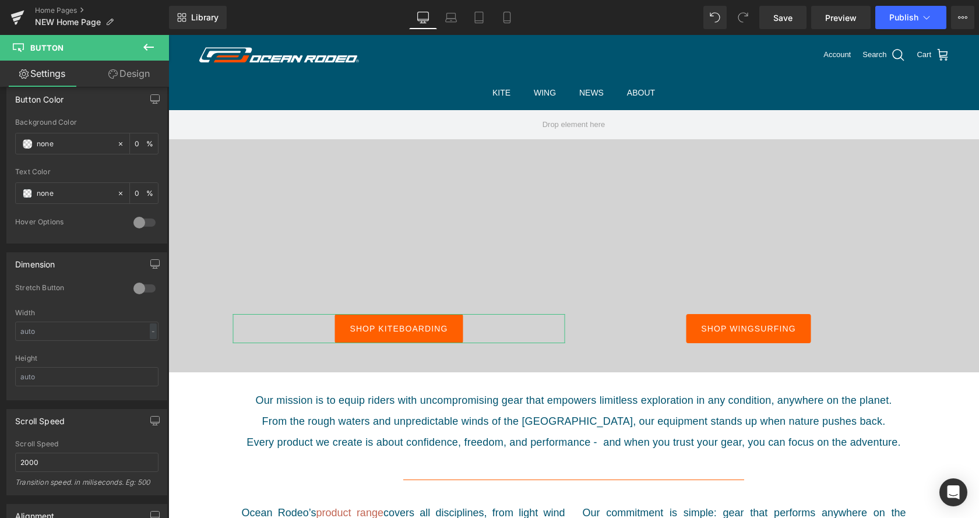
scroll to position [595, 0]
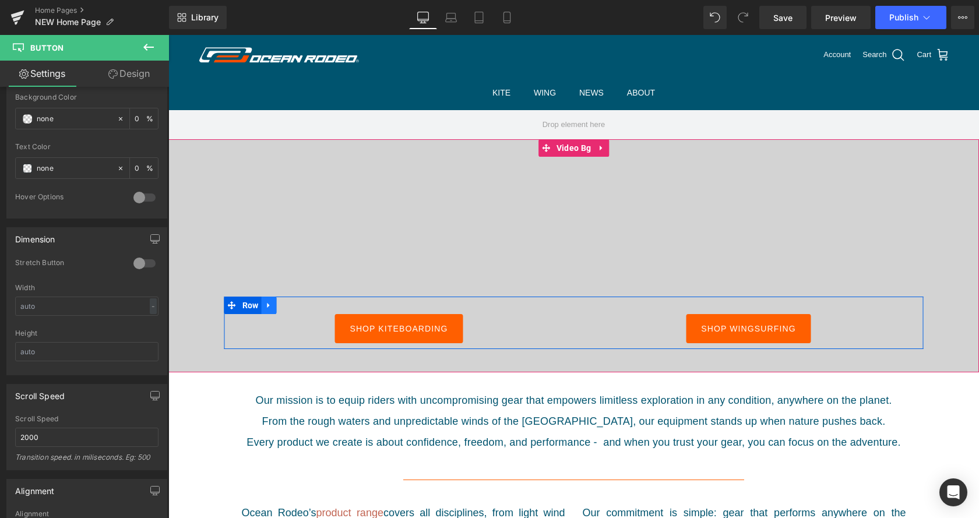
click at [270, 300] on link at bounding box center [268, 305] width 15 height 17
click at [299, 307] on link at bounding box center [298, 305] width 15 height 17
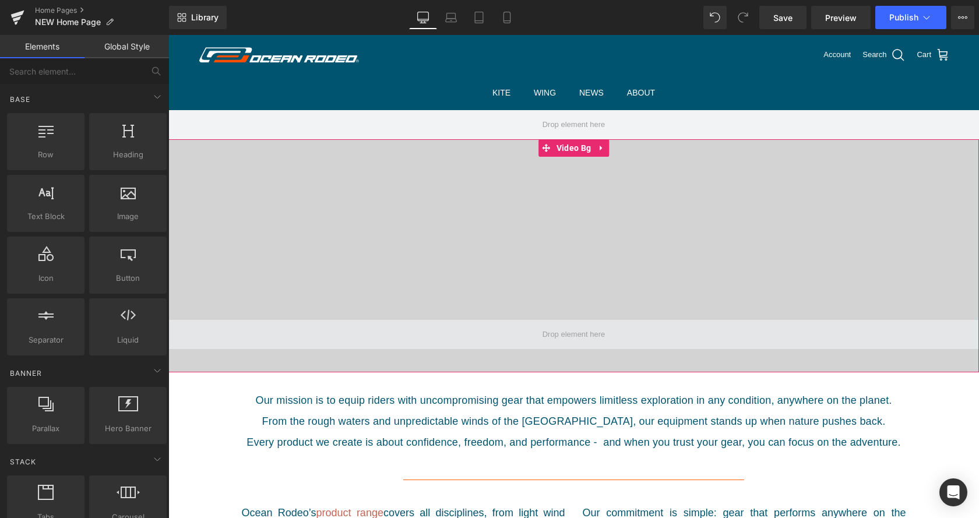
click at [303, 338] on span at bounding box center [573, 334] width 811 height 29
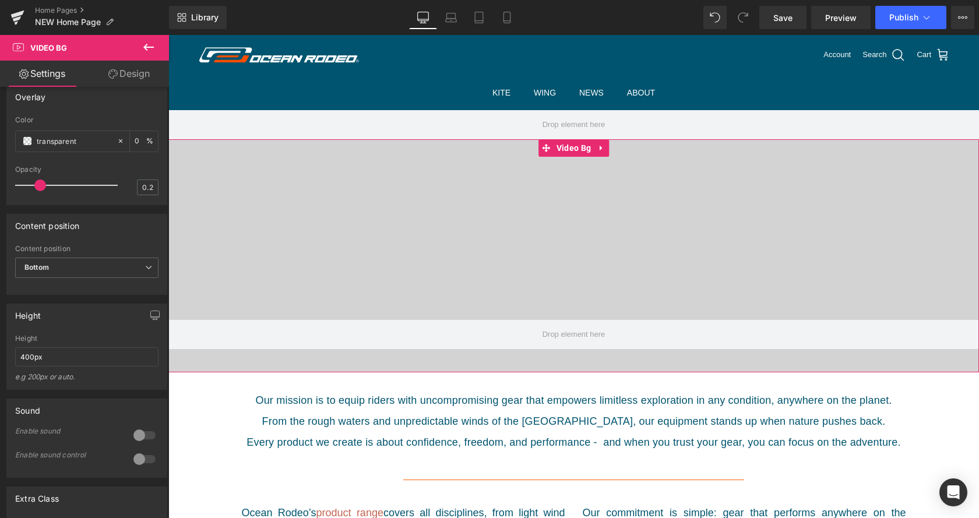
scroll to position [535, 0]
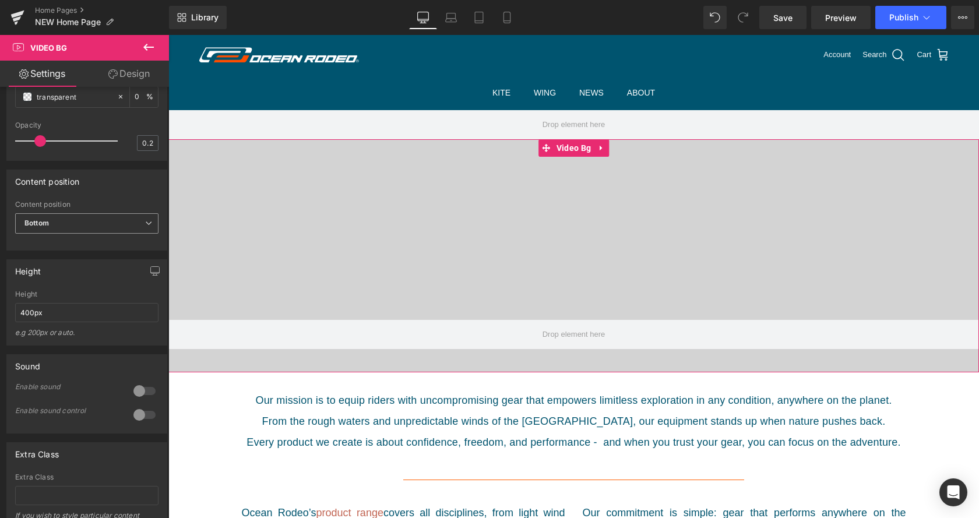
click at [118, 234] on span "Bottom" at bounding box center [86, 223] width 143 height 20
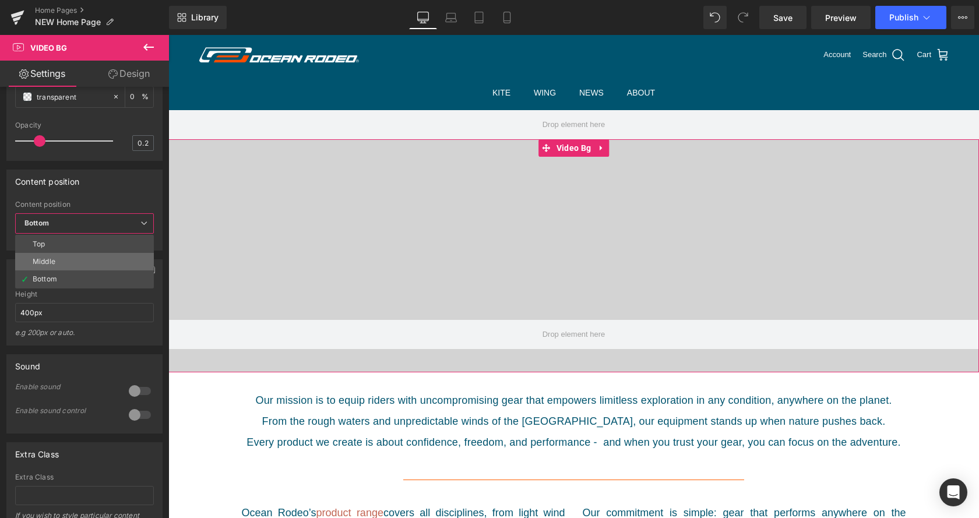
click at [87, 270] on li "Middle" at bounding box center [84, 261] width 139 height 17
click at [87, 275] on div "Height 400px Height 400px e.g 200px or auto. 400px Height 400px e.g 200px or au…" at bounding box center [85, 298] width 170 height 95
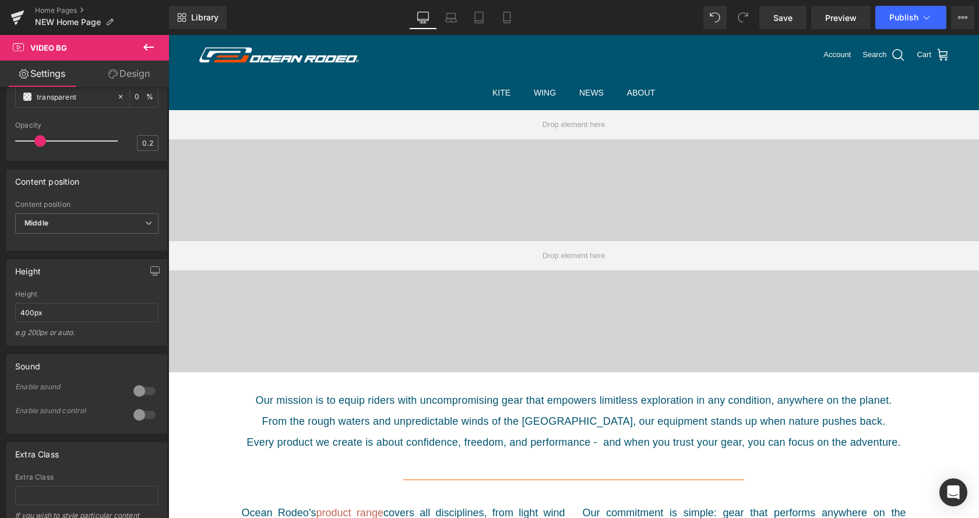
click at [134, 76] on link "Design" at bounding box center [129, 74] width 85 height 26
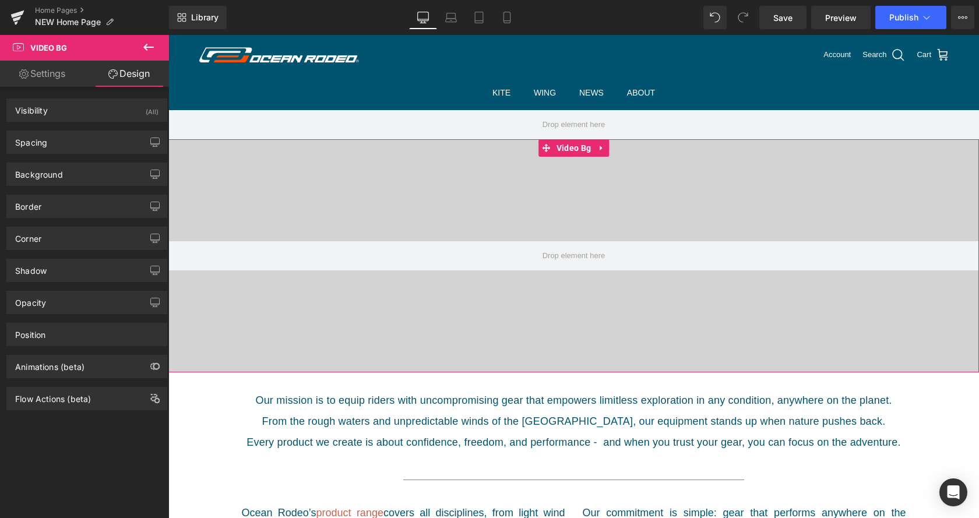
click at [308, 307] on div at bounding box center [573, 255] width 811 height 233
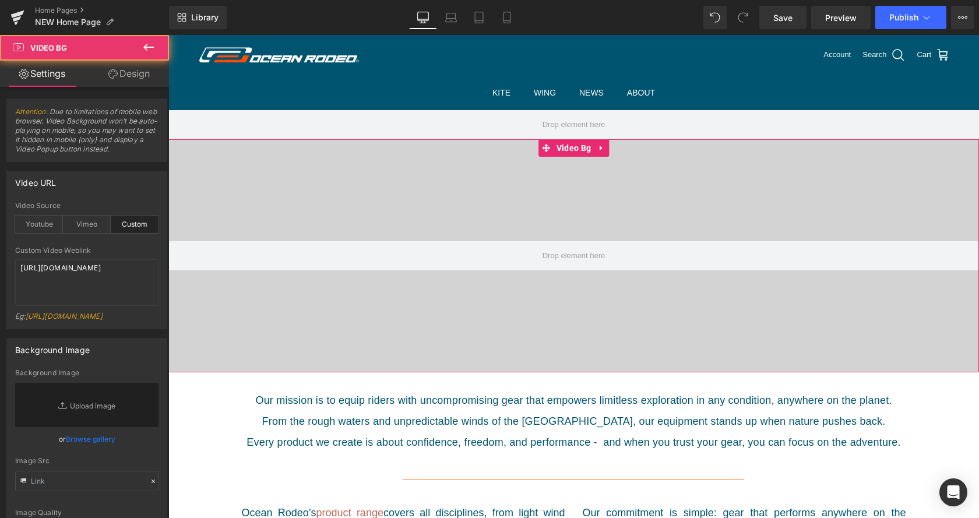
scroll to position [534, 0]
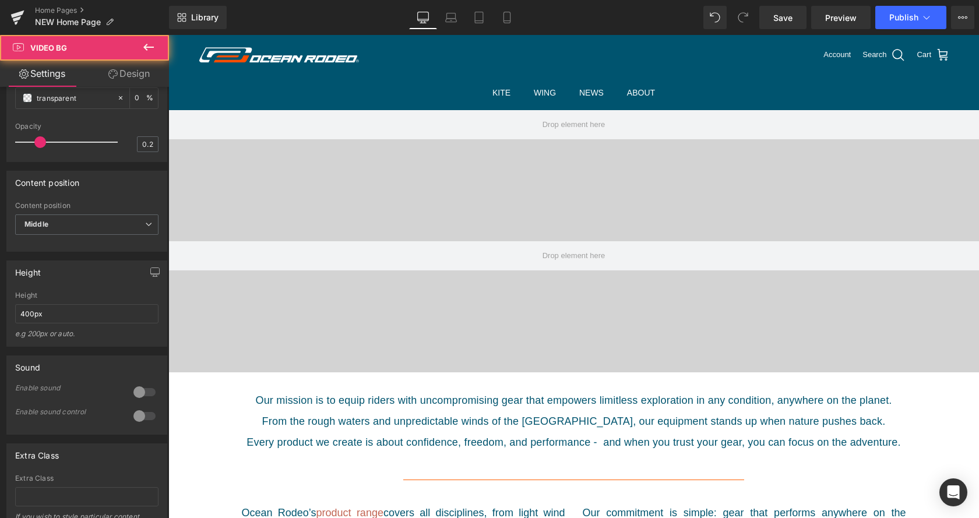
click at [152, 51] on icon at bounding box center [149, 47] width 14 height 14
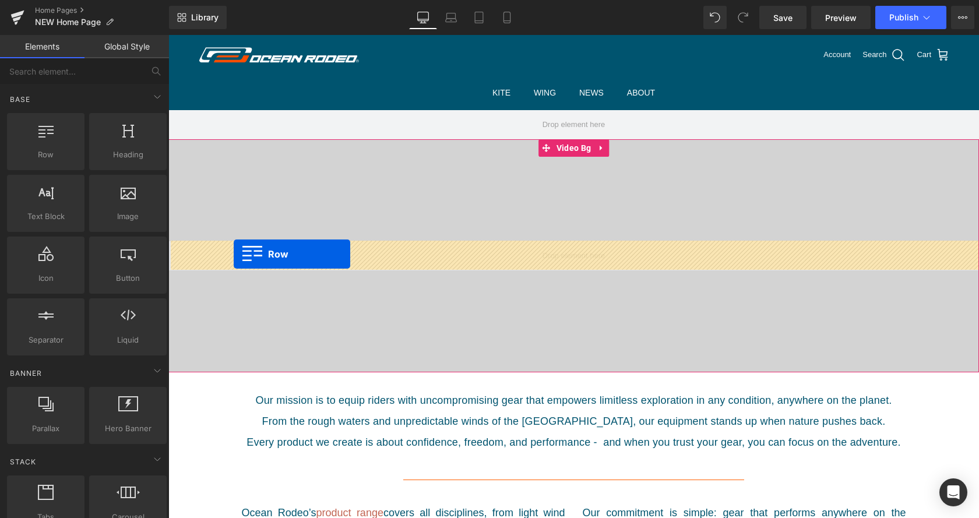
drag, startPoint x: 226, startPoint y: 184, endPoint x: 234, endPoint y: 254, distance: 70.4
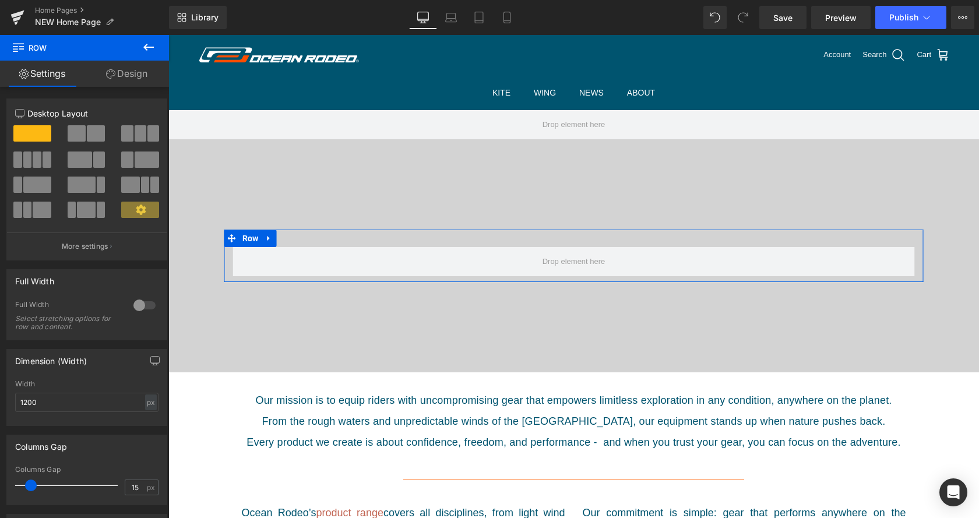
click at [41, 159] on button at bounding box center [32, 160] width 39 height 16
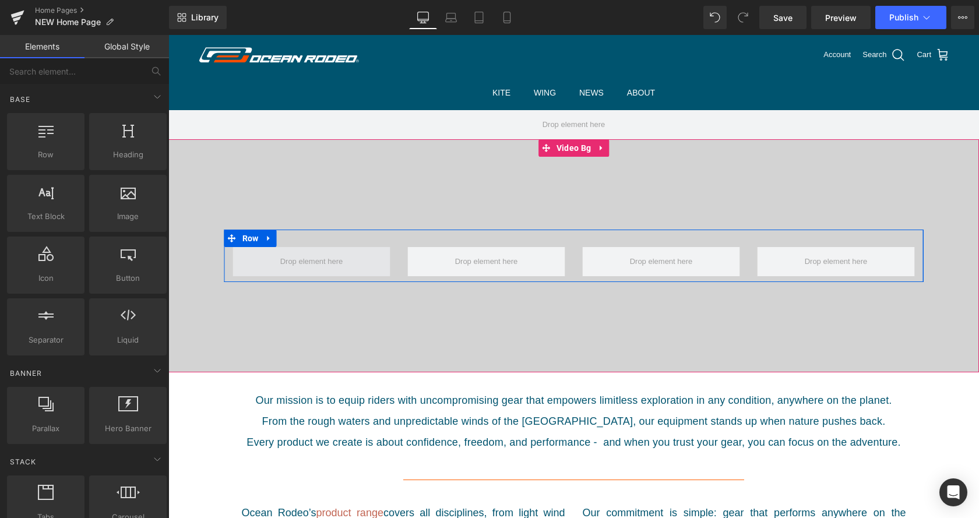
click at [300, 258] on span at bounding box center [311, 261] width 71 height 18
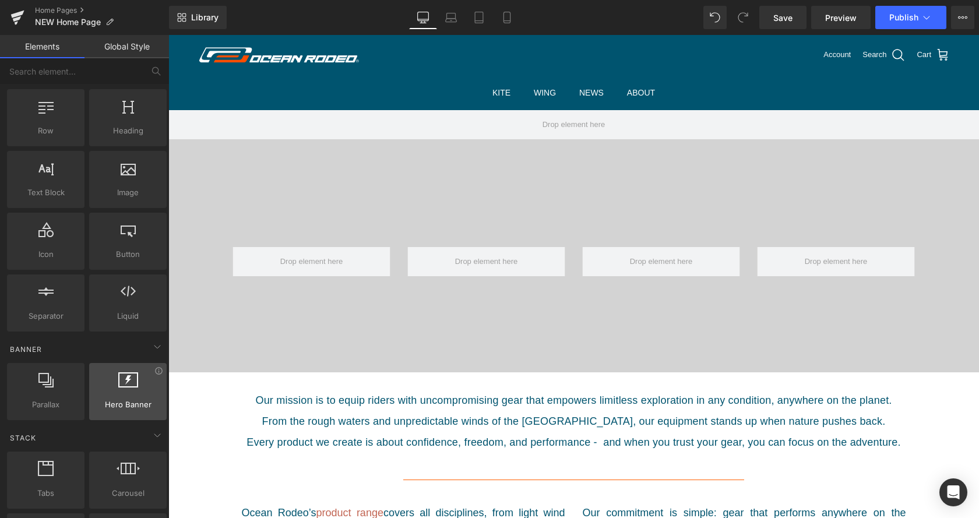
scroll to position [0, 0]
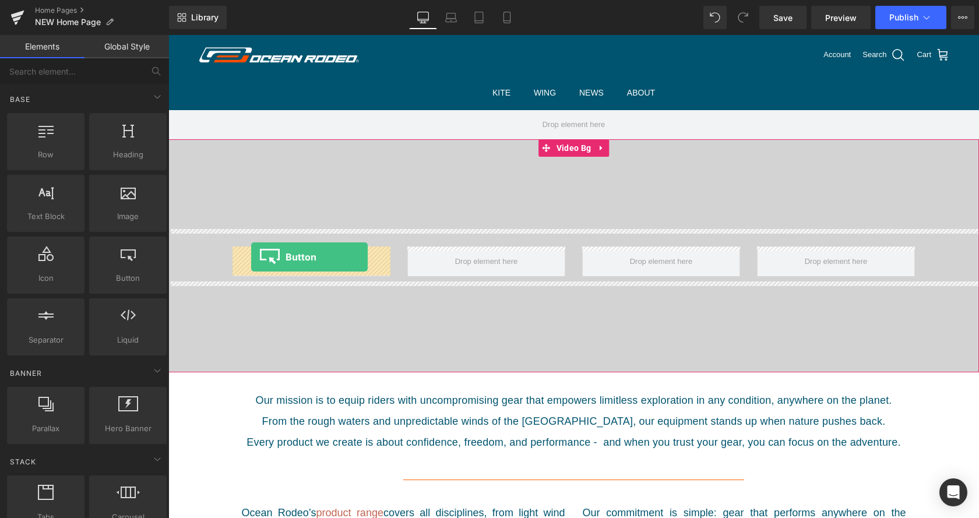
drag, startPoint x: 301, startPoint y: 303, endPoint x: 251, endPoint y: 257, distance: 67.7
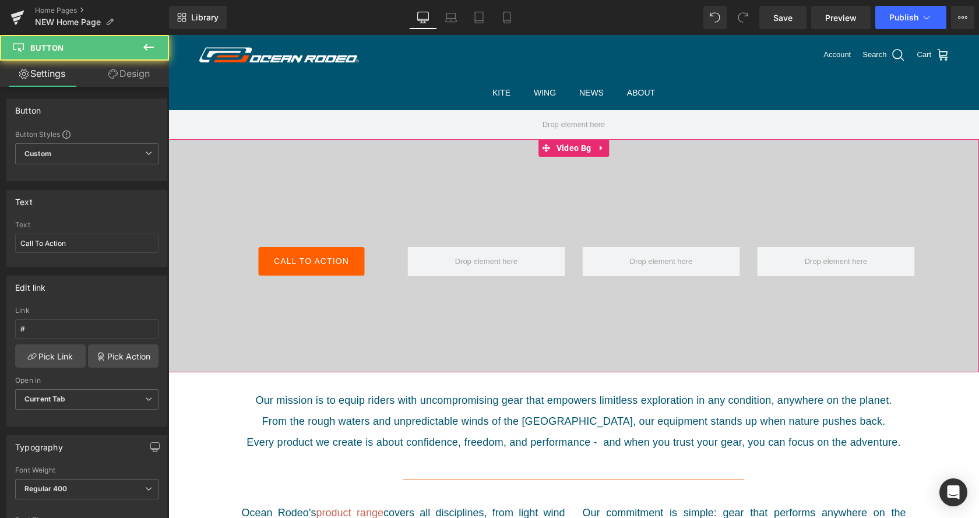
scroll to position [462, 0]
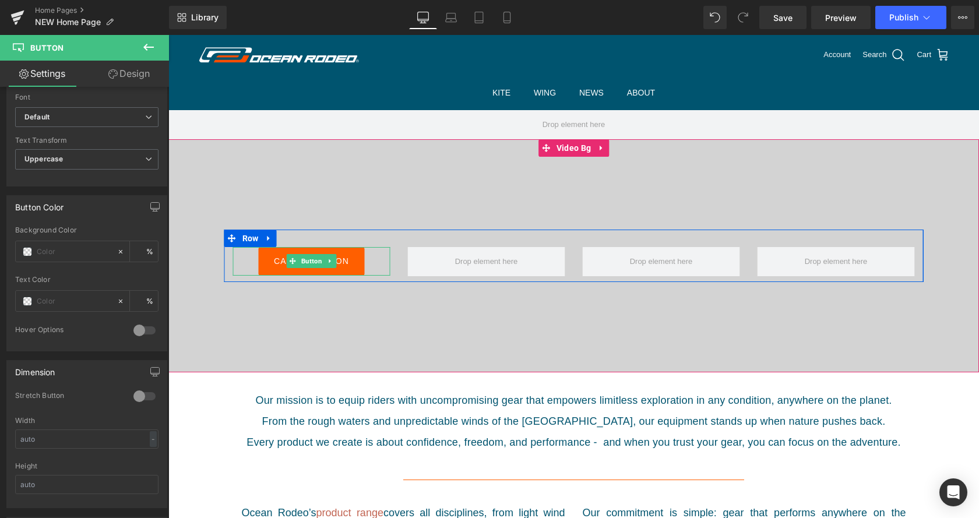
click at [283, 263] on span "Call To Action" at bounding box center [311, 261] width 75 height 8
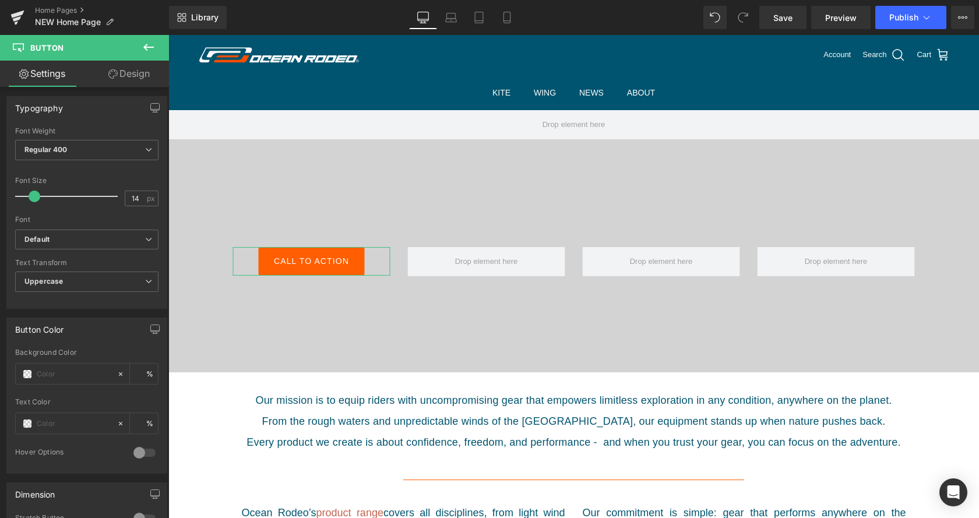
scroll to position [357, 0]
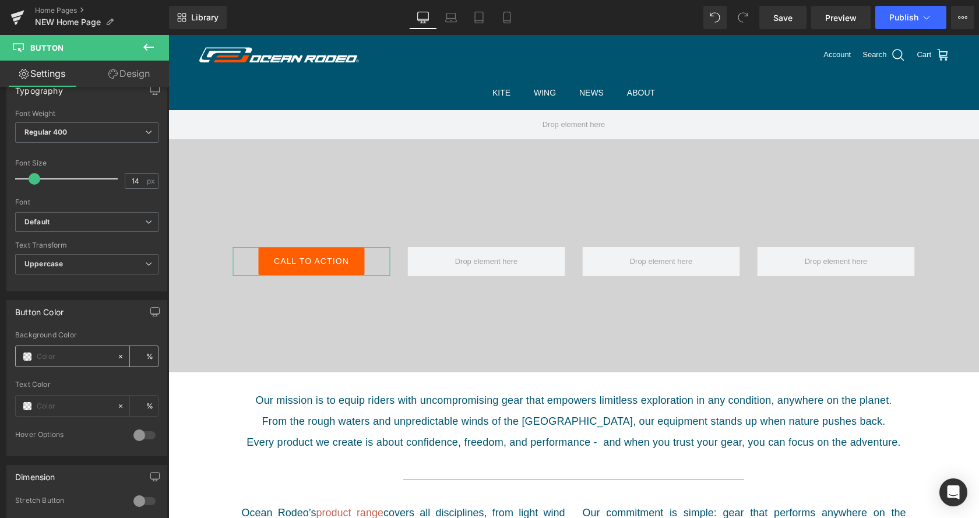
click at [58, 356] on input "text" at bounding box center [74, 356] width 75 height 13
type input "ff"
type input "0"
type input "ffff"
type input "100"
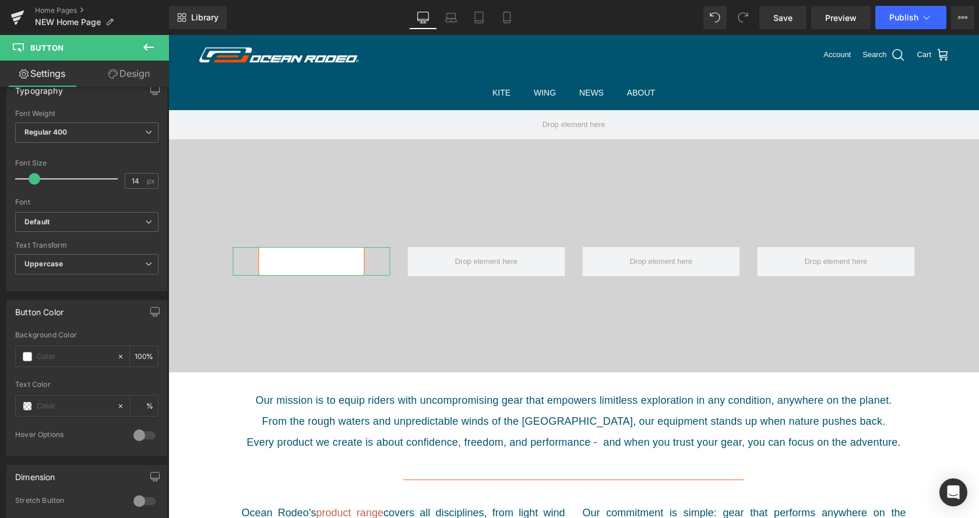
type input "0"
click at [55, 359] on input "text" at bounding box center [74, 356] width 75 height 13
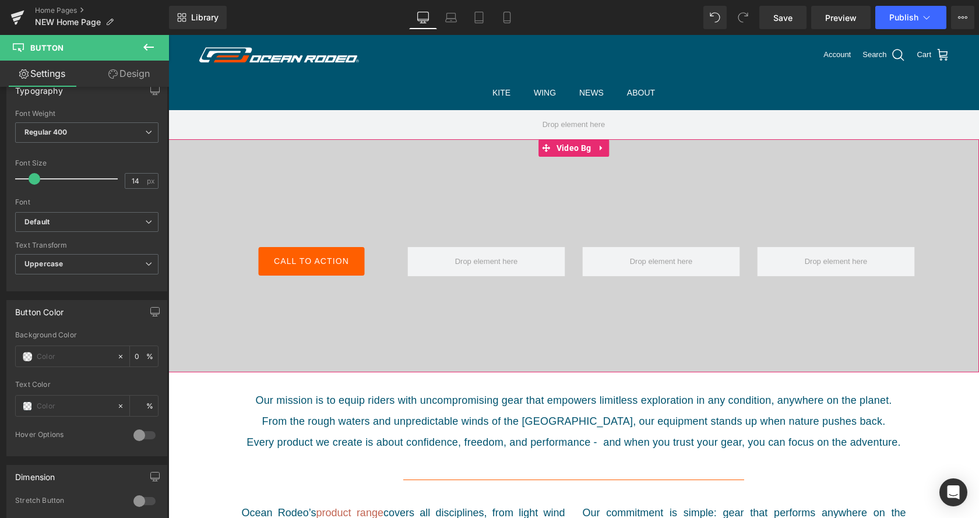
click at [365, 329] on div at bounding box center [573, 255] width 811 height 233
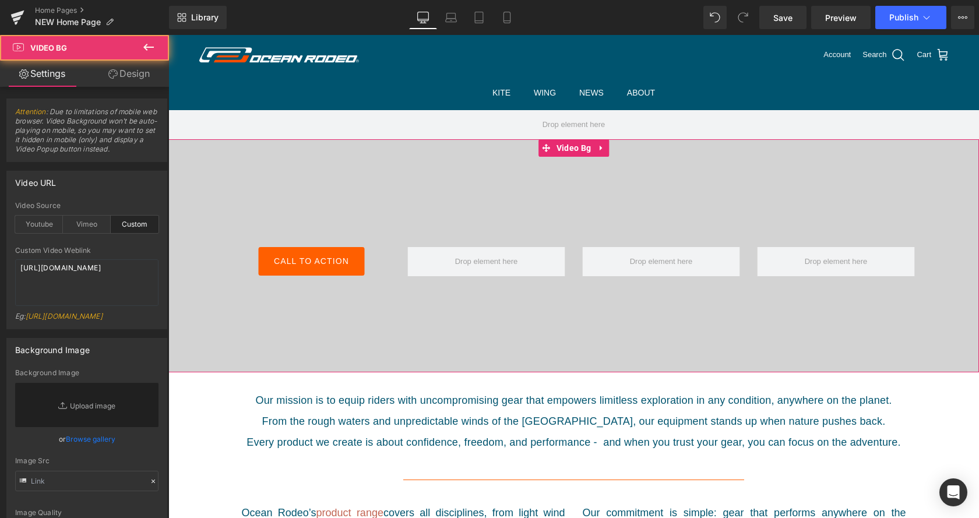
scroll to position [534, 0]
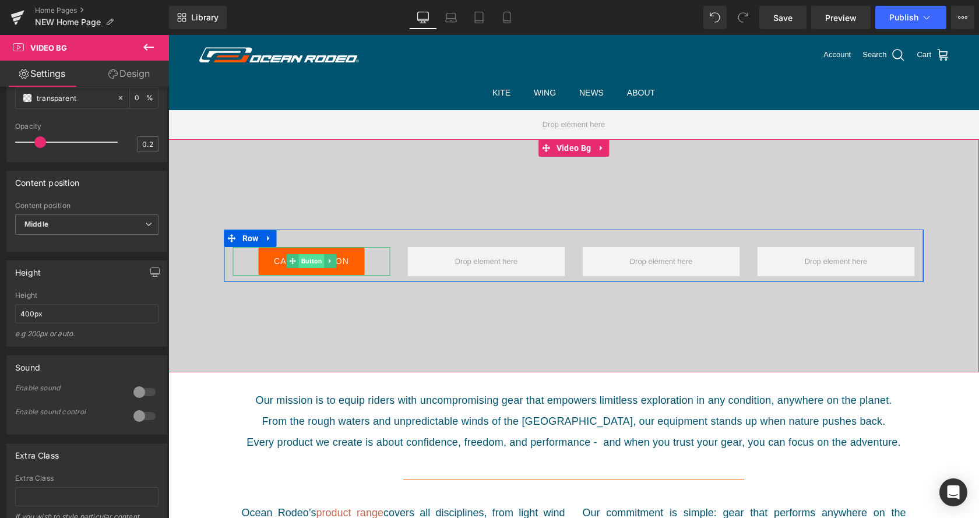
click at [321, 265] on span "Button" at bounding box center [312, 261] width 26 height 14
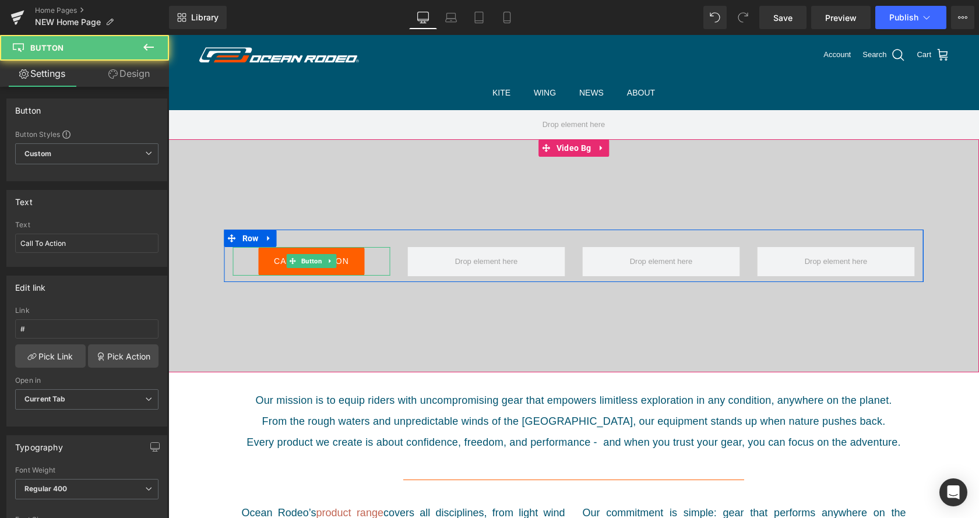
click at [325, 268] on link at bounding box center [330, 261] width 12 height 14
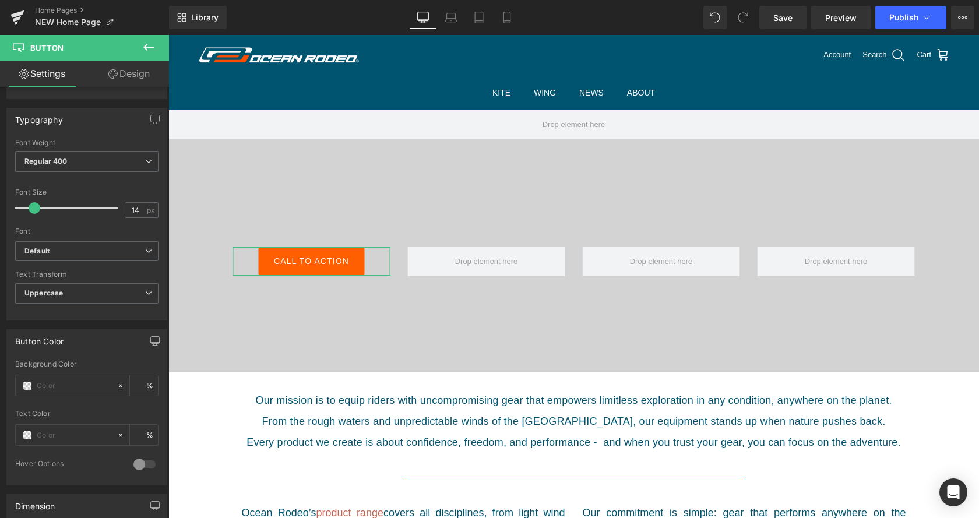
scroll to position [416, 0]
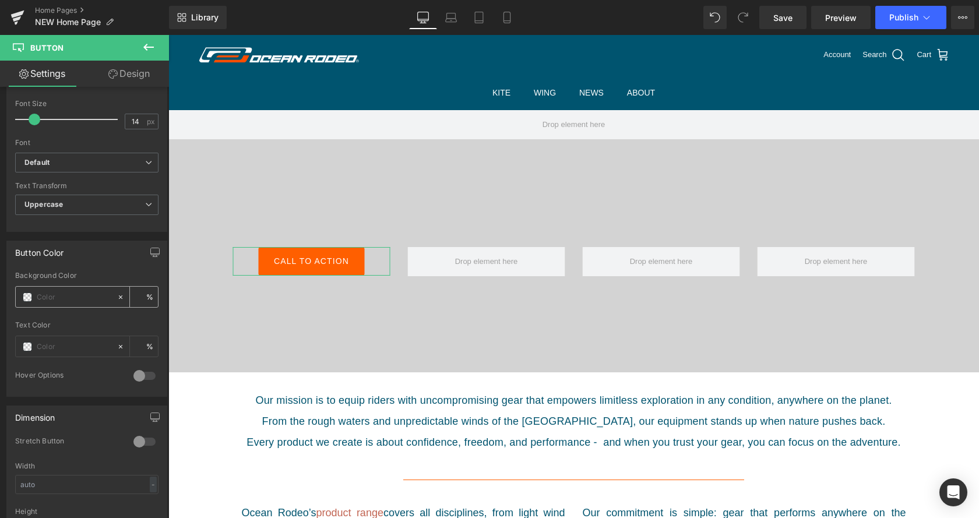
click at [118, 297] on icon at bounding box center [121, 297] width 8 height 8
type input "none"
type input "0"
click at [118, 297] on icon at bounding box center [121, 297] width 8 height 8
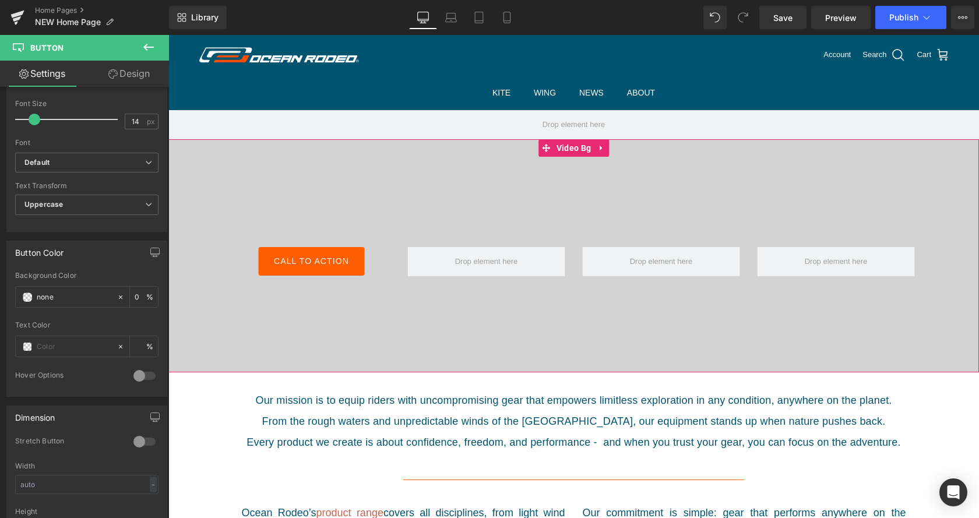
click at [270, 324] on div at bounding box center [573, 255] width 811 height 233
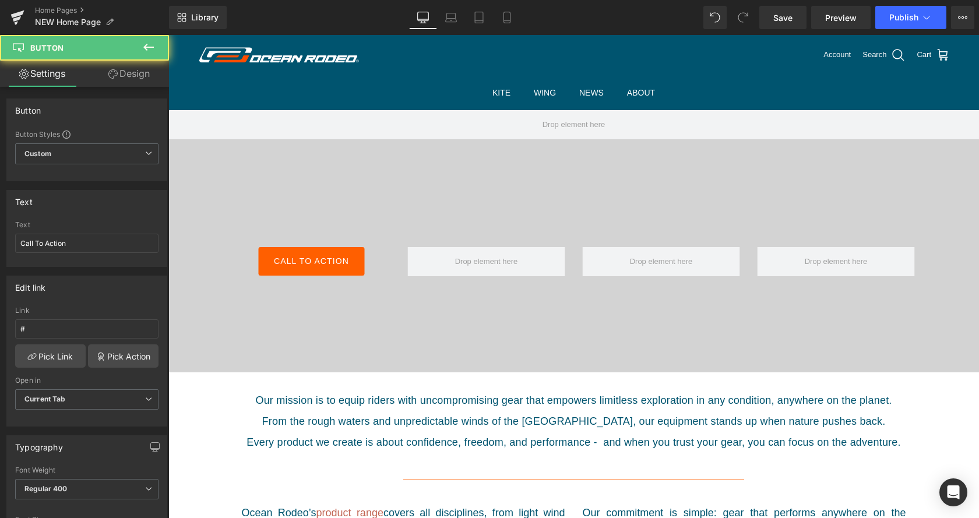
click at [249, 260] on div "Call To Action" at bounding box center [311, 261] width 157 height 29
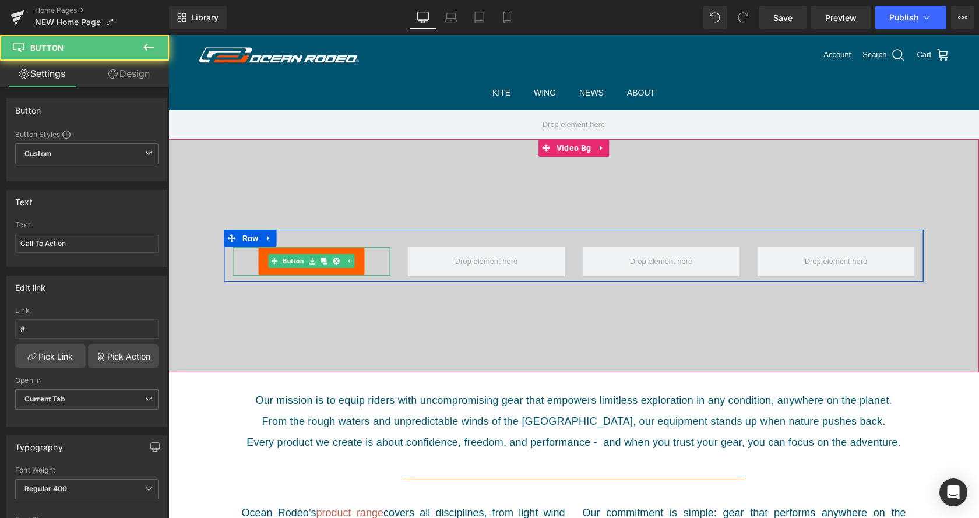
click at [264, 267] on link "Call To Action" at bounding box center [312, 261] width 106 height 29
click at [272, 269] on link "Call To Action" at bounding box center [312, 261] width 106 height 29
click at [339, 260] on link at bounding box center [337, 261] width 12 height 14
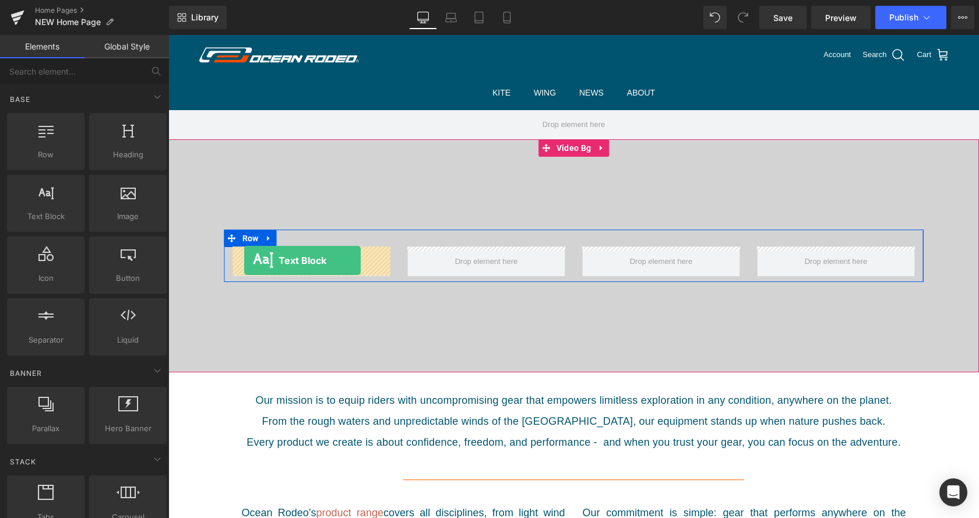
drag, startPoint x: 211, startPoint y: 246, endPoint x: 244, endPoint y: 261, distance: 36.3
drag, startPoint x: 292, startPoint y: 178, endPoint x: 258, endPoint y: 262, distance: 91.0
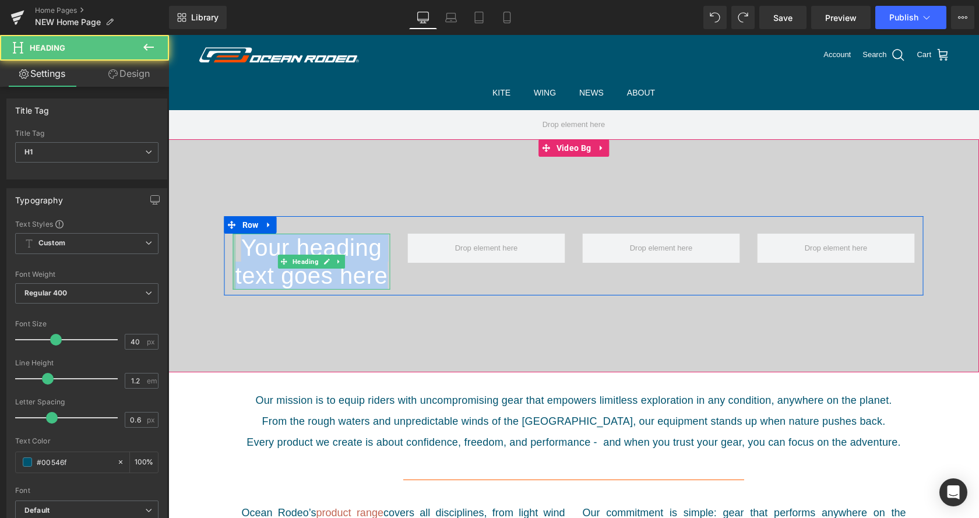
drag, startPoint x: 384, startPoint y: 278, endPoint x: 234, endPoint y: 251, distance: 152.9
click at [234, 251] on div "Your heading text goes here Heading" at bounding box center [311, 262] width 157 height 56
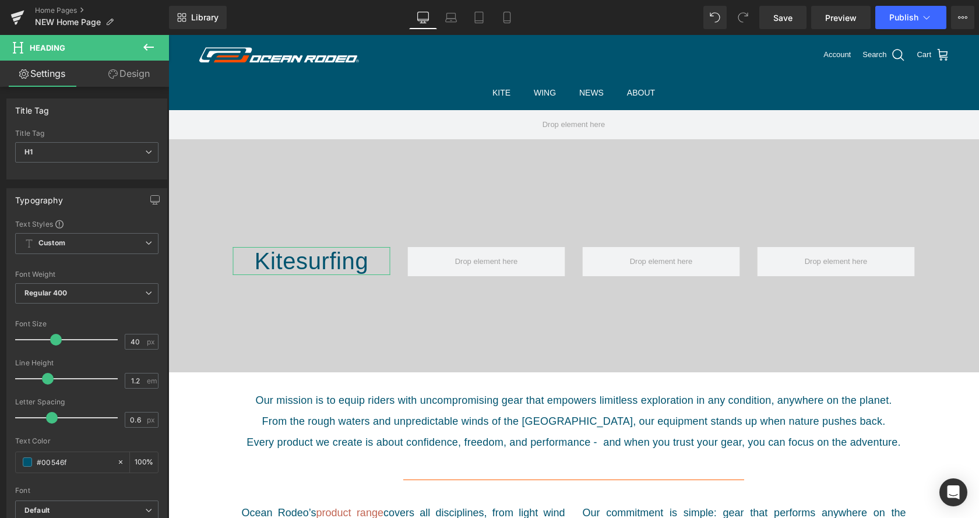
scroll to position [119, 0]
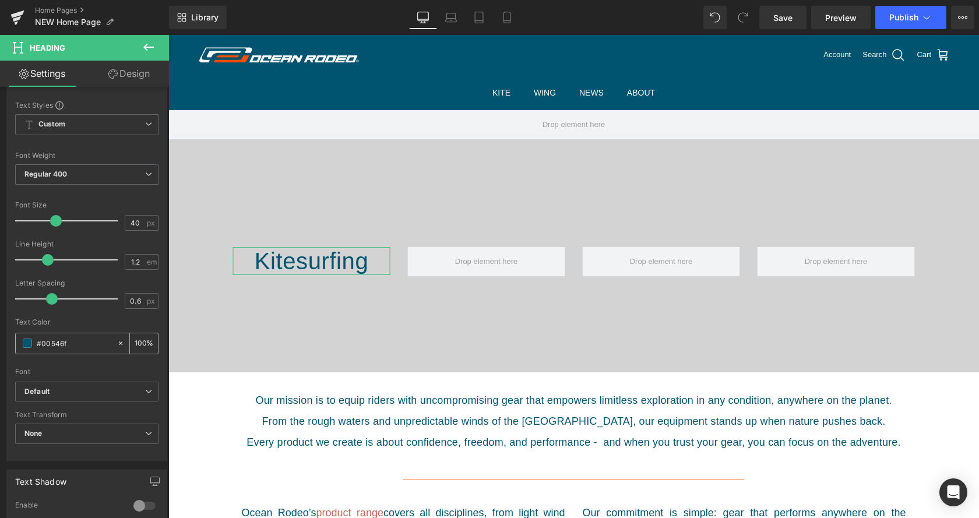
click at [84, 347] on input "#00546f" at bounding box center [74, 343] width 75 height 13
drag, startPoint x: 80, startPoint y: 346, endPoint x: 48, endPoint y: 345, distance: 32.1
click at [48, 345] on input "#00546f" at bounding box center [74, 343] width 75 height 13
type input "#ff"
type input "0"
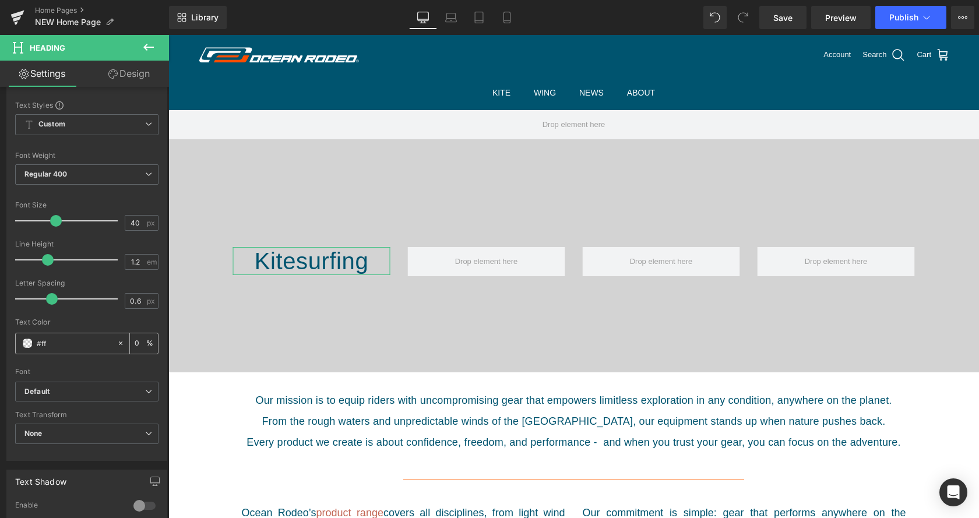
type input "#fff"
type input "100"
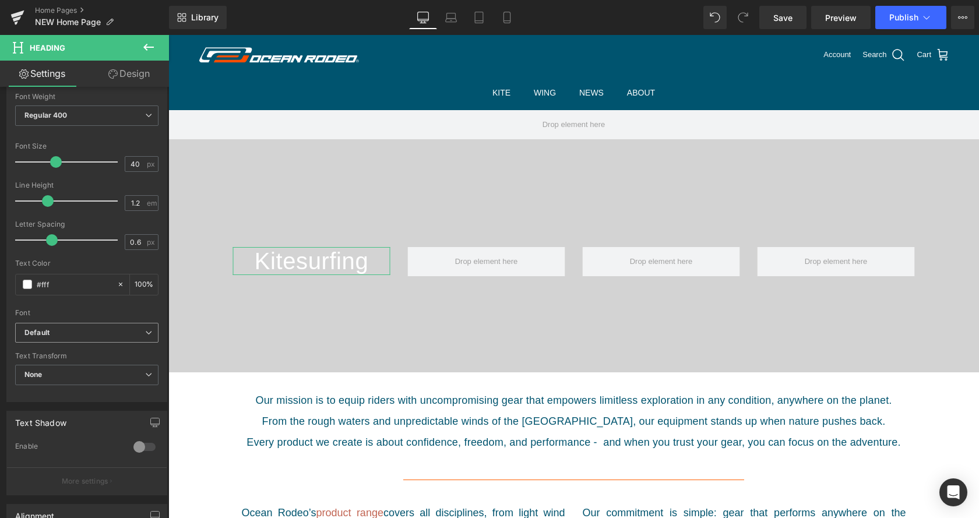
scroll to position [178, 0]
click at [101, 330] on b "Default" at bounding box center [84, 333] width 121 height 10
type input "#ffffff"
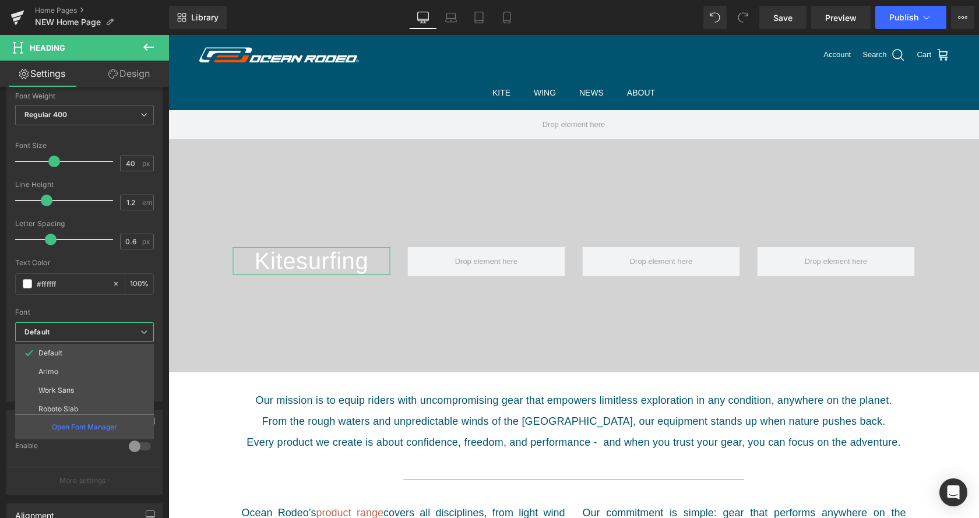
click at [101, 330] on b "Default" at bounding box center [82, 333] width 116 height 10
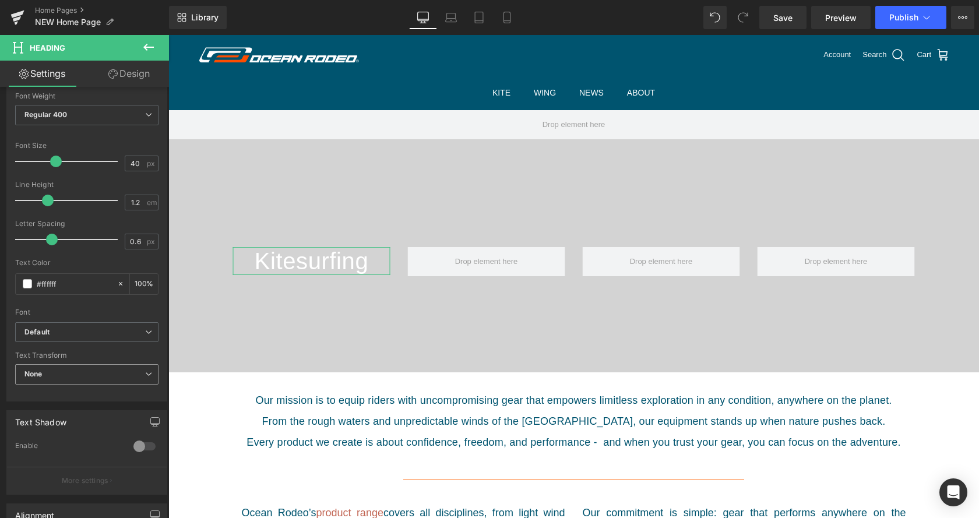
click at [94, 370] on span "None" at bounding box center [86, 374] width 143 height 20
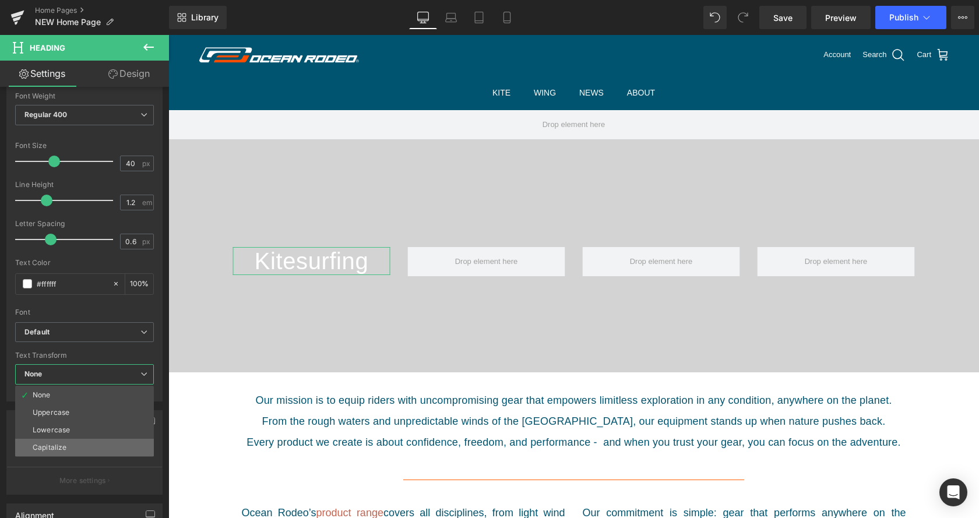
click at [96, 445] on li "Capitalize" at bounding box center [84, 447] width 139 height 17
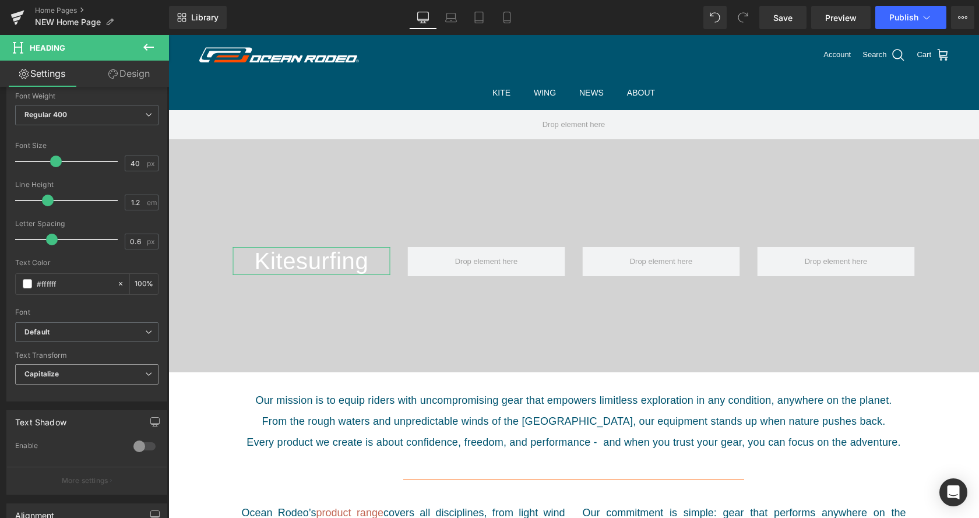
click at [98, 380] on span "Capitalize" at bounding box center [86, 374] width 143 height 20
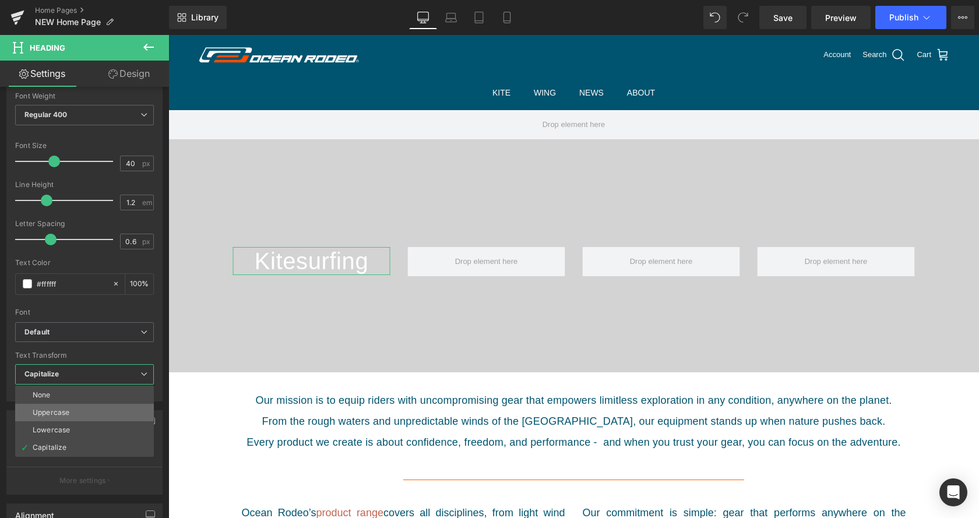
click at [92, 417] on li "Uppercase" at bounding box center [84, 412] width 139 height 17
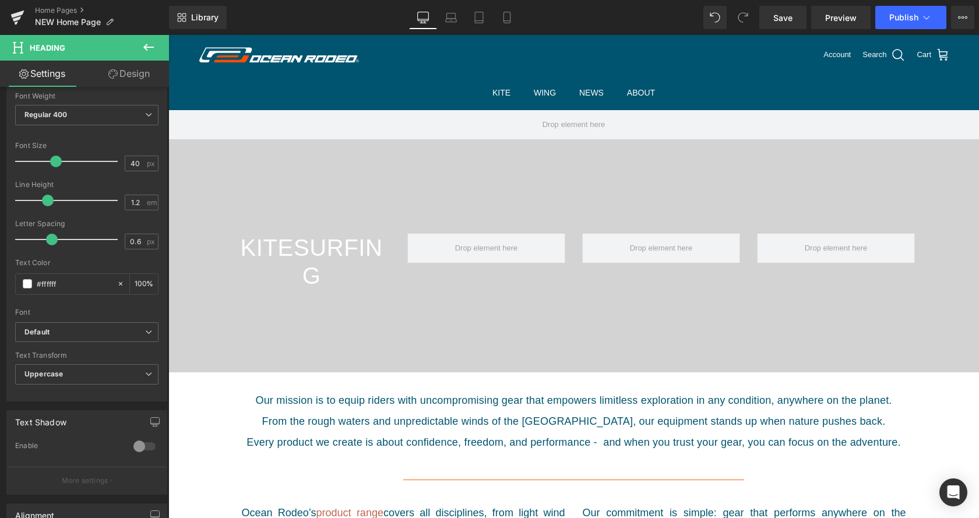
click at [157, 40] on button at bounding box center [148, 48] width 41 height 26
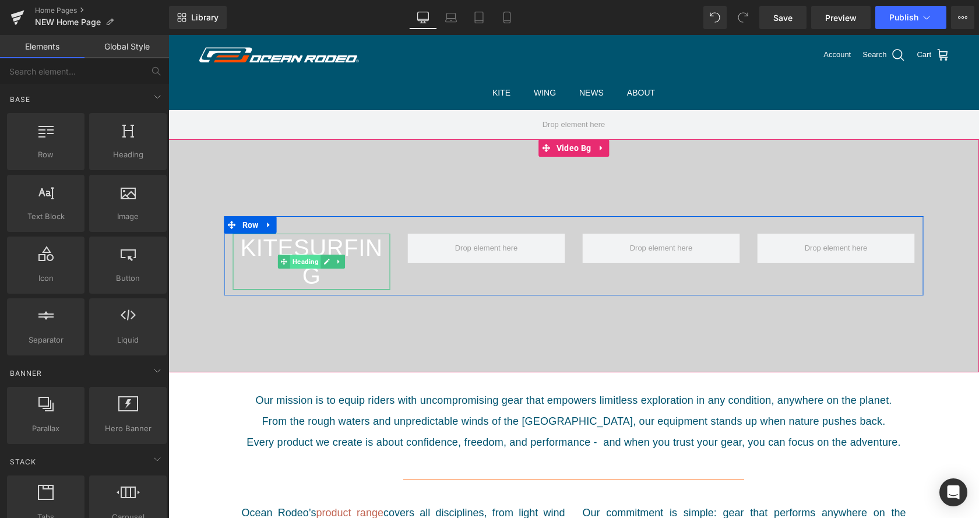
click at [317, 262] on span "Heading" at bounding box center [305, 262] width 31 height 14
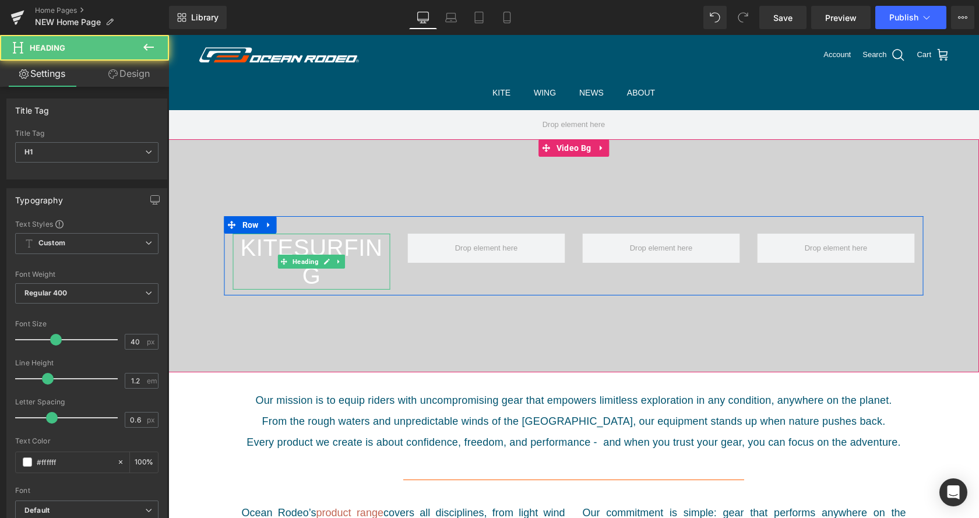
scroll to position [90, 0]
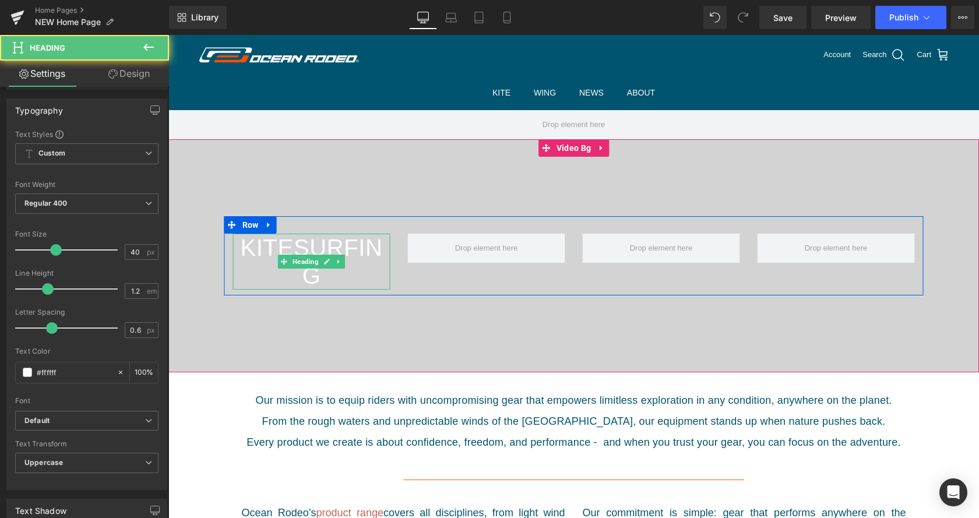
click at [242, 258] on h1 "Kitesurfing" at bounding box center [311, 262] width 157 height 56
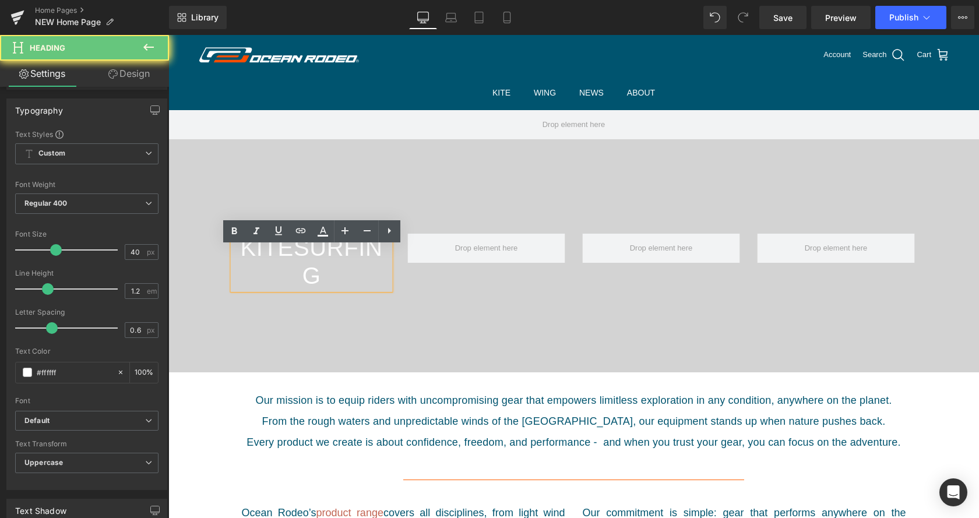
click at [242, 258] on h1 "Kitesurfing" at bounding box center [311, 262] width 157 height 56
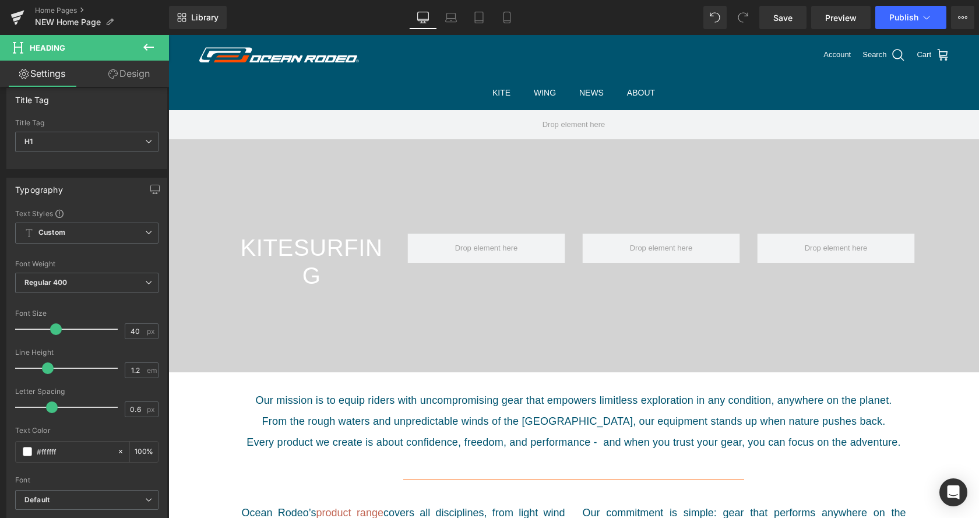
scroll to position [0, 0]
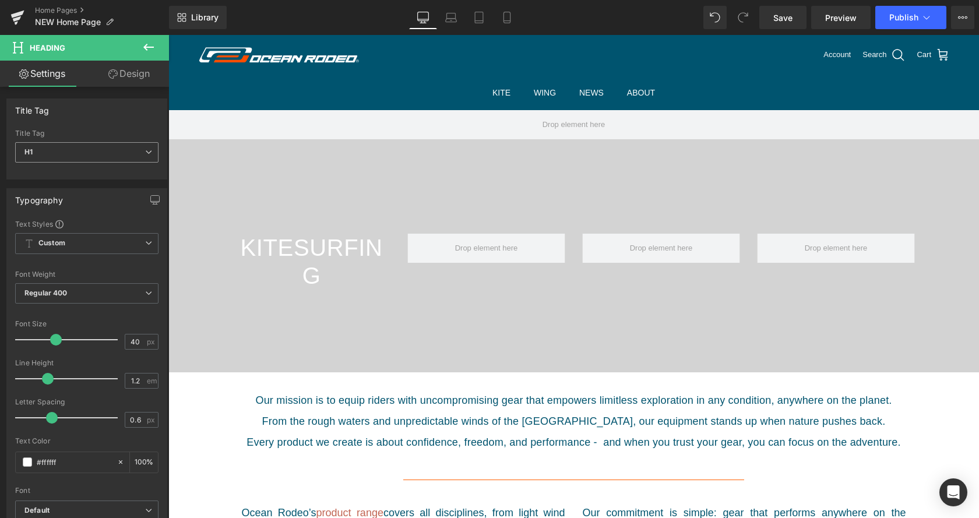
click at [94, 152] on span "H1" at bounding box center [86, 152] width 143 height 20
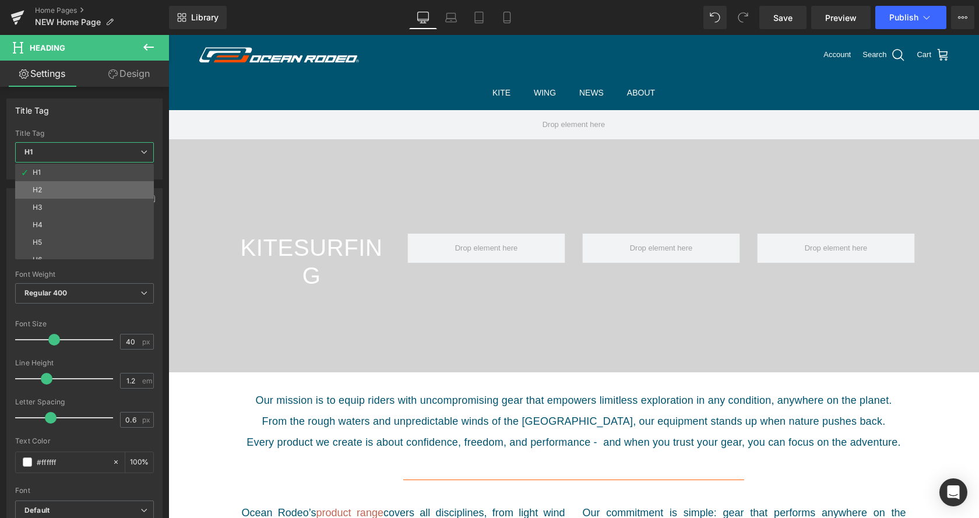
click at [86, 182] on li "H2" at bounding box center [87, 189] width 144 height 17
type input "35.2"
type input "0.53"
type input "#00546f"
type input "100"
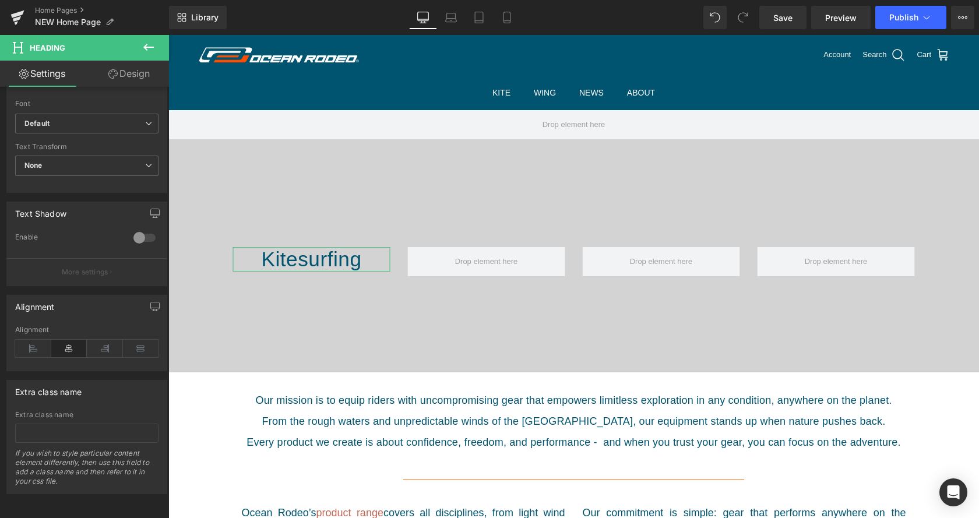
scroll to position [209, 0]
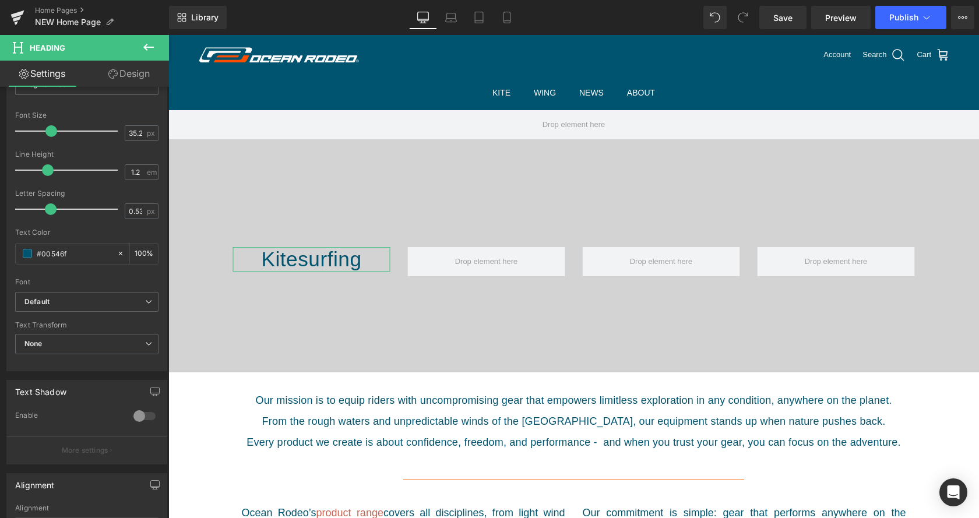
click at [146, 85] on link "Design" at bounding box center [129, 74] width 85 height 26
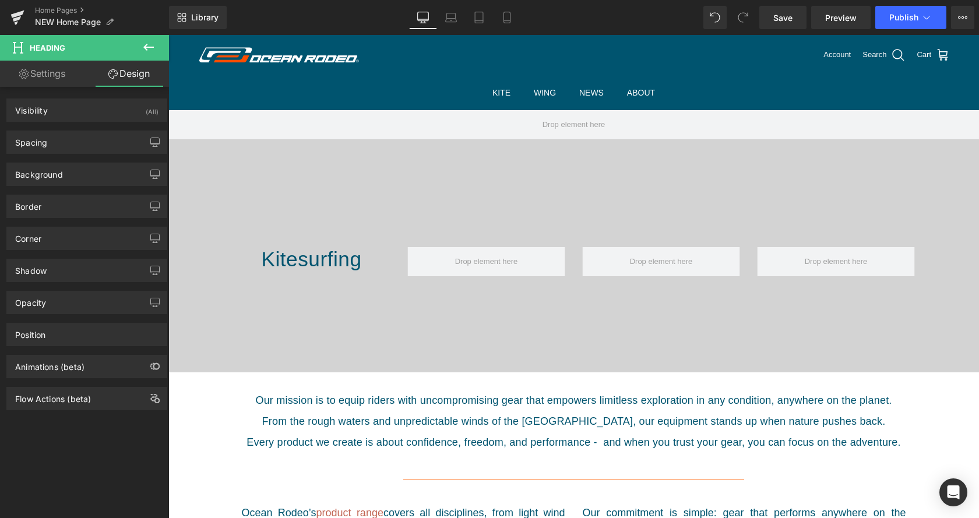
drag, startPoint x: 150, startPoint y: 49, endPoint x: 24, endPoint y: 65, distance: 127.5
click at [150, 49] on icon at bounding box center [149, 47] width 14 height 14
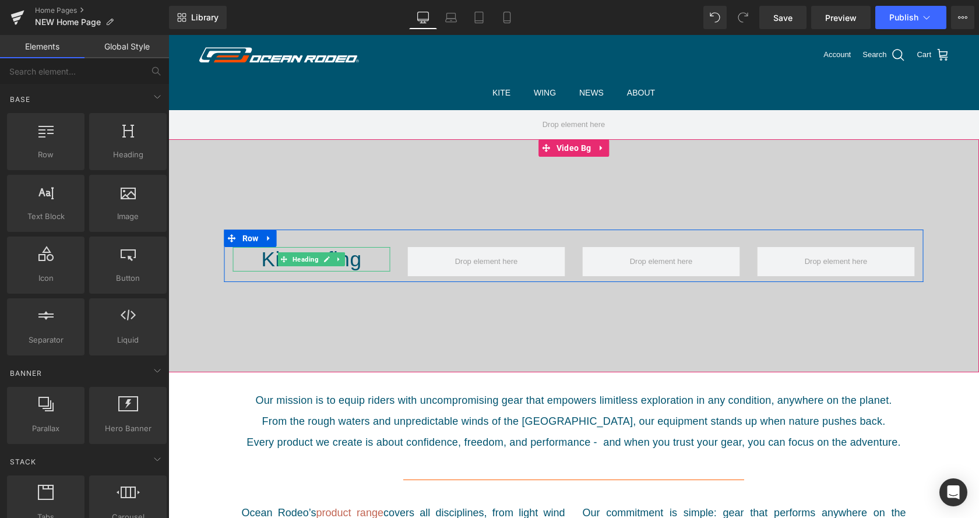
click at [264, 261] on h2 "Kitesurfing" at bounding box center [311, 259] width 157 height 24
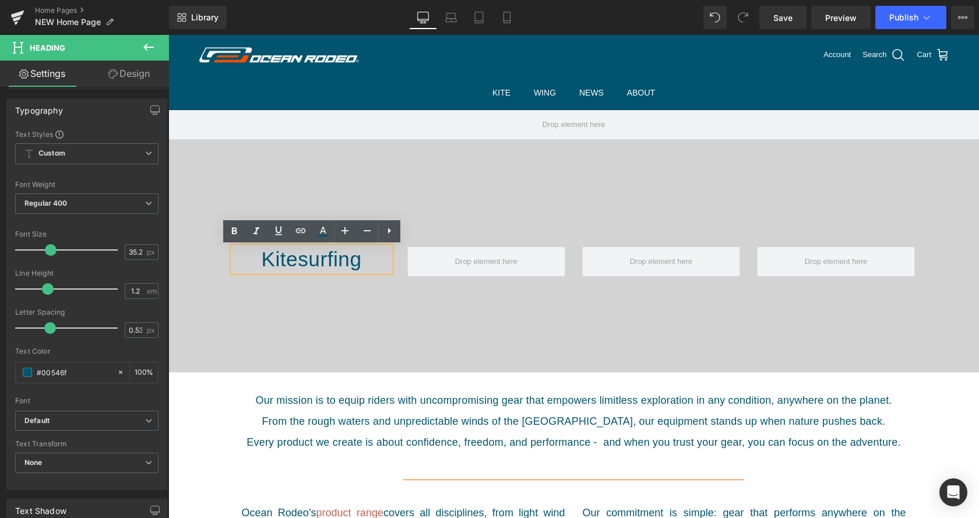
scroll to position [90, 0]
click at [342, 319] on div at bounding box center [573, 255] width 811 height 233
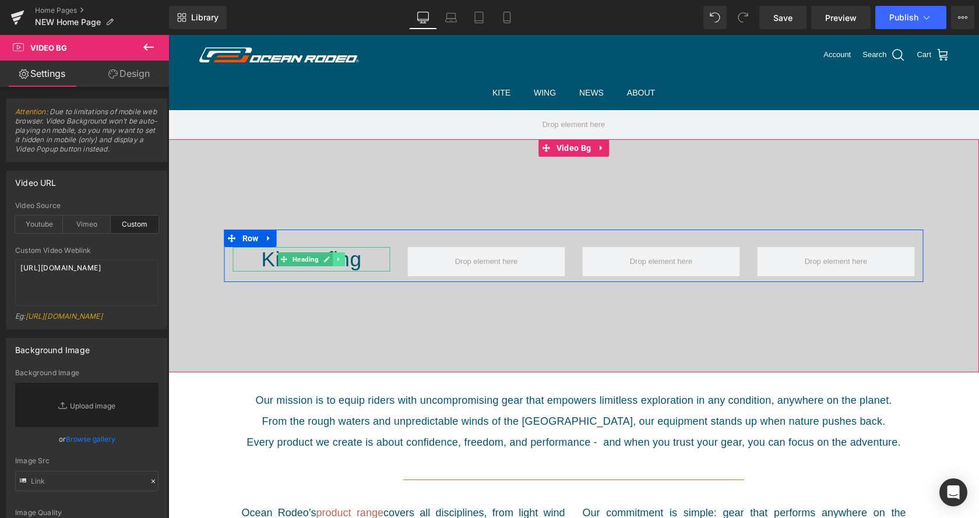
click at [342, 259] on link at bounding box center [339, 259] width 12 height 14
click at [346, 262] on link at bounding box center [345, 259] width 12 height 14
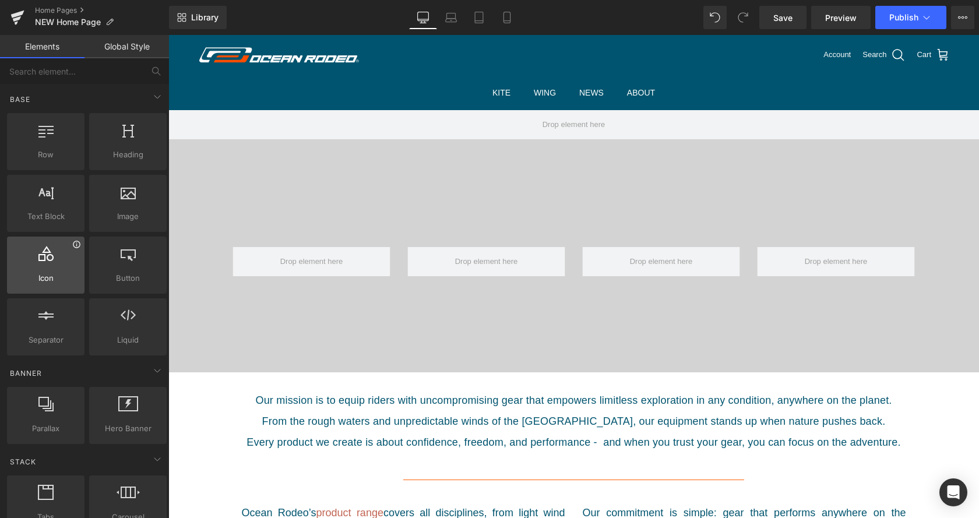
click at [75, 248] on icon at bounding box center [76, 244] width 9 height 9
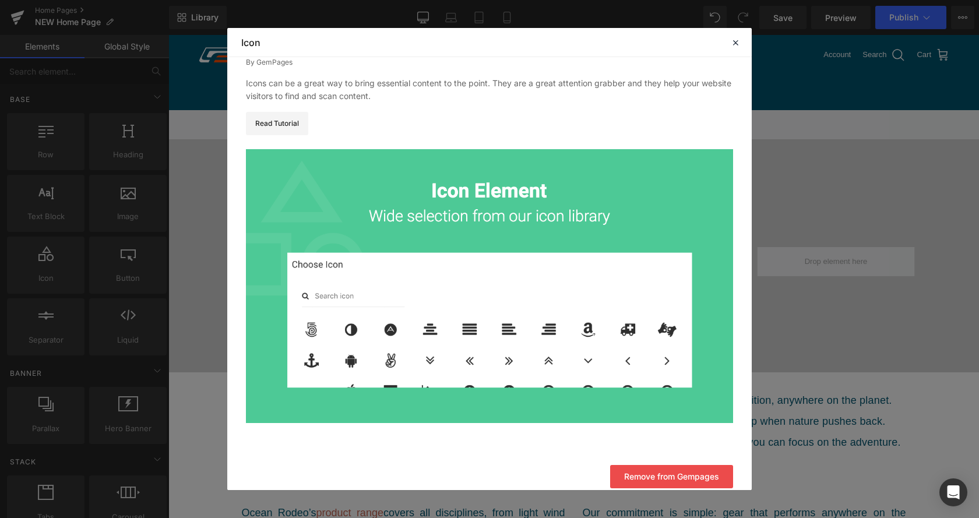
scroll to position [44, 0]
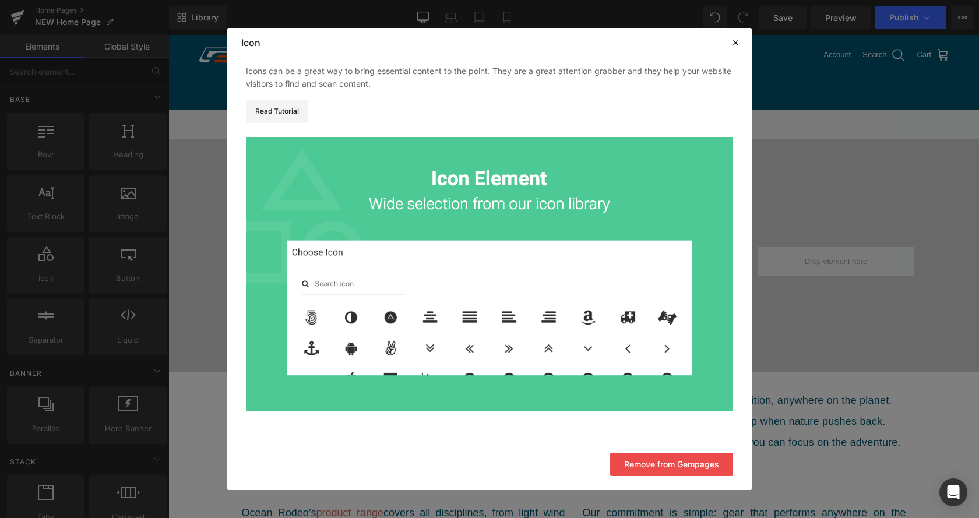
click at [737, 50] on header "Library Elements Blocks Templates Saved Library Icon" at bounding box center [489, 42] width 525 height 29
drag, startPoint x: 740, startPoint y: 45, endPoint x: 568, endPoint y: 12, distance: 174.6
click at [740, 45] on icon at bounding box center [735, 42] width 10 height 10
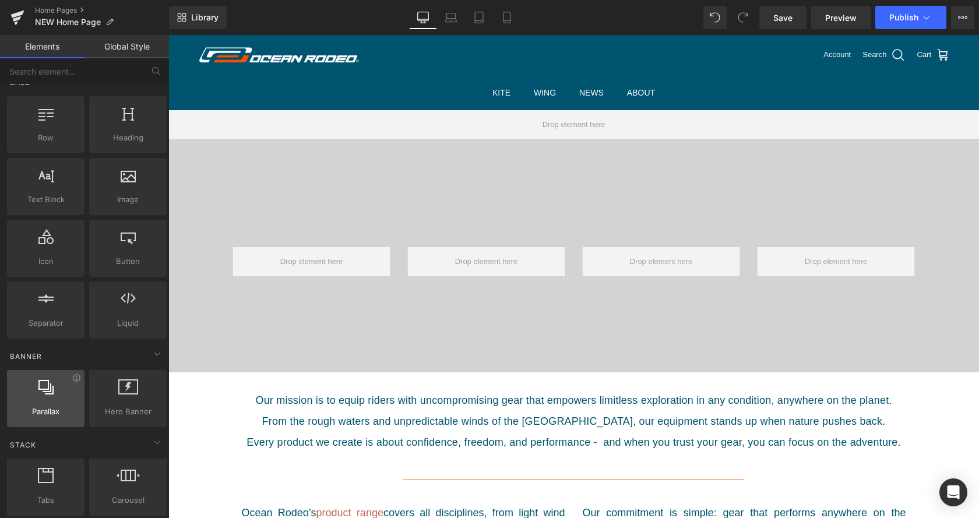
scroll to position [0, 0]
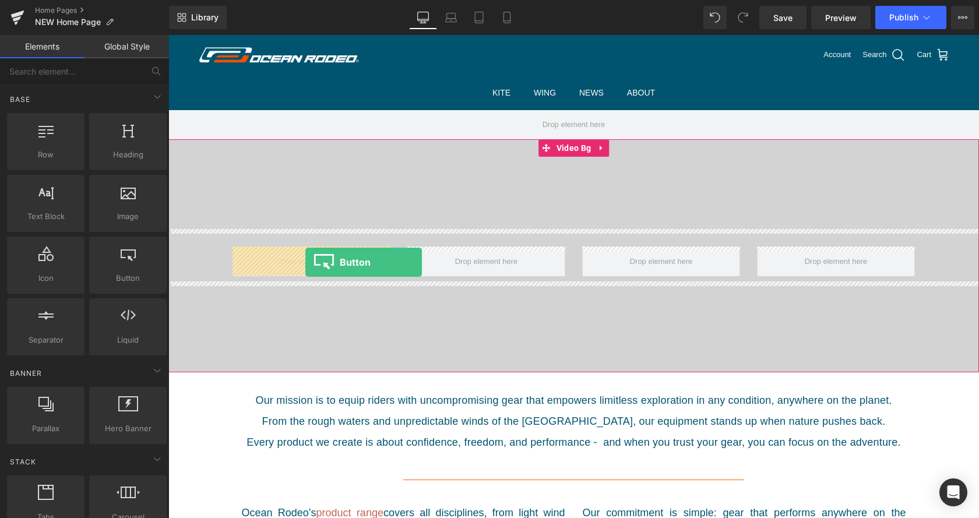
drag, startPoint x: 304, startPoint y: 305, endPoint x: 305, endPoint y: 262, distance: 43.2
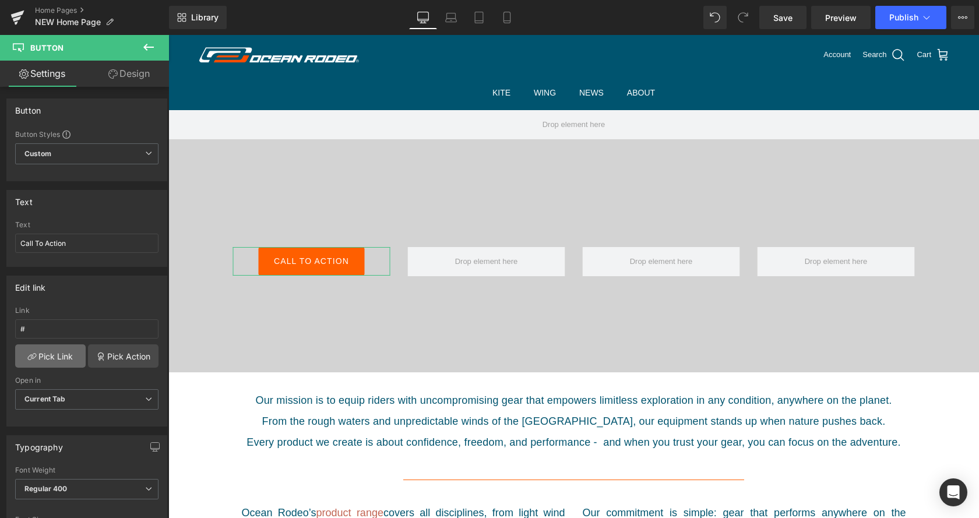
click at [54, 356] on link "Pick Link" at bounding box center [50, 356] width 71 height 23
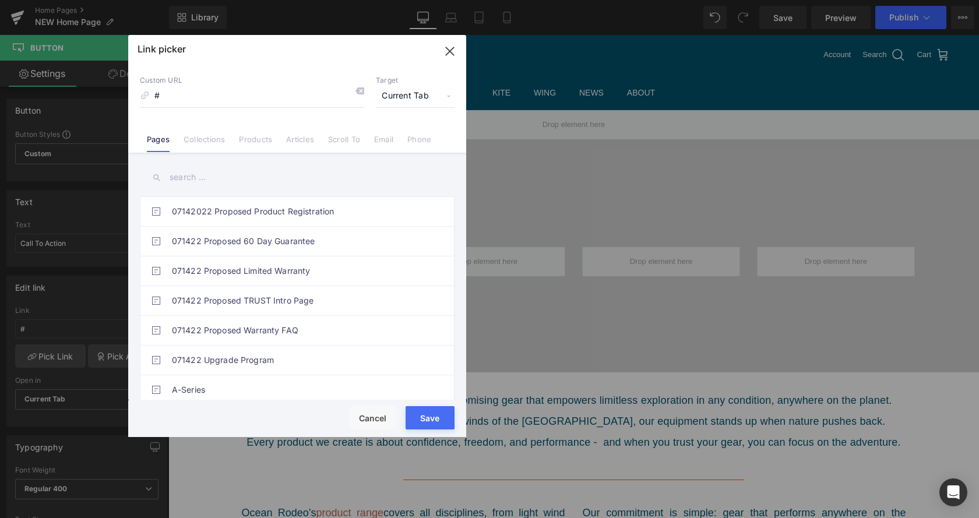
scroll to position [59, 0]
click at [203, 135] on link "Collections" at bounding box center [204, 143] width 41 height 17
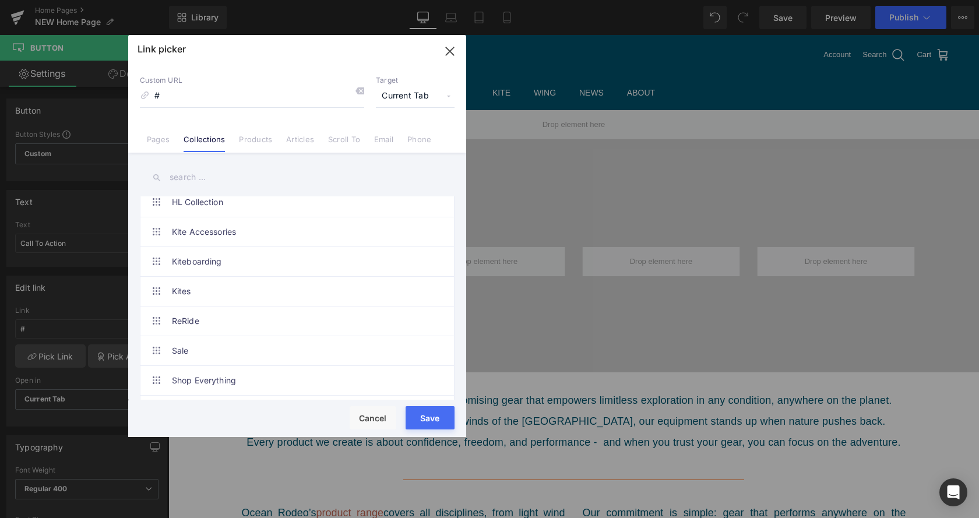
scroll to position [416, 0]
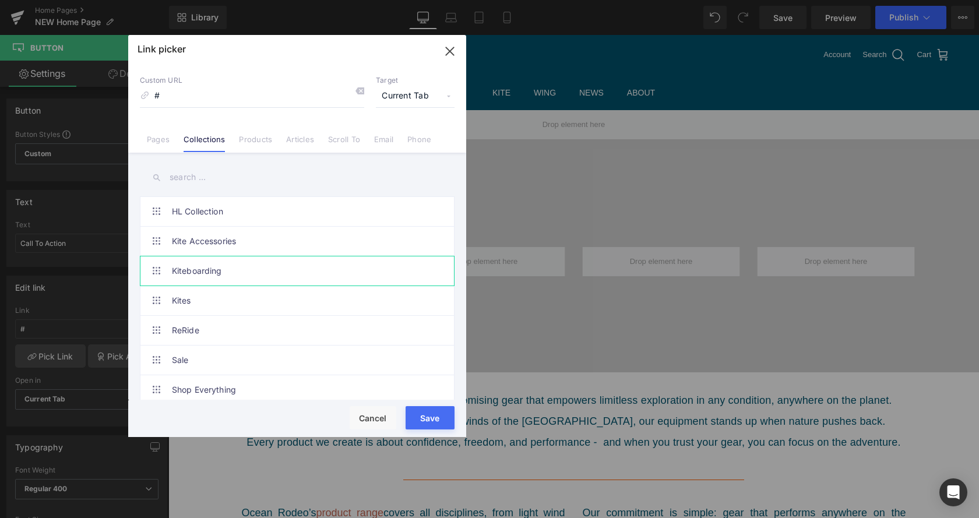
click at [234, 268] on link "Kiteboarding" at bounding box center [300, 270] width 256 height 29
type input "/collections/kiteboarding"
click at [430, 415] on button "Save" at bounding box center [430, 417] width 49 height 23
type input "/collections/kiteboarding"
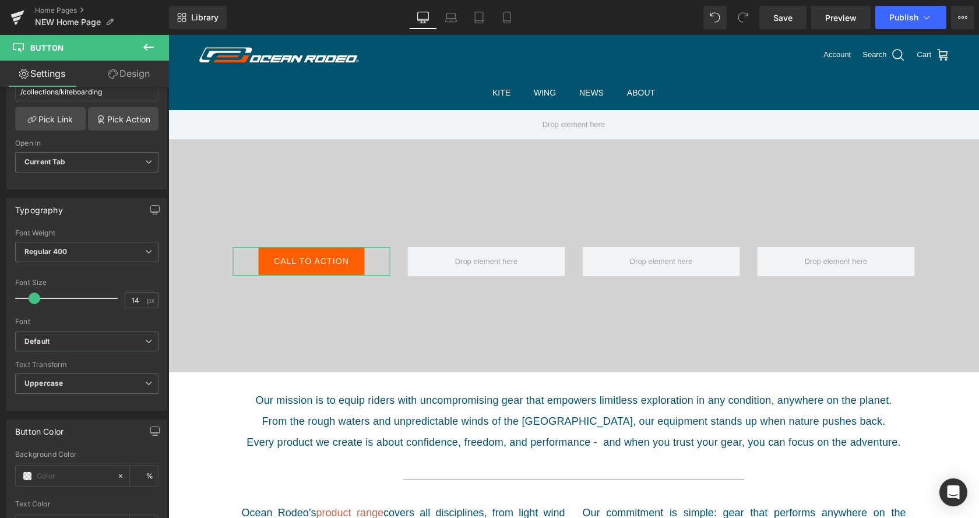
scroll to position [238, 0]
click at [67, 340] on b "Default" at bounding box center [84, 341] width 121 height 10
click at [113, 386] on span "Uppercase" at bounding box center [86, 383] width 143 height 20
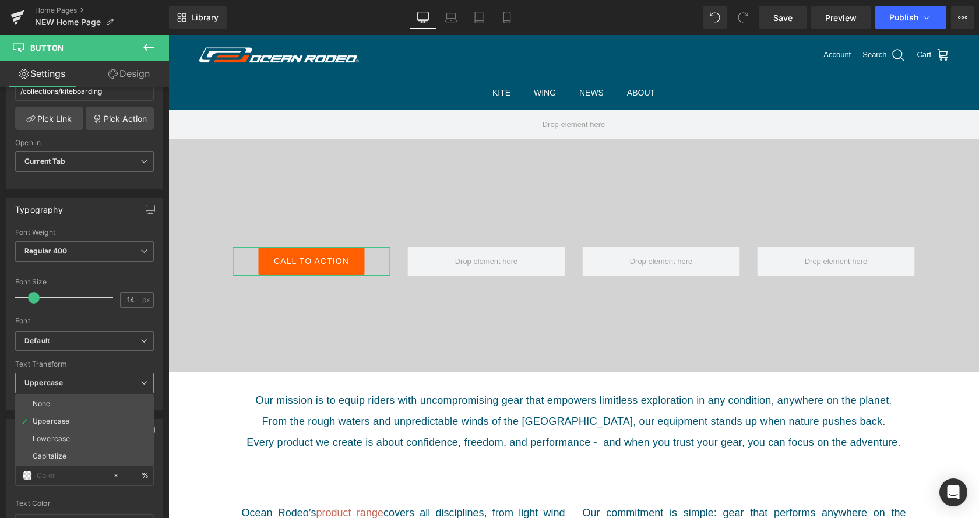
click at [114, 382] on span "Uppercase" at bounding box center [84, 383] width 139 height 20
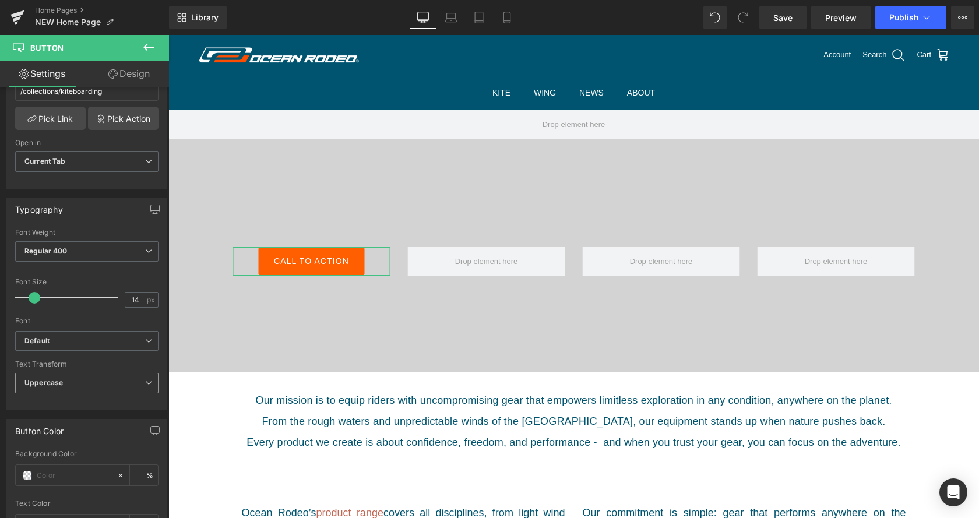
click at [114, 382] on span "Uppercase" at bounding box center [86, 383] width 143 height 20
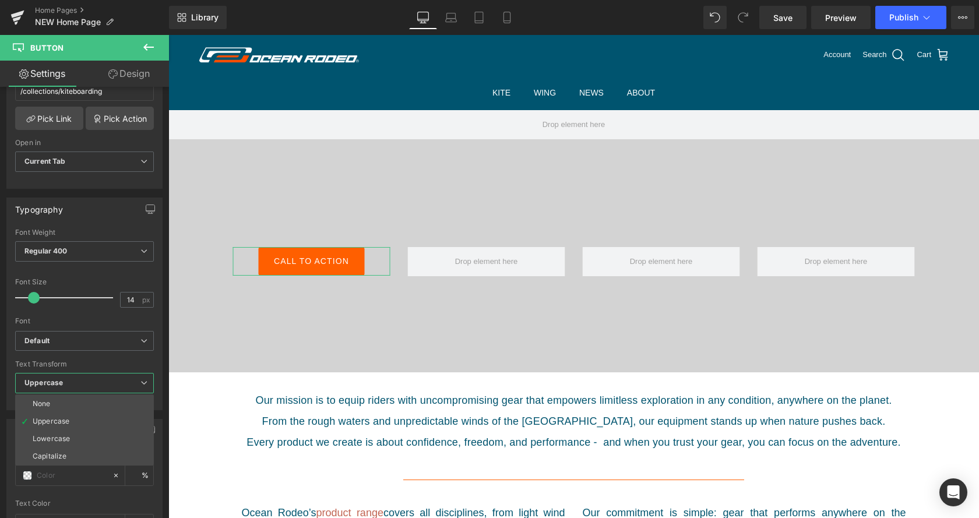
click at [114, 382] on span "Uppercase" at bounding box center [84, 383] width 139 height 20
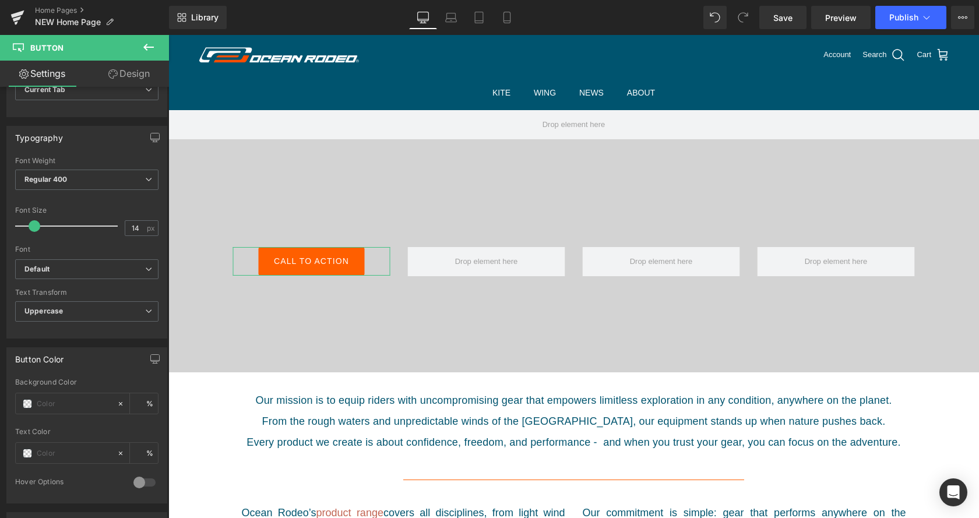
scroll to position [357, 0]
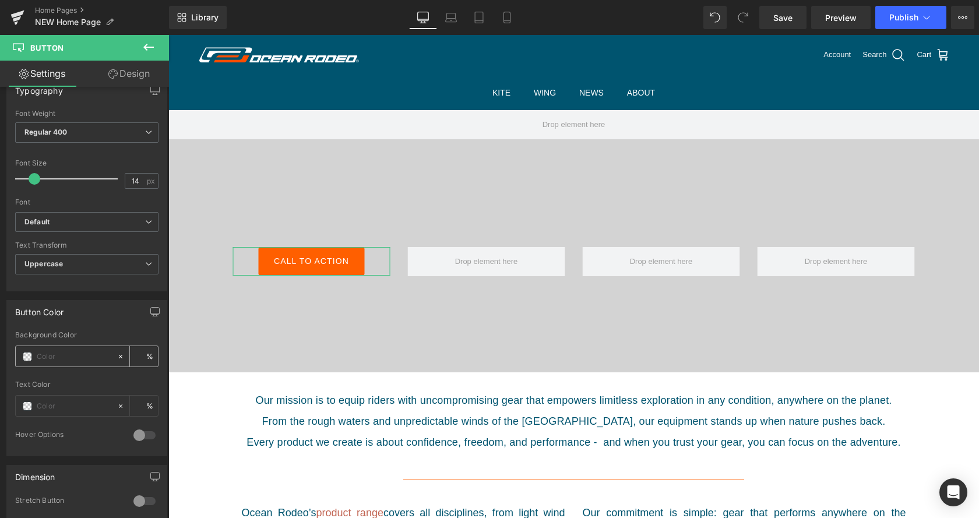
click at [121, 354] on icon at bounding box center [121, 357] width 8 height 8
type input "none"
type input "0"
click at [83, 361] on input "none" at bounding box center [74, 356] width 75 height 13
type input "n"
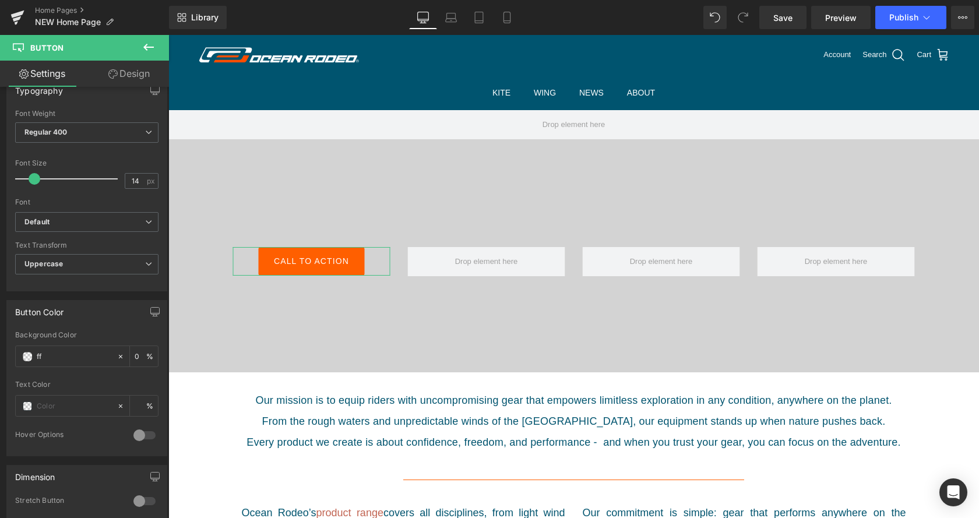
type input "fff"
type input "100"
click at [146, 356] on input "100" at bounding box center [141, 356] width 12 height 13
type input "#ffffff"
type input "0"
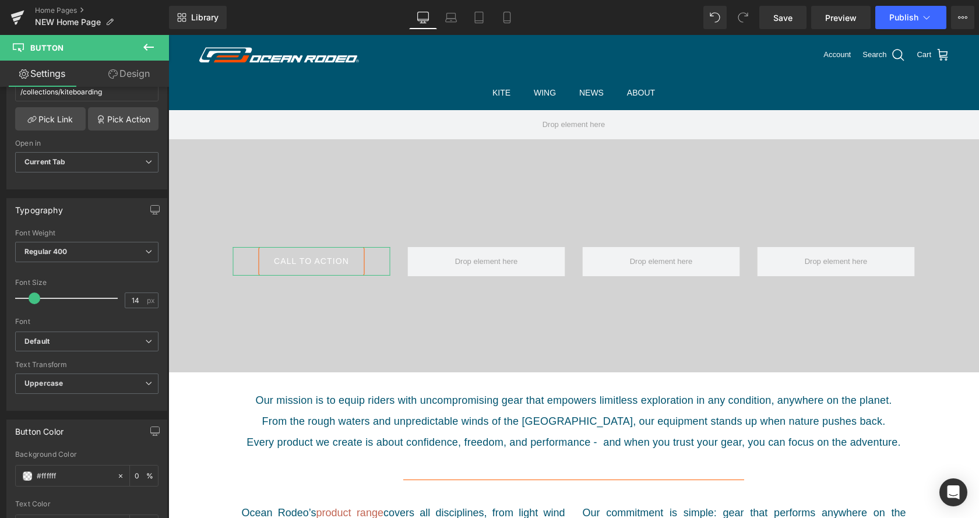
scroll to position [184, 0]
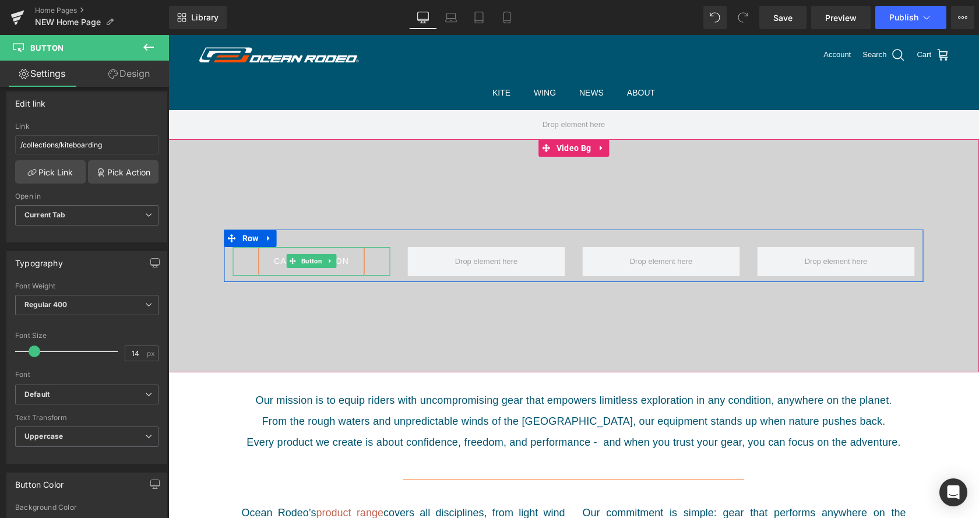
click at [279, 259] on span "Call To Action" at bounding box center [311, 261] width 75 height 8
click at [256, 241] on span "Row" at bounding box center [251, 238] width 22 height 17
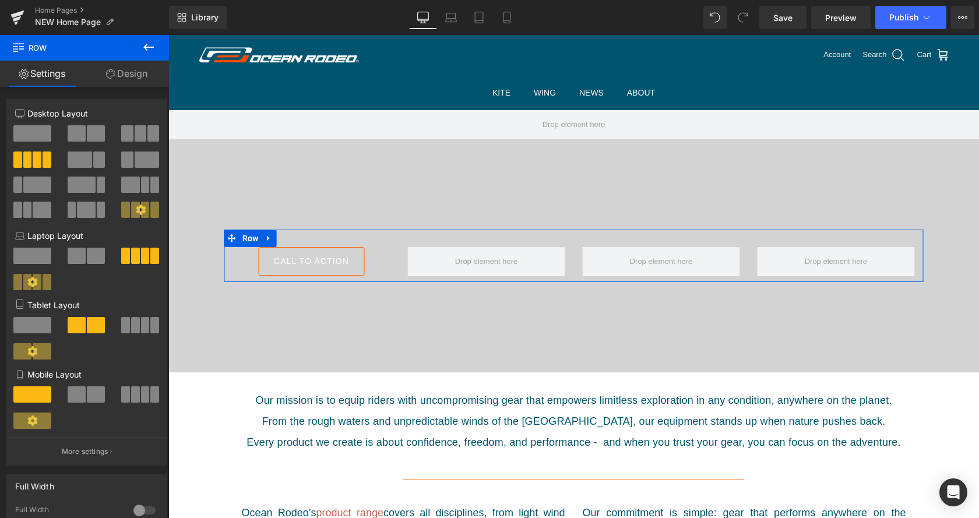
click at [29, 133] on span at bounding box center [32, 133] width 38 height 16
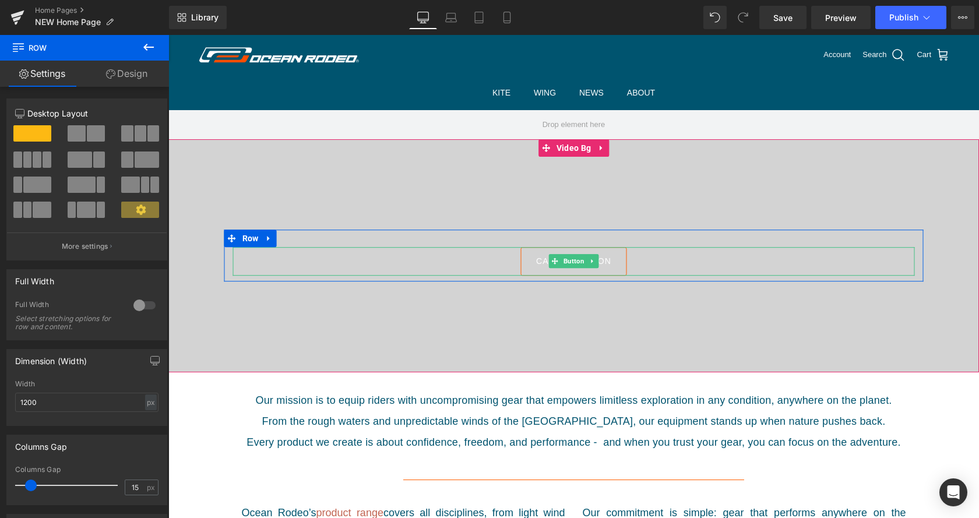
click at [530, 262] on link "Call To Action" at bounding box center [574, 261] width 106 height 29
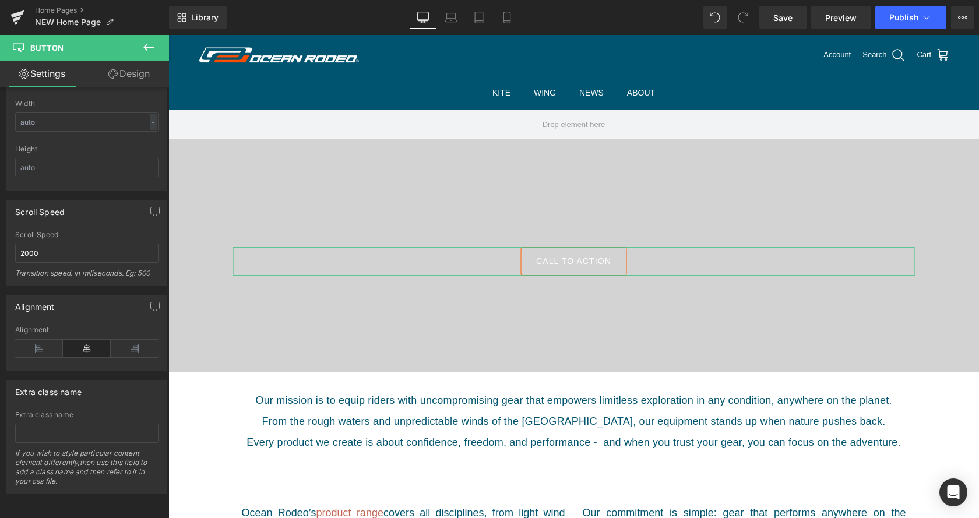
scroll to position [600, 0]
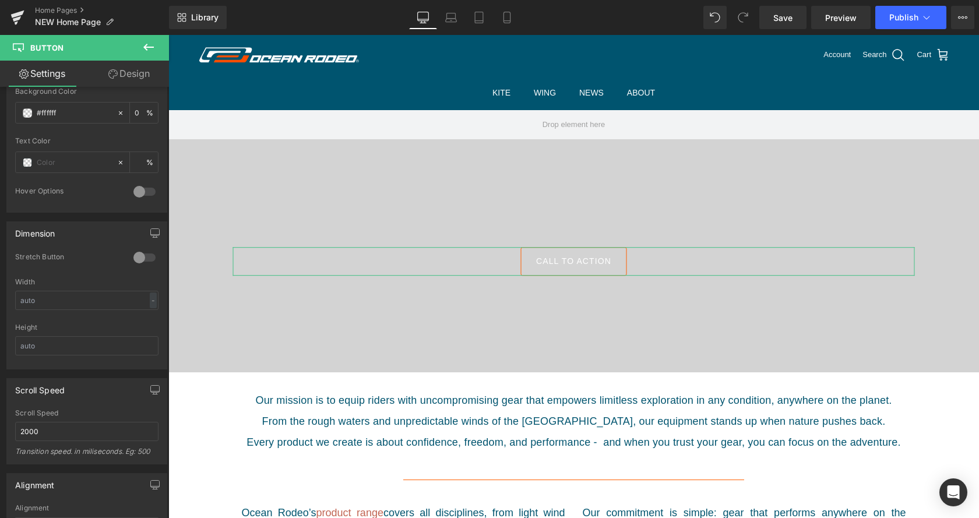
click at [150, 248] on div at bounding box center [145, 257] width 28 height 19
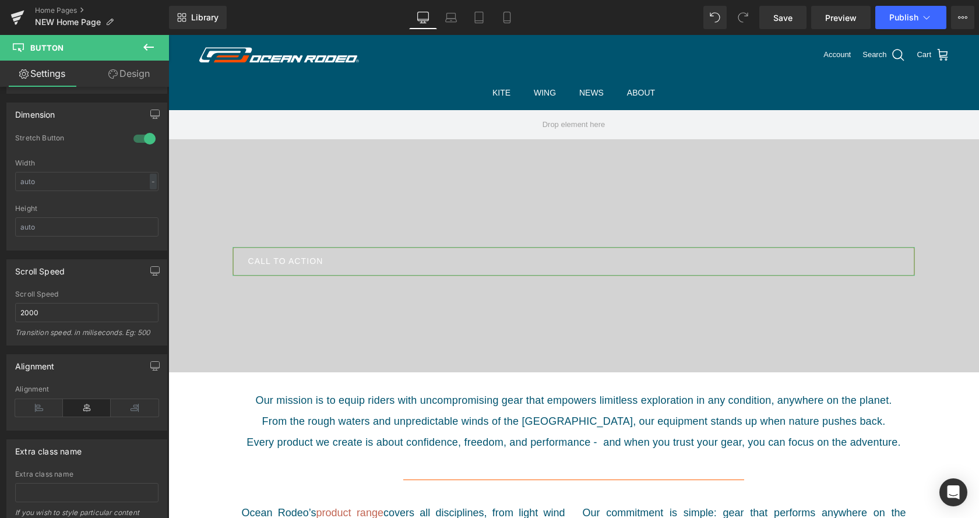
scroll to position [779, 0]
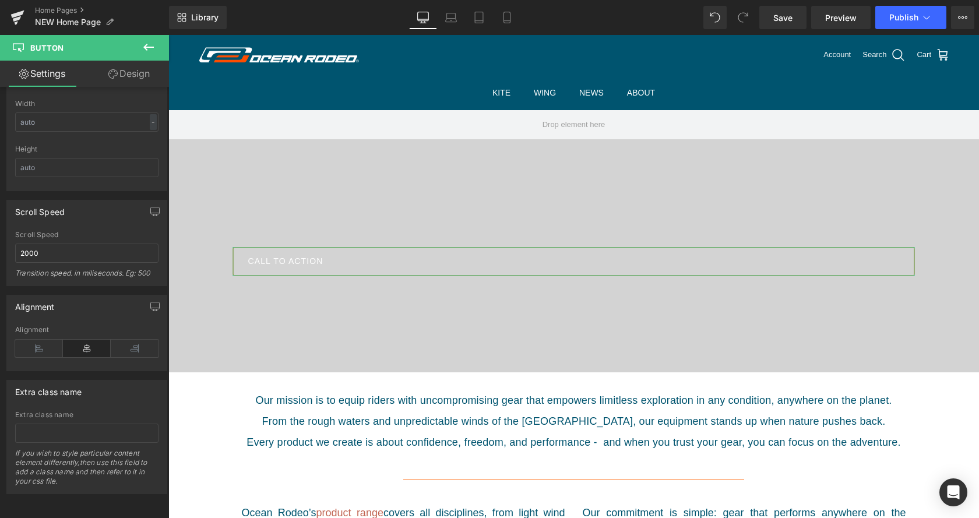
click at [87, 349] on icon at bounding box center [87, 348] width 48 height 17
click at [30, 349] on icon at bounding box center [39, 348] width 48 height 17
click at [121, 350] on icon at bounding box center [135, 348] width 48 height 17
click at [91, 350] on icon at bounding box center [87, 348] width 48 height 17
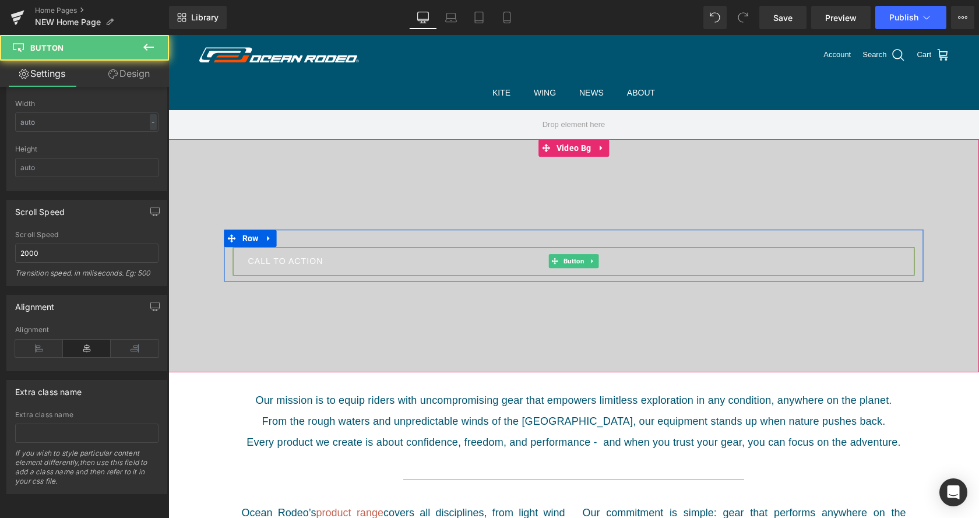
click at [503, 265] on link "Call To Action" at bounding box center [574, 261] width 682 height 29
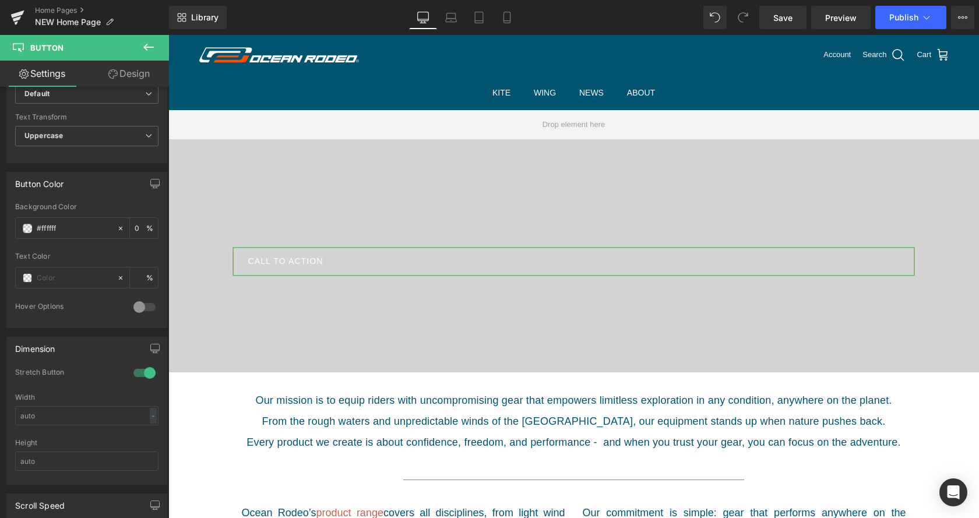
scroll to position [482, 0]
click at [158, 73] on link "Design" at bounding box center [129, 74] width 85 height 26
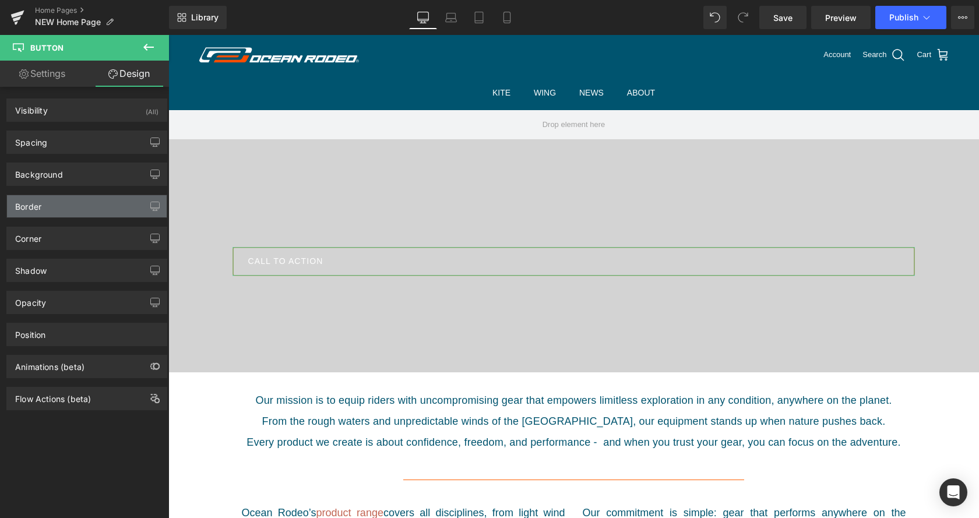
click at [94, 199] on div "Border" at bounding box center [87, 206] width 160 height 22
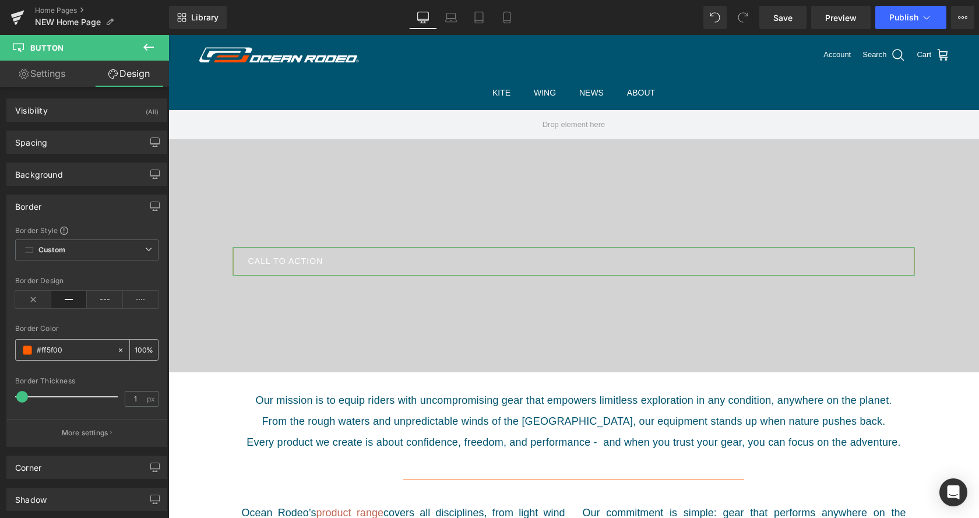
drag, startPoint x: 75, startPoint y: 352, endPoint x: 66, endPoint y: 351, distance: 8.8
click at [66, 351] on input "#ff5f00" at bounding box center [74, 350] width 75 height 13
click at [143, 347] on input "100" at bounding box center [141, 349] width 12 height 13
type input "00"
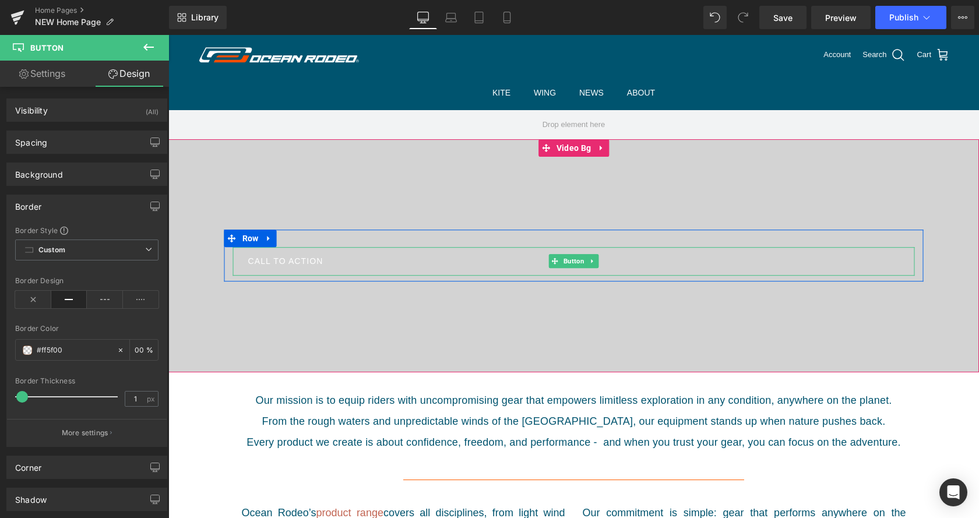
click at [320, 263] on span "Call To Action" at bounding box center [285, 262] width 75 height 8
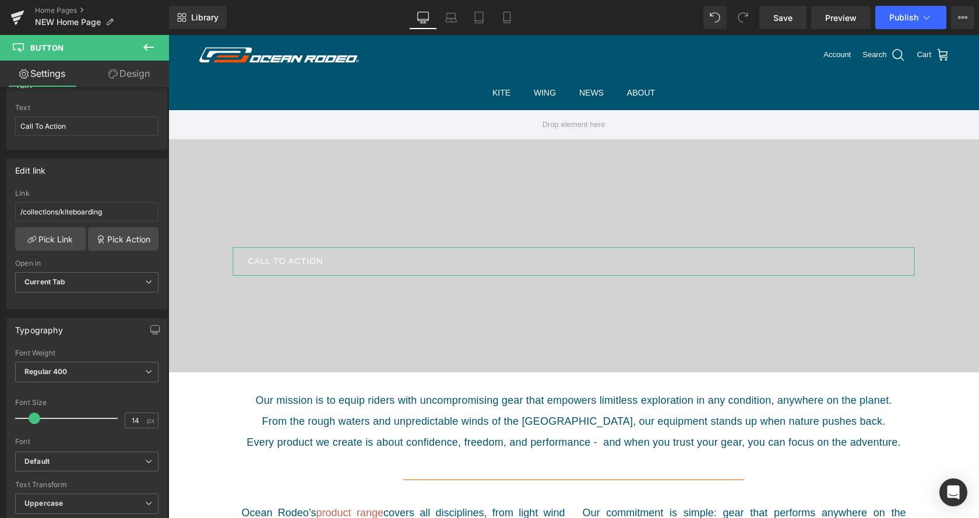
scroll to position [105, 0]
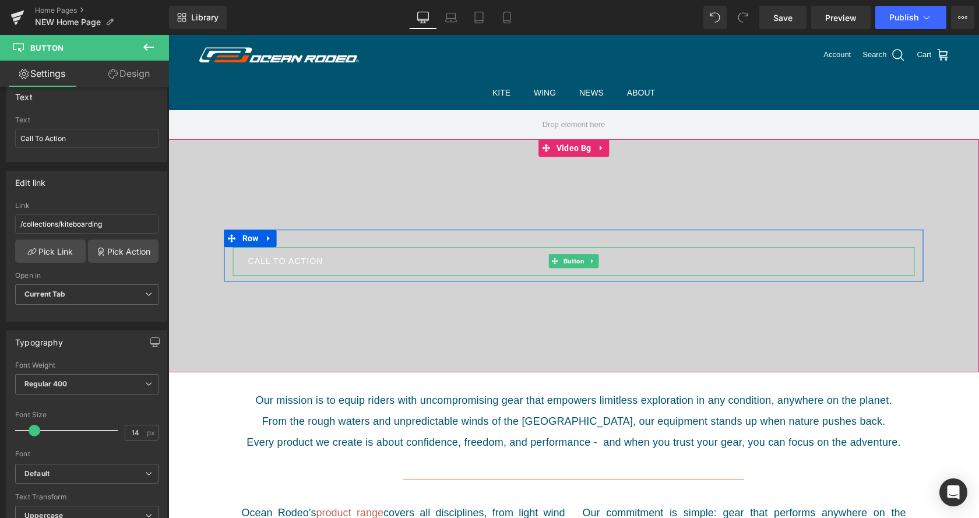
click at [298, 258] on span "Call To Action" at bounding box center [285, 262] width 75 height 8
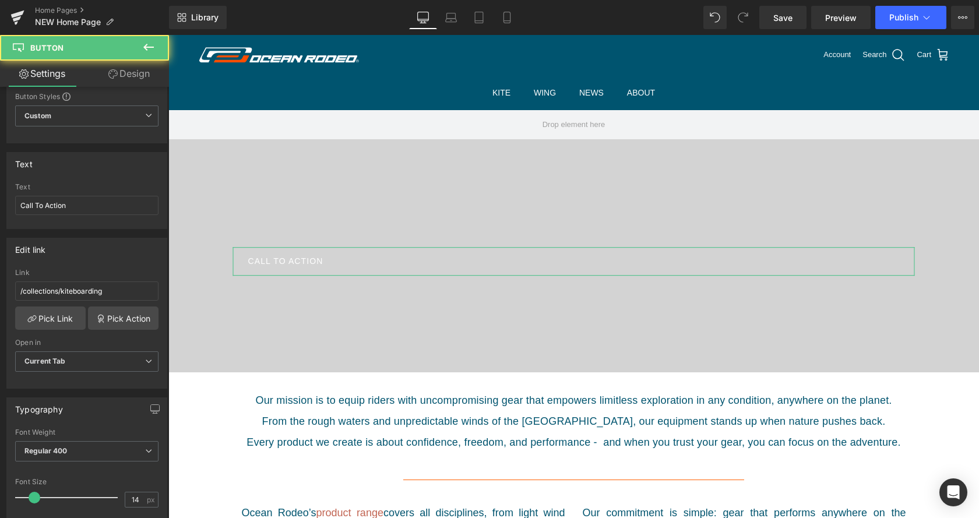
scroll to position [0, 0]
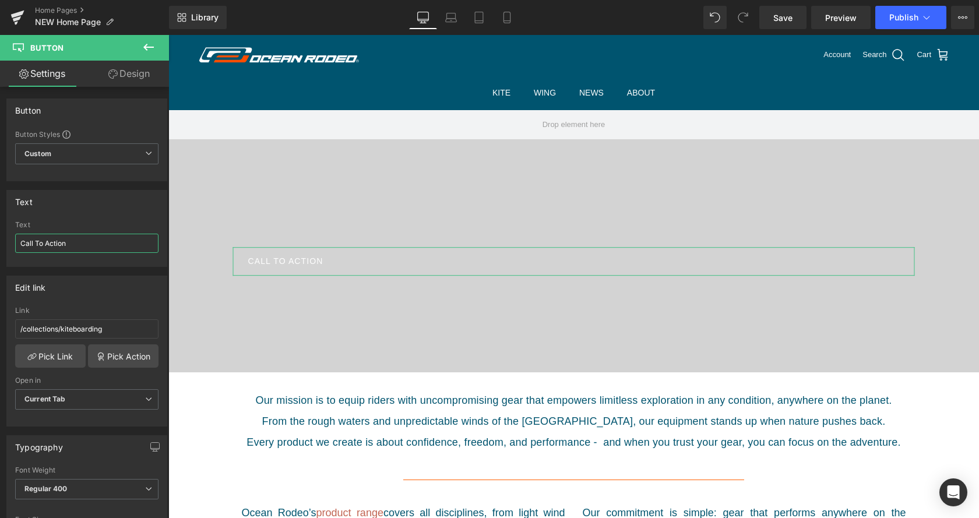
drag, startPoint x: 76, startPoint y: 241, endPoint x: 8, endPoint y: 227, distance: 70.2
click at [15, 234] on input "Call To Action" at bounding box center [86, 243] width 143 height 19
click at [8, 229] on div "Call To Action Text Call To Action" at bounding box center [87, 243] width 160 height 45
click at [86, 238] on input "Call To Action" at bounding box center [86, 243] width 143 height 19
type input "Call"
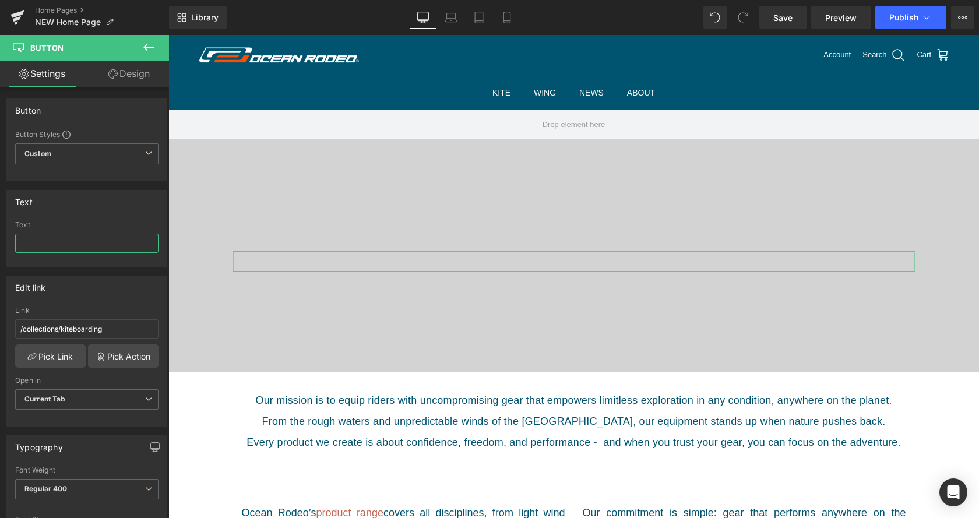
type input "H"
type input "Shop the ocean rodeo collection"
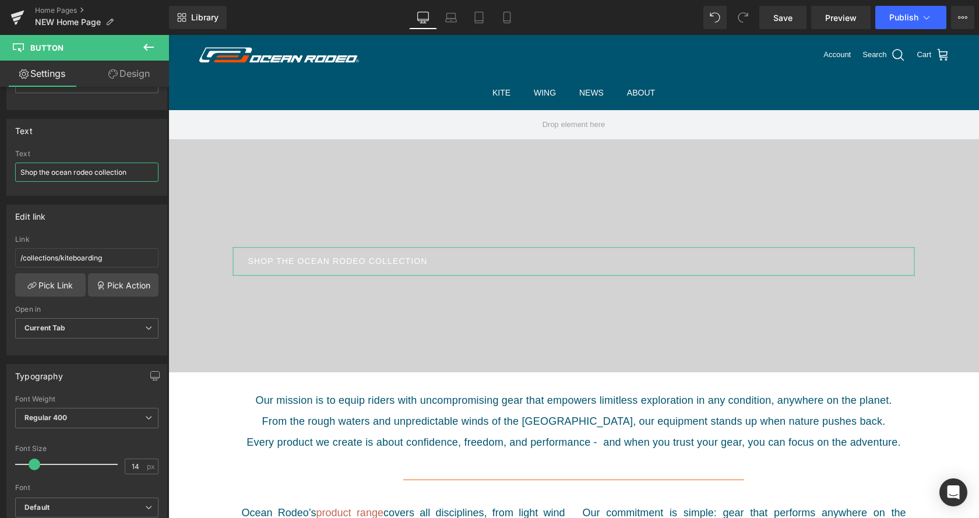
scroll to position [119, 0]
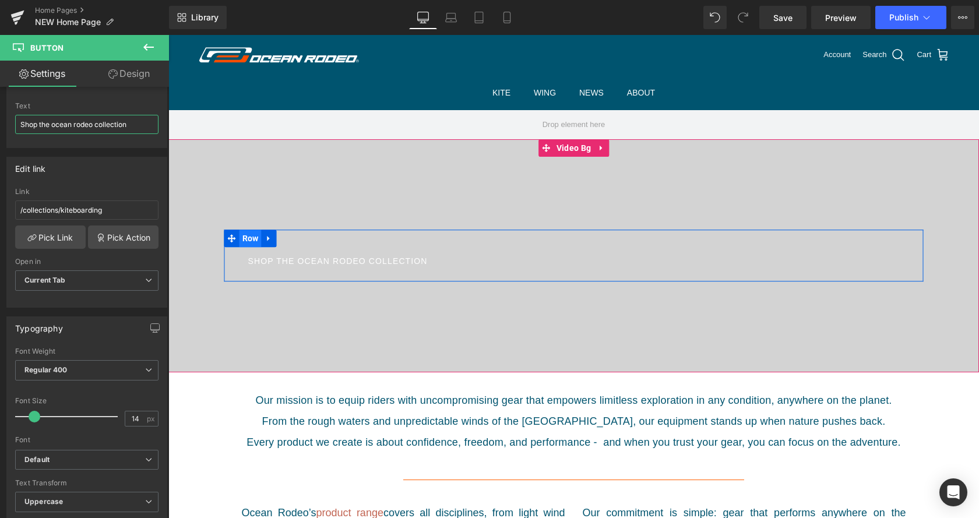
click at [254, 239] on span "Row" at bounding box center [251, 238] width 22 height 17
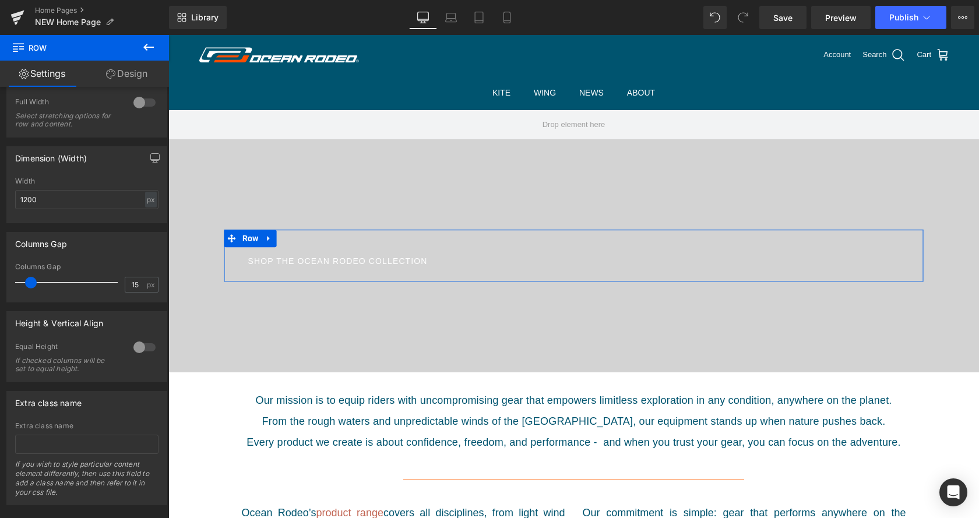
scroll to position [214, 0]
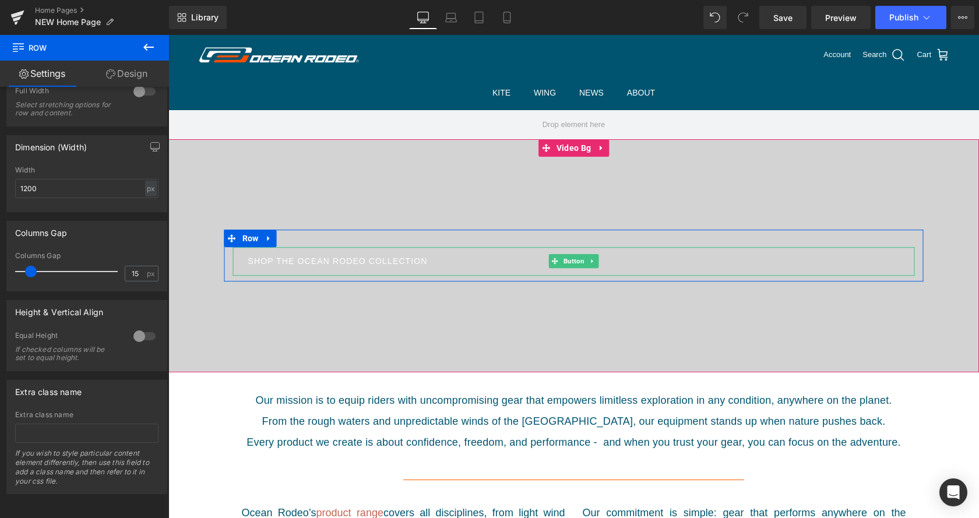
click at [333, 264] on span "Shop the ocean rodeo collection" at bounding box center [338, 262] width 180 height 8
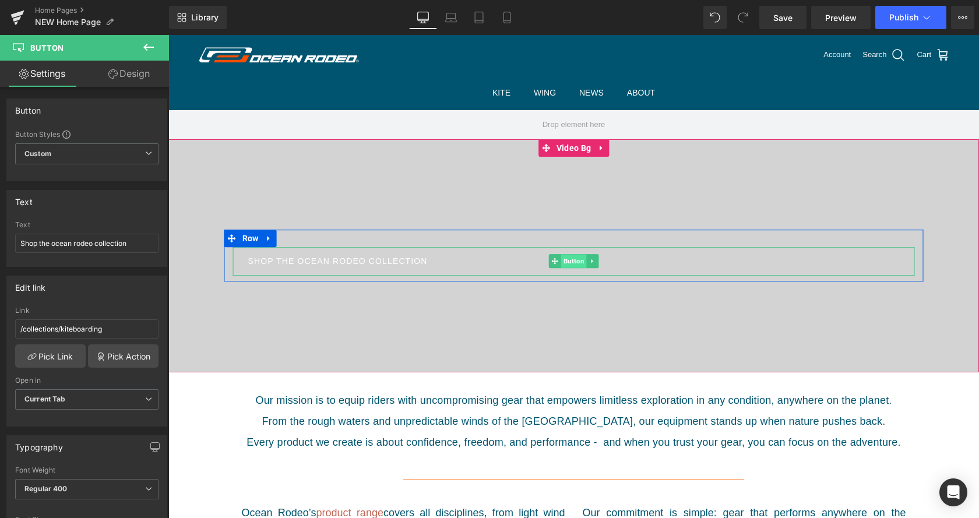
click at [567, 259] on span "Button" at bounding box center [574, 262] width 26 height 14
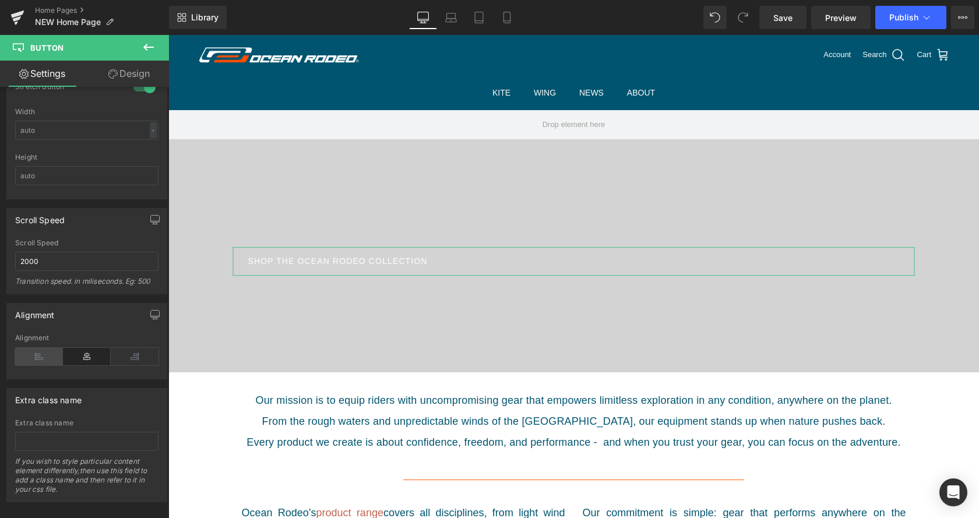
scroll to position [779, 0]
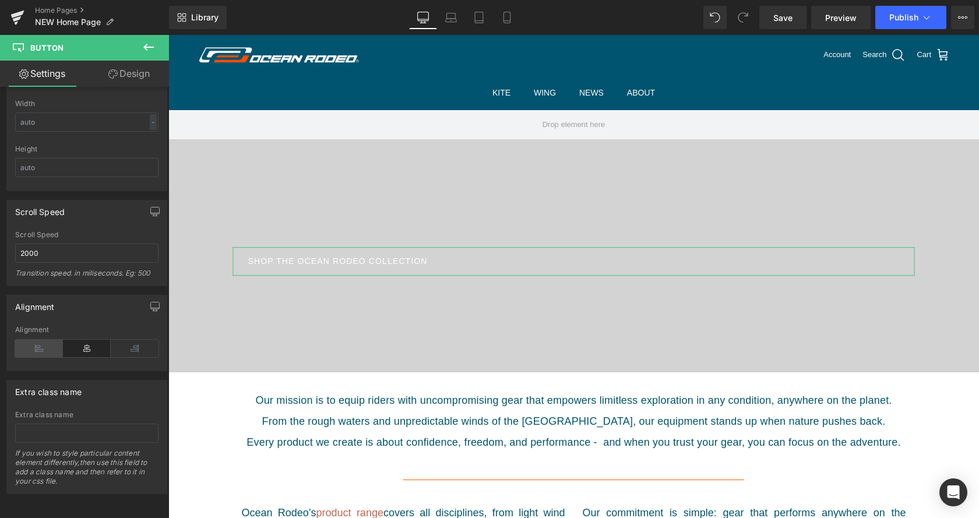
click at [45, 350] on icon at bounding box center [39, 348] width 48 height 17
click at [99, 354] on icon at bounding box center [87, 348] width 48 height 17
click at [149, 353] on icon at bounding box center [135, 348] width 48 height 17
click at [85, 347] on icon at bounding box center [87, 348] width 48 height 17
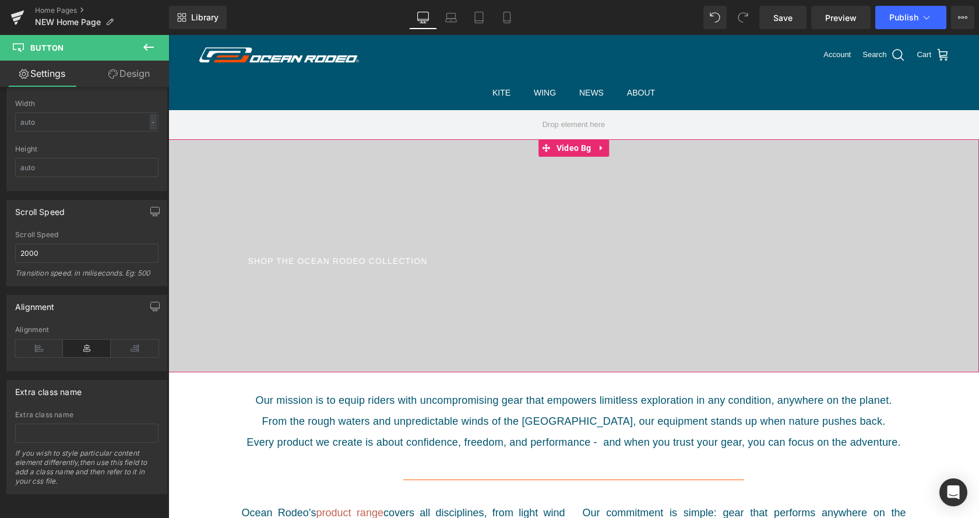
click at [455, 298] on div at bounding box center [573, 255] width 811 height 233
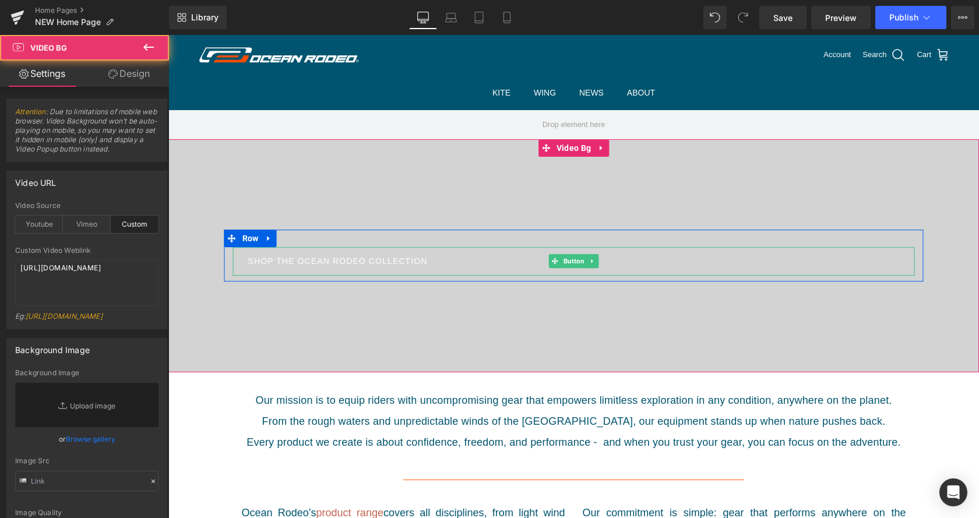
click at [354, 258] on span "Shop the ocean rodeo collection" at bounding box center [338, 262] width 180 height 8
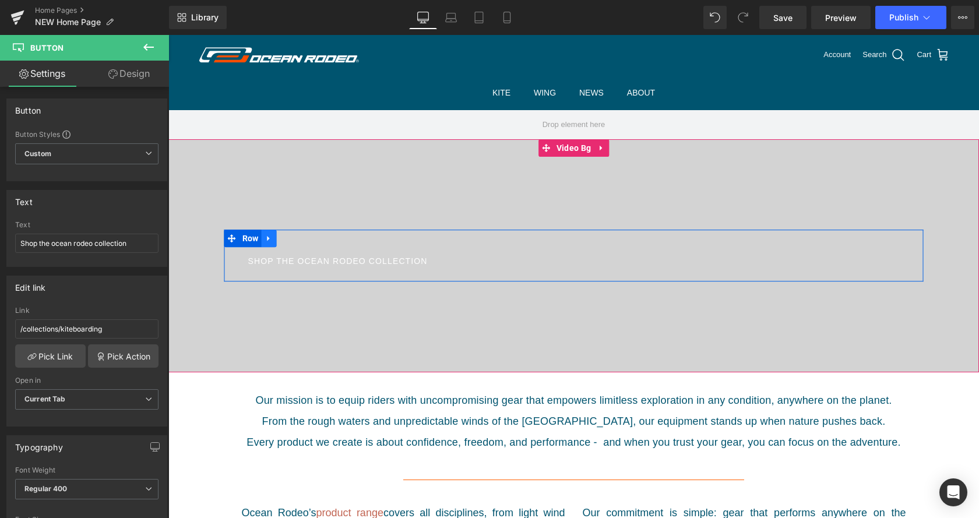
click at [269, 240] on link at bounding box center [268, 238] width 15 height 17
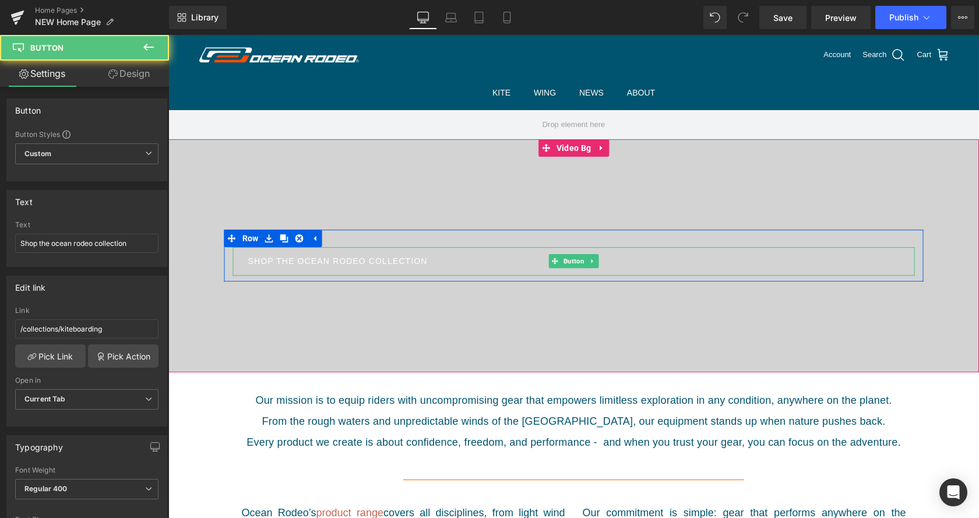
click at [387, 252] on link "Shop the ocean rodeo collection" at bounding box center [574, 261] width 682 height 29
click at [599, 263] on link "Shop the ocean rodeo collection" at bounding box center [574, 261] width 682 height 29
click at [594, 263] on link at bounding box center [592, 262] width 12 height 14
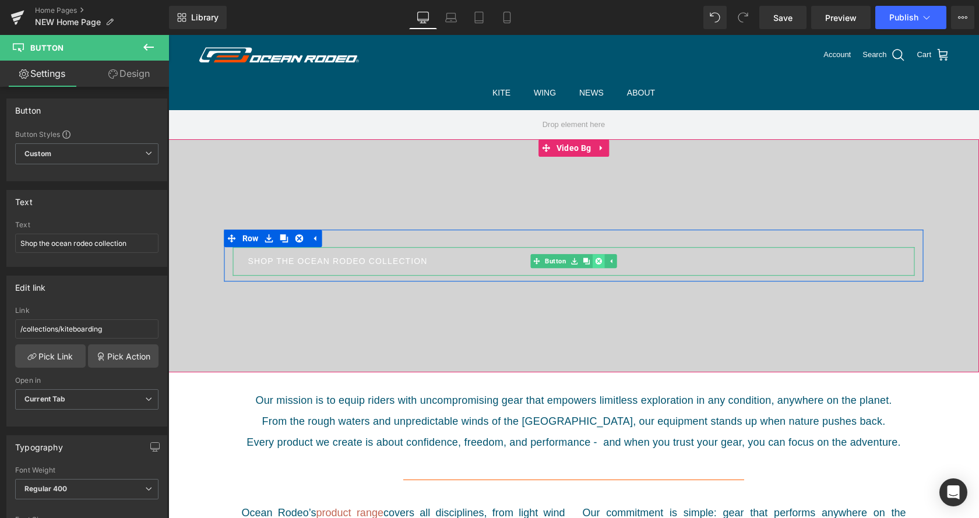
click at [597, 262] on link at bounding box center [599, 262] width 12 height 14
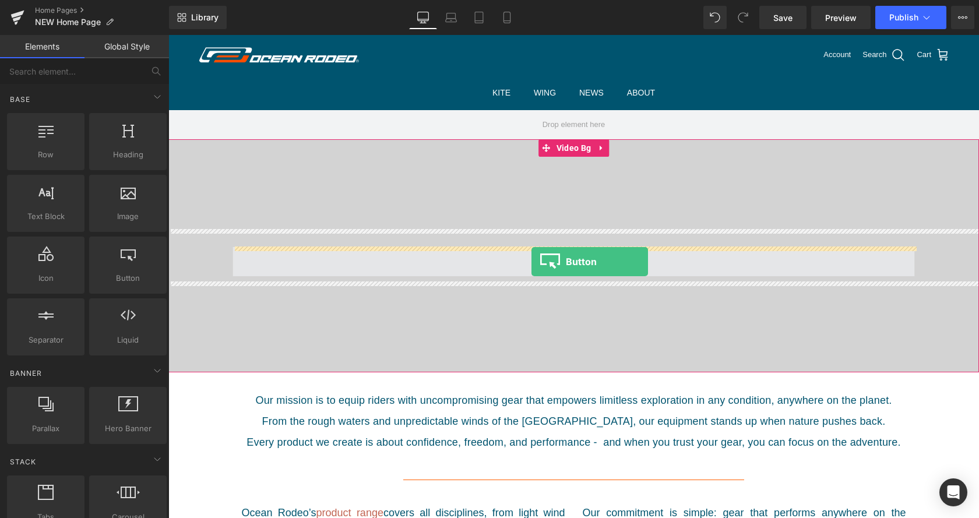
drag, startPoint x: 291, startPoint y: 303, endPoint x: 532, endPoint y: 262, distance: 243.6
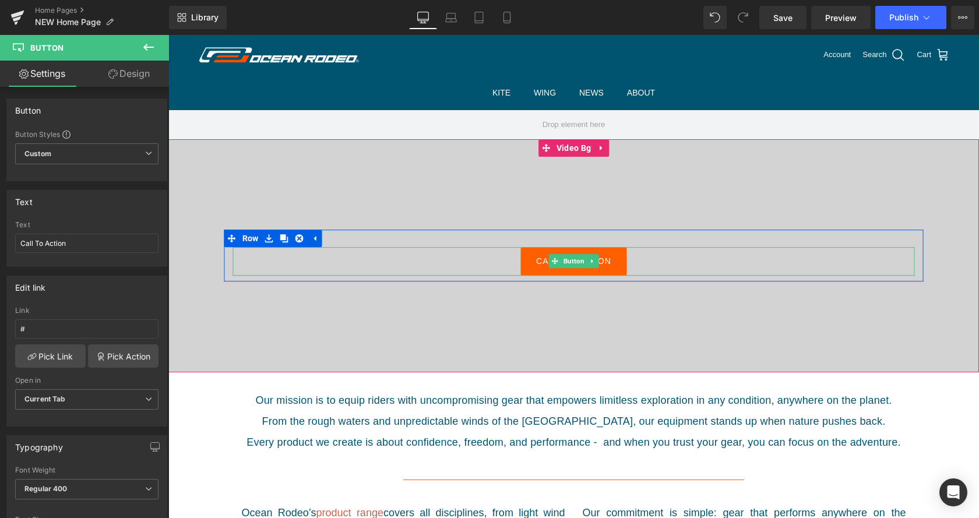
click at [529, 268] on link "Call To Action" at bounding box center [574, 261] width 106 height 29
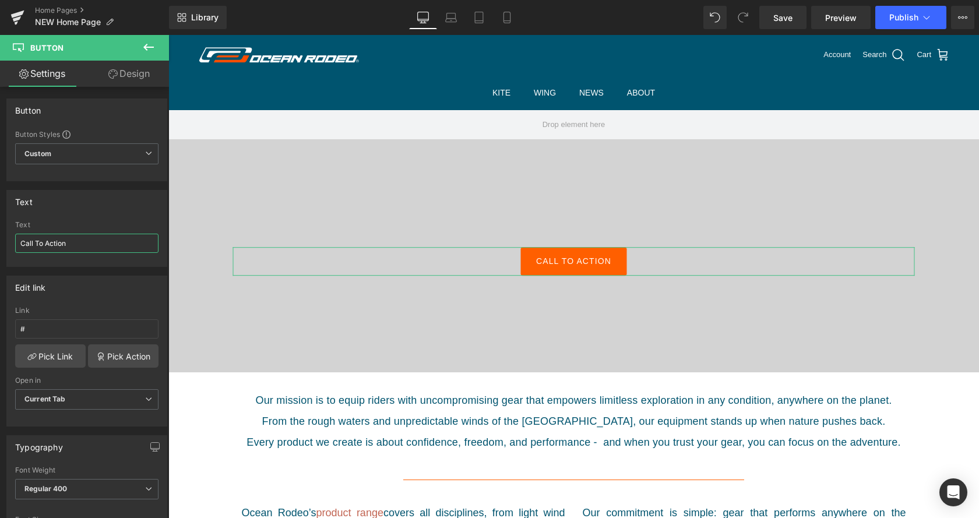
drag, startPoint x: 82, startPoint y: 242, endPoint x: 0, endPoint y: 242, distance: 82.2
click at [15, 242] on input "Call To Action" at bounding box center [86, 243] width 143 height 19
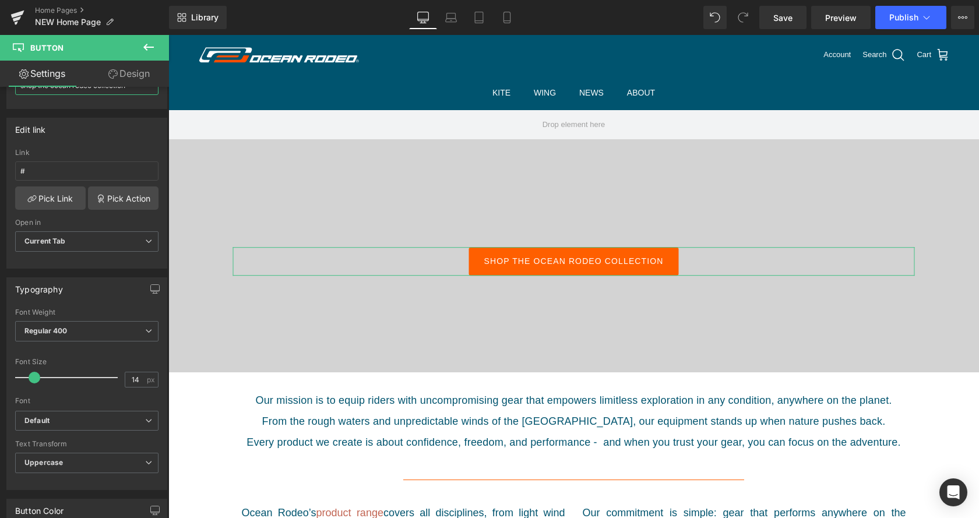
scroll to position [178, 0]
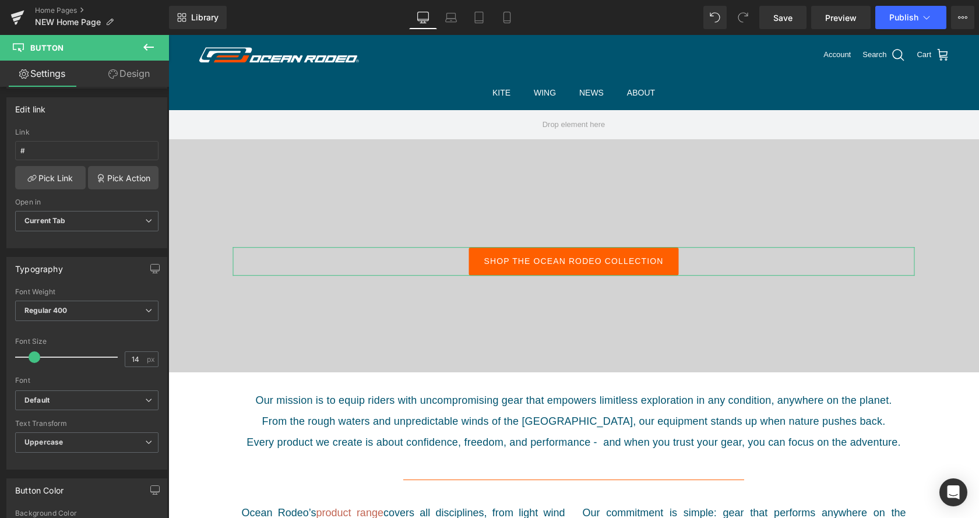
type input "shop the ocean rodeo collection"
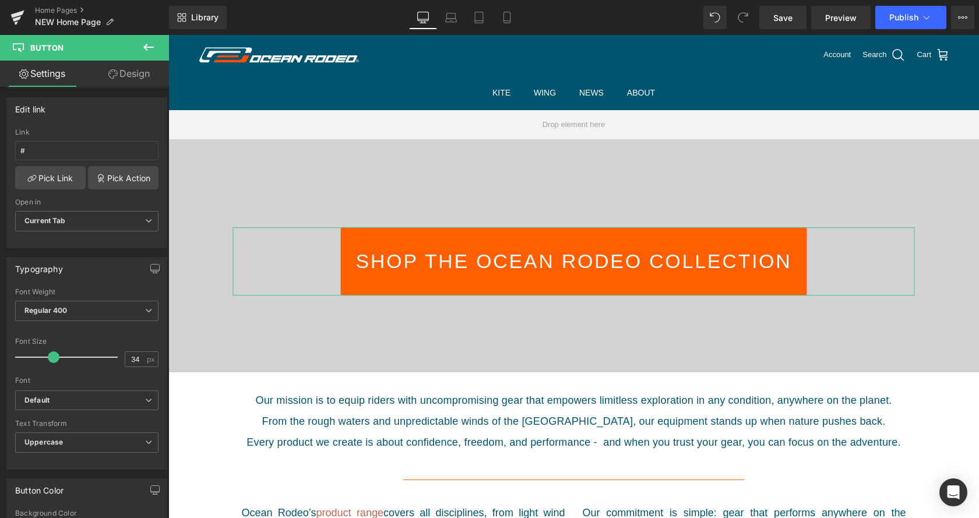
type input "33"
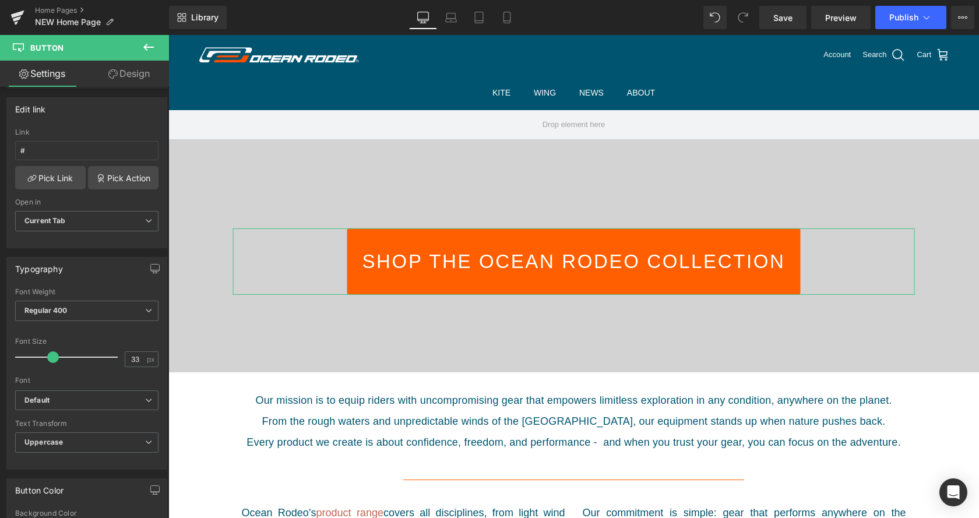
drag, startPoint x: 37, startPoint y: 358, endPoint x: 55, endPoint y: 354, distance: 18.4
click at [55, 354] on span at bounding box center [53, 358] width 12 height 12
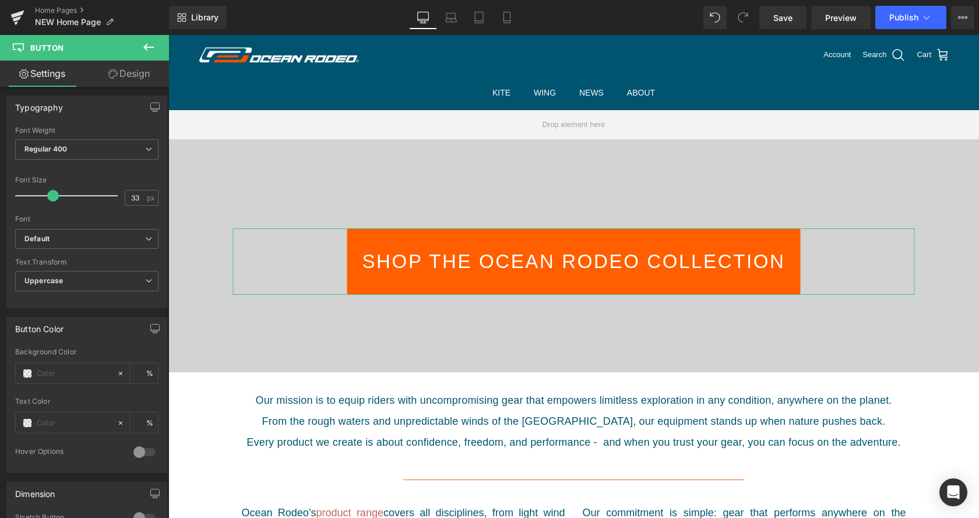
scroll to position [357, 0]
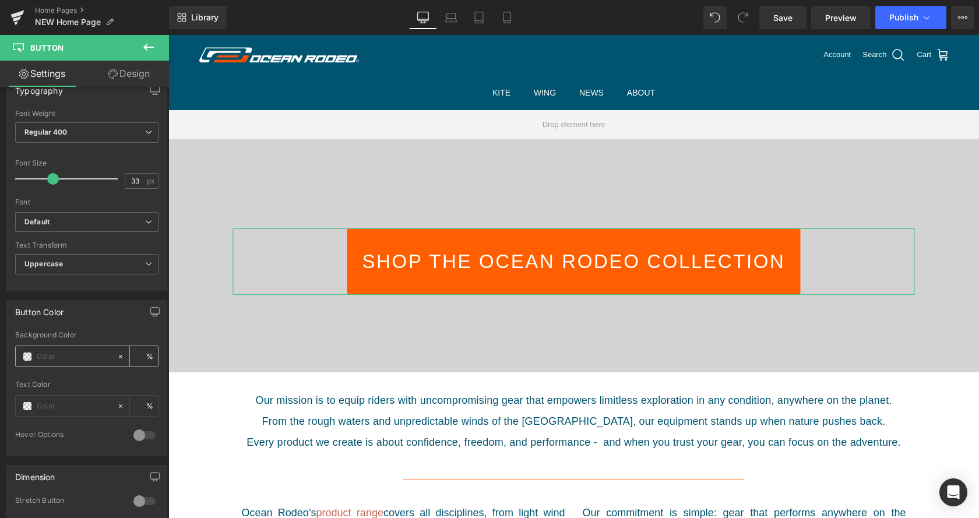
click at [73, 349] on div at bounding box center [66, 356] width 101 height 20
click at [78, 357] on input "text" at bounding box center [74, 356] width 75 height 13
type input "ff"
type input "0"
type input "fff"
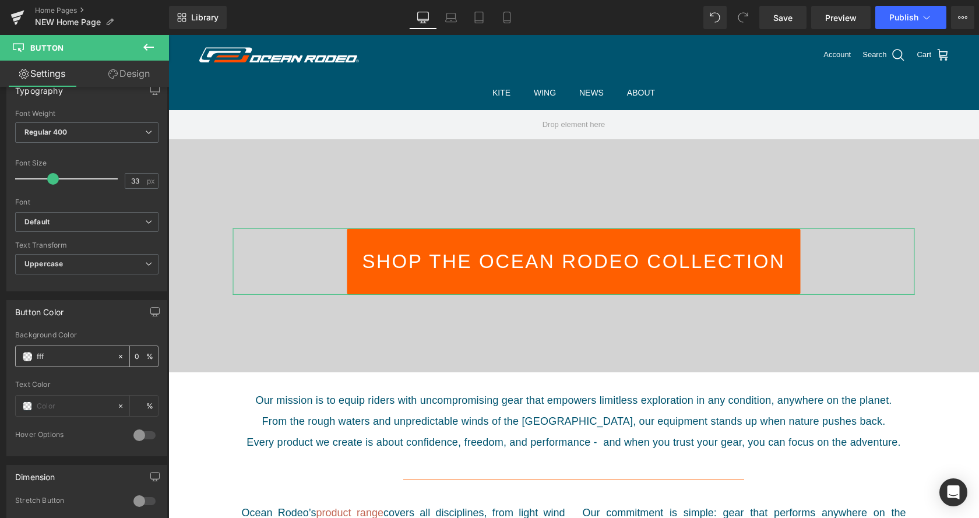
type input "100"
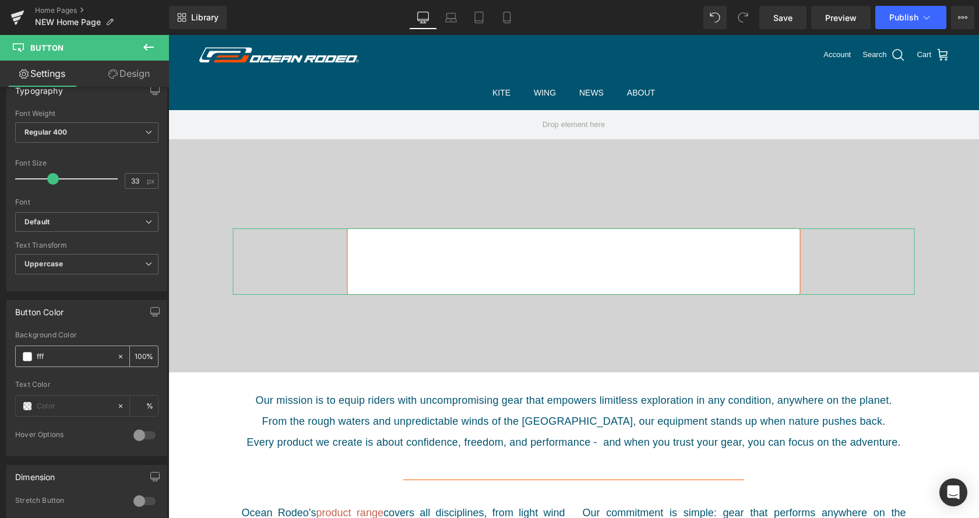
click at [145, 356] on input "100" at bounding box center [141, 356] width 12 height 13
type input "#ffffff"
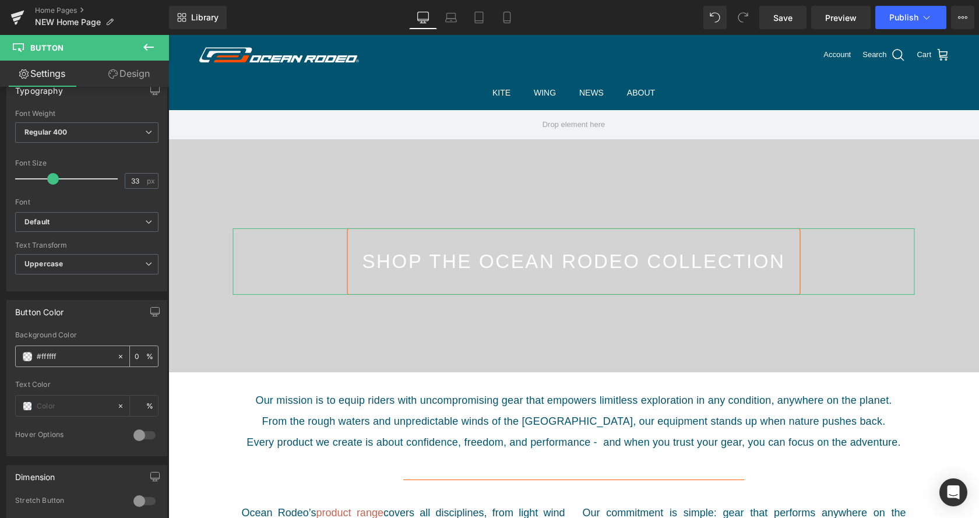
type input "0"
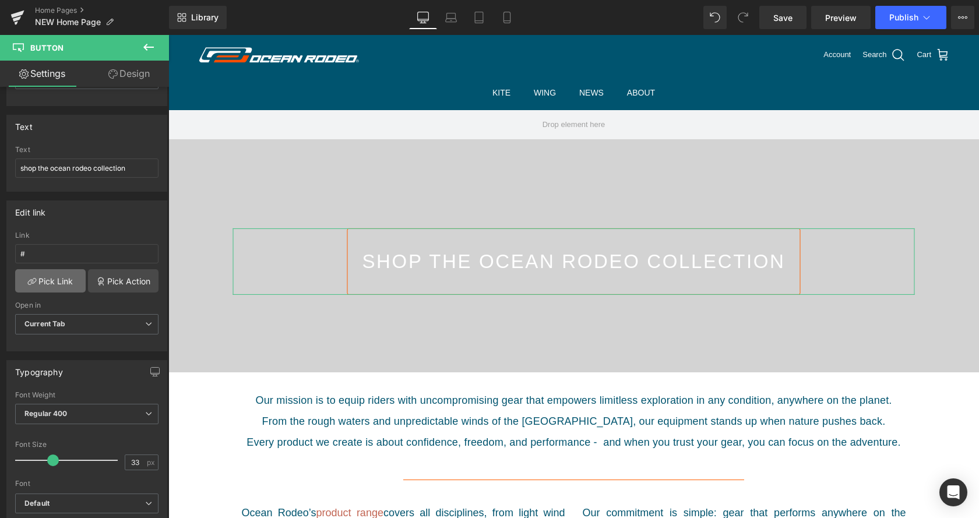
scroll to position [59, 0]
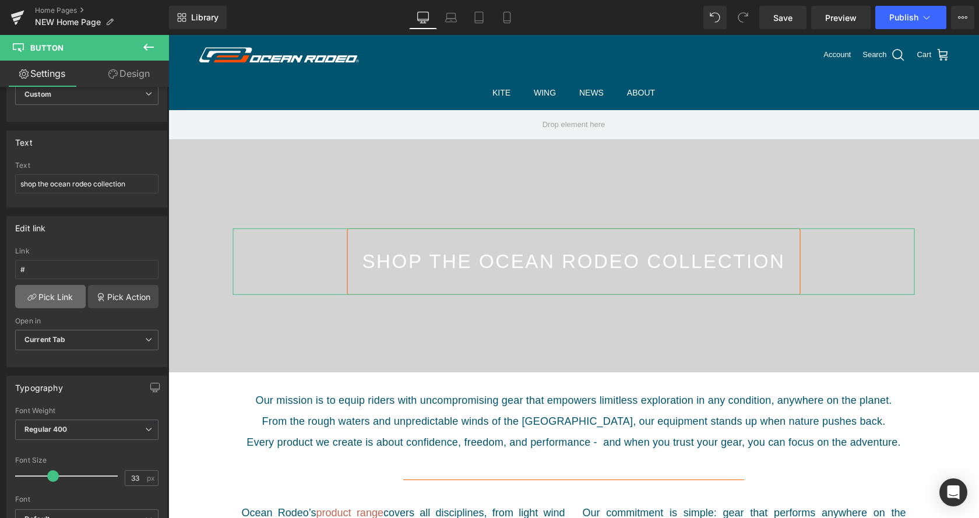
click at [51, 300] on link "Pick Link" at bounding box center [50, 296] width 71 height 23
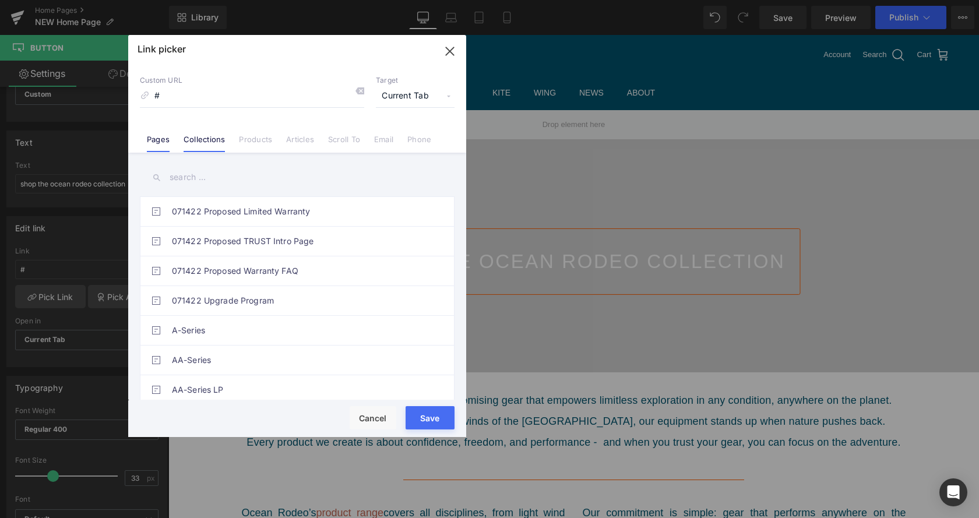
click at [209, 142] on link "Collections" at bounding box center [204, 143] width 41 height 17
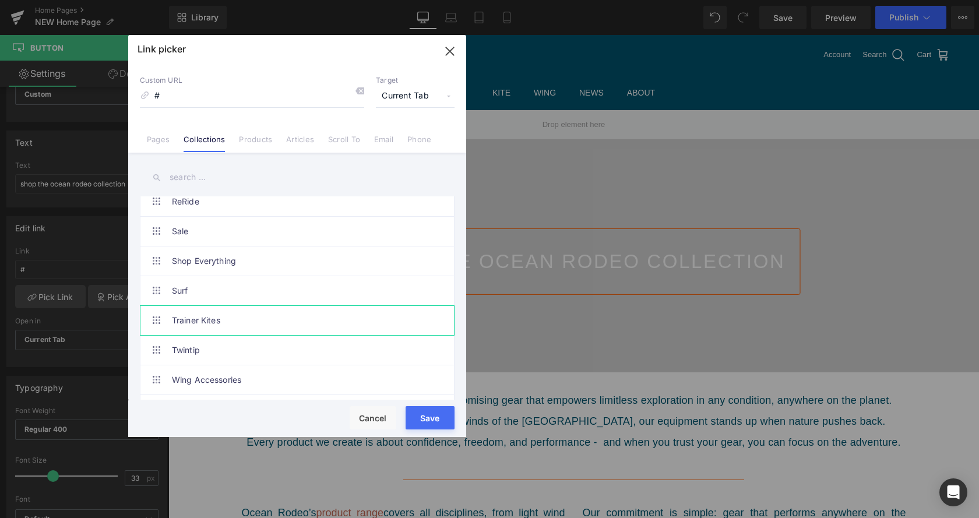
scroll to position [595, 0]
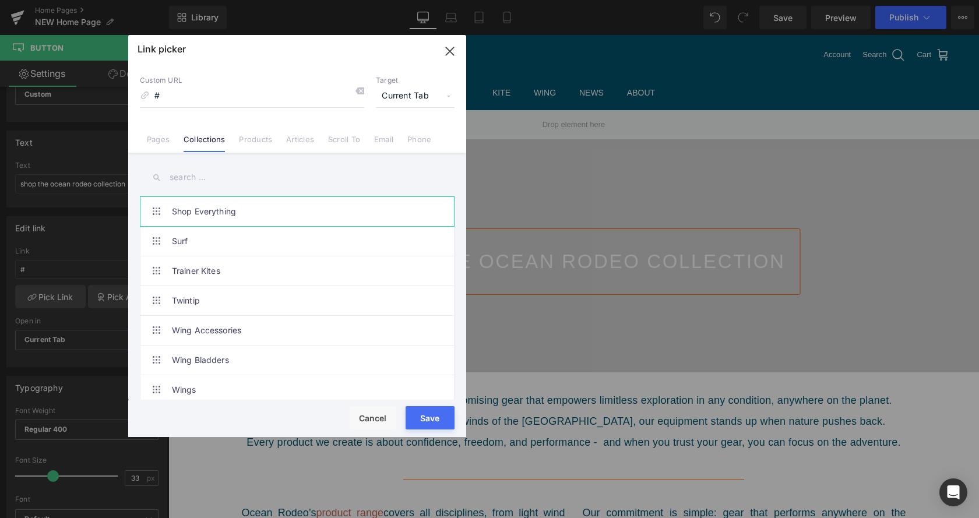
click at [229, 213] on link "Shop Everything" at bounding box center [300, 211] width 256 height 29
type input "/collections/shop-everything"
drag, startPoint x: 426, startPoint y: 423, endPoint x: 28, endPoint y: 340, distance: 406.2
click at [426, 423] on button "Save" at bounding box center [430, 417] width 49 height 23
type input "/collections/shop-everything"
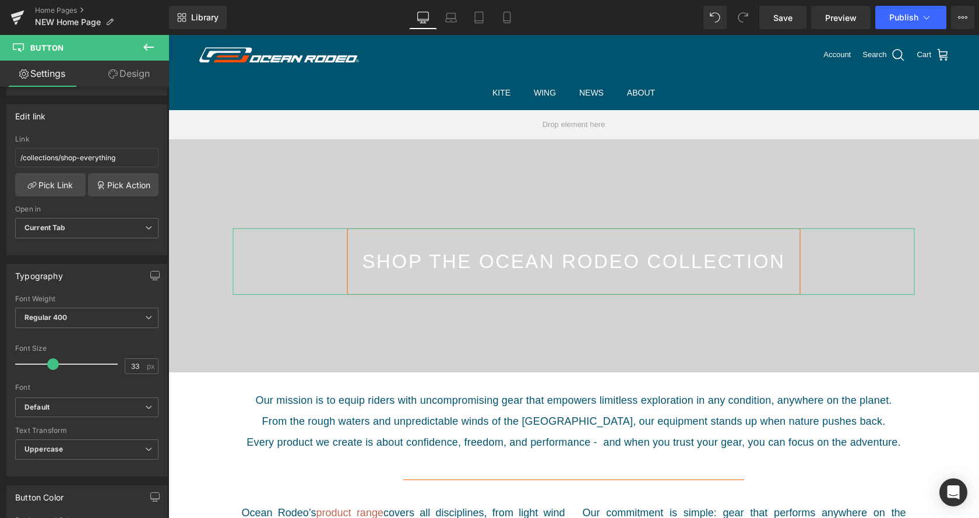
scroll to position [178, 0]
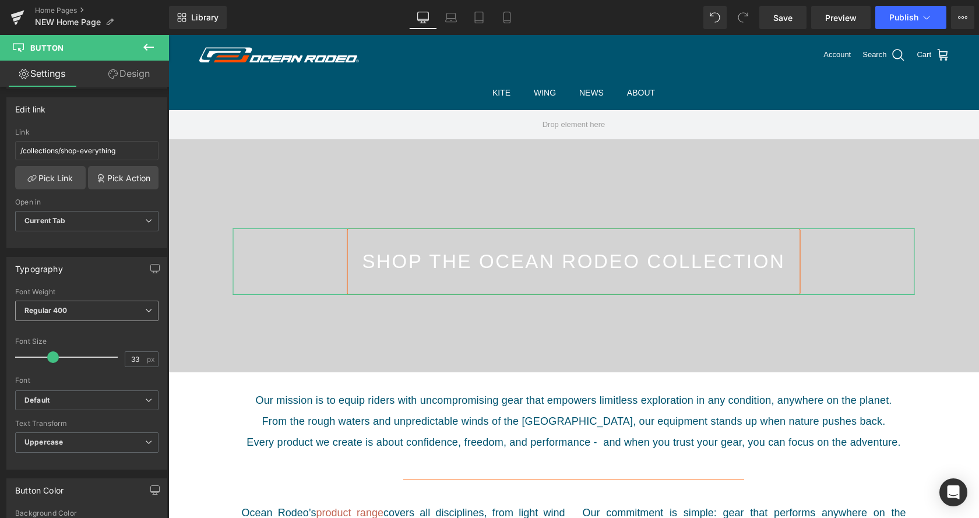
click at [53, 307] on b "Regular 400" at bounding box center [45, 310] width 43 height 9
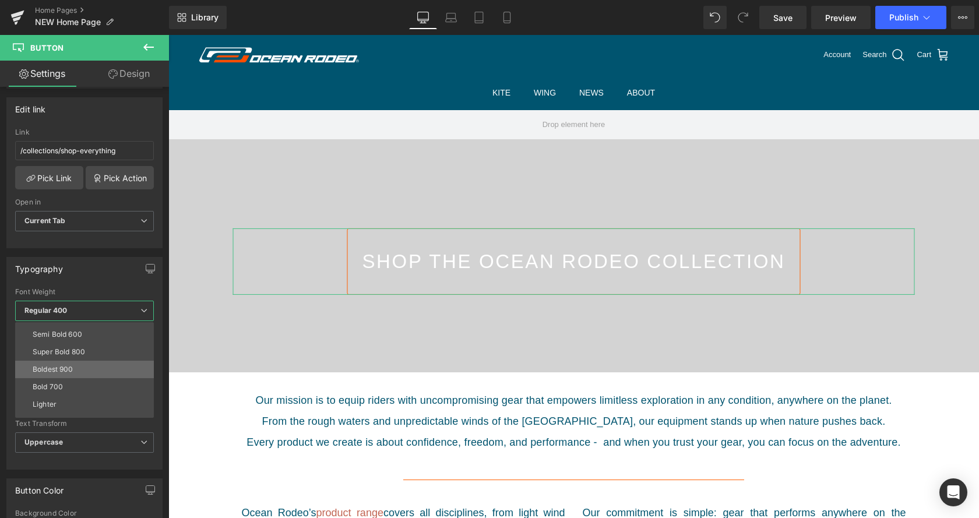
scroll to position [97, 0]
click at [65, 340] on div "Super Bold 800" at bounding box center [59, 339] width 52 height 8
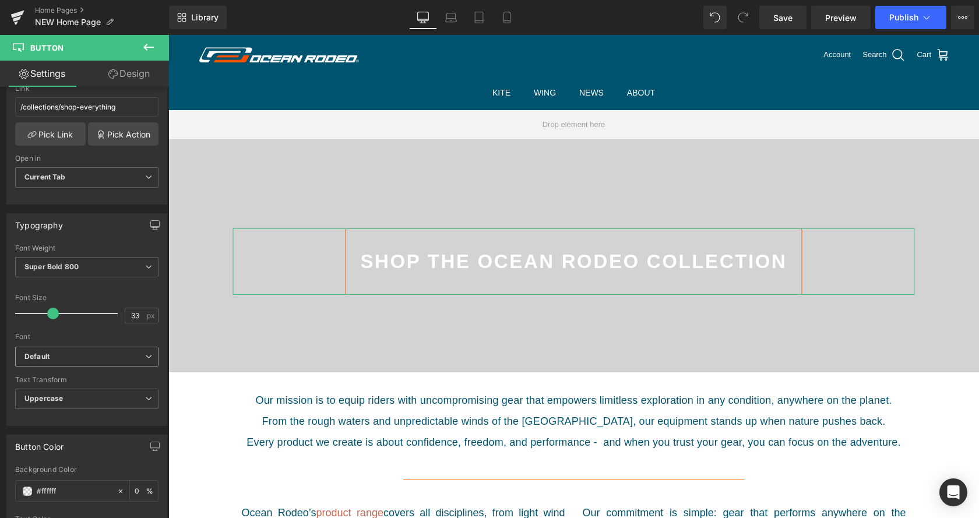
scroll to position [238, 0]
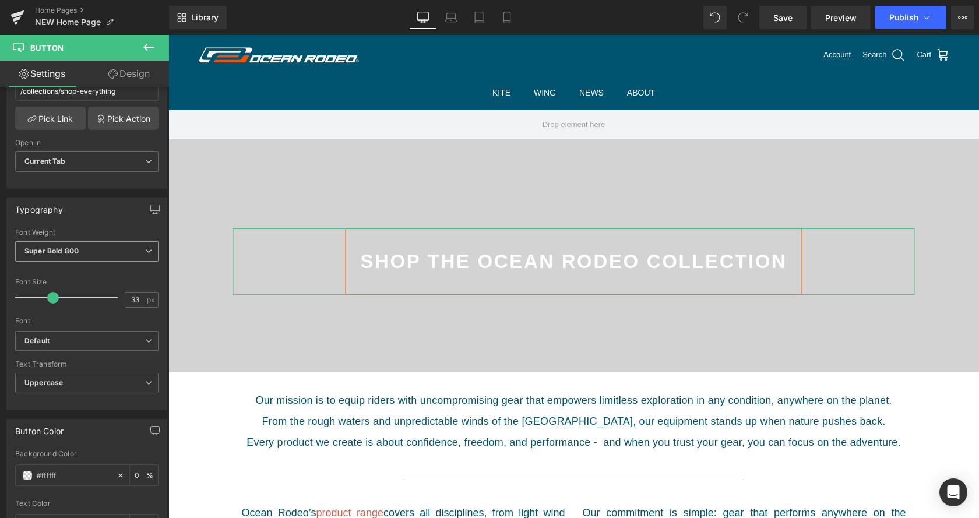
click at [87, 252] on span "Super Bold 800" at bounding box center [86, 251] width 143 height 20
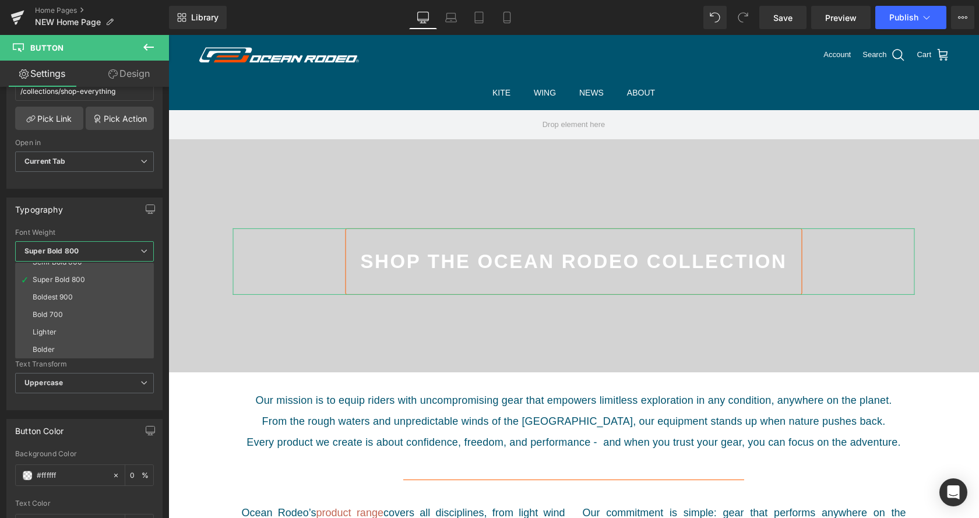
scroll to position [97, 0]
click at [76, 294] on li "Boldest 900" at bounding box center [87, 297] width 144 height 17
click at [76, 294] on div at bounding box center [67, 297] width 92 height 23
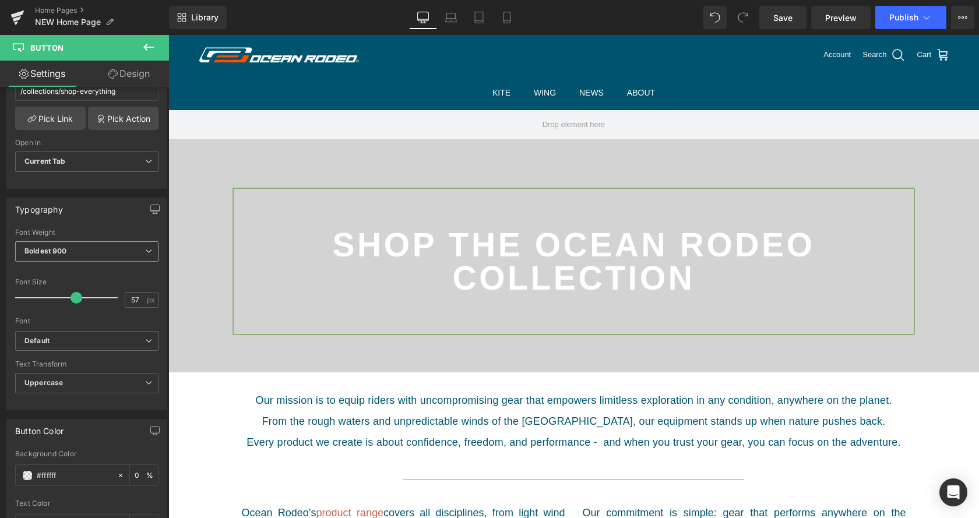
click at [94, 252] on span "Boldest 900" at bounding box center [86, 251] width 143 height 20
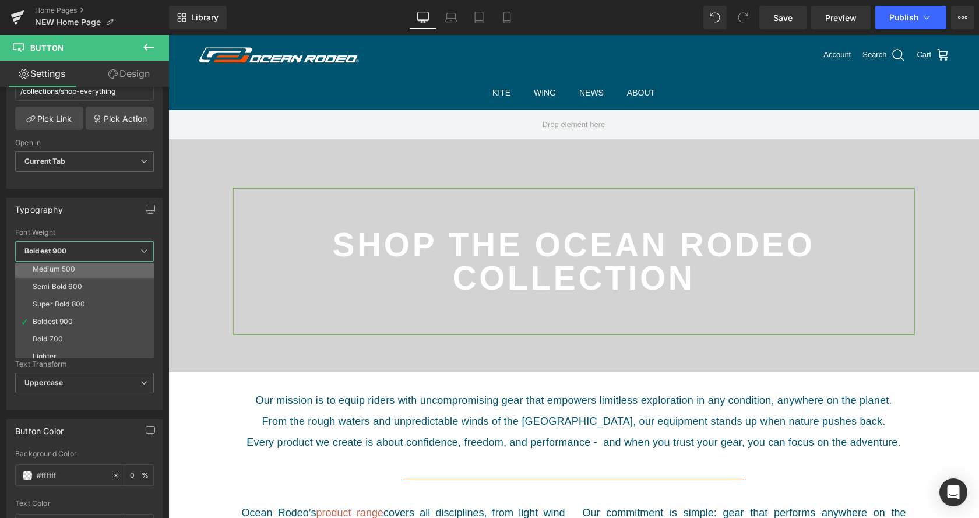
scroll to position [55, 0]
click at [90, 286] on li "Medium 500" at bounding box center [87, 286] width 144 height 17
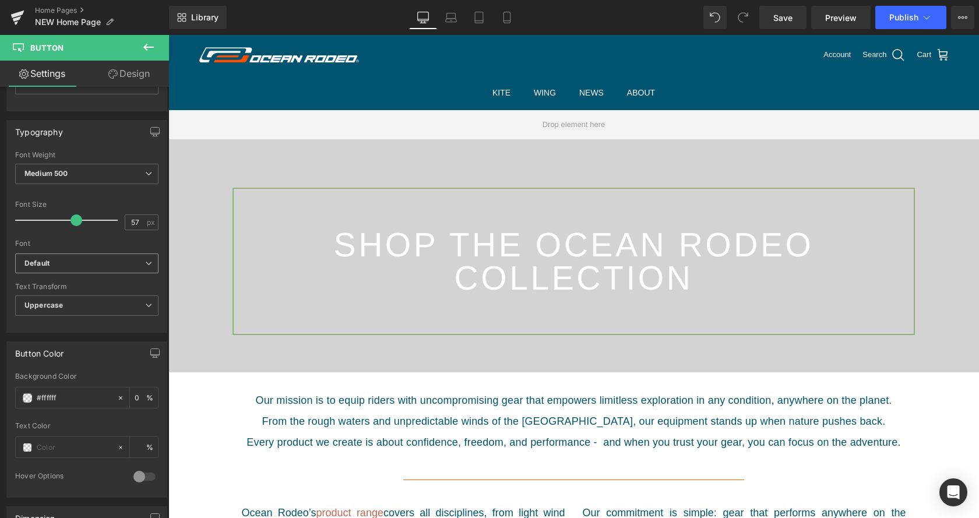
scroll to position [357, 0]
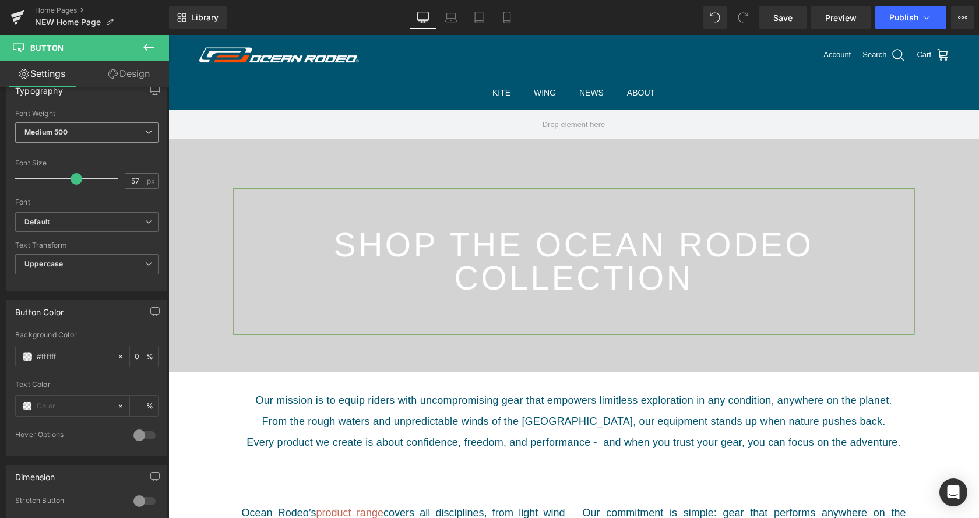
click at [105, 141] on span "Medium 500" at bounding box center [86, 132] width 143 height 20
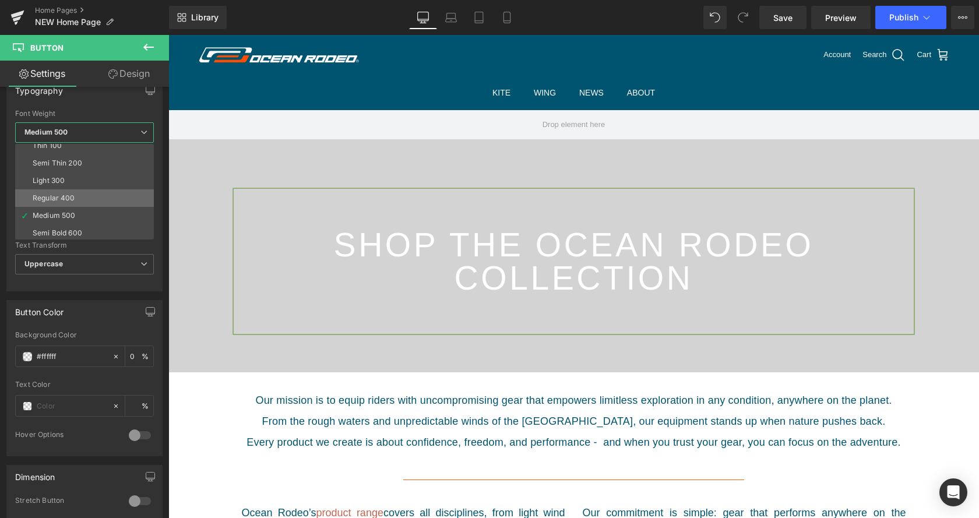
scroll to position [0, 0]
click at [92, 207] on li "Regular 400" at bounding box center [87, 204] width 144 height 17
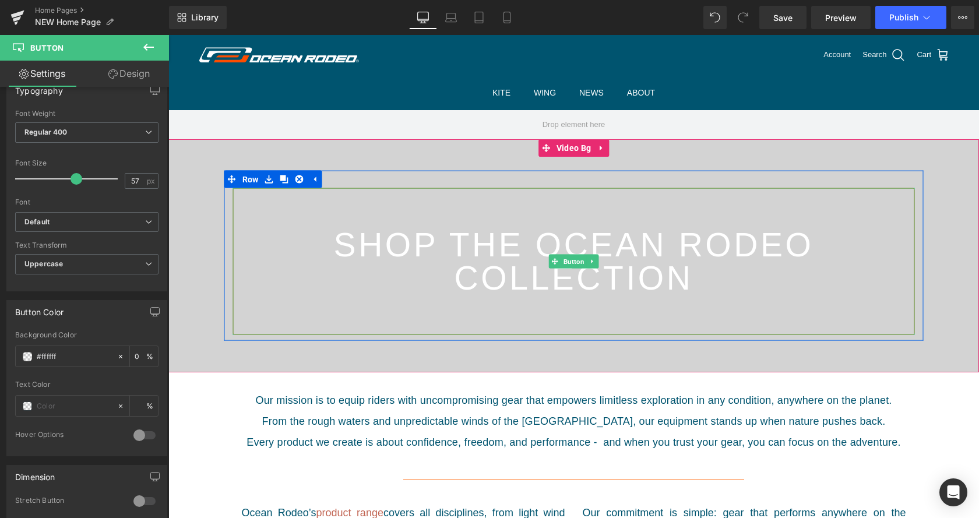
click at [457, 274] on span "shop the ocean rodeo collection" at bounding box center [574, 262] width 652 height 66
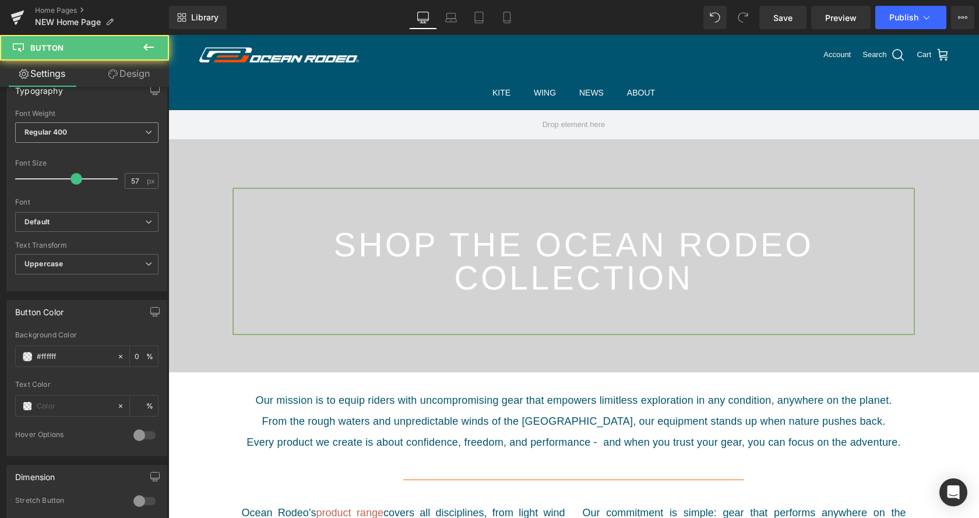
click at [136, 135] on span "Regular 400" at bounding box center [86, 132] width 143 height 20
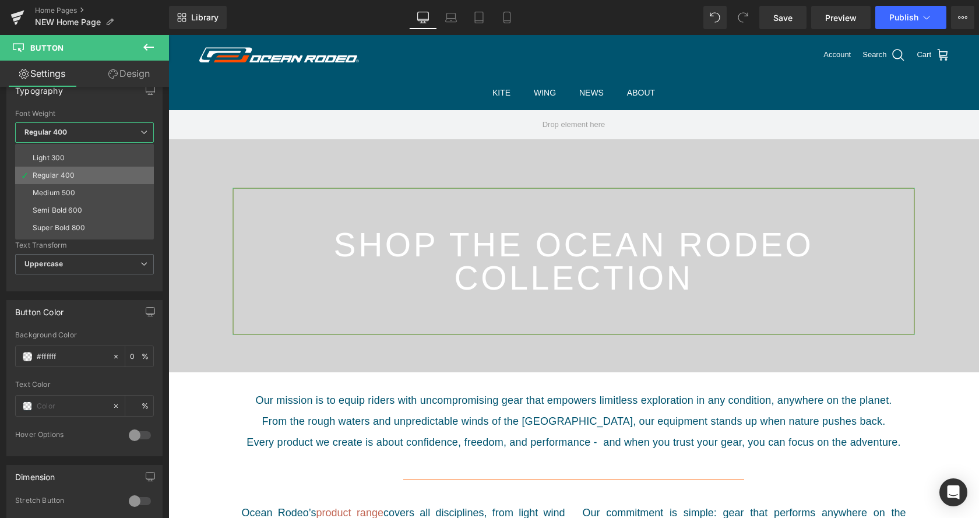
scroll to position [42, 0]
click at [94, 197] on li "Semi Bold 600" at bounding box center [87, 197] width 144 height 17
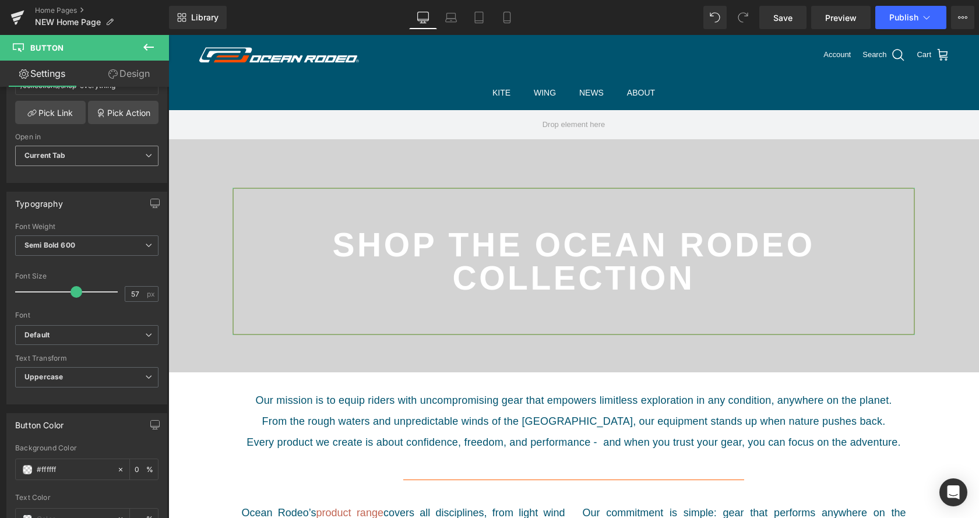
scroll to position [238, 0]
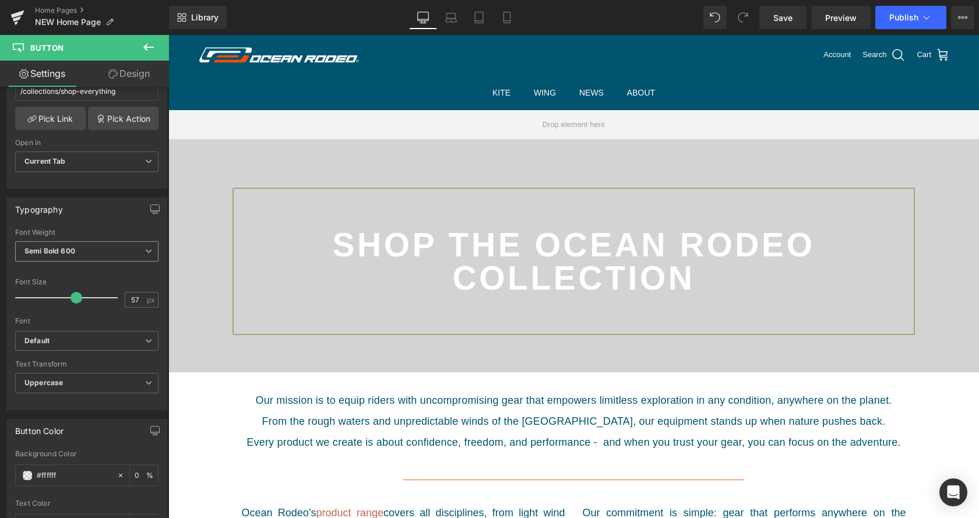
click at [86, 242] on div "Font Weight Semi Bold 600 Thin 100 Semi Thin 200 Light 300 Regular 400 Medium 5…" at bounding box center [86, 252] width 143 height 47
click at [92, 251] on span "Semi Bold 600" at bounding box center [86, 251] width 143 height 20
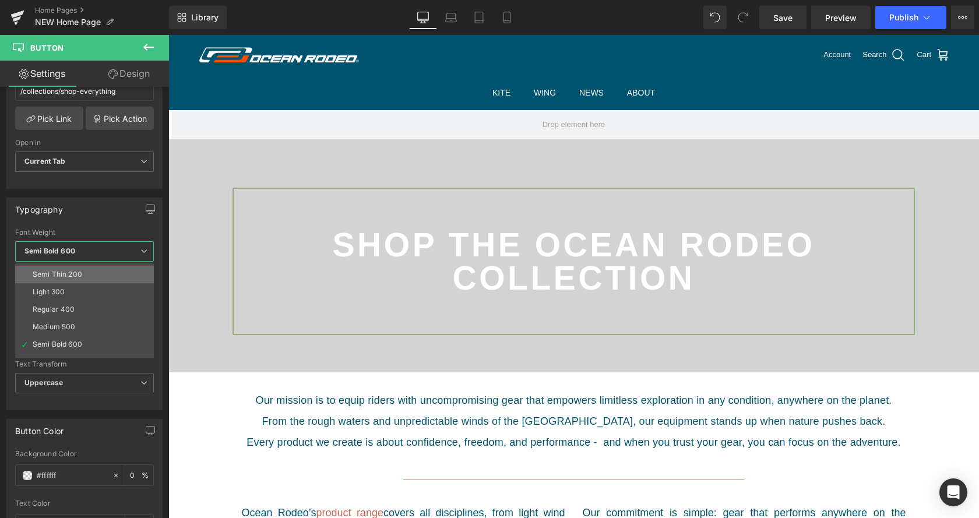
scroll to position [0, 0]
click at [64, 303] on div "Light 300" at bounding box center [49, 307] width 32 height 8
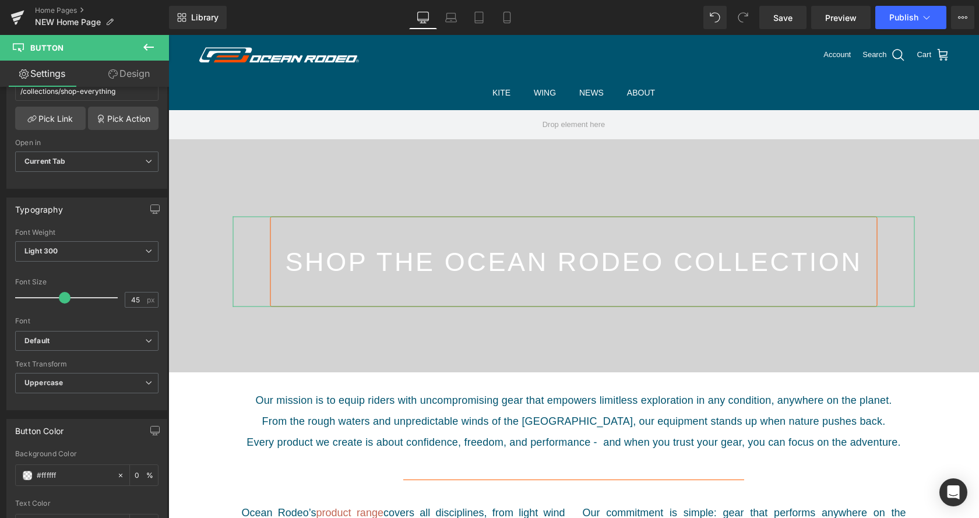
type input "46"
drag, startPoint x: 78, startPoint y: 298, endPoint x: 67, endPoint y: 298, distance: 10.5
click at [67, 298] on span at bounding box center [65, 298] width 12 height 12
click at [100, 314] on div at bounding box center [86, 314] width 143 height 8
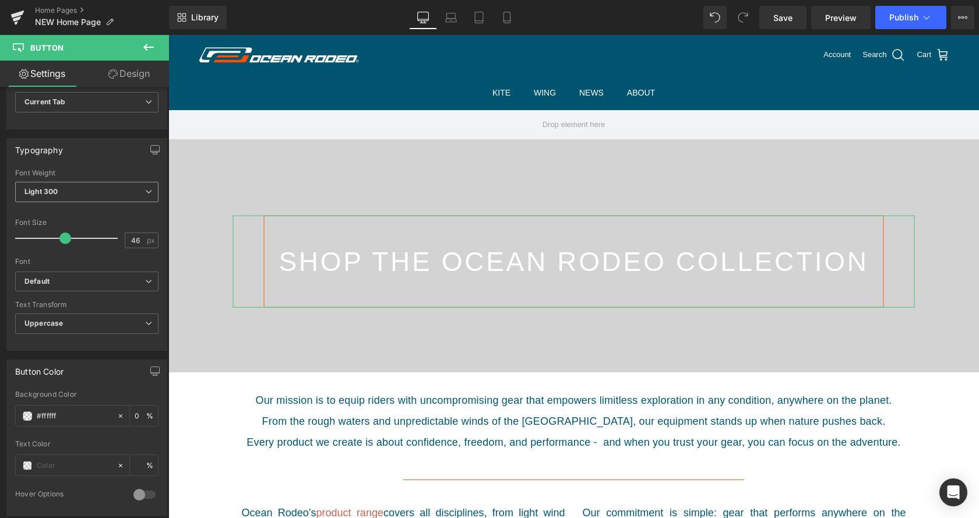
scroll to position [119, 0]
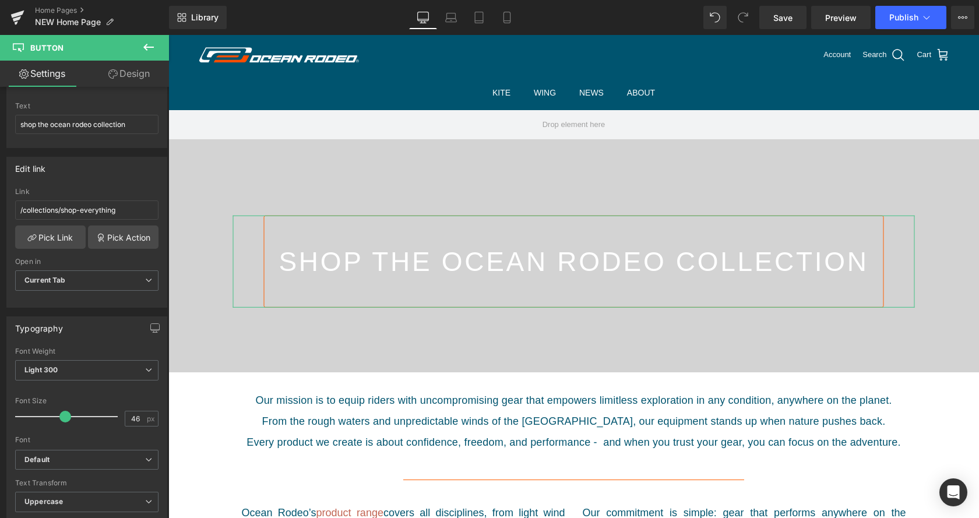
click at [125, 76] on link "Design" at bounding box center [129, 74] width 85 height 26
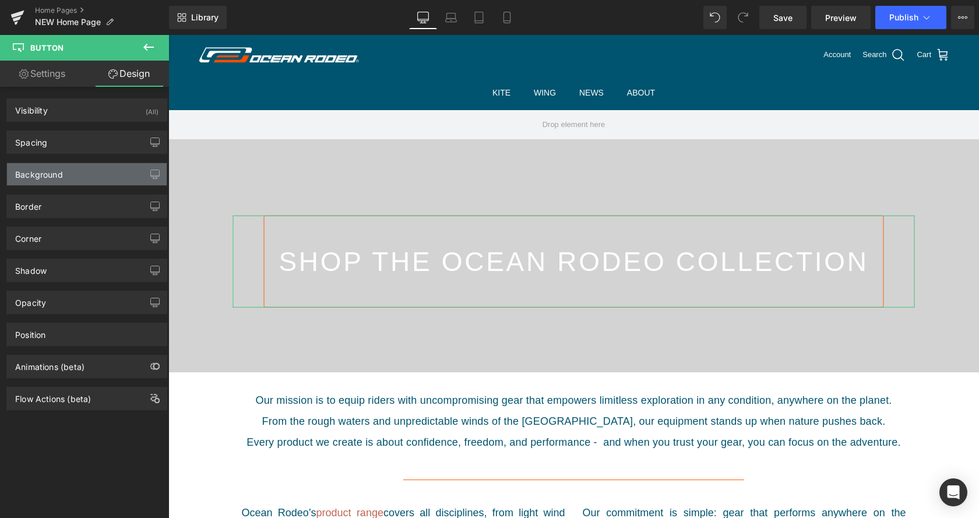
type input "#ff5f00"
type input "100"
type input "1"
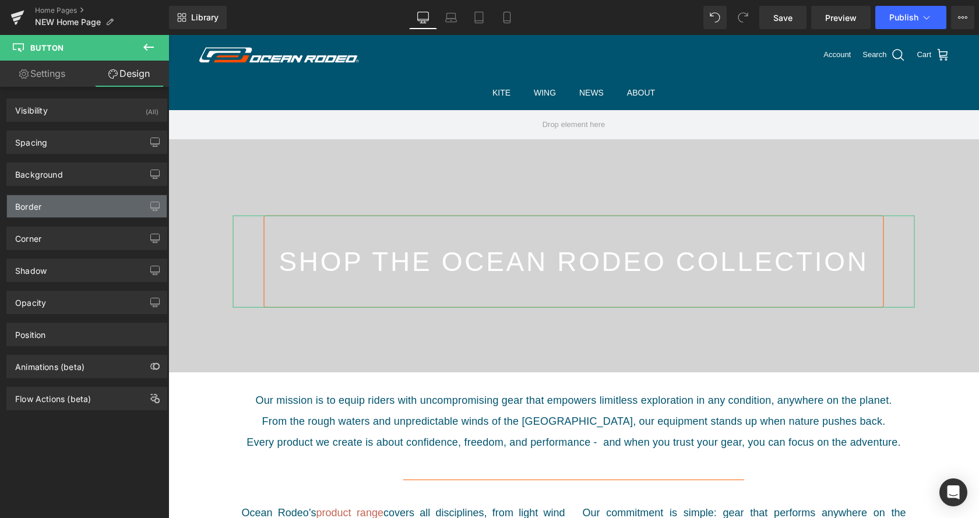
click at [76, 206] on div "Border" at bounding box center [87, 206] width 160 height 22
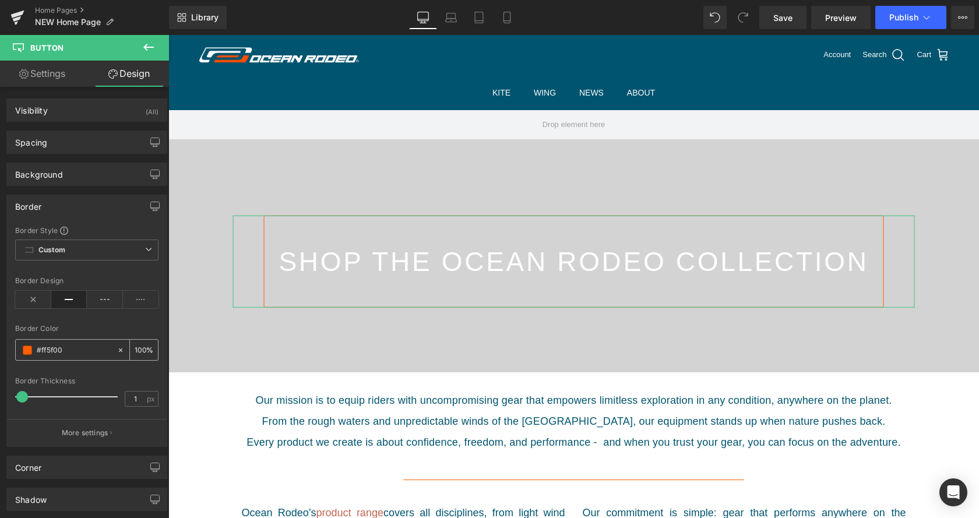
drag, startPoint x: 76, startPoint y: 349, endPoint x: 68, endPoint y: 350, distance: 8.2
click at [63, 350] on input "#ff5f00" at bounding box center [74, 350] width 75 height 13
click at [139, 349] on input "100" at bounding box center [141, 349] width 12 height 13
type input "0"
drag, startPoint x: 434, startPoint y: 392, endPoint x: 578, endPoint y: 166, distance: 268.6
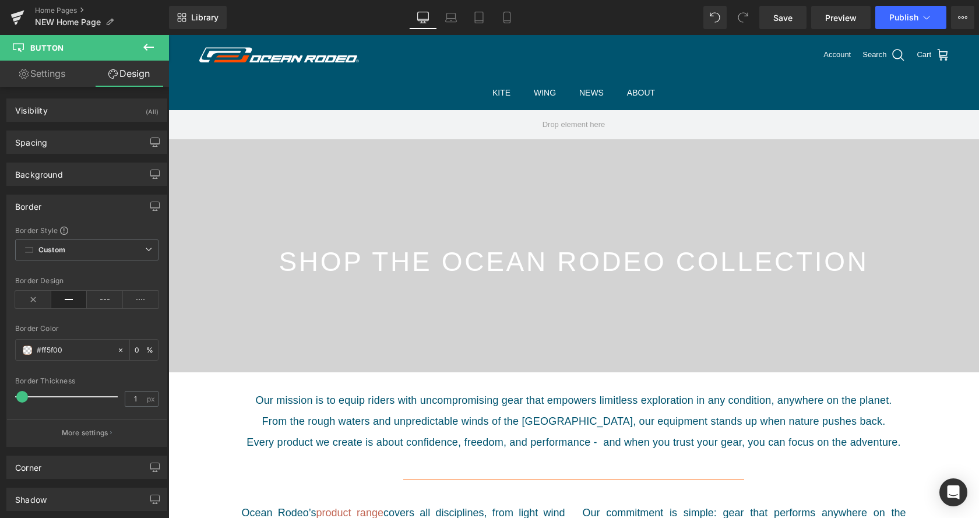
click at [168, 35] on div at bounding box center [168, 35] width 0 height 0
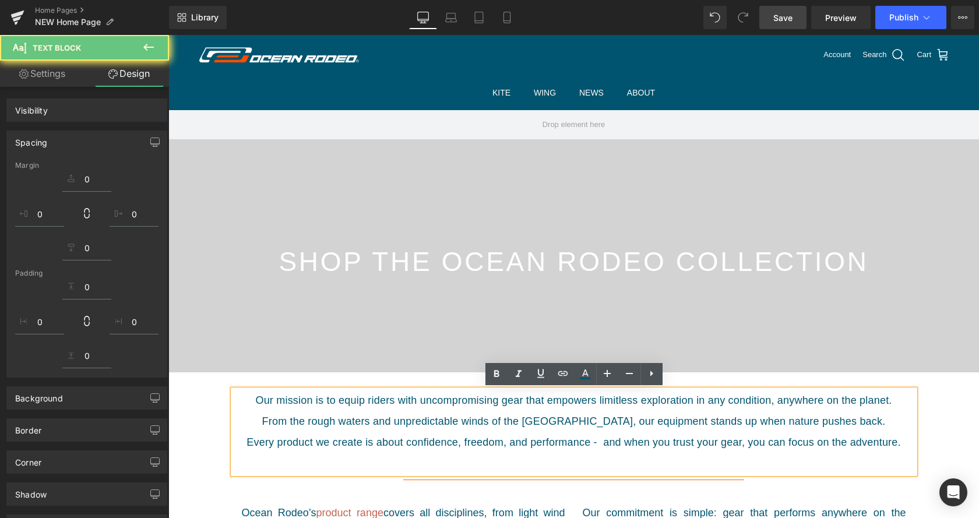
click at [775, 20] on span "Save" at bounding box center [783, 18] width 19 height 12
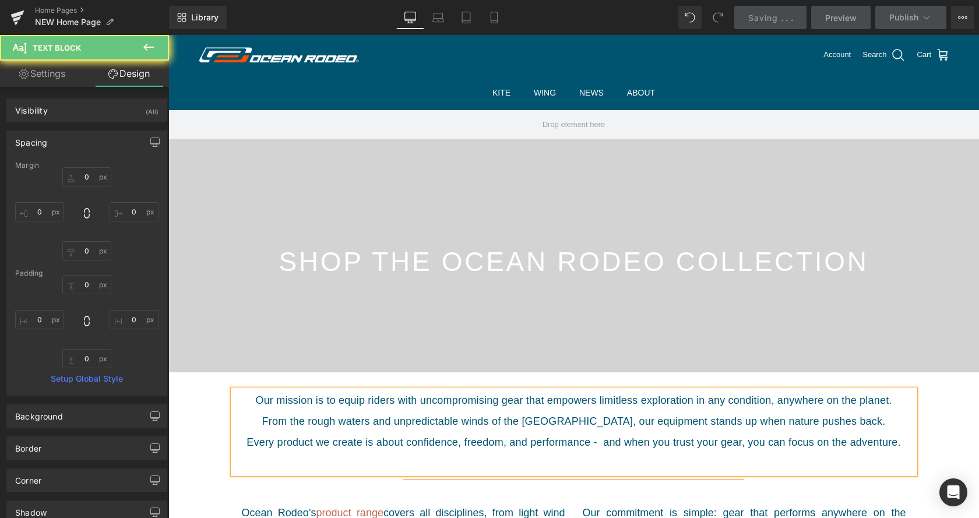
type input "0"
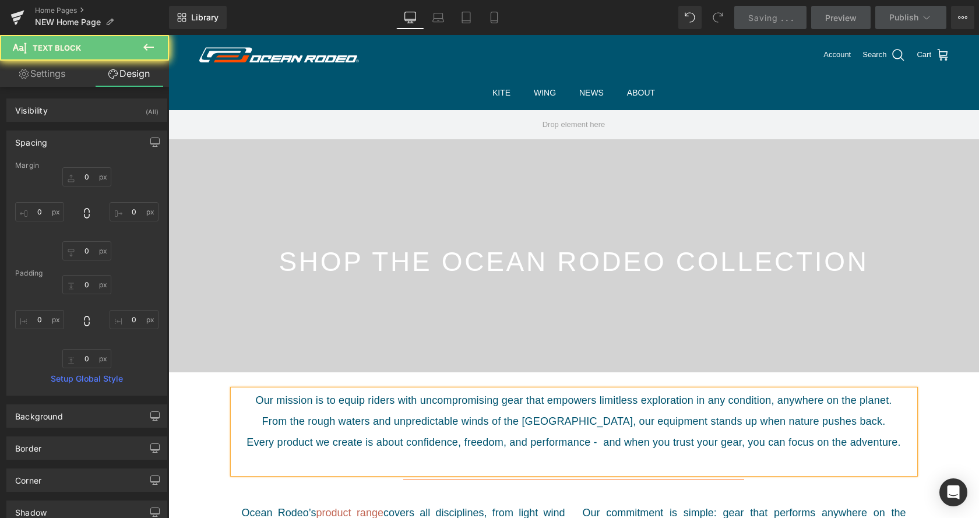
type input "0"
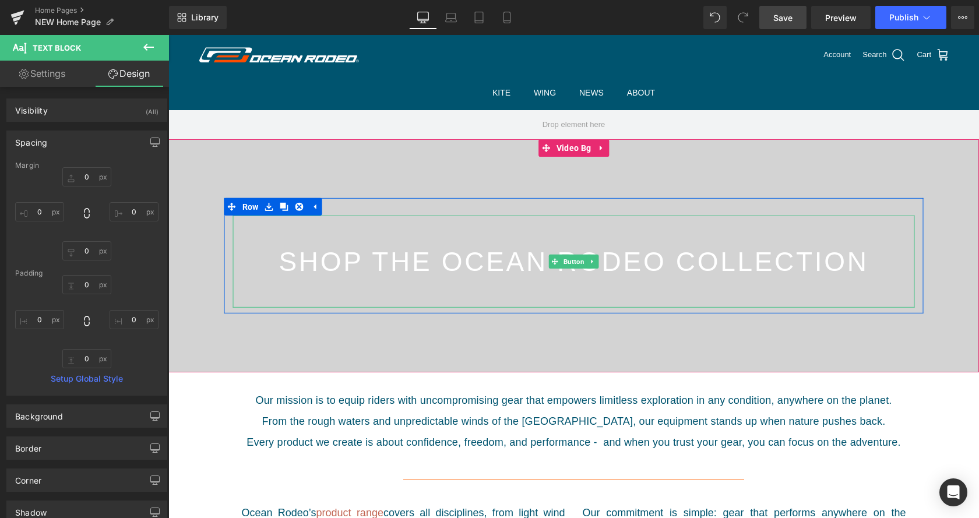
click at [259, 259] on div "shop the ocean rodeo collection" at bounding box center [574, 261] width 682 height 92
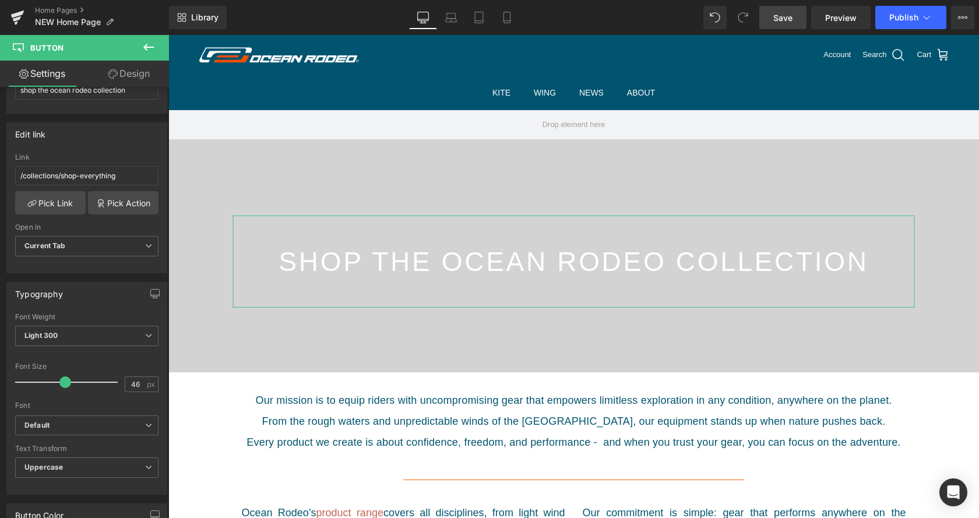
scroll to position [178, 0]
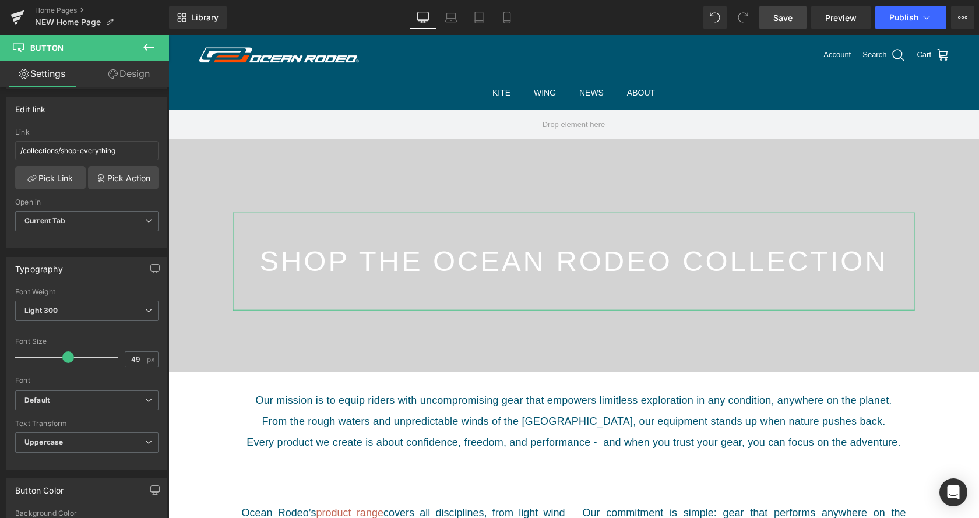
type input "50"
click at [72, 360] on span at bounding box center [70, 358] width 12 height 12
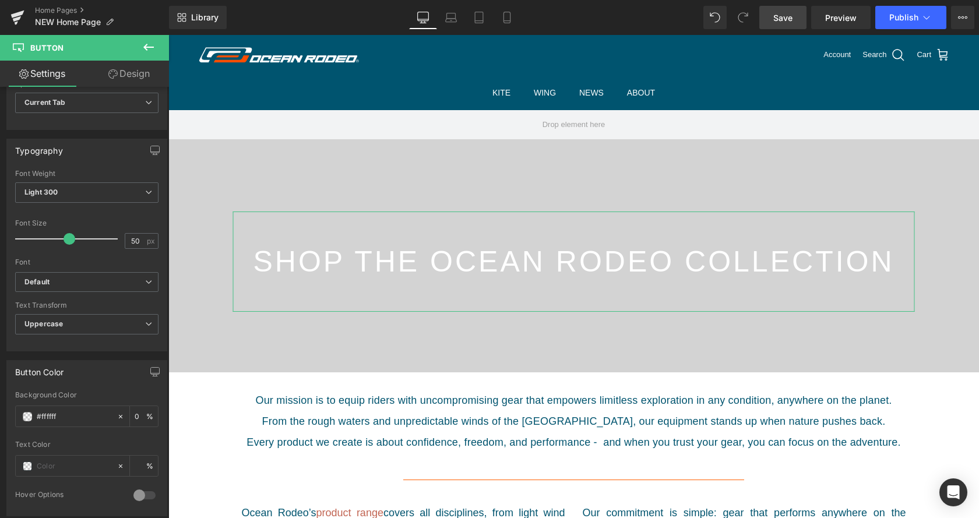
scroll to position [297, 0]
click at [782, 15] on span "Save" at bounding box center [783, 18] width 19 height 12
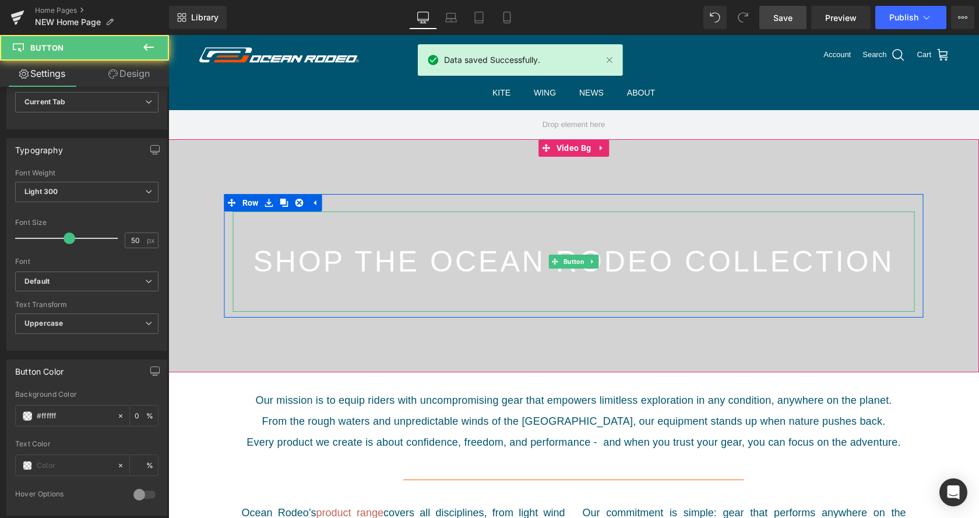
click at [304, 266] on span "shop the ocean rodeo collection" at bounding box center [573, 261] width 641 height 29
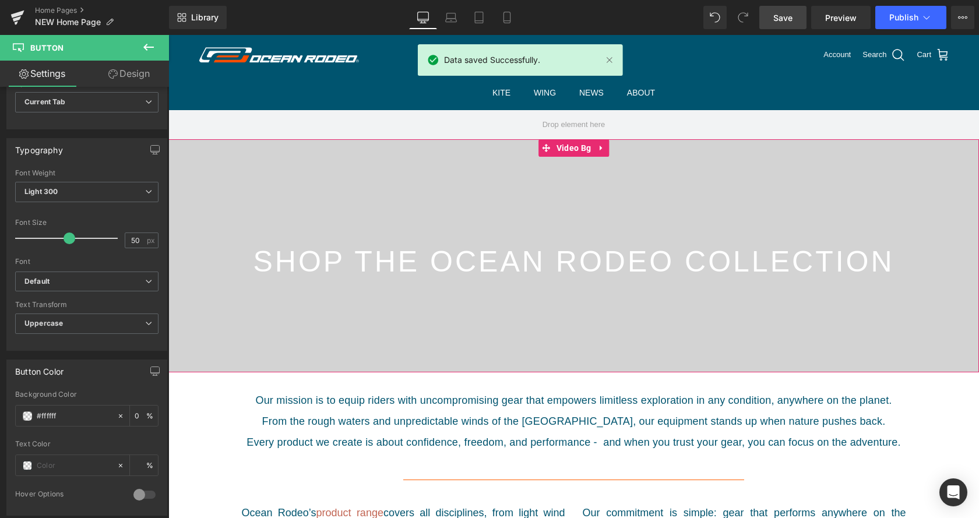
click at [278, 181] on div at bounding box center [573, 255] width 811 height 233
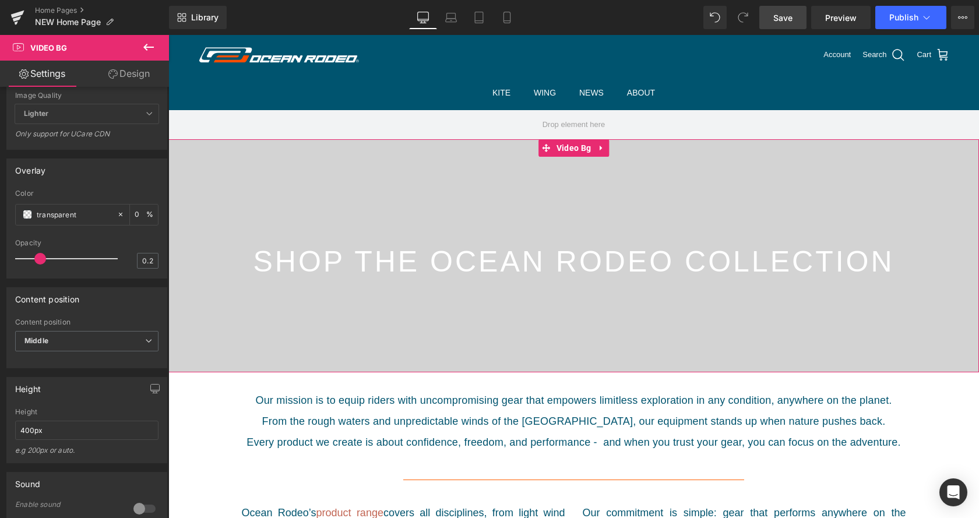
scroll to position [476, 0]
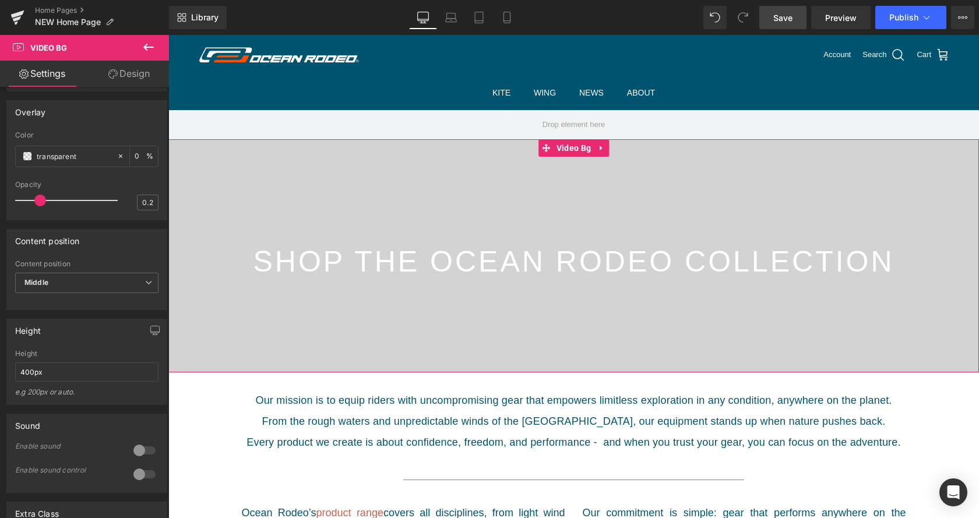
click at [113, 290] on div "Content position Middle Top Middle Bottom" at bounding box center [86, 283] width 143 height 47
click at [114, 293] on span "Middle" at bounding box center [86, 283] width 143 height 20
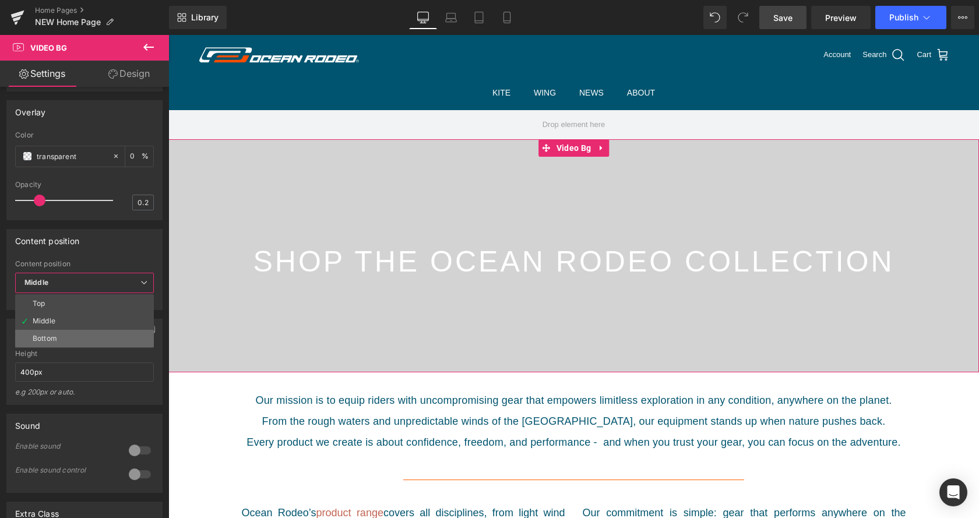
click at [104, 347] on li "Bottom" at bounding box center [84, 338] width 139 height 17
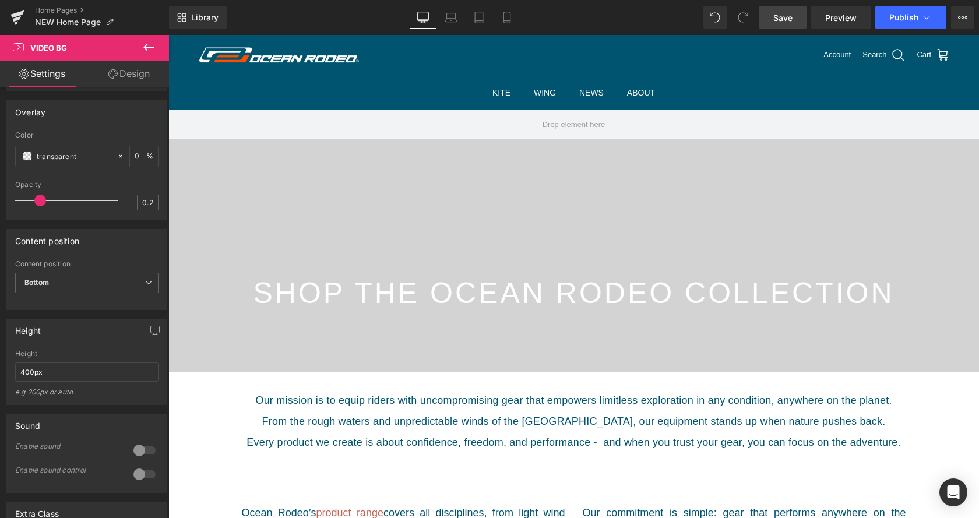
scroll to position [2395, 811]
click at [776, 20] on span "Save" at bounding box center [783, 18] width 19 height 12
